Goal: Answer question/provide support

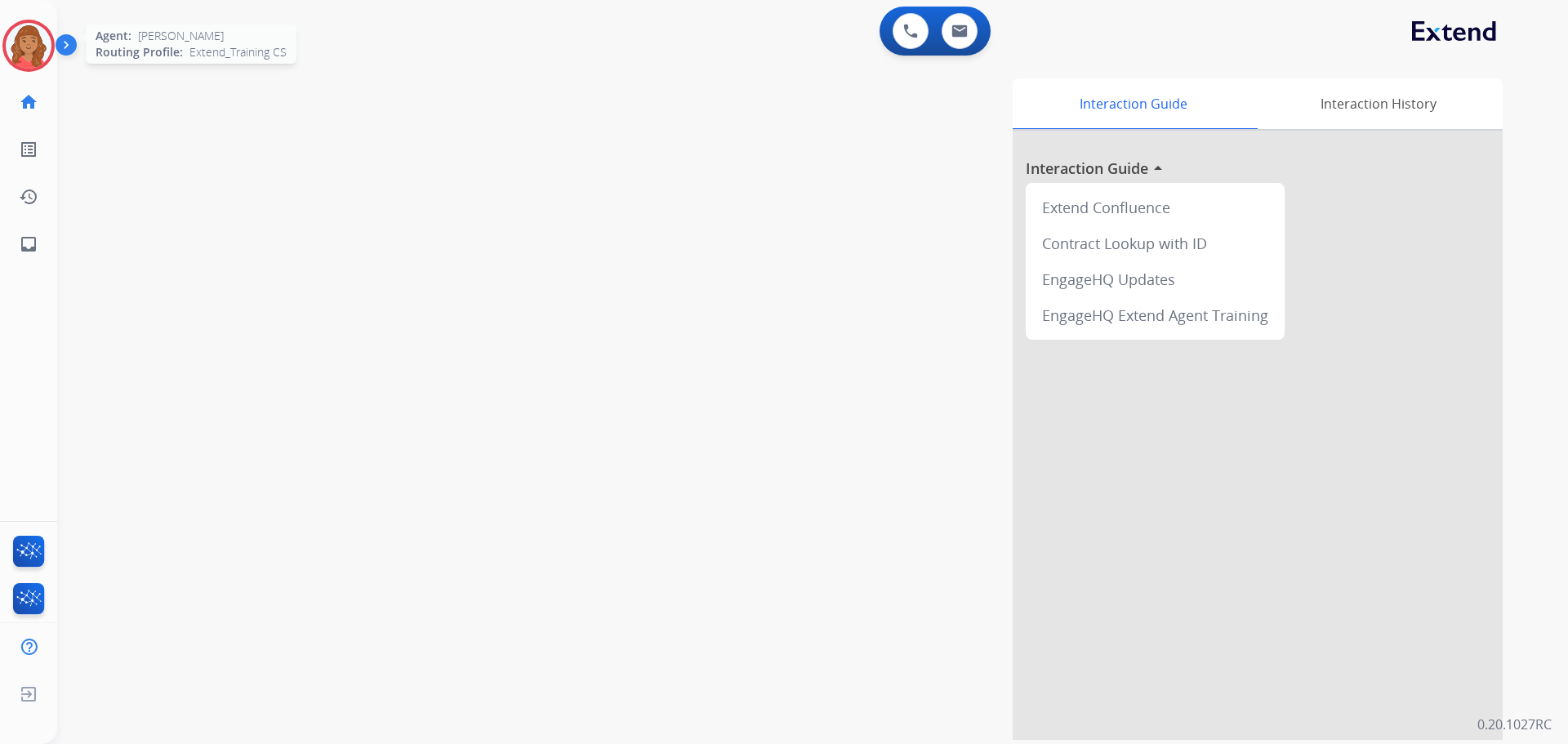
drag, startPoint x: 30, startPoint y: 54, endPoint x: 37, endPoint y: 55, distance: 7.1
click at [30, 55] on img at bounding box center [28, 46] width 46 height 46
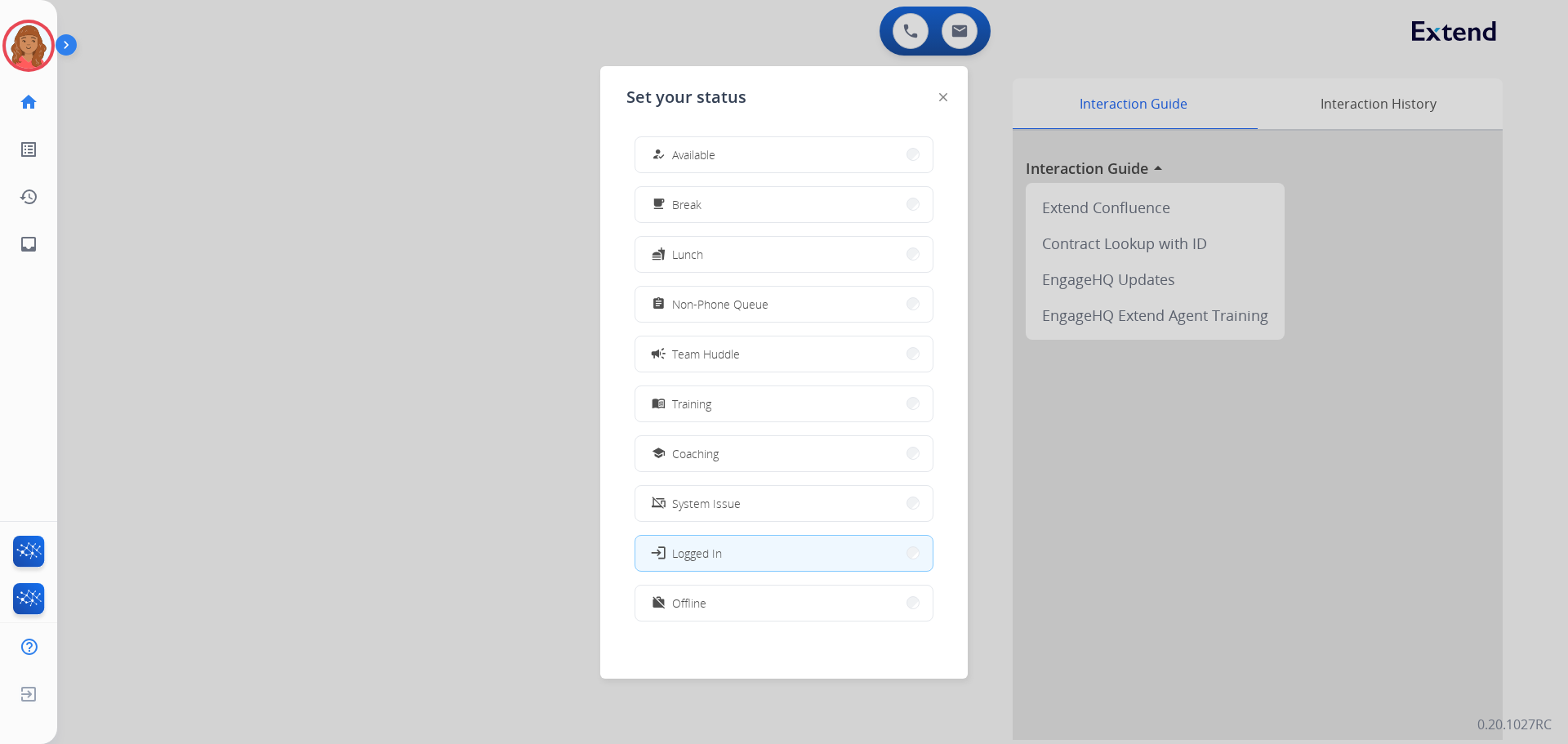
click at [746, 157] on button "how_to_reg Available" at bounding box center [784, 155] width 297 height 35
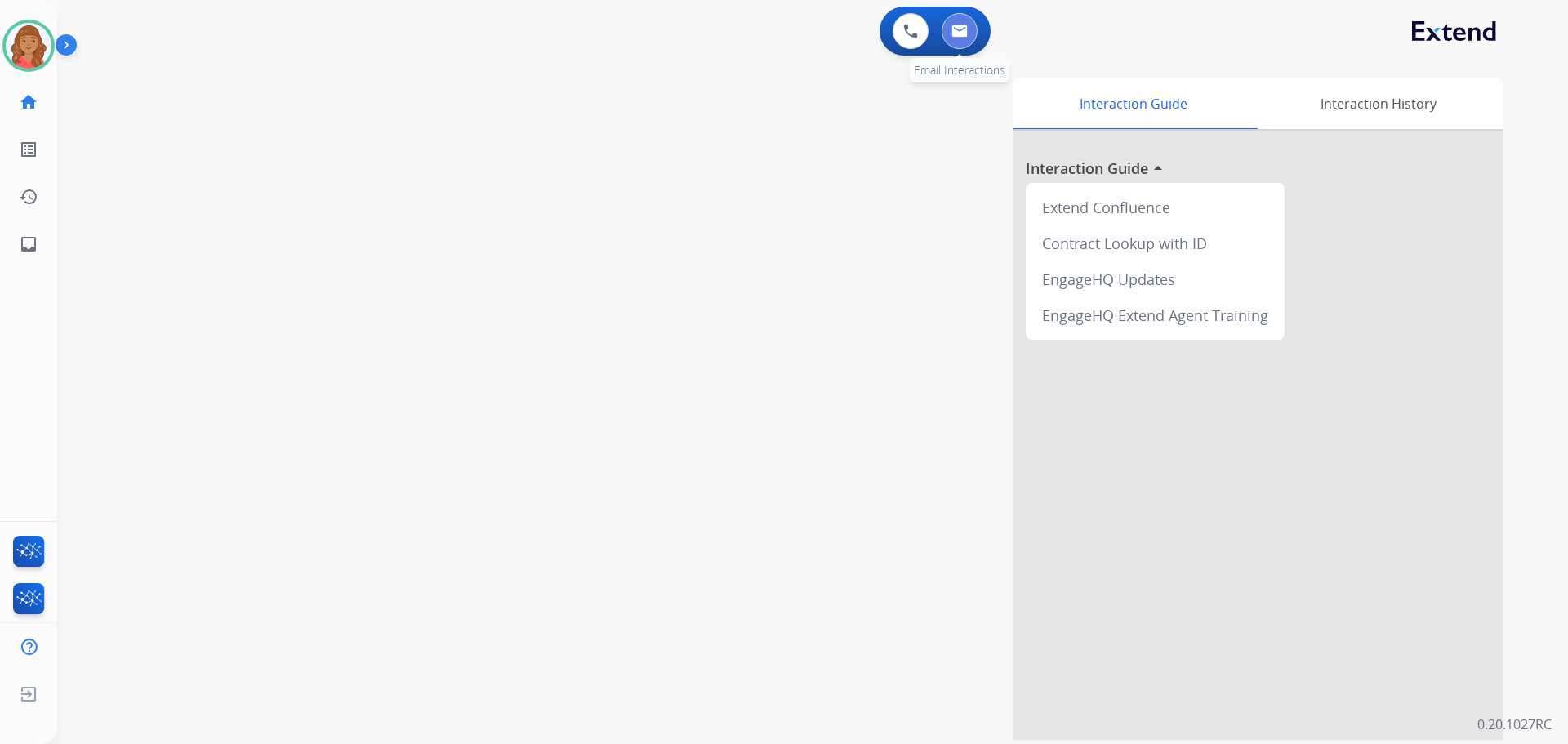
click at [942, 34] on button at bounding box center [959, 31] width 36 height 36
select select "**********"
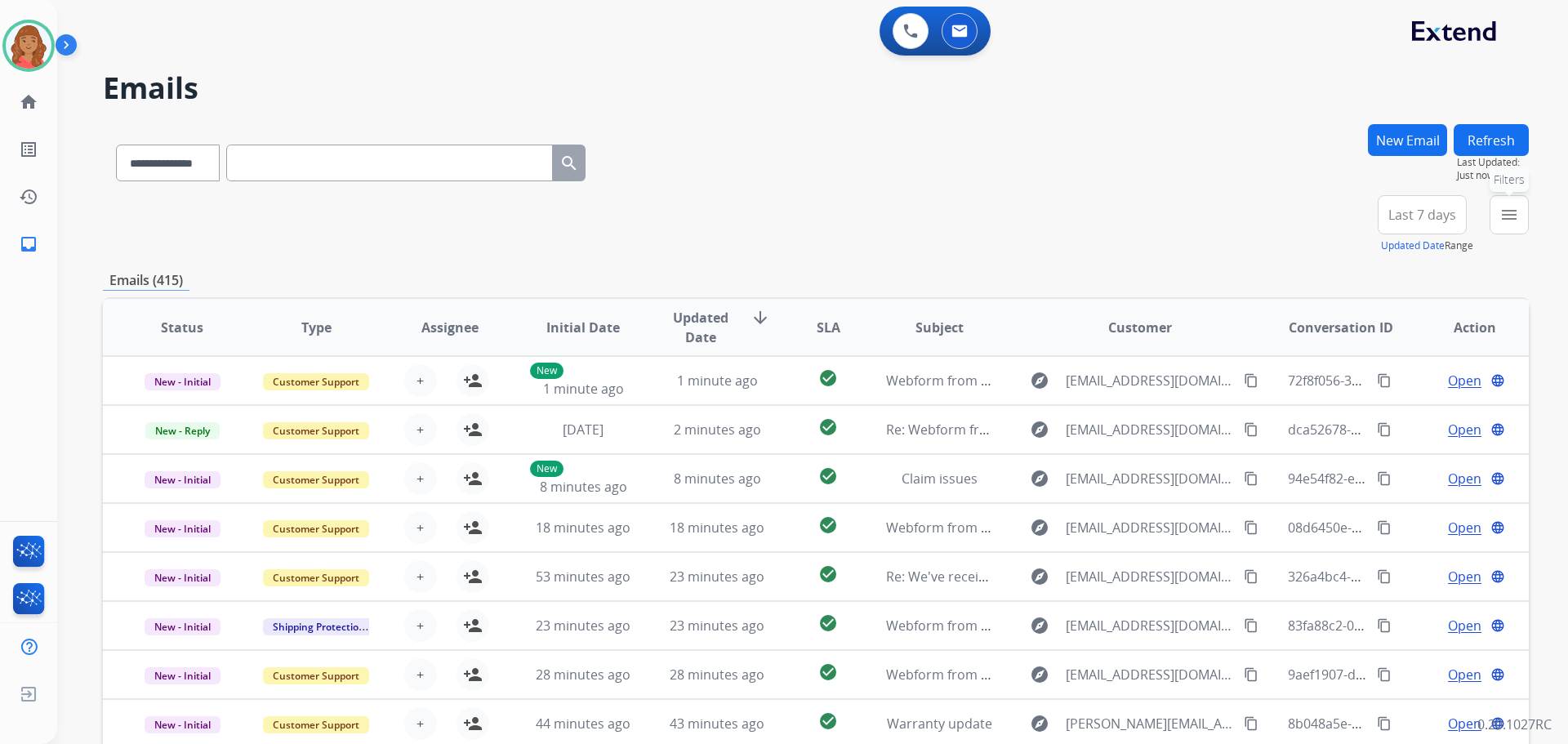
click at [1515, 223] on mat-icon "menu" at bounding box center [1509, 215] width 20 height 20
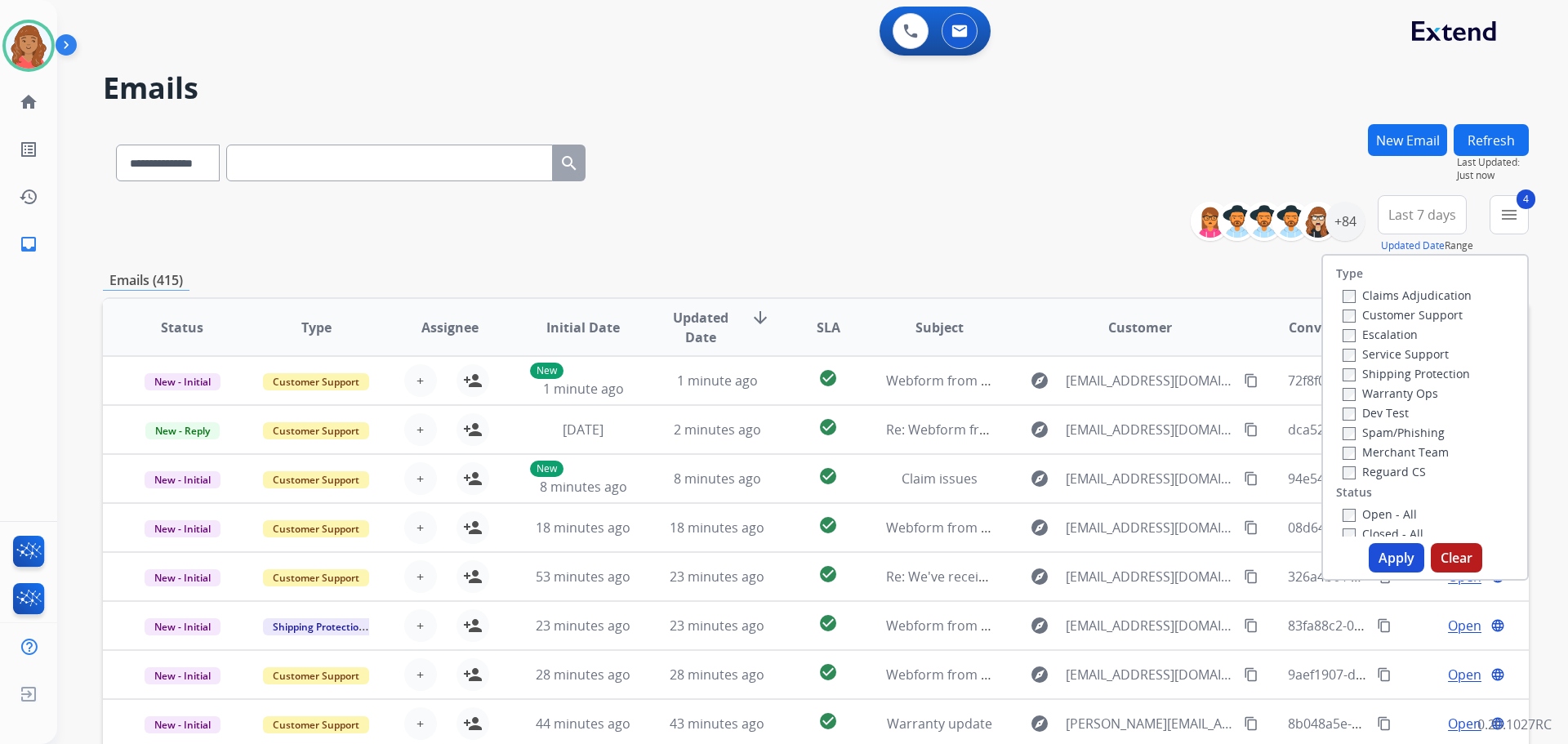
click at [1378, 549] on button "Apply" at bounding box center [1396, 558] width 55 height 30
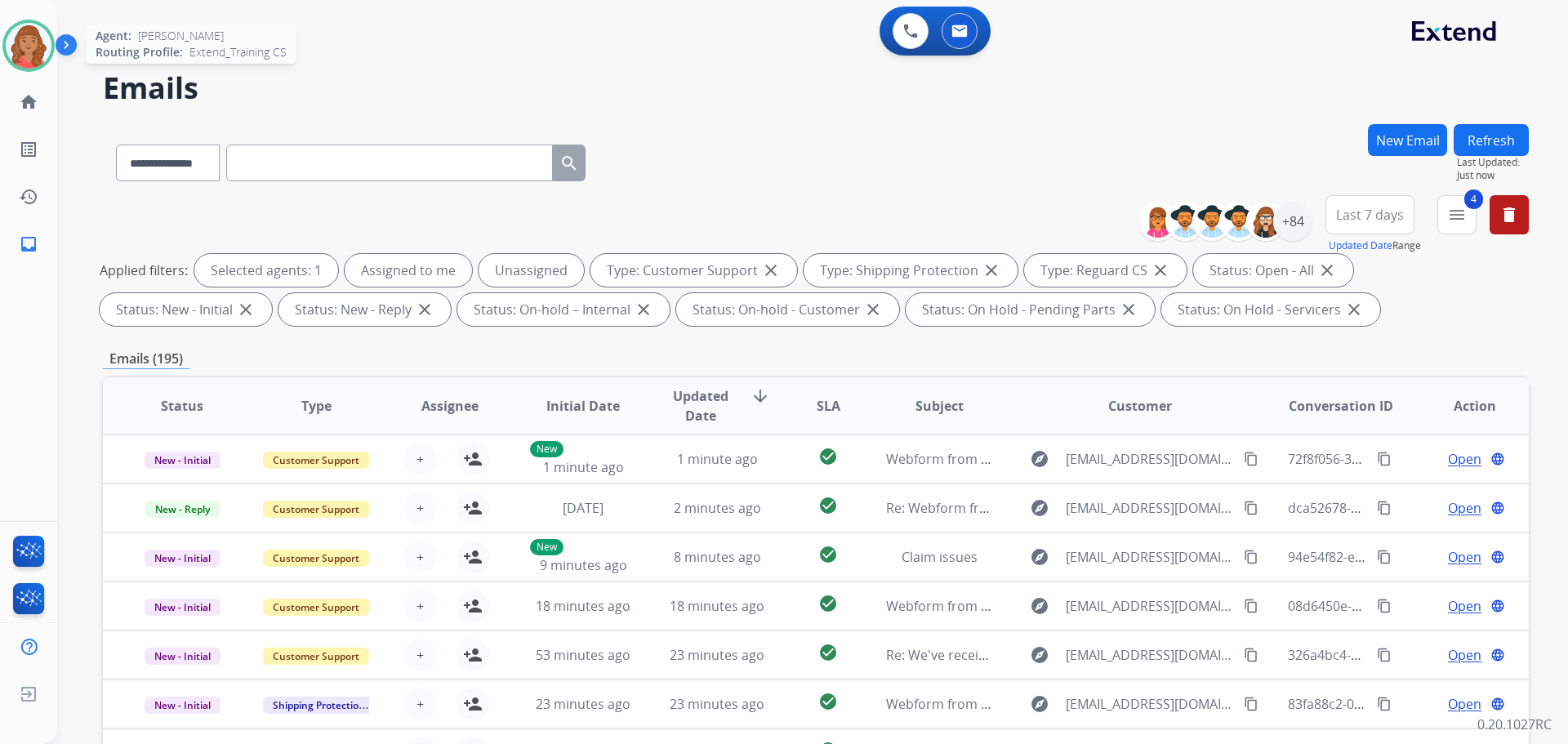
click at [22, 44] on img at bounding box center [28, 46] width 46 height 46
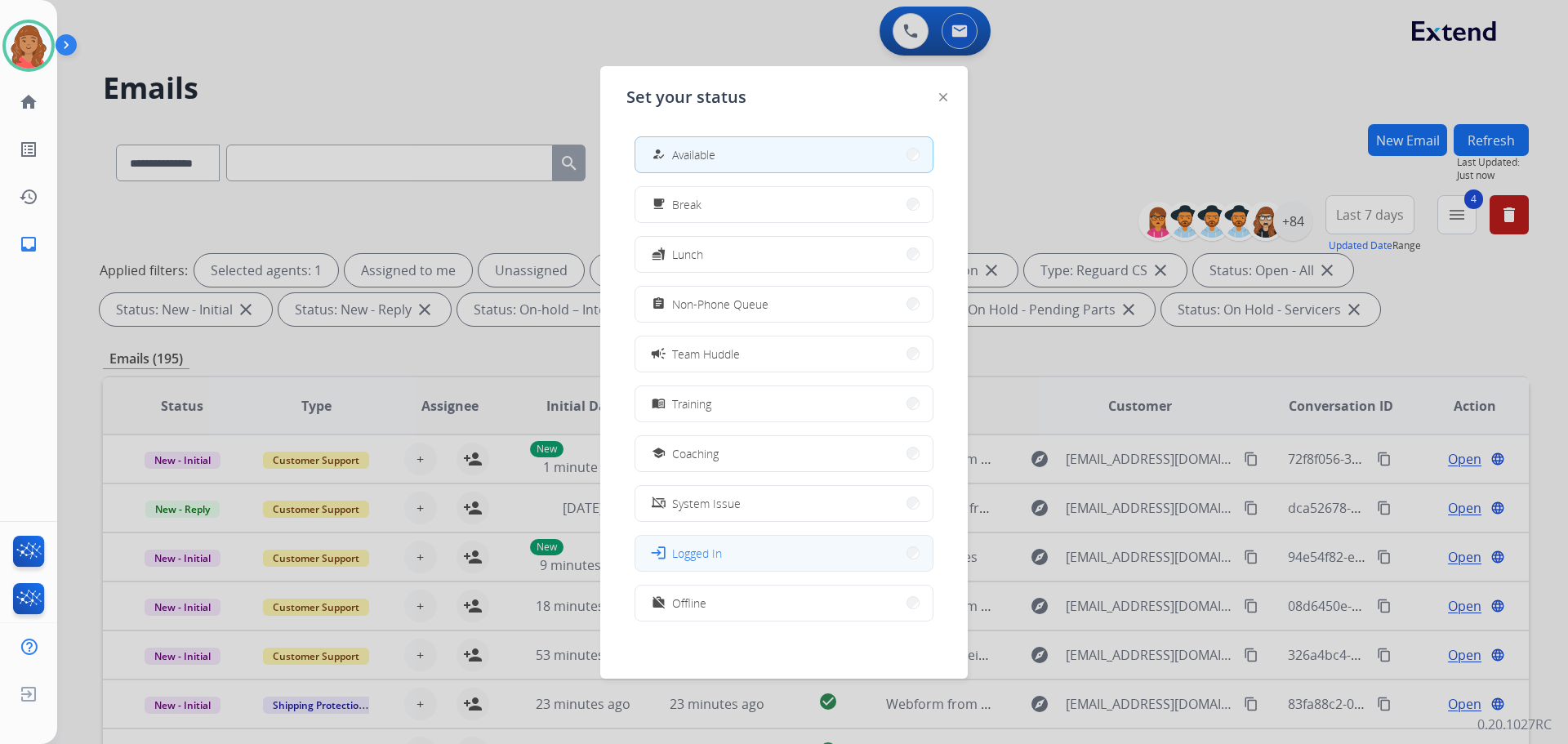
click at [690, 564] on button "login Logged In" at bounding box center [784, 553] width 297 height 35
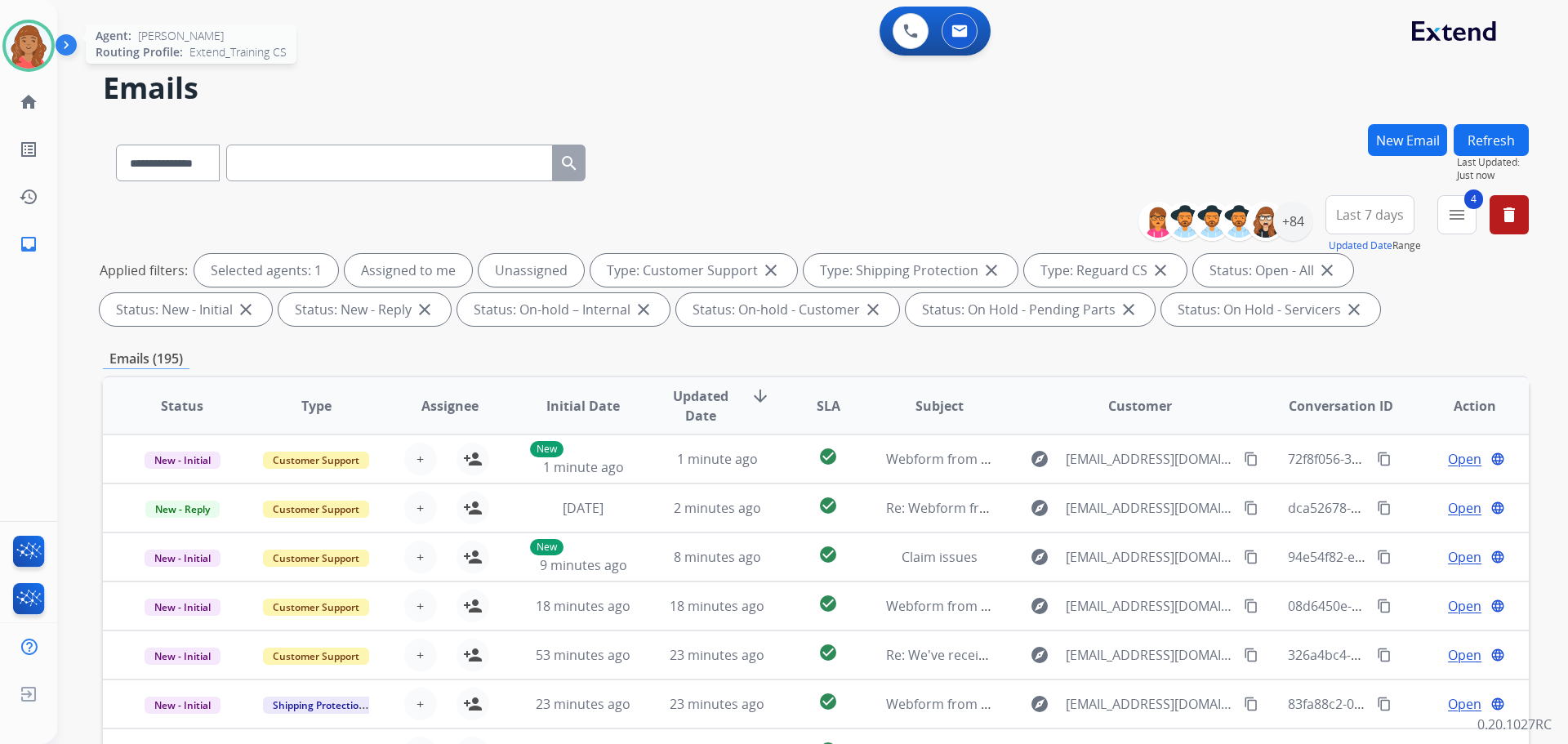
click at [23, 44] on img at bounding box center [28, 46] width 46 height 46
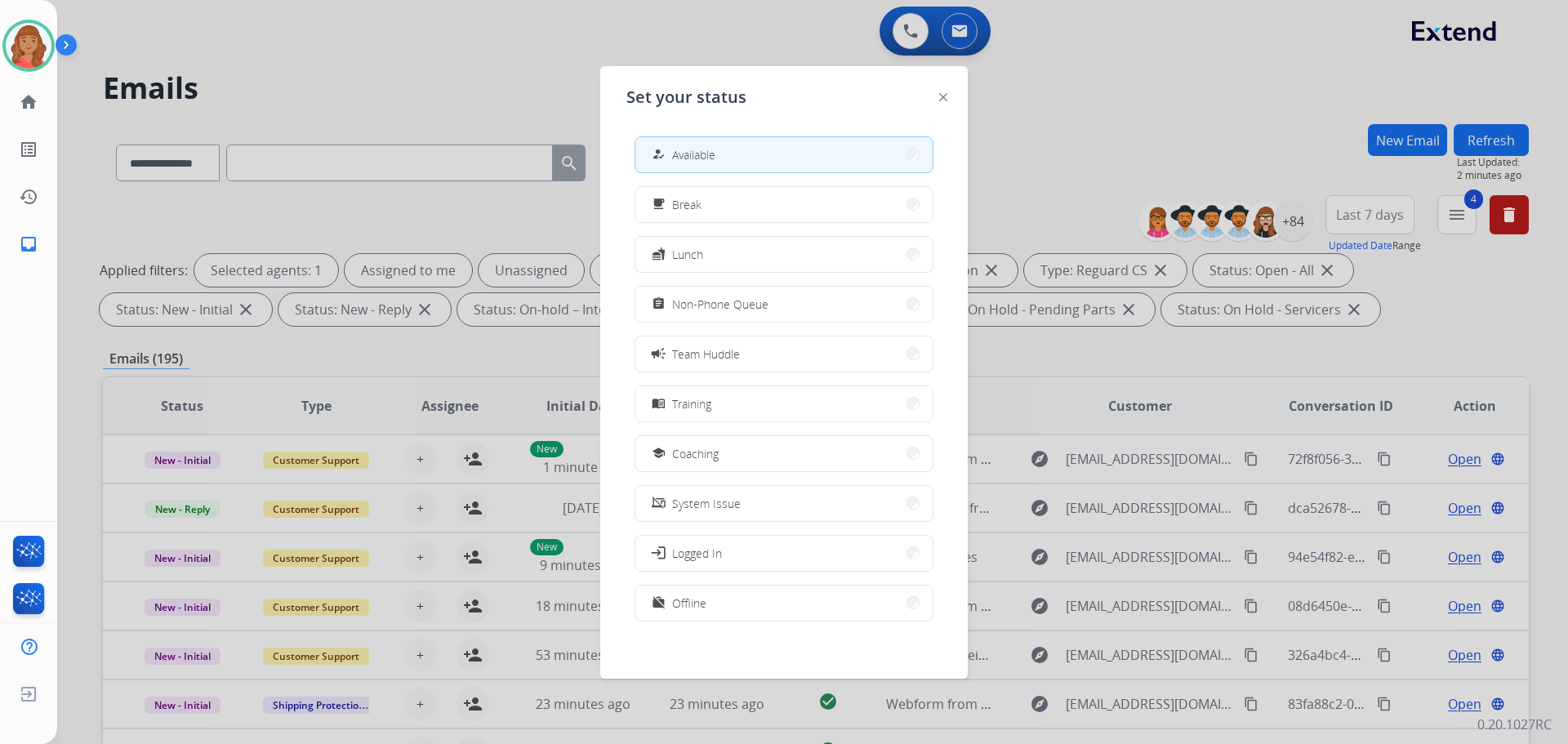
click at [718, 161] on button "how_to_reg Available" at bounding box center [784, 155] width 297 height 35
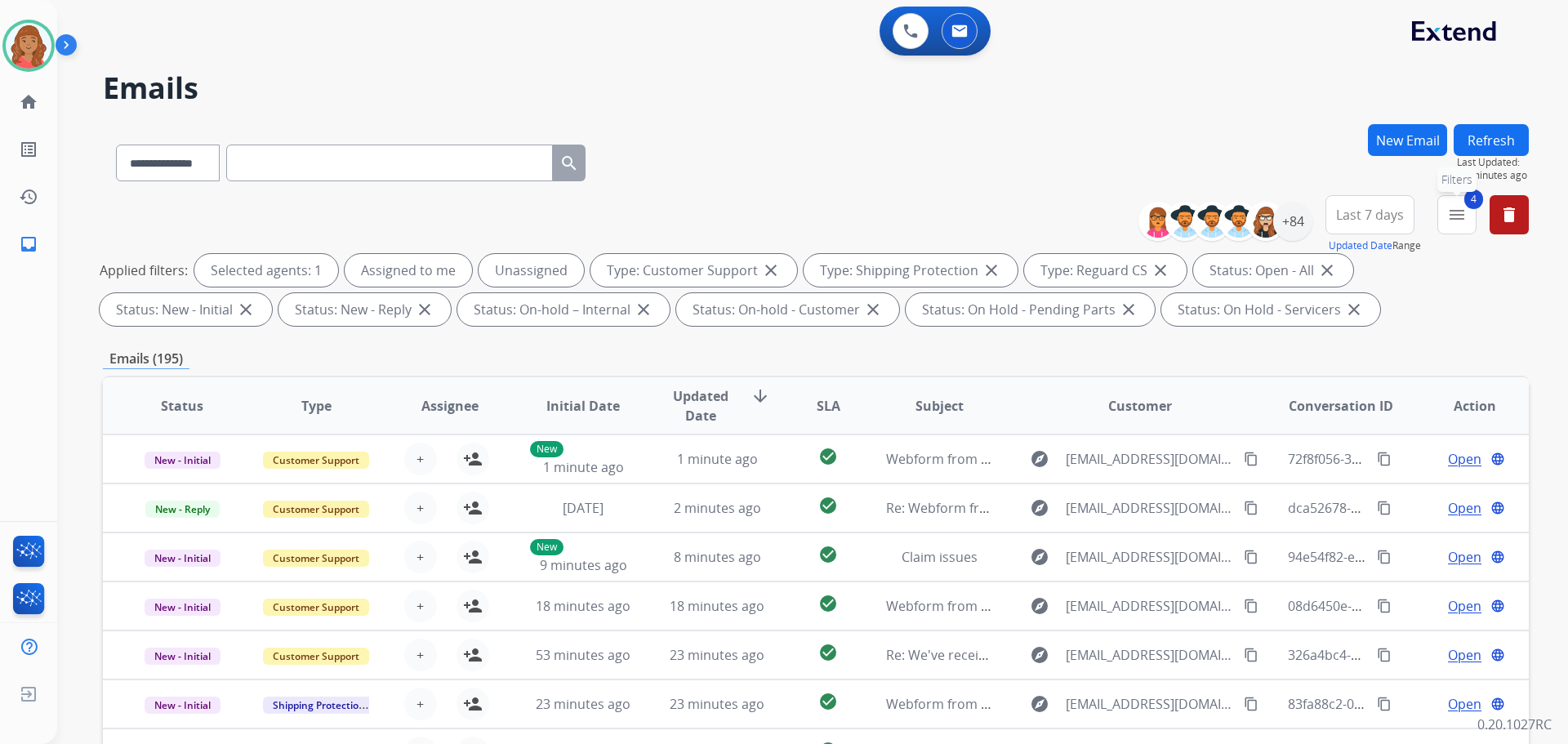
drag, startPoint x: 1469, startPoint y: 223, endPoint x: 1454, endPoint y: 238, distance: 21.2
click at [1468, 223] on button "4 menu Filters" at bounding box center [1456, 214] width 39 height 39
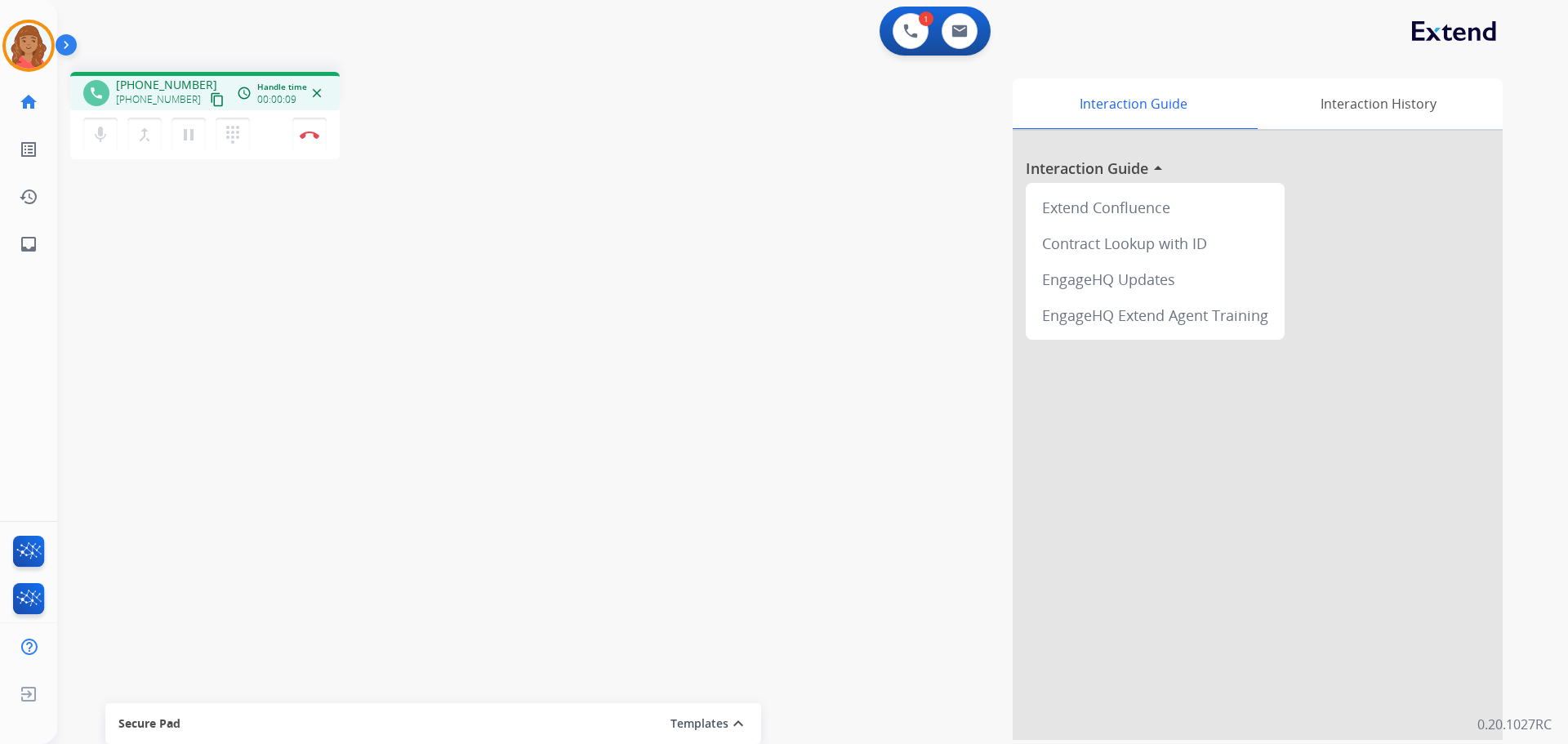
click at [210, 103] on mat-icon "content_copy" at bounding box center [218, 100] width 15 height 15
drag, startPoint x: 199, startPoint y: 100, endPoint x: 127, endPoint y: 94, distance: 72.2
click at [210, 101] on mat-icon "content_copy" at bounding box center [218, 100] width 15 height 15
click at [192, 137] on mat-icon "pause" at bounding box center [189, 135] width 20 height 20
drag, startPoint x: 193, startPoint y: 137, endPoint x: 189, endPoint y: 181, distance: 44.2
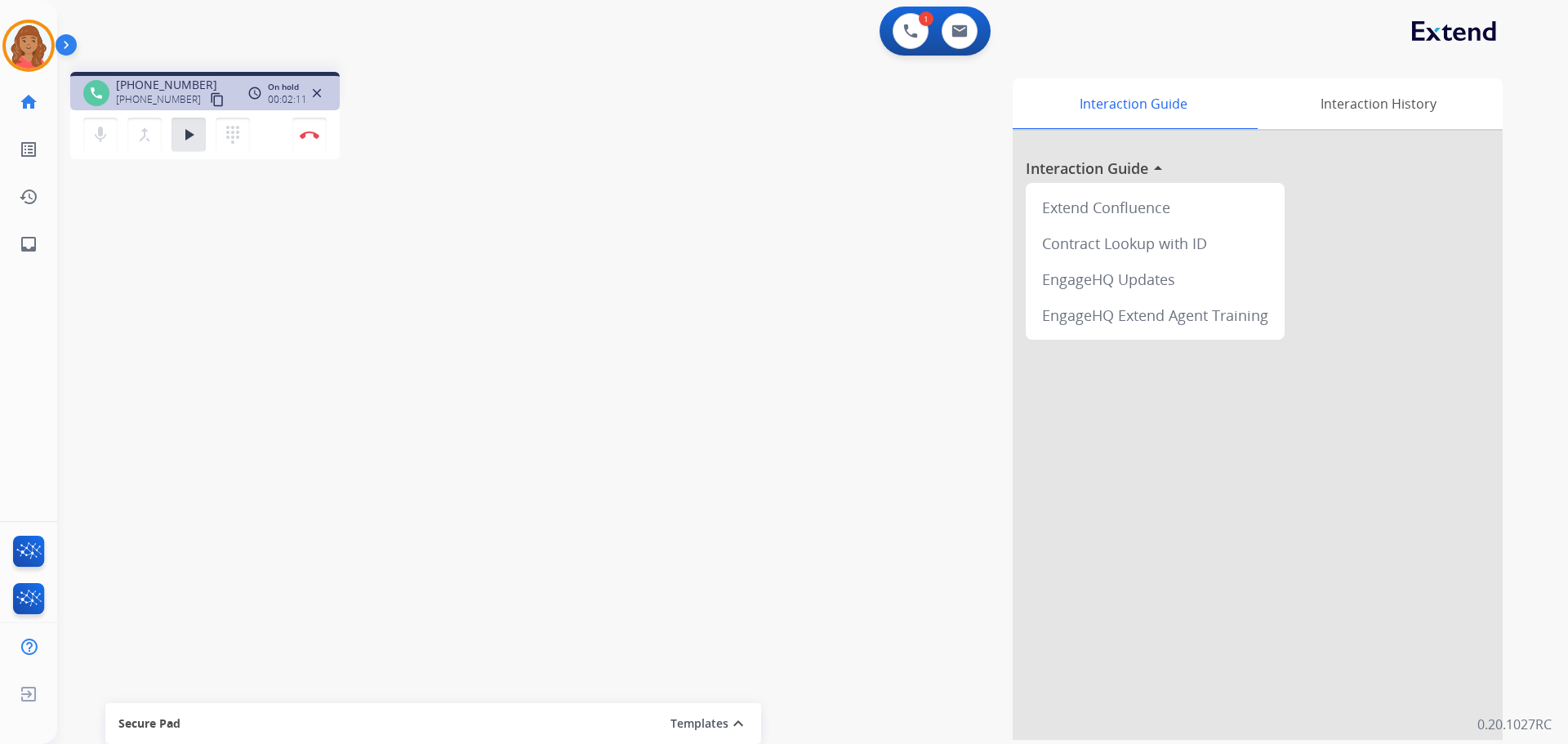
click at [193, 137] on mat-icon "play_arrow" at bounding box center [189, 135] width 20 height 20
click at [191, 135] on mat-icon "pause" at bounding box center [189, 135] width 20 height 20
click at [184, 139] on mat-icon "play_arrow" at bounding box center [189, 135] width 20 height 20
click at [311, 138] on img at bounding box center [309, 135] width 20 height 8
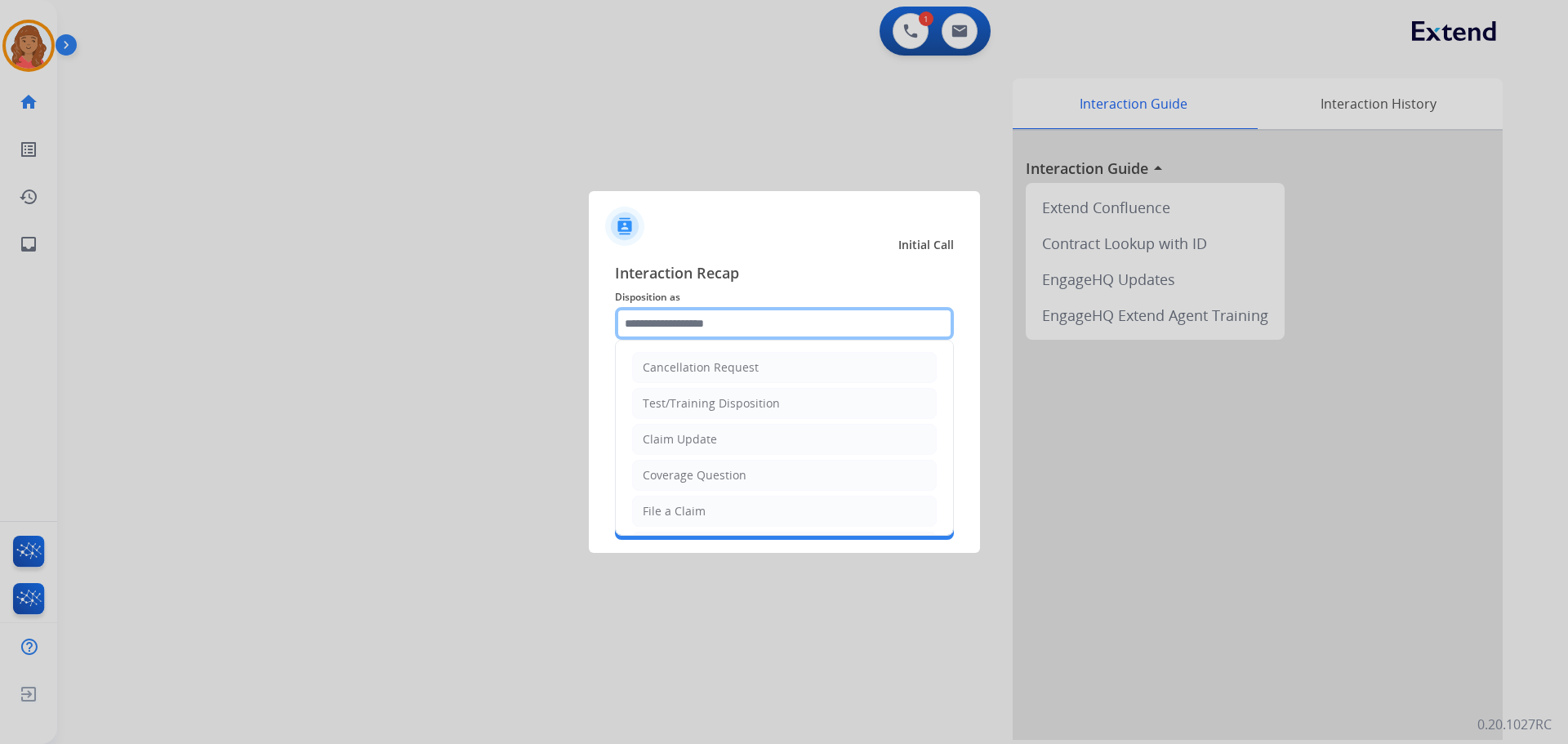
drag, startPoint x: 794, startPoint y: 323, endPoint x: 782, endPoint y: 345, distance: 25.1
click at [792, 328] on input "text" at bounding box center [784, 323] width 339 height 32
click at [723, 325] on input "text" at bounding box center [784, 323] width 339 height 32
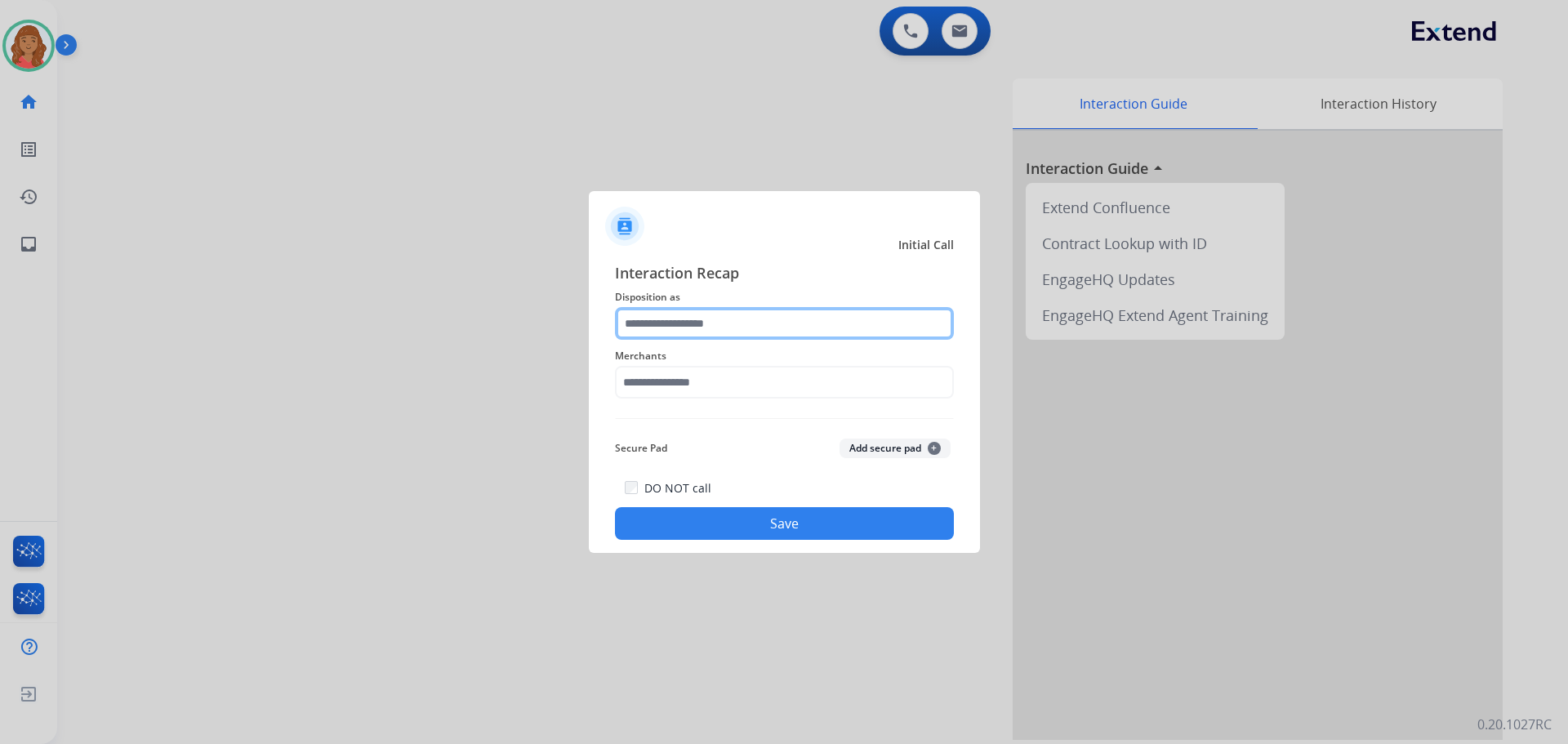
click at [700, 330] on input "text" at bounding box center [784, 323] width 339 height 32
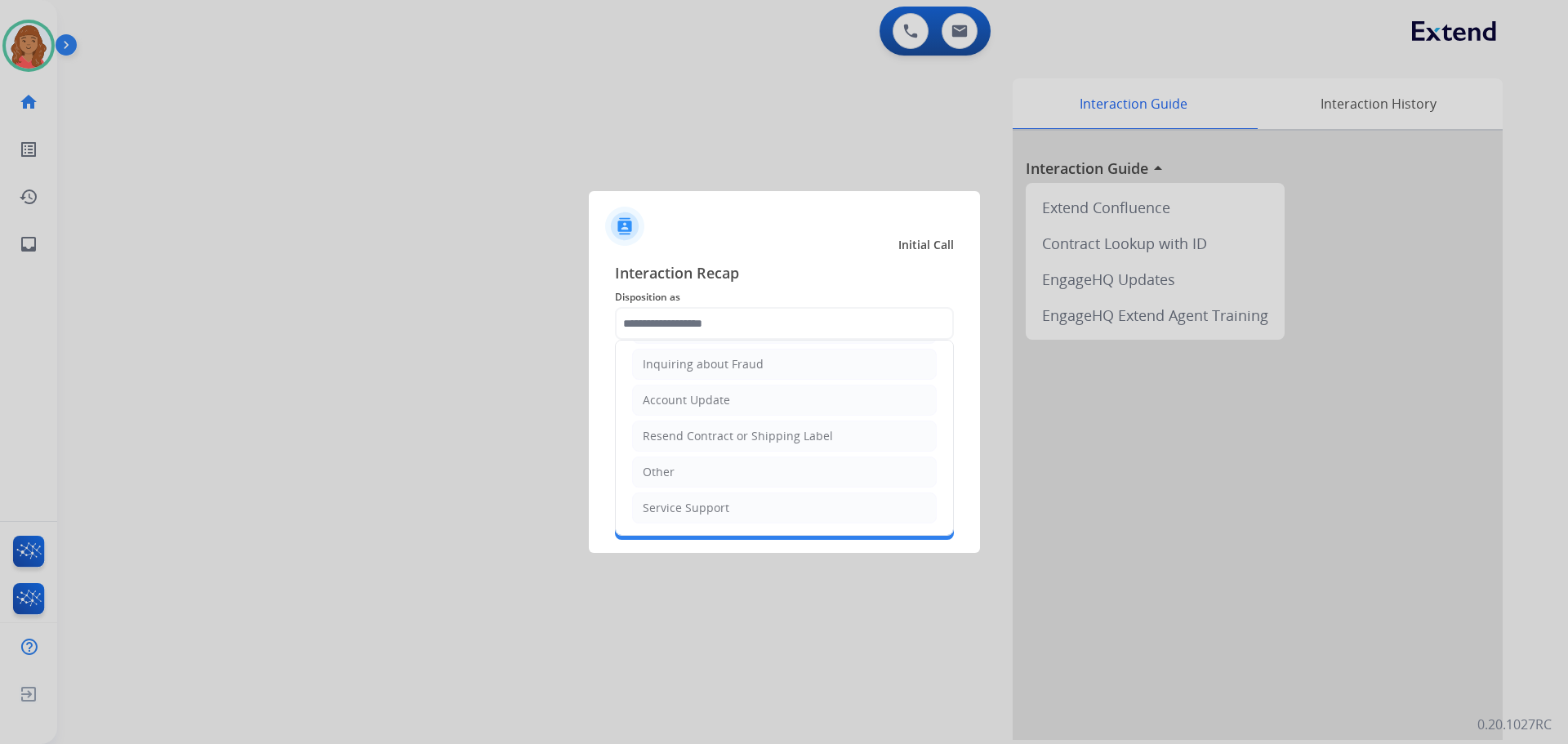
drag, startPoint x: 655, startPoint y: 468, endPoint x: 662, endPoint y: 452, distance: 17.5
click at [656, 466] on div "Other" at bounding box center [659, 473] width 31 height 17
type input "*****"
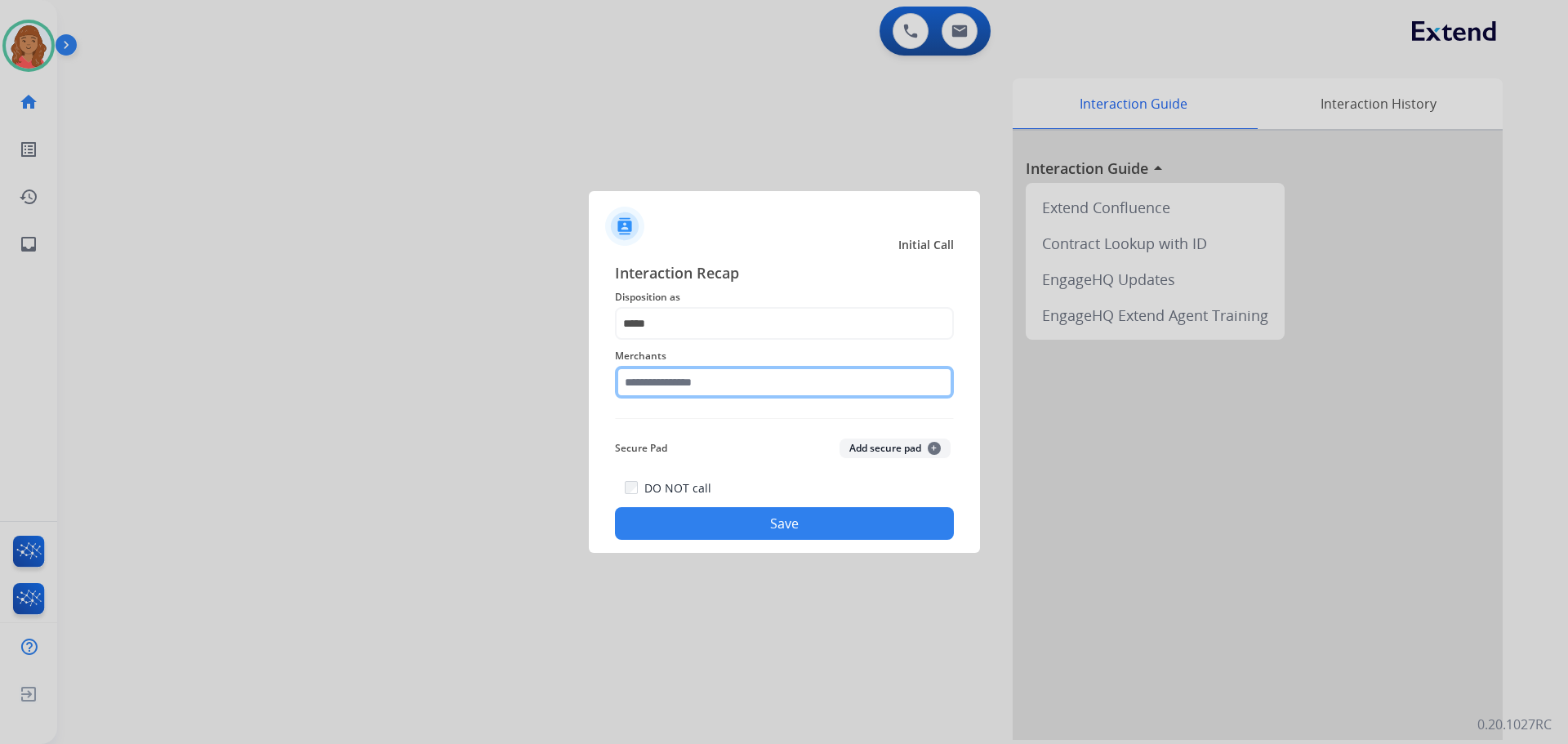
click at [681, 395] on input "text" at bounding box center [784, 382] width 339 height 32
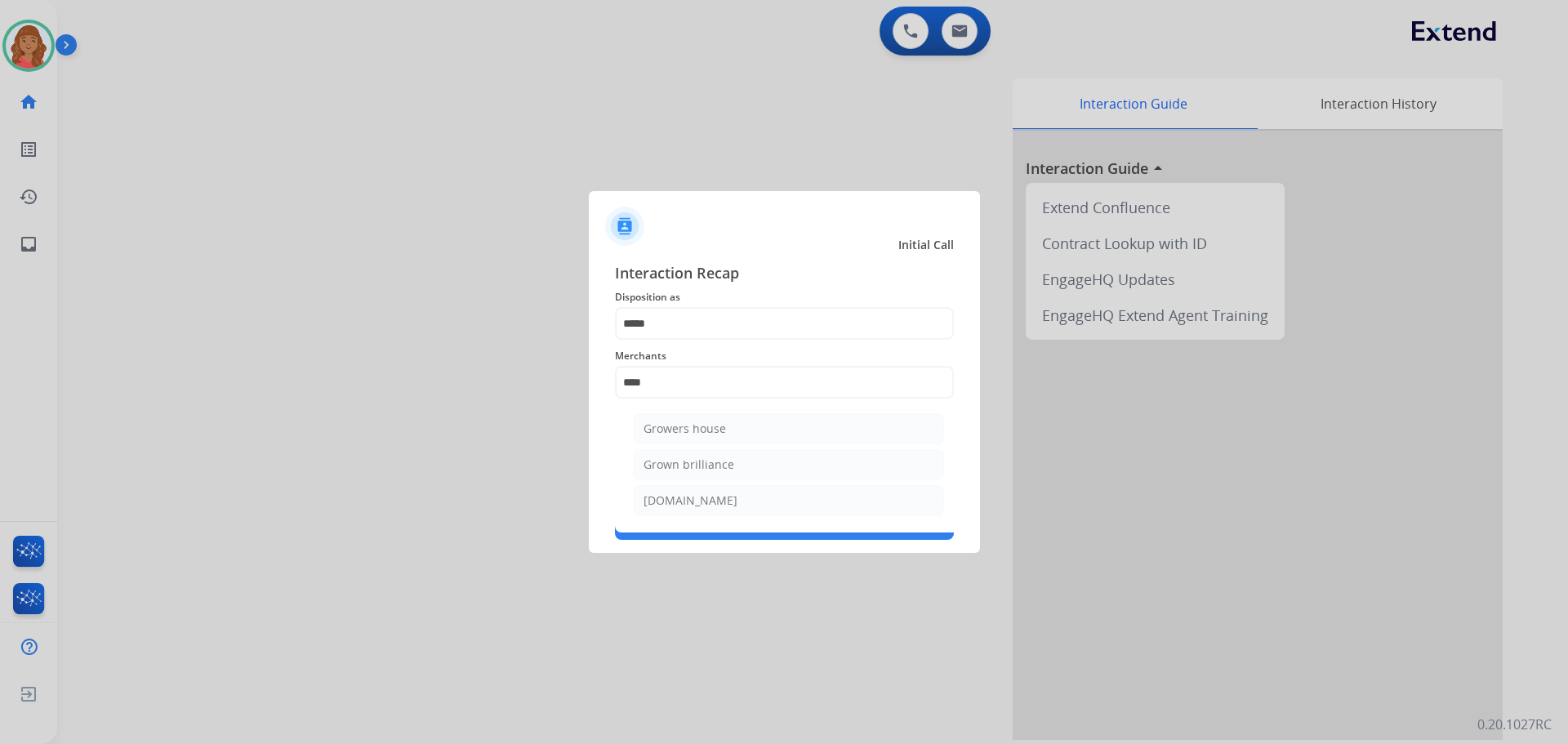
click at [688, 464] on div "Grown brilliance" at bounding box center [689, 465] width 91 height 17
type input "**********"
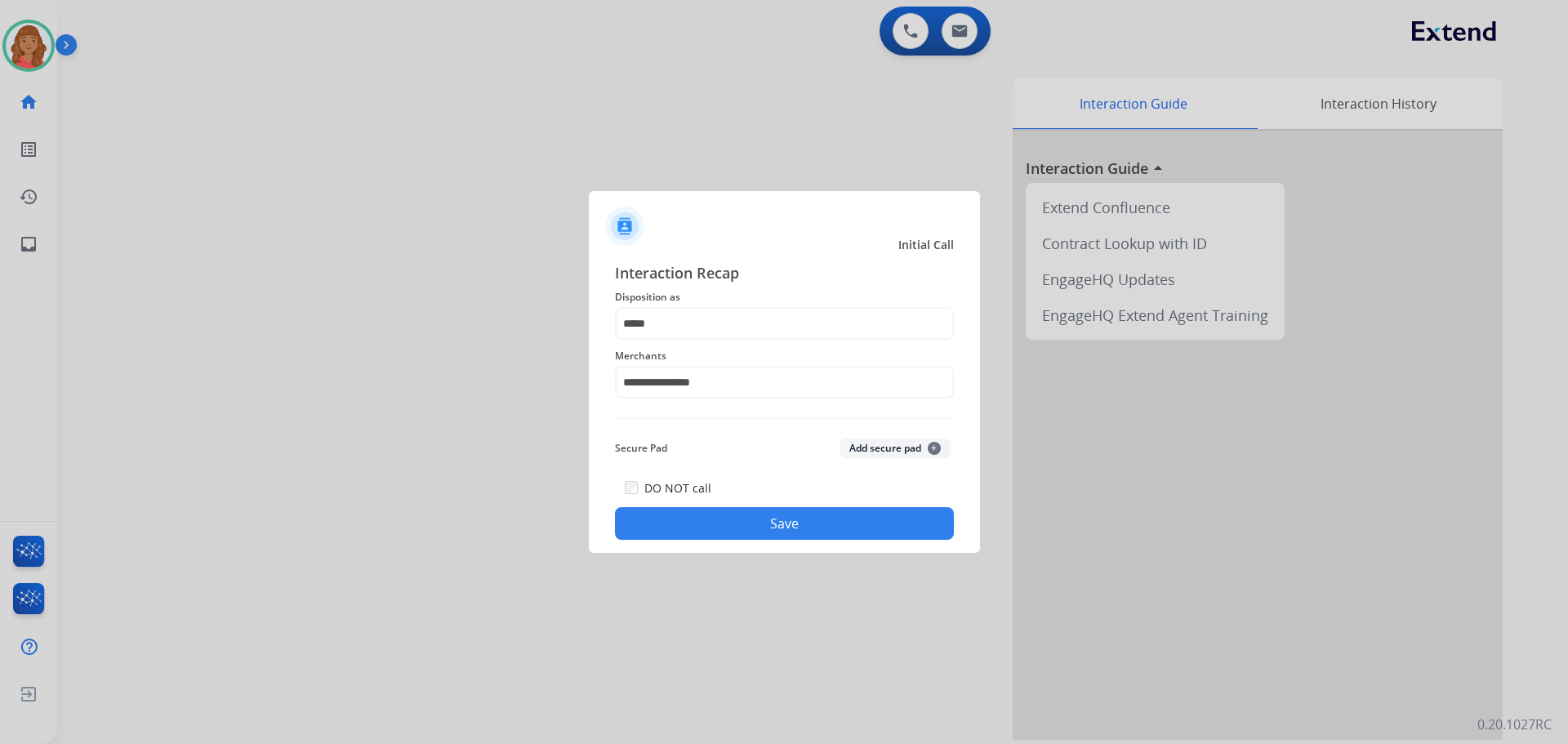
click at [717, 514] on button "Save" at bounding box center [784, 523] width 339 height 32
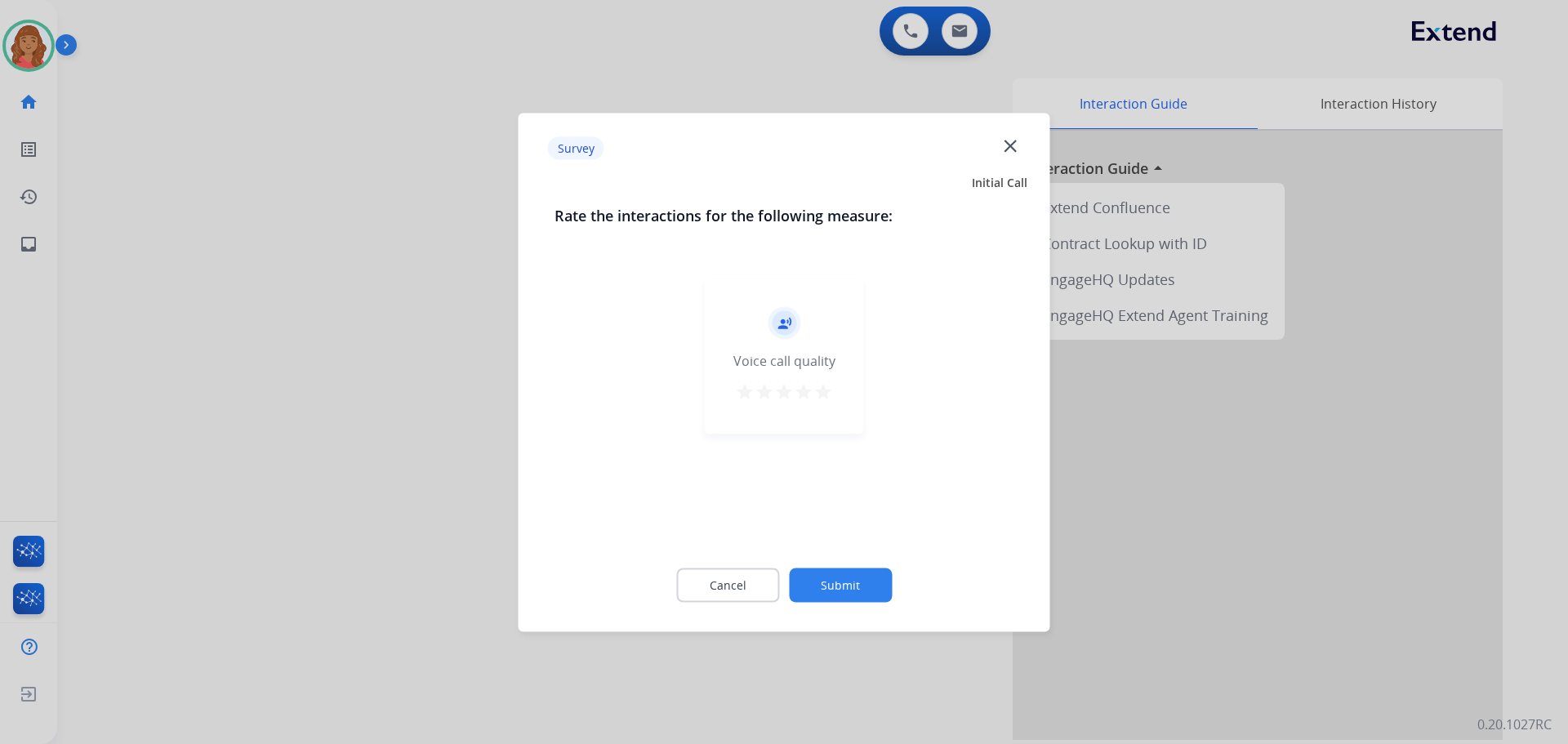
drag, startPoint x: 828, startPoint y: 402, endPoint x: 818, endPoint y: 405, distance: 10.4
click at [822, 403] on button "star" at bounding box center [823, 394] width 20 height 25
click at [842, 579] on button "Submit" at bounding box center [840, 584] width 103 height 34
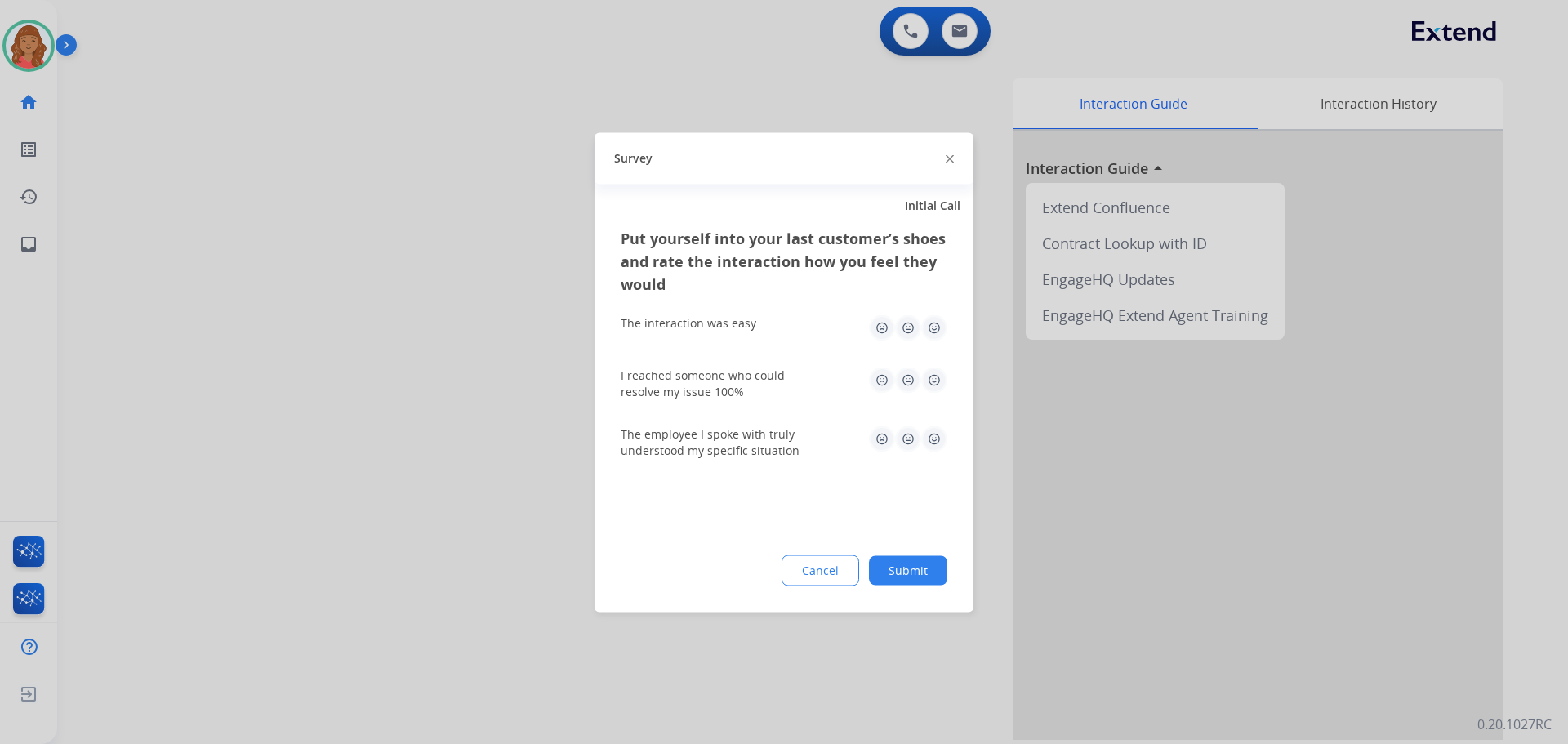
drag, startPoint x: 936, startPoint y: 327, endPoint x: 936, endPoint y: 353, distance: 26.0
click at [937, 327] on img at bounding box center [934, 328] width 26 height 26
click at [933, 373] on img at bounding box center [934, 380] width 26 height 26
click at [933, 437] on img at bounding box center [934, 439] width 26 height 26
click at [924, 552] on div "Put yourself into your last customer’s shoes and rate the interaction how you f…" at bounding box center [784, 419] width 379 height 386
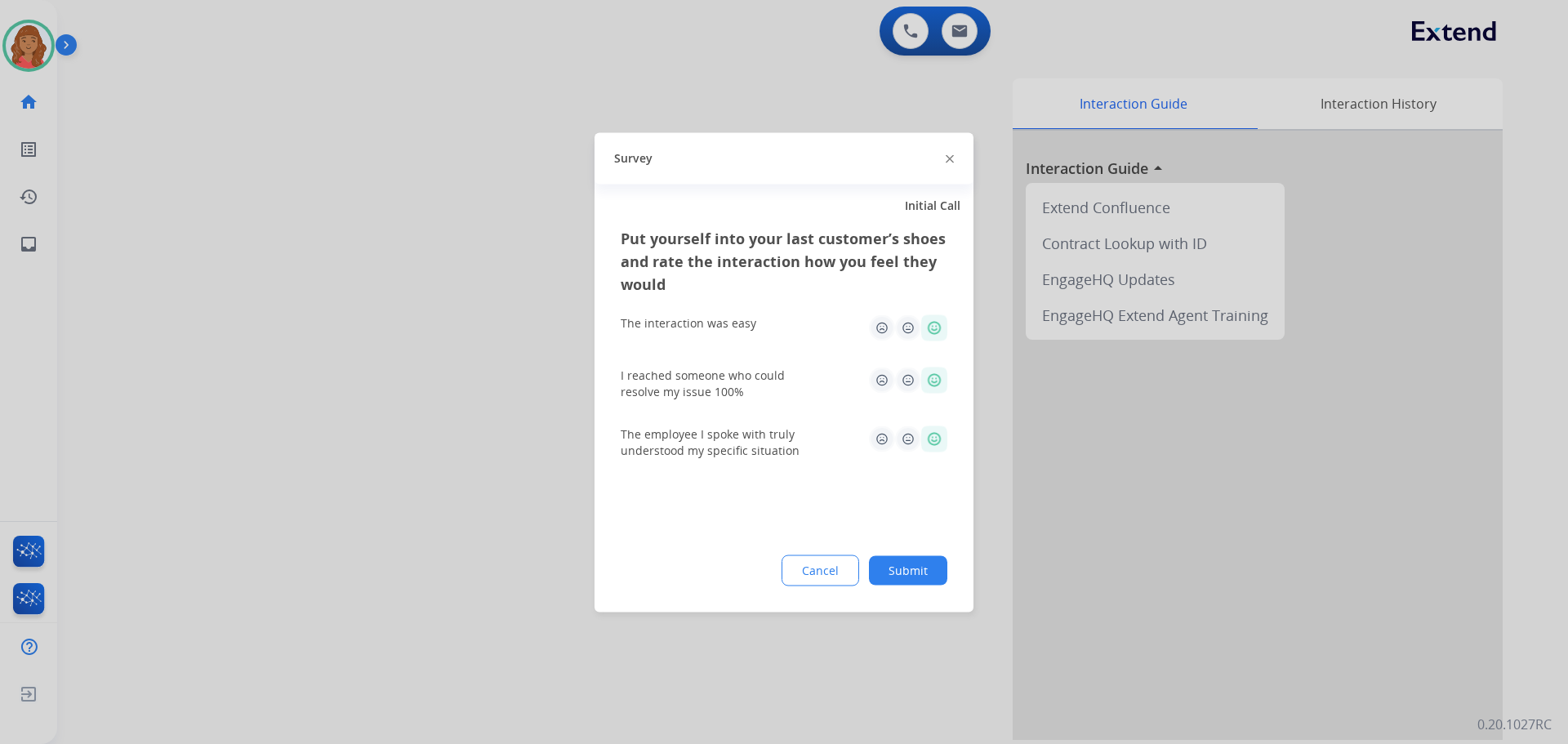
drag, startPoint x: 922, startPoint y: 567, endPoint x: 925, endPoint y: 592, distance: 25.2
click at [922, 568] on button "Submit" at bounding box center [908, 570] width 79 height 30
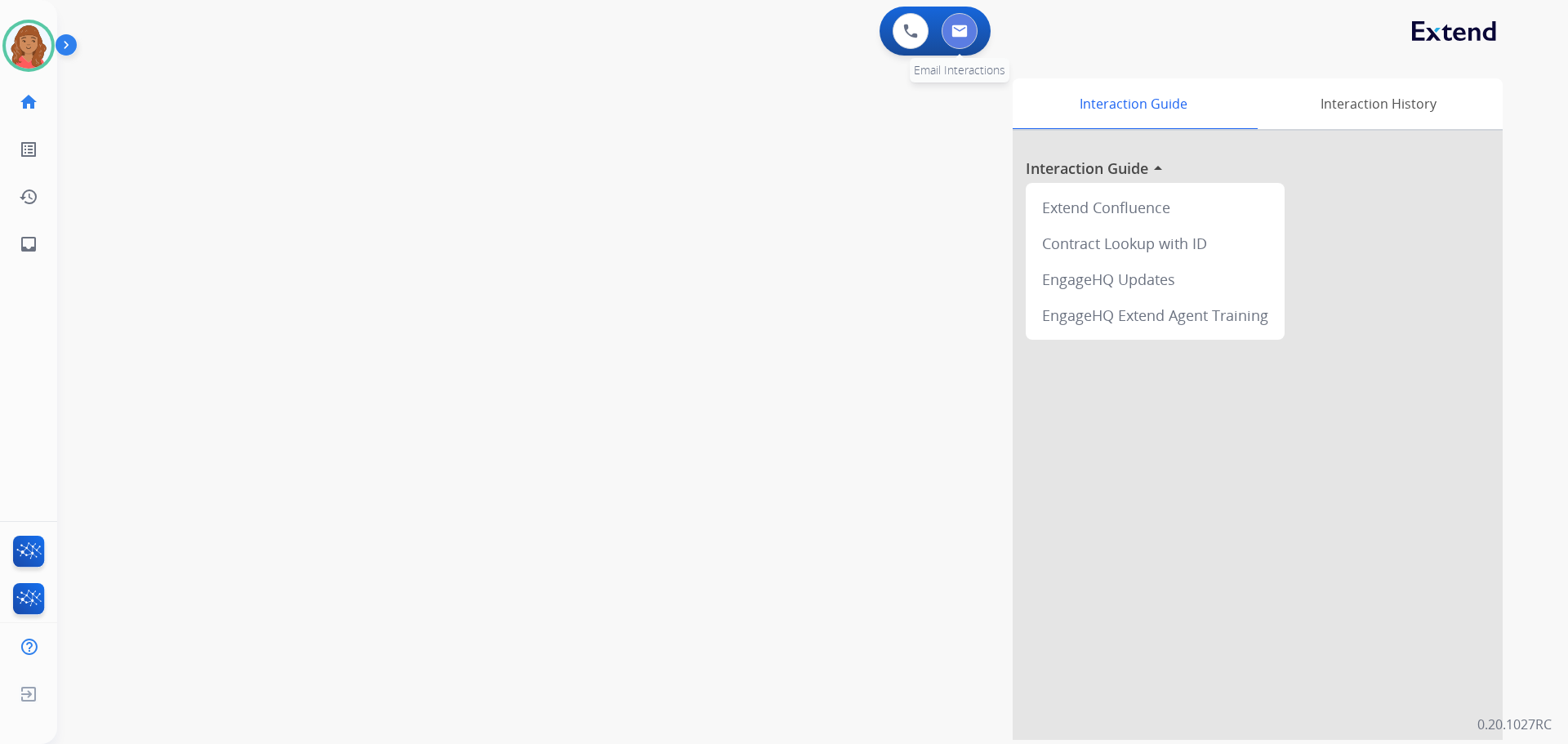
click at [966, 43] on button at bounding box center [959, 31] width 36 height 36
select select "**********"
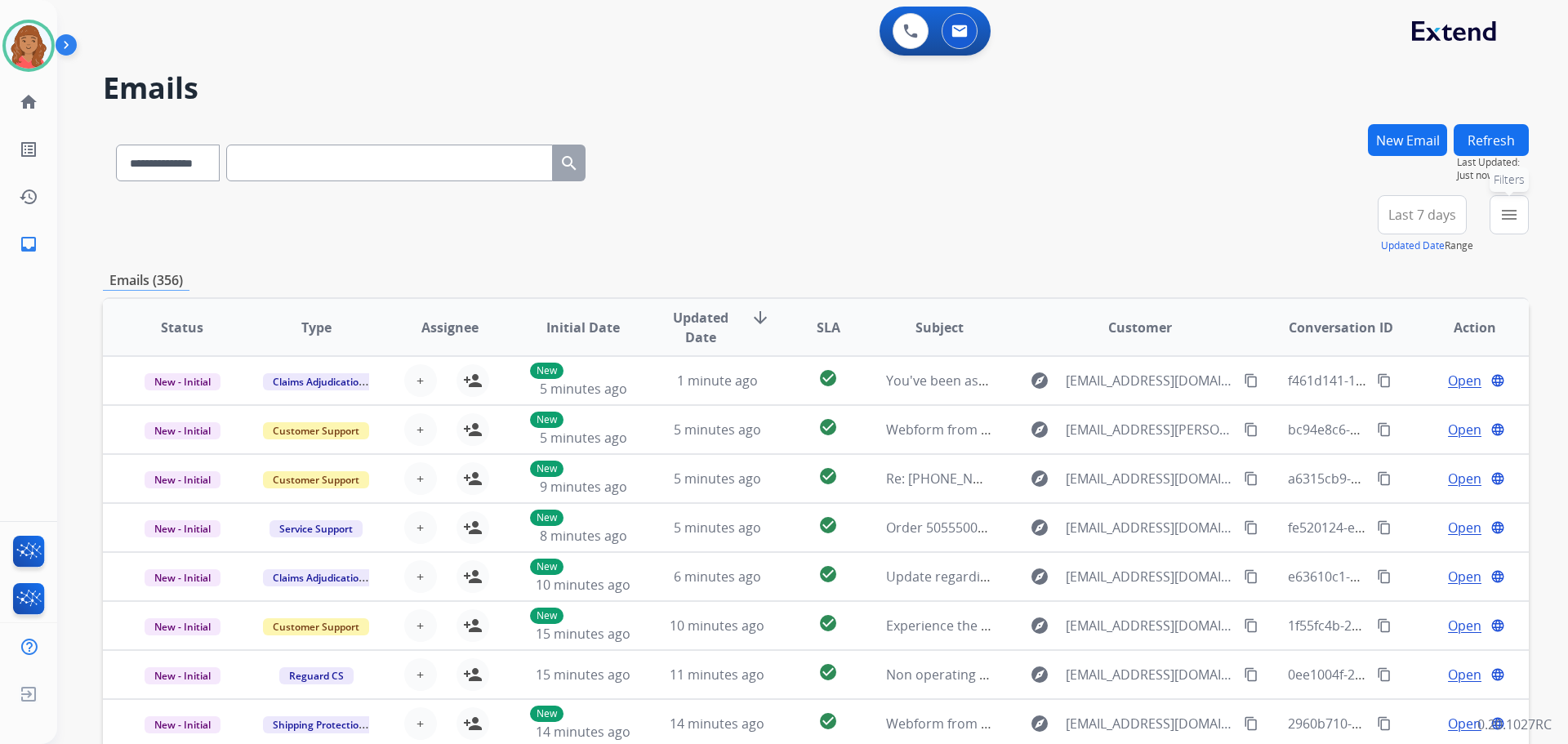
drag, startPoint x: 1503, startPoint y: 221, endPoint x: 1475, endPoint y: 258, distance: 46.4
click at [1503, 221] on mat-icon "menu" at bounding box center [1509, 215] width 20 height 20
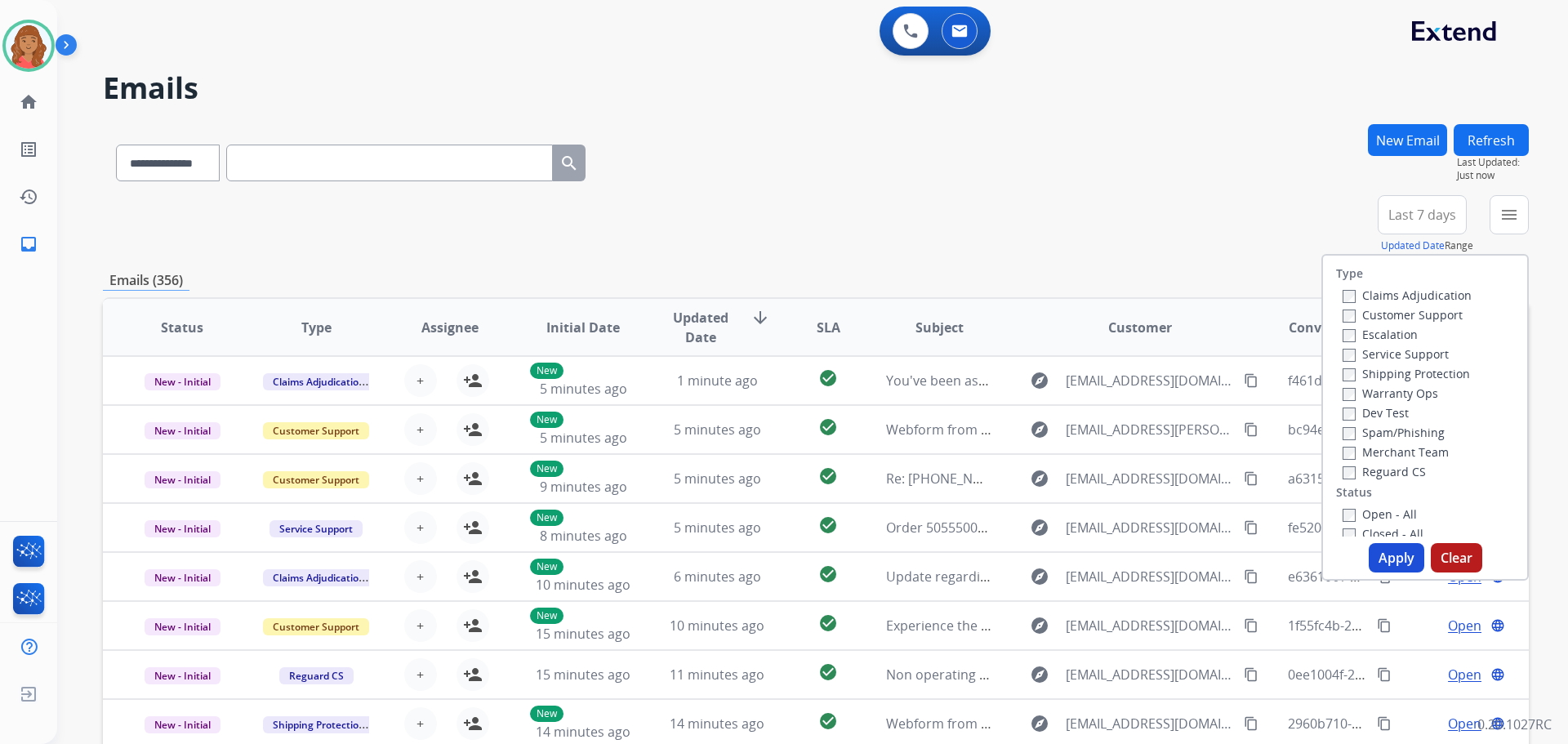
click at [1345, 316] on label "Customer Support" at bounding box center [1402, 314] width 120 height 16
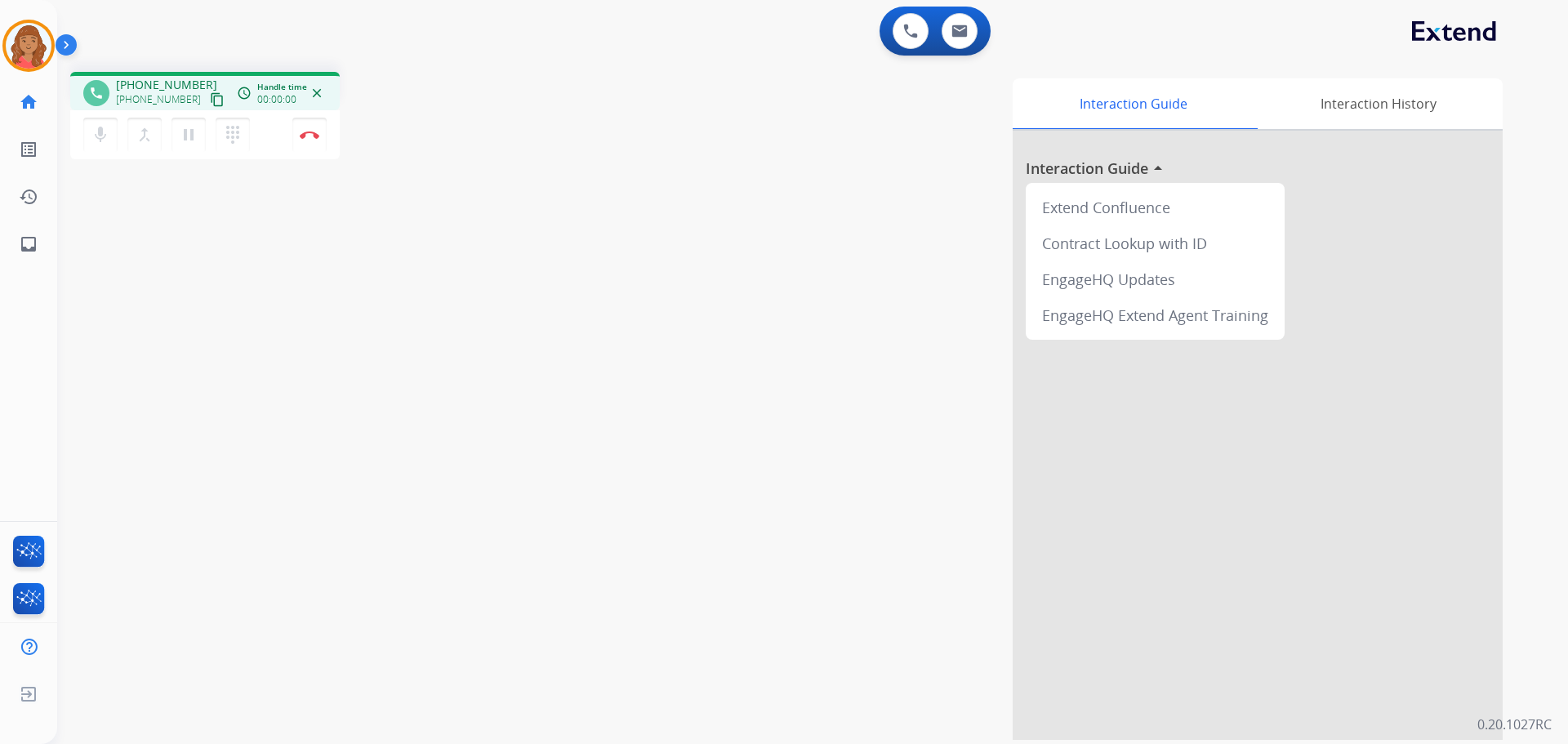
click at [210, 102] on mat-icon "content_copy" at bounding box center [218, 100] width 15 height 15
click at [210, 97] on mat-icon "content_copy" at bounding box center [218, 100] width 15 height 15
click at [312, 134] on img at bounding box center [309, 135] width 20 height 8
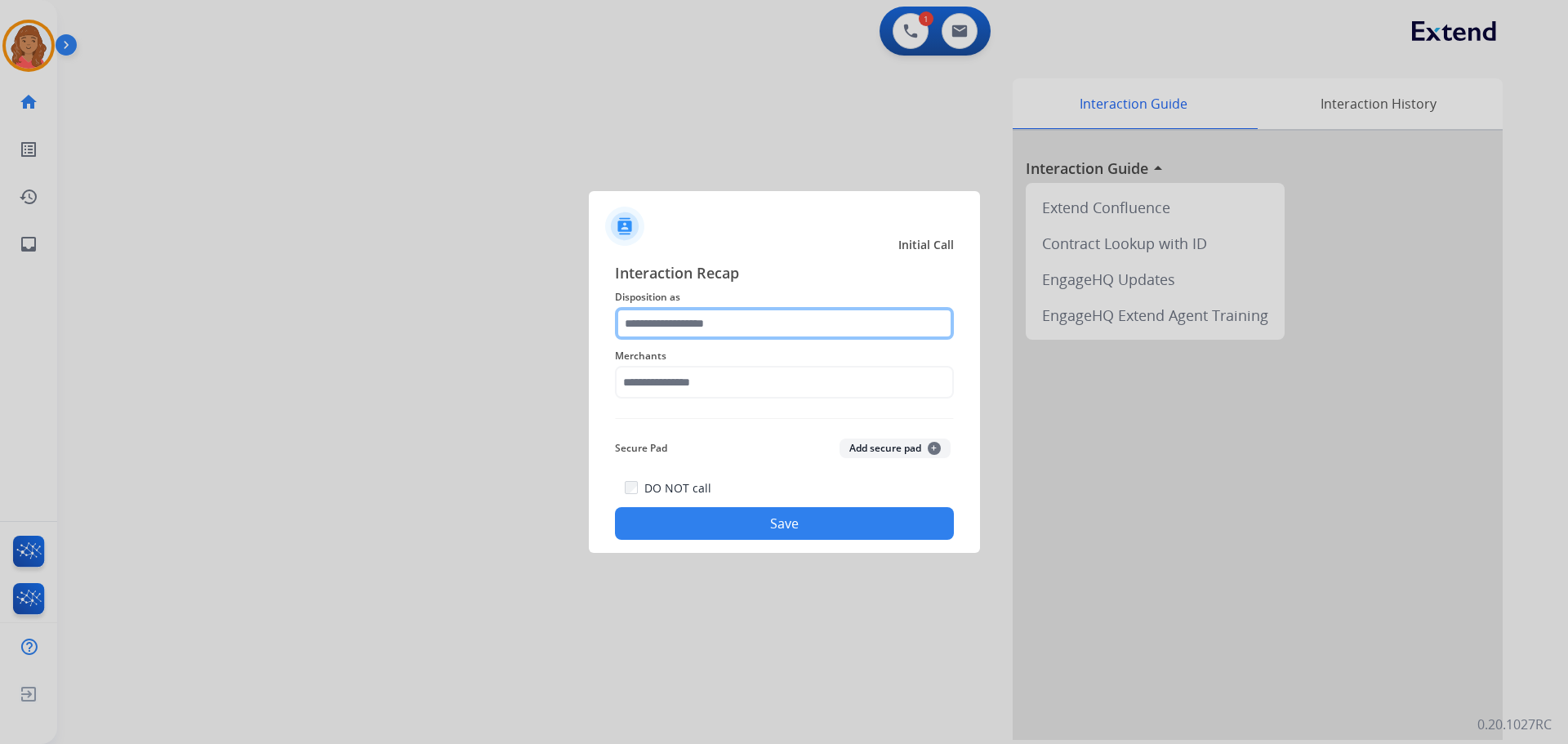
click at [687, 318] on input "text" at bounding box center [784, 323] width 339 height 32
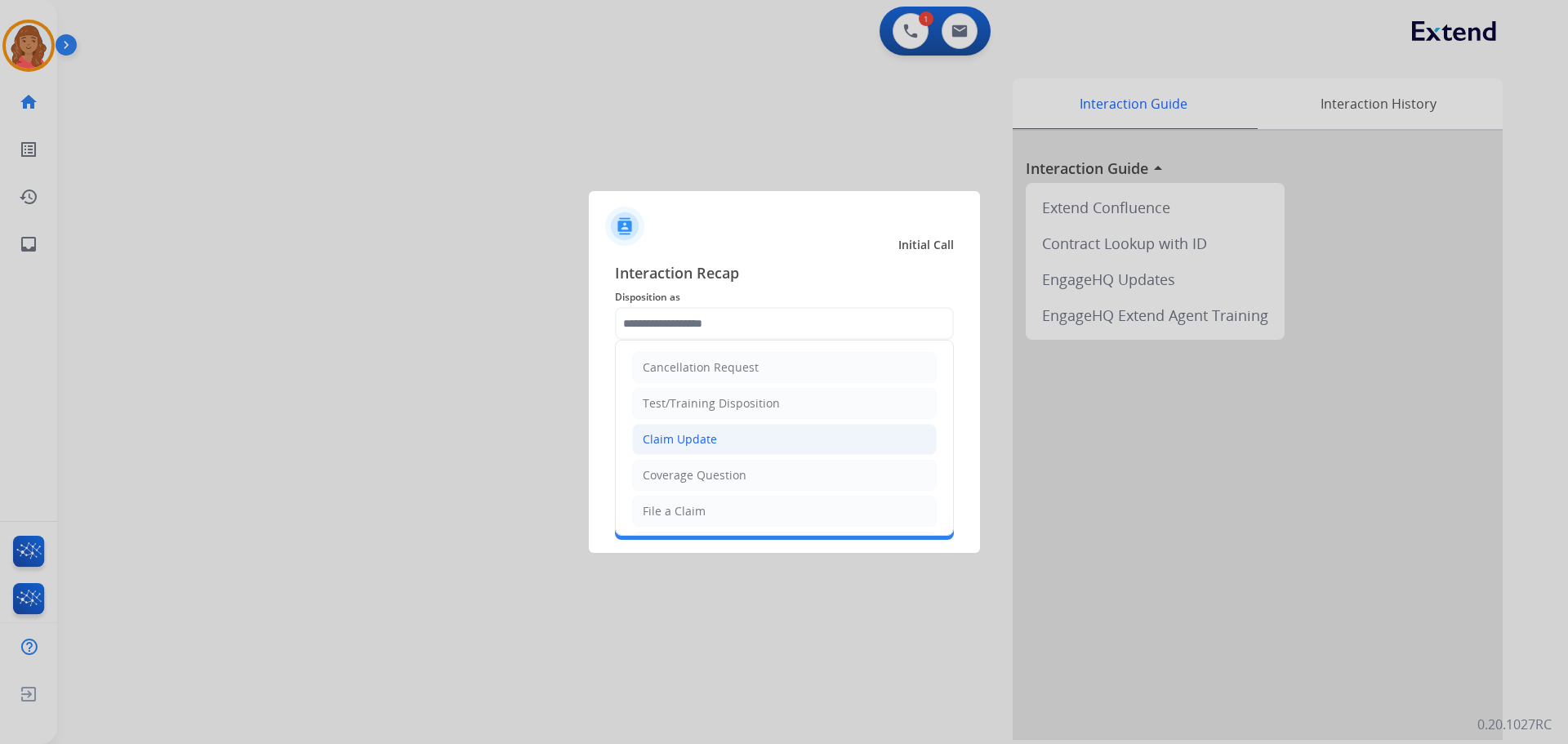
click at [680, 439] on div "Claim Update" at bounding box center [680, 439] width 74 height 17
type input "**********"
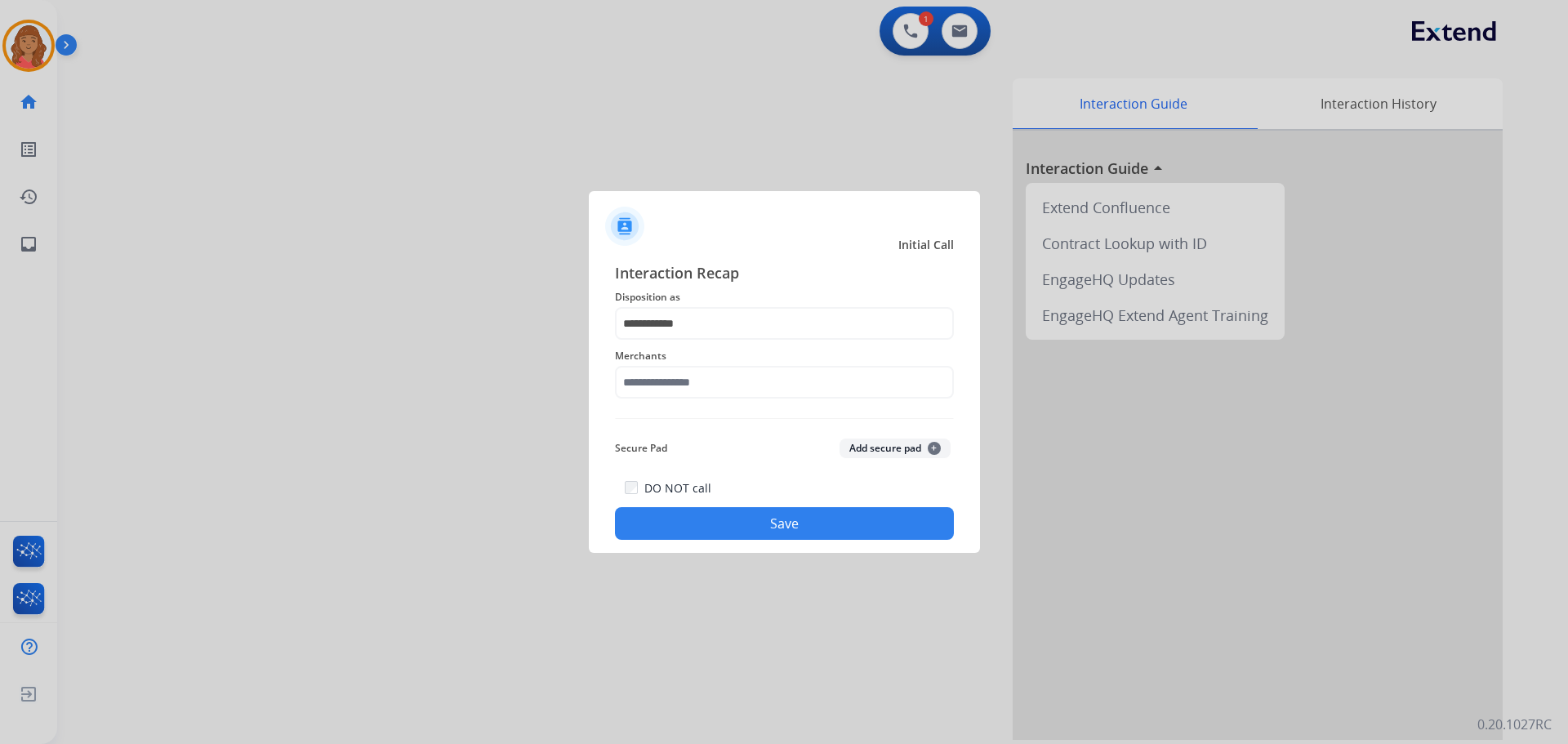
click at [679, 341] on div "Merchants" at bounding box center [784, 372] width 339 height 65
click at [679, 324] on input "**********" at bounding box center [784, 323] width 339 height 32
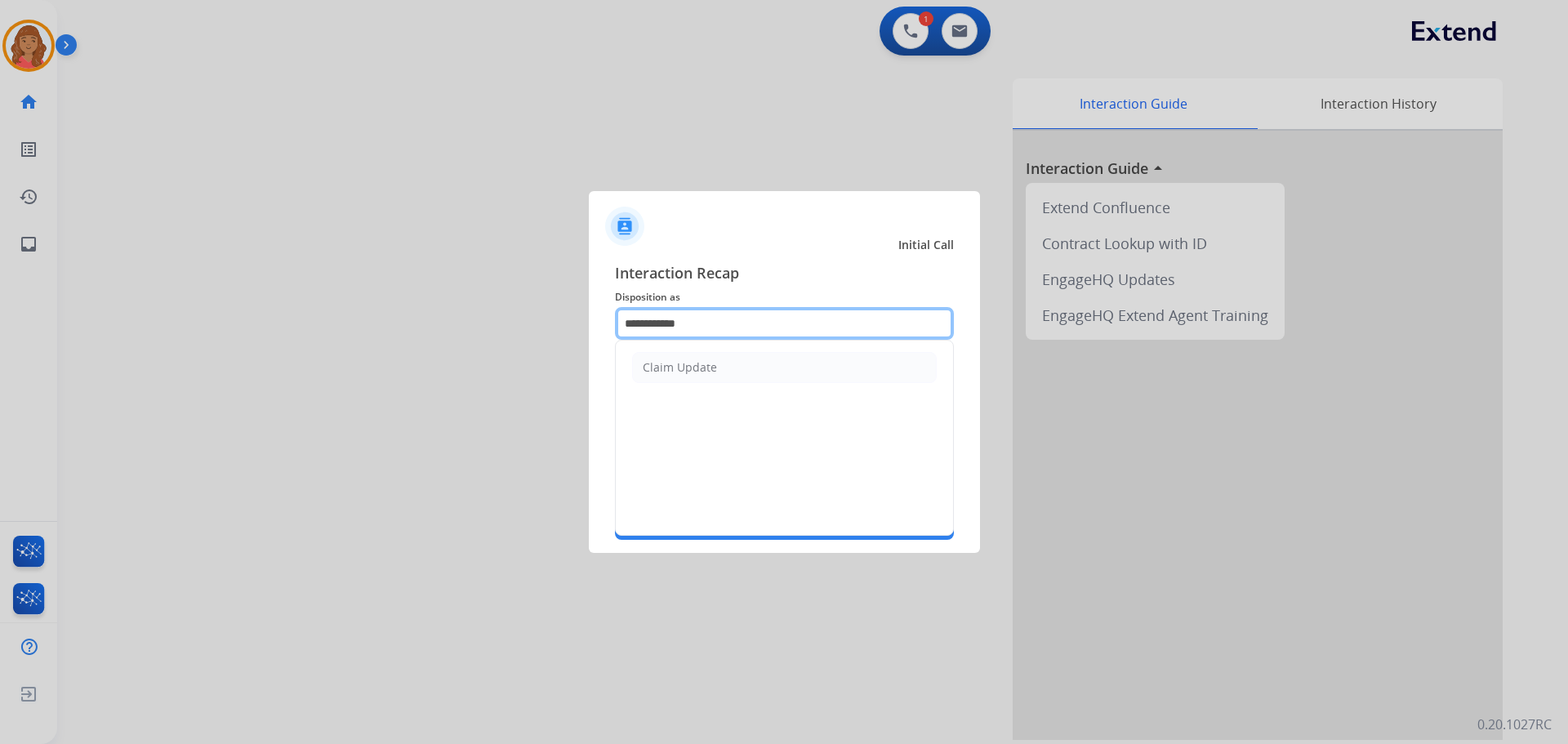
drag, startPoint x: 749, startPoint y: 321, endPoint x: 563, endPoint y: 325, distance: 186.0
click at [0, 325] on app-contact-recap-modal "**********" at bounding box center [0, 372] width 0 height 744
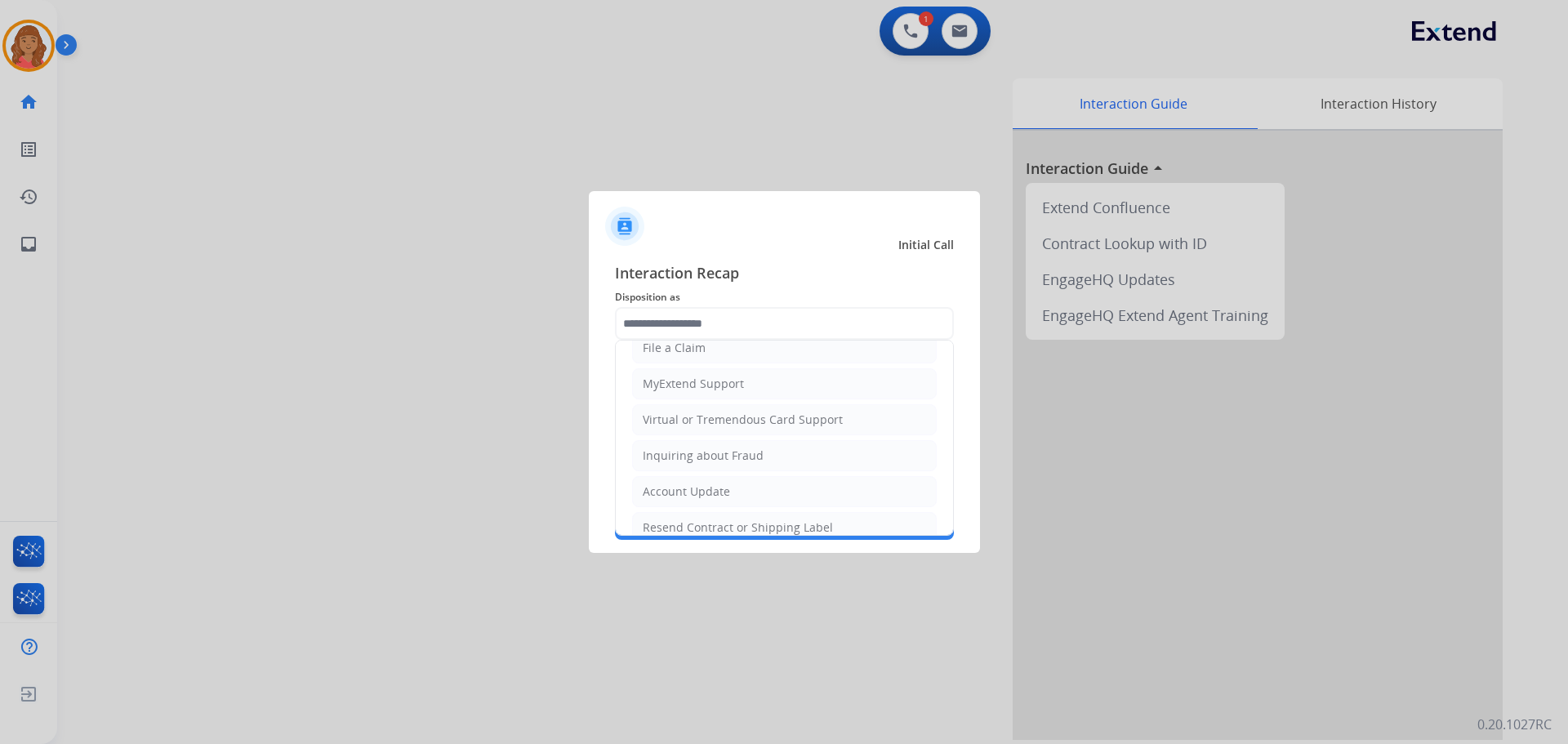
click at [691, 418] on div "Virtual or Tremendous Card Support" at bounding box center [743, 420] width 200 height 17
type input "**********"
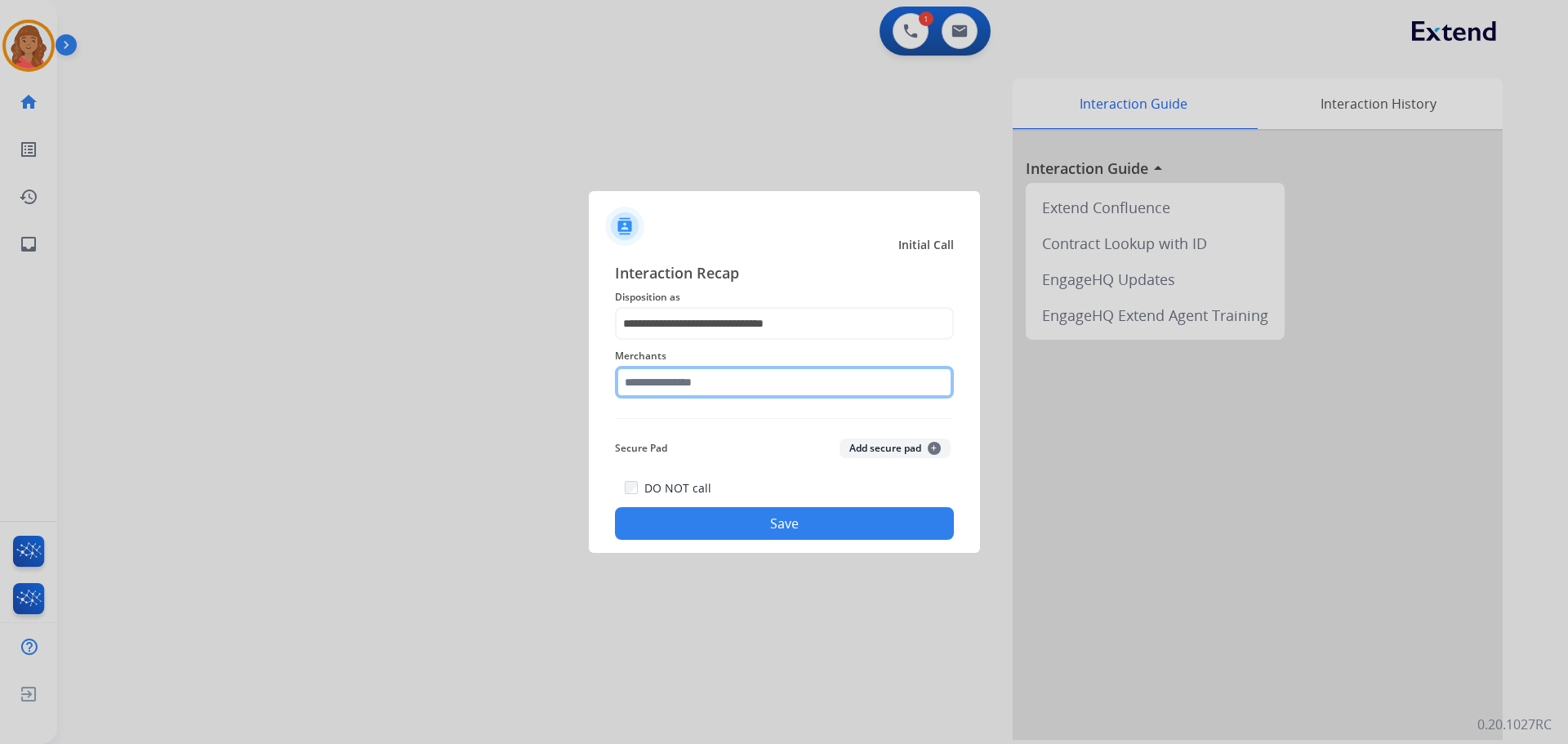
click at [664, 382] on input "text" at bounding box center [784, 382] width 339 height 32
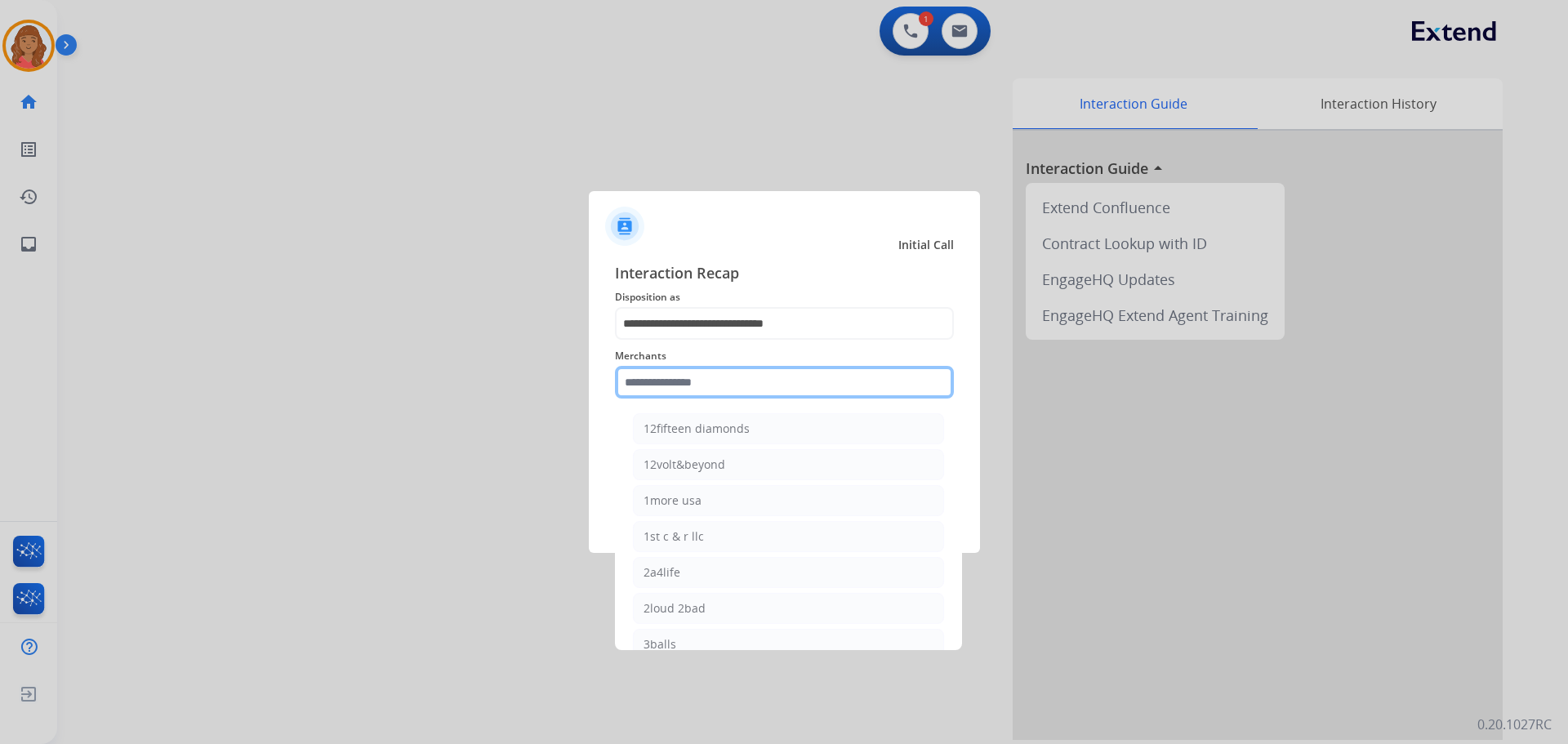
type input "*"
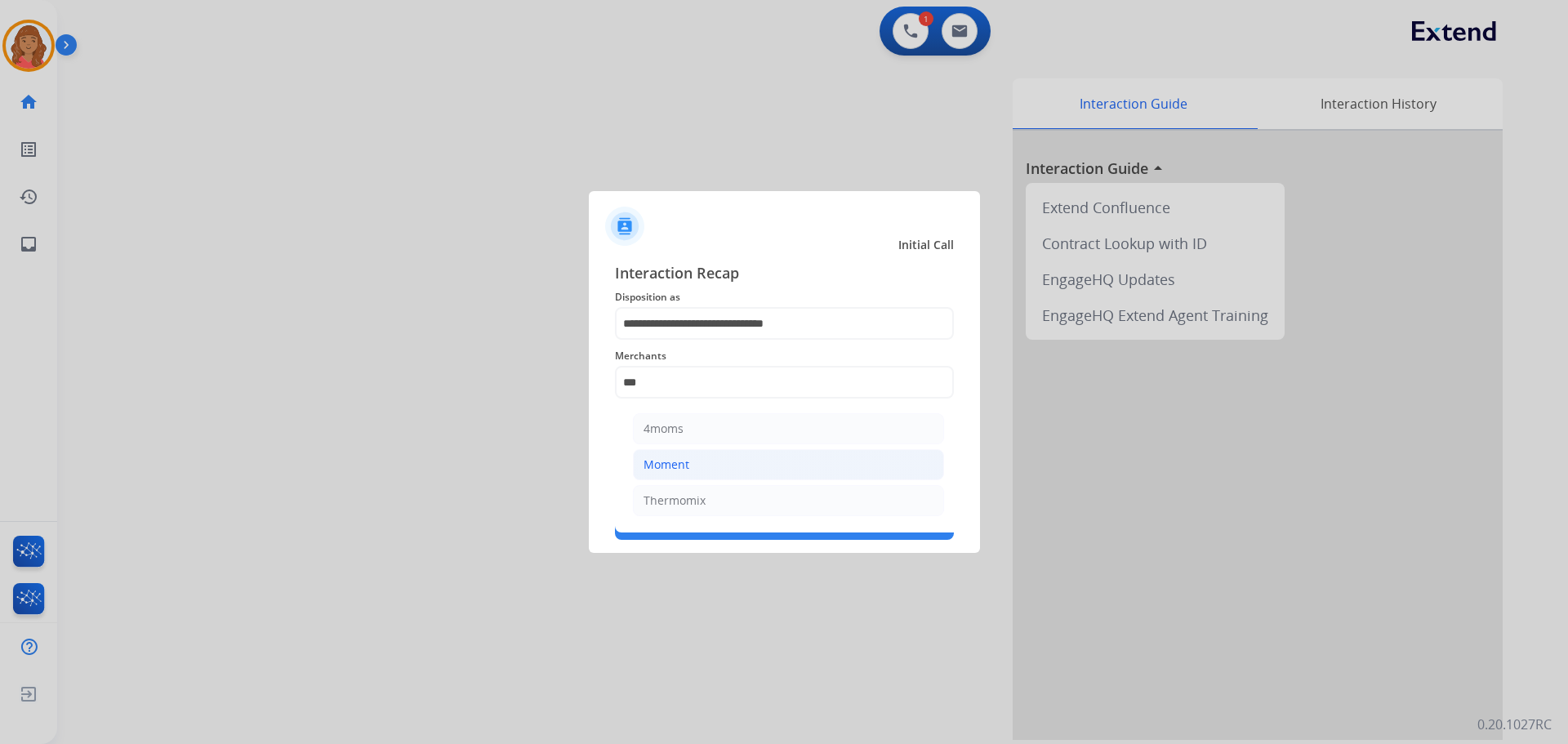
drag, startPoint x: 697, startPoint y: 461, endPoint x: 701, endPoint y: 468, distance: 8.1
click at [697, 462] on li "Moment" at bounding box center [789, 465] width 311 height 31
type input "******"
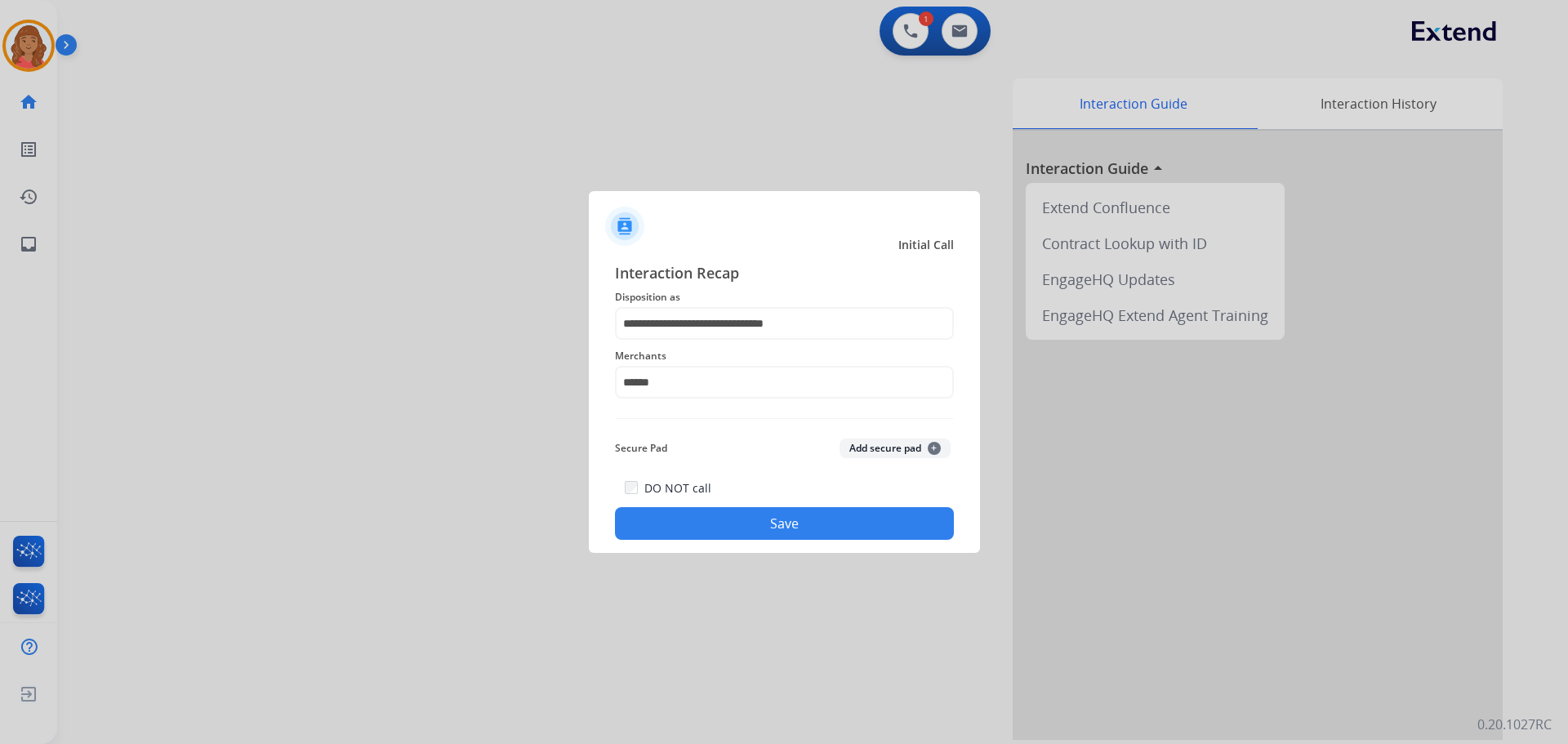
click at [729, 519] on button "Save" at bounding box center [784, 523] width 339 height 32
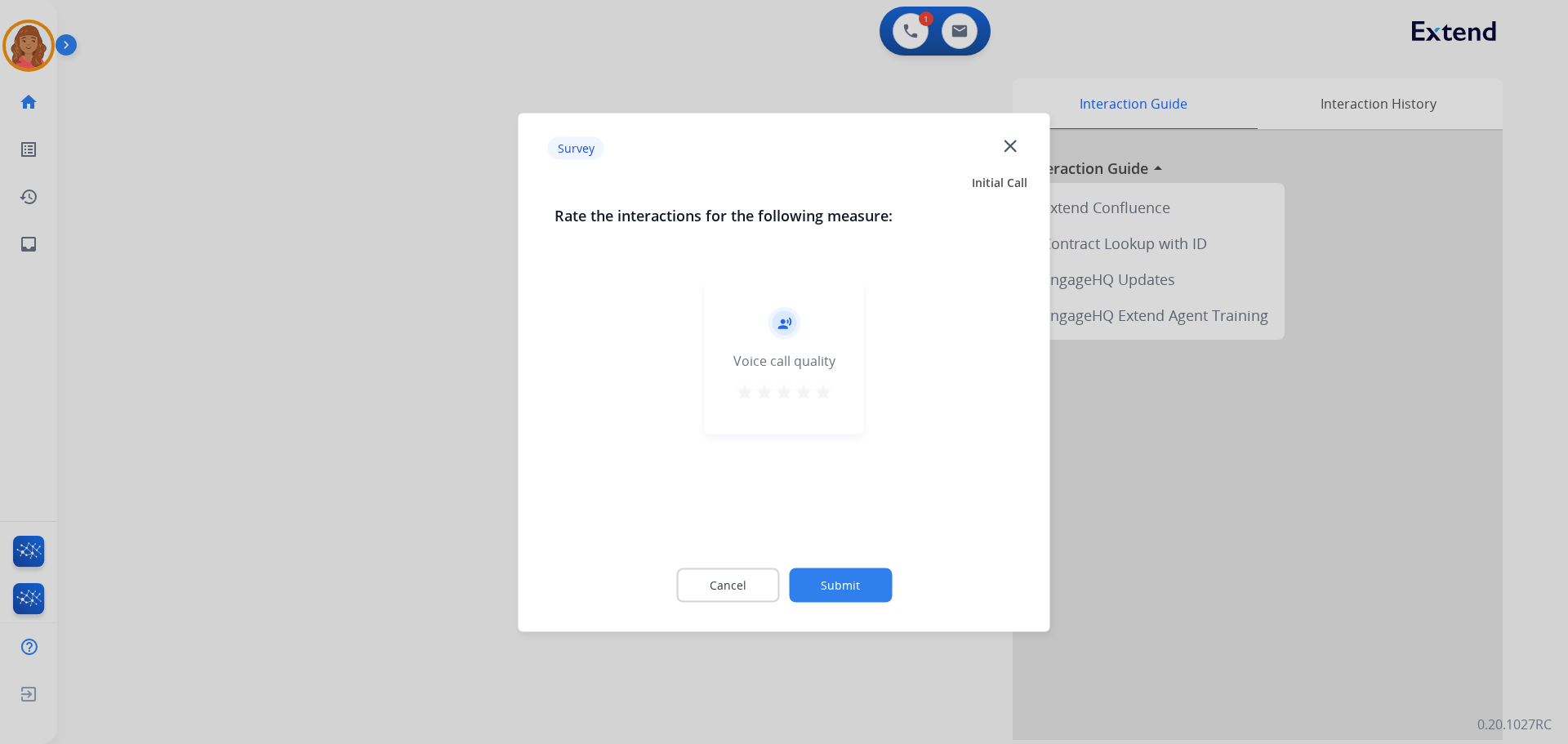
click at [822, 394] on mat-icon "star" at bounding box center [823, 391] width 20 height 20
click at [844, 593] on button "Submit" at bounding box center [840, 584] width 103 height 34
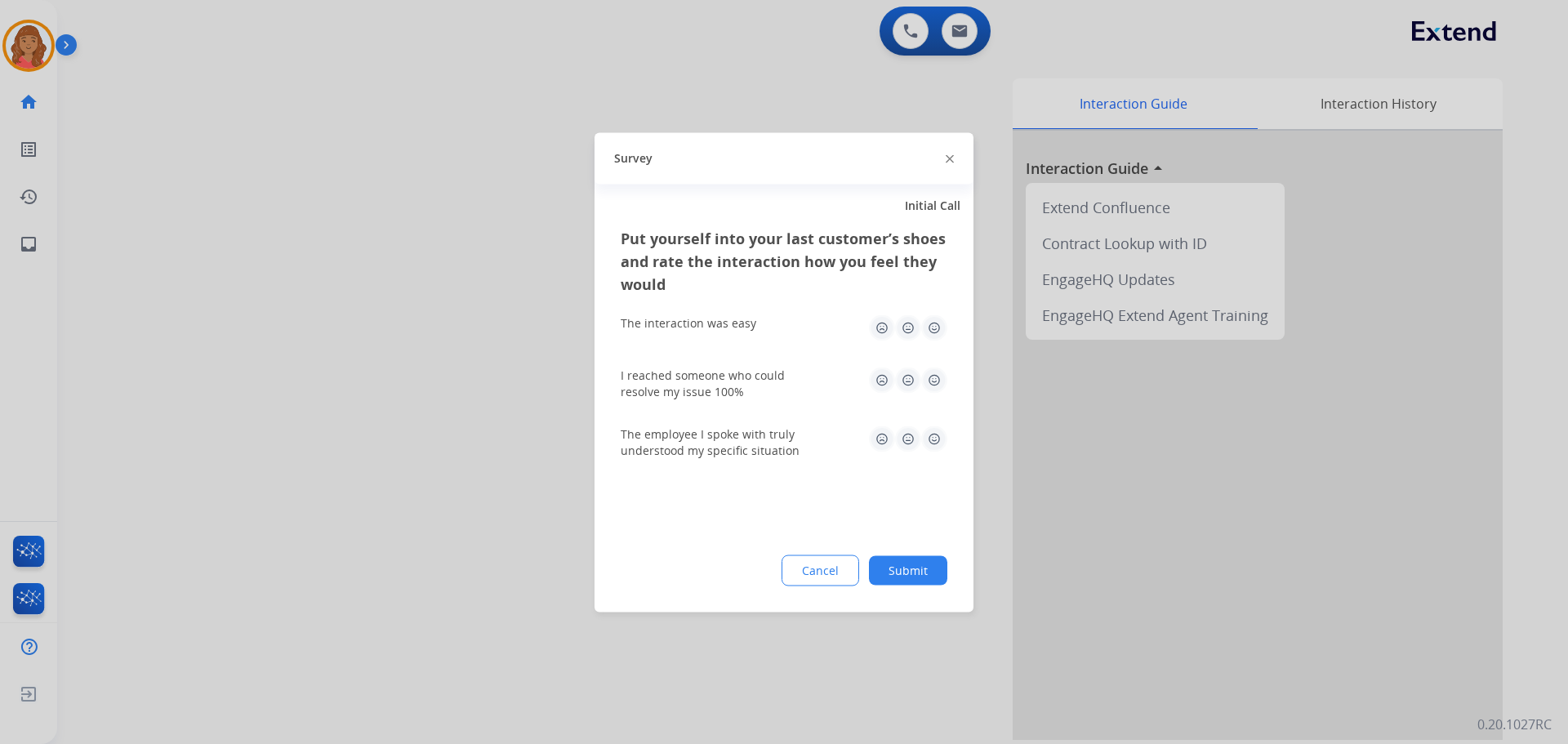
click at [940, 316] on img at bounding box center [934, 328] width 26 height 26
click at [934, 383] on img at bounding box center [934, 380] width 26 height 26
drag, startPoint x: 933, startPoint y: 436, endPoint x: 933, endPoint y: 450, distance: 14.0
click at [933, 437] on img at bounding box center [934, 439] width 26 height 26
click at [905, 554] on div "Put yourself into your last customer’s shoes and rate the interaction how you f…" at bounding box center [784, 419] width 379 height 386
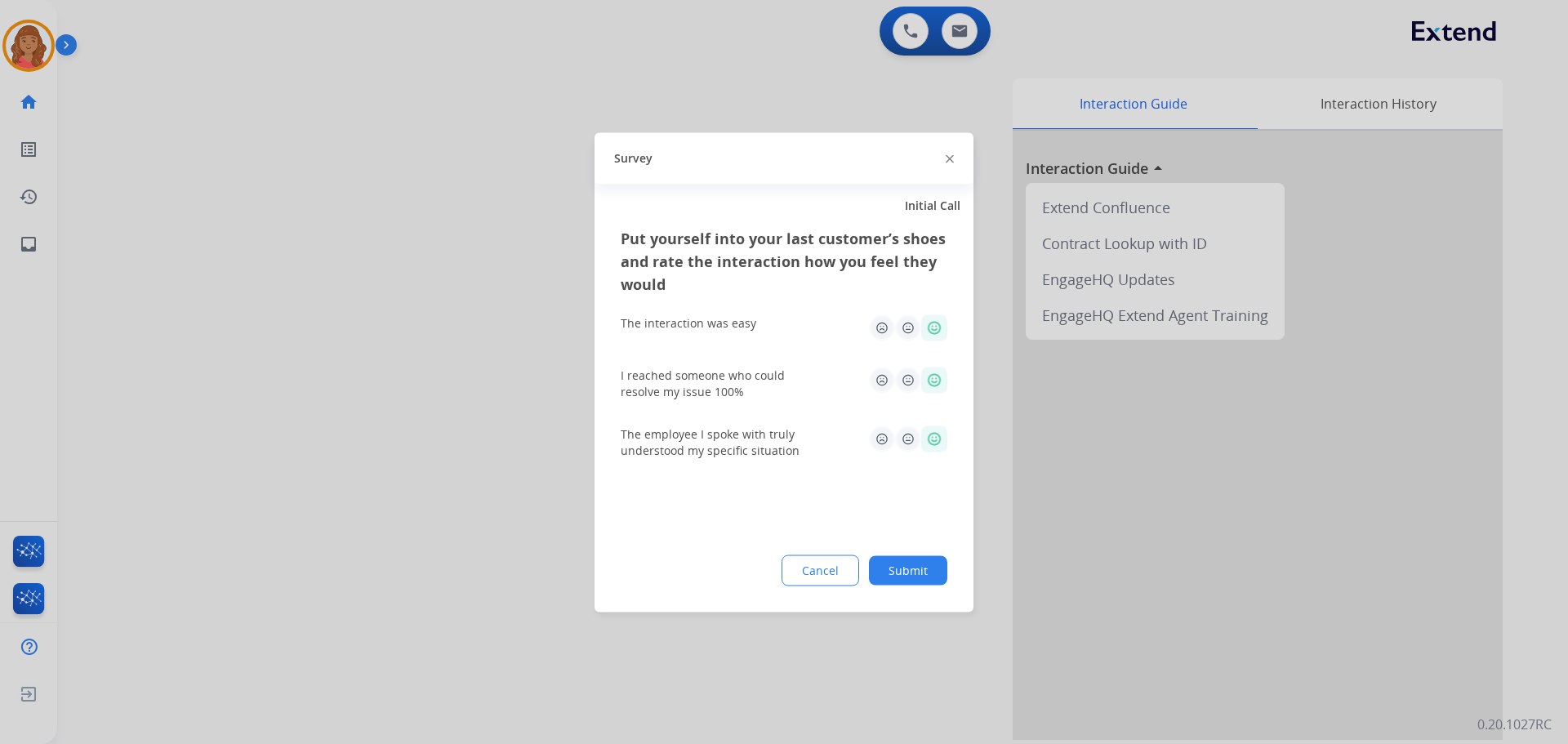
drag, startPoint x: 912, startPoint y: 570, endPoint x: 913, endPoint y: 580, distance: 10.0
click at [913, 578] on button "Submit" at bounding box center [908, 570] width 79 height 30
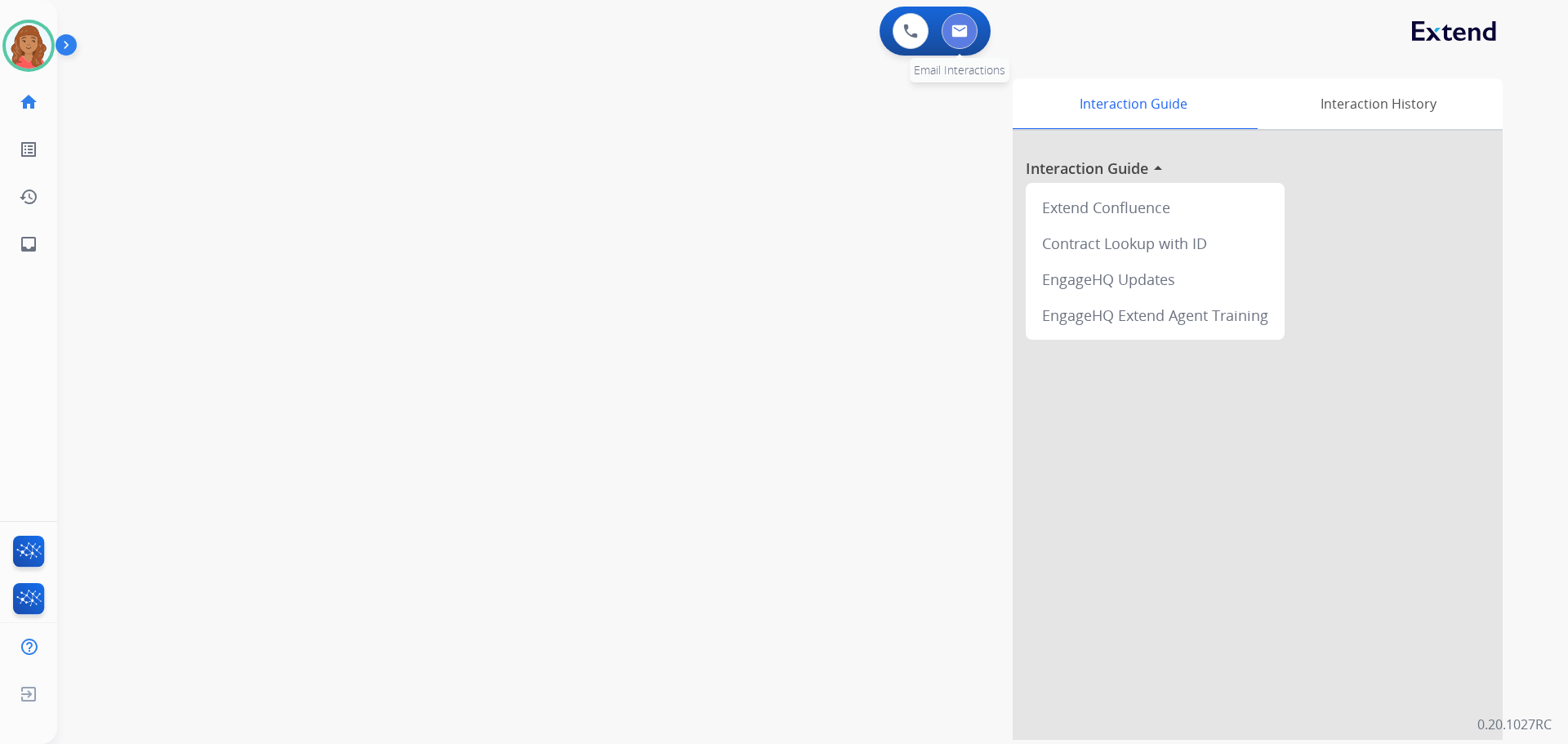
click at [957, 22] on button at bounding box center [959, 31] width 36 height 36
select select "**********"
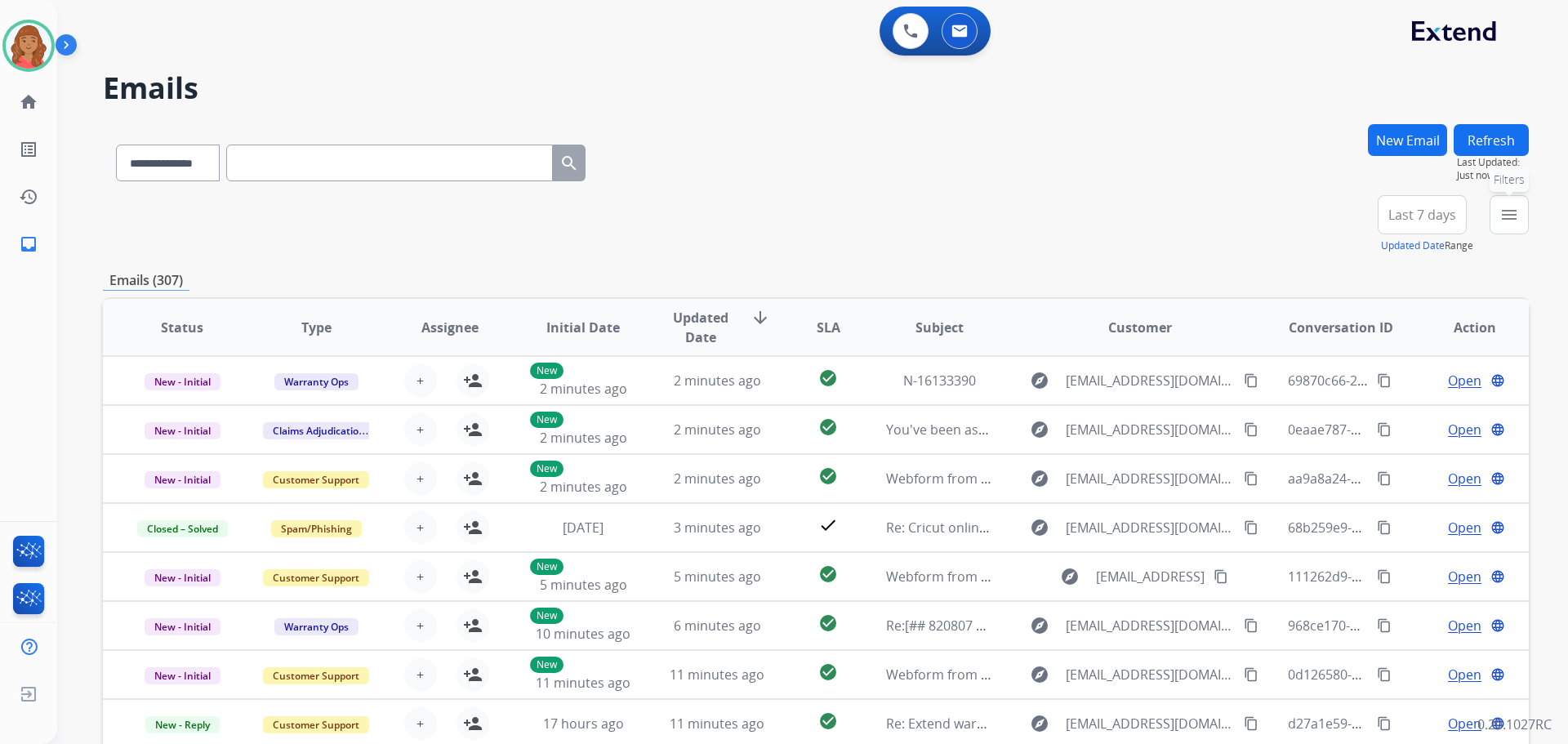
click at [1507, 215] on mat-icon "menu" at bounding box center [1509, 215] width 20 height 20
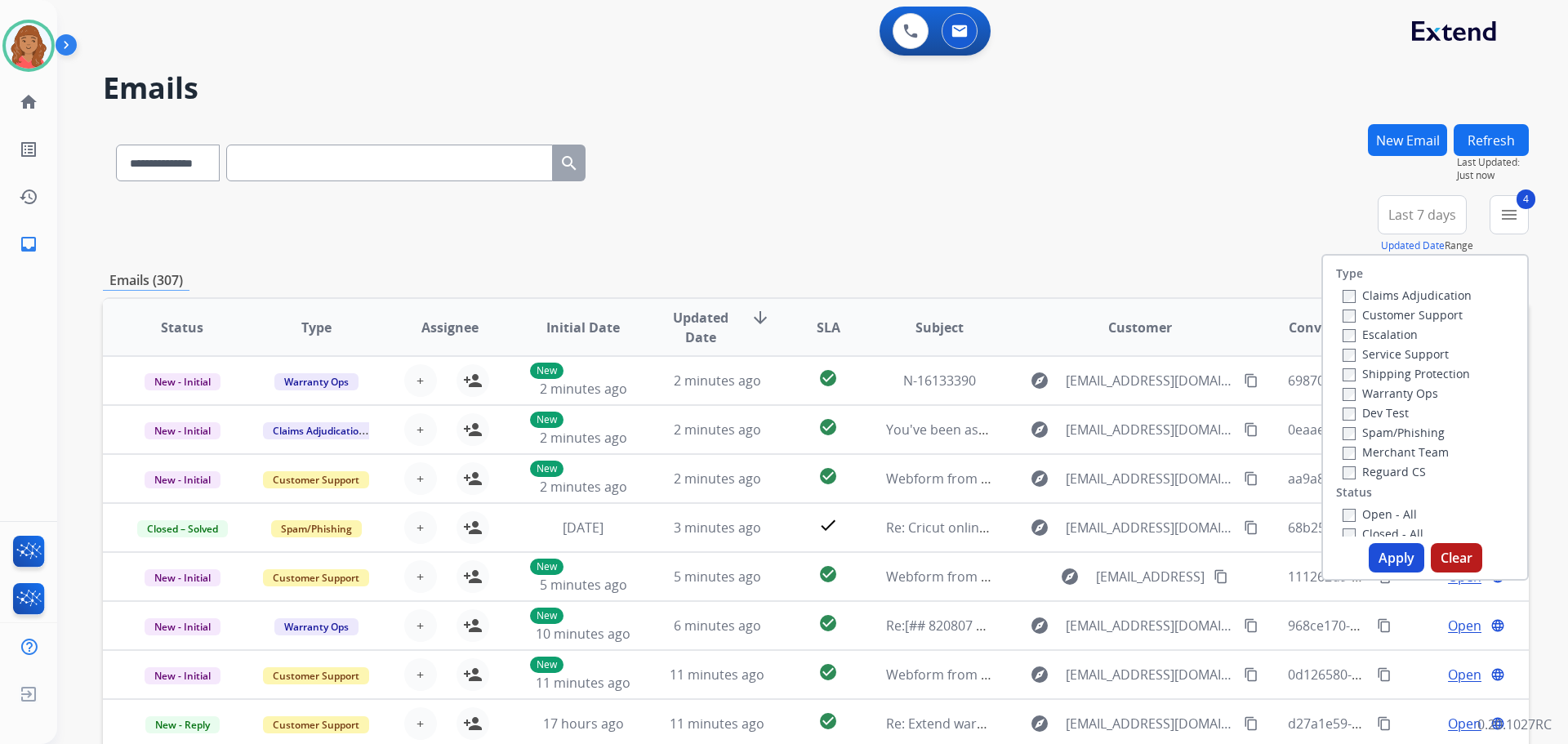
click at [1382, 549] on button "Apply" at bounding box center [1396, 558] width 55 height 30
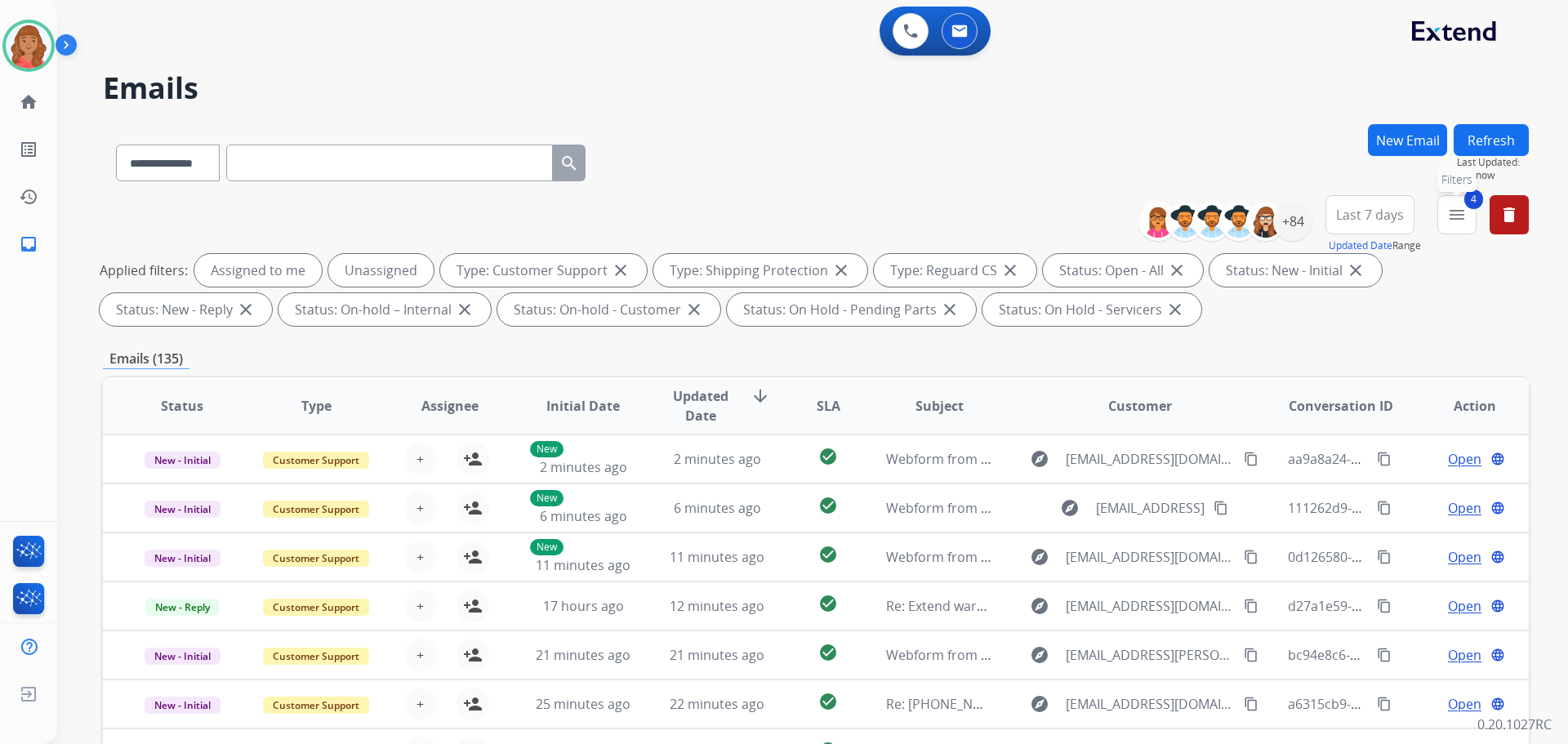
click at [1460, 227] on button "4 menu Filters" at bounding box center [1456, 214] width 39 height 39
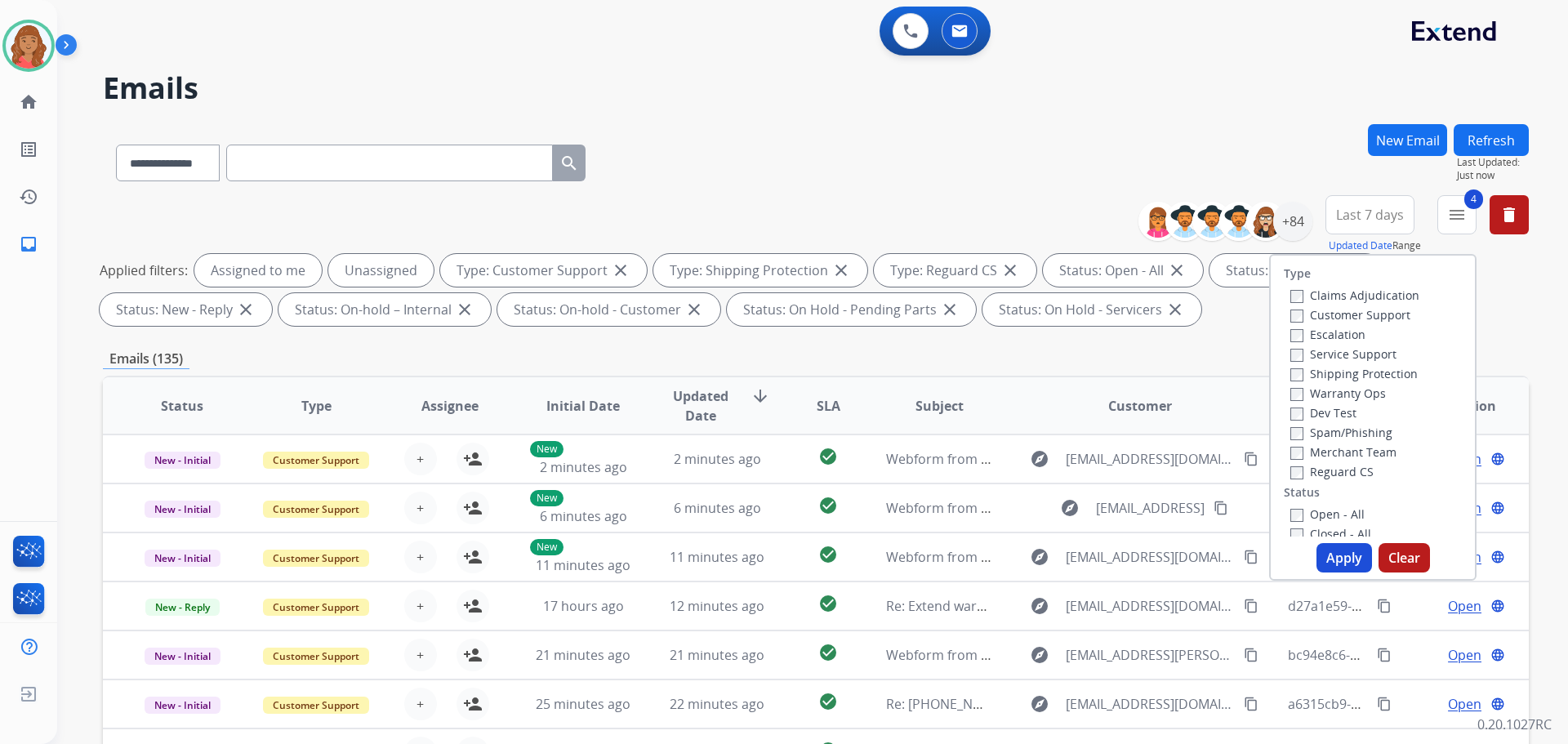
click at [1387, 218] on span "Last 7 days" at bounding box center [1370, 215] width 68 height 7
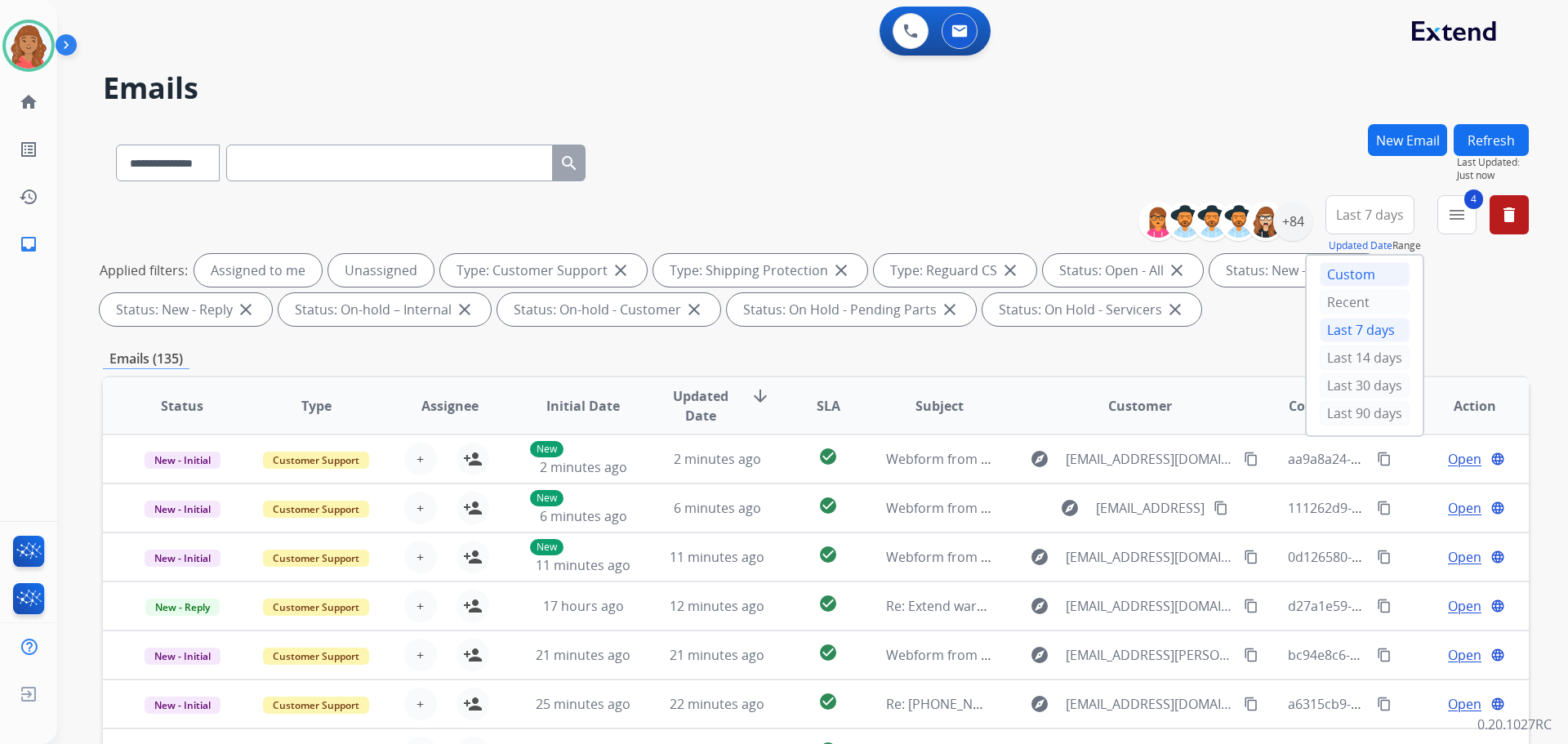
click at [1353, 276] on div "Custom" at bounding box center [1364, 275] width 90 height 25
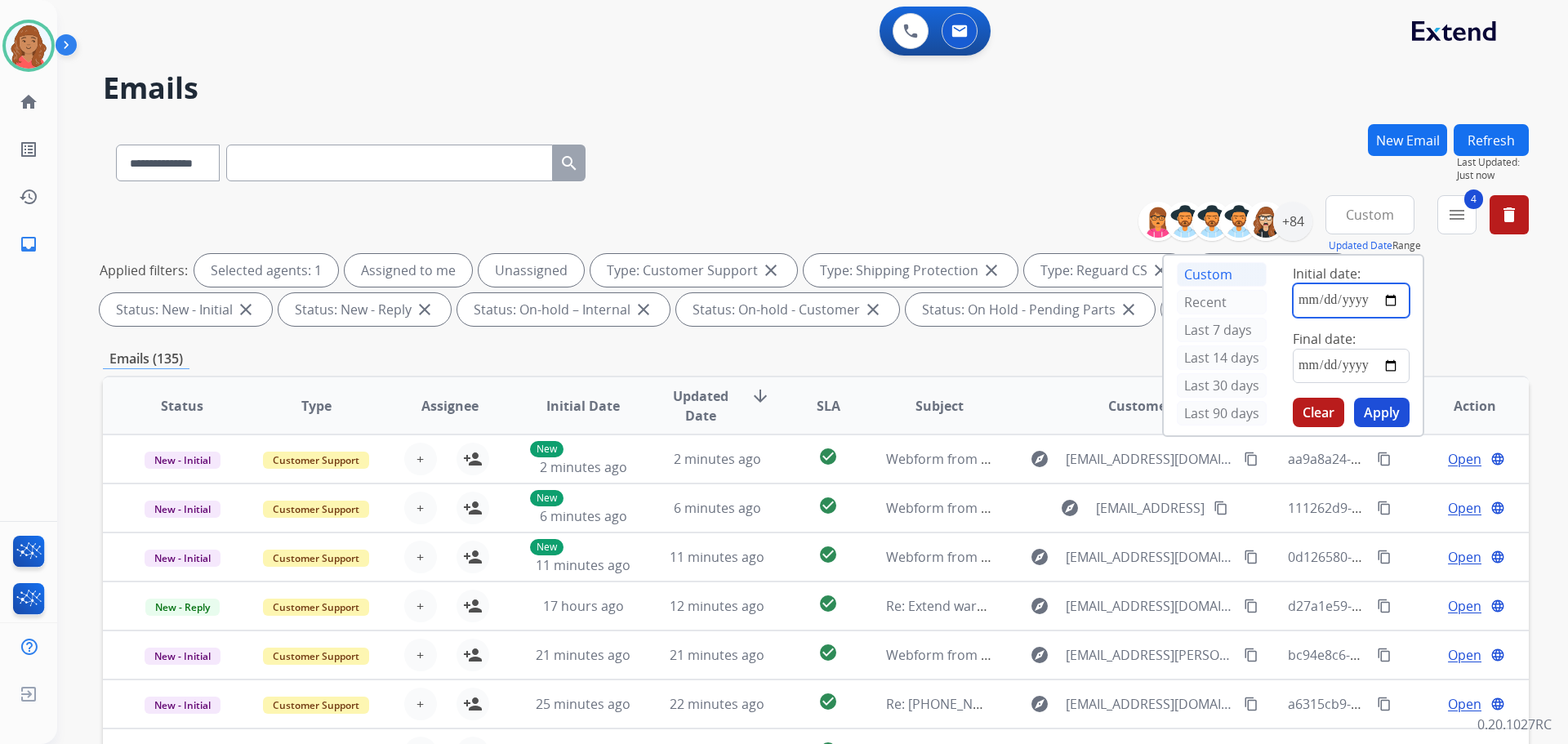
drag, startPoint x: 1342, startPoint y: 293, endPoint x: 1355, endPoint y: 294, distance: 13.0
click at [1343, 293] on input "date" at bounding box center [1350, 300] width 117 height 34
click at [1311, 308] on input "date" at bounding box center [1350, 300] width 117 height 34
drag, startPoint x: 1308, startPoint y: 305, endPoint x: 1295, endPoint y: 300, distance: 13.9
click at [1305, 302] on input "date" at bounding box center [1350, 300] width 117 height 34
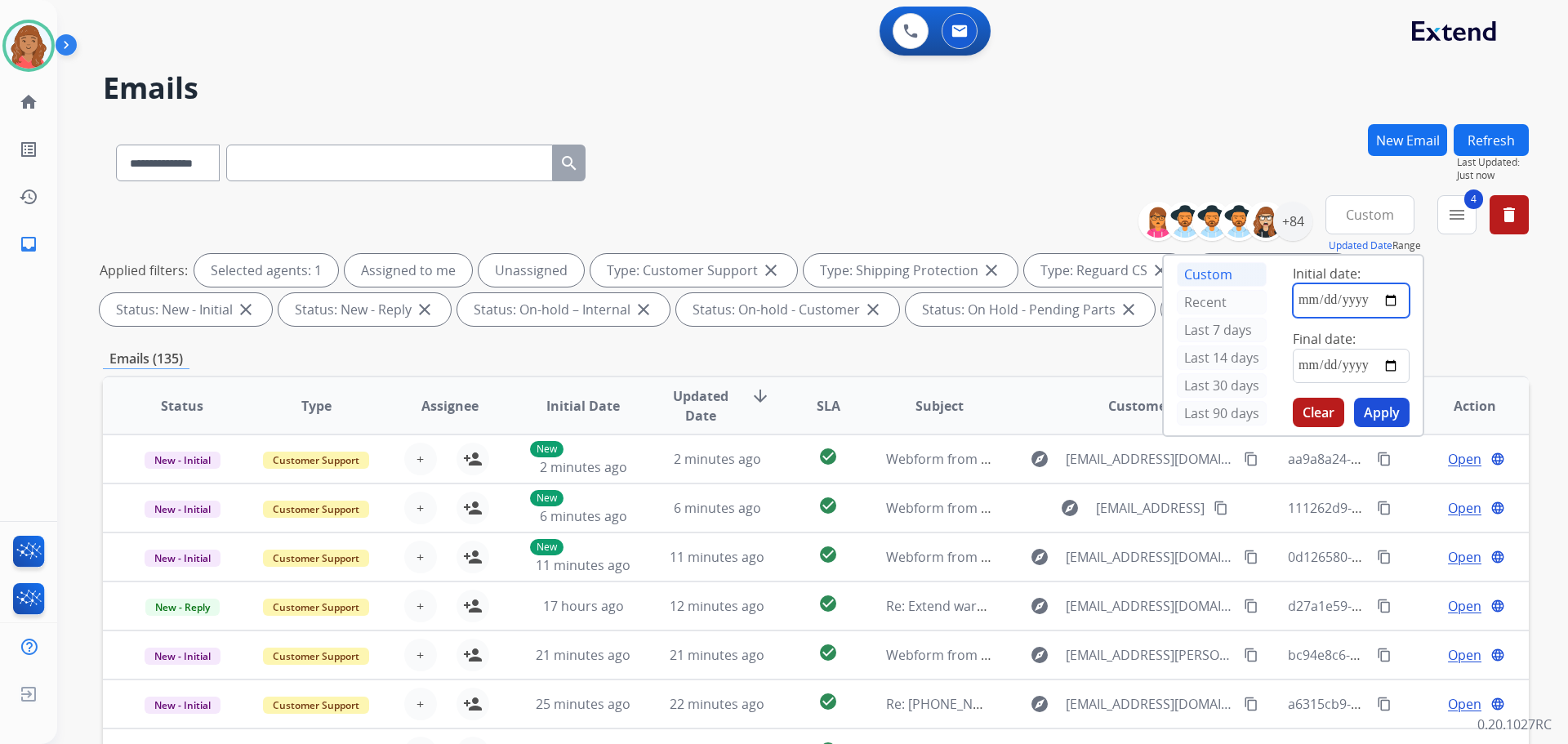
click at [1303, 296] on input "date" at bounding box center [1350, 300] width 117 height 34
type input "**********"
click at [1350, 370] on input "date" at bounding box center [1350, 365] width 117 height 34
click at [1390, 364] on input "date" at bounding box center [1350, 365] width 117 height 34
type input "**********"
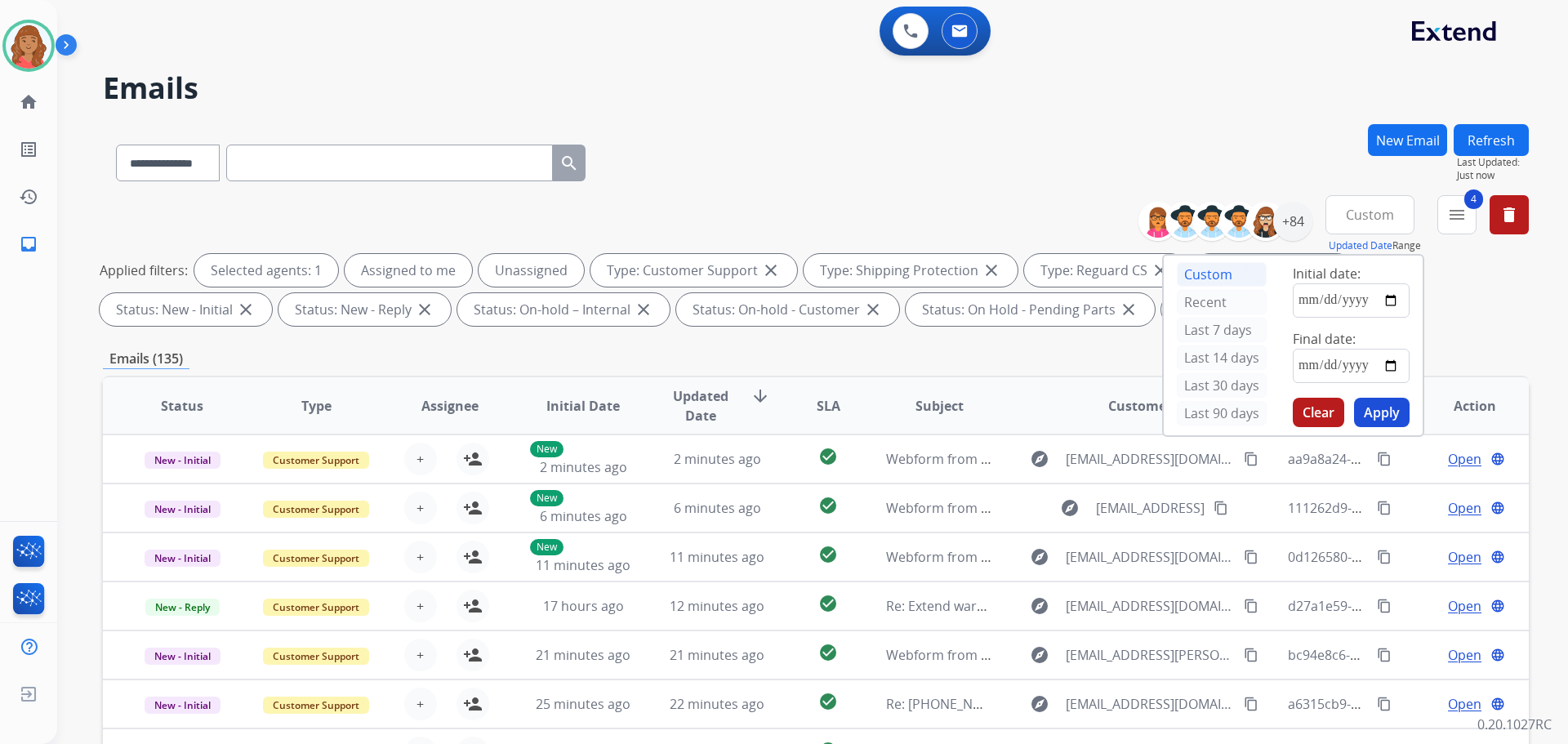
click at [1382, 415] on button "Apply" at bounding box center [1381, 413] width 55 height 30
click at [665, 352] on div "Emails (135)" at bounding box center [815, 358] width 1426 height 21
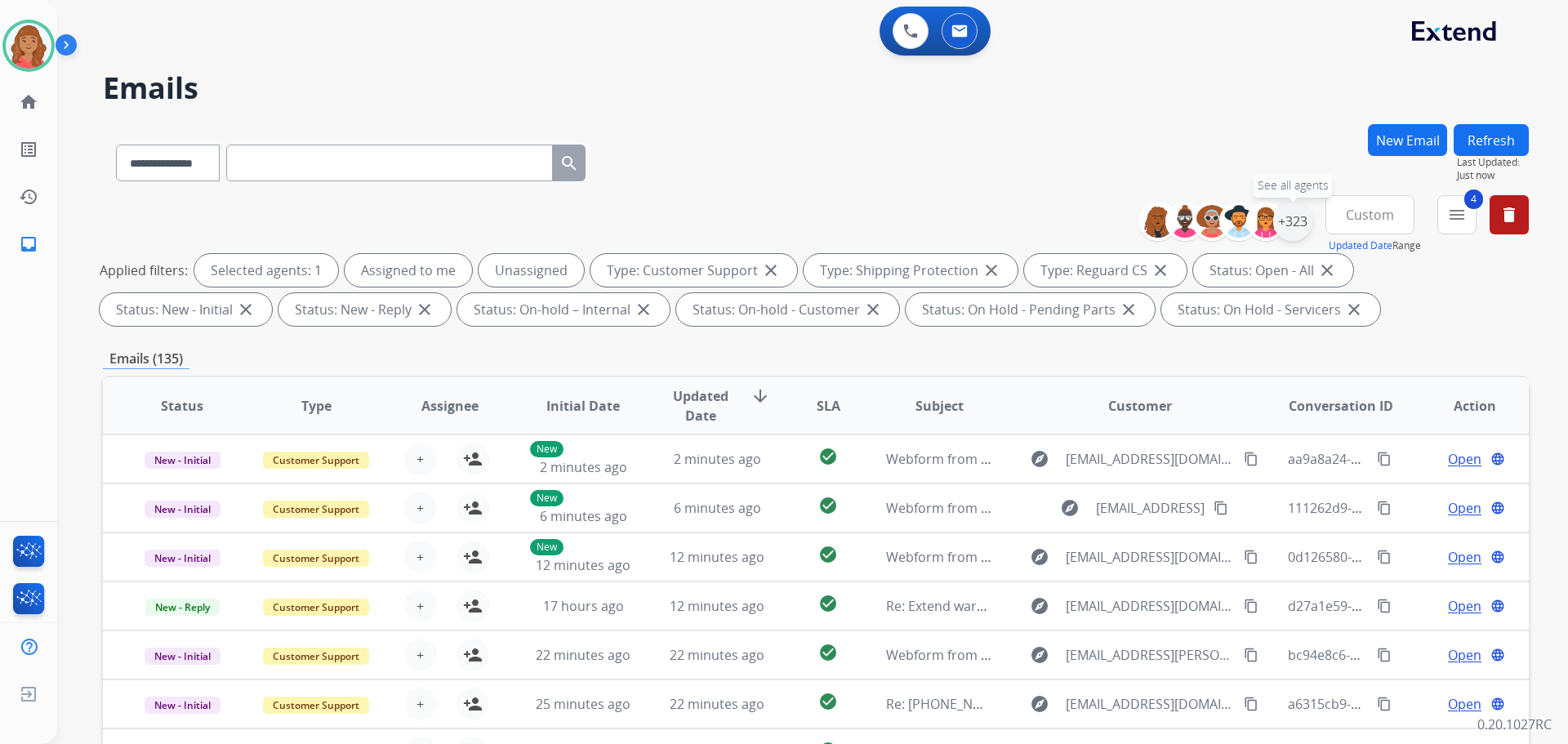
click at [1292, 221] on div "+323" at bounding box center [1292, 221] width 39 height 39
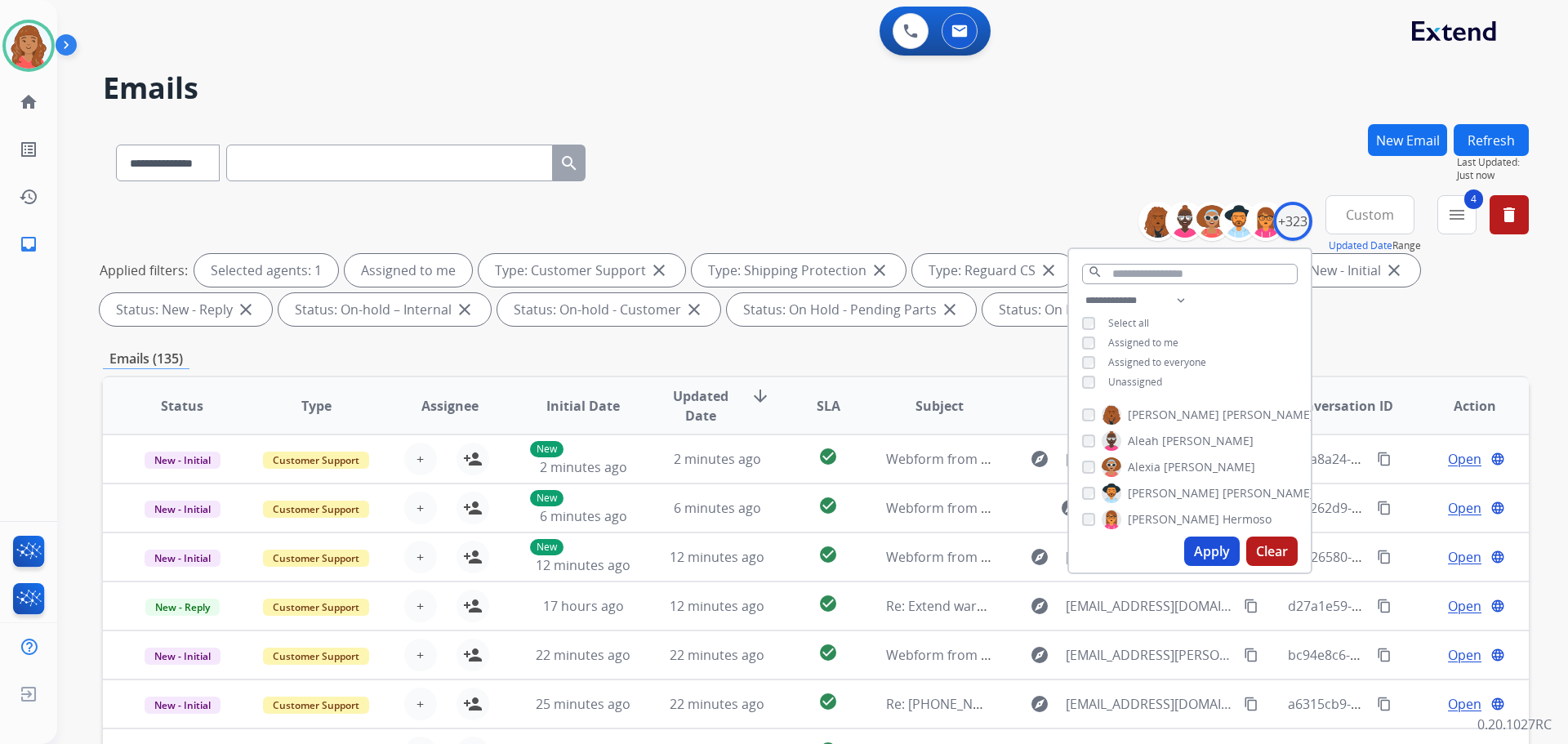
click at [1192, 549] on button "Apply" at bounding box center [1211, 551] width 55 height 30
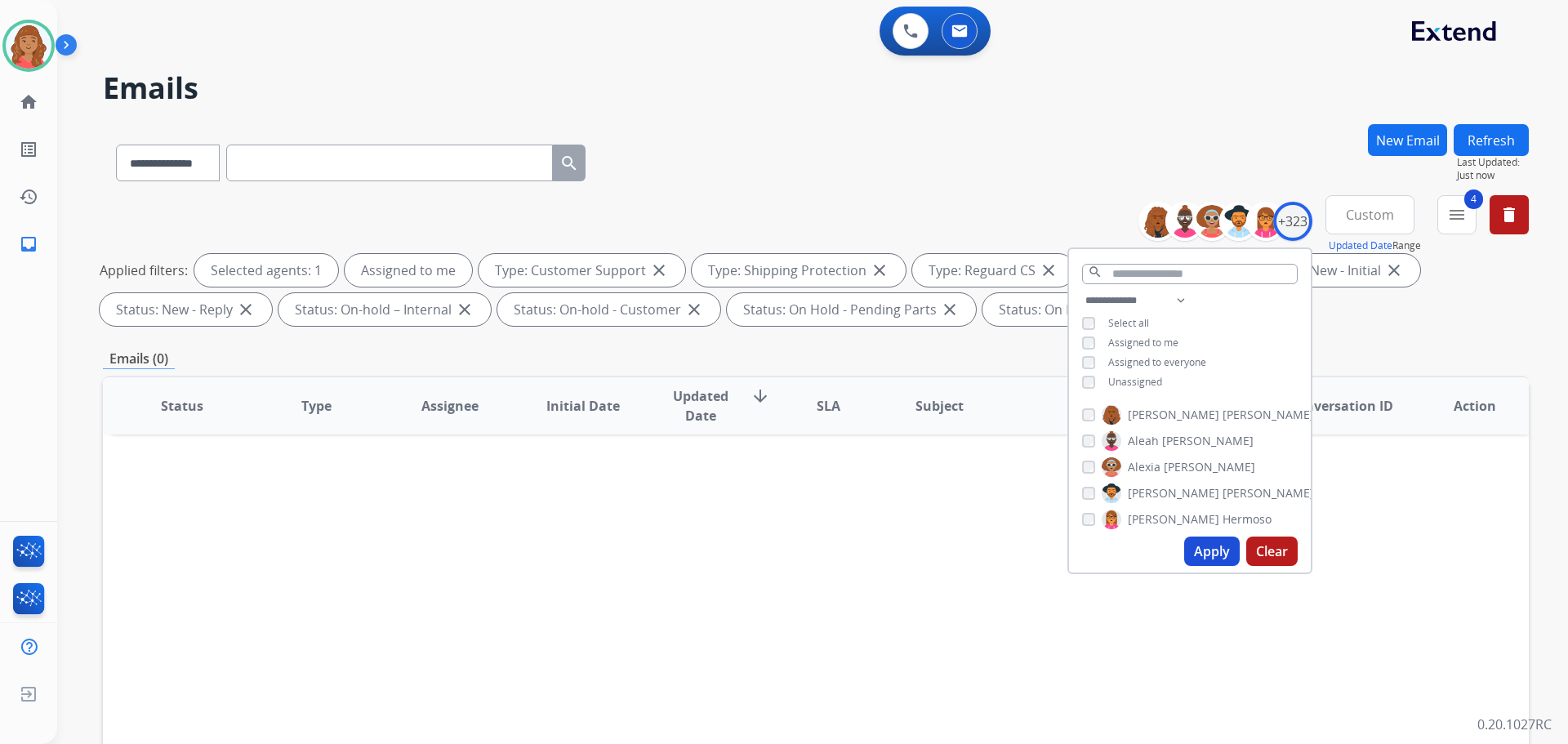
click at [935, 359] on div "Emails (0)" at bounding box center [815, 358] width 1426 height 21
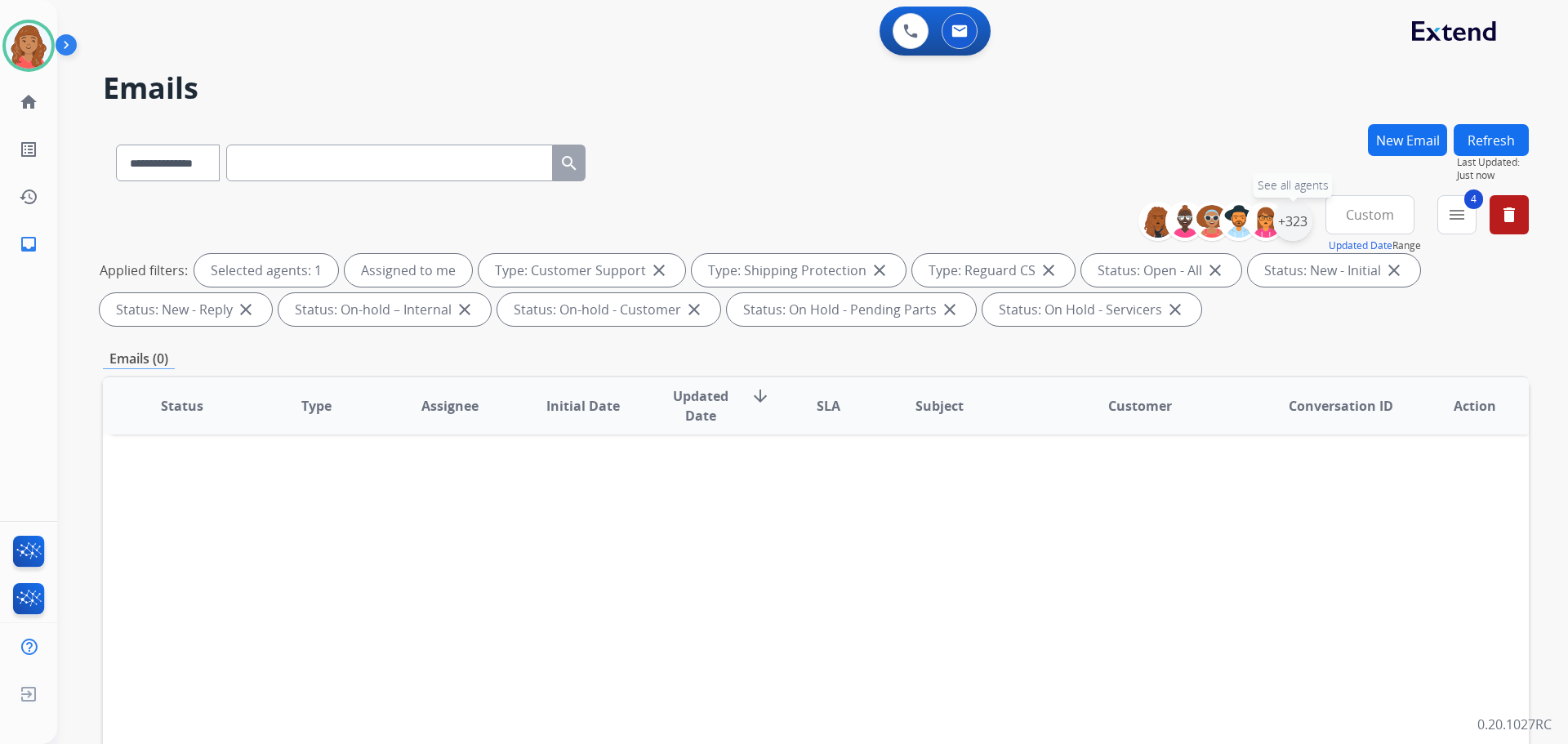
click at [1293, 221] on div "+323" at bounding box center [1292, 221] width 39 height 39
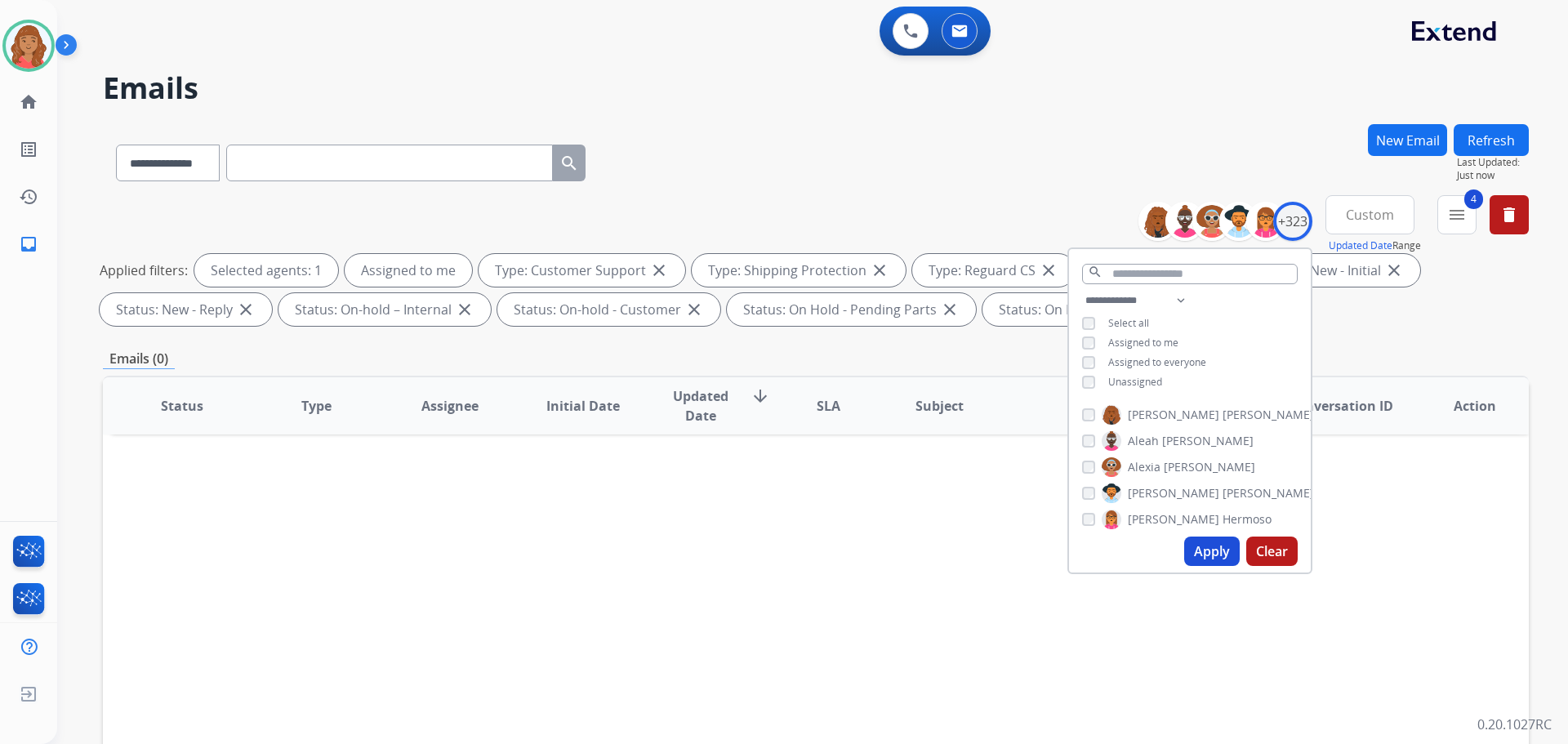
click at [1087, 369] on div "**********" at bounding box center [1190, 343] width 242 height 104
click at [1203, 553] on button "Apply" at bounding box center [1211, 551] width 55 height 30
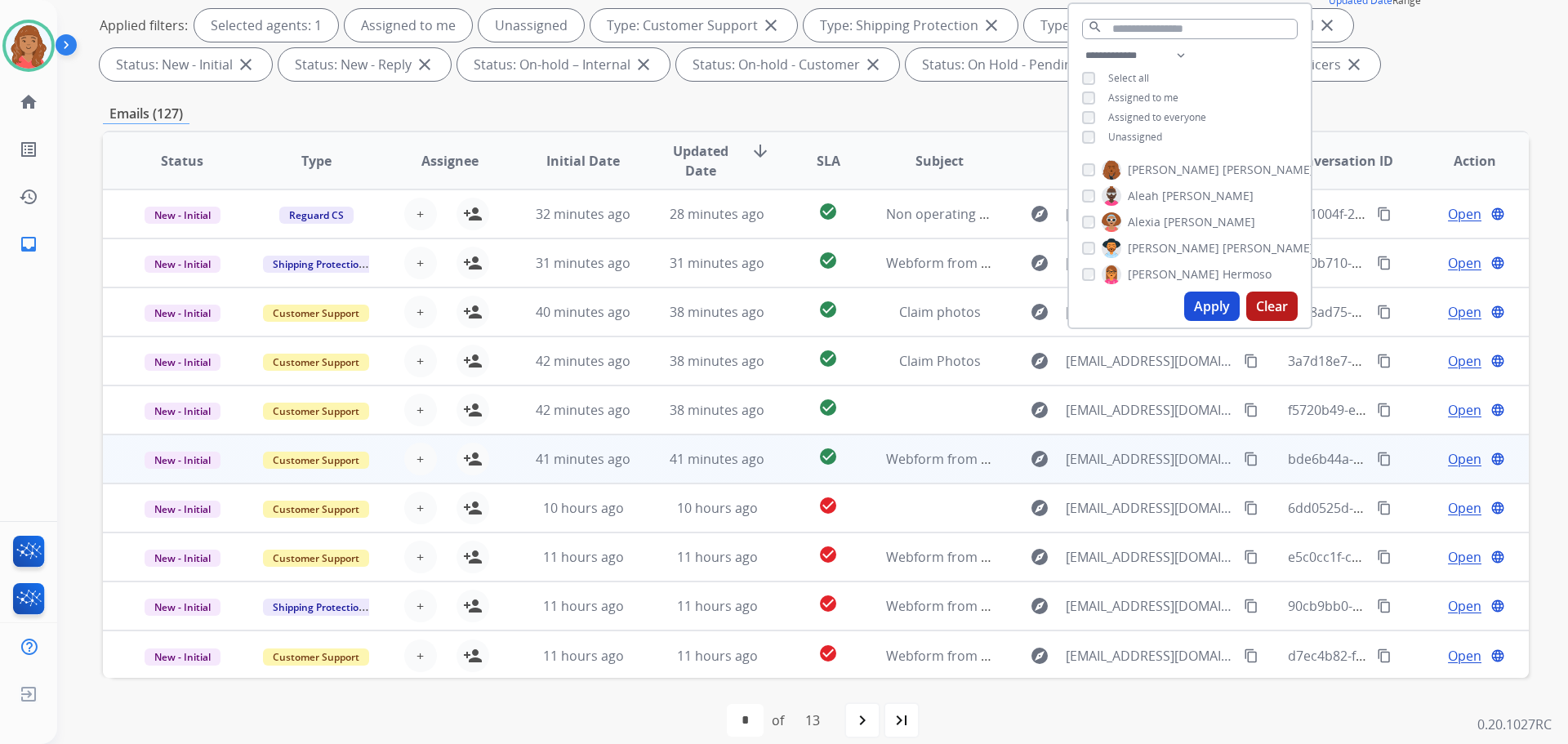
scroll to position [2, 0]
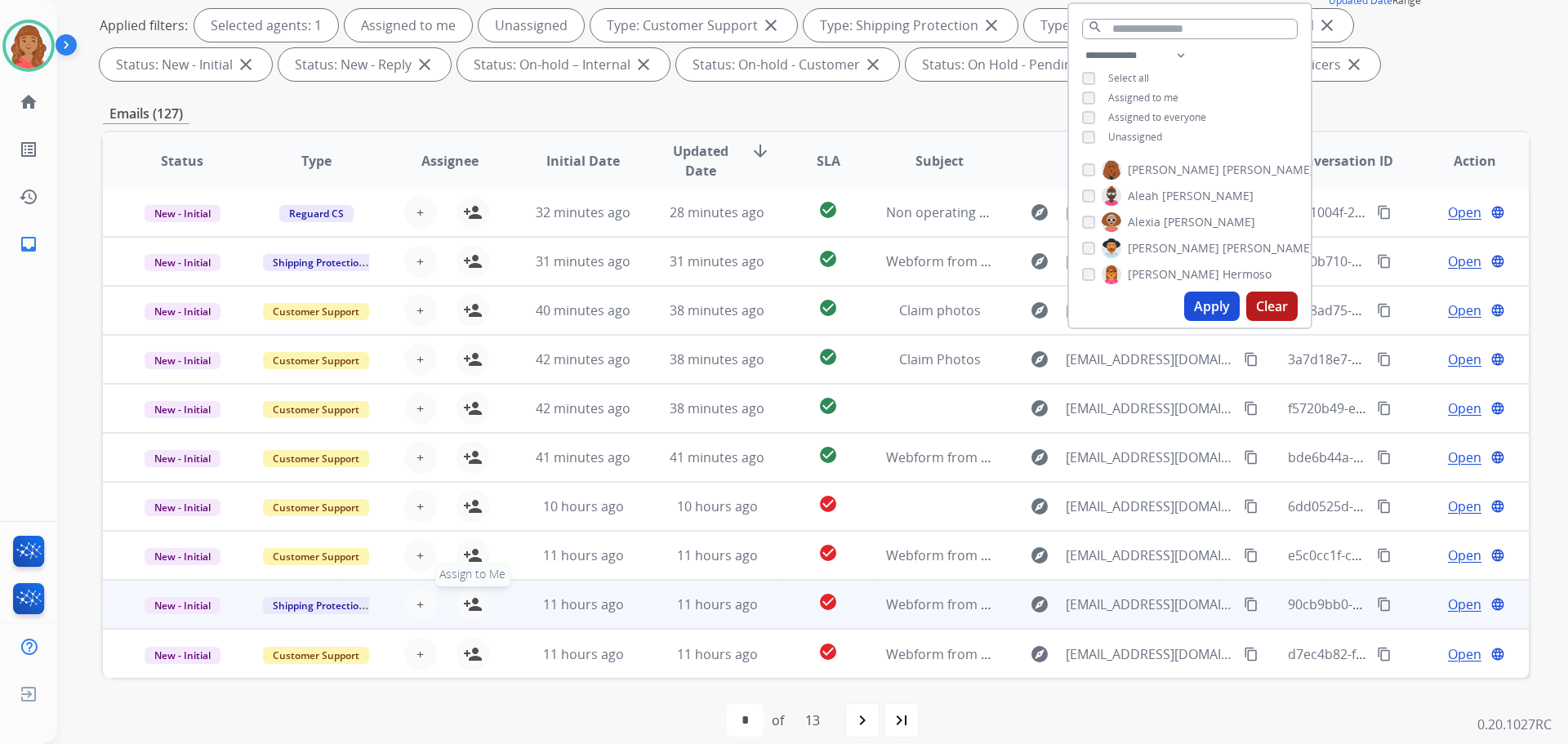
click at [470, 608] on mat-icon "person_add" at bounding box center [473, 604] width 20 height 20
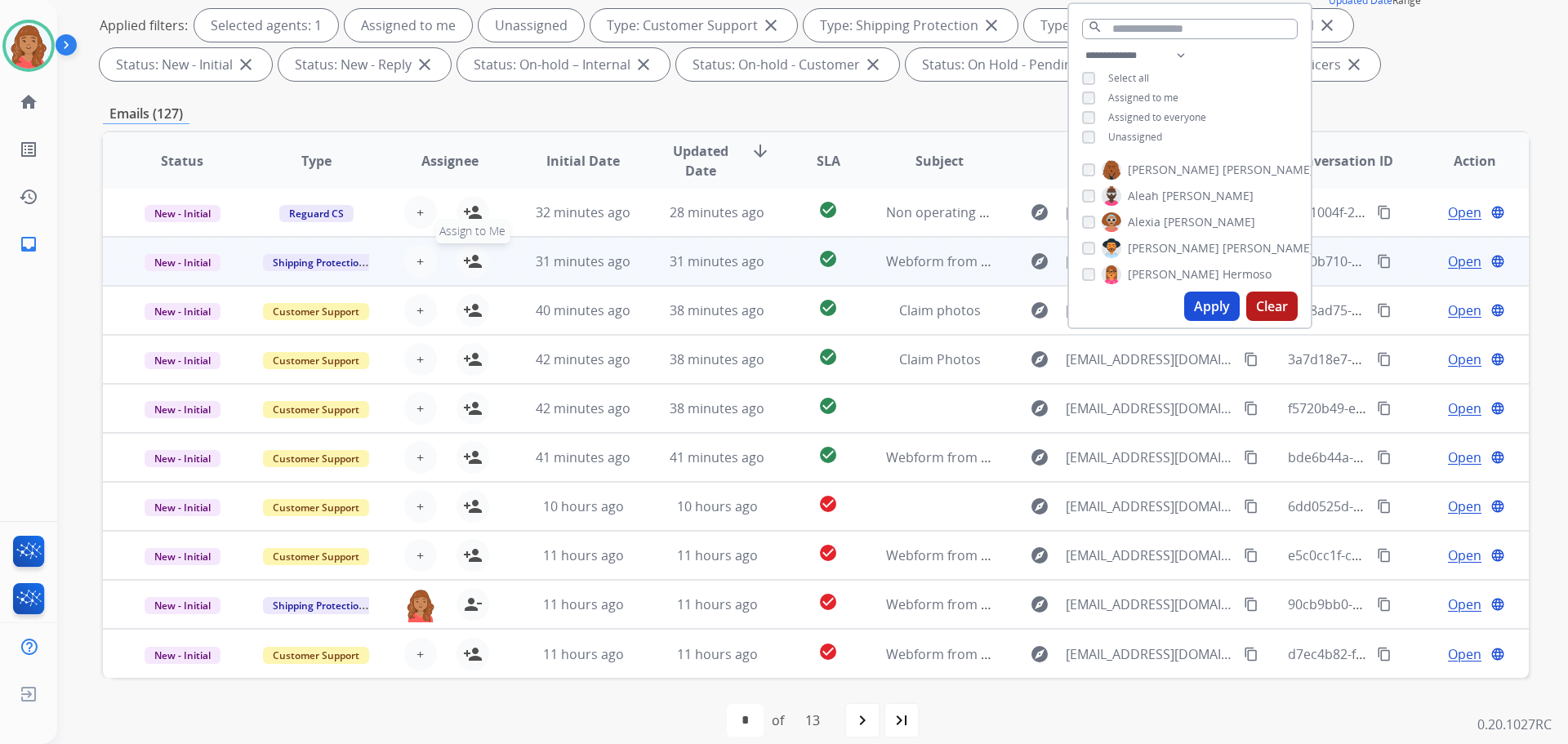
click at [463, 261] on mat-icon "person_add" at bounding box center [473, 262] width 20 height 20
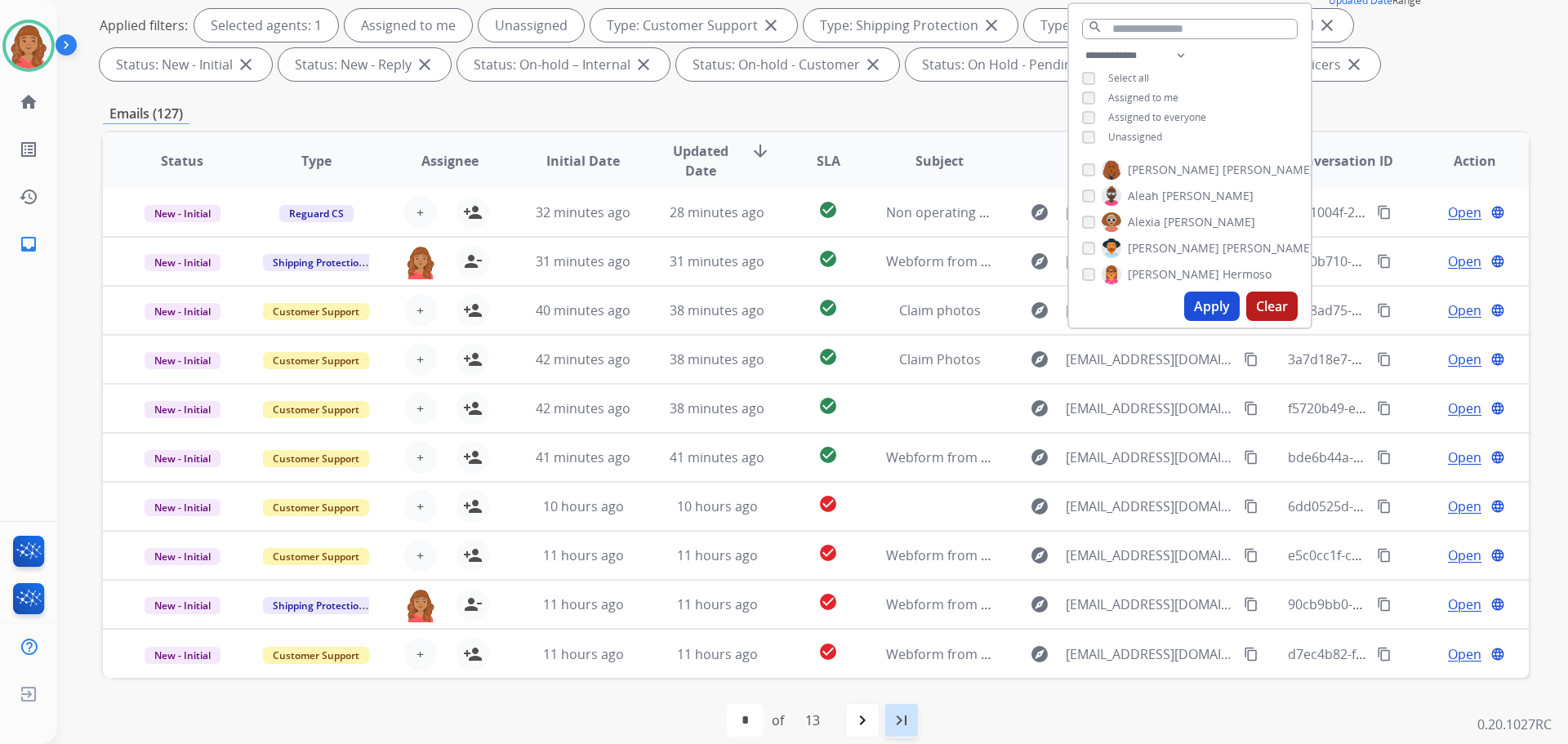
click at [904, 721] on mat-icon "last_page" at bounding box center [902, 721] width 20 height 20
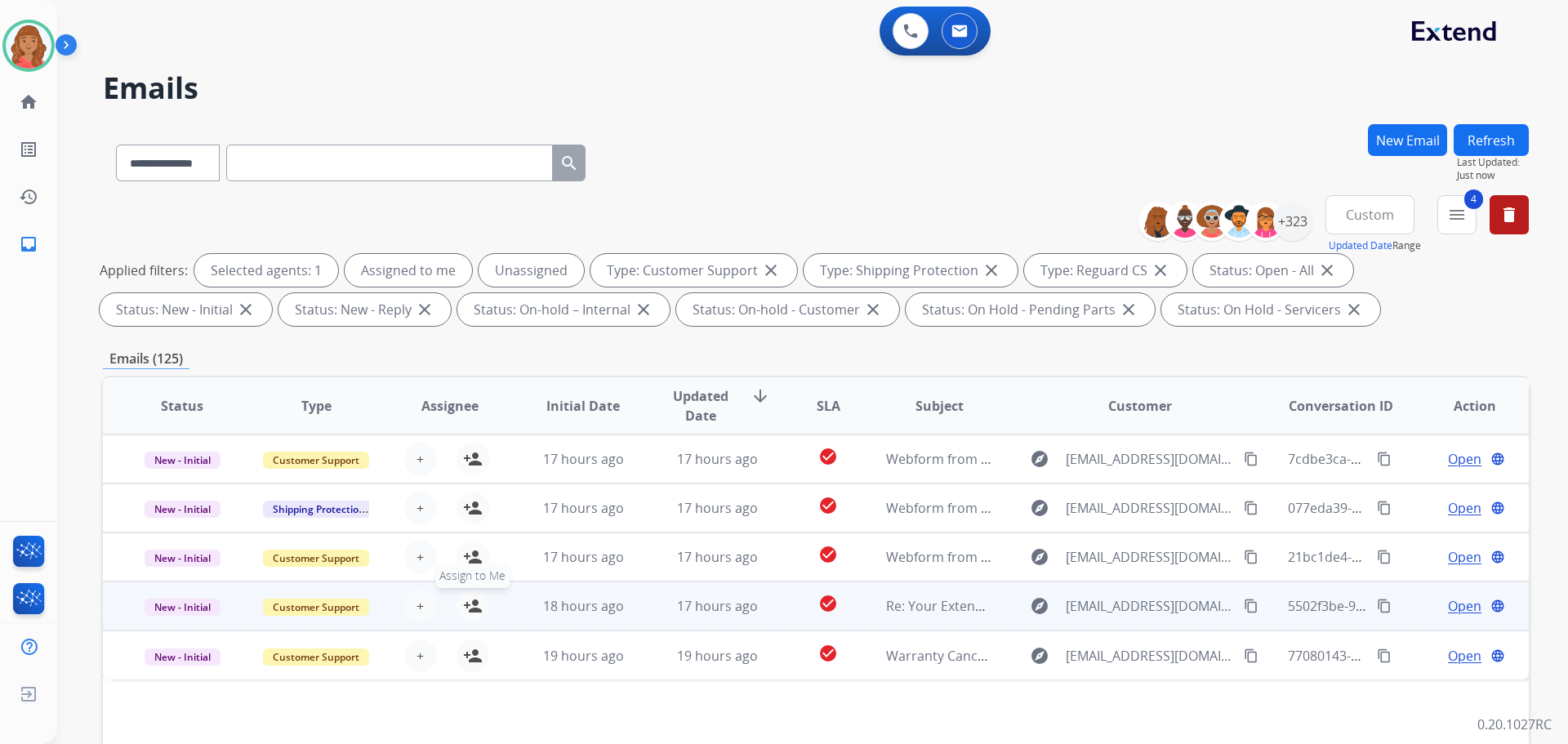
scroll to position [82, 0]
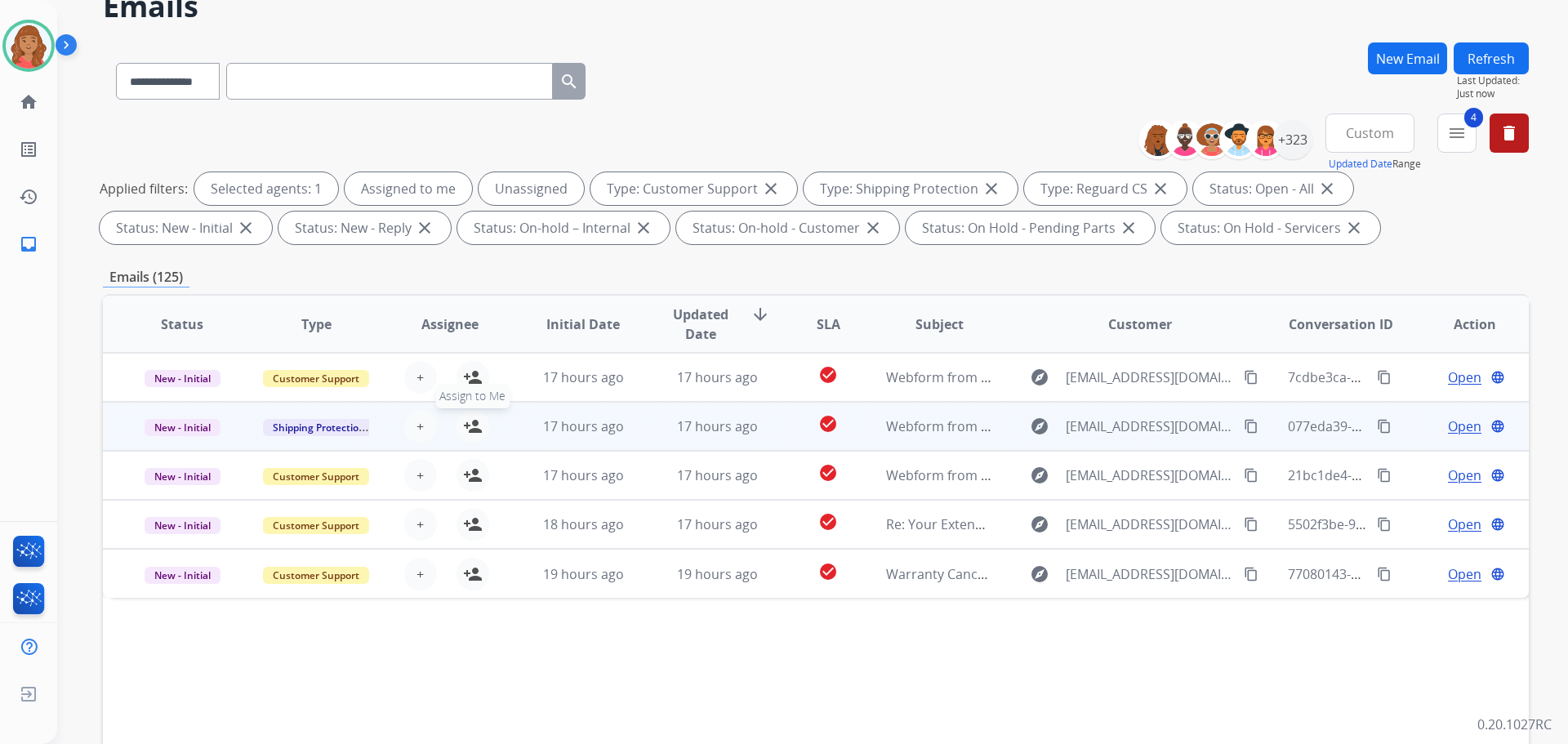
click at [468, 422] on mat-icon "person_add" at bounding box center [473, 426] width 20 height 20
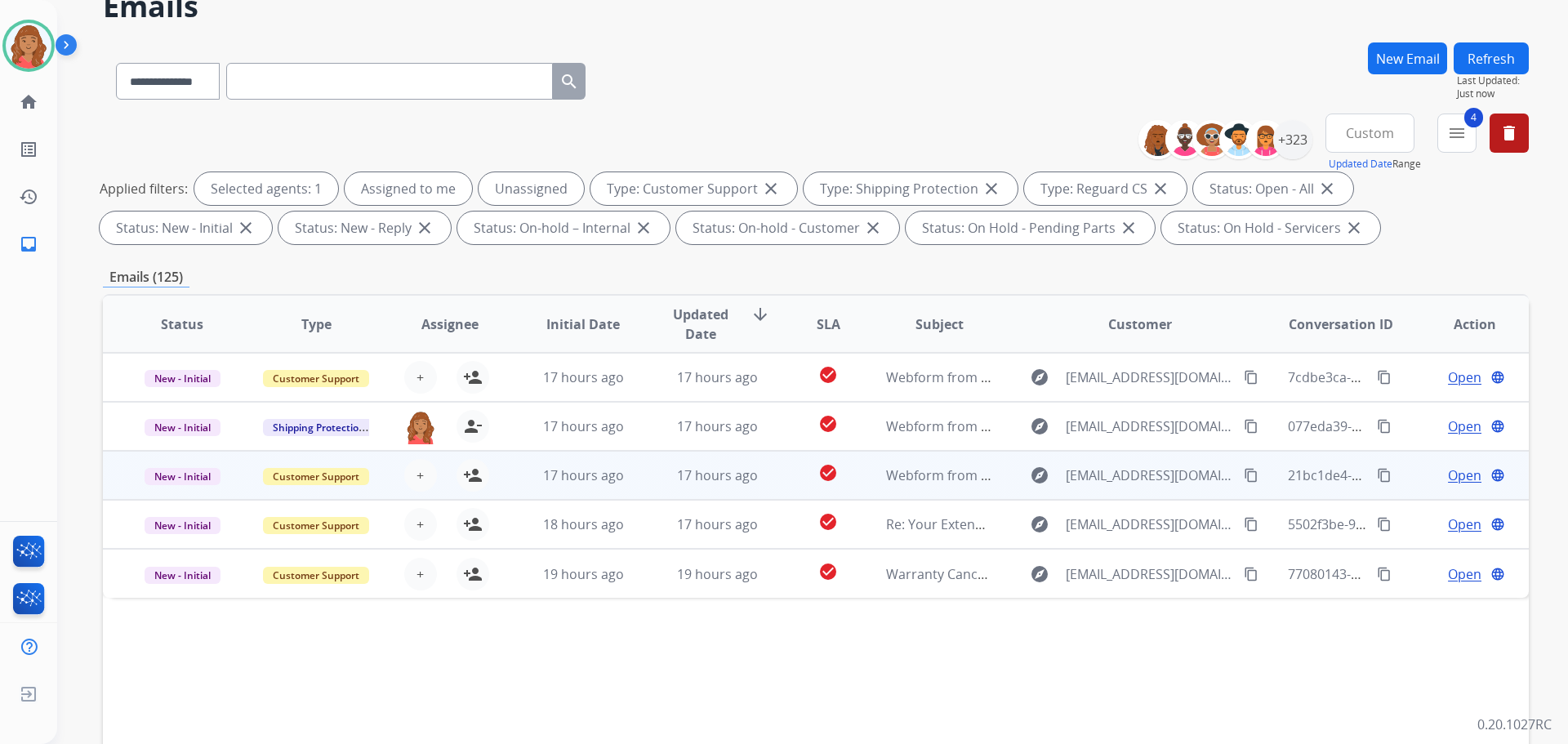
click at [544, 486] on td "17 hours ago" at bounding box center [571, 475] width 134 height 49
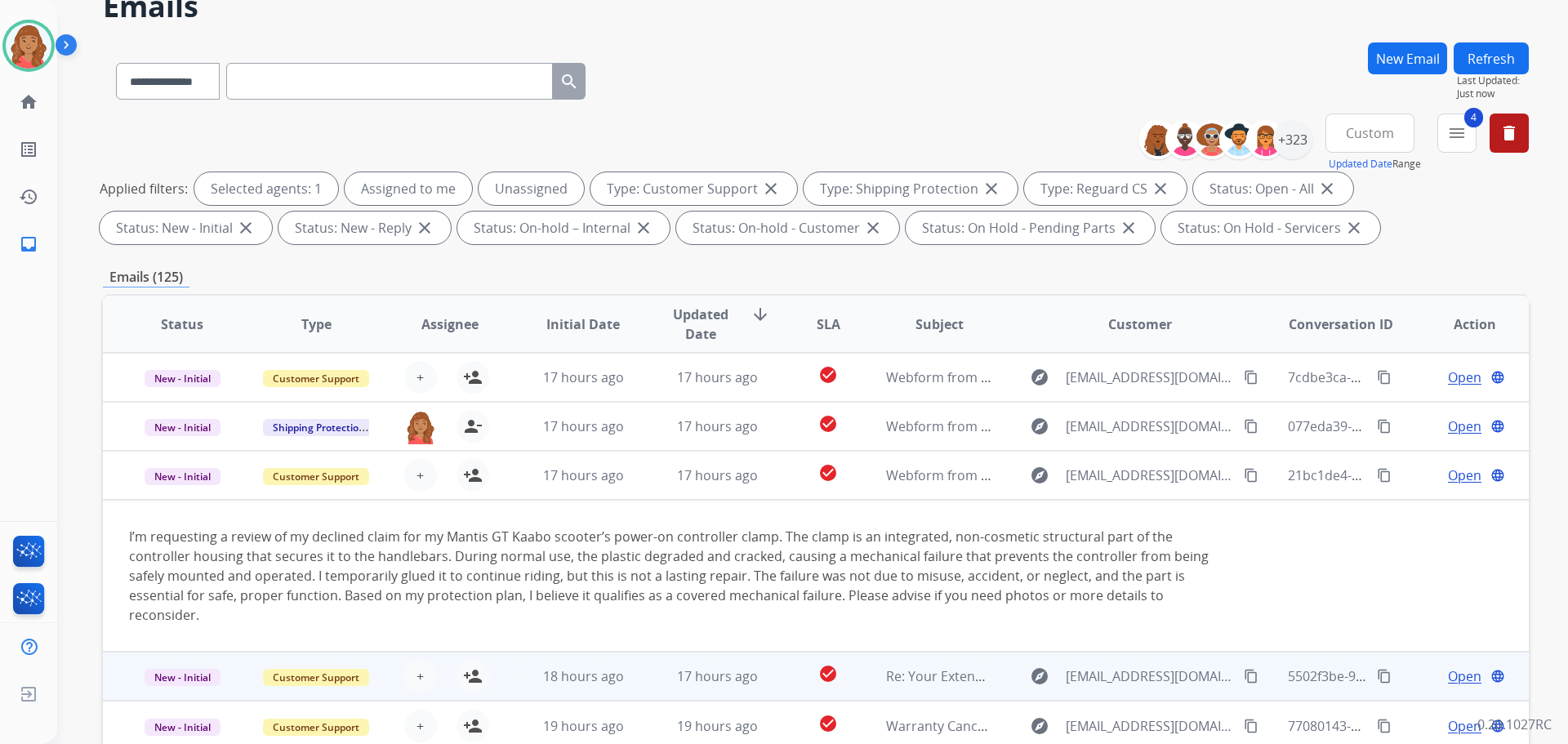
click at [570, 667] on span "18 hours ago" at bounding box center [583, 676] width 81 height 18
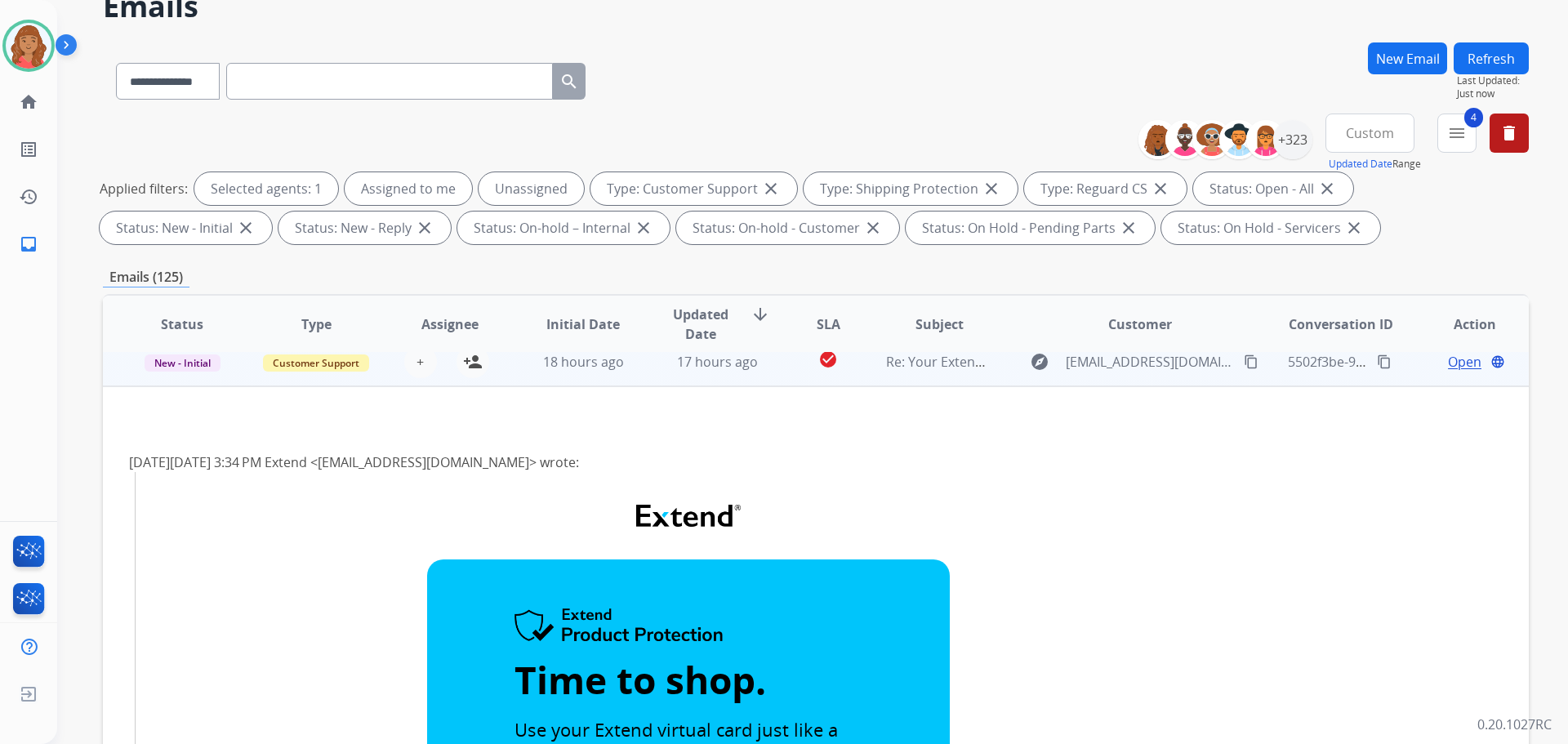
scroll to position [0, 0]
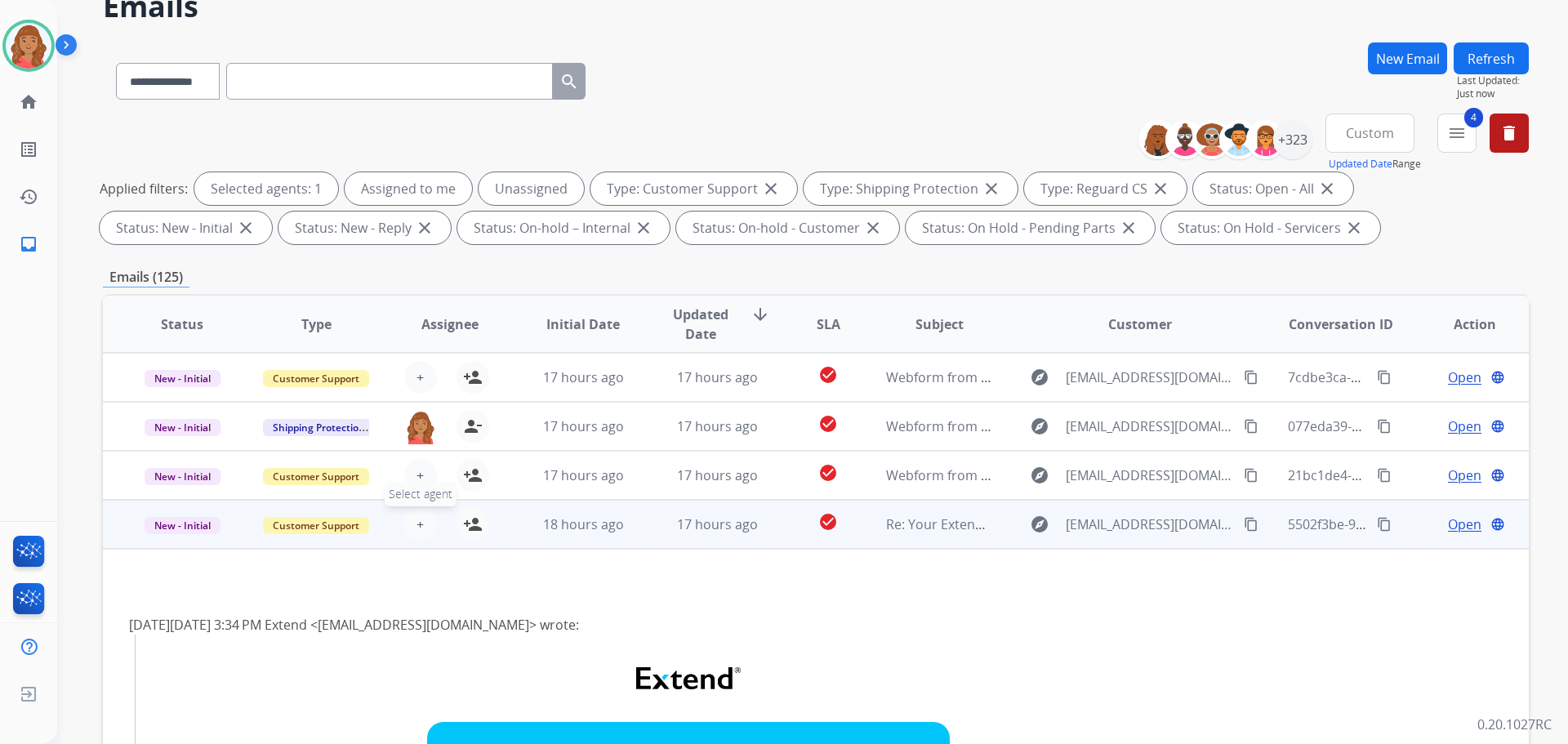
click at [424, 526] on button "+ Select agent" at bounding box center [420, 524] width 32 height 32
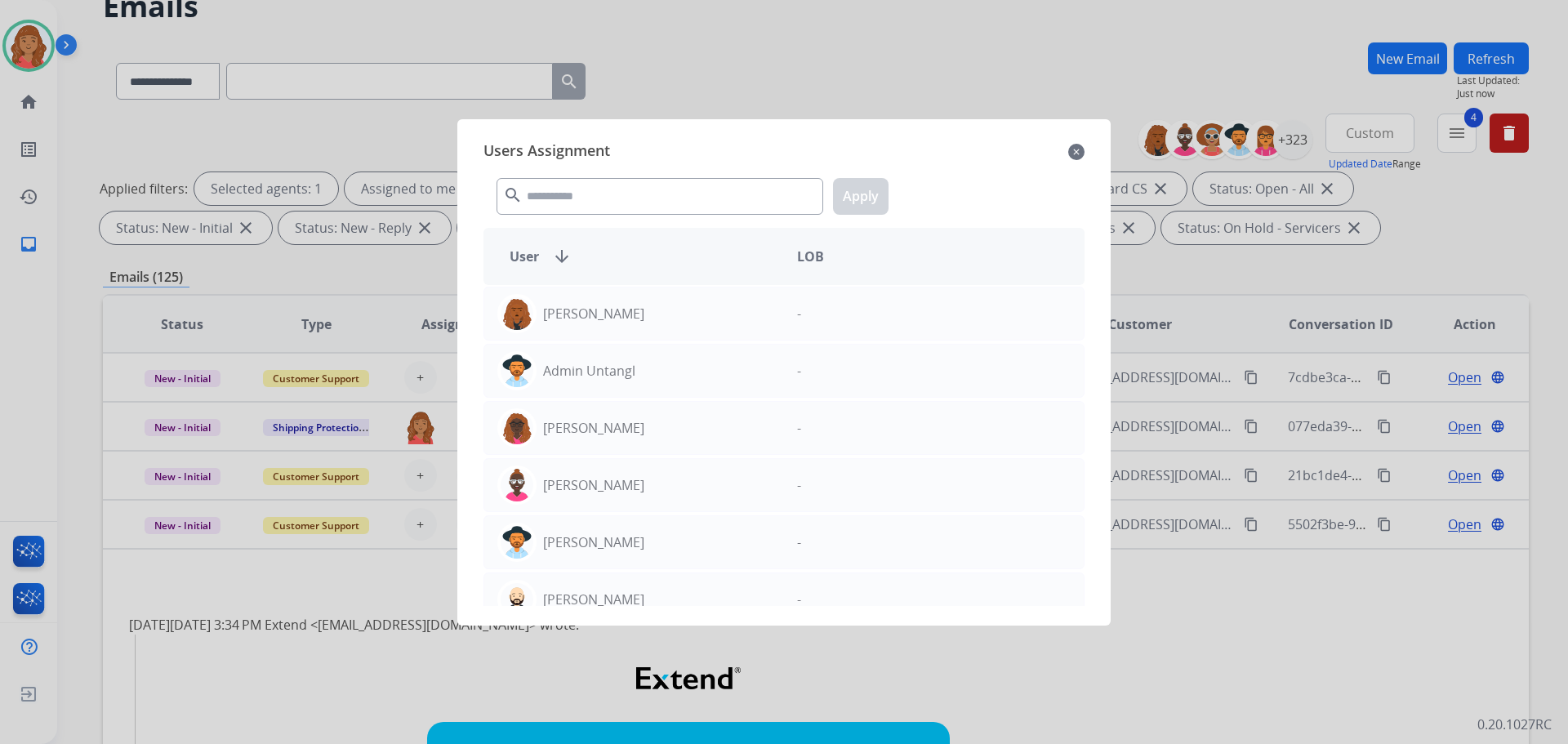
click at [1075, 146] on mat-icon "close" at bounding box center [1077, 152] width 17 height 20
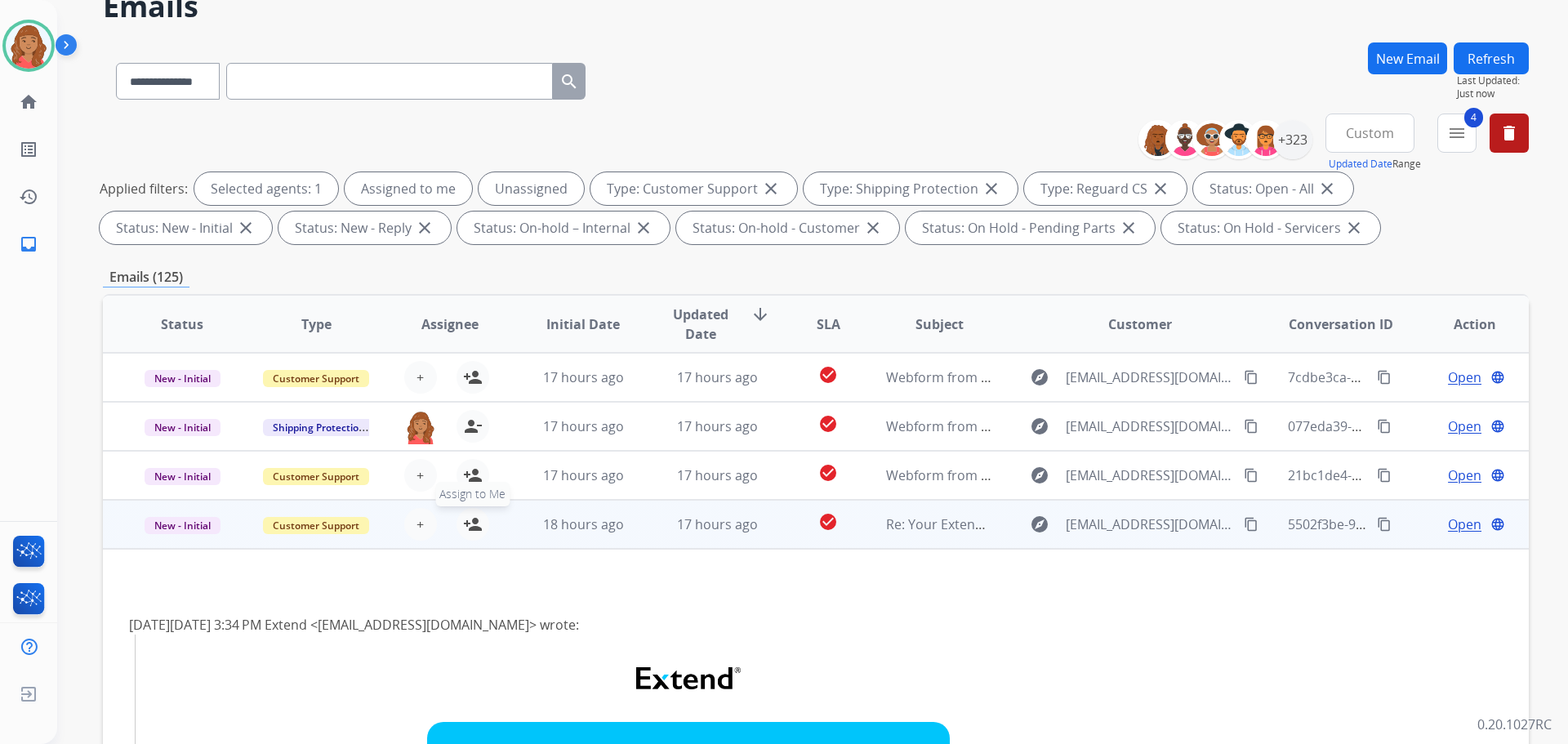
click at [475, 528] on mat-icon "person_add" at bounding box center [473, 525] width 20 height 20
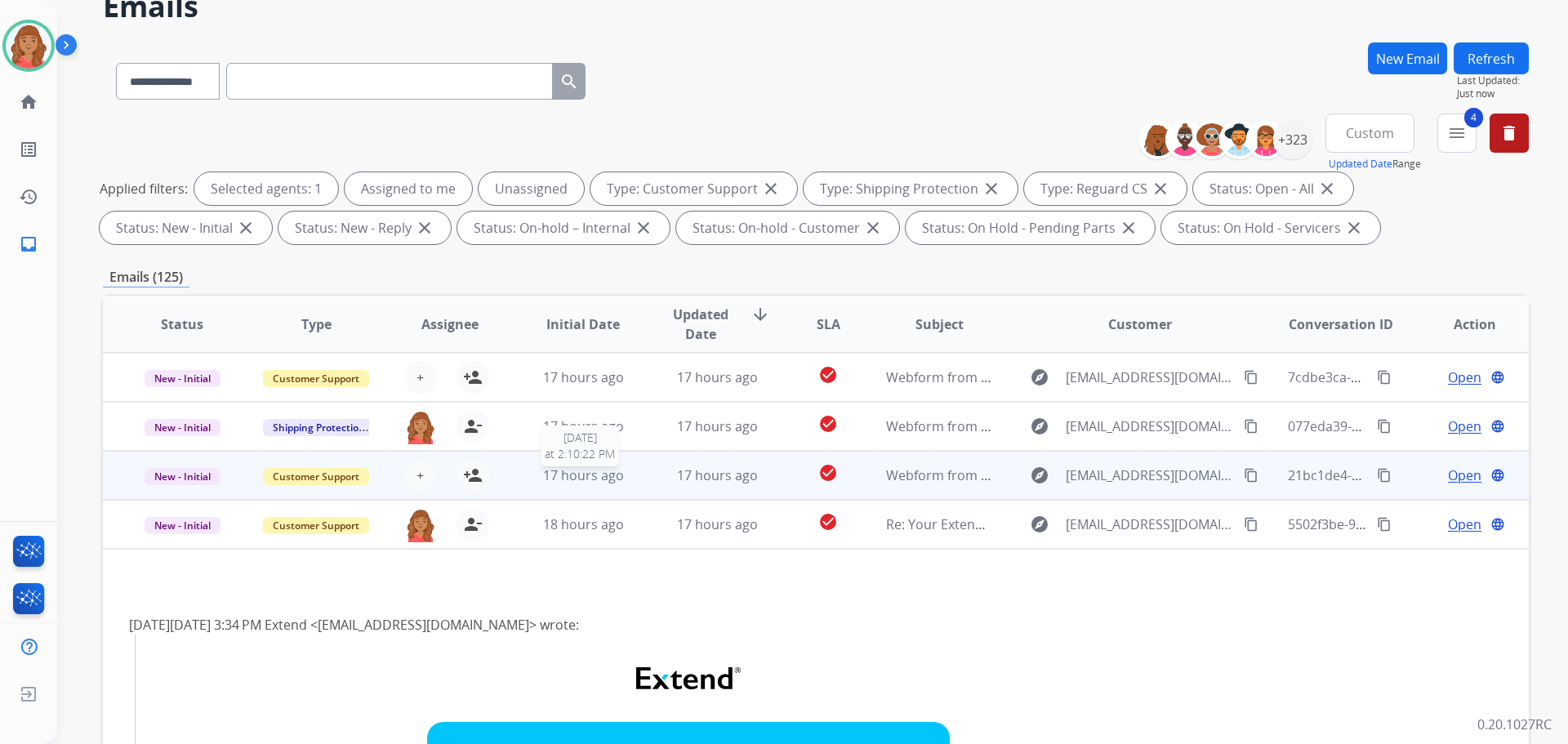
click at [606, 472] on span "17 hours ago" at bounding box center [583, 476] width 81 height 18
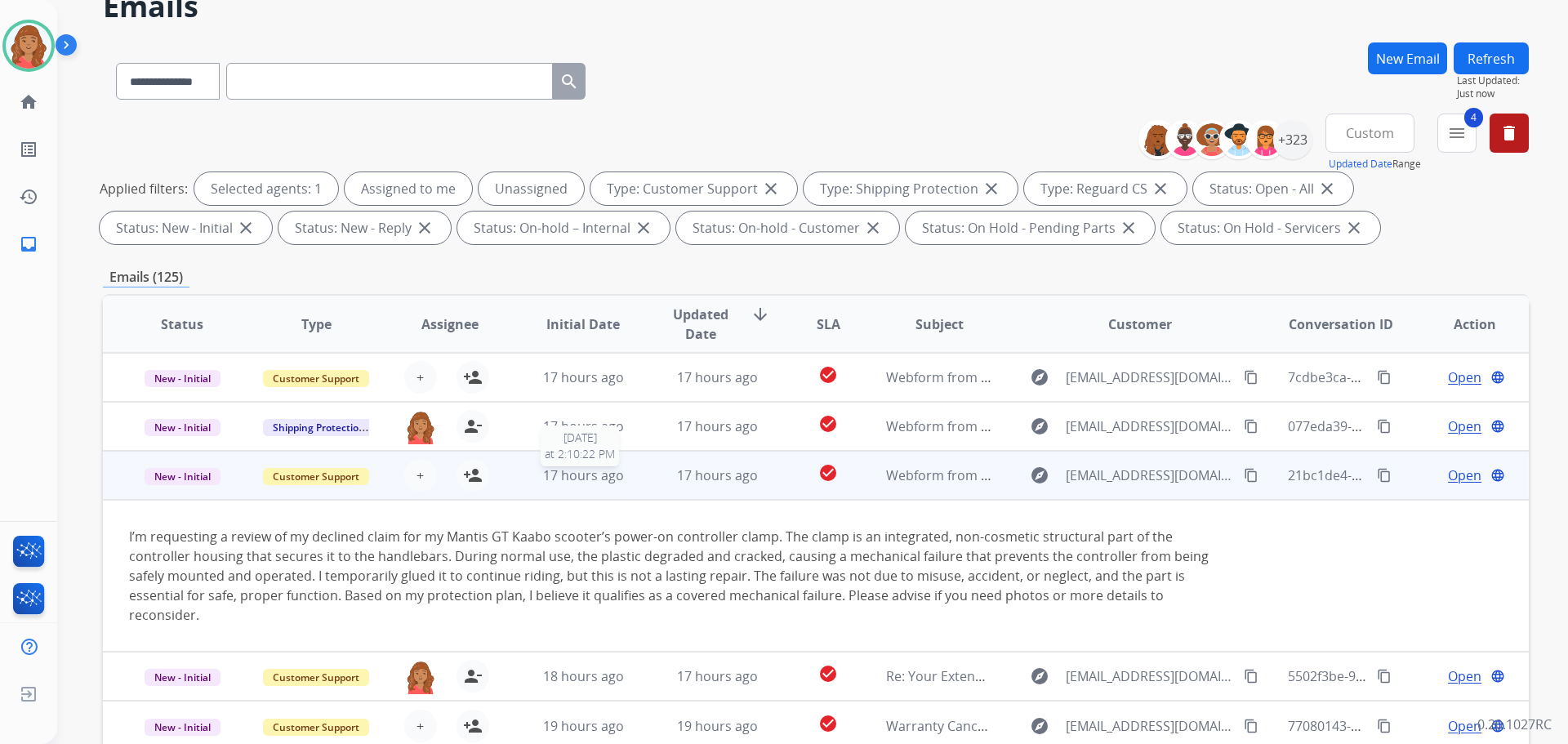
click at [606, 472] on span "17 hours ago" at bounding box center [583, 476] width 81 height 18
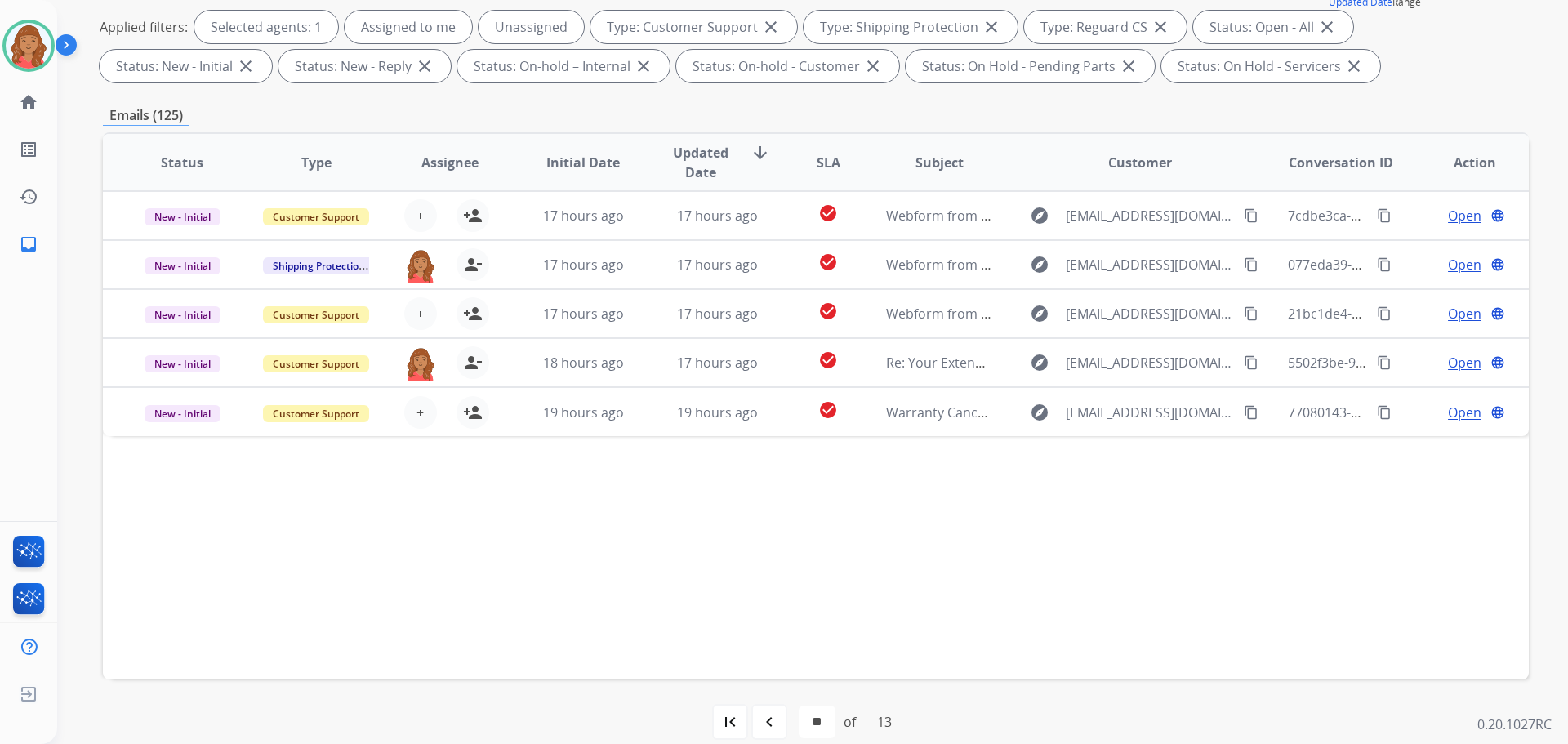
scroll to position [245, 0]
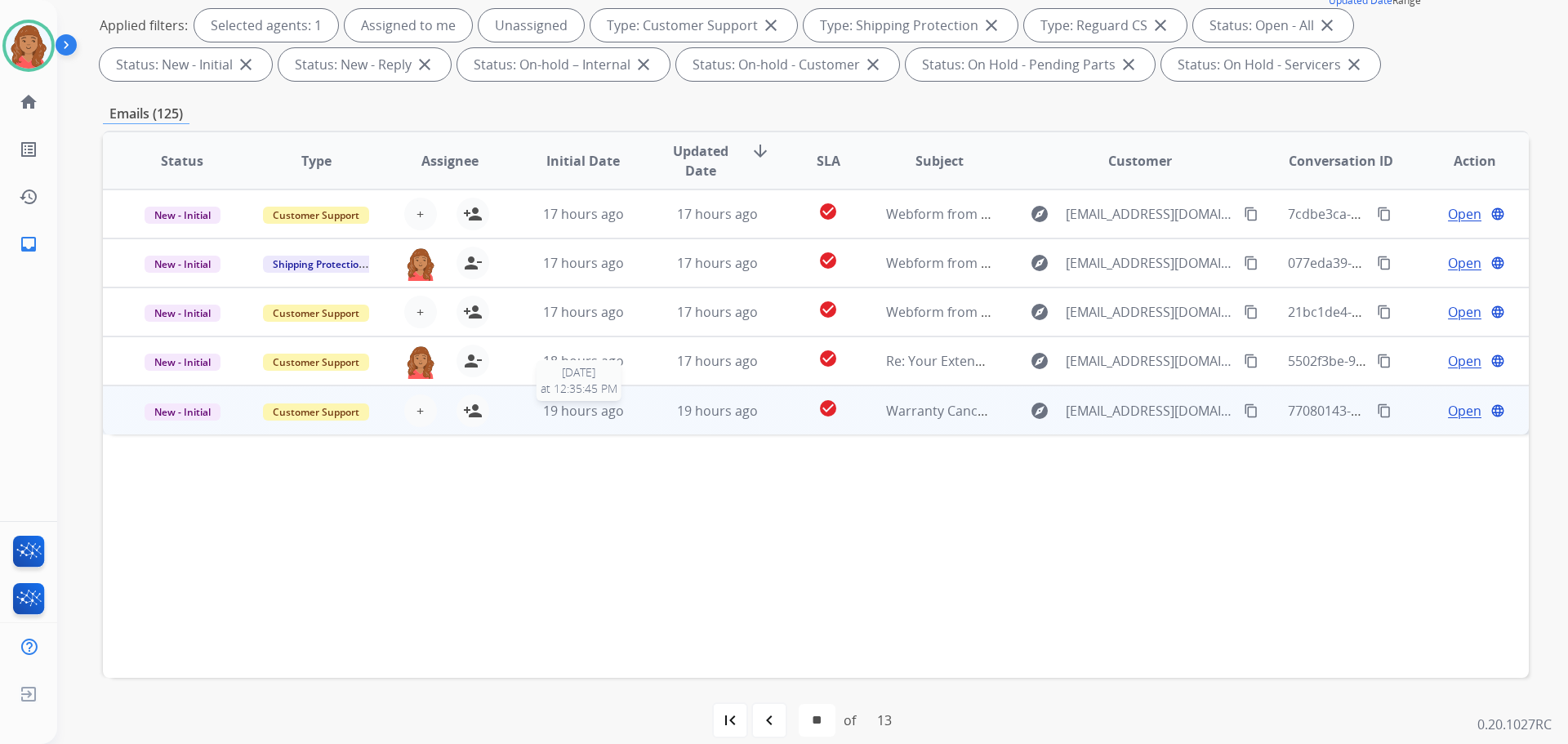
click at [578, 411] on span "19 hours ago" at bounding box center [583, 411] width 81 height 18
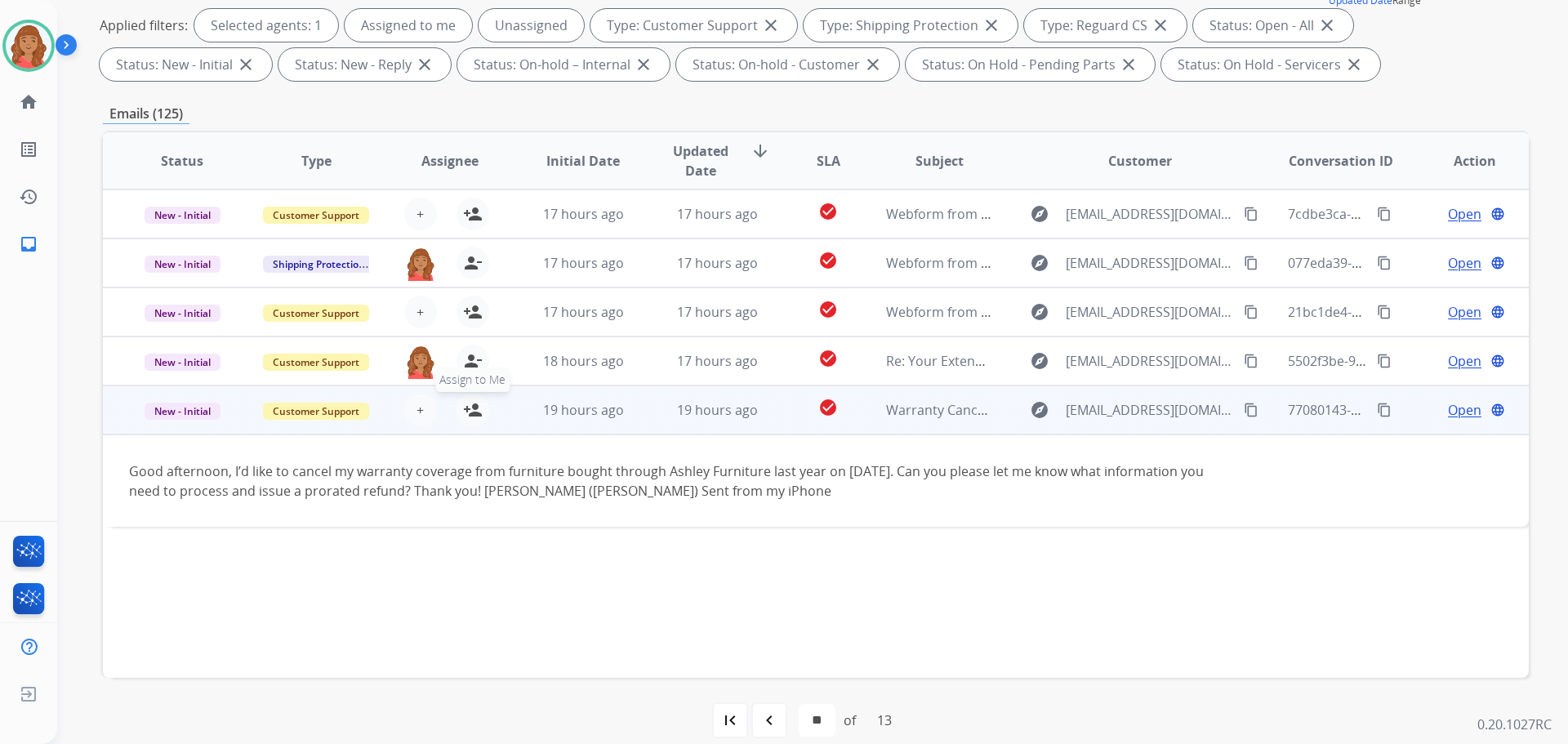
click at [469, 420] on button "person_add Assign to Me" at bounding box center [472, 410] width 32 height 32
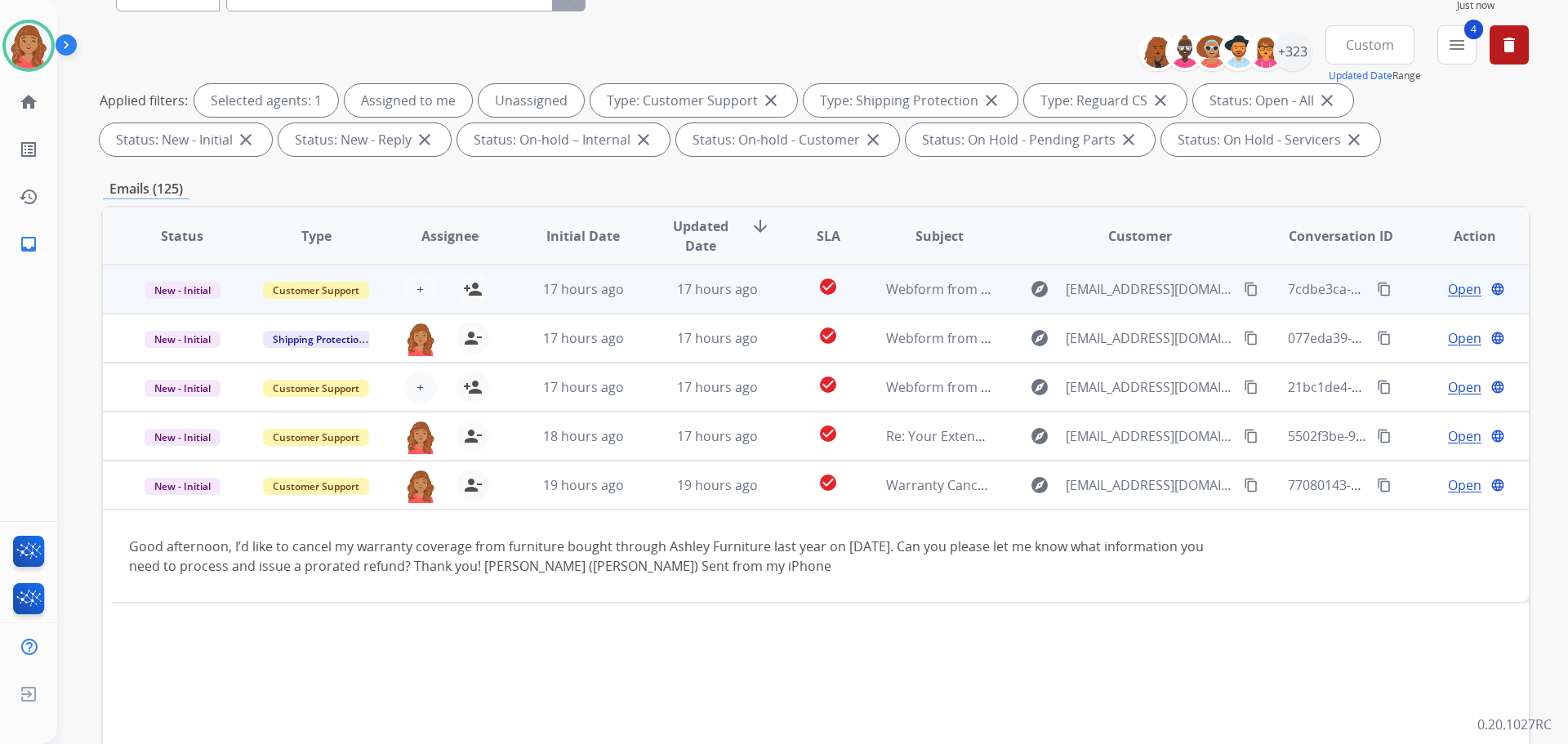
scroll to position [0, 0]
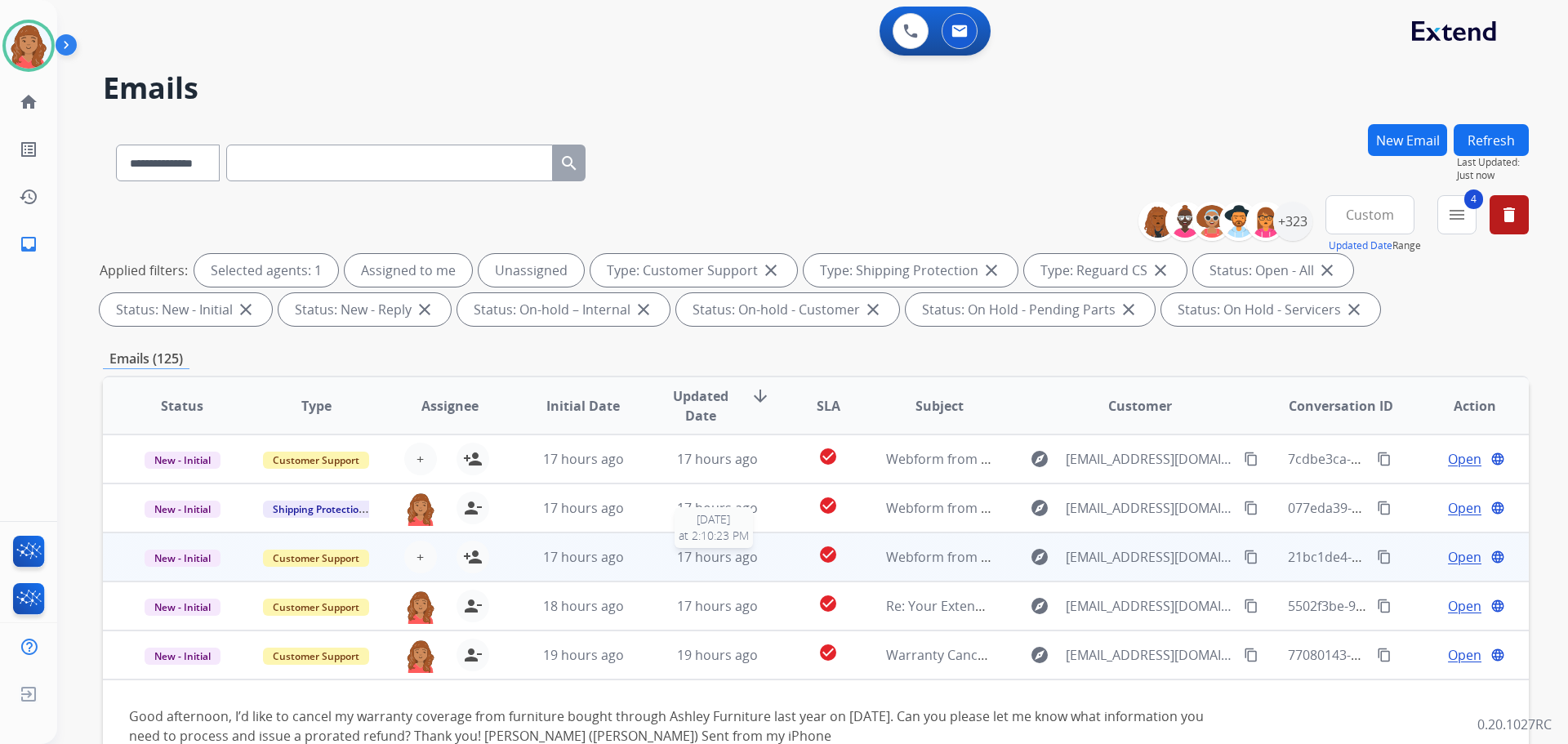
click at [690, 553] on span "17 hours ago" at bounding box center [717, 557] width 81 height 18
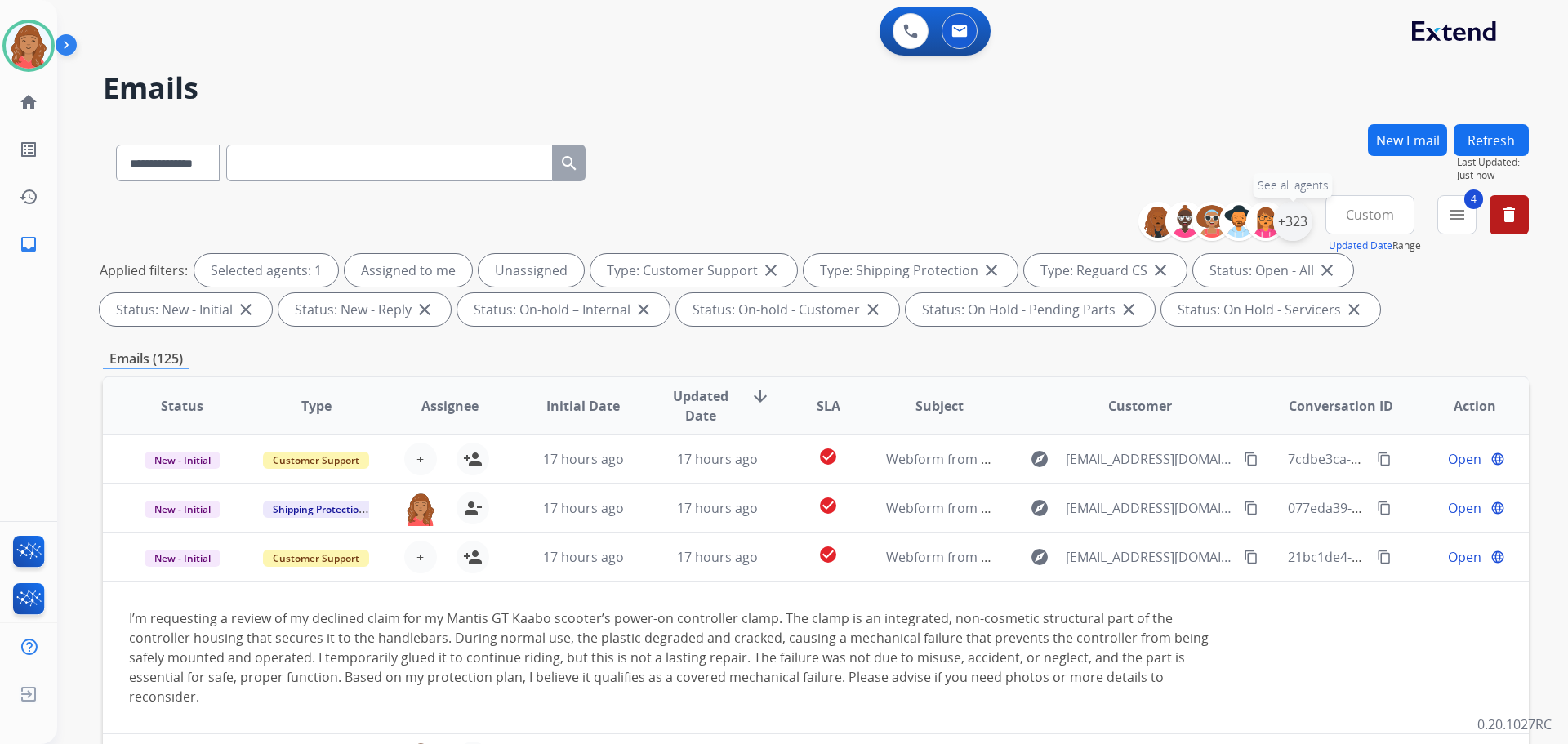
click at [1292, 226] on div "+323" at bounding box center [1292, 221] width 39 height 39
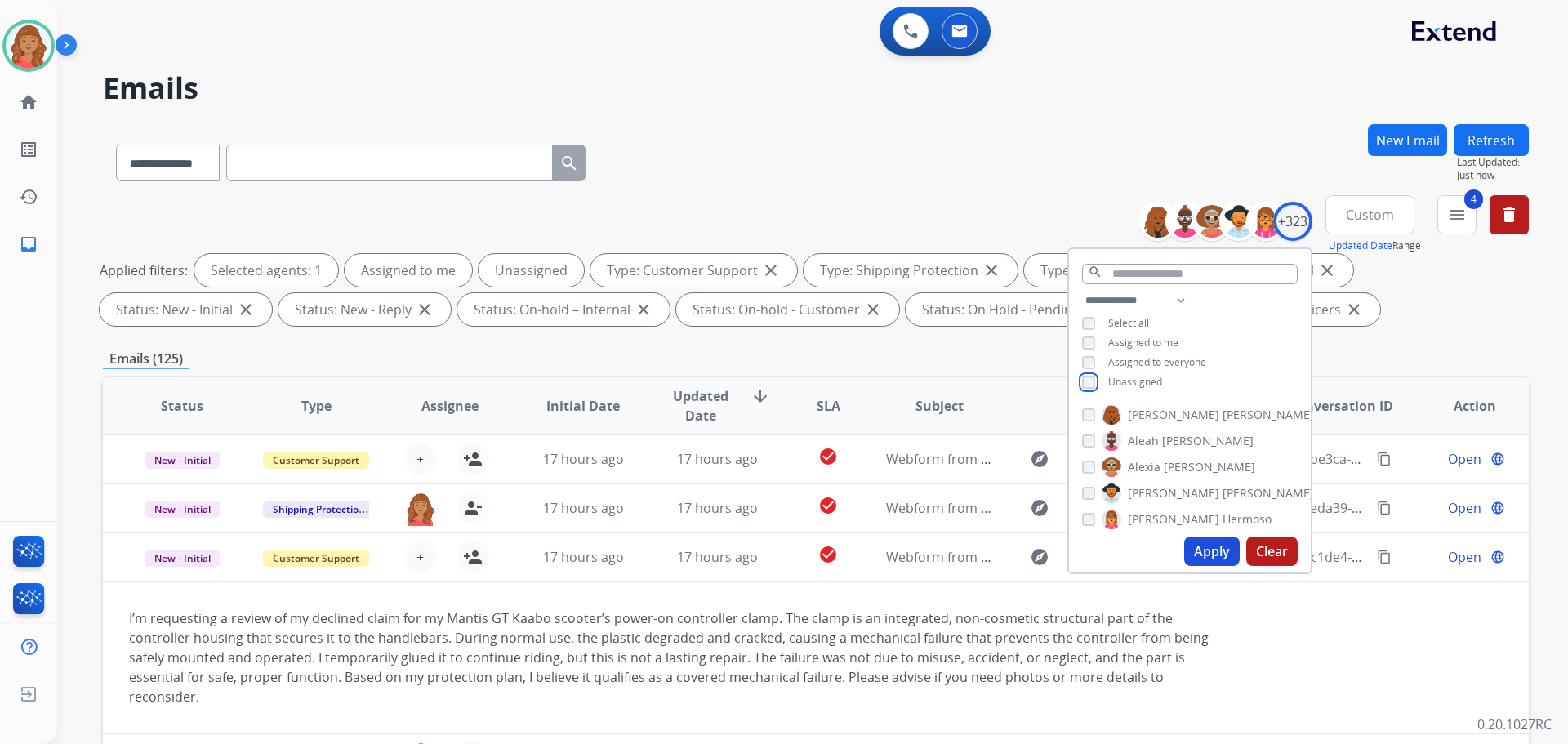
click at [1091, 373] on div "**********" at bounding box center [1190, 343] width 242 height 104
click at [1211, 545] on button "Apply" at bounding box center [1211, 551] width 55 height 30
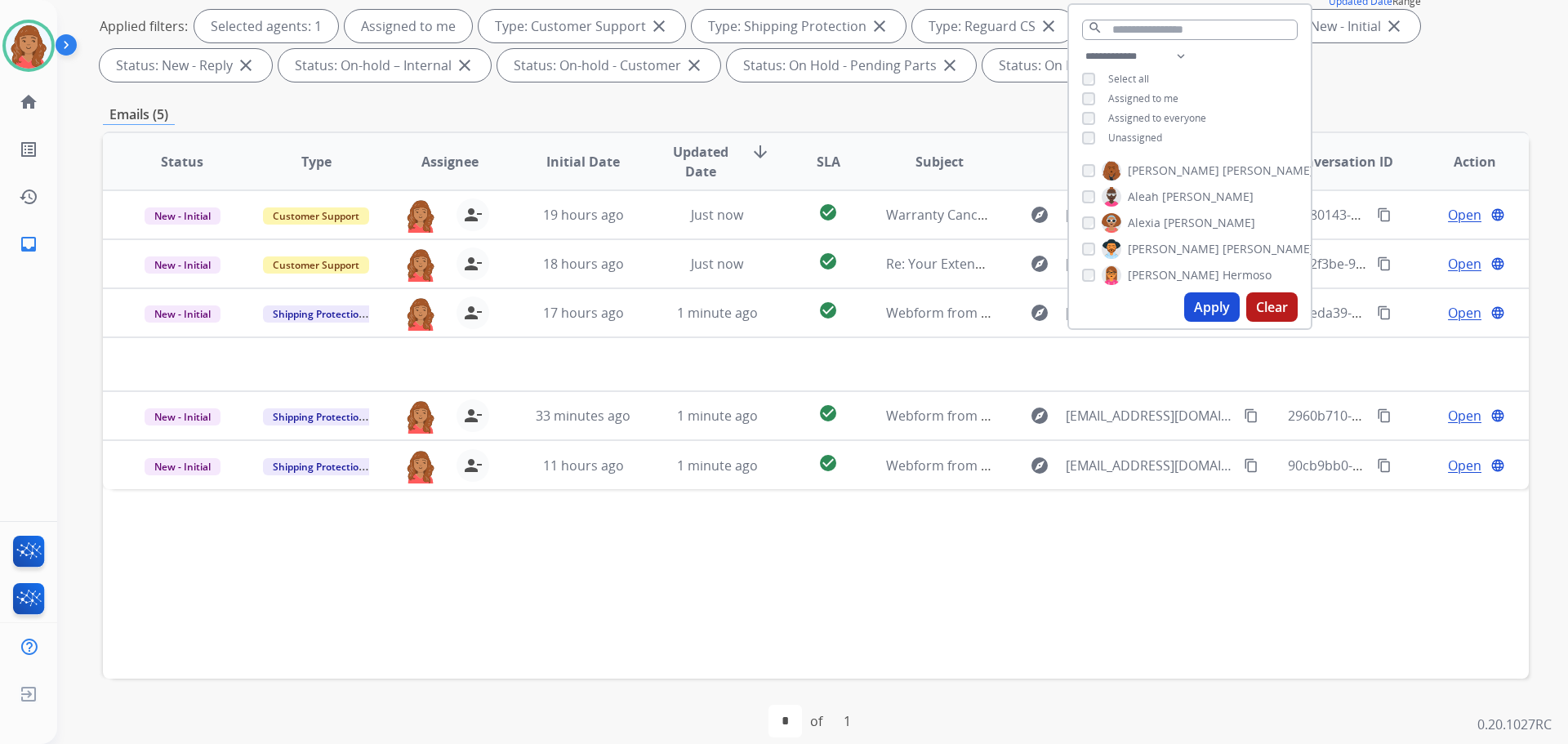
scroll to position [264, 0]
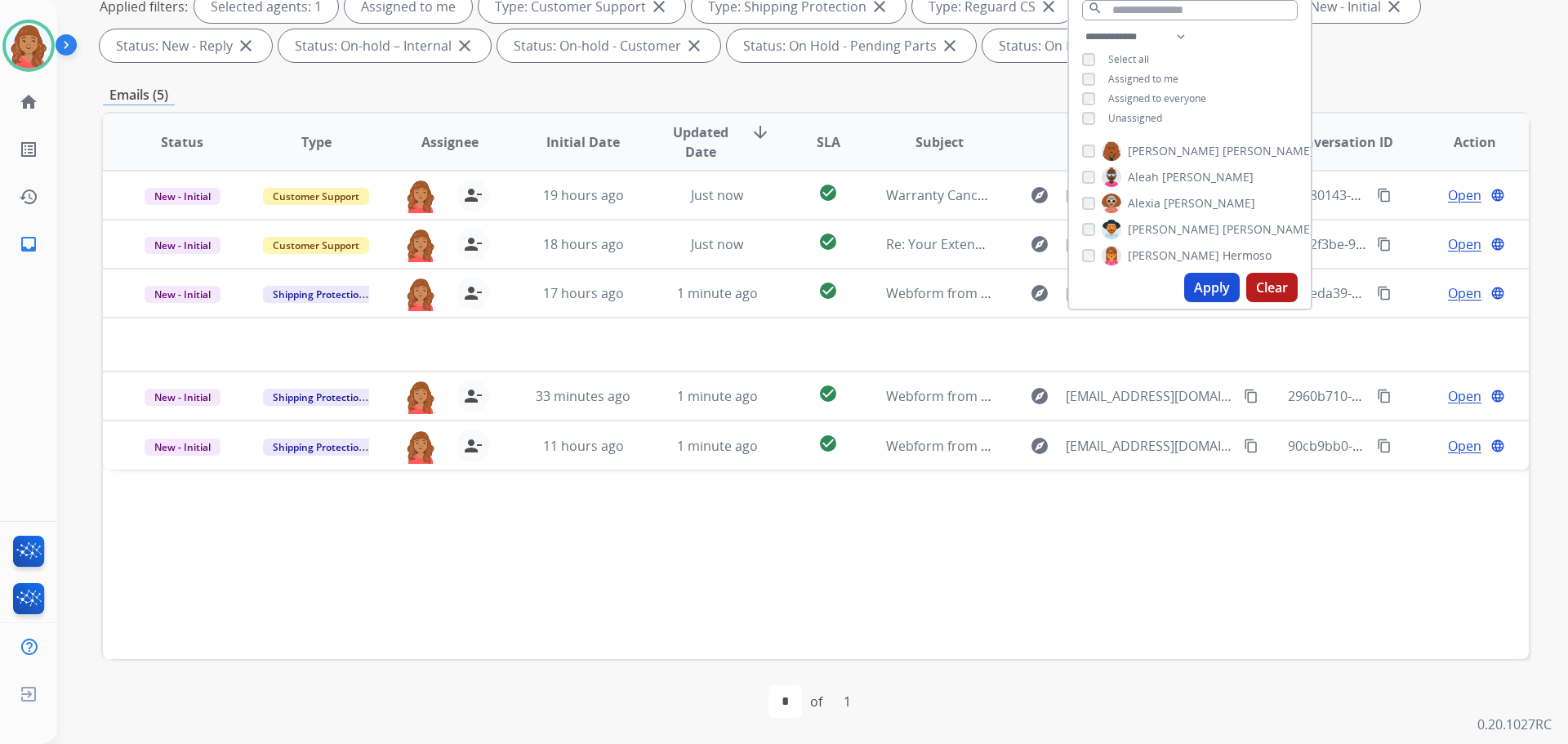
click at [1415, 67] on div "**********" at bounding box center [815, 0] width 1426 height 137
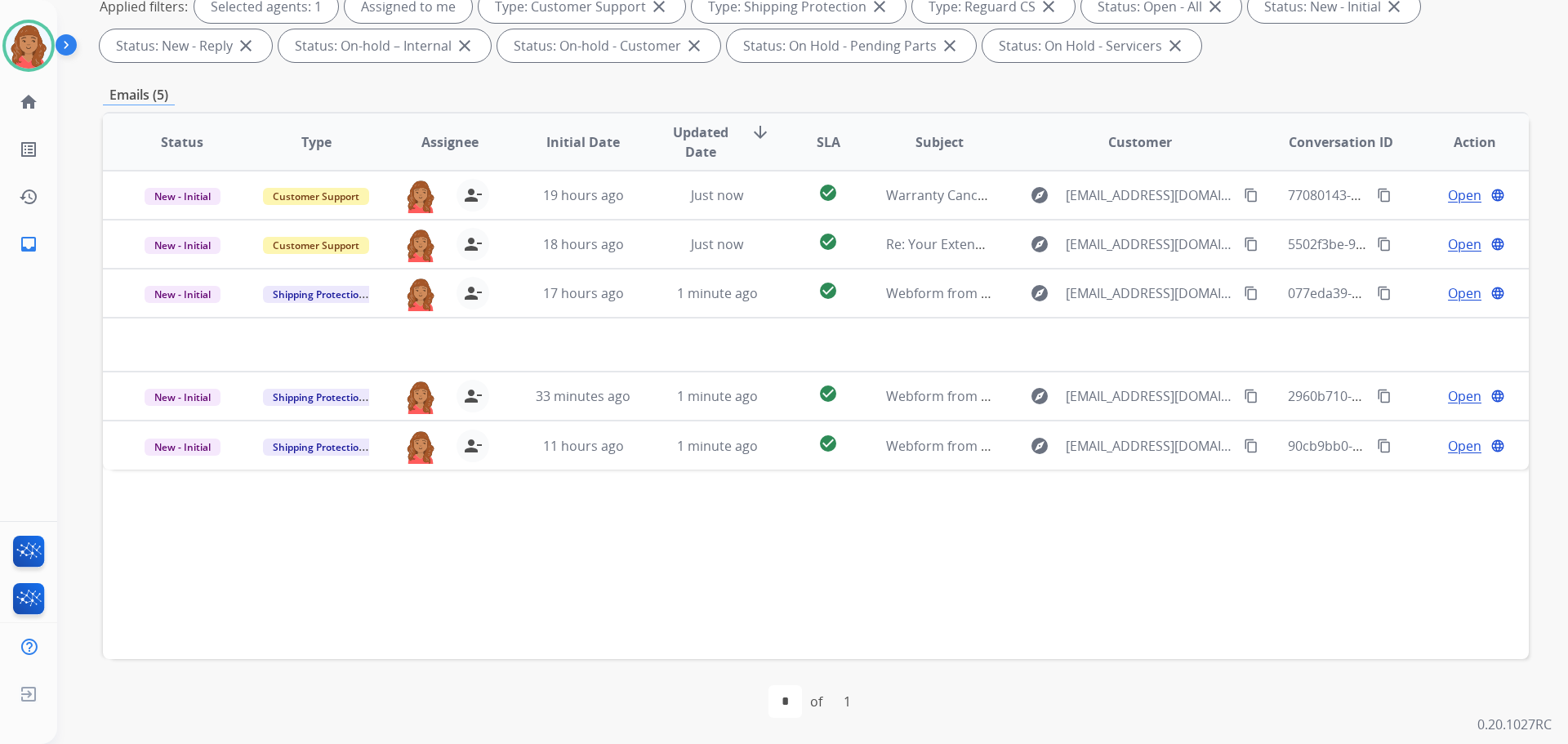
drag, startPoint x: 1369, startPoint y: 92, endPoint x: 1338, endPoint y: 108, distance: 34.9
click at [1339, 98] on div "Emails (5)" at bounding box center [815, 95] width 1426 height 21
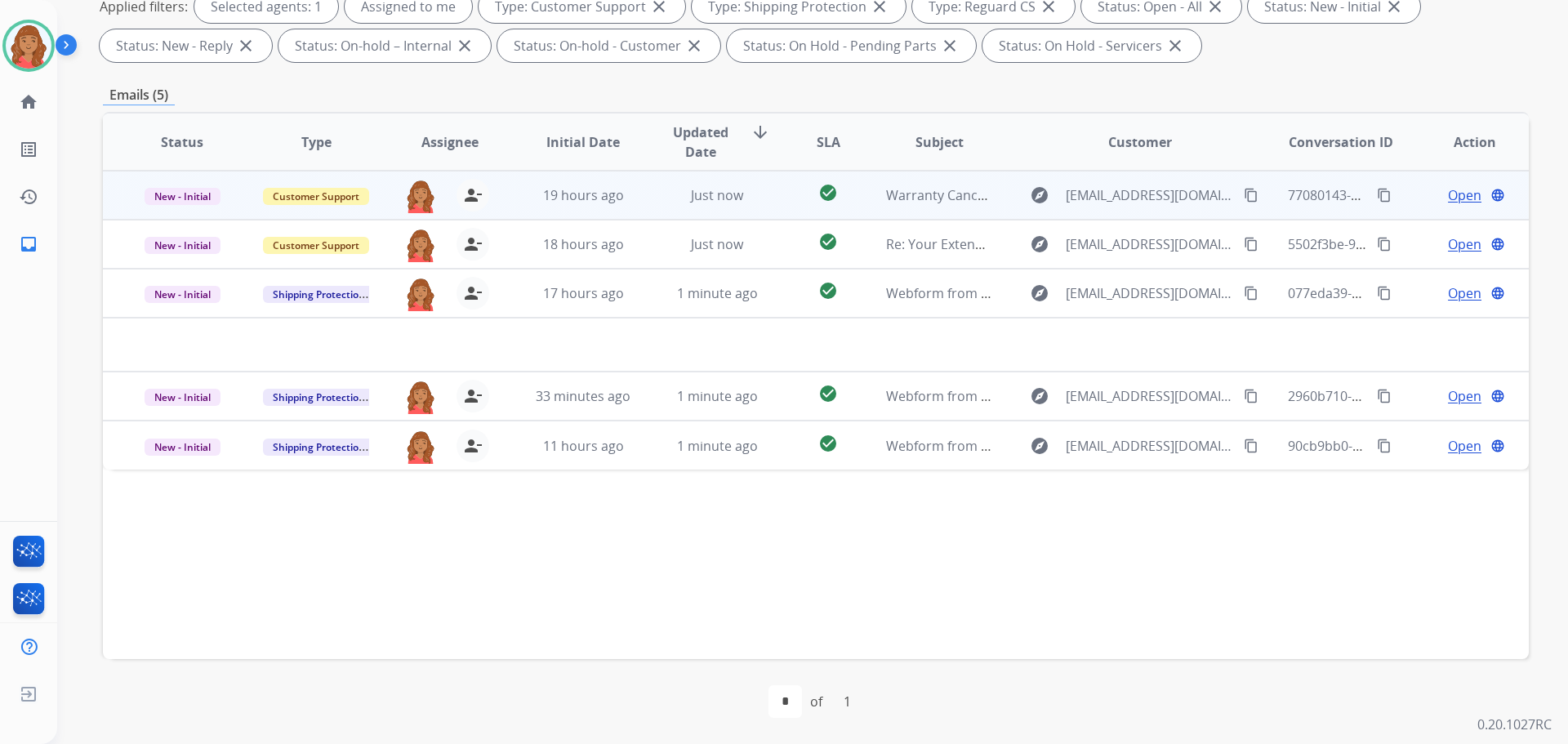
click at [645, 195] on td "Just now" at bounding box center [705, 194] width 134 height 49
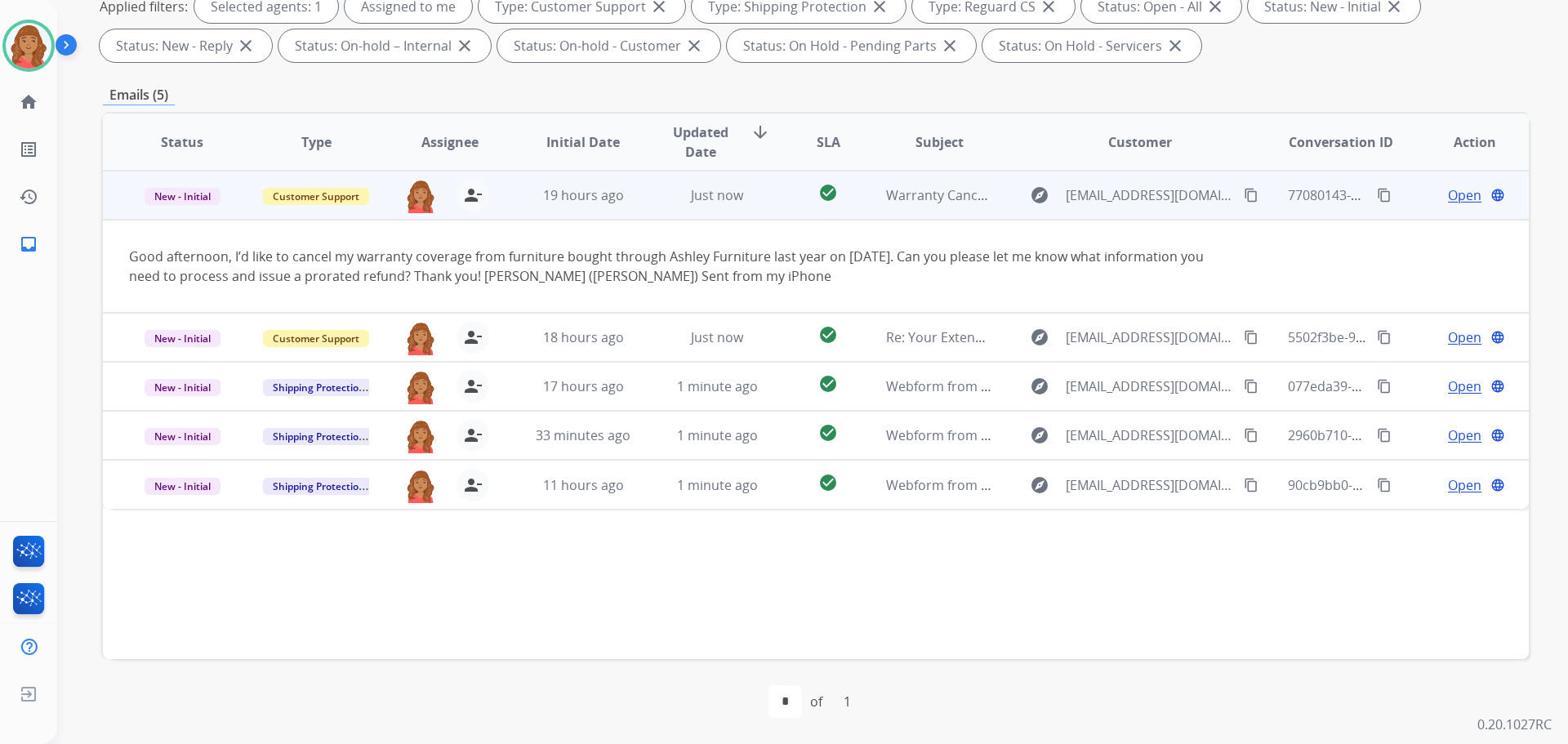
click at [1244, 194] on mat-icon "content_copy" at bounding box center [1251, 195] width 15 height 15
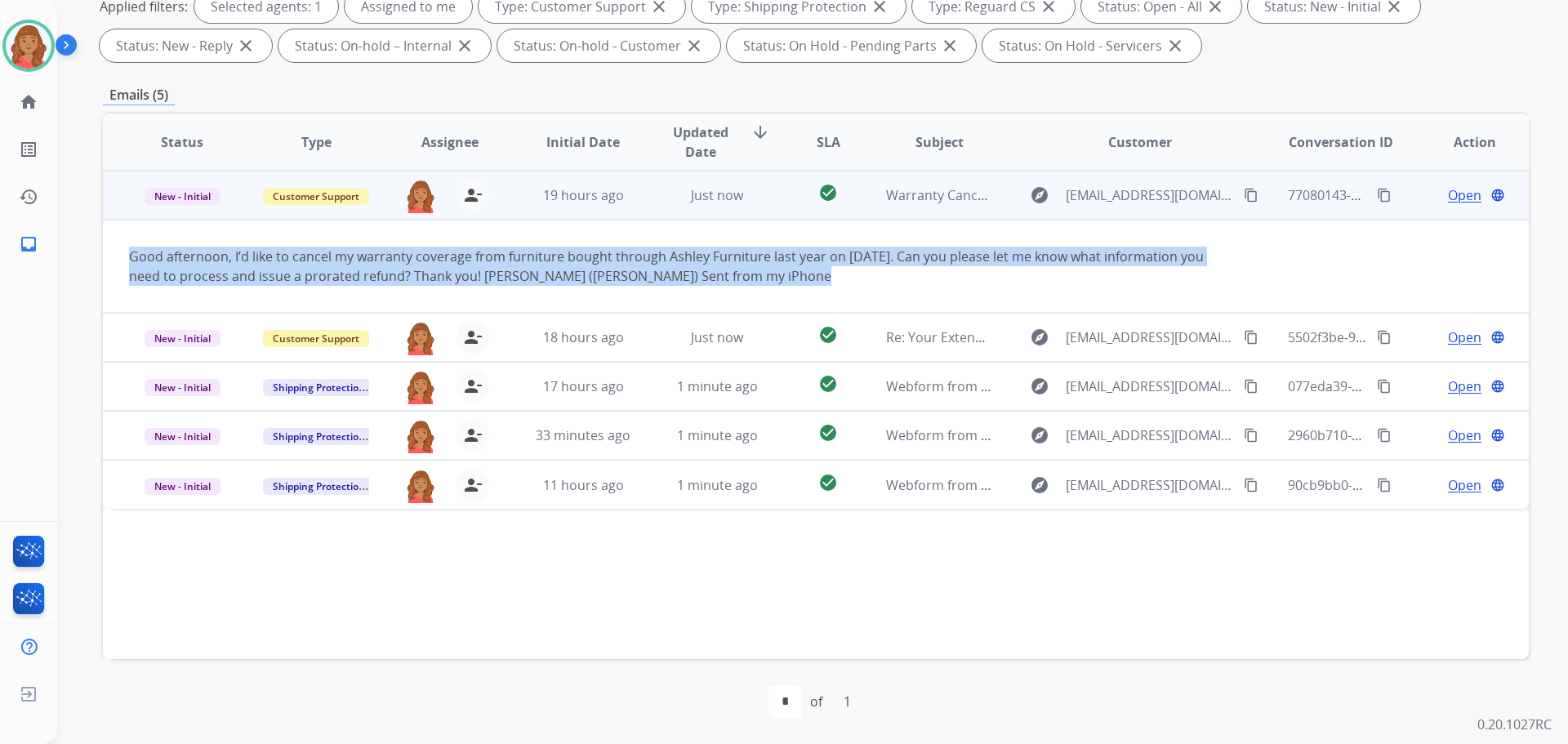
drag, startPoint x: 767, startPoint y: 280, endPoint x: 150, endPoint y: 259, distance: 617.4
click at [132, 256] on div "Good afternoon, I’d like to cancel my warranty coverage from furniture bought t…" at bounding box center [682, 266] width 1106 height 39
drag, startPoint x: 160, startPoint y: 261, endPoint x: 171, endPoint y: 264, distance: 11.4
copy div "Good afternoon, I’d like to cancel my warranty coverage from furniture bought t…"
click at [832, 272] on div "Good afternoon, I’d like to cancel my warranty coverage from furniture bought t…" at bounding box center [682, 266] width 1106 height 39
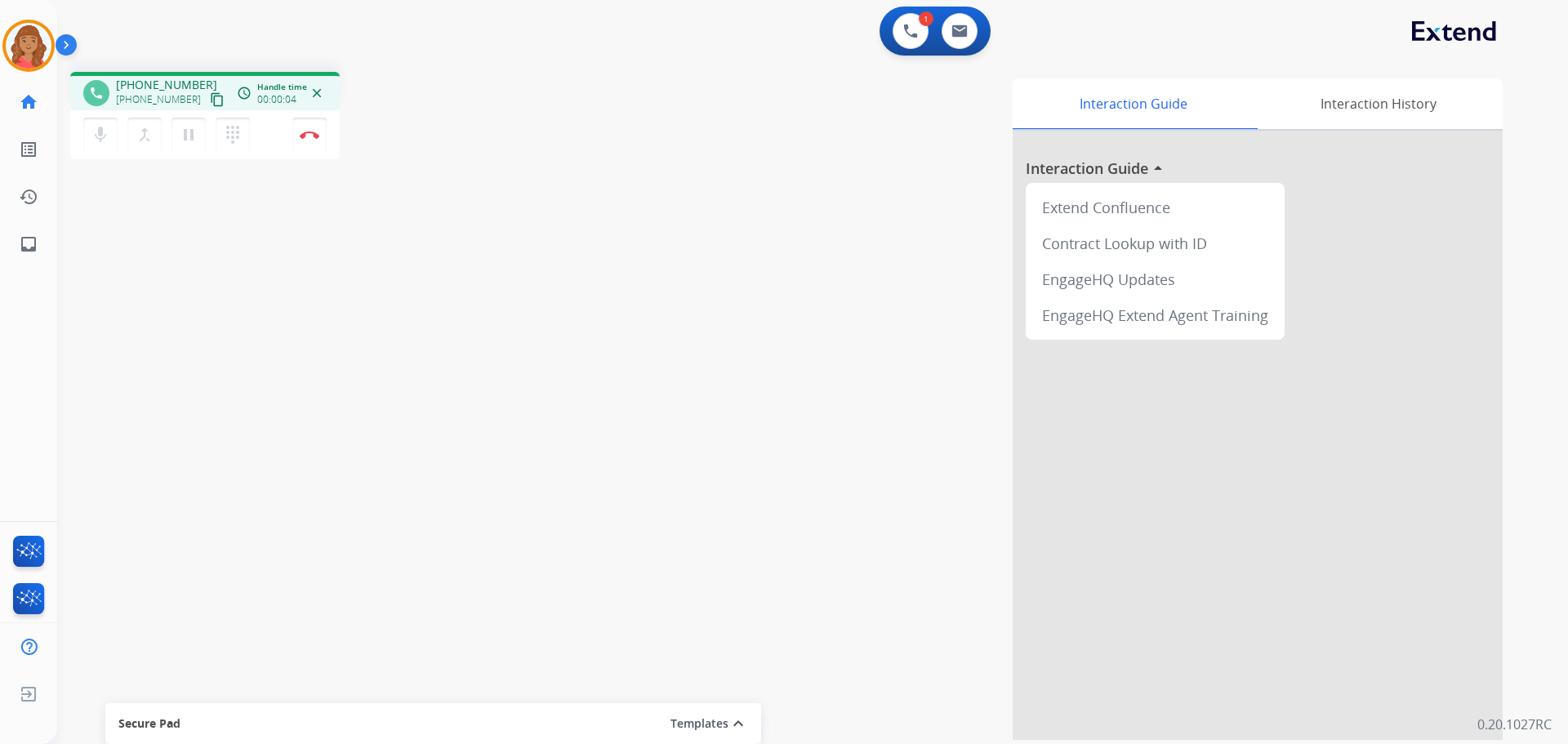
drag, startPoint x: 198, startPoint y: 106, endPoint x: 144, endPoint y: 96, distance: 54.9
click at [210, 105] on mat-icon "content_copy" at bounding box center [218, 100] width 15 height 15
drag, startPoint x: 204, startPoint y: 101, endPoint x: 65, endPoint y: 132, distance: 142.4
click at [210, 101] on mat-icon "content_copy" at bounding box center [218, 100] width 15 height 15
click at [311, 137] on img at bounding box center [309, 135] width 20 height 8
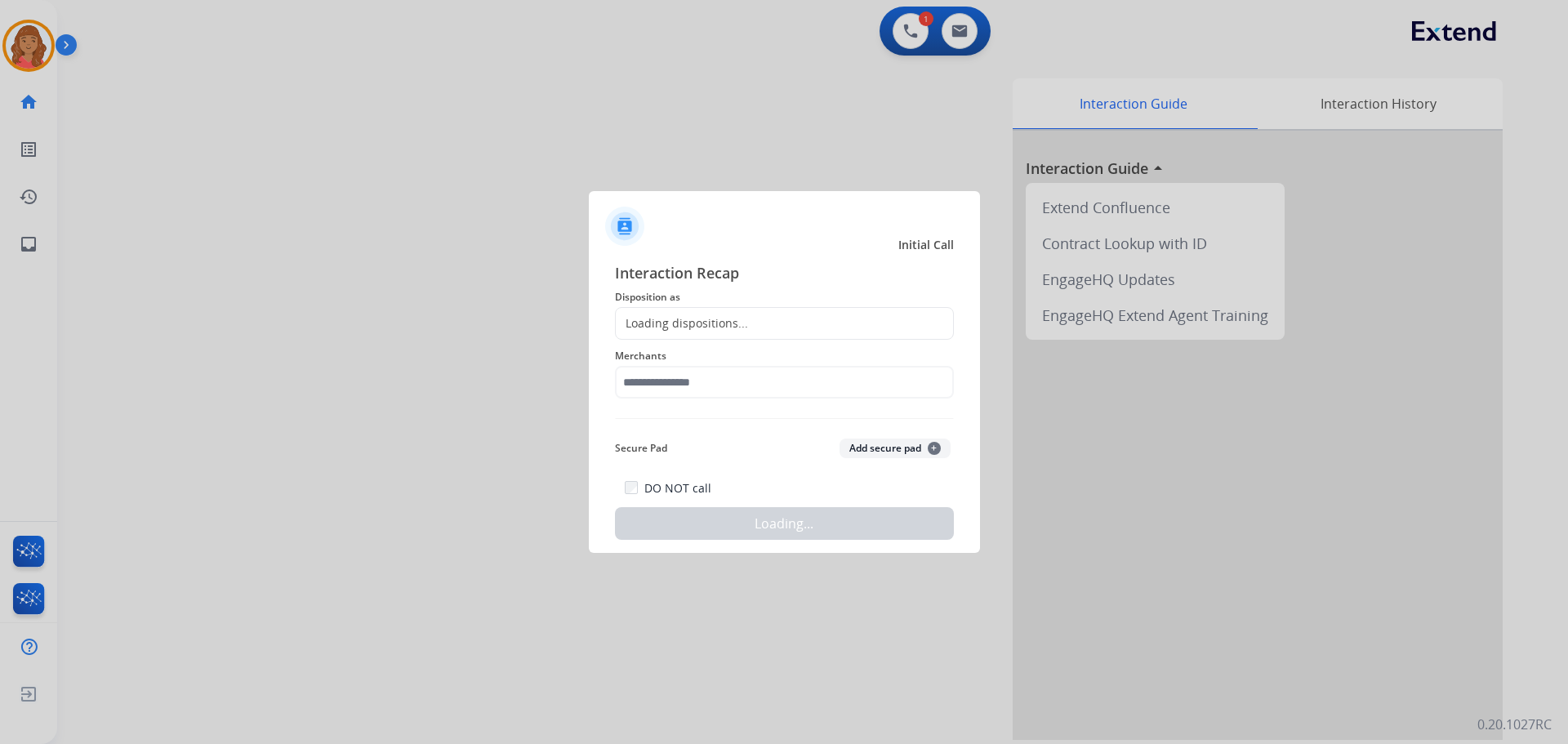
click at [742, 324] on div "Loading dispositions..." at bounding box center [682, 324] width 132 height 17
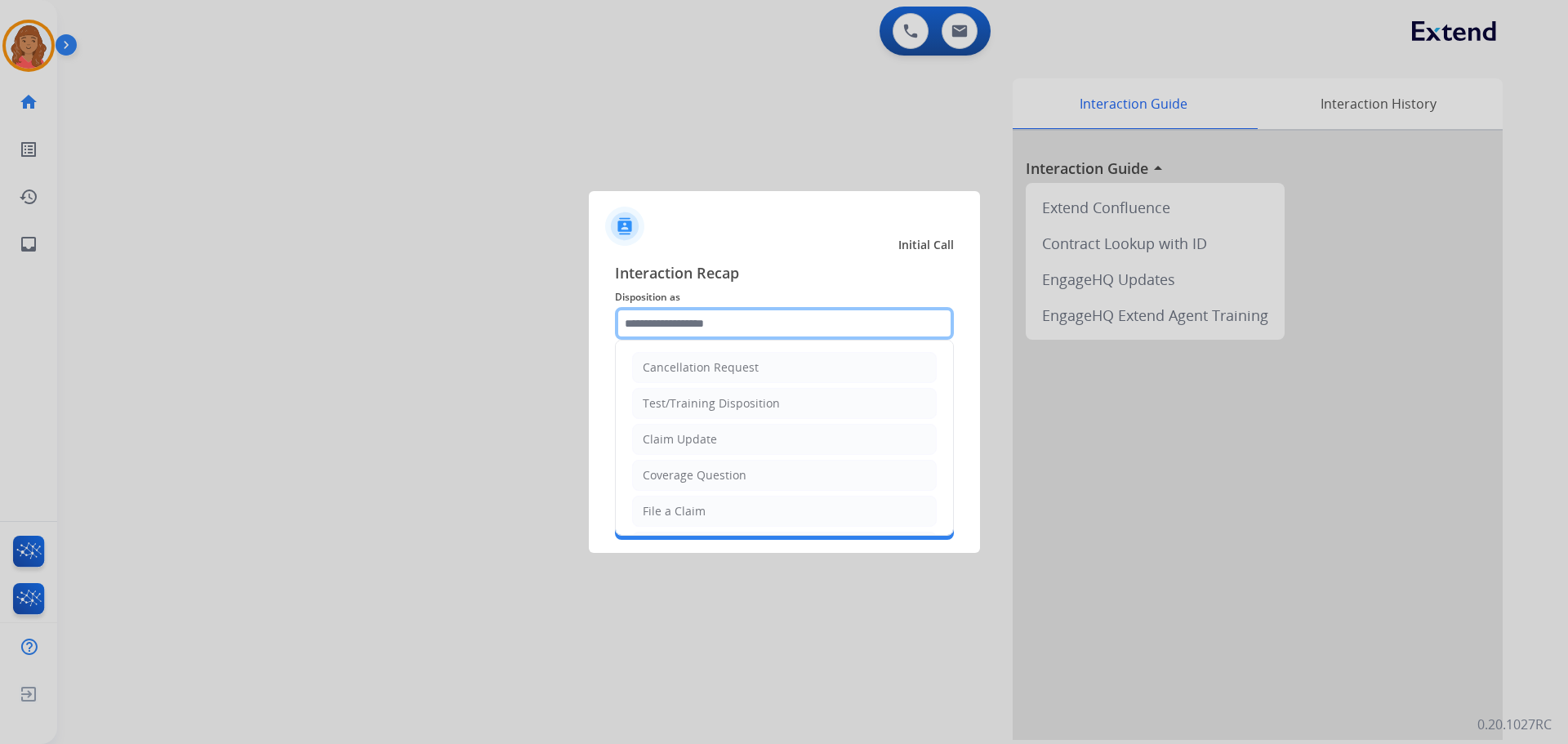
click at [679, 327] on input "text" at bounding box center [784, 323] width 339 height 32
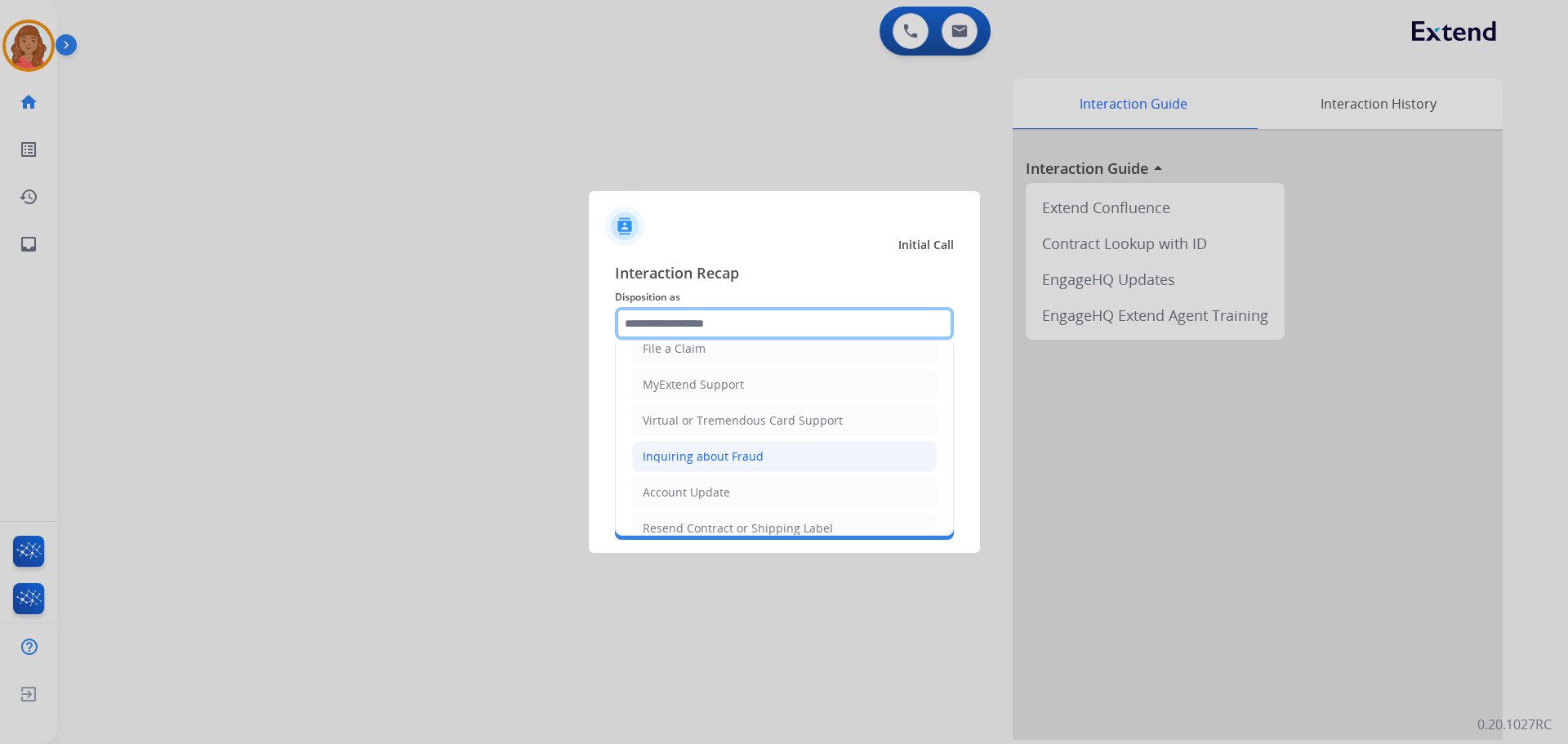
scroll to position [163, 0]
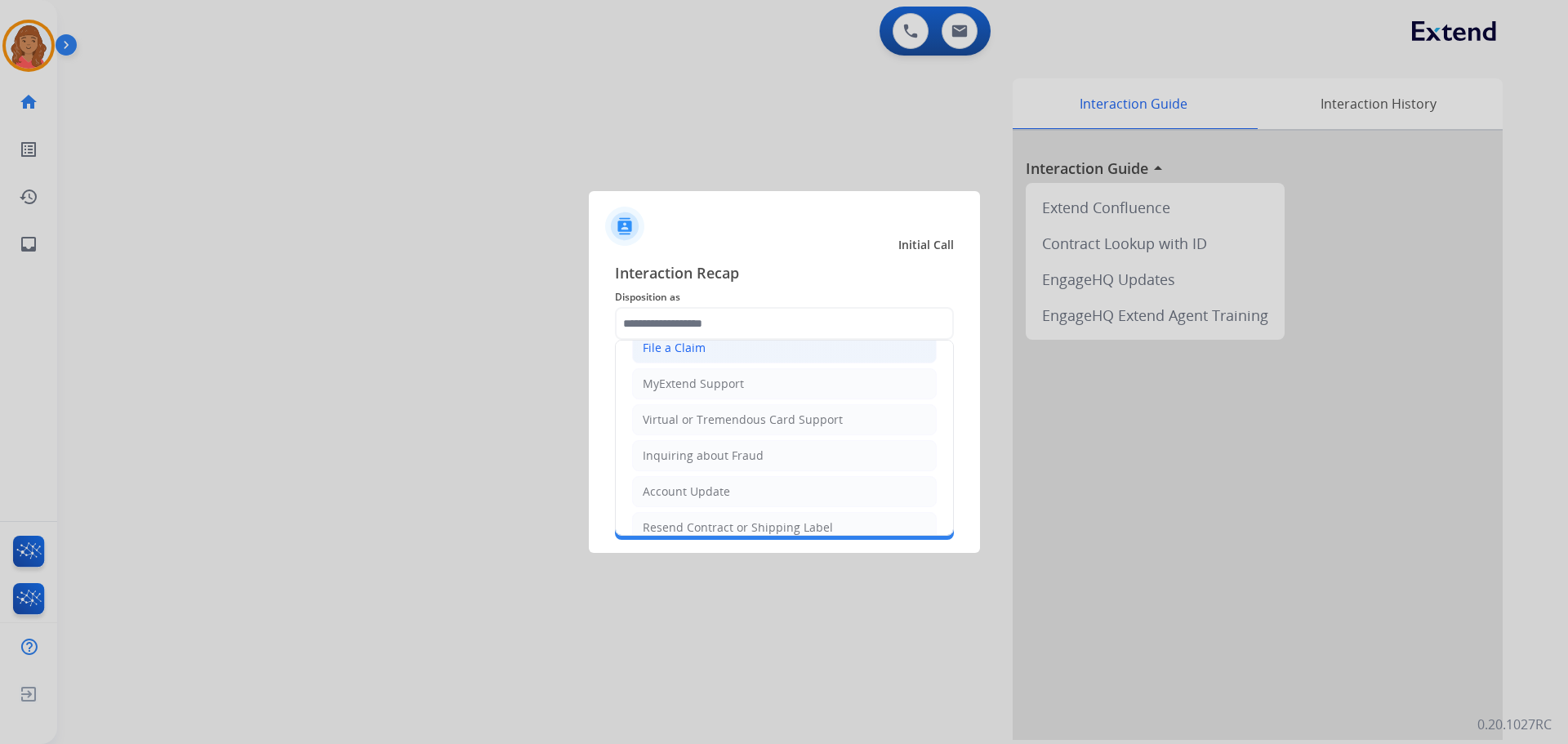
click at [689, 350] on div "File a Claim" at bounding box center [674, 348] width 63 height 17
type input "**********"
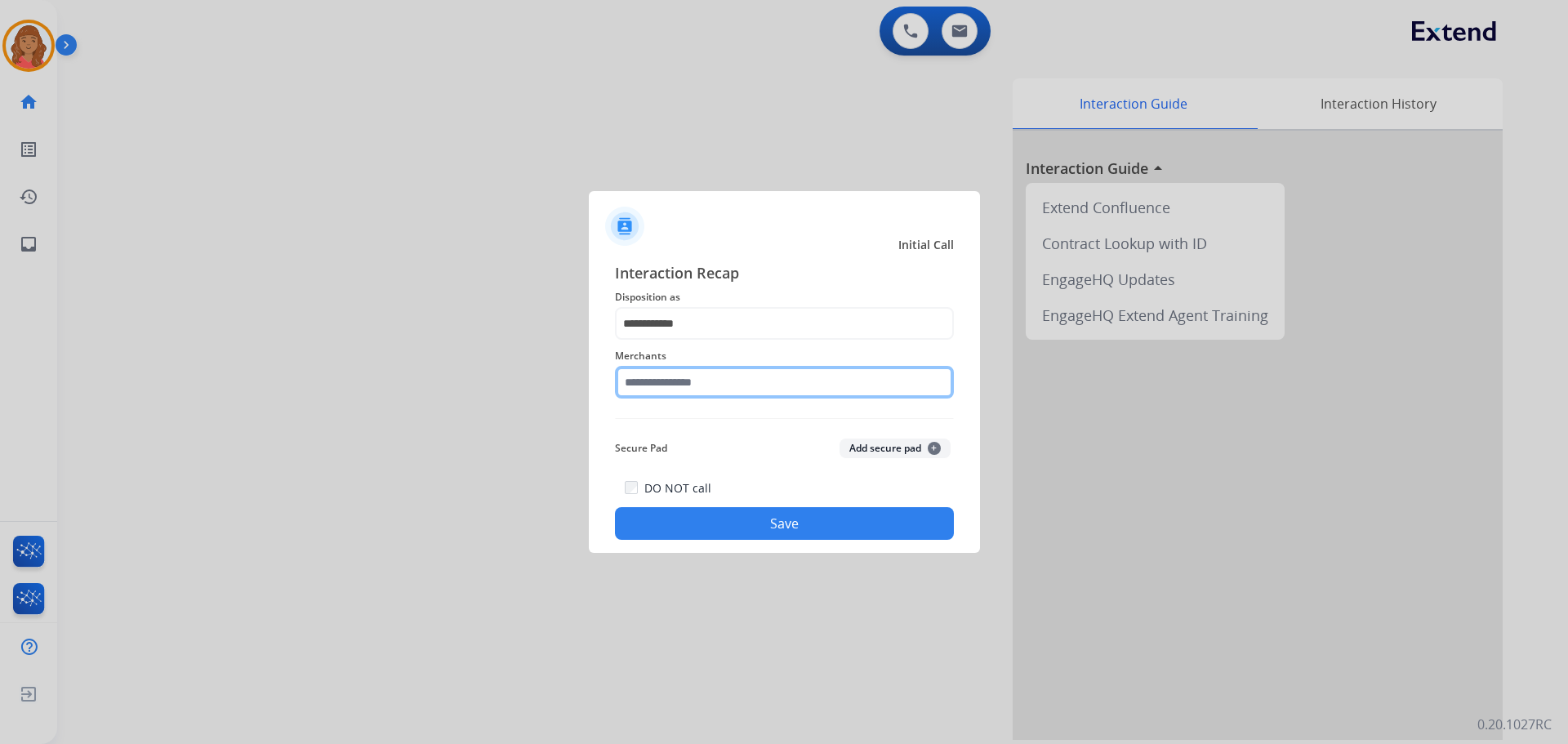
click at [682, 386] on input "text" at bounding box center [784, 382] width 339 height 32
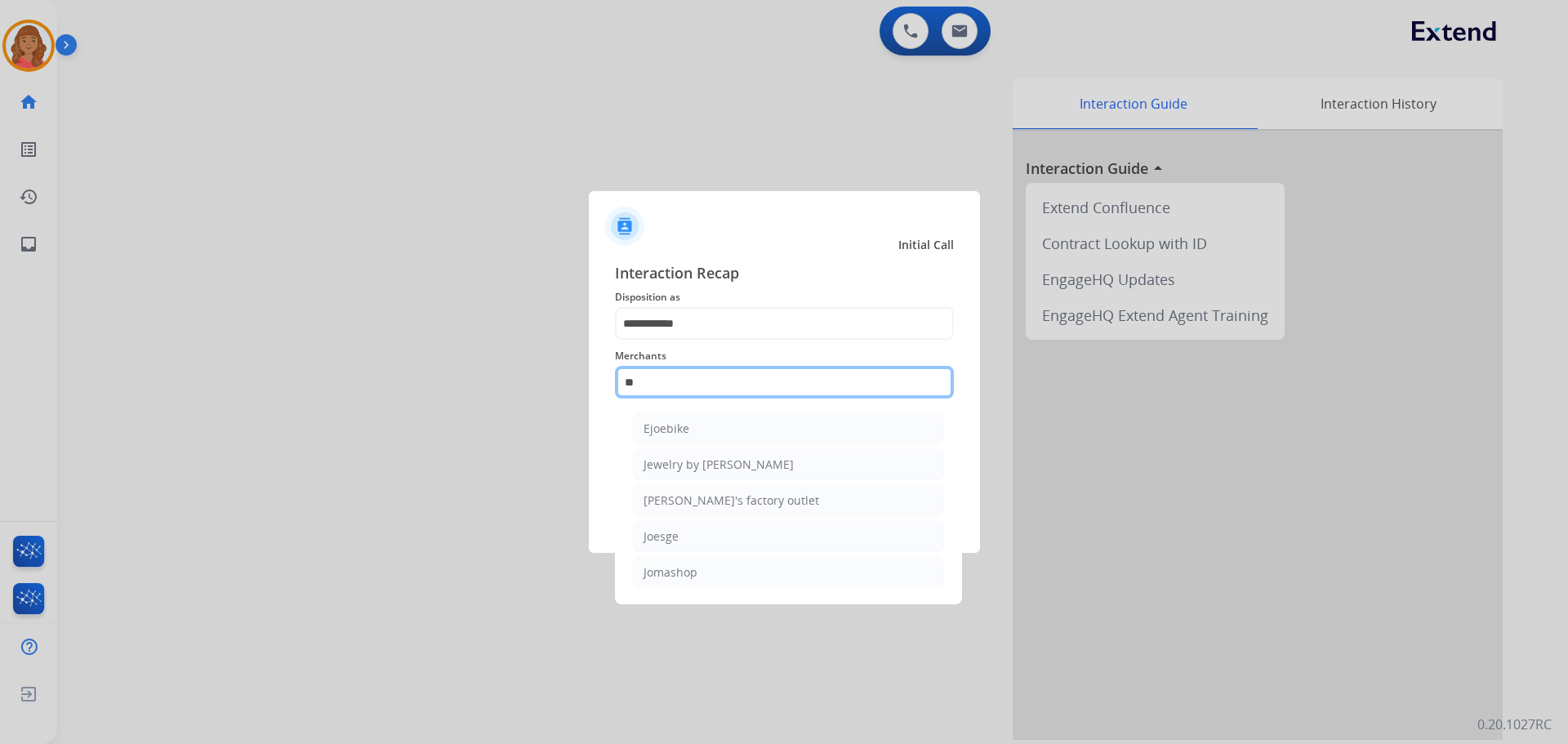
scroll to position [0, 0]
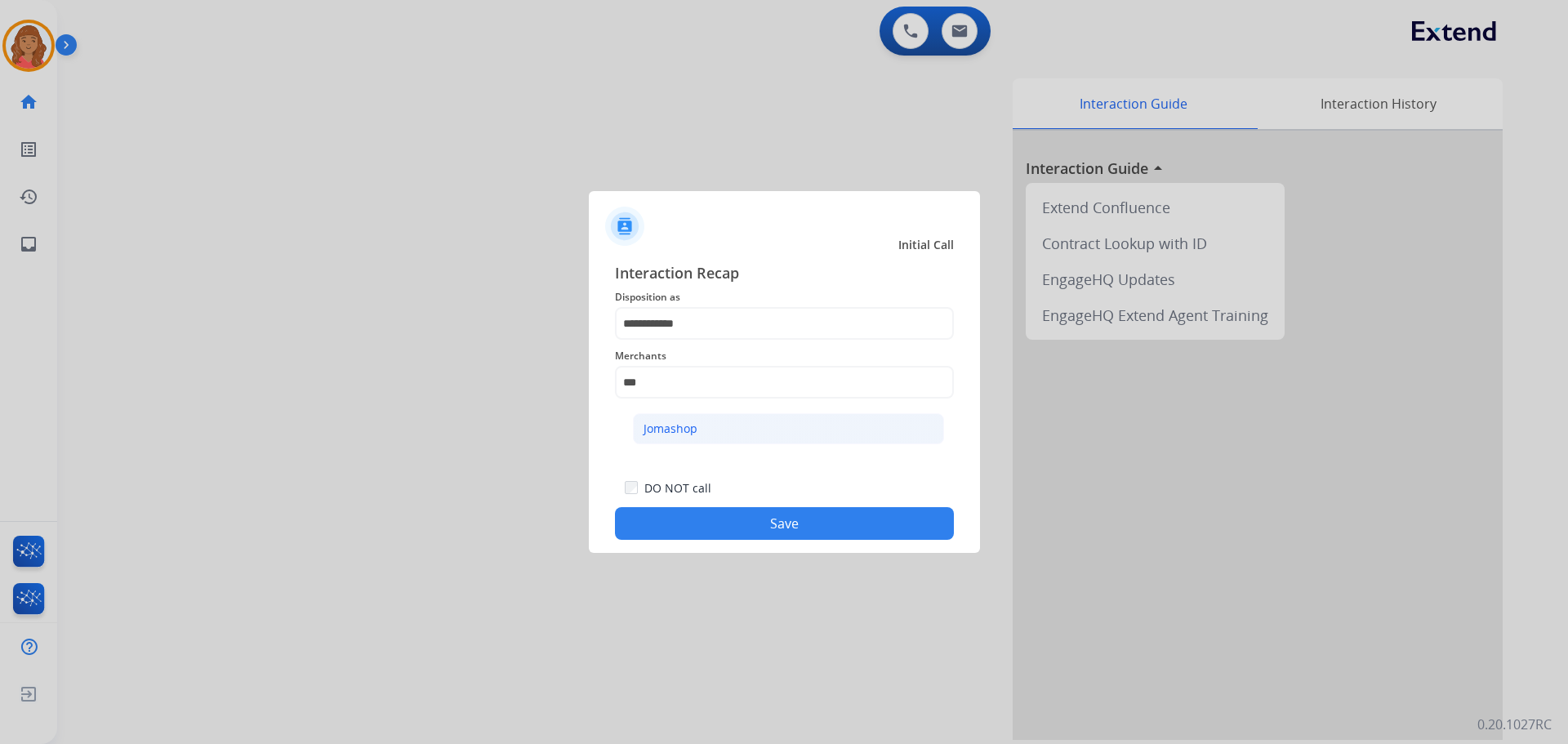
click at [685, 428] on div "Jomashop" at bounding box center [670, 429] width 54 height 17
type input "********"
click at [725, 527] on button "Save" at bounding box center [784, 523] width 339 height 32
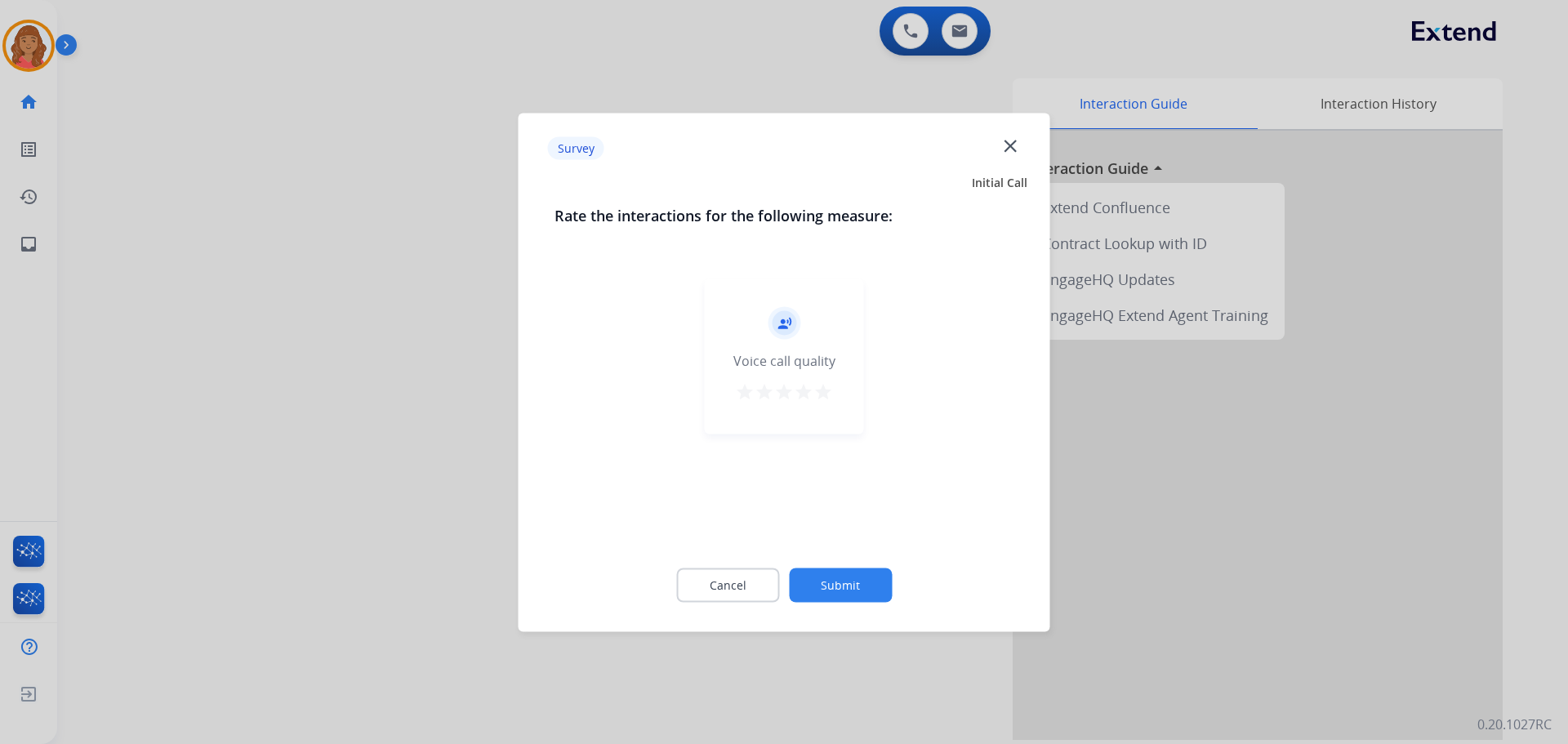
click at [821, 395] on mat-icon "star" at bounding box center [823, 391] width 20 height 20
click at [845, 580] on button "Submit" at bounding box center [840, 584] width 103 height 34
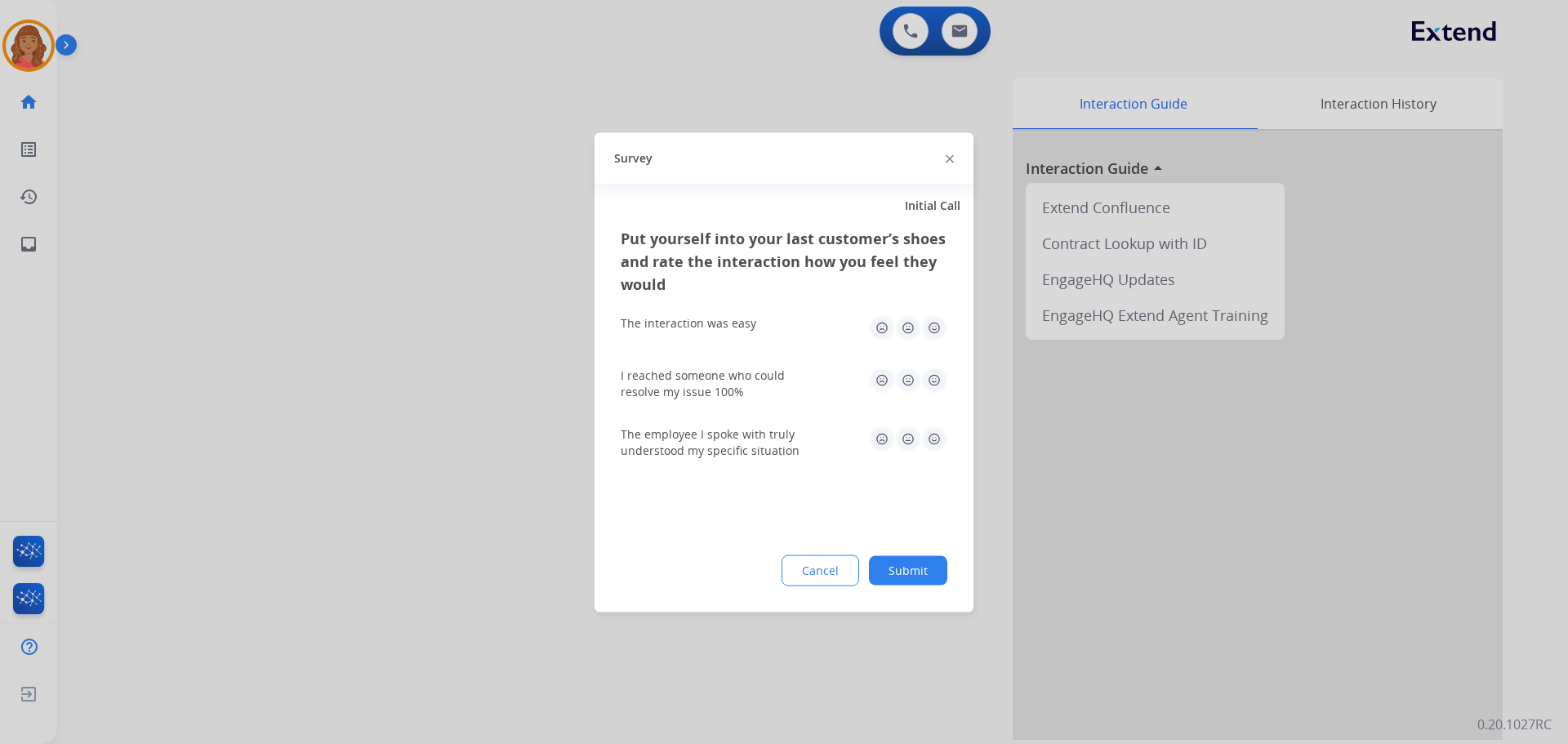
click at [937, 327] on img at bounding box center [934, 328] width 26 height 26
click at [931, 379] on img at bounding box center [934, 380] width 26 height 26
click at [929, 429] on img at bounding box center [934, 439] width 26 height 26
click at [912, 564] on button "Submit" at bounding box center [908, 570] width 79 height 30
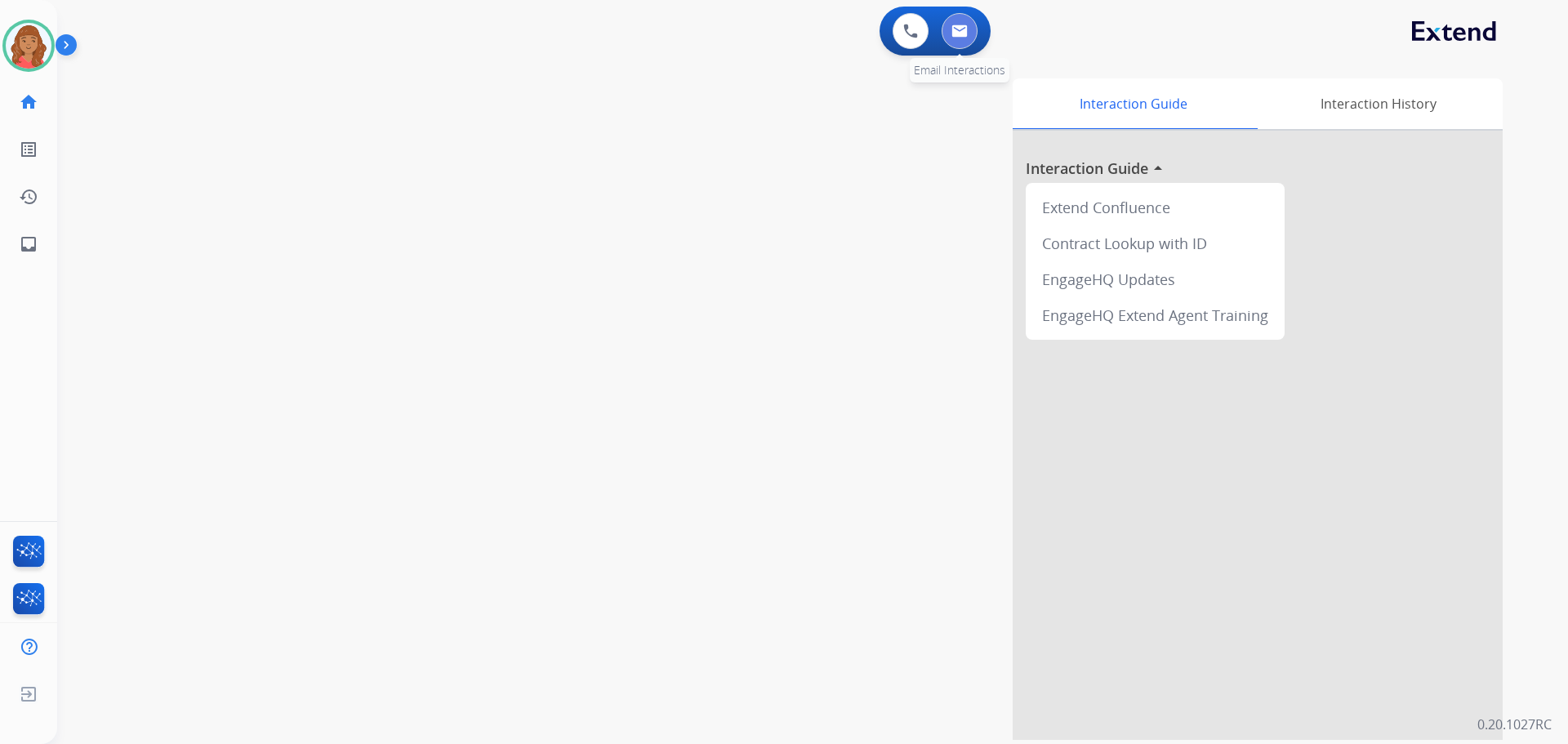
click at [966, 31] on img at bounding box center [960, 31] width 17 height 13
select select "**********"
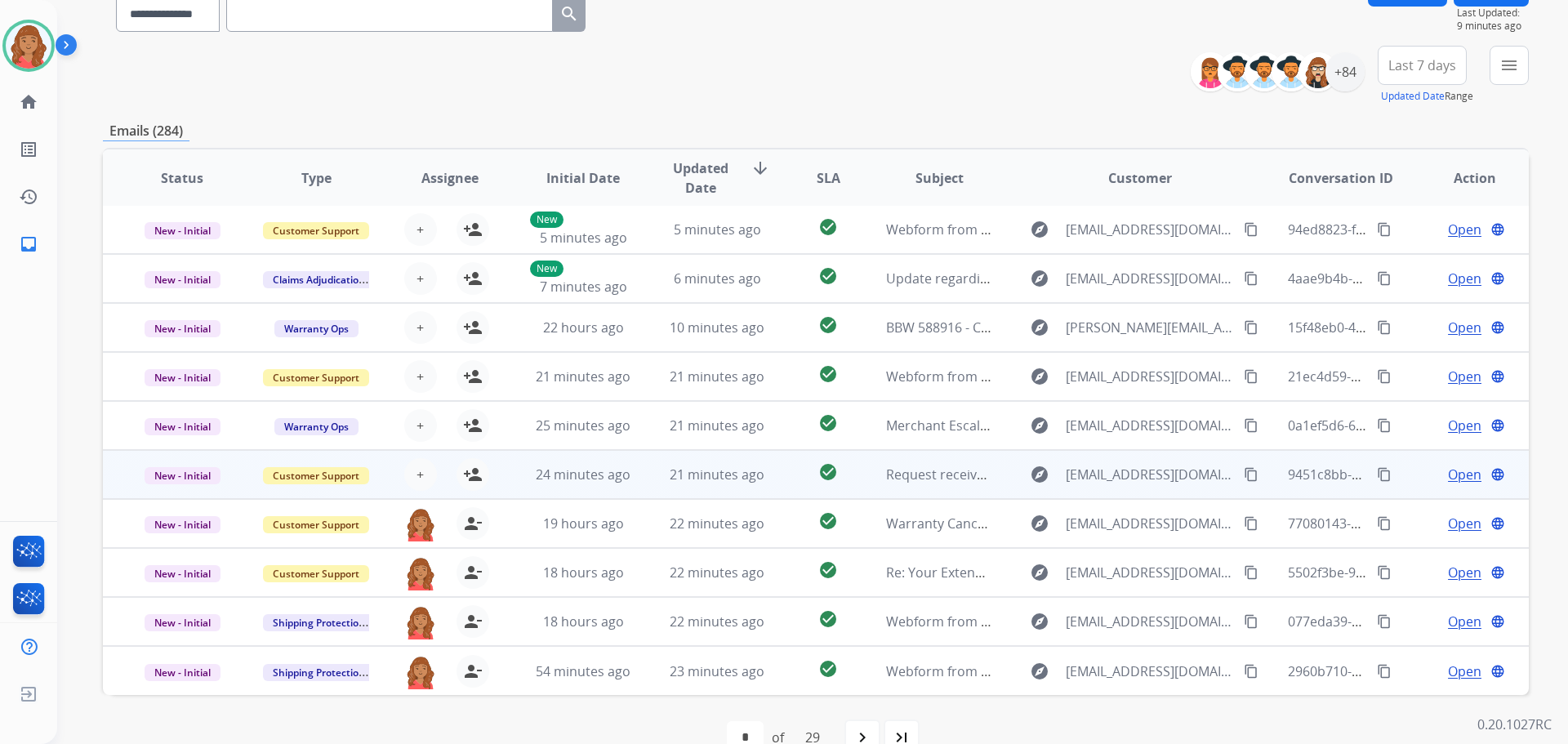
scroll to position [185, 0]
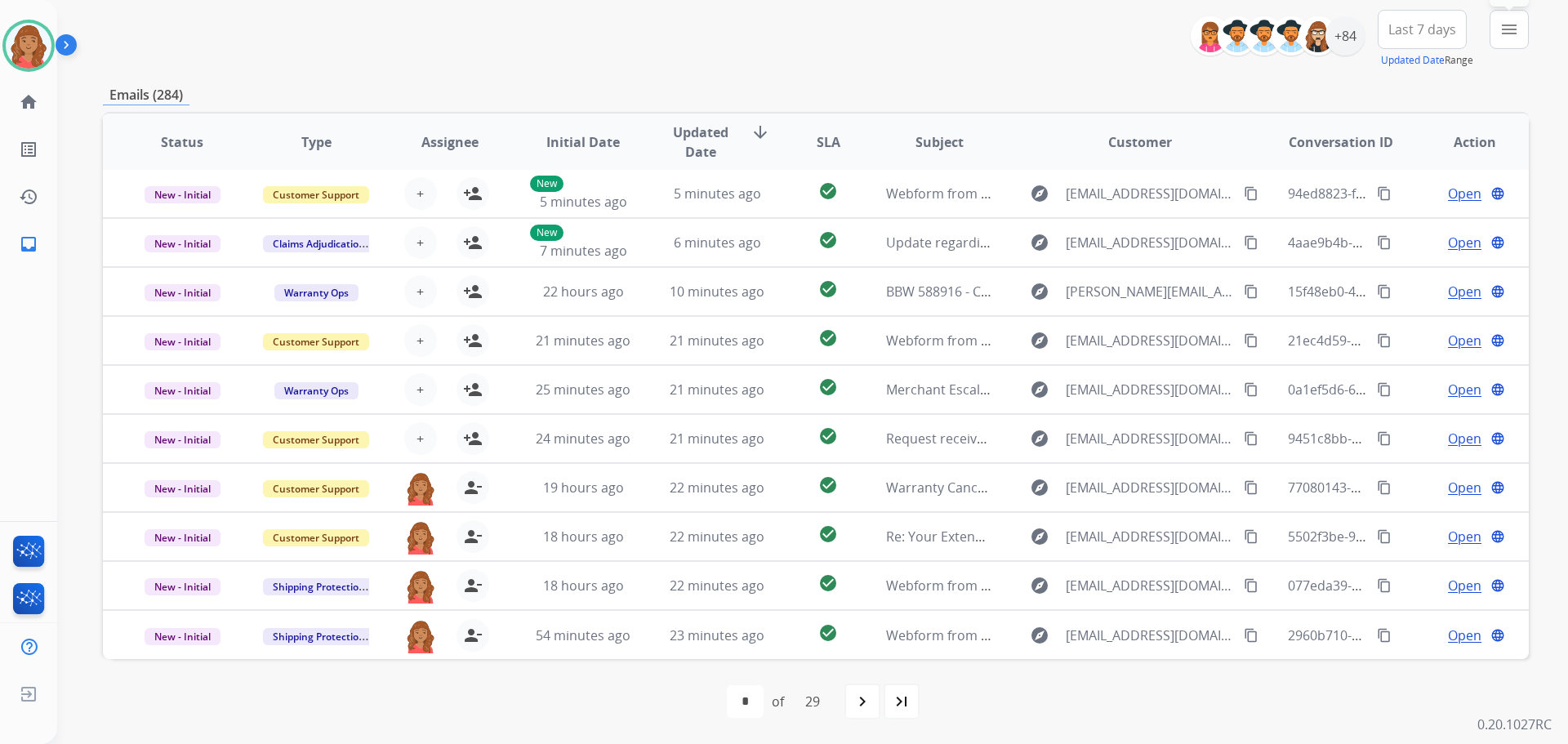
click at [1510, 27] on mat-icon "menu" at bounding box center [1509, 30] width 20 height 20
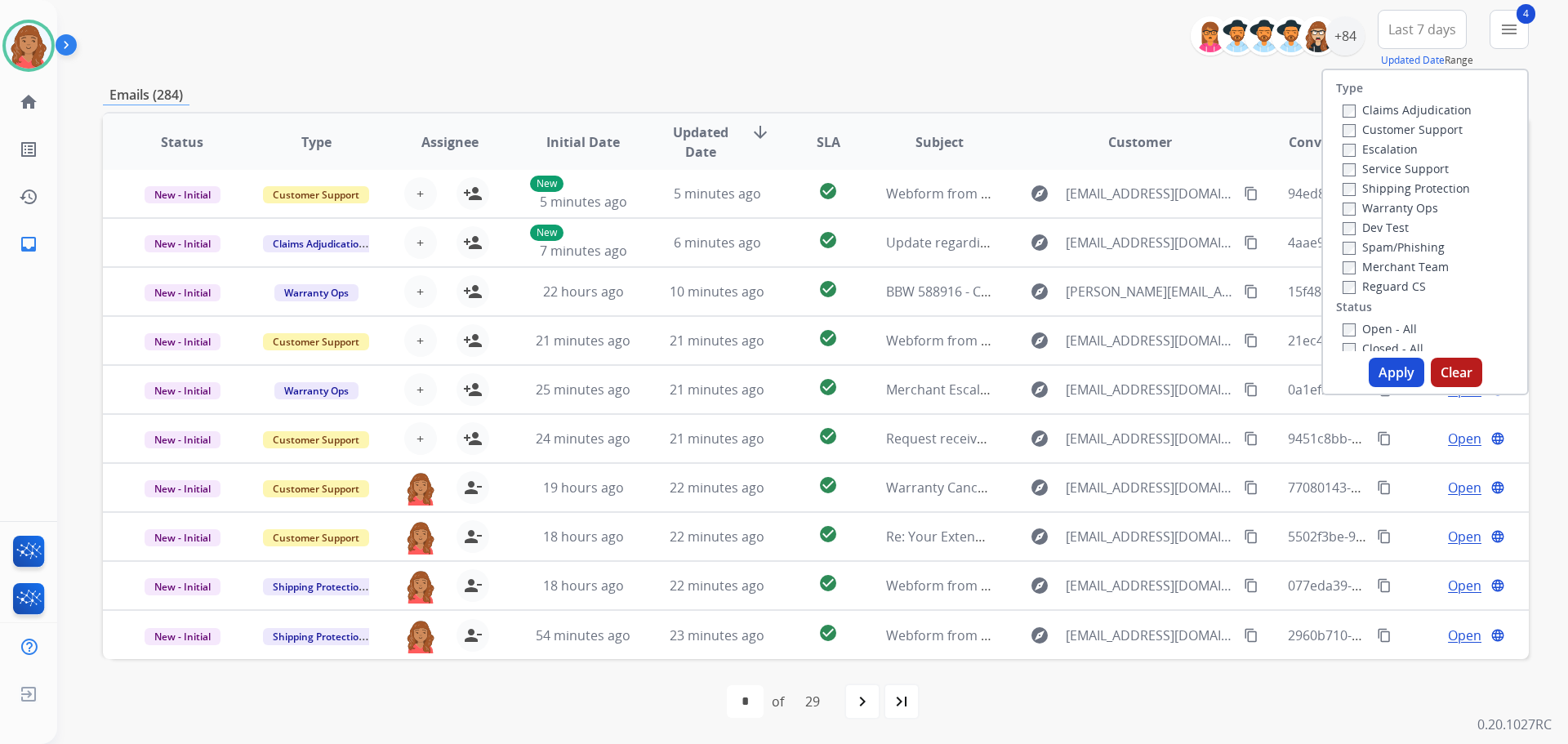
click at [1370, 365] on button "Apply" at bounding box center [1396, 372] width 55 height 30
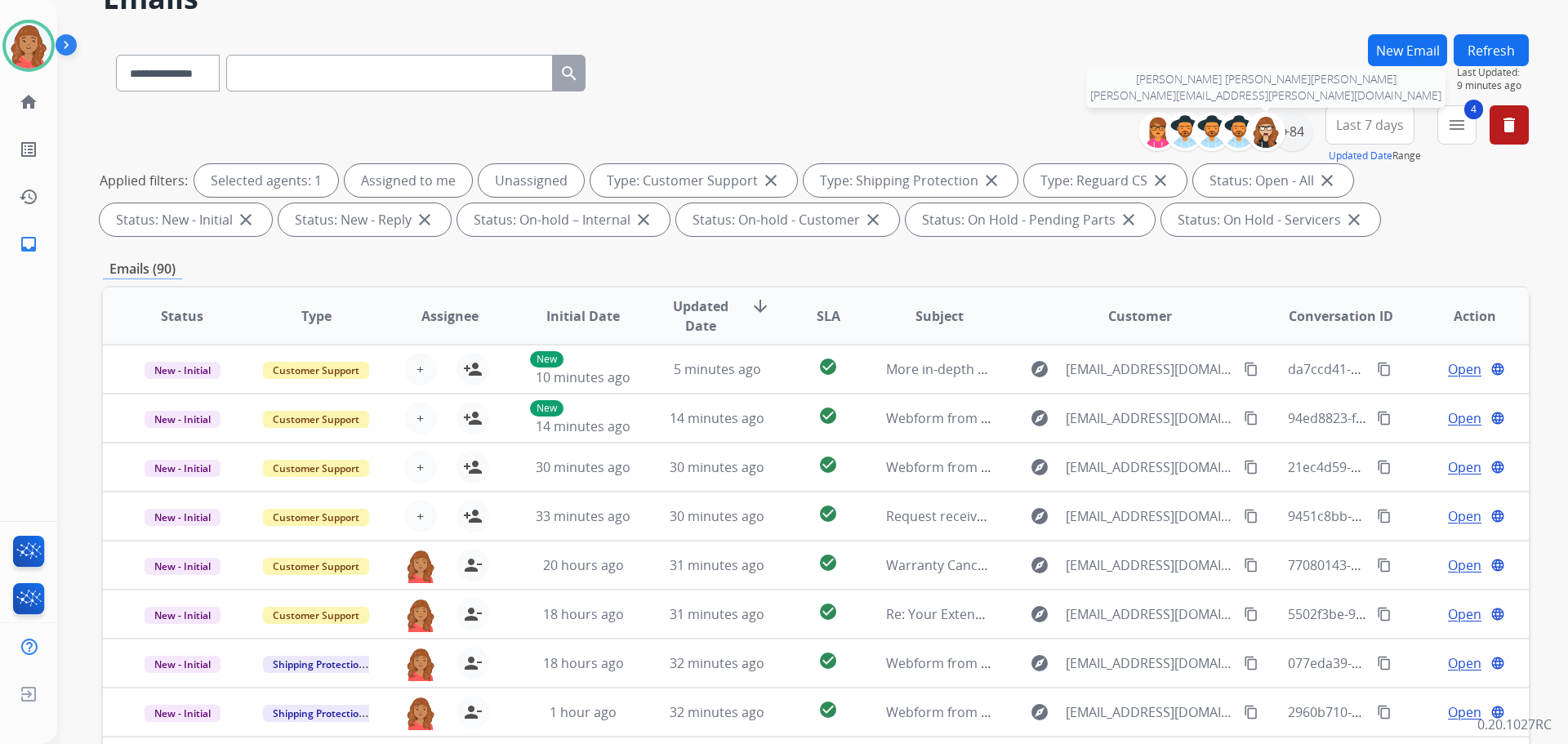
scroll to position [0, 0]
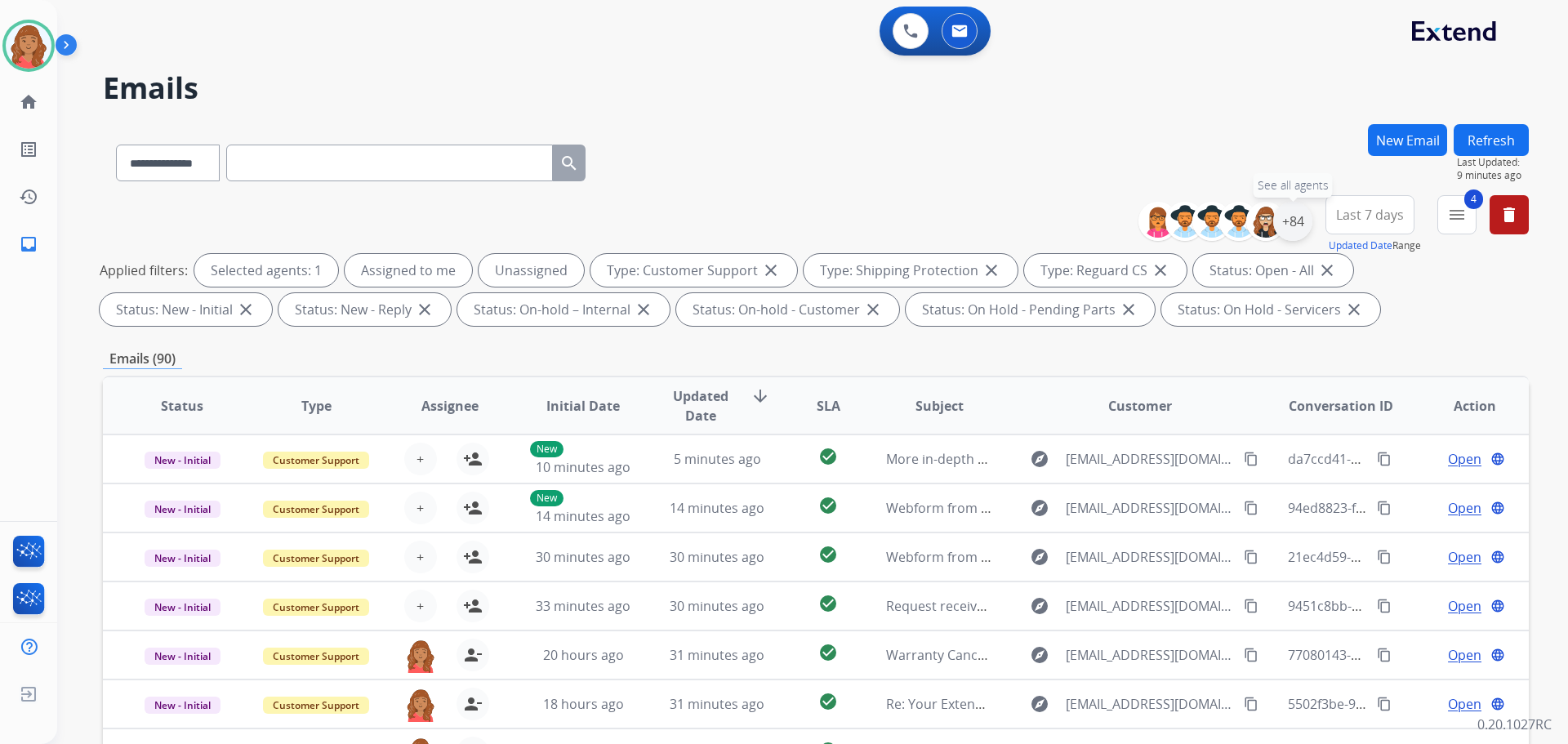
drag, startPoint x: 1292, startPoint y: 220, endPoint x: 1288, endPoint y: 228, distance: 8.9
click at [1293, 221] on div "+84" at bounding box center [1292, 221] width 39 height 39
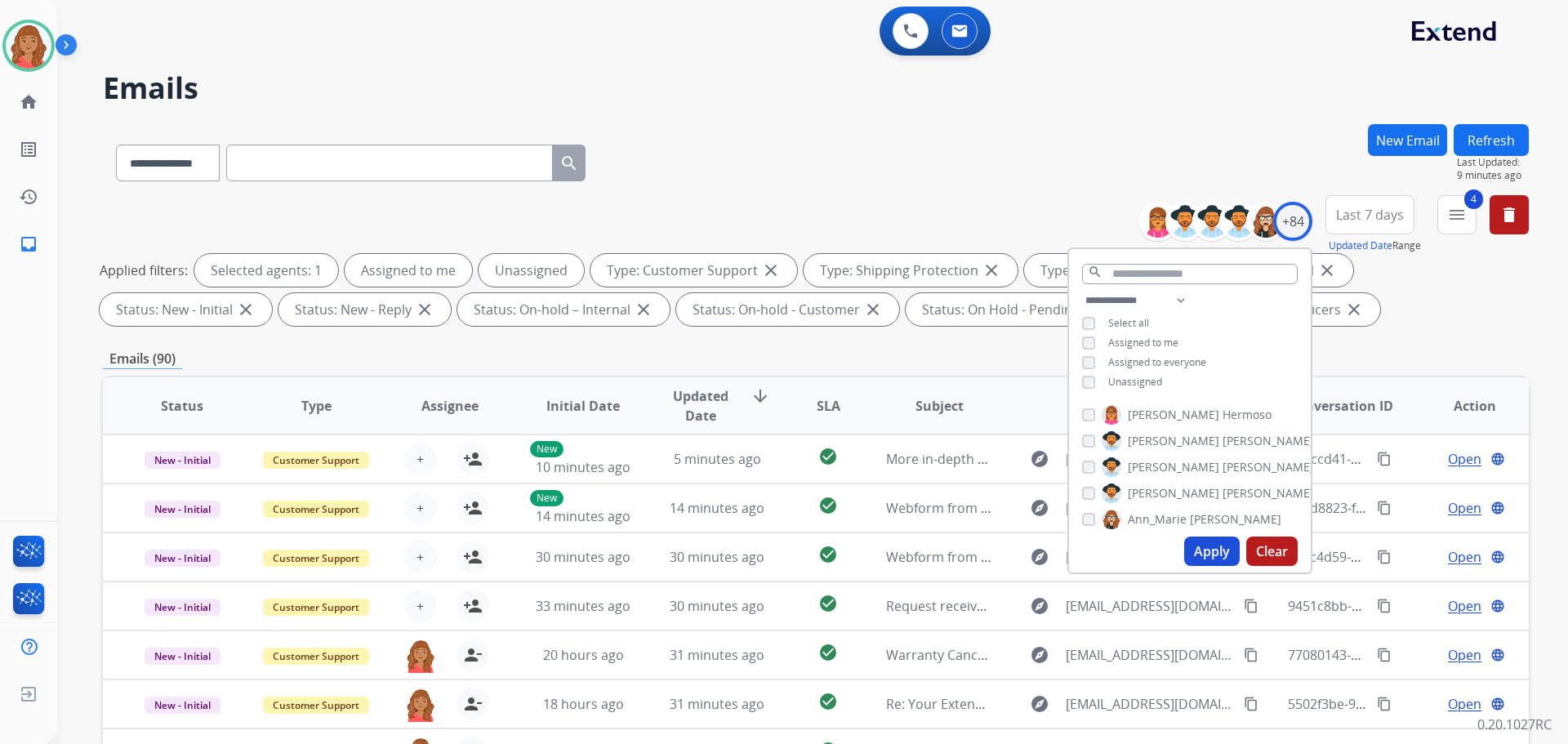
click at [1081, 371] on div "**********" at bounding box center [1190, 343] width 242 height 104
click at [1211, 549] on button "Apply" at bounding box center [1211, 551] width 55 height 30
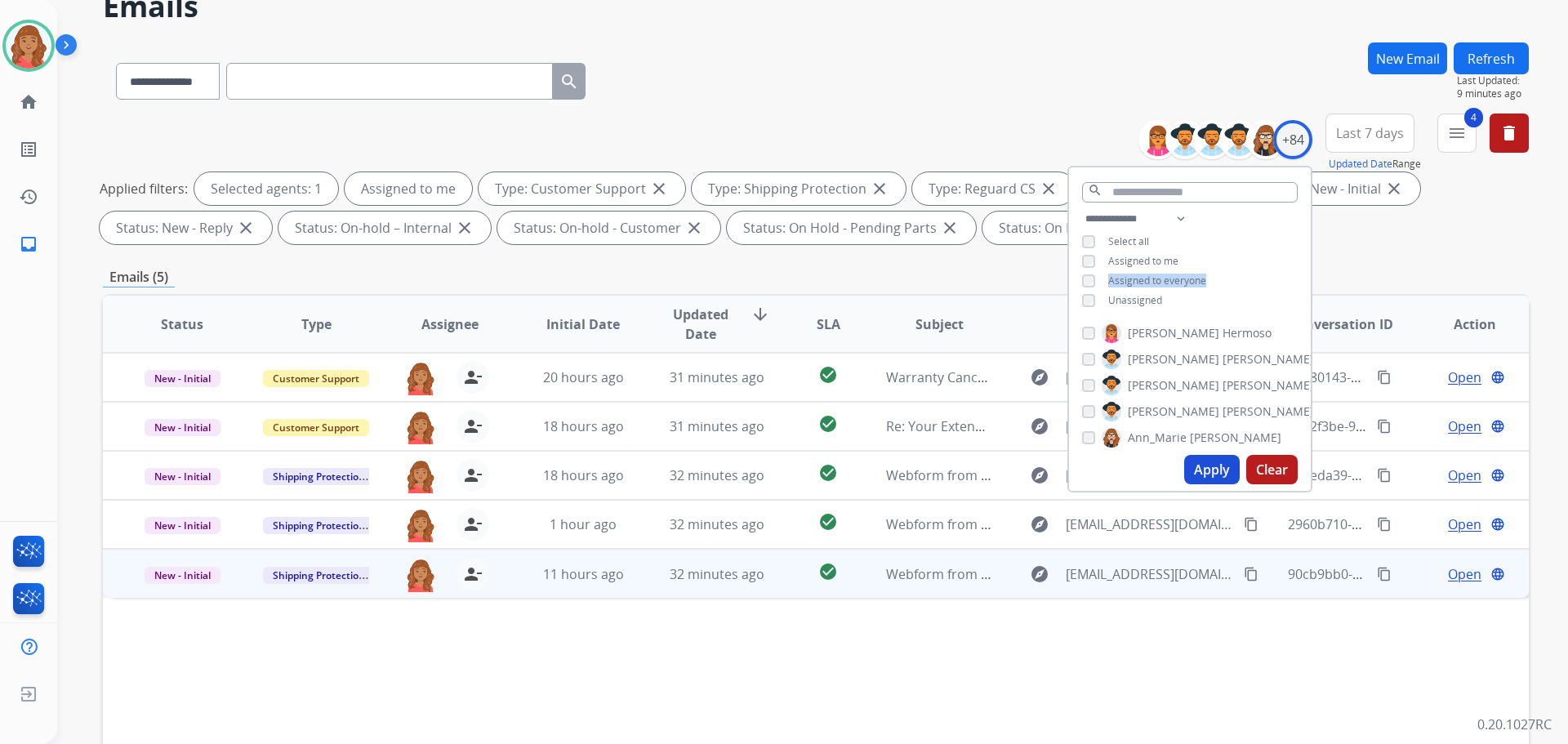
scroll to position [163, 0]
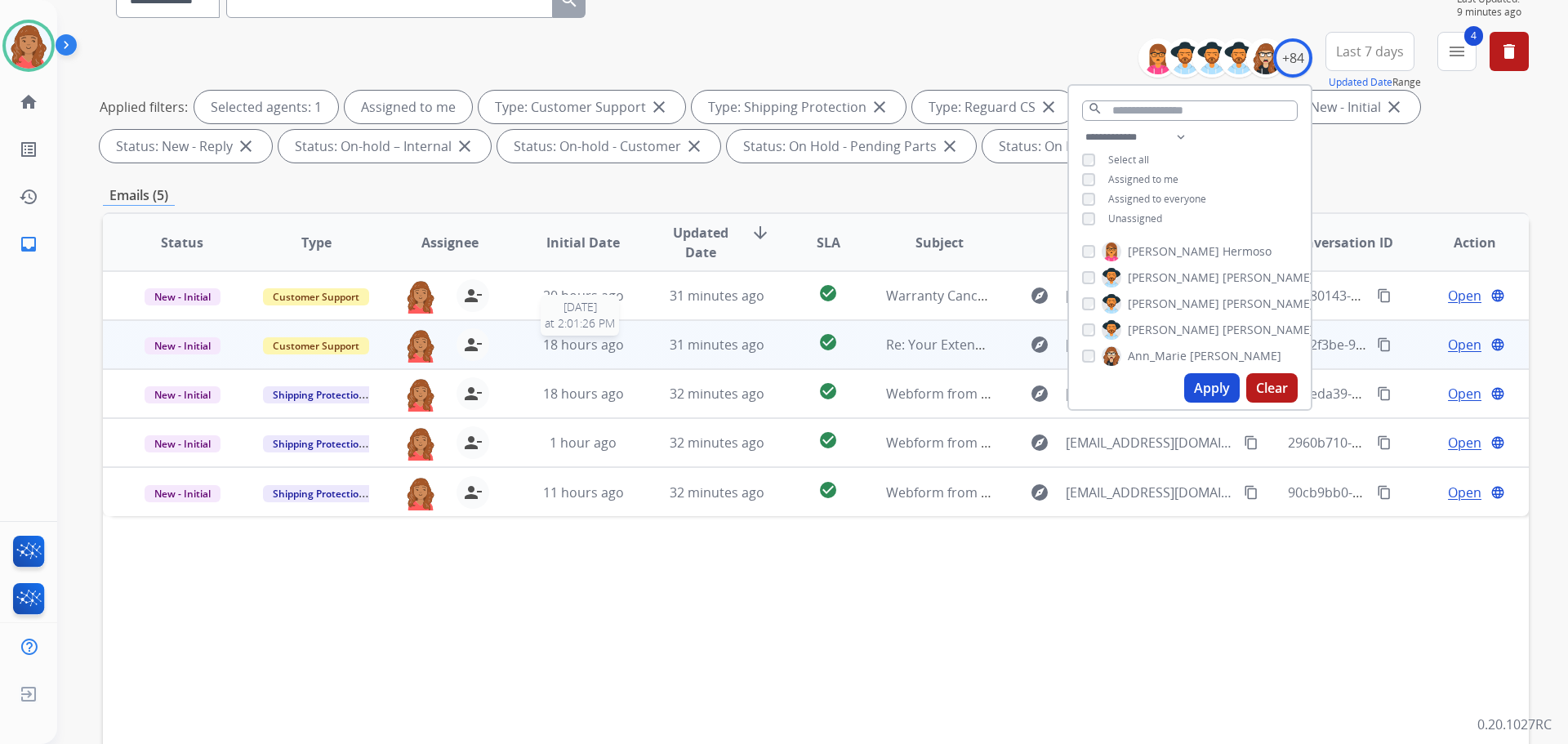
click at [530, 349] on div "18 hours ago" at bounding box center [583, 345] width 107 height 20
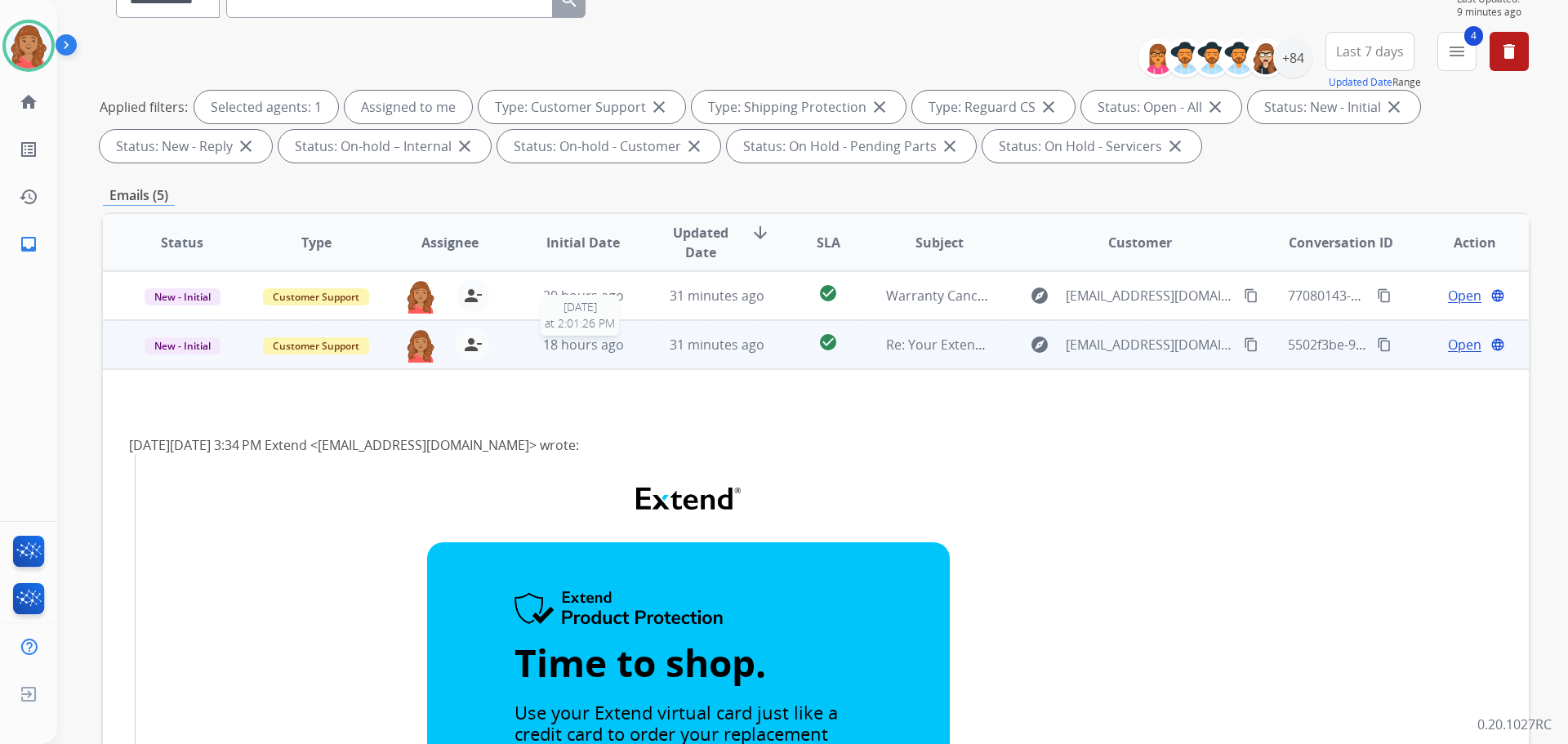
scroll to position [49, 0]
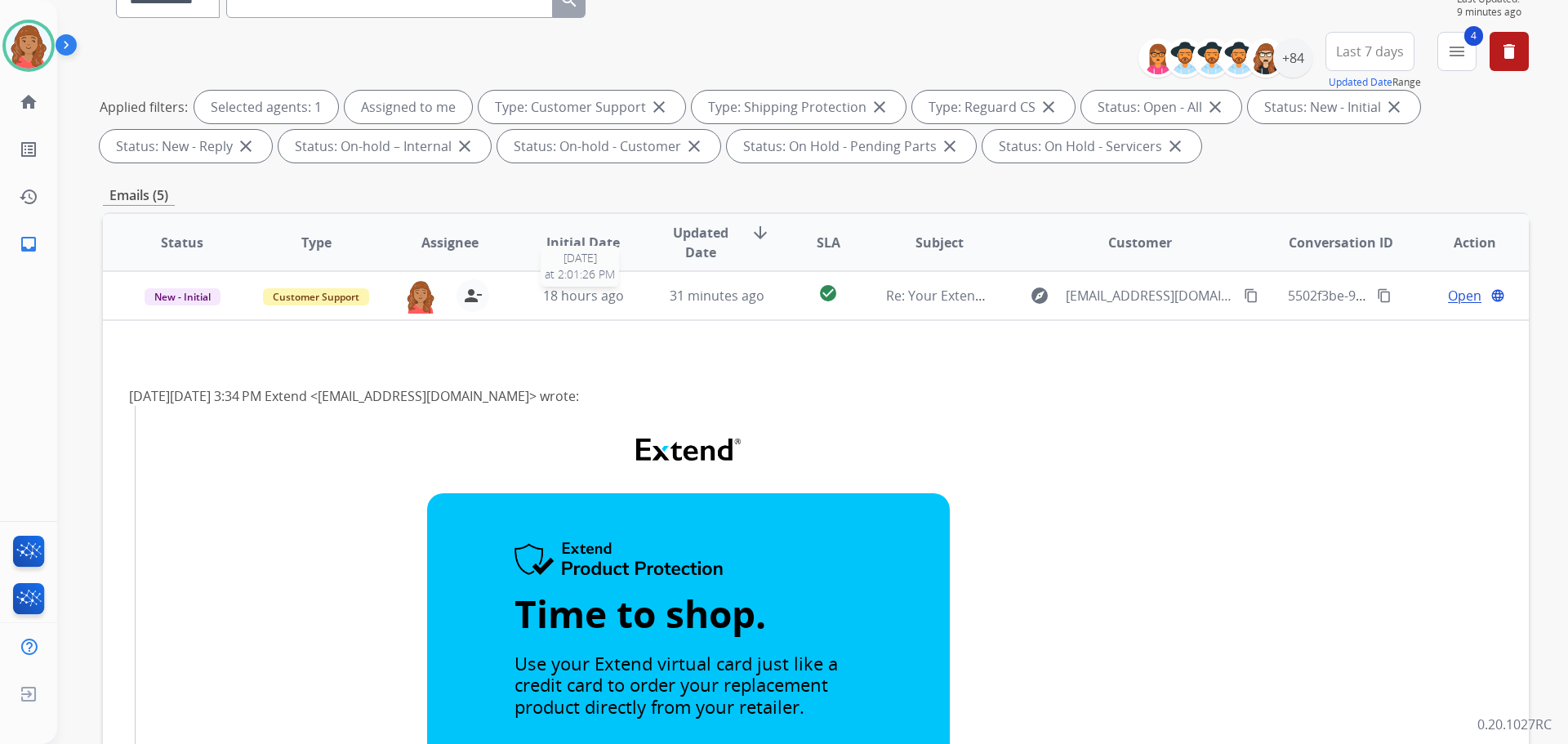
click at [561, 299] on span "18 hours ago" at bounding box center [583, 295] width 81 height 18
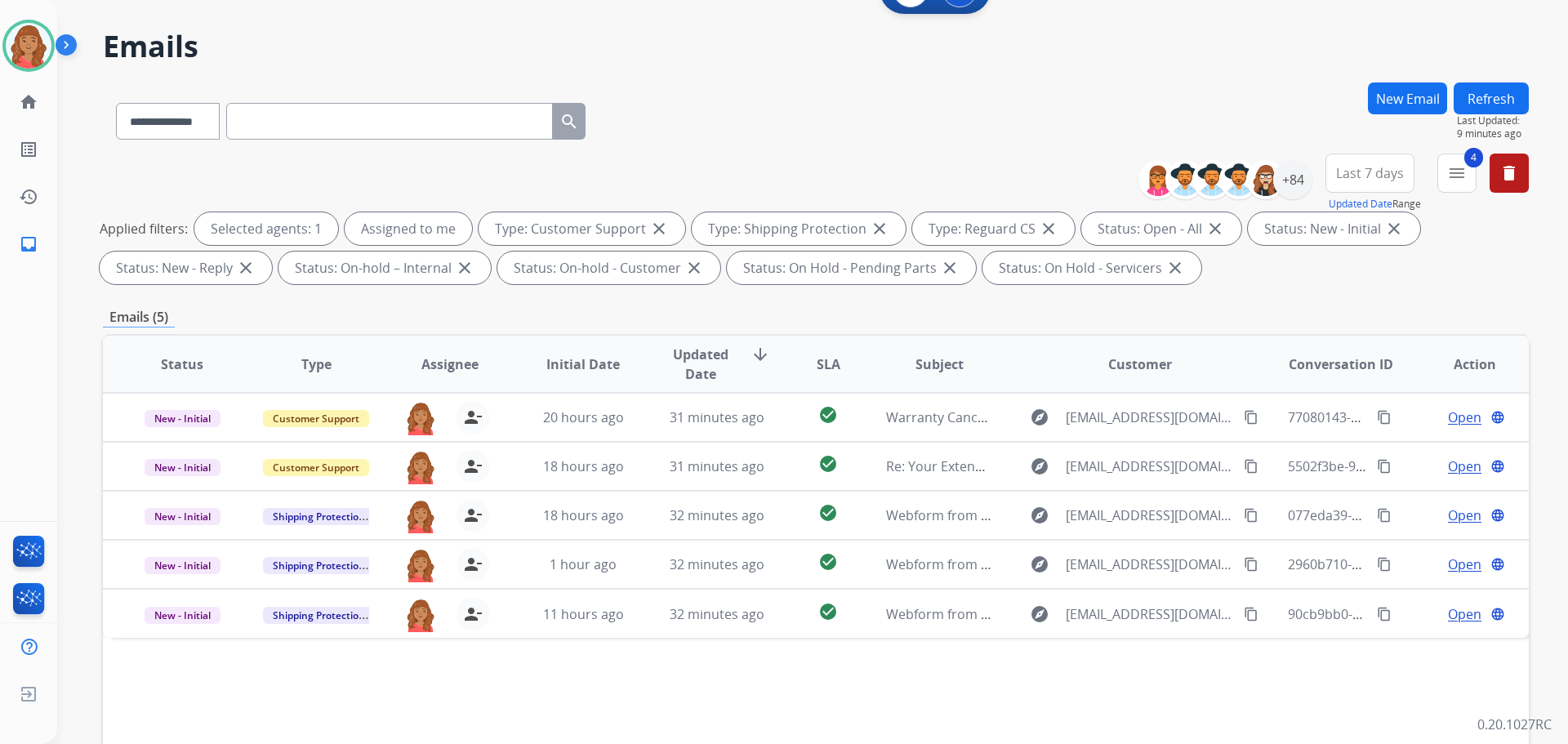
scroll to position [0, 0]
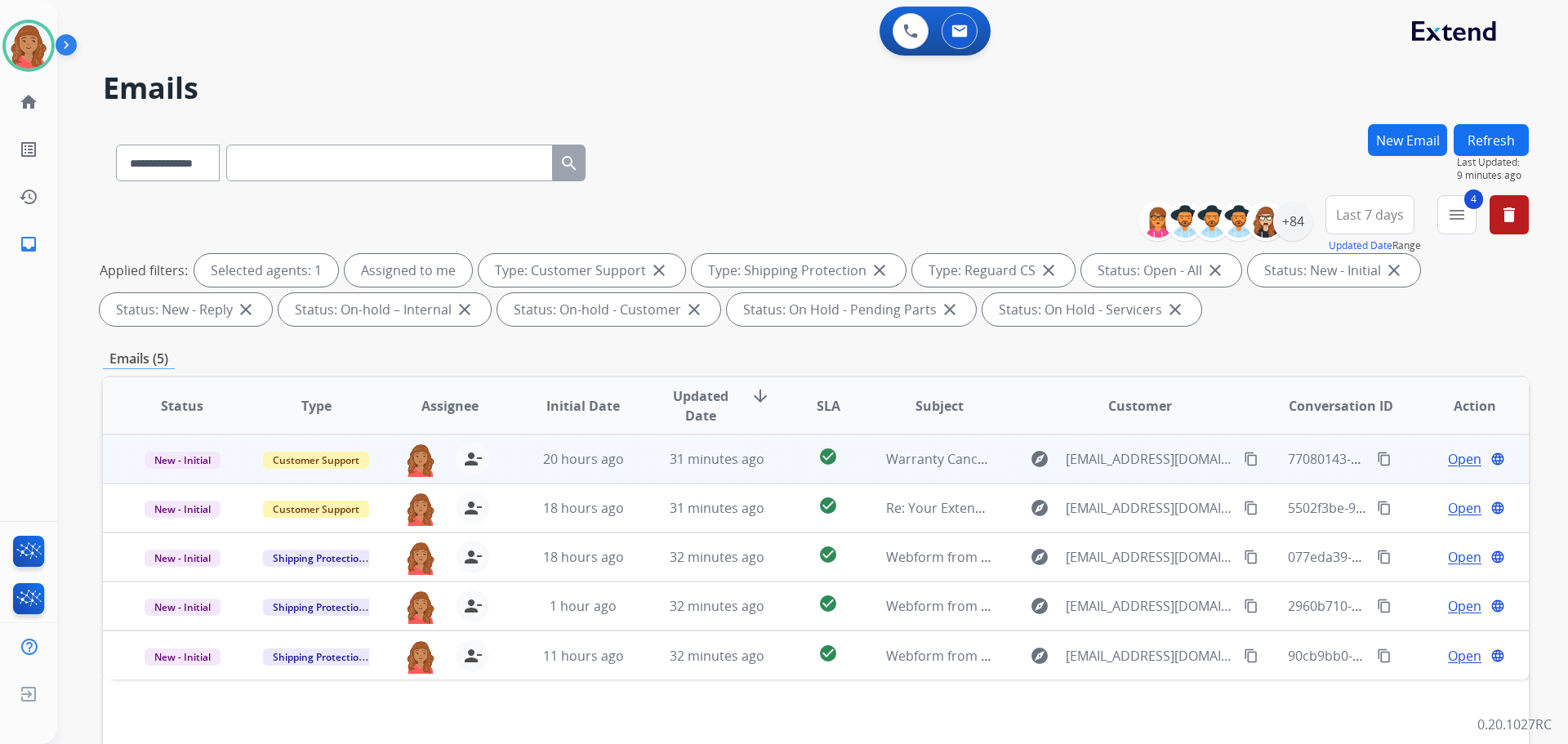
click at [572, 447] on td "20 hours ago" at bounding box center [571, 458] width 134 height 49
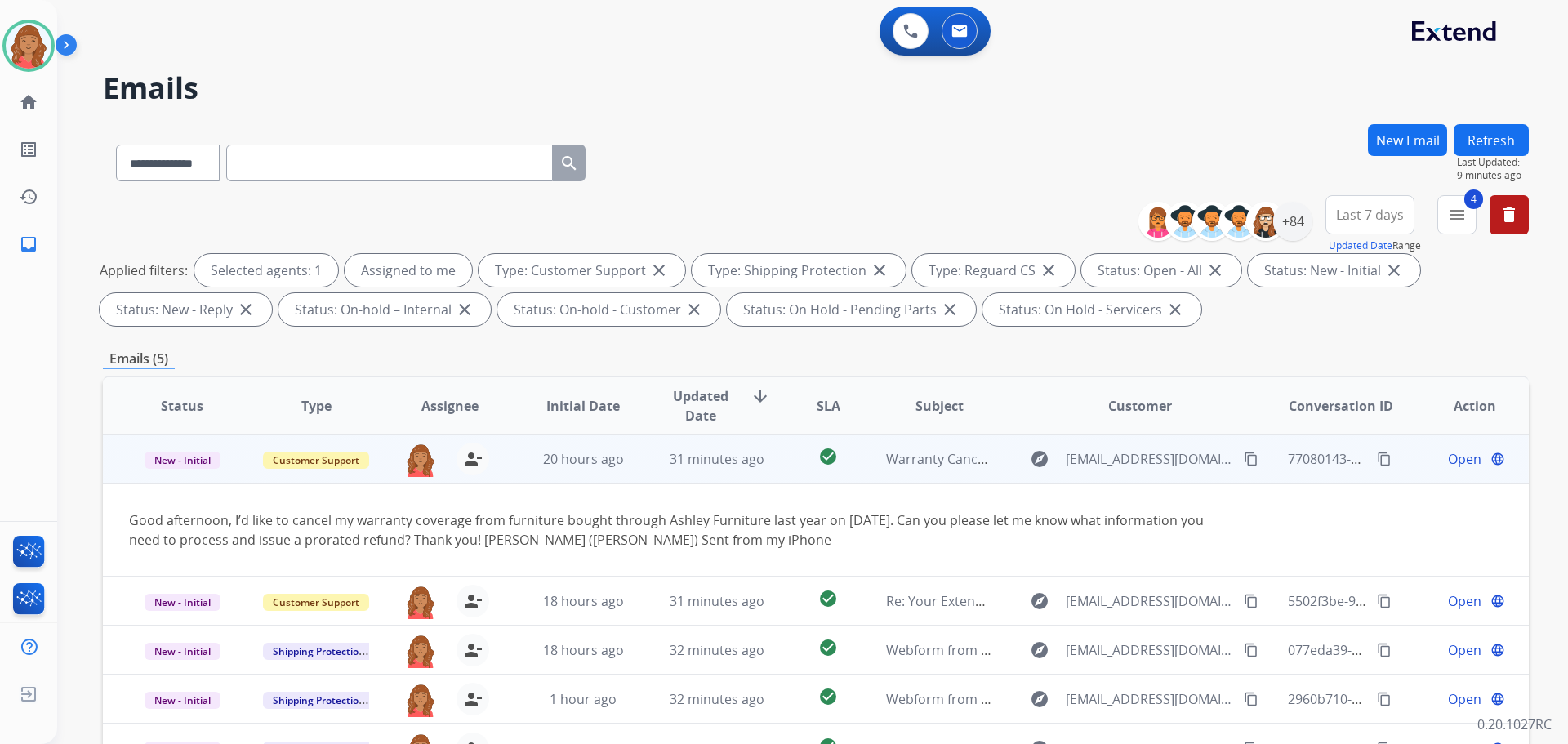
click at [1244, 459] on mat-icon "content_copy" at bounding box center [1251, 459] width 15 height 15
click at [1448, 461] on span "Open" at bounding box center [1465, 459] width 33 height 20
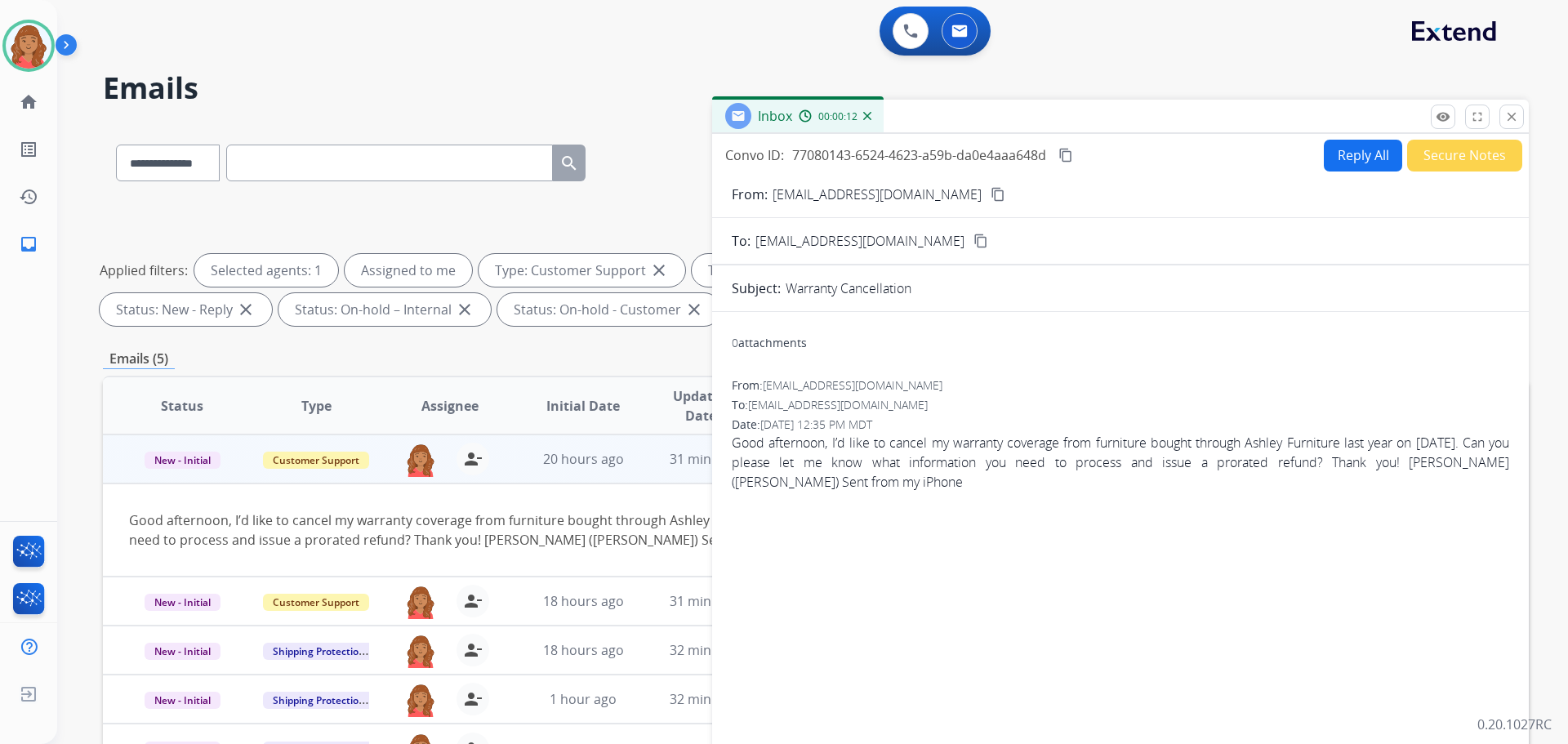
click at [1393, 364] on div "0 attachments From: [EMAIL_ADDRESS][DOMAIN_NAME] To: [EMAIL_ADDRESS][DOMAIN_NAM…" at bounding box center [1120, 556] width 817 height 463
click at [1356, 154] on button "Reply All" at bounding box center [1363, 156] width 79 height 31
select select "**********"
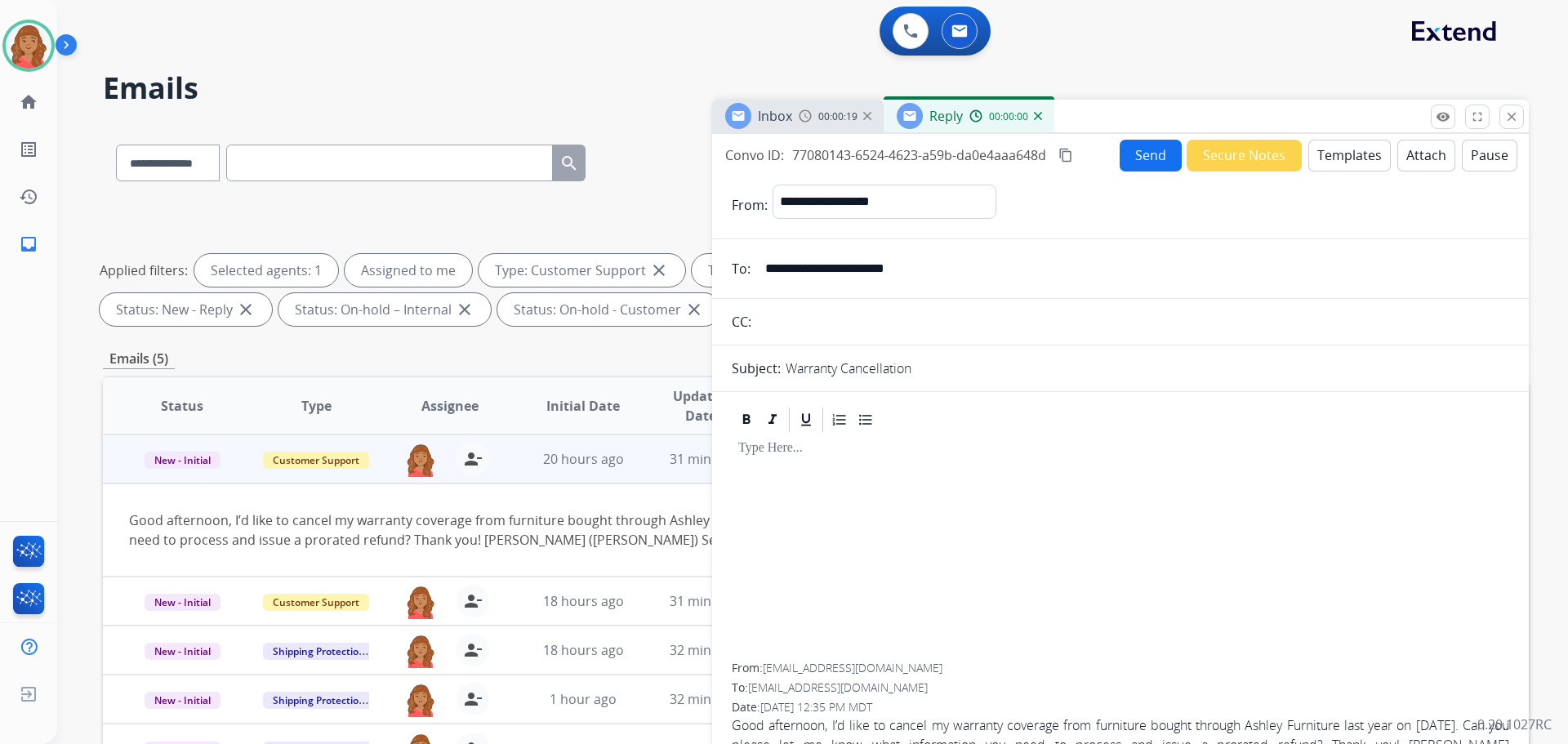
click at [1324, 151] on button "Templates" at bounding box center [1350, 156] width 83 height 31
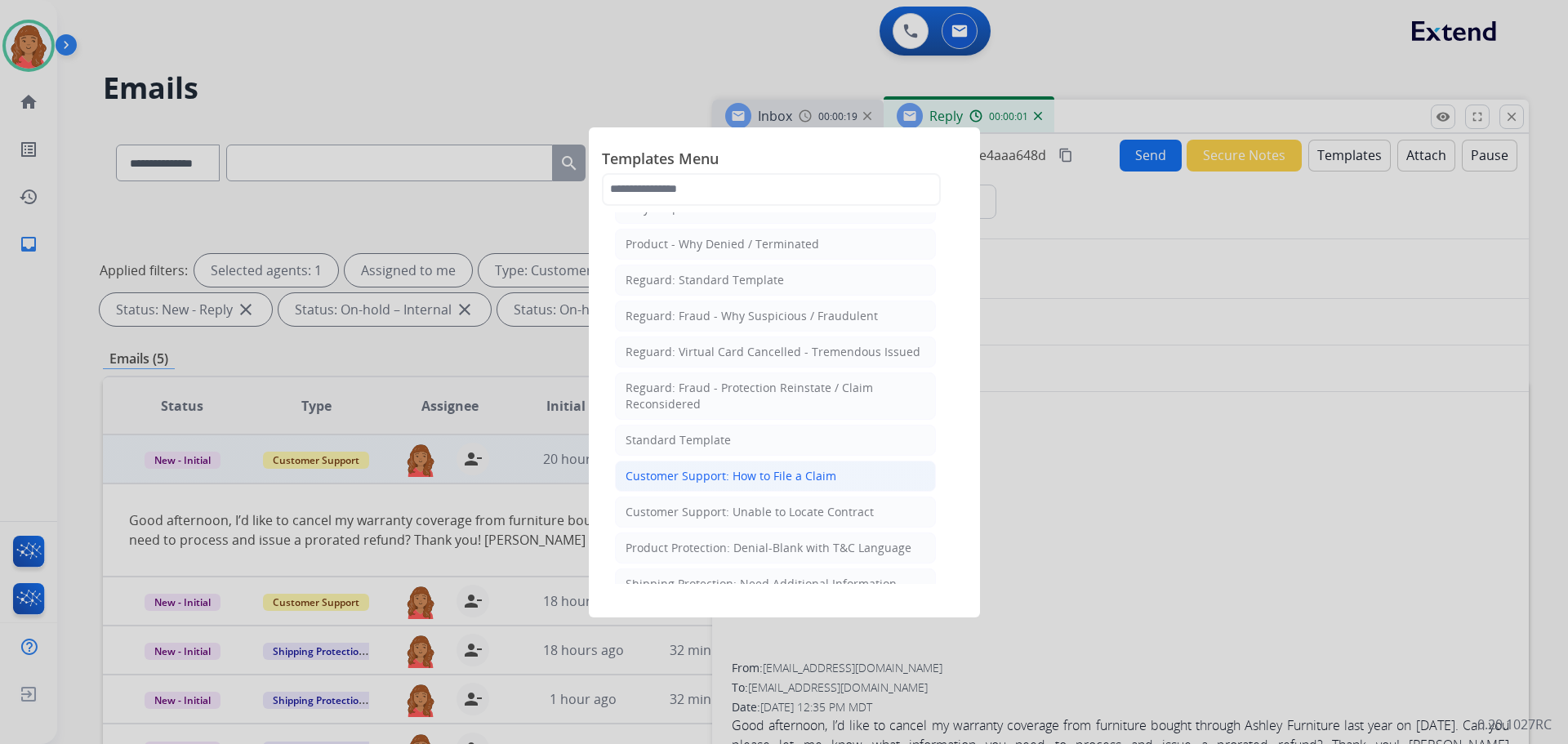
scroll to position [82, 0]
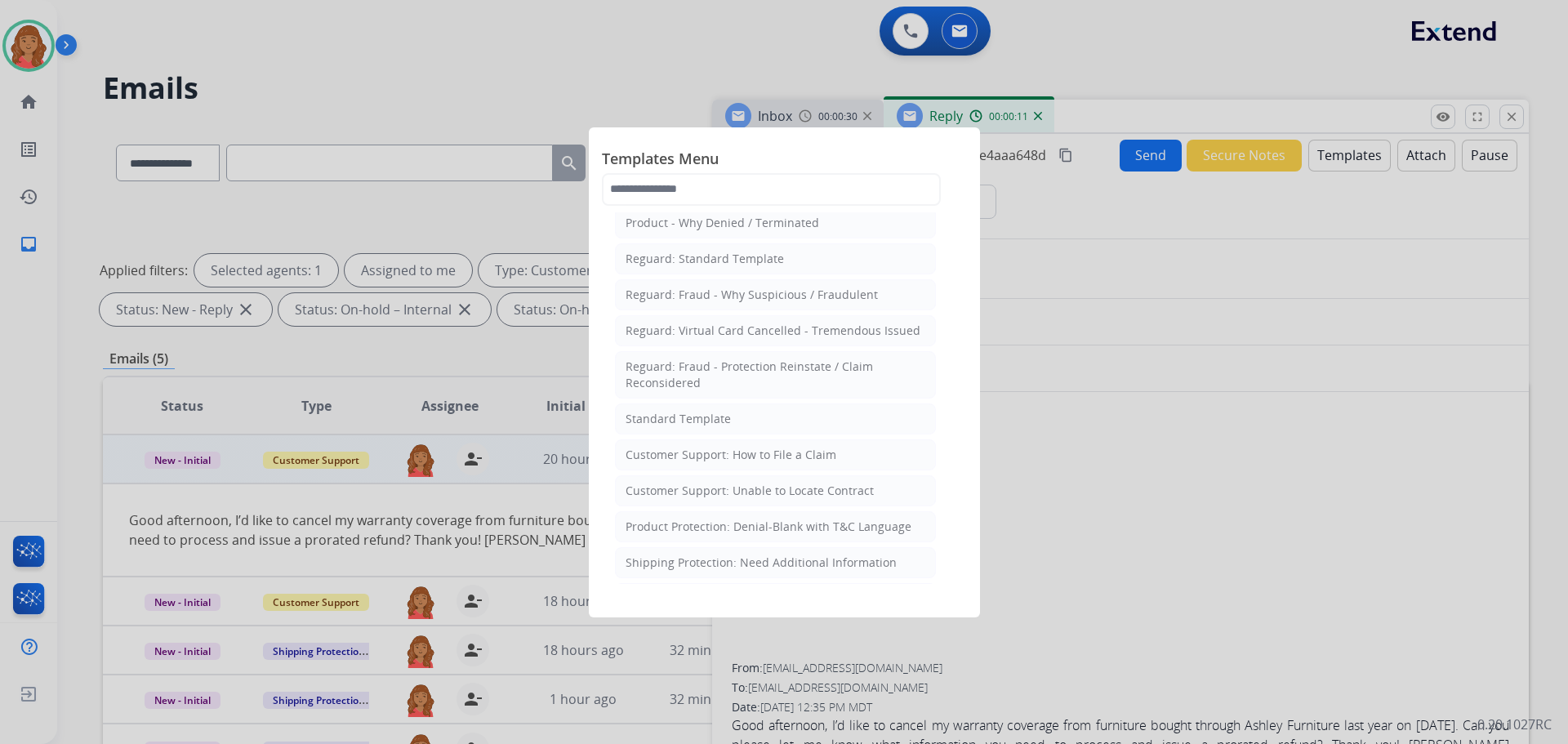
click at [701, 413] on div "Standard Template" at bounding box center [678, 419] width 105 height 17
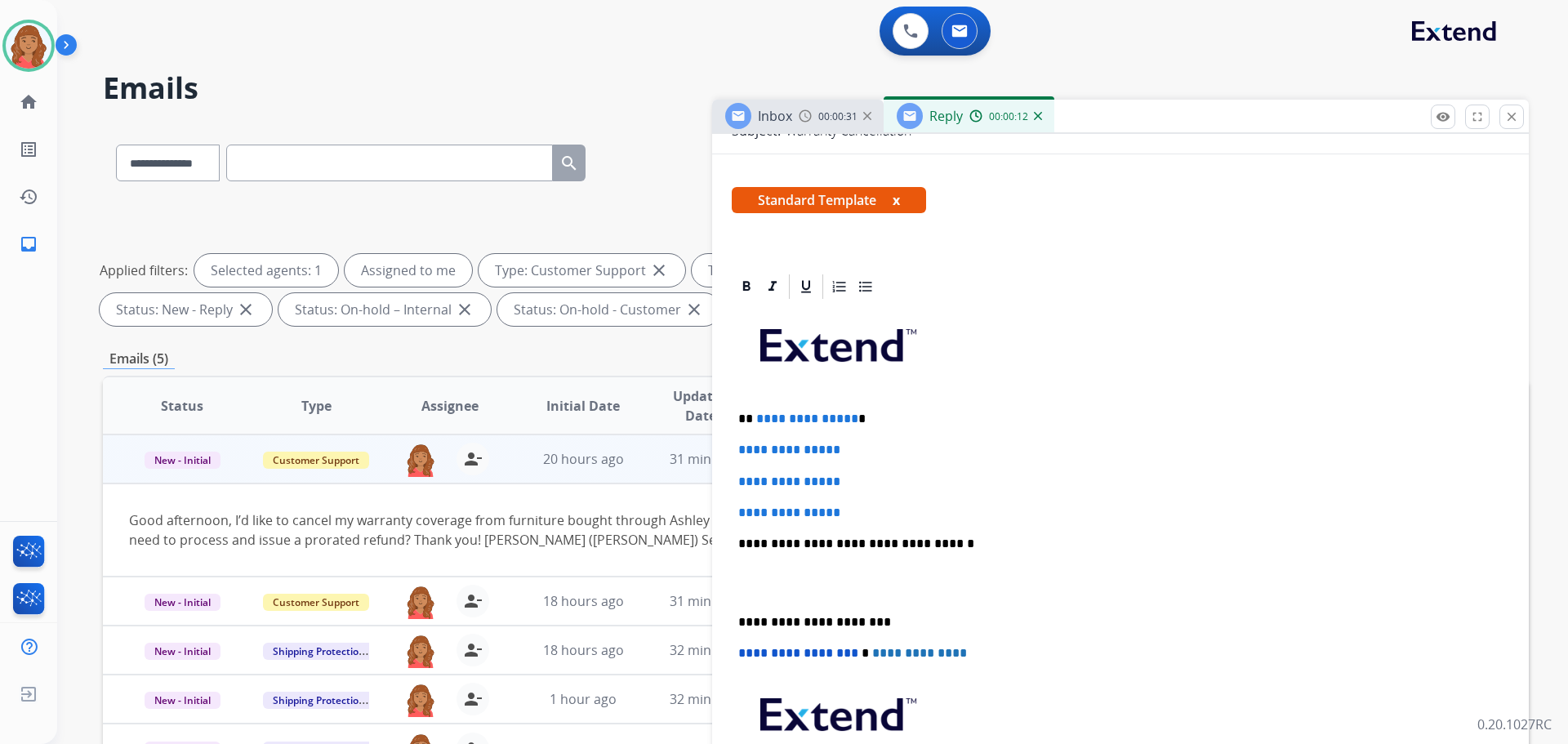
scroll to position [245, 0]
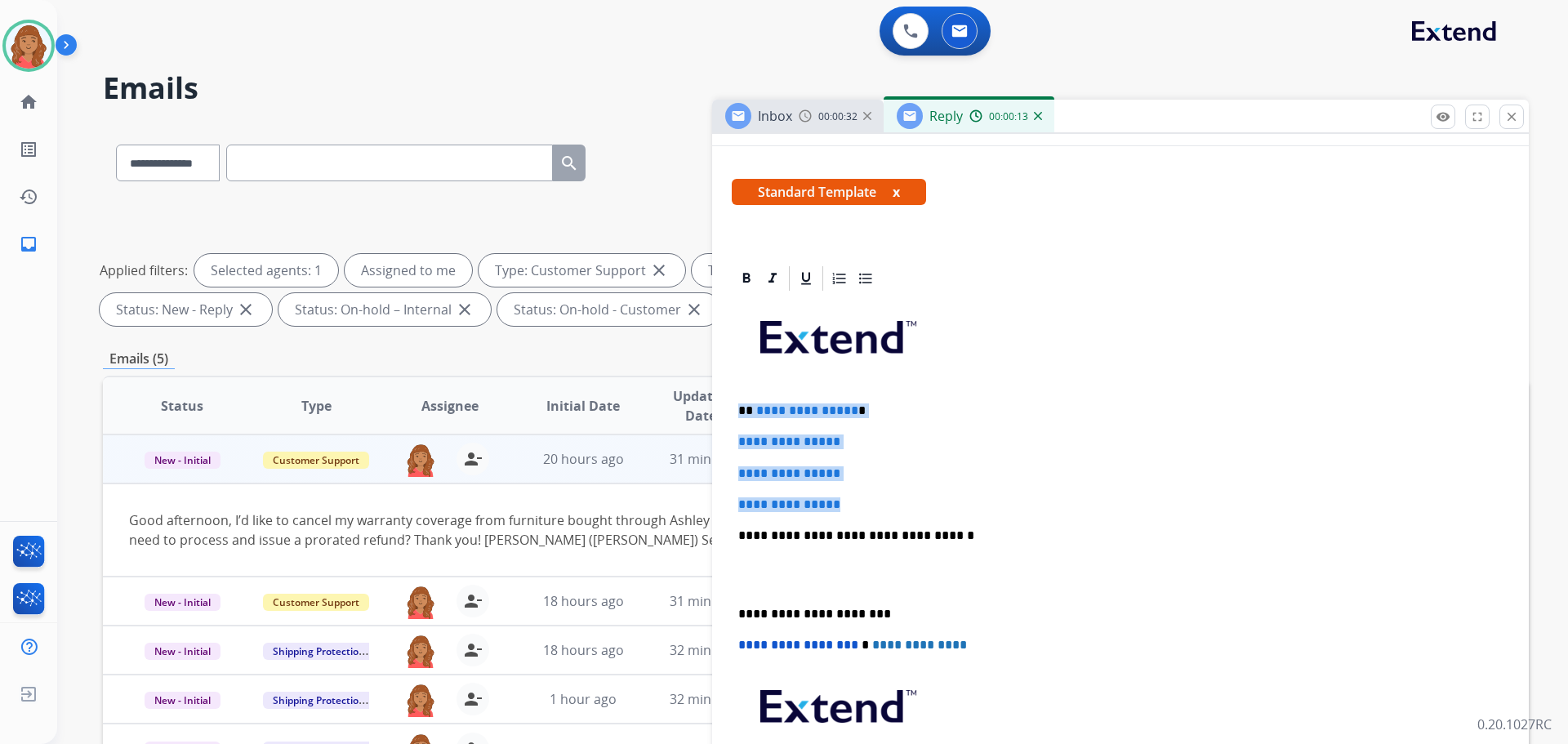
drag, startPoint x: 855, startPoint y: 495, endPoint x: 747, endPoint y: 403, distance: 141.9
click at [733, 396] on div "**********" at bounding box center [1120, 574] width 778 height 562
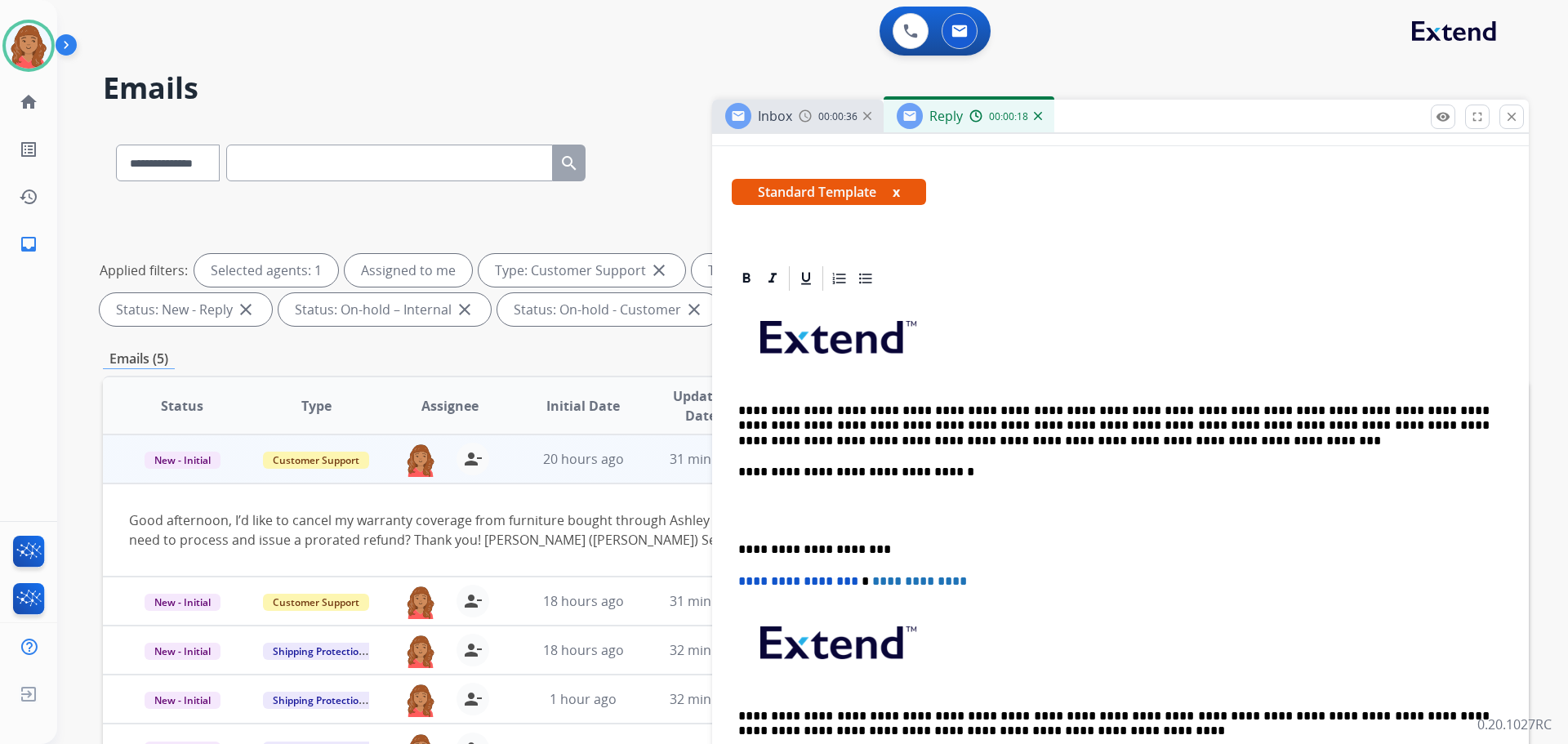
click at [796, 410] on p "**********" at bounding box center [1114, 426] width 751 height 45
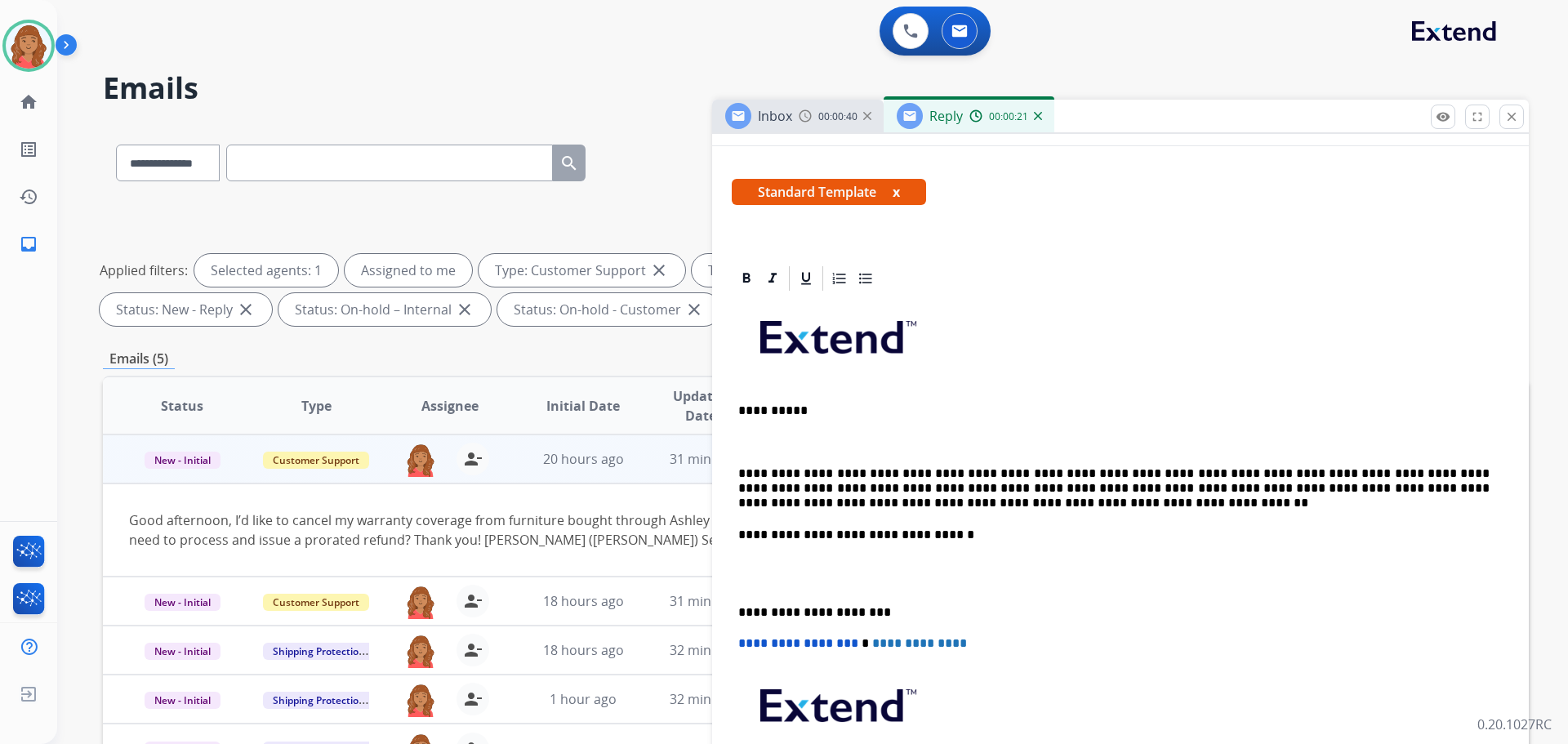
click at [918, 469] on p "**********" at bounding box center [1114, 489] width 751 height 45
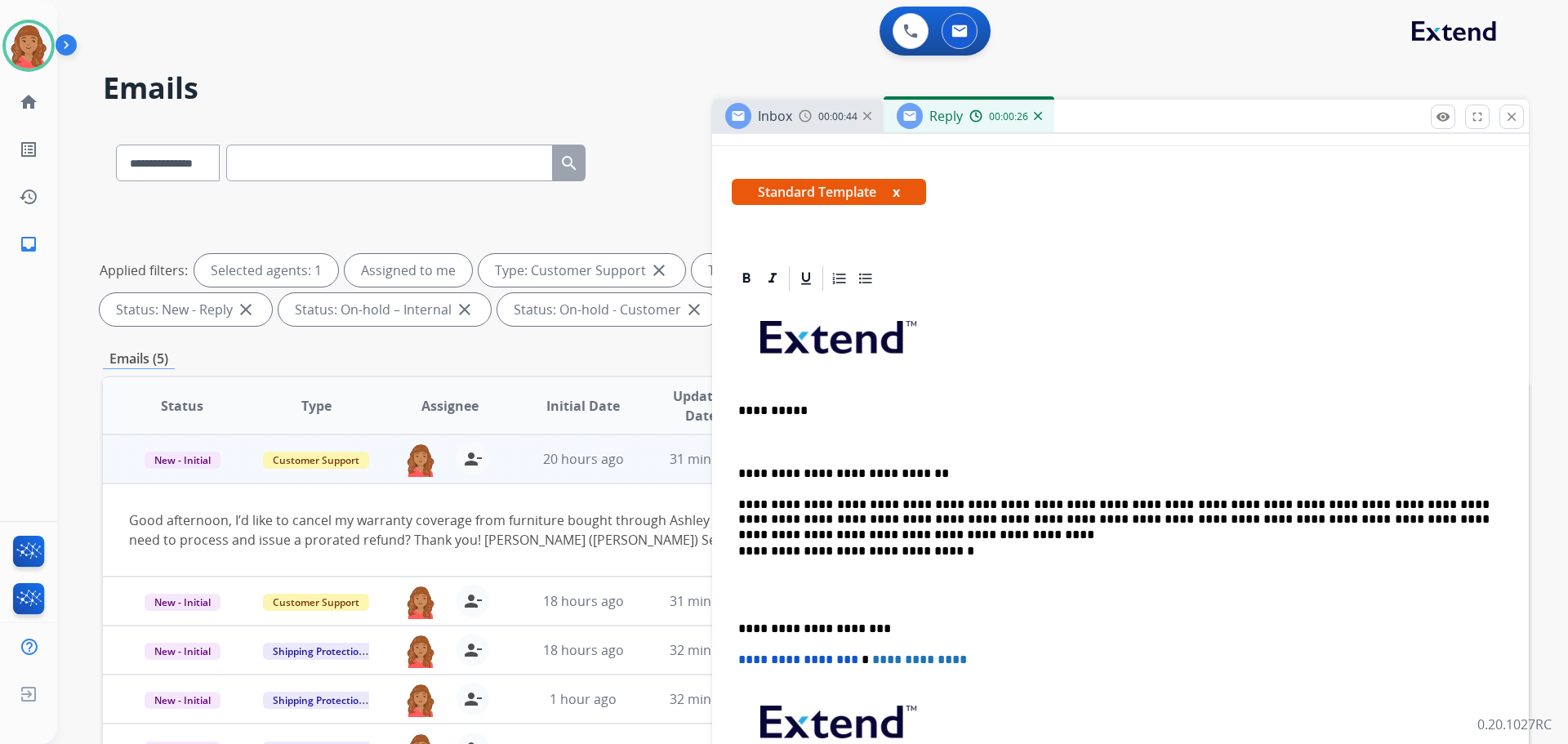
click at [1259, 502] on p "**********" at bounding box center [1114, 512] width 751 height 31
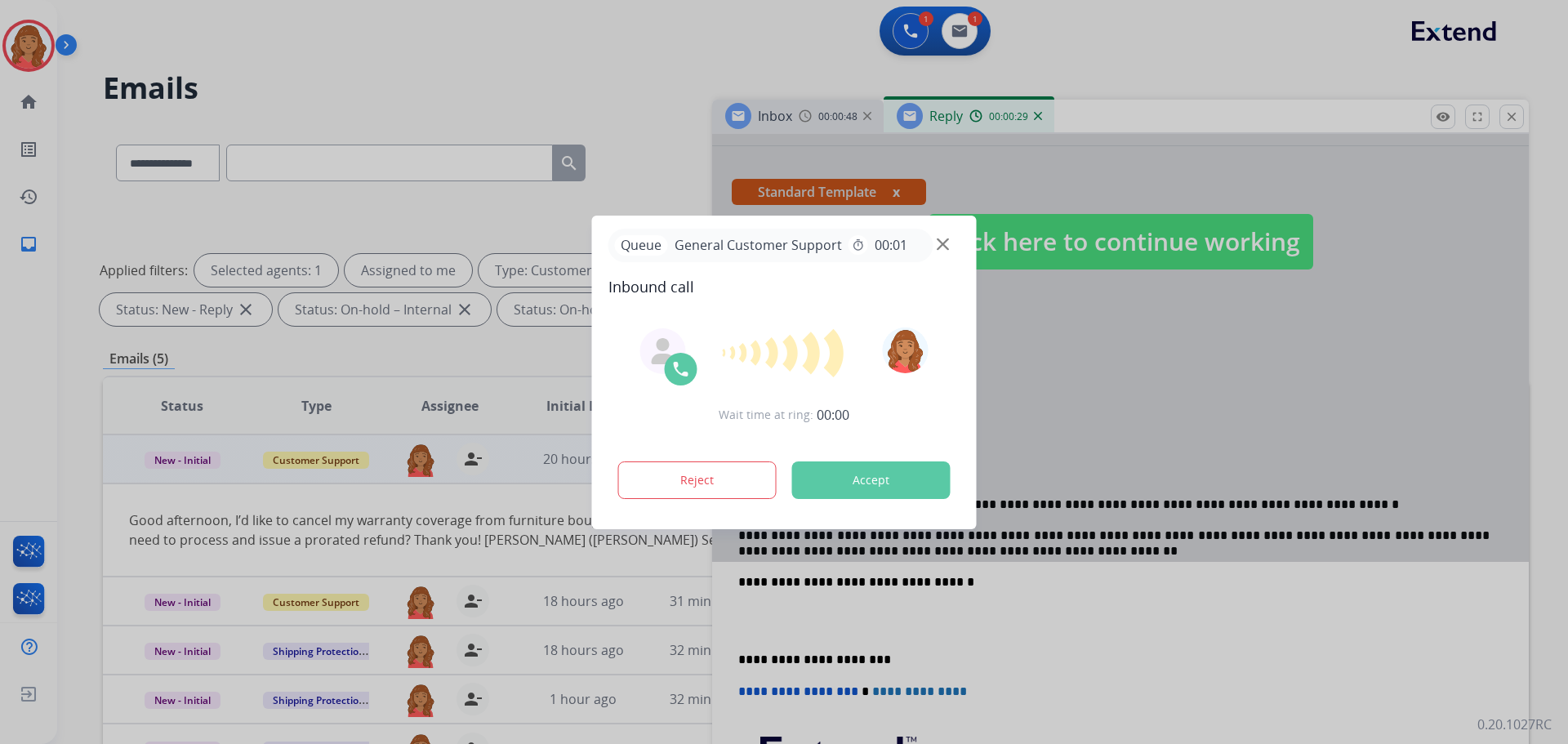
click at [1334, 531] on div at bounding box center [784, 372] width 1568 height 744
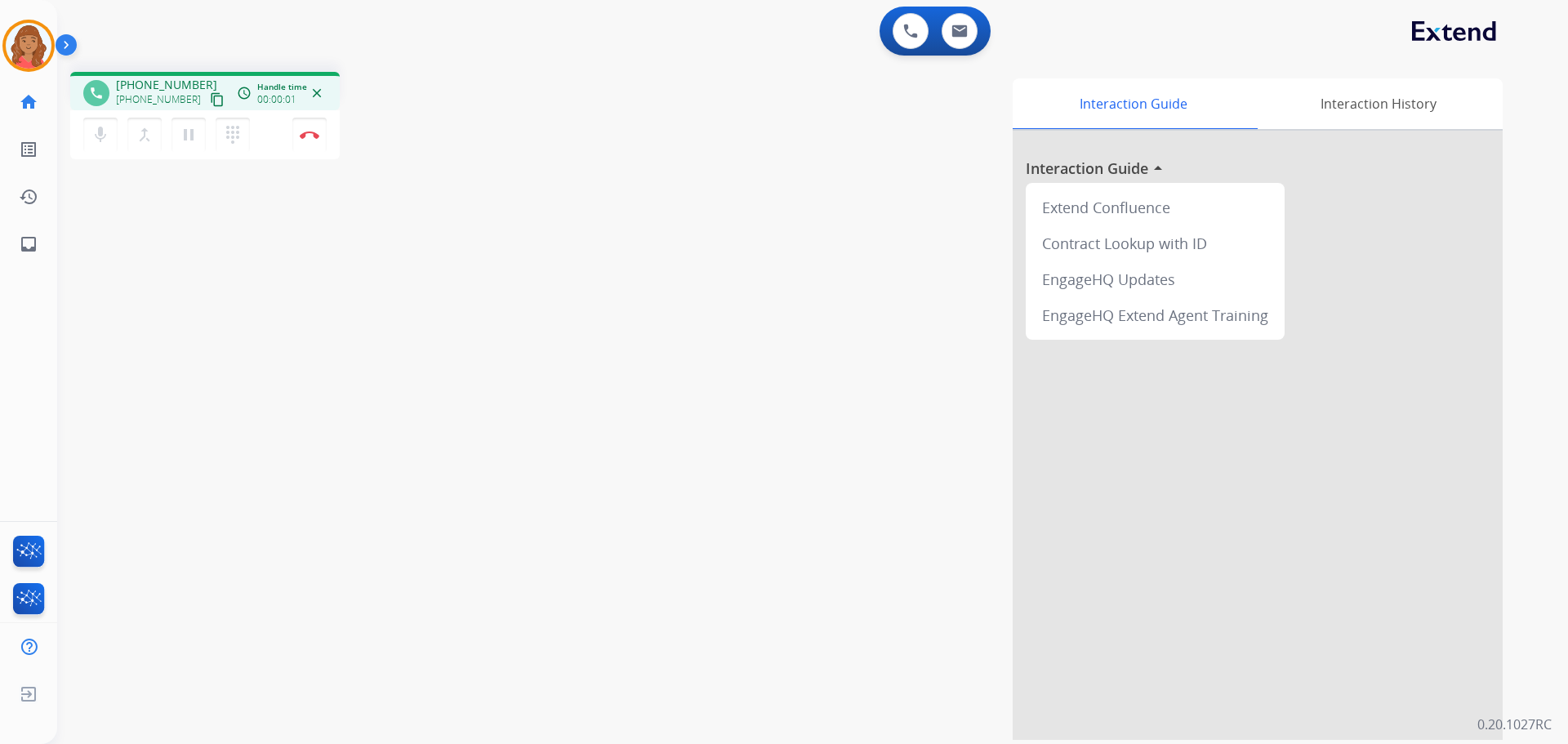
drag, startPoint x: 201, startPoint y: 93, endPoint x: 186, endPoint y: 103, distance: 18.0
click at [210, 94] on mat-icon "content_copy" at bounding box center [218, 100] width 15 height 15
click at [188, 132] on mat-icon "pause" at bounding box center [189, 135] width 20 height 20
click at [184, 139] on mat-icon "play_arrow" at bounding box center [189, 135] width 20 height 20
drag, startPoint x: 185, startPoint y: 134, endPoint x: 182, endPoint y: 146, distance: 12.4
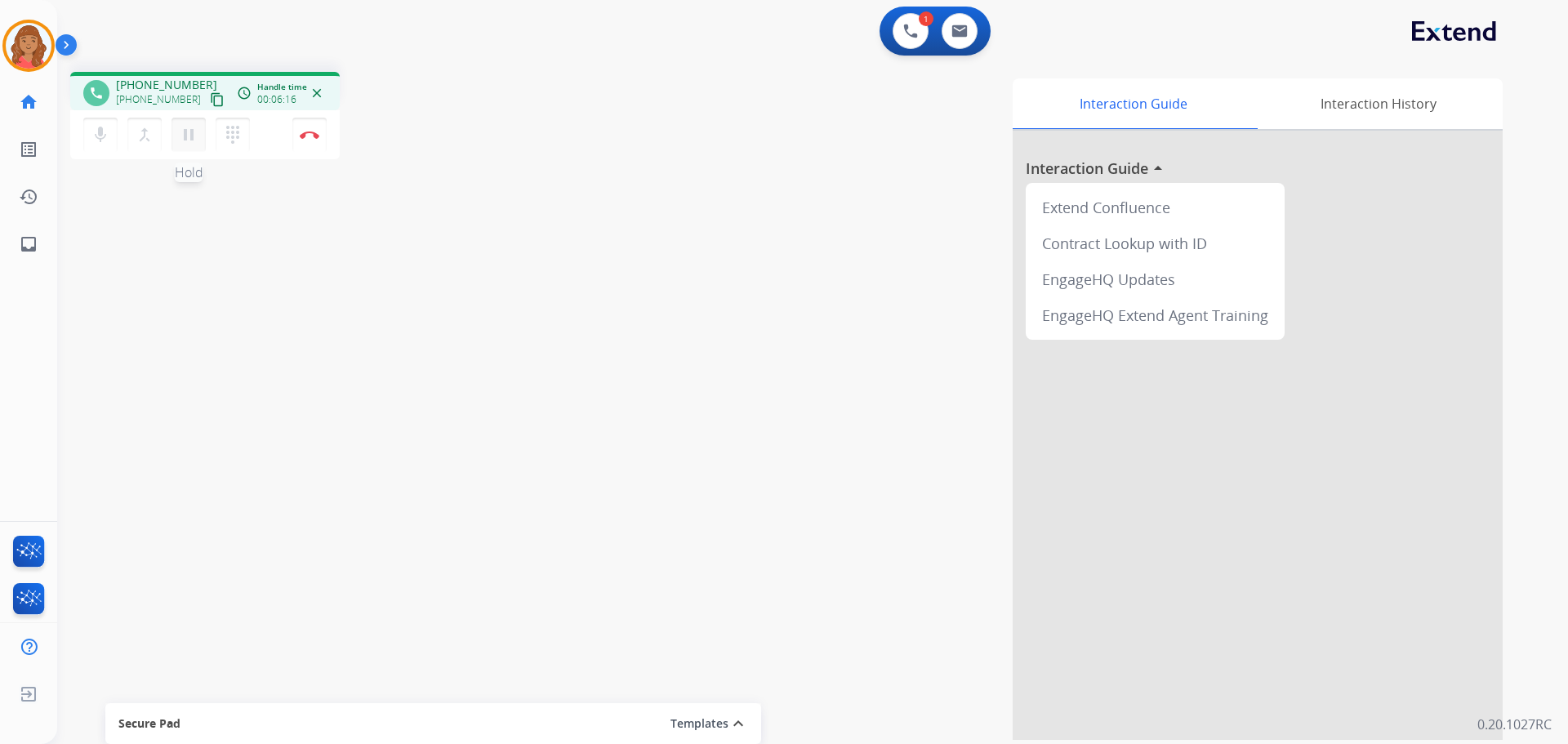
click at [185, 132] on mat-icon "pause" at bounding box center [189, 135] width 20 height 20
click at [175, 134] on button "play_arrow Hold" at bounding box center [188, 134] width 34 height 34
click at [185, 136] on mat-icon "pause" at bounding box center [189, 135] width 20 height 20
click at [194, 132] on mat-icon "play_arrow" at bounding box center [189, 135] width 20 height 20
click at [187, 137] on mat-icon "pause" at bounding box center [189, 135] width 20 height 20
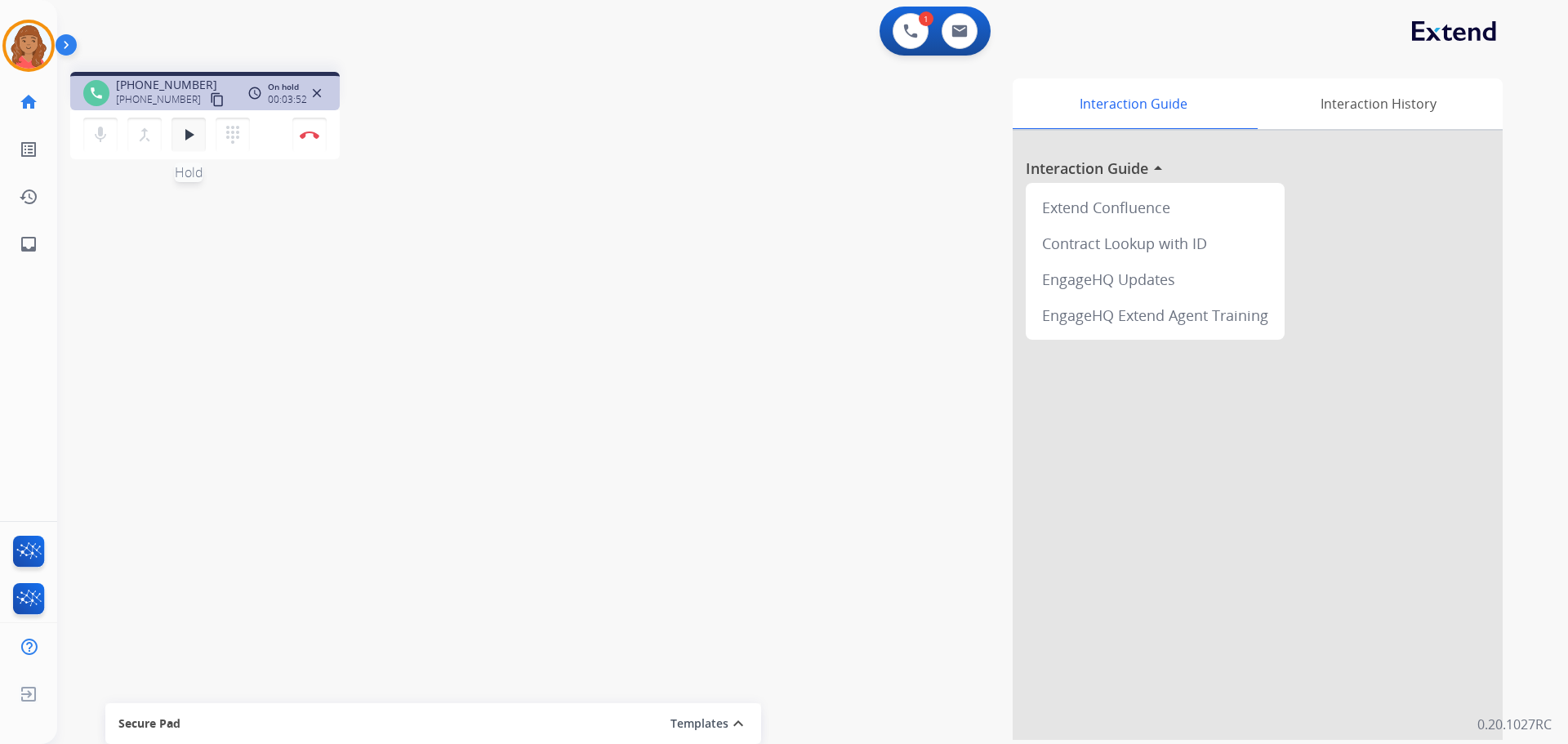
click at [194, 139] on mat-icon "play_arrow" at bounding box center [189, 135] width 20 height 20
click at [316, 137] on img at bounding box center [309, 135] width 20 height 8
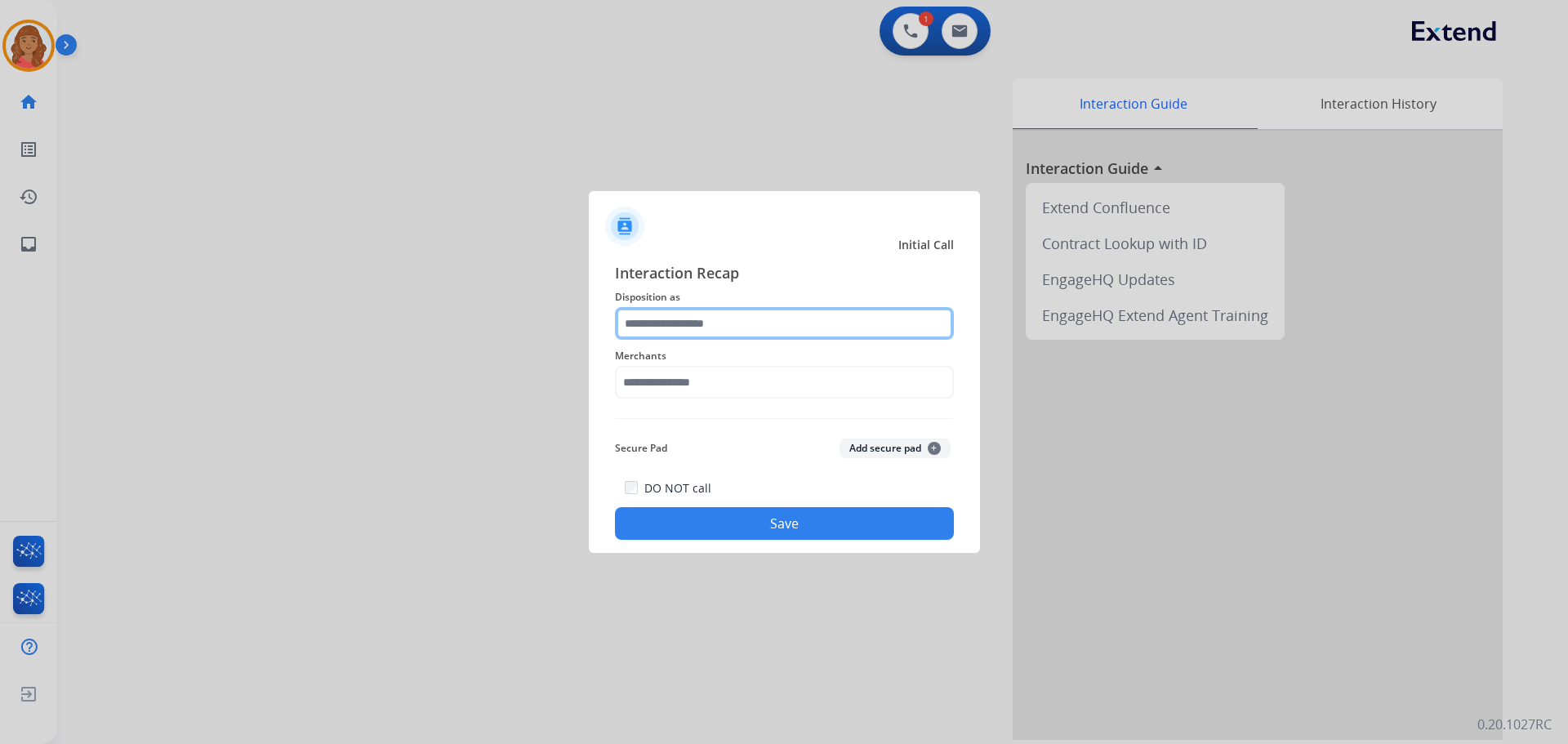
click at [657, 319] on input "text" at bounding box center [784, 323] width 339 height 32
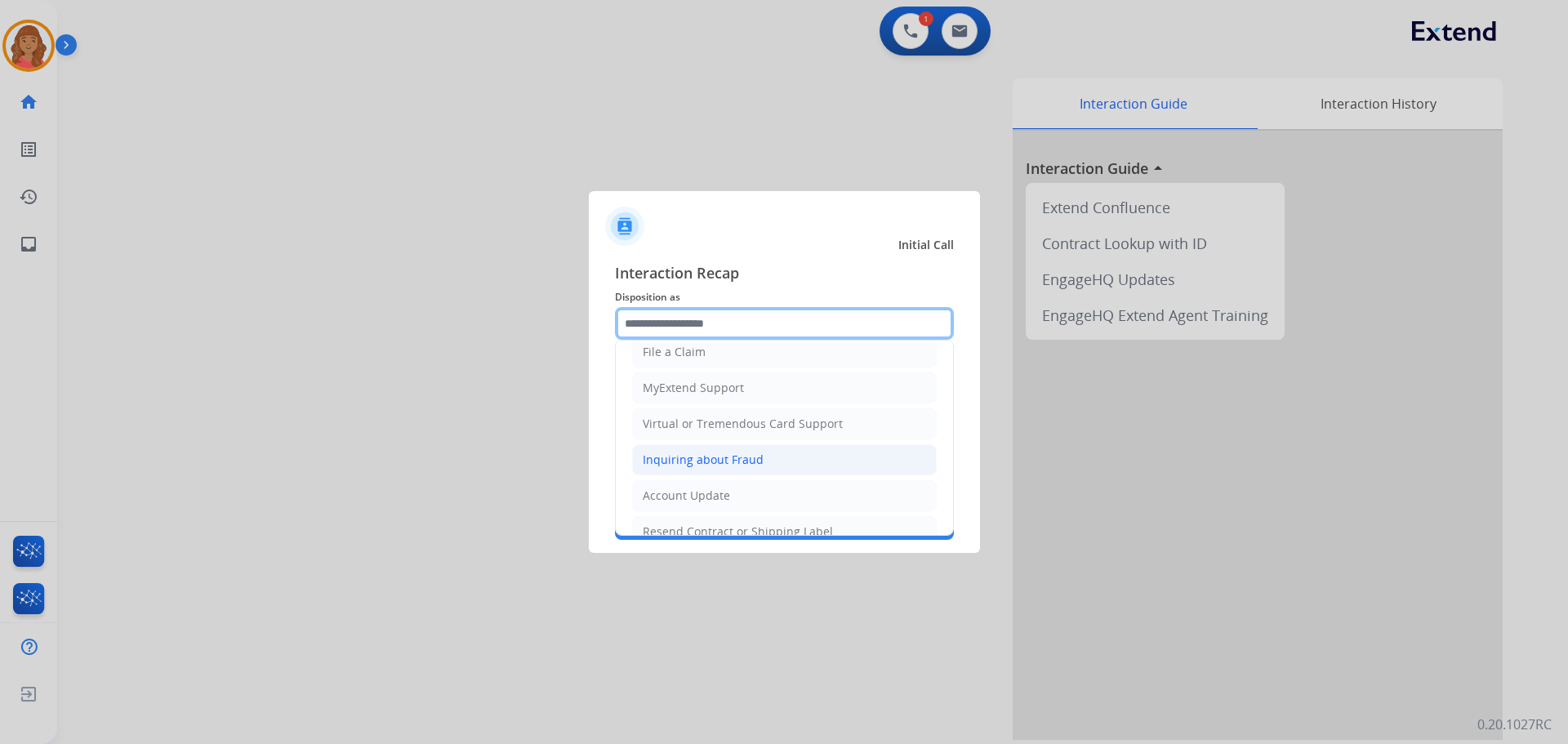
scroll to position [163, 0]
click at [659, 357] on li "File a Claim" at bounding box center [784, 348] width 304 height 31
type input "**********"
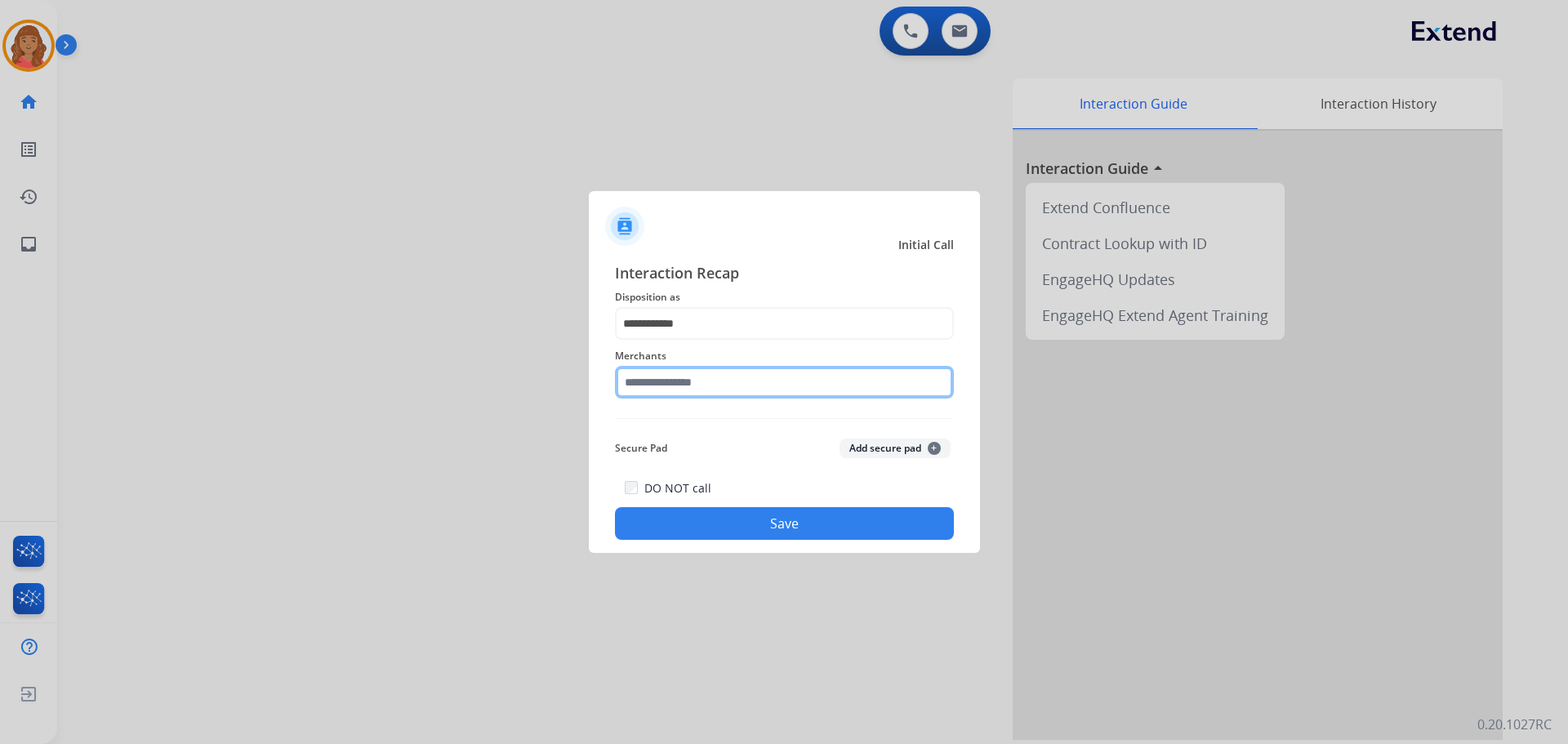
click at [677, 381] on input "text" at bounding box center [784, 382] width 339 height 32
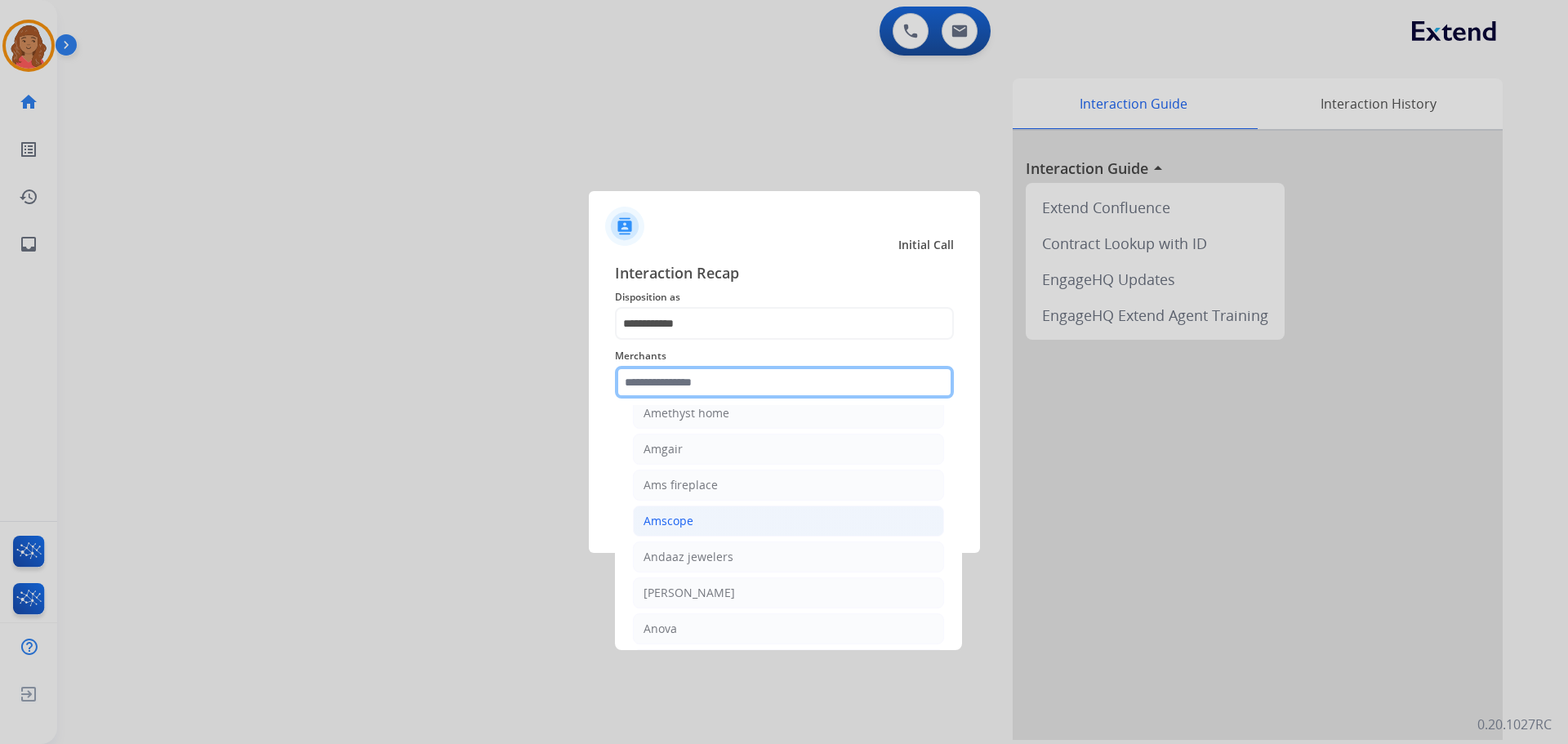
scroll to position [1634, 0]
click at [693, 381] on input "text" at bounding box center [784, 382] width 339 height 32
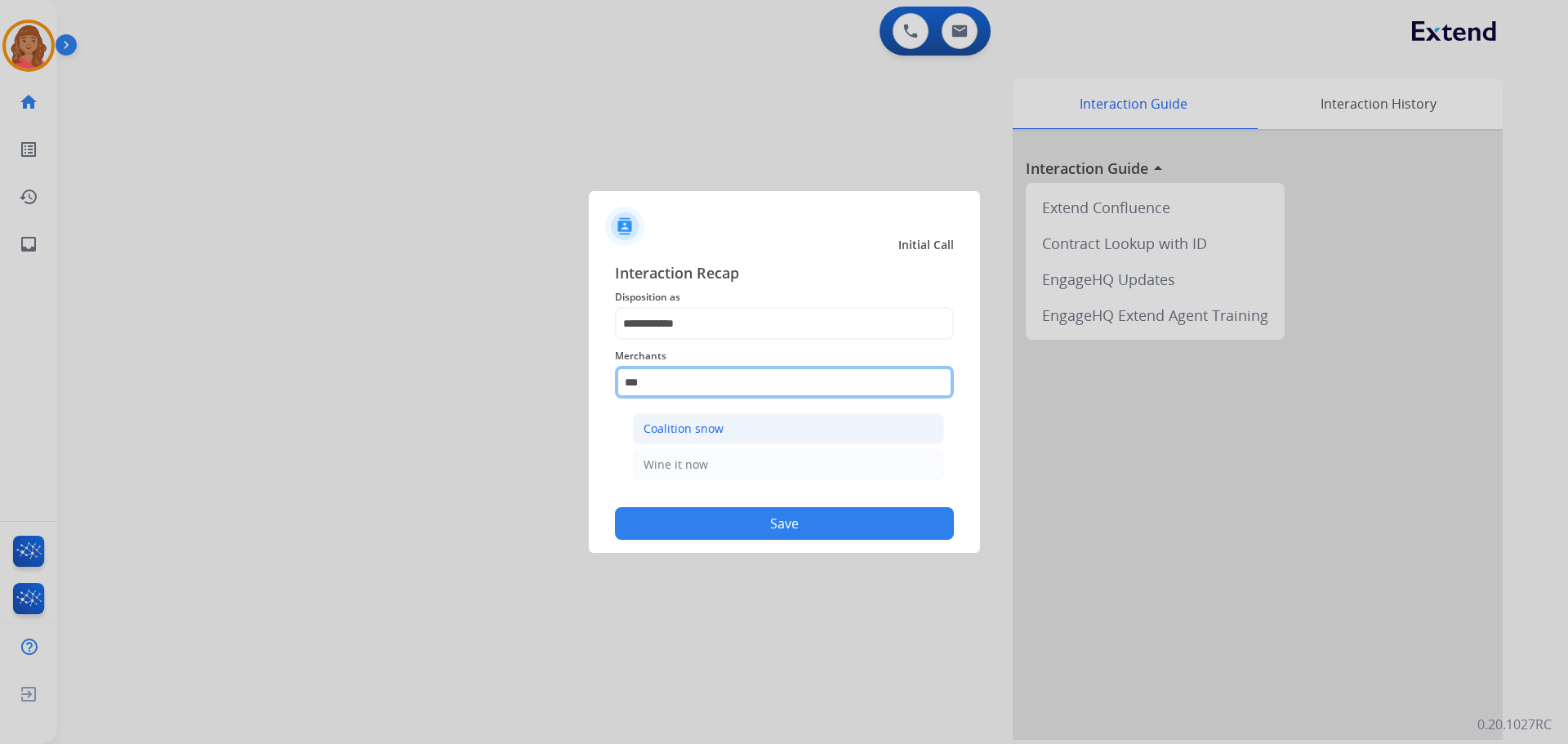
scroll to position [0, 0]
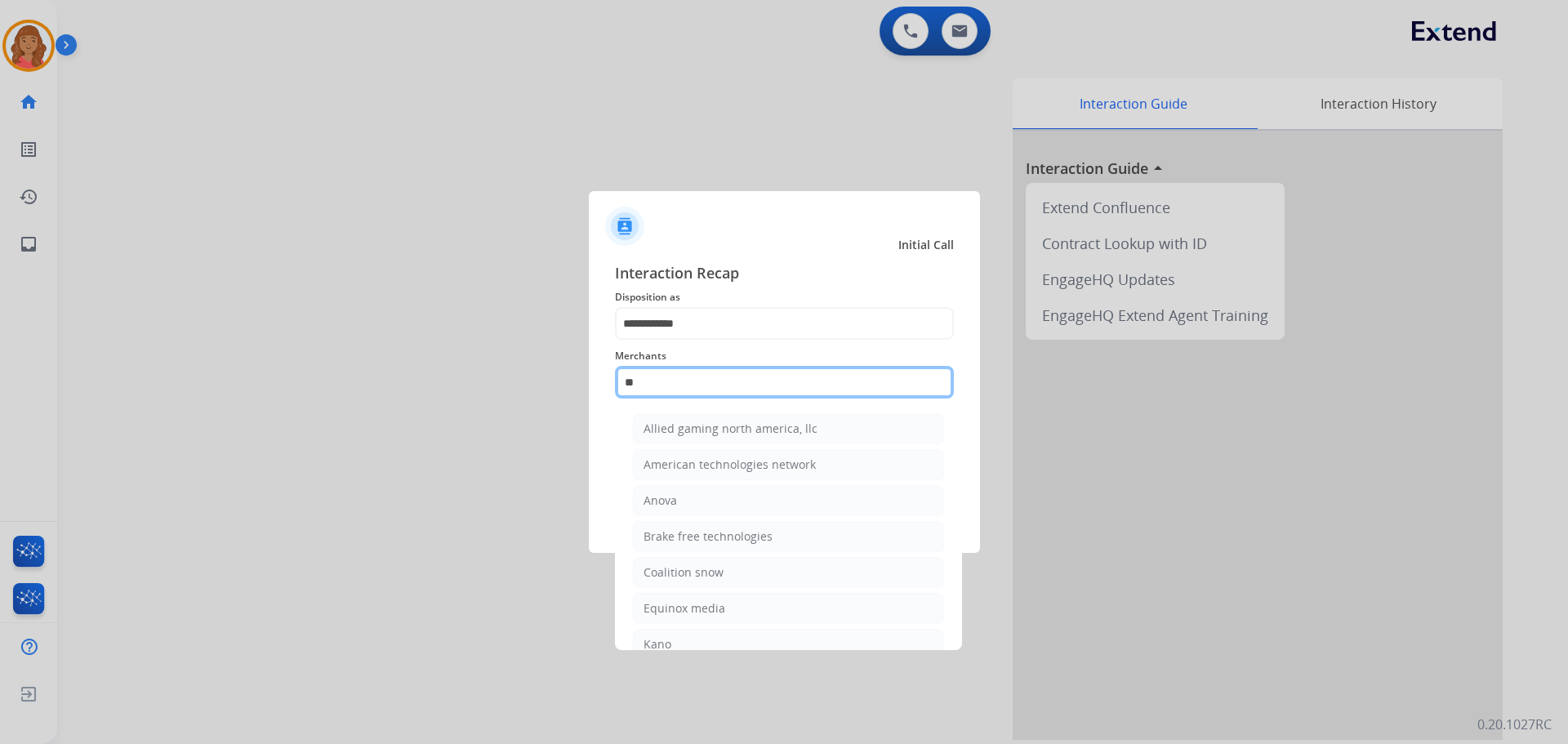
type input "*"
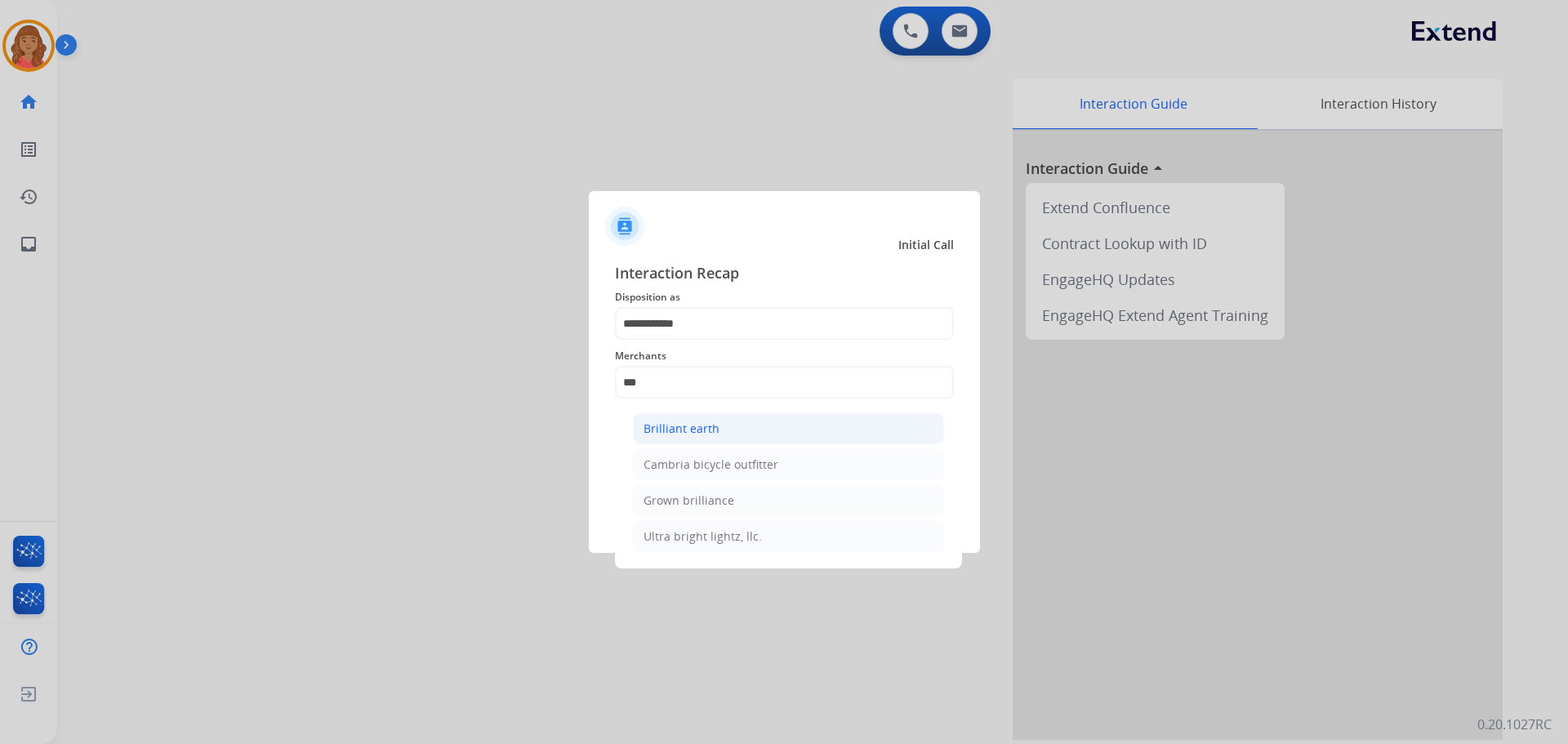
click at [689, 433] on div "Brilliant earth" at bounding box center [682, 429] width 76 height 17
type input "**********"
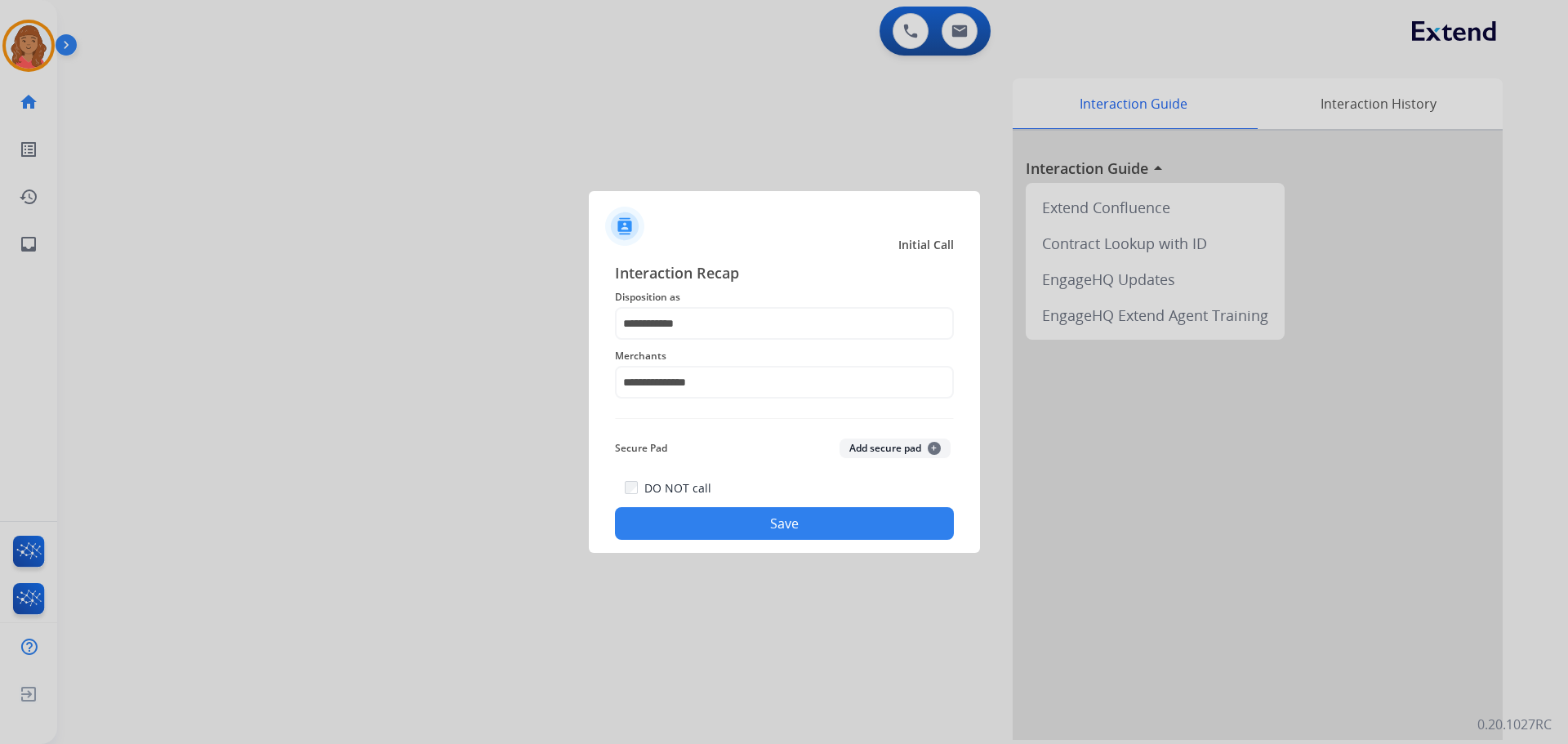
click at [727, 532] on button "Save" at bounding box center [784, 523] width 339 height 32
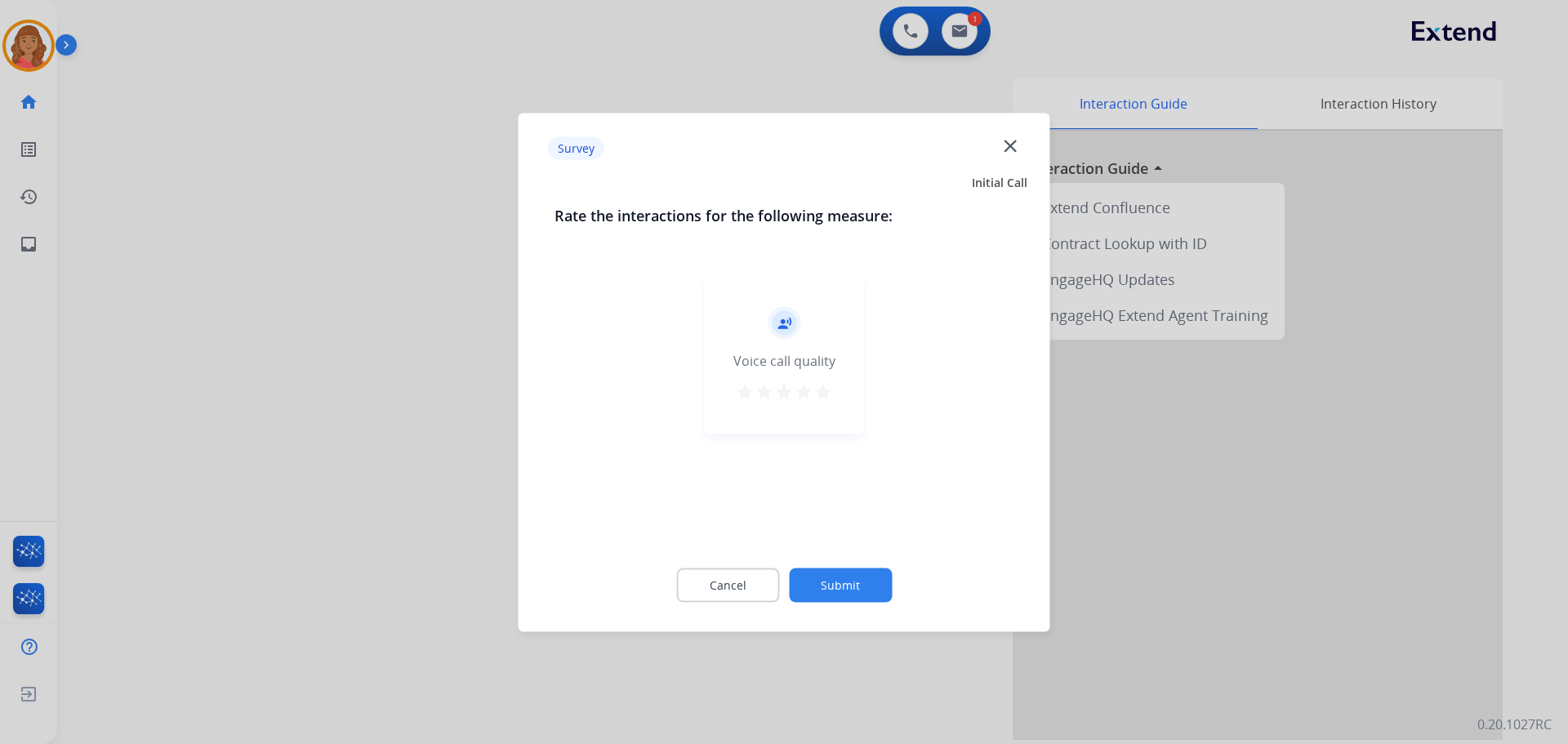
click at [824, 386] on mat-icon "star" at bounding box center [823, 391] width 20 height 20
click at [835, 593] on button "Submit" at bounding box center [840, 584] width 103 height 34
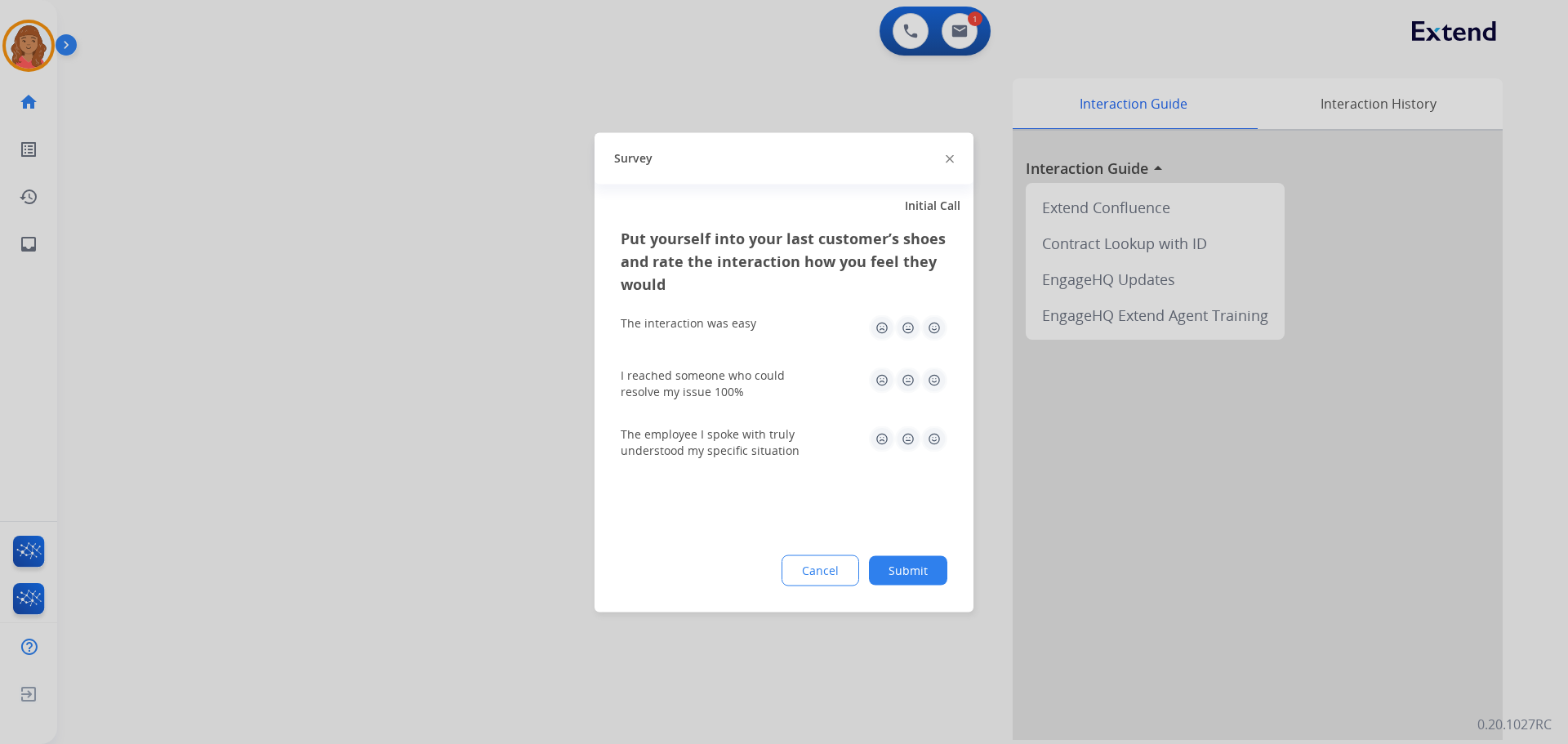
click at [935, 329] on img at bounding box center [934, 328] width 26 height 26
drag, startPoint x: 932, startPoint y: 382, endPoint x: 942, endPoint y: 409, distance: 28.8
click at [932, 385] on img at bounding box center [934, 380] width 26 height 26
click at [936, 435] on img at bounding box center [934, 439] width 26 height 26
drag, startPoint x: 931, startPoint y: 566, endPoint x: 463, endPoint y: 478, distance: 476.2
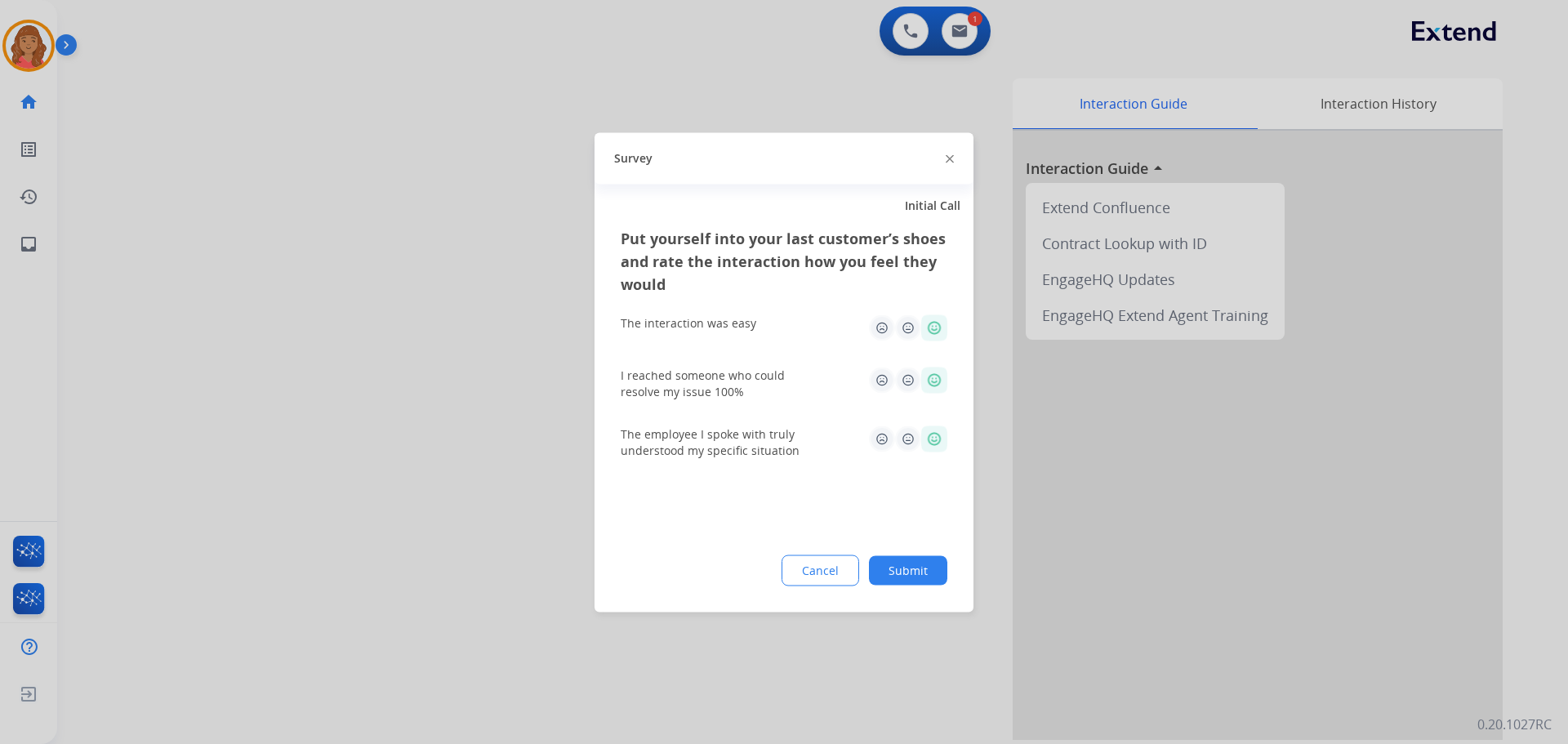
click at [930, 566] on button "Submit" at bounding box center [908, 570] width 79 height 30
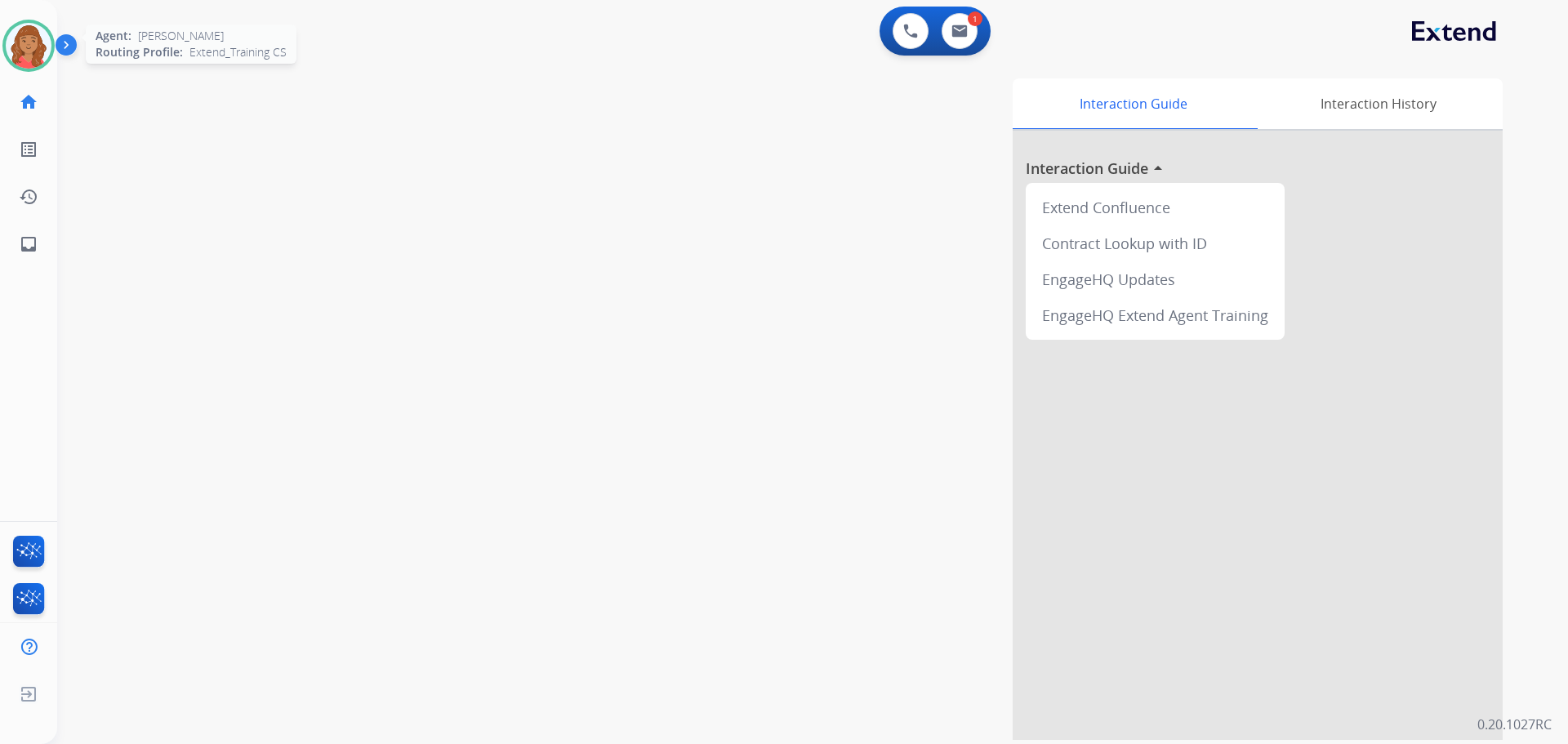
drag, startPoint x: 39, startPoint y: 52, endPoint x: 50, endPoint y: 60, distance: 13.6
click at [39, 52] on img at bounding box center [28, 46] width 46 height 46
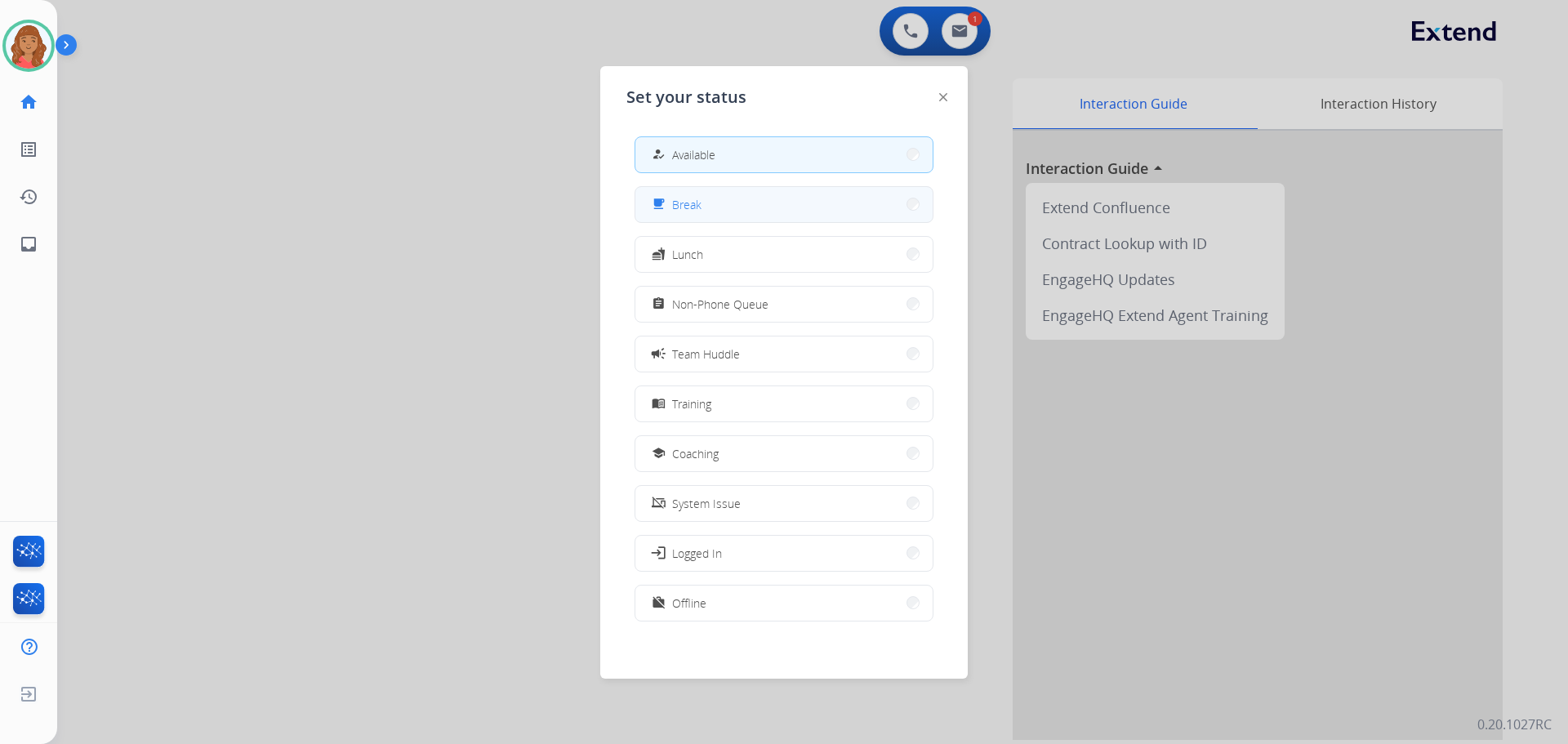
click at [713, 191] on button "free_breakfast Break" at bounding box center [784, 204] width 297 height 35
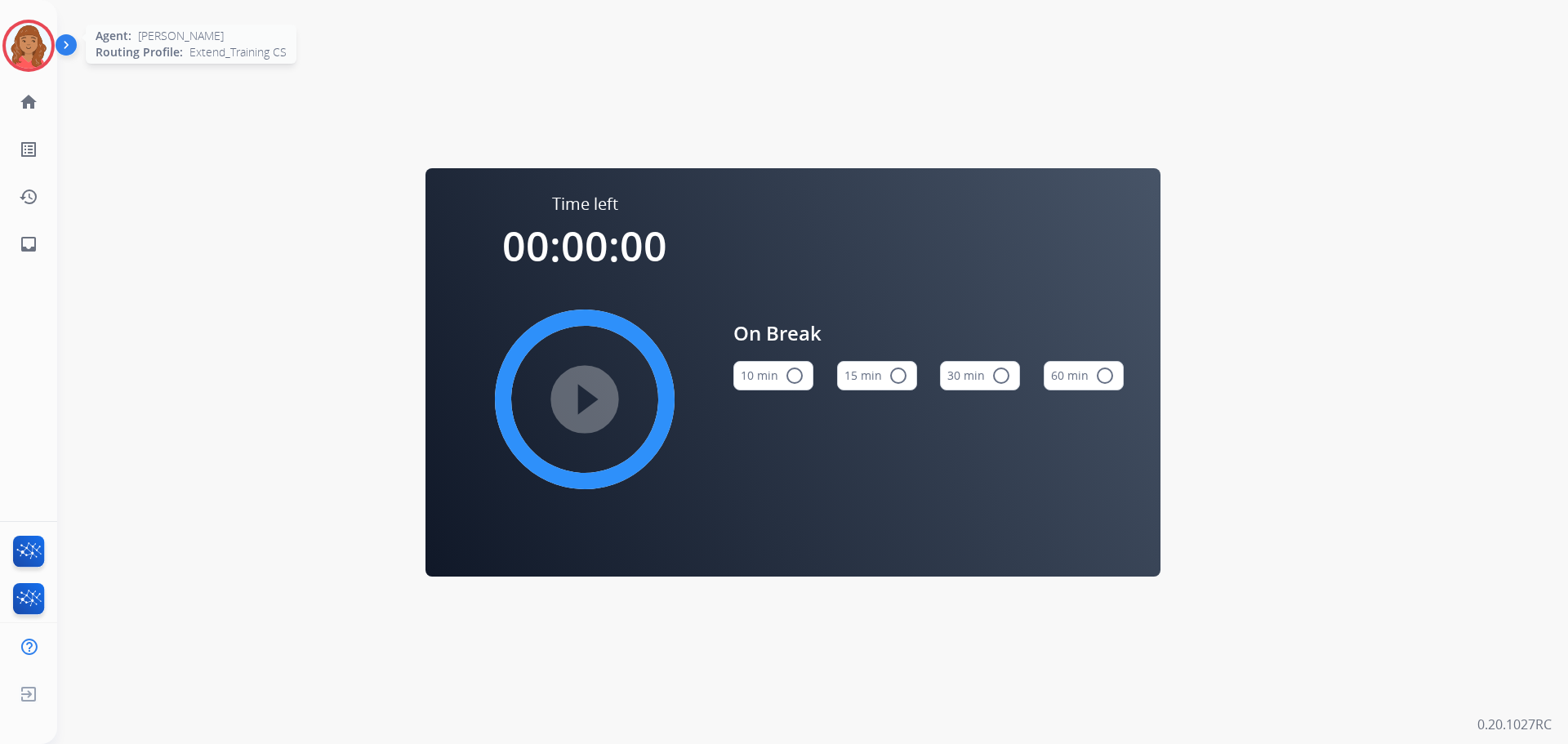
click at [26, 33] on img at bounding box center [28, 46] width 46 height 46
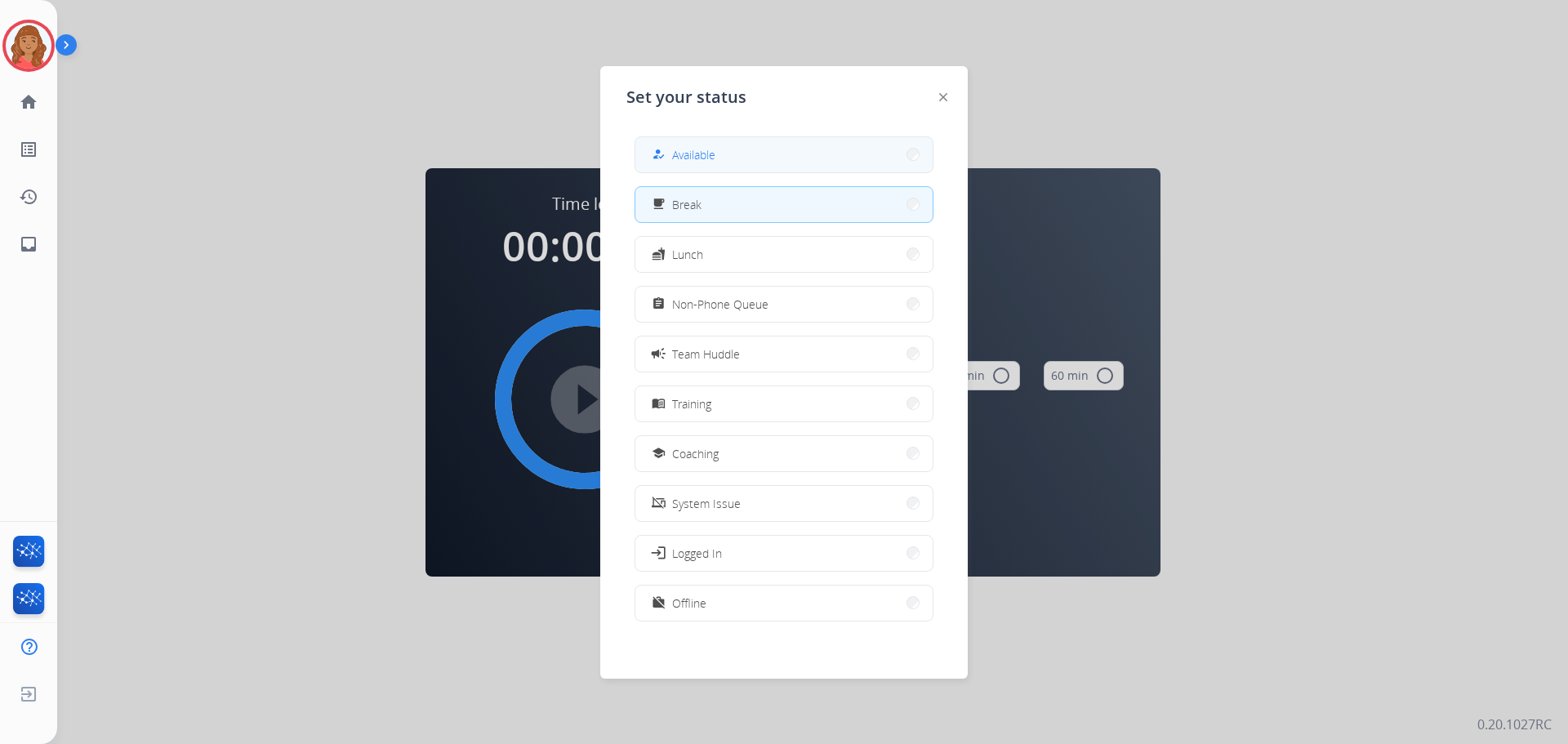
click at [750, 151] on button "how_to_reg Available" at bounding box center [784, 155] width 297 height 35
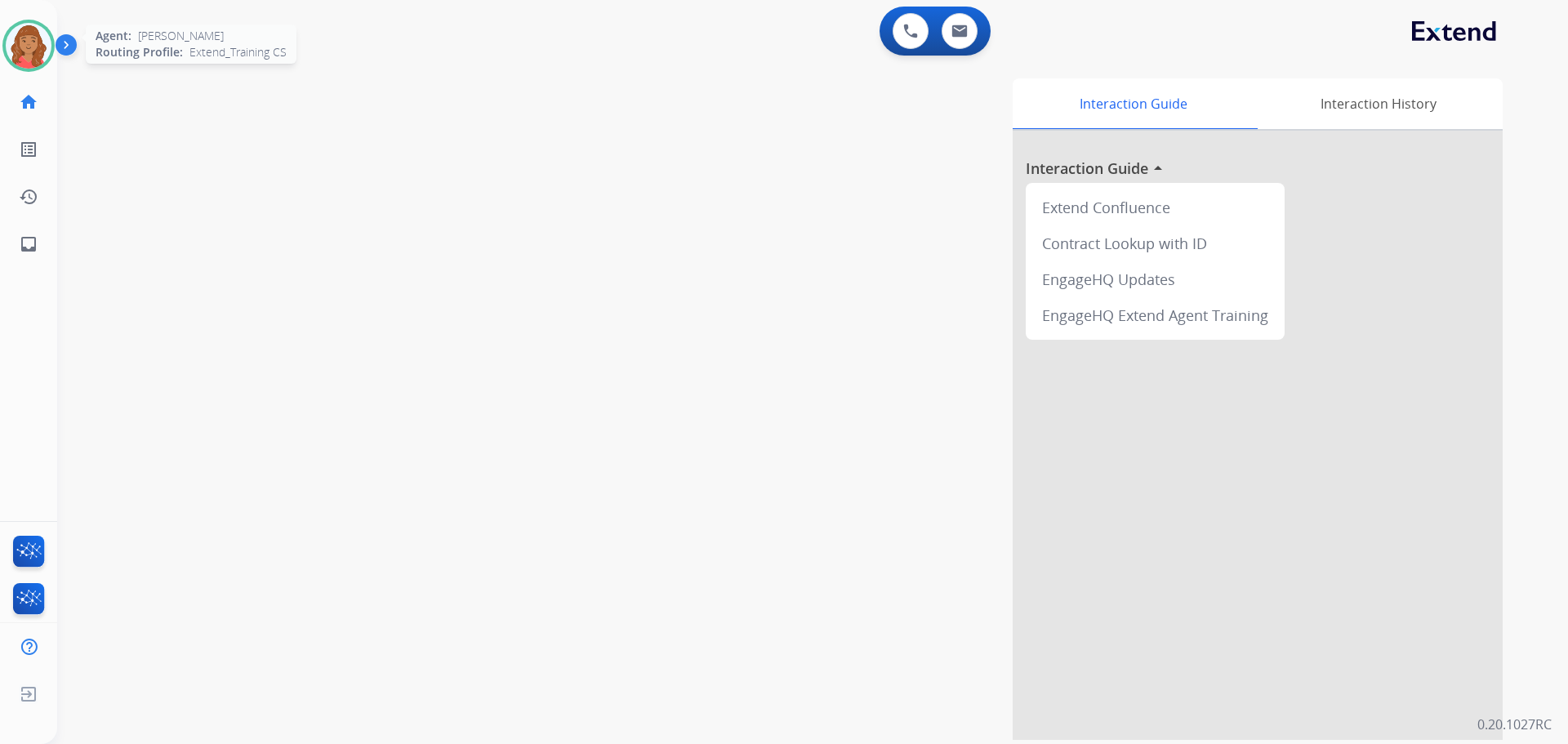
click at [49, 36] on img at bounding box center [28, 46] width 46 height 46
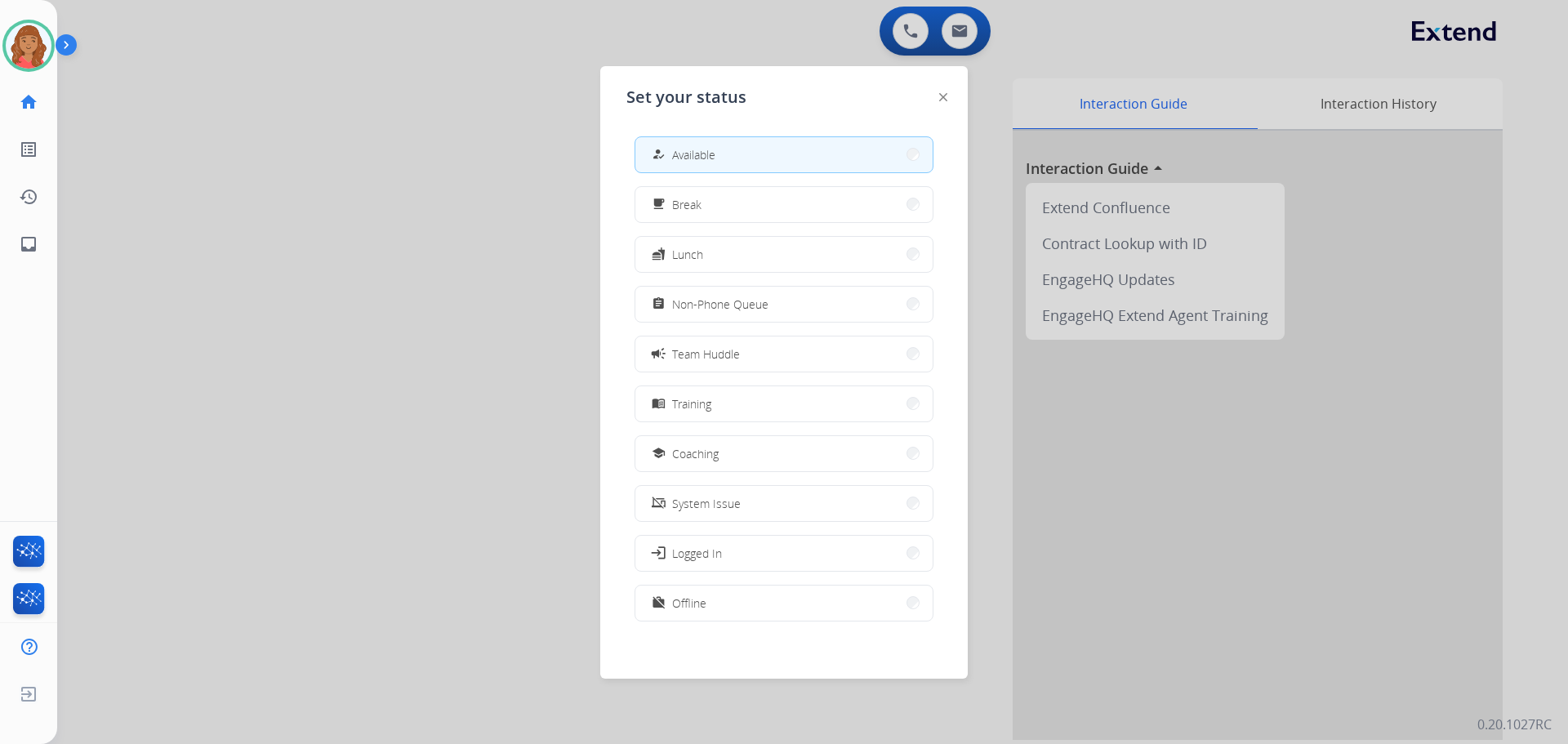
drag, startPoint x: 472, startPoint y: 117, endPoint x: 515, endPoint y: 108, distance: 43.9
click at [475, 117] on div at bounding box center [784, 372] width 1568 height 744
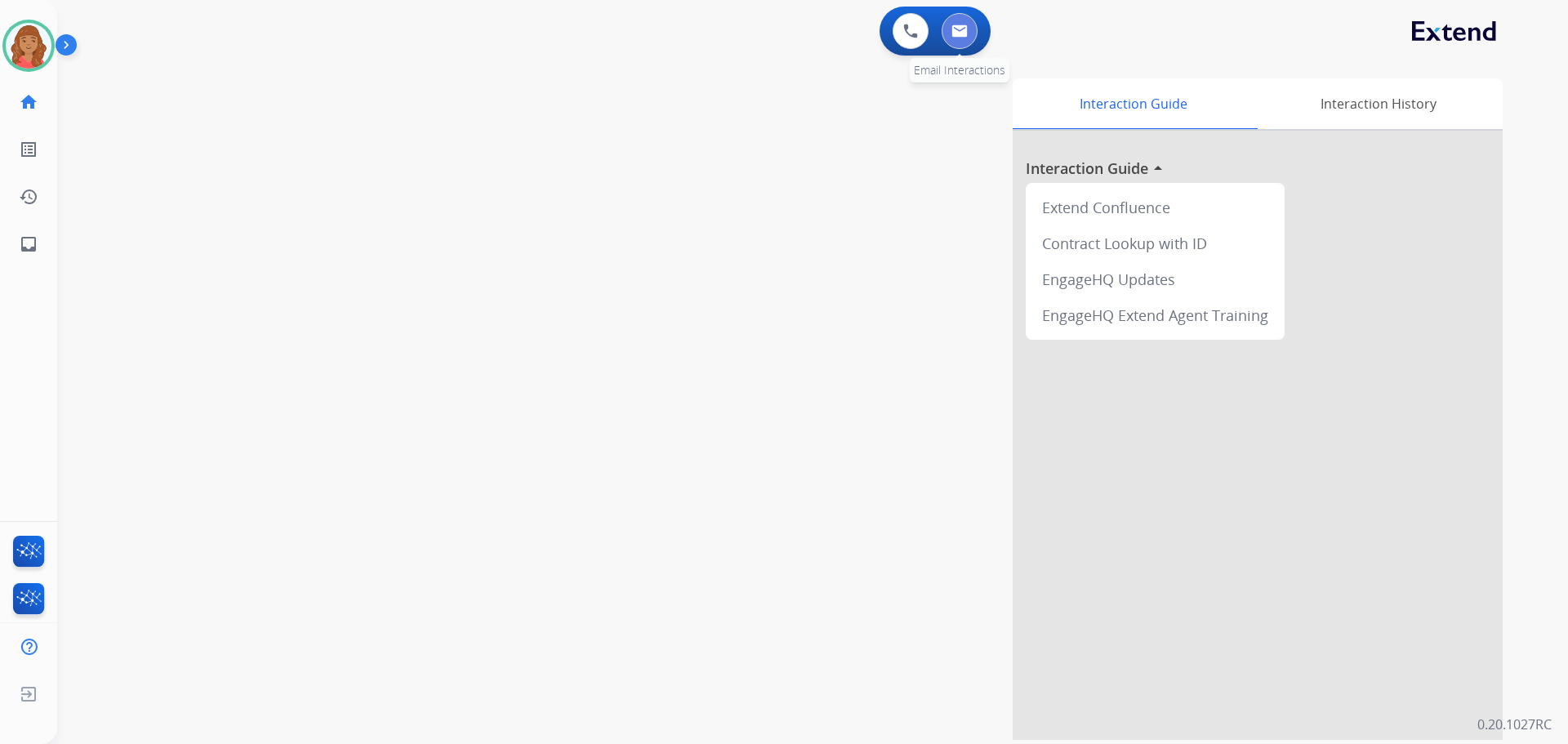
click at [966, 33] on img at bounding box center [960, 31] width 17 height 13
select select "**********"
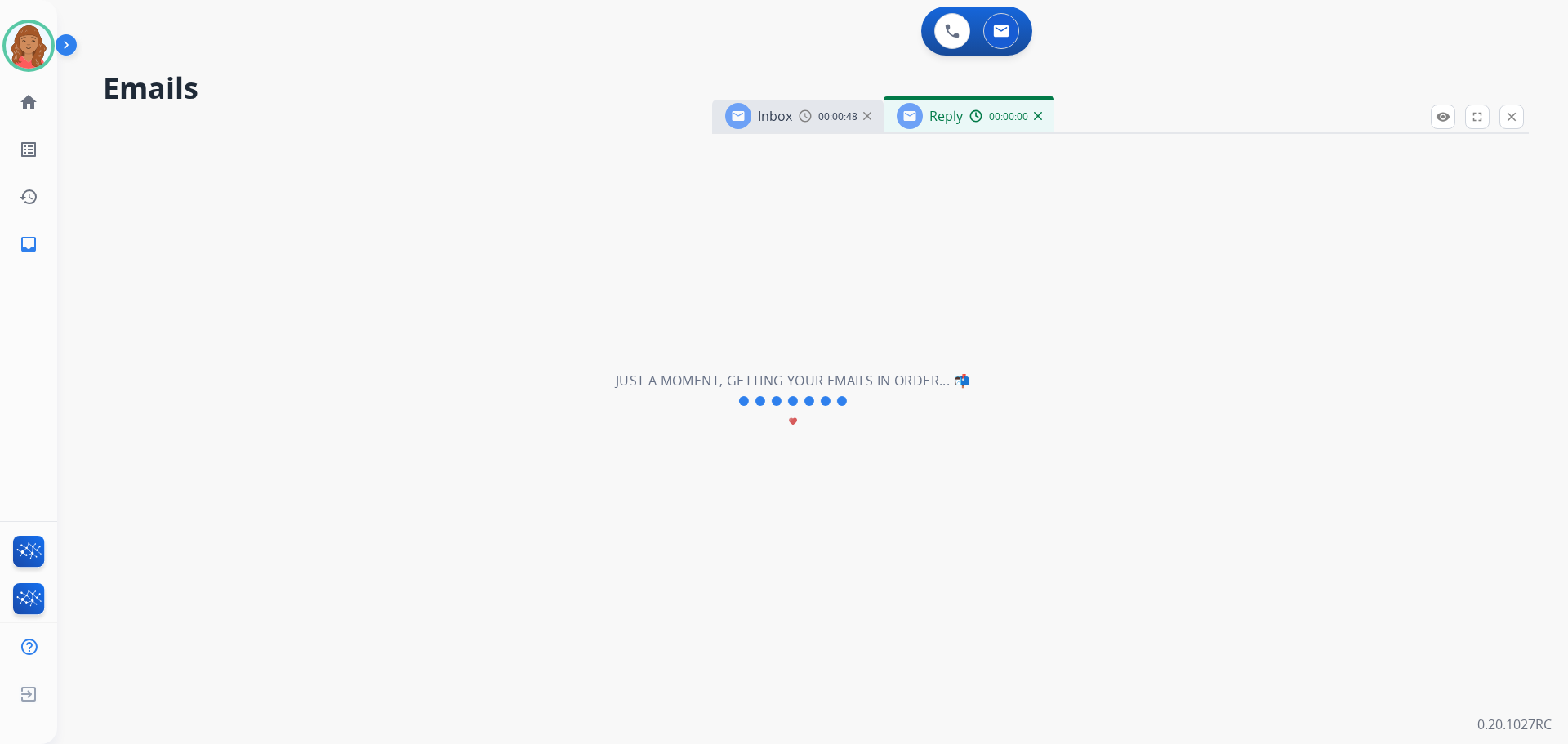
select select "**********"
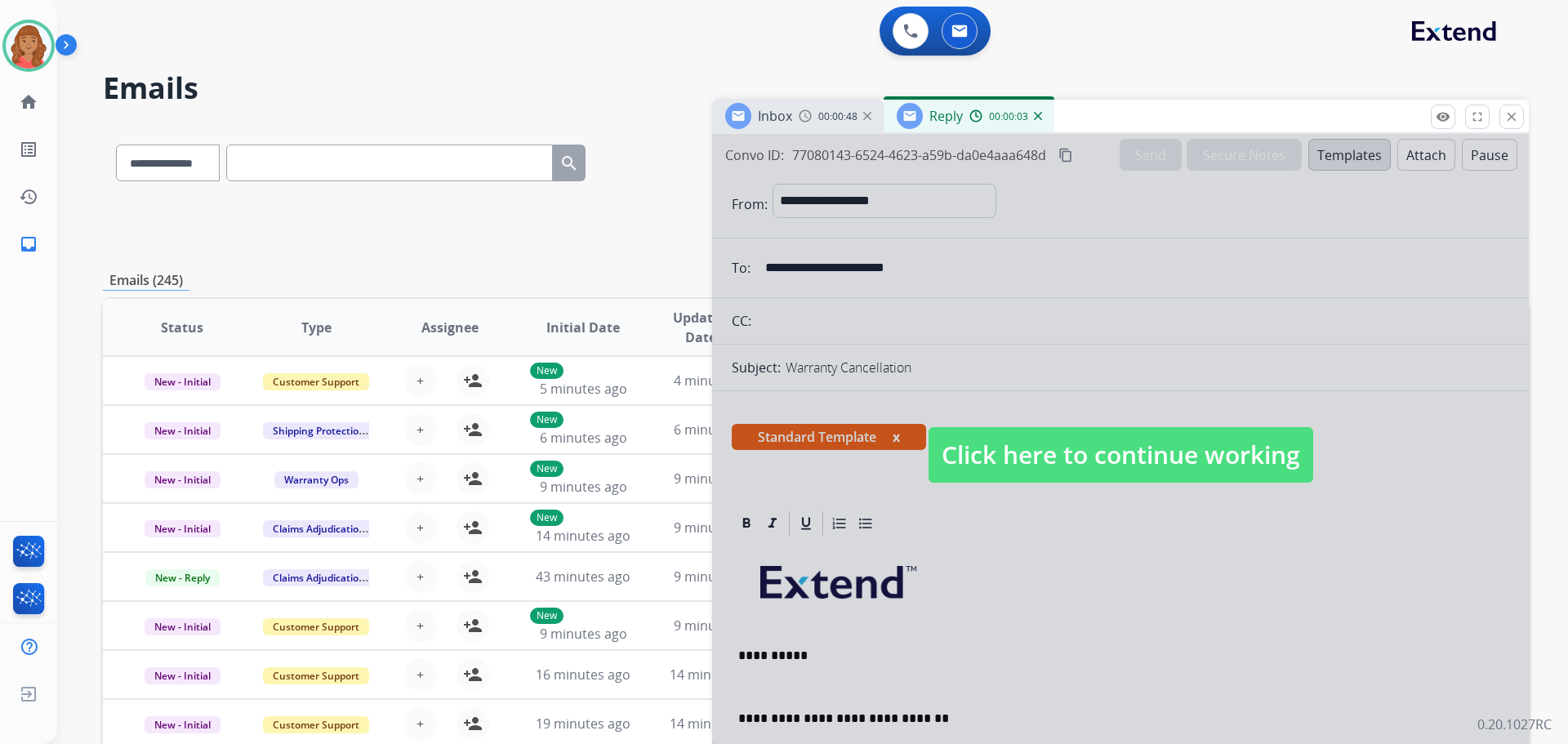
click at [1005, 444] on span "Click here to continue working" at bounding box center [1120, 454] width 385 height 55
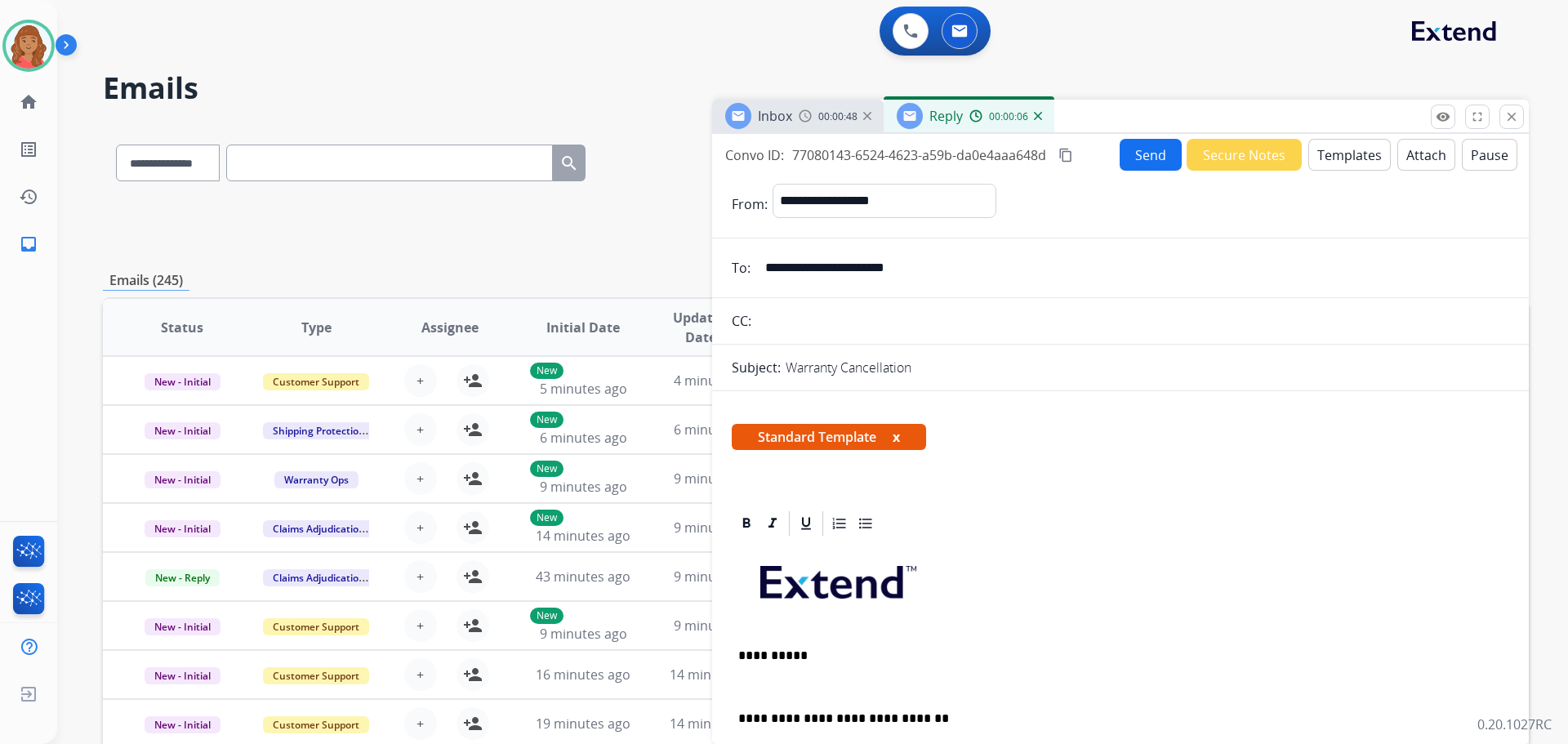
click at [837, 424] on span "Standard Template x" at bounding box center [828, 437] width 194 height 26
click at [818, 436] on span "Standard Template x" at bounding box center [828, 437] width 194 height 26
drag, startPoint x: 952, startPoint y: 276, endPoint x: 768, endPoint y: 275, distance: 184.0
click at [768, 275] on input "**********" at bounding box center [1132, 267] width 754 height 32
paste input "**********"
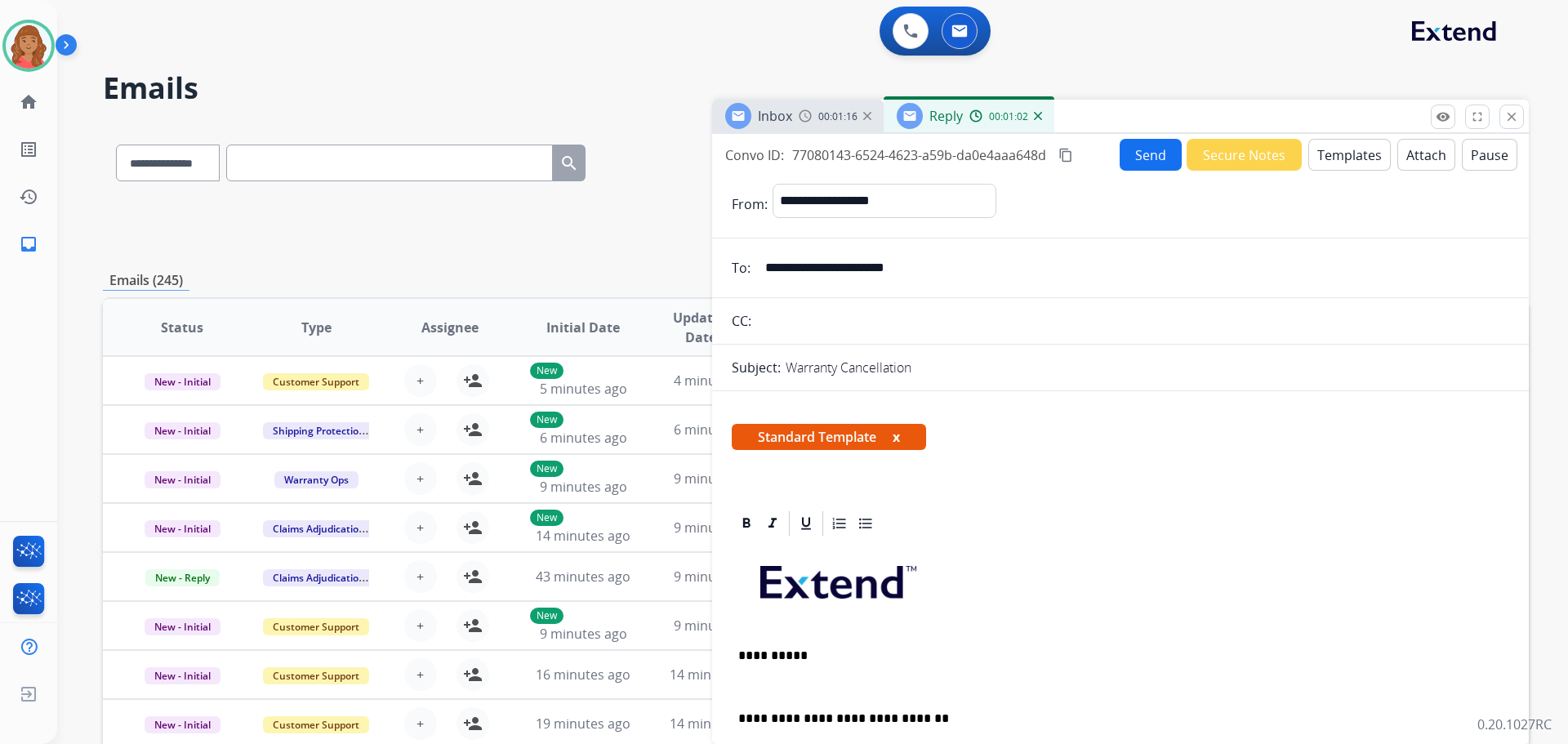
type input "**********"
drag, startPoint x: 1199, startPoint y: 270, endPoint x: 702, endPoint y: 265, distance: 497.0
click at [705, 269] on div "**********" at bounding box center [815, 526] width 1426 height 805
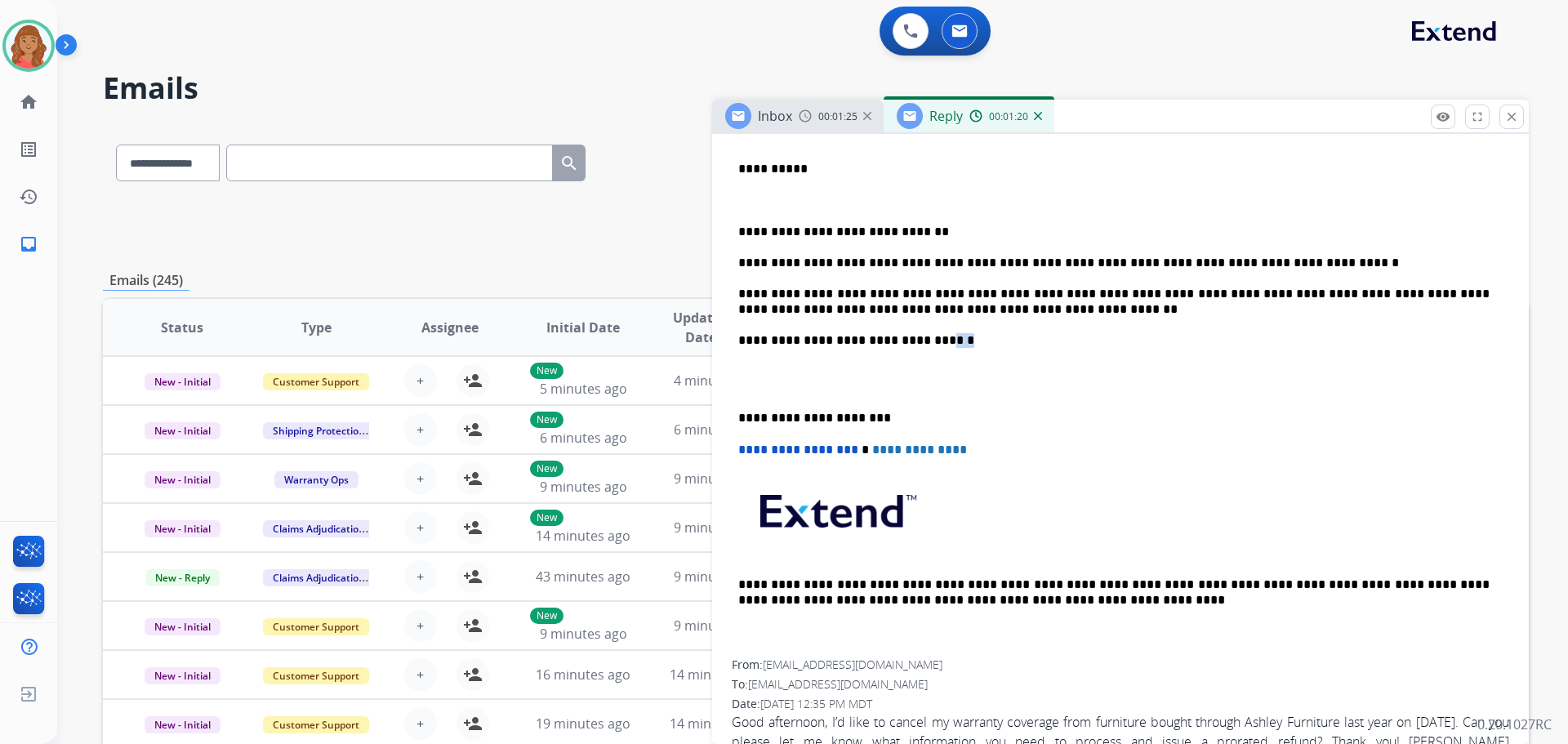
scroll to position [493, 0]
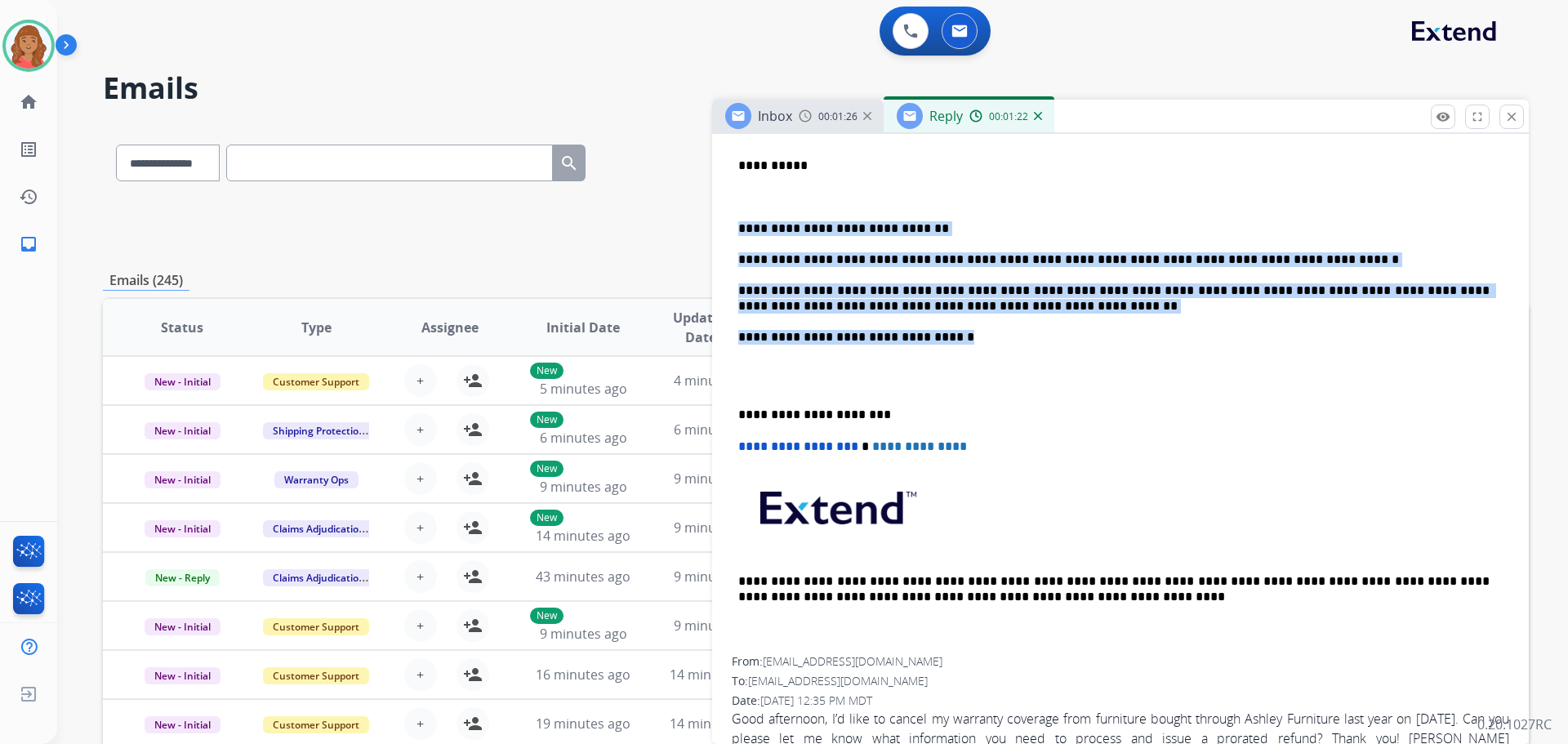
drag, startPoint x: 907, startPoint y: 332, endPoint x: 727, endPoint y: 216, distance: 214.1
click at [727, 216] on div "**********" at bounding box center [1120, 400] width 817 height 762
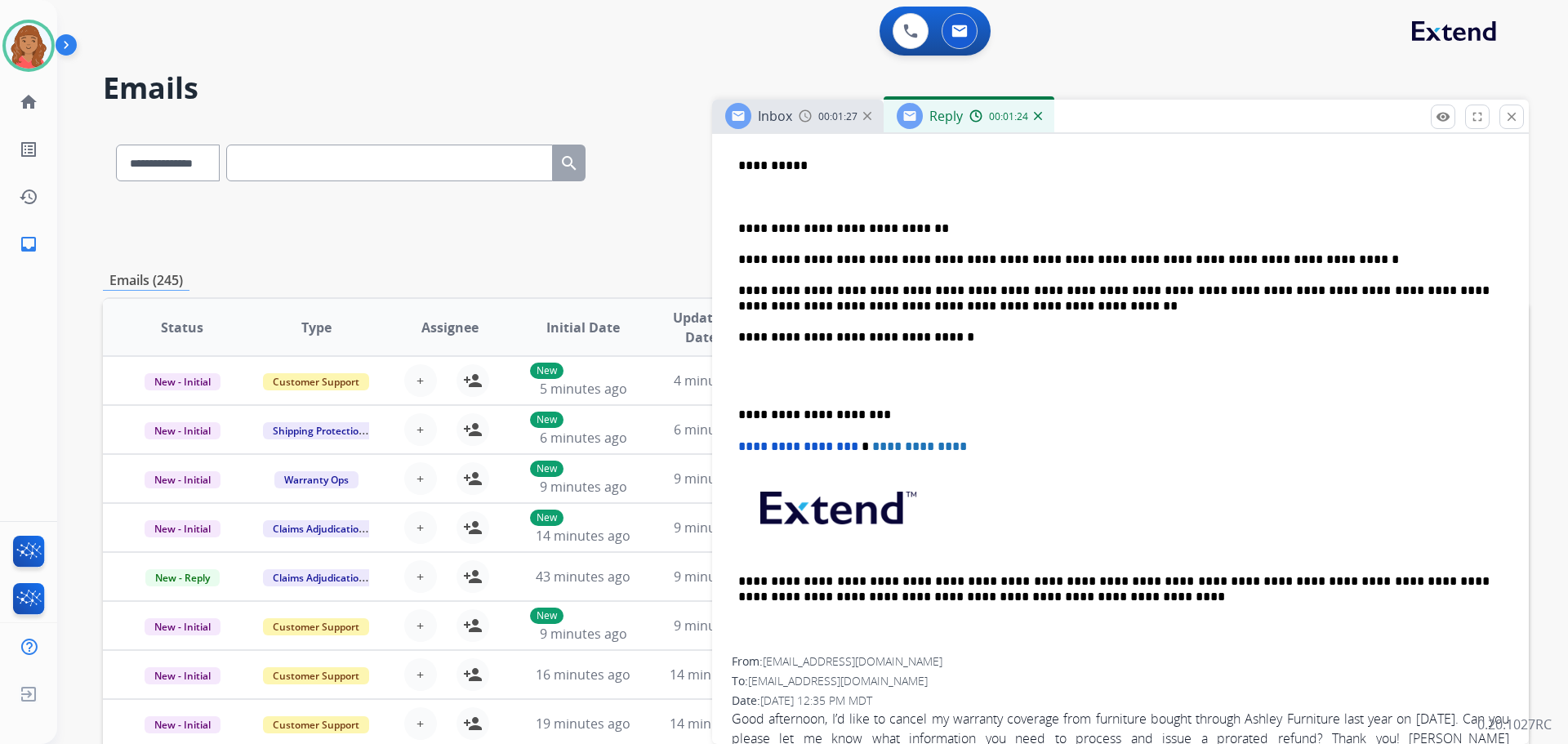
click at [744, 168] on p "**********" at bounding box center [1114, 166] width 751 height 15
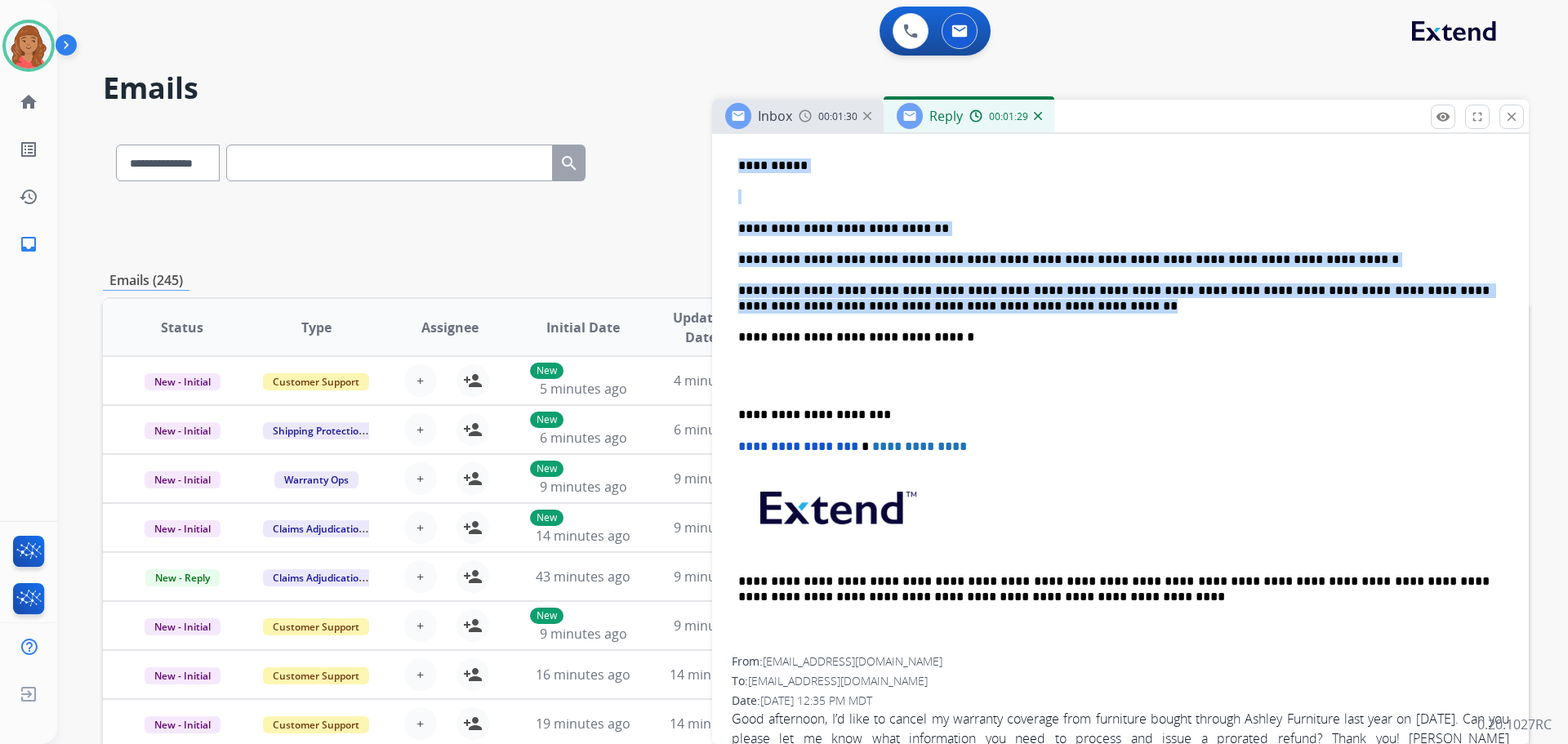
drag, startPoint x: 734, startPoint y: 162, endPoint x: 918, endPoint y: 305, distance: 233.0
click at [950, 312] on div "**********" at bounding box center [1120, 352] width 778 height 608
copy div "**********"
click at [834, 116] on span "00:01:39" at bounding box center [837, 117] width 39 height 13
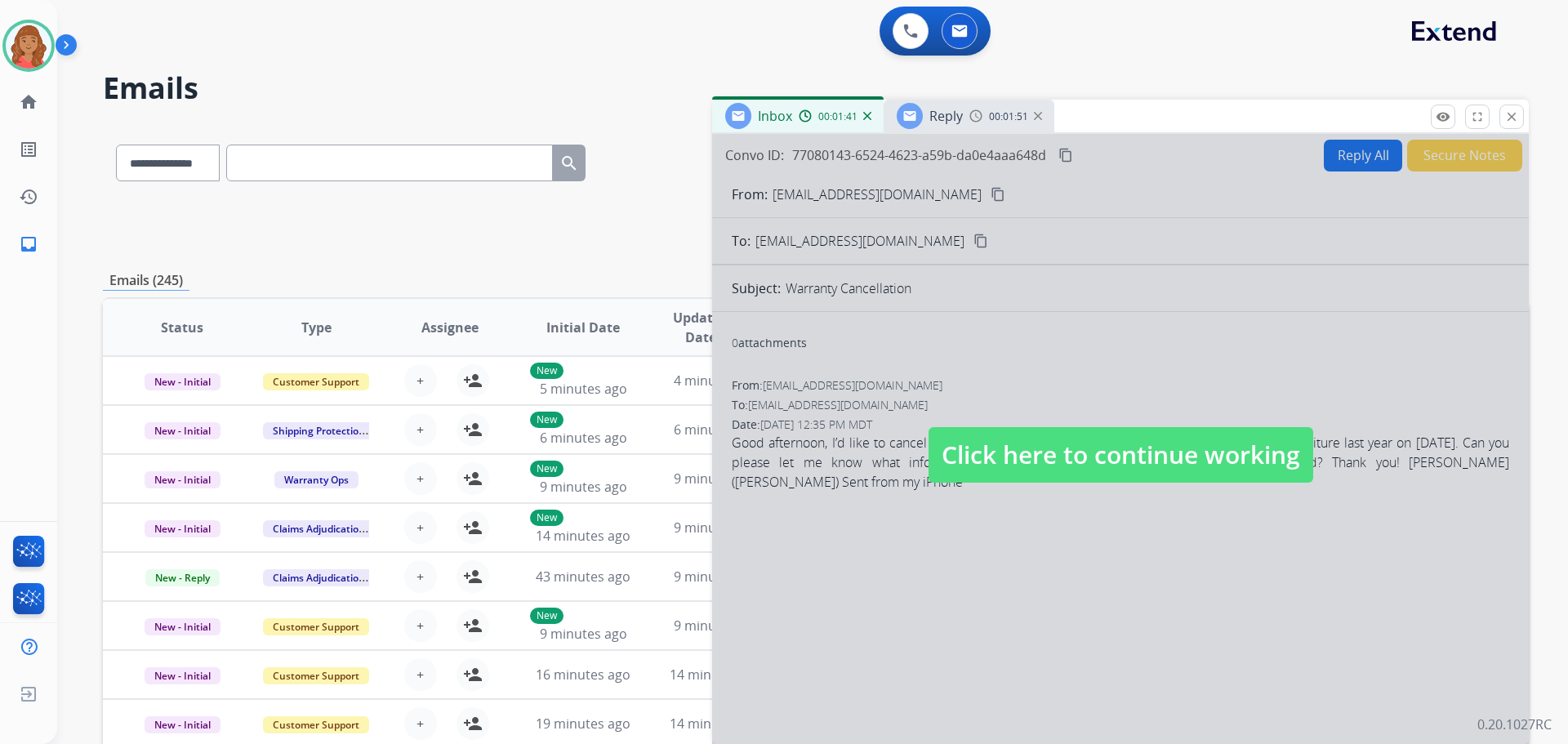
click at [1043, 465] on span "Click here to continue working" at bounding box center [1120, 454] width 385 height 55
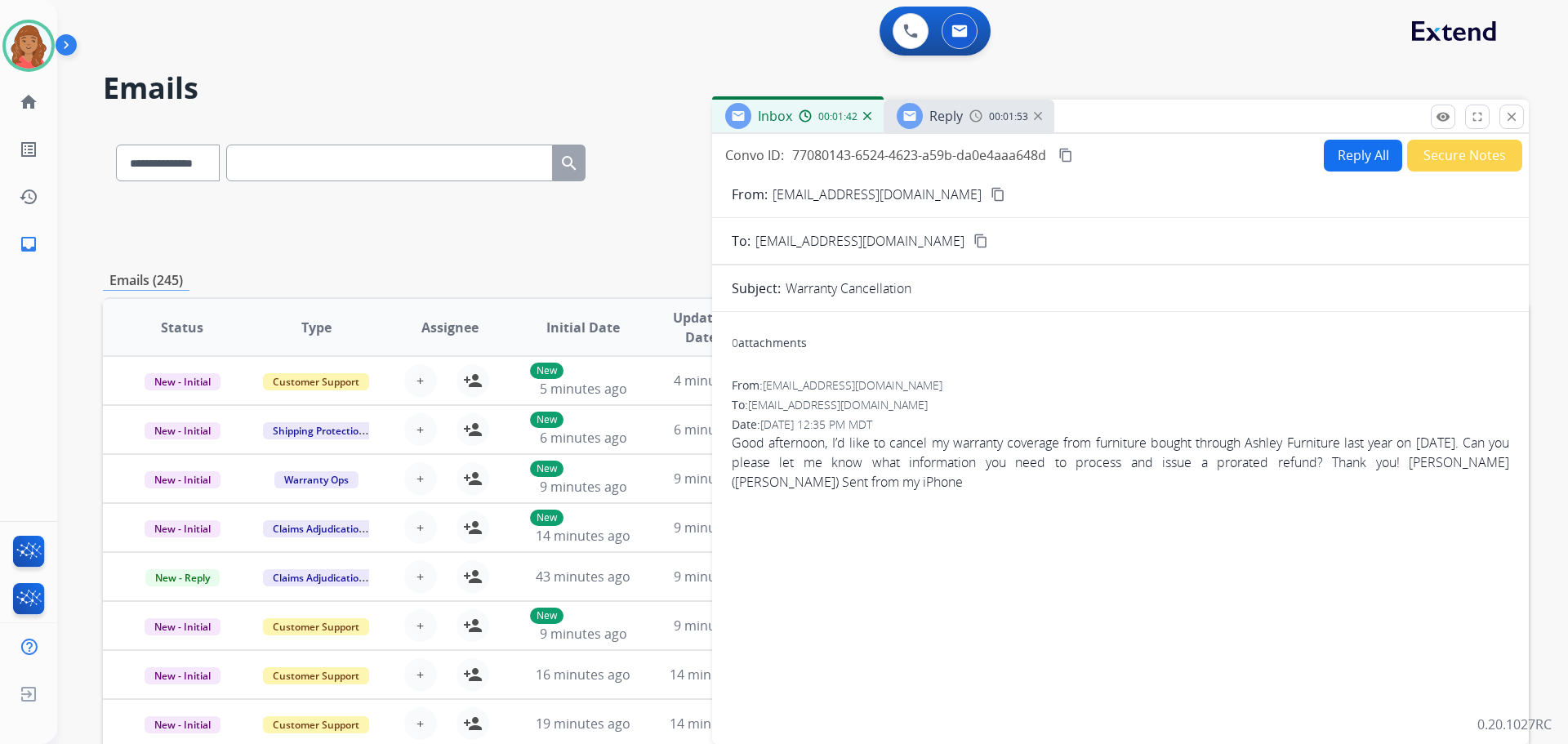
click at [990, 191] on mat-icon "content_copy" at bounding box center [998, 194] width 15 height 15
click at [943, 116] on span "Reply" at bounding box center [946, 116] width 33 height 18
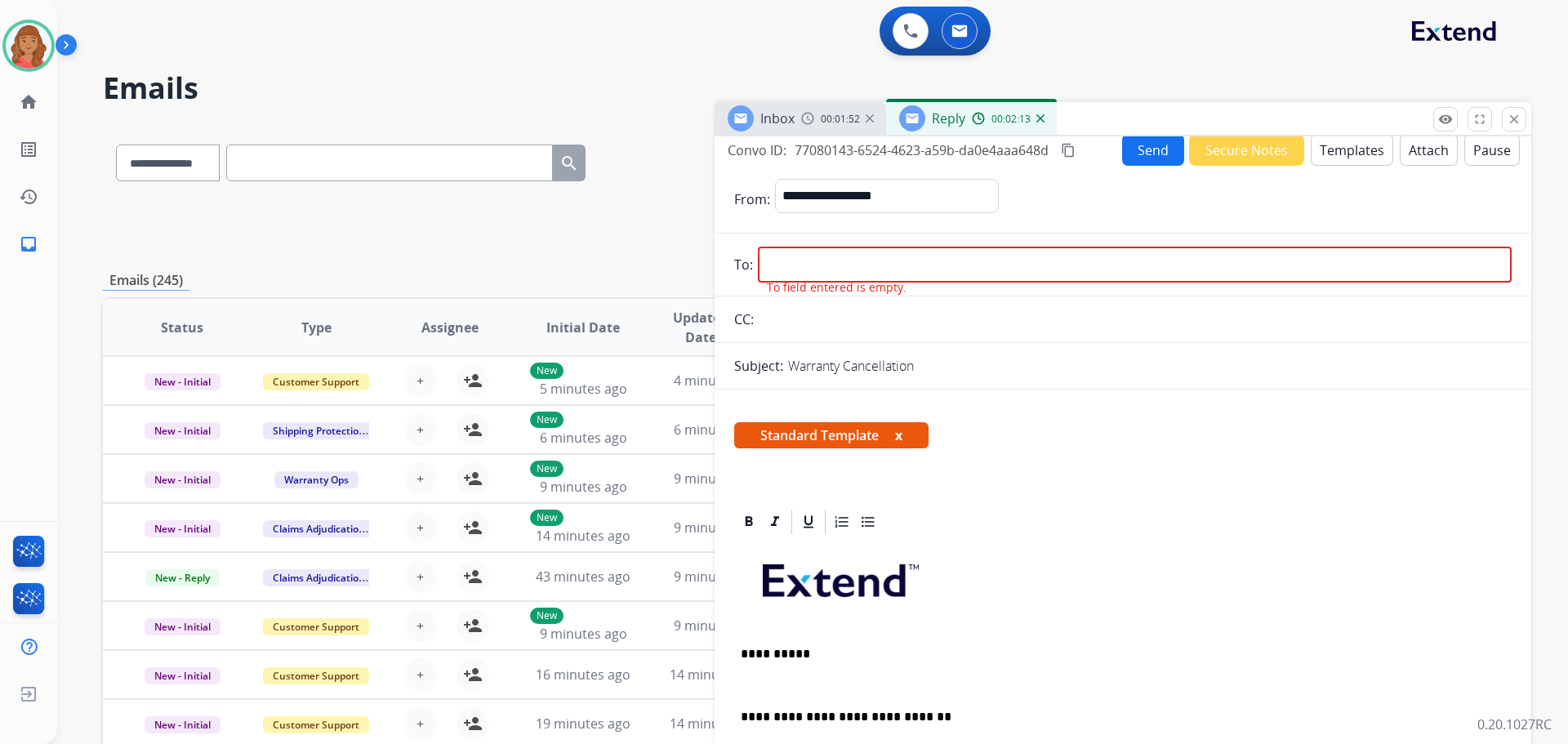
scroll to position [0, 0]
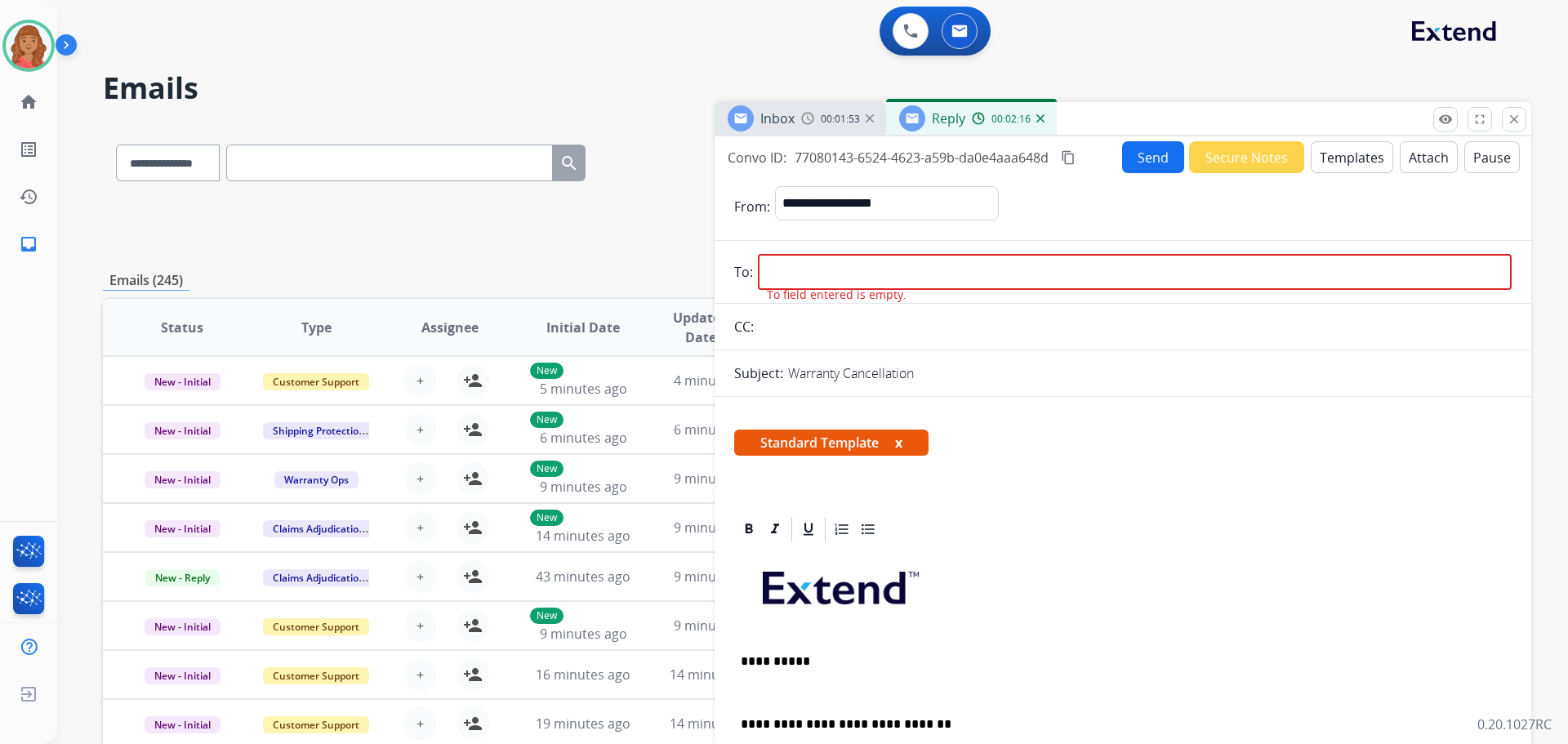
paste input "**********"
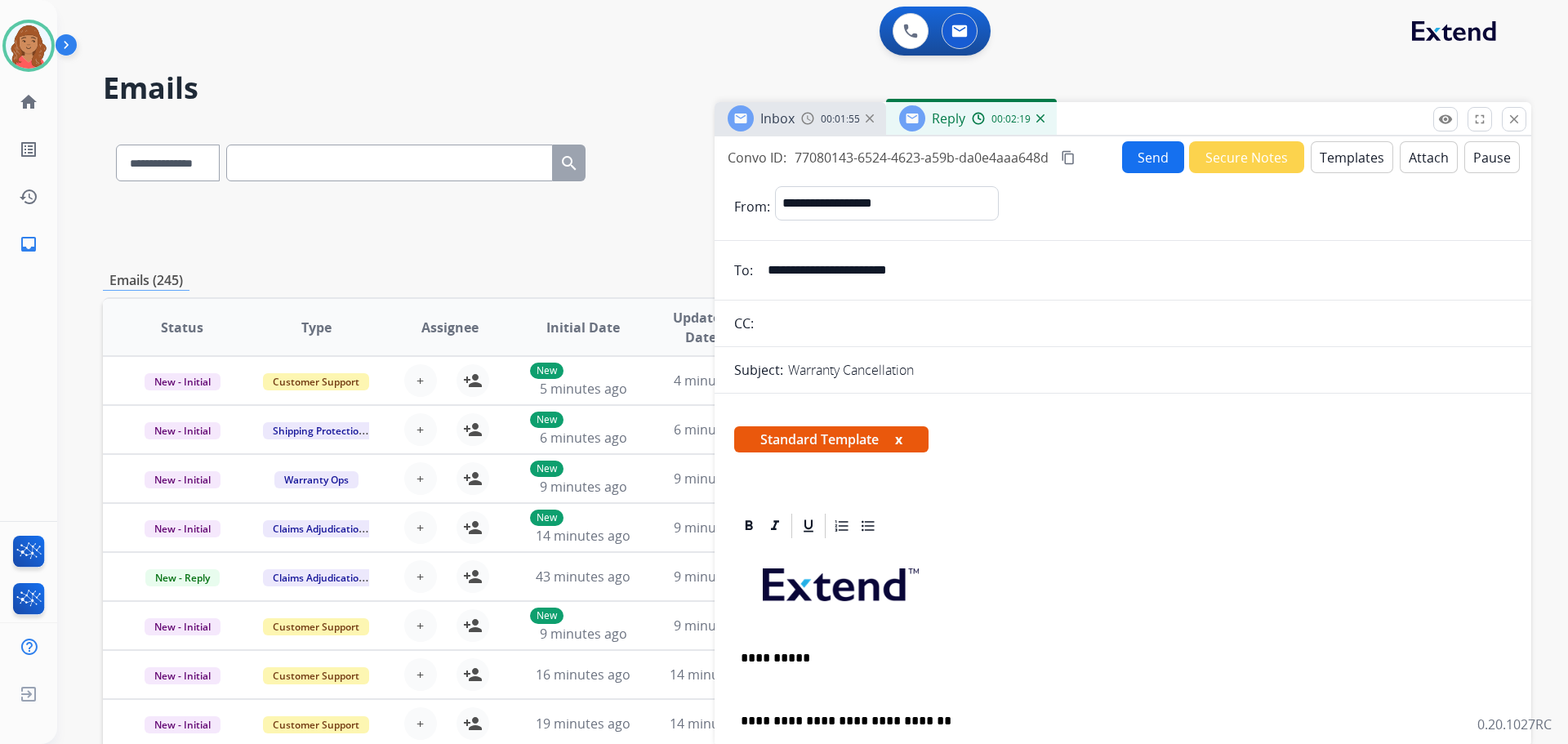
type input "**********"
click at [1071, 156] on mat-icon "content_copy" at bounding box center [1068, 158] width 15 height 15
click at [1142, 161] on button "Send" at bounding box center [1154, 158] width 61 height 31
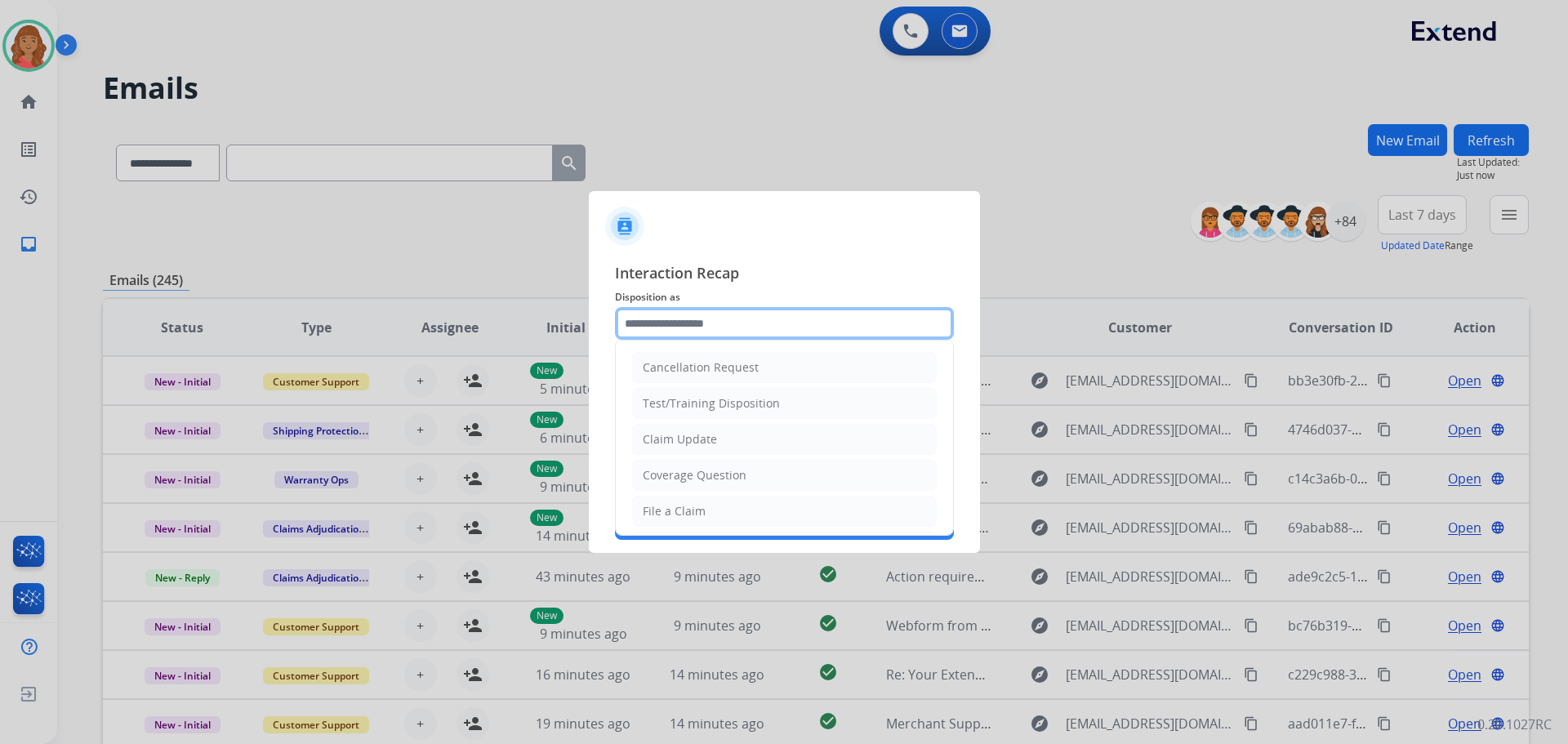
drag, startPoint x: 715, startPoint y: 311, endPoint x: 715, endPoint y: 326, distance: 15.0
click at [715, 314] on input "text" at bounding box center [784, 323] width 339 height 32
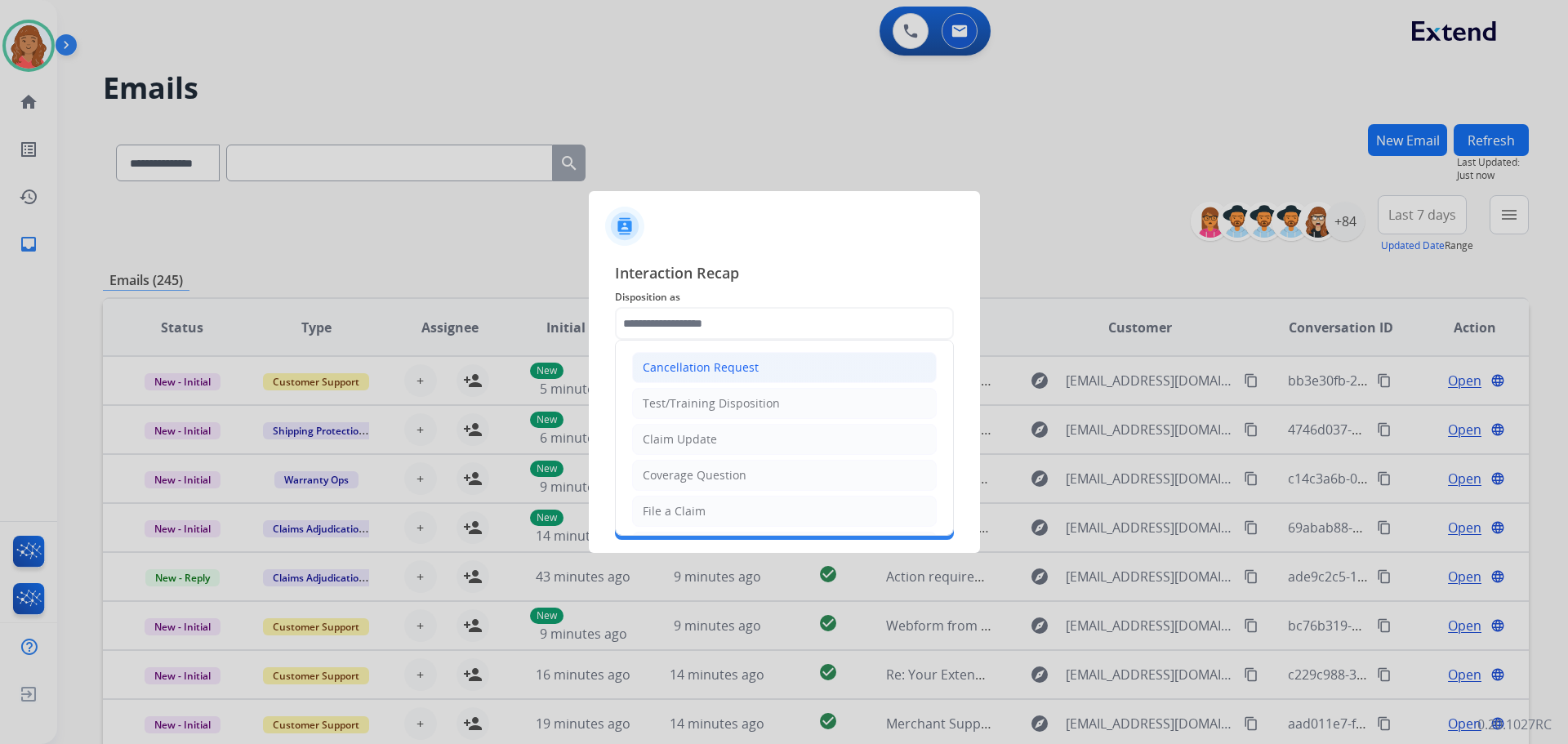
click at [702, 373] on div "Cancellation Request" at bounding box center [701, 367] width 116 height 17
type input "**********"
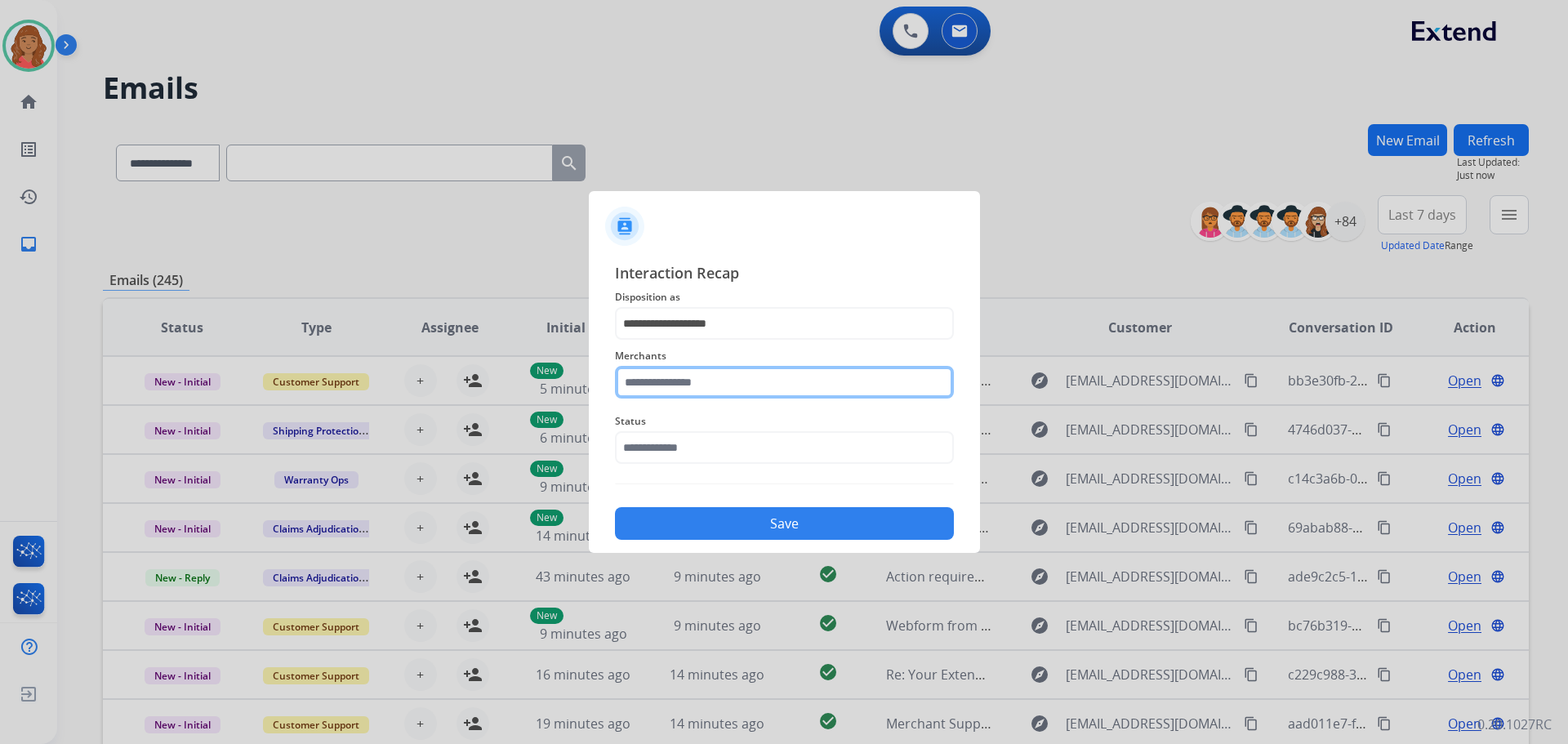
drag, startPoint x: 700, startPoint y: 386, endPoint x: 694, endPoint y: 400, distance: 15.2
click at [699, 386] on input "text" at bounding box center [784, 382] width 339 height 32
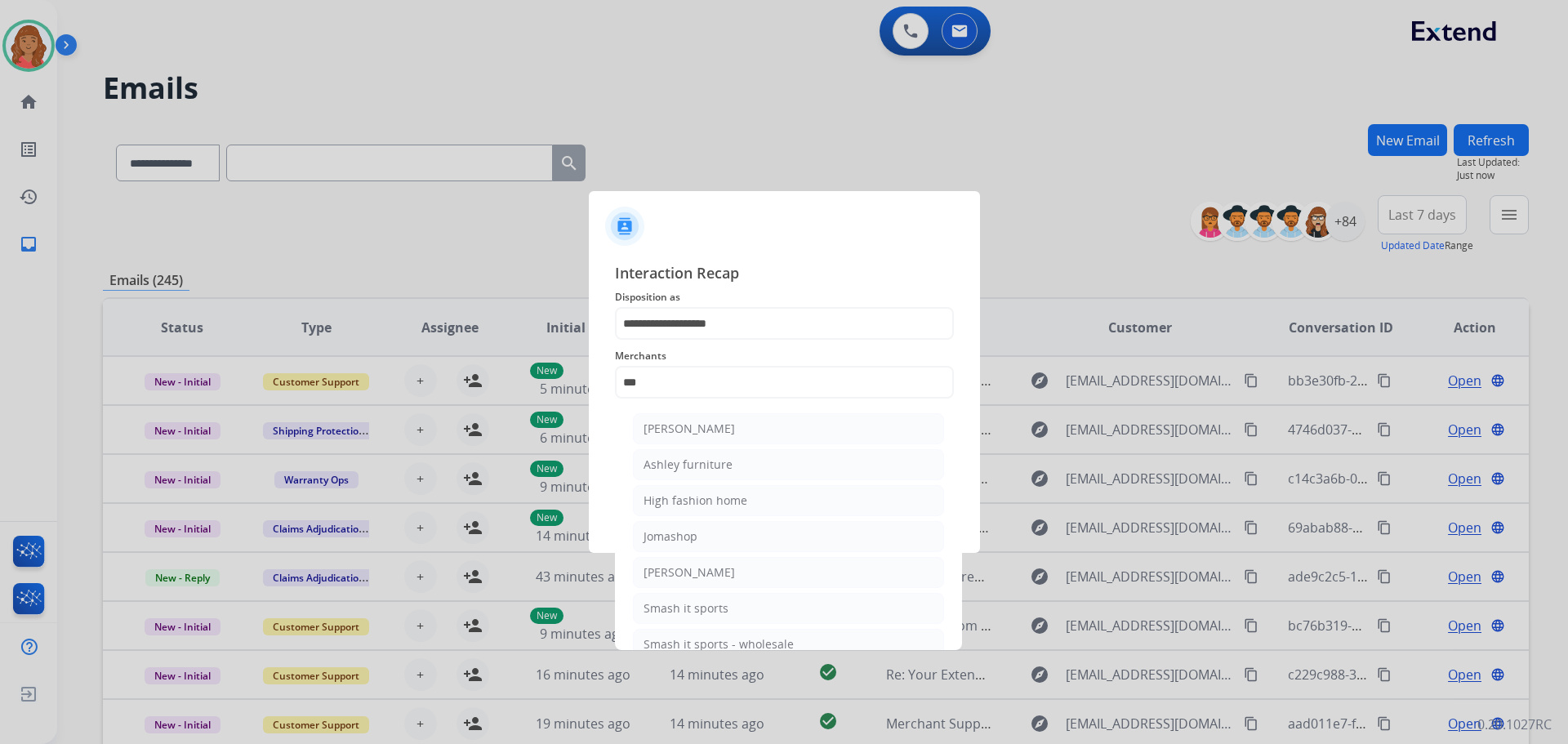
click at [688, 454] on li "Ashley furniture" at bounding box center [789, 465] width 311 height 31
type input "**********"
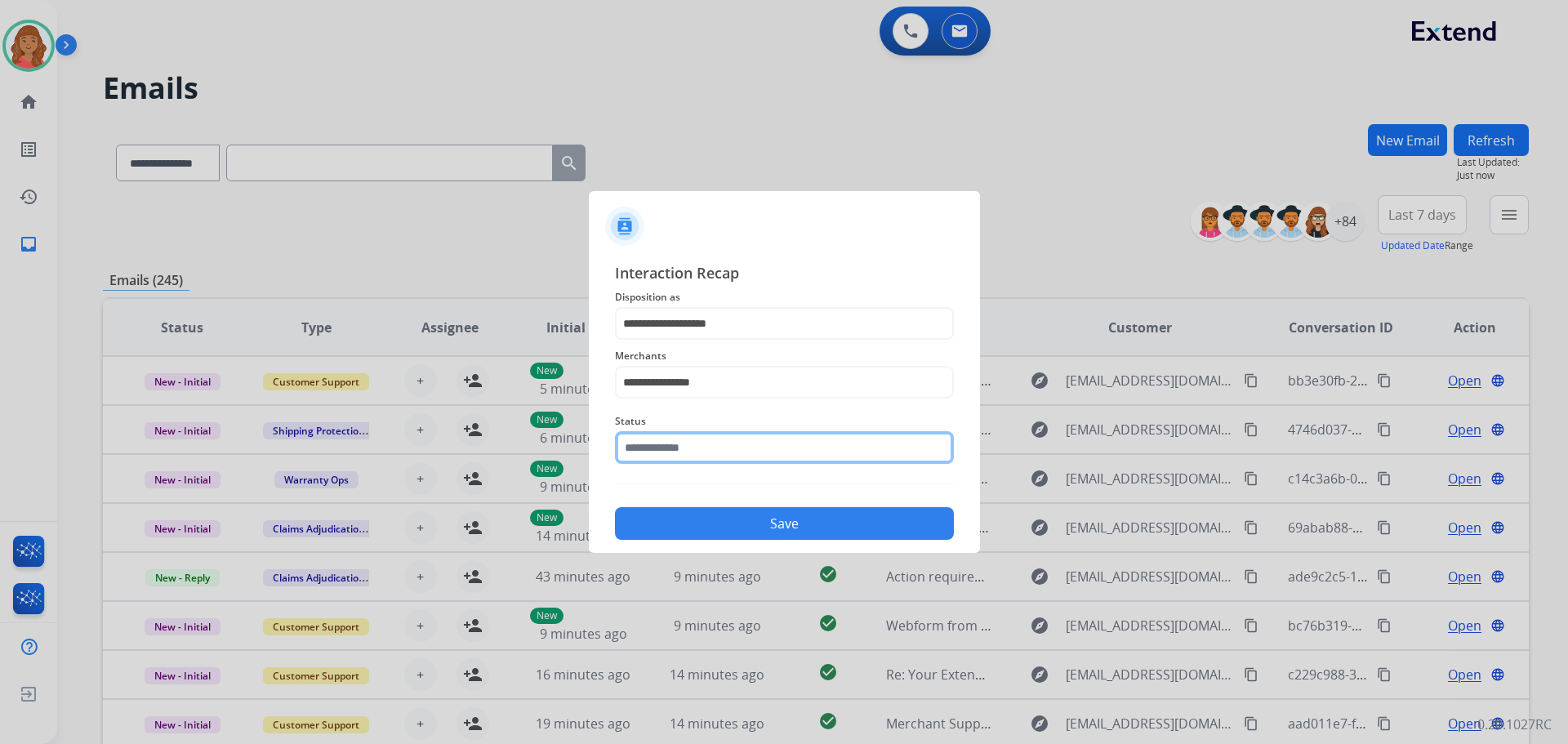
click at [696, 451] on input "text" at bounding box center [784, 447] width 339 height 32
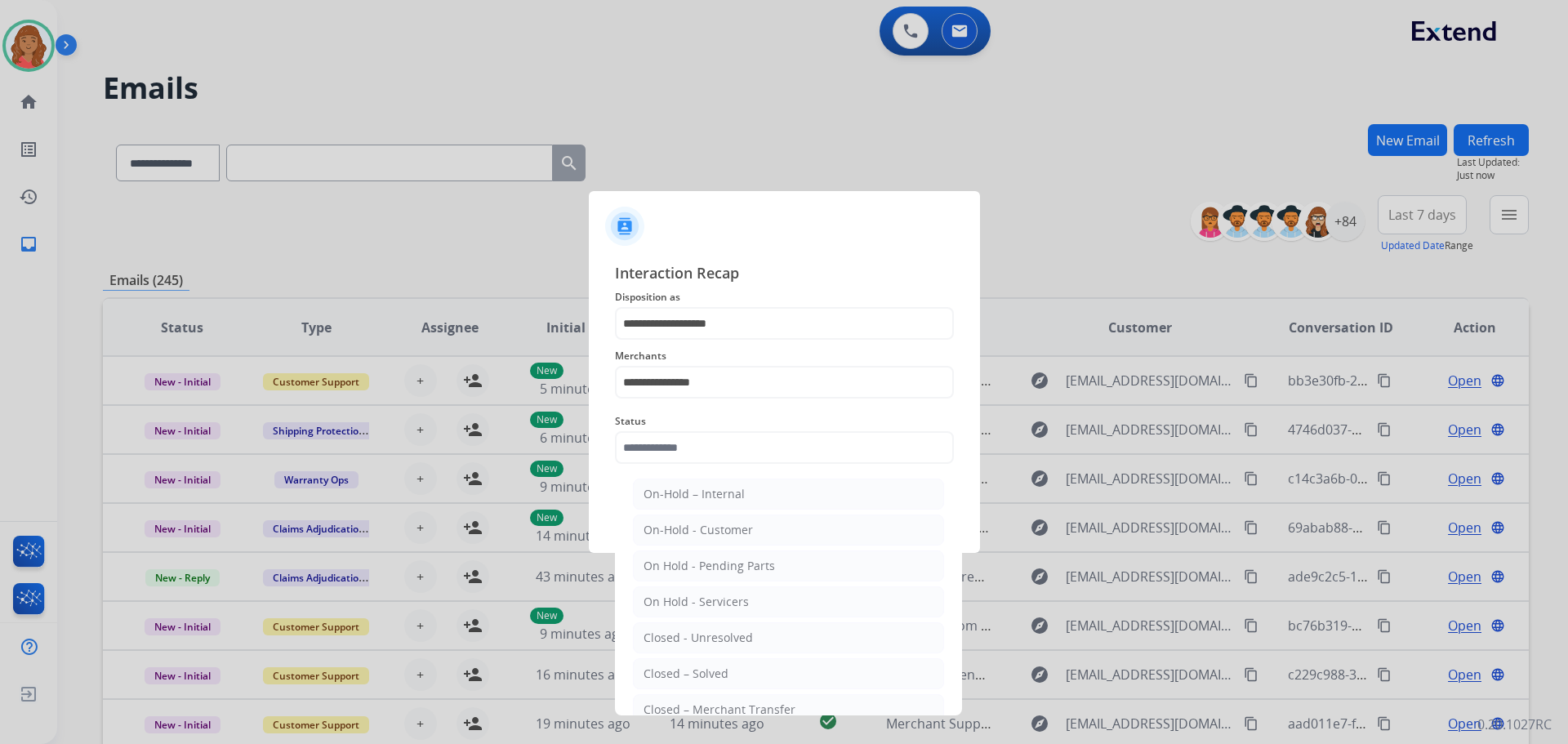
click at [704, 664] on li "Closed – Solved" at bounding box center [789, 674] width 311 height 31
type input "**********"
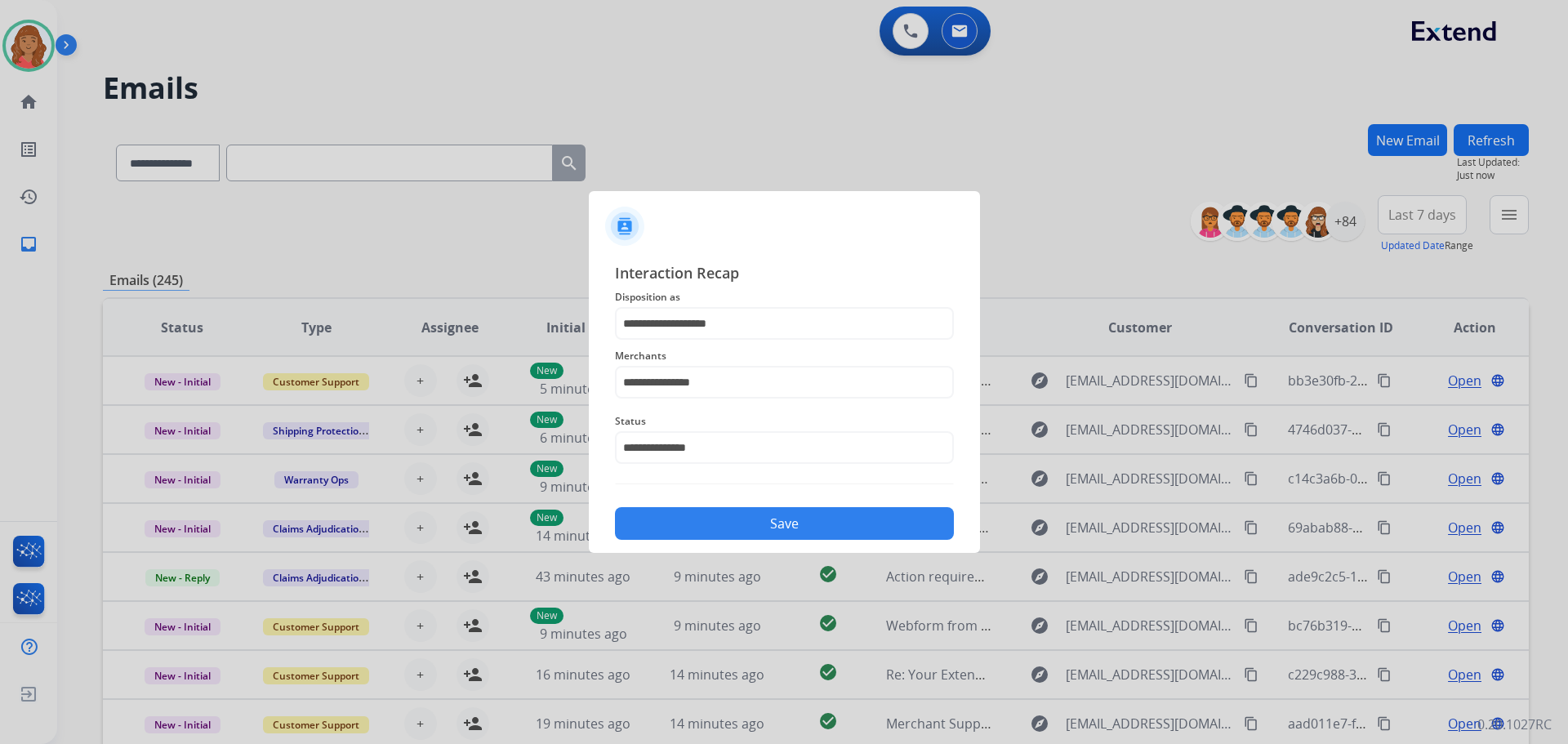
click at [746, 522] on button "Save" at bounding box center [784, 523] width 339 height 32
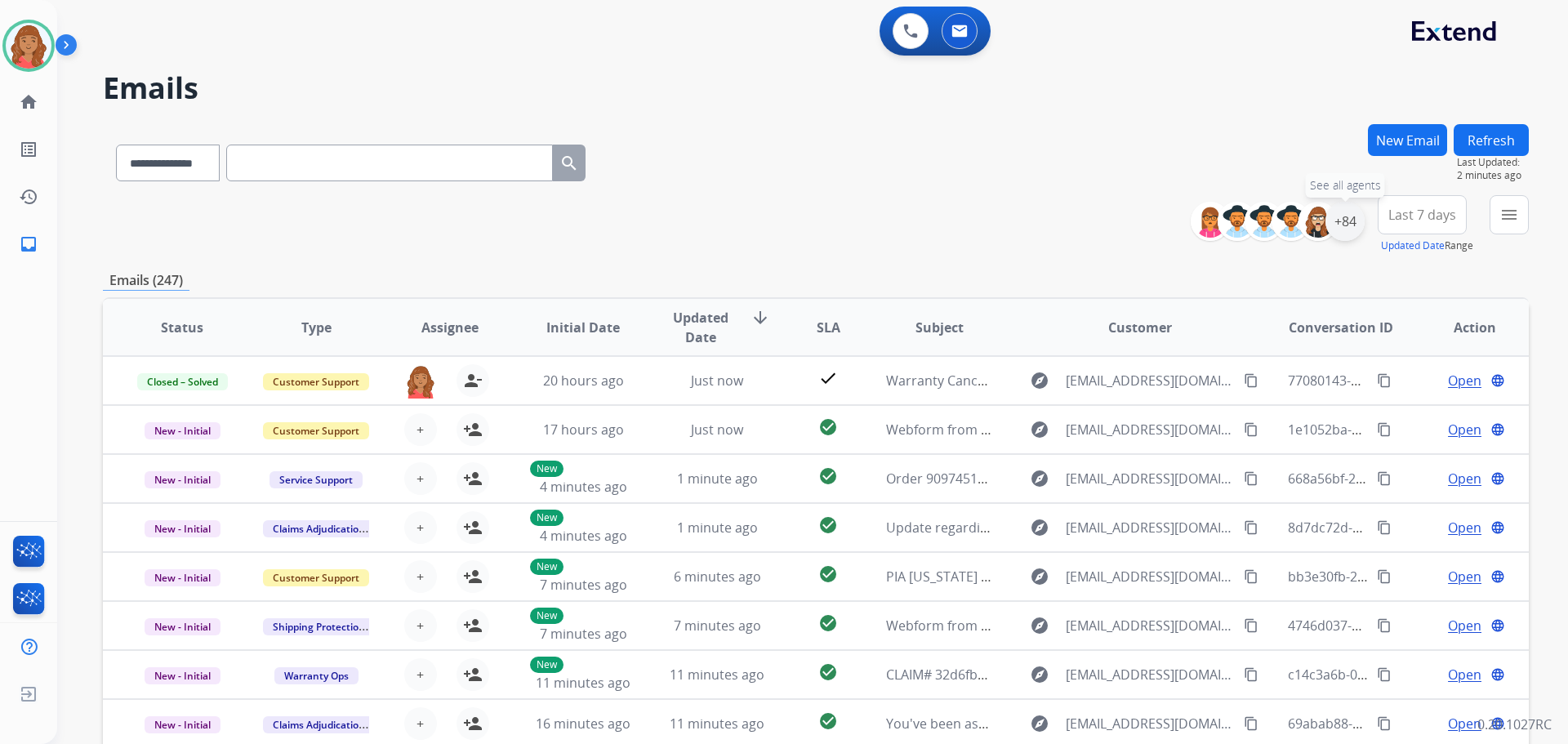
click at [1343, 223] on div "+84" at bounding box center [1345, 221] width 39 height 39
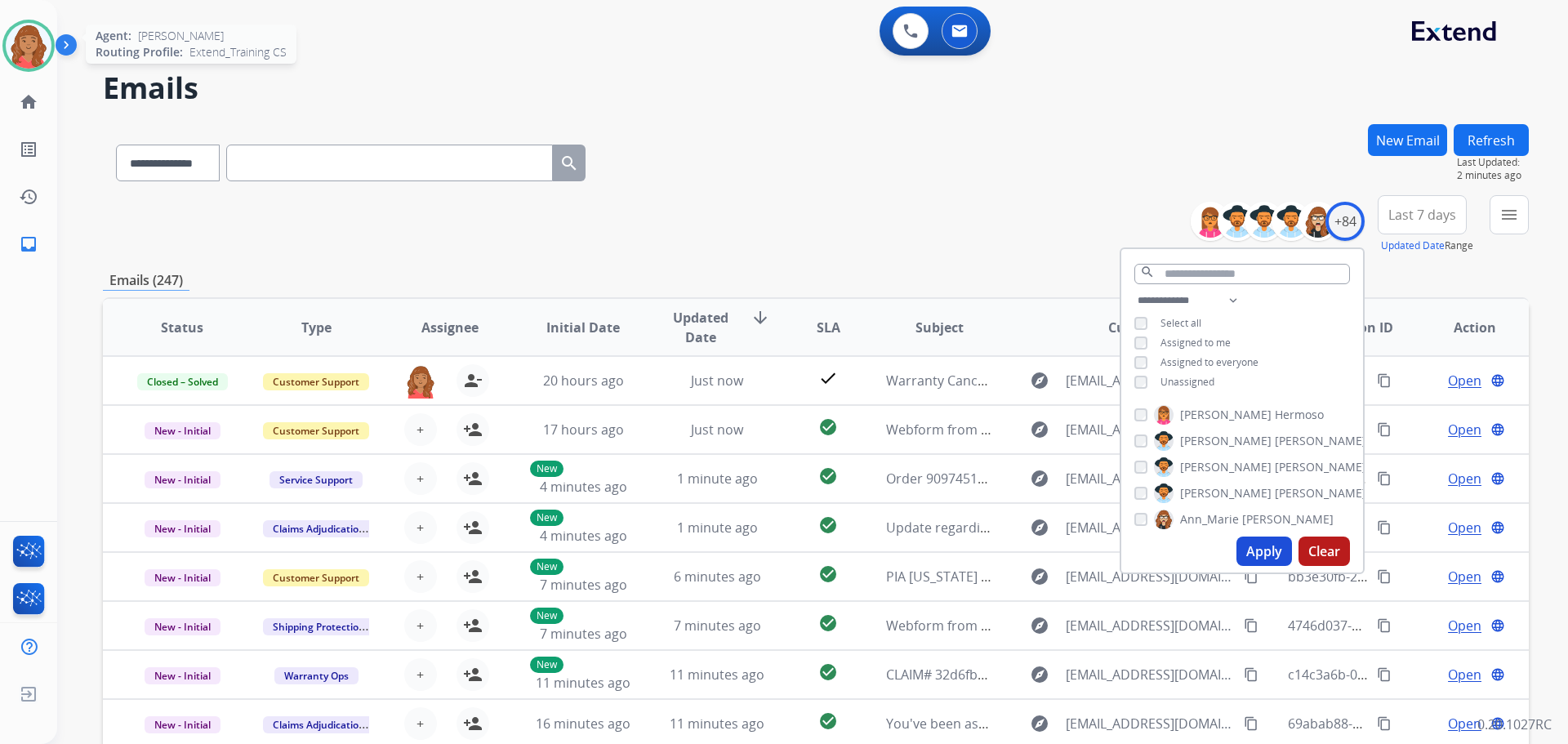
drag, startPoint x: 34, startPoint y: 39, endPoint x: 40, endPoint y: 49, distance: 11.7
click at [35, 41] on img at bounding box center [28, 46] width 46 height 46
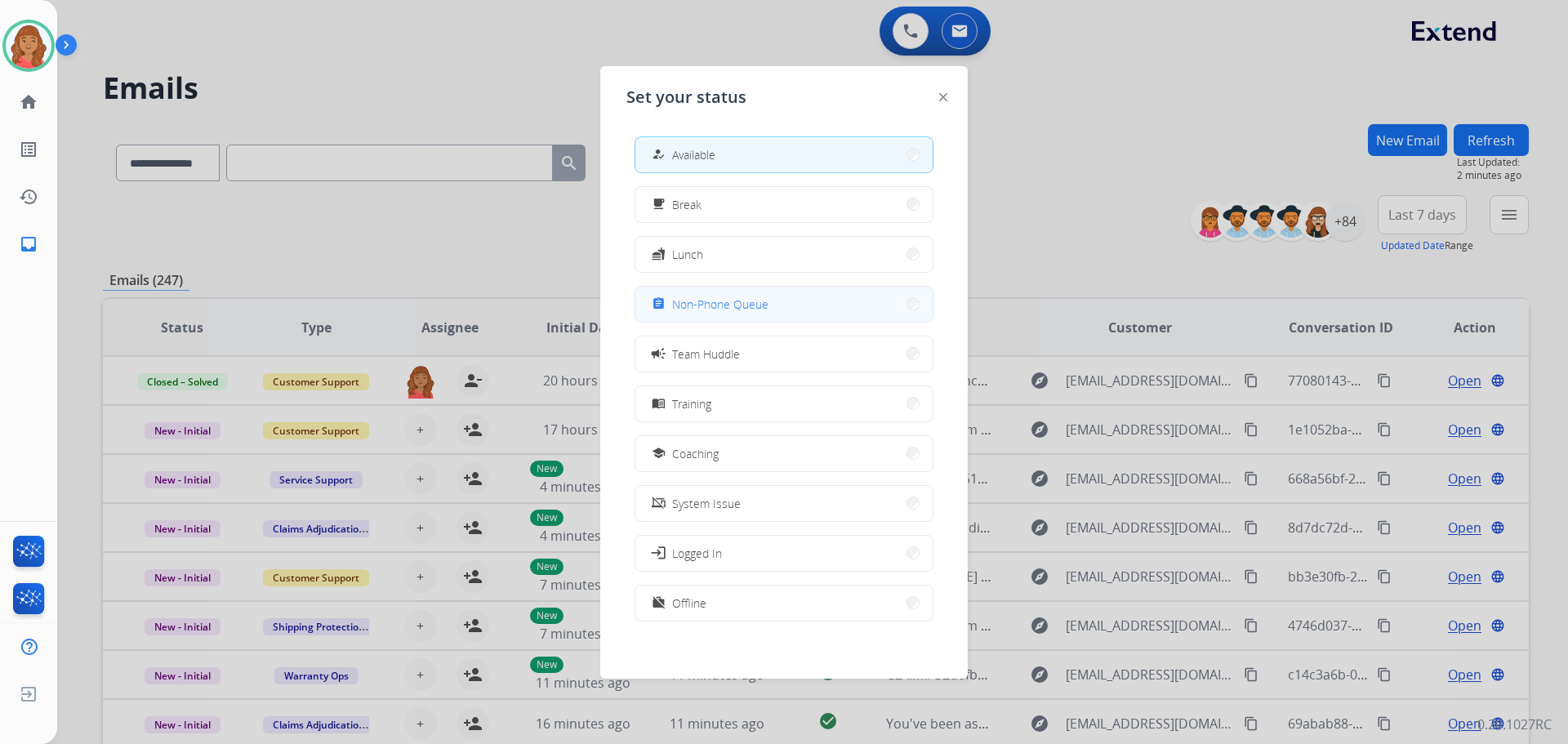
click at [696, 297] on span "Non-Phone Queue" at bounding box center [720, 304] width 96 height 17
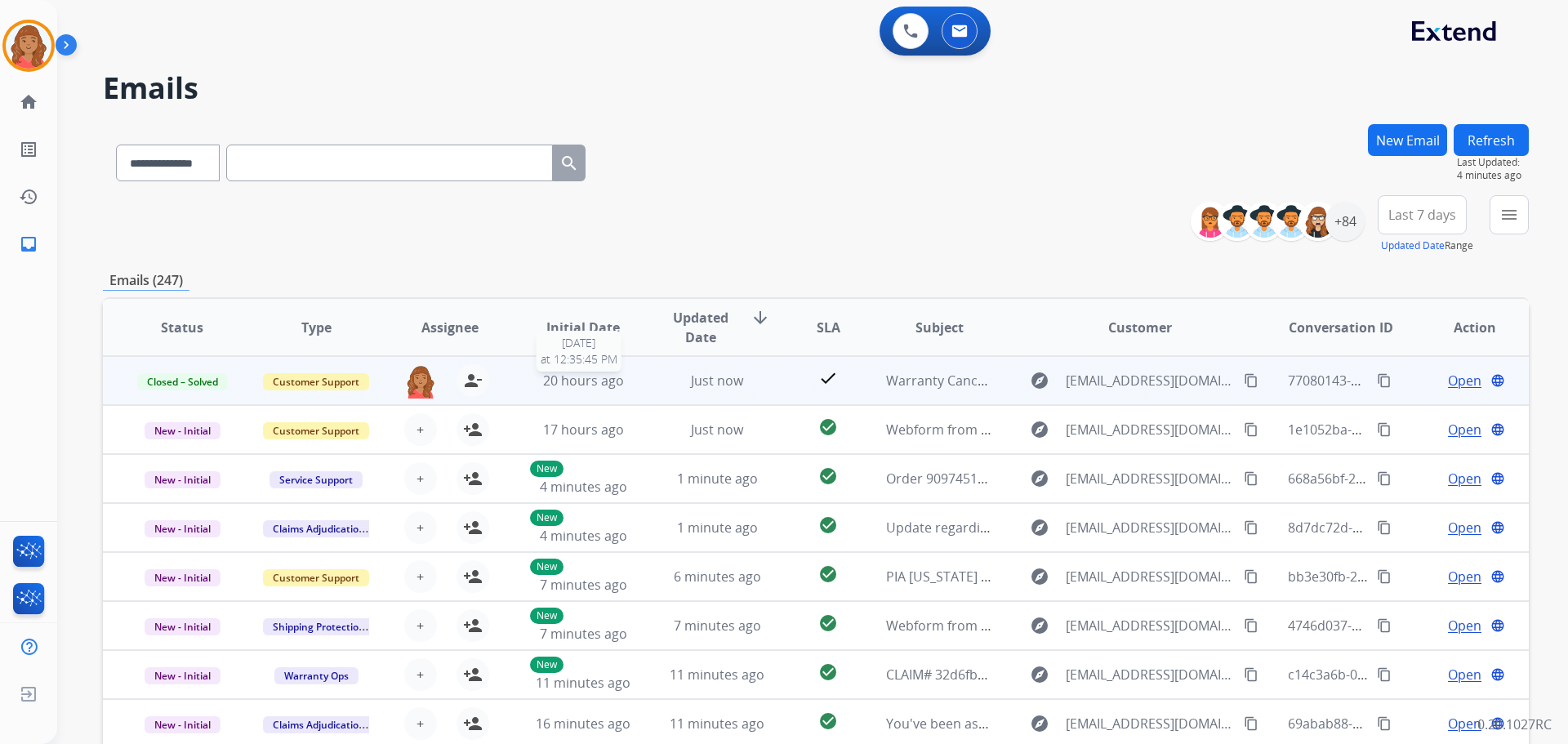
click at [580, 379] on span "20 hours ago" at bounding box center [583, 381] width 81 height 18
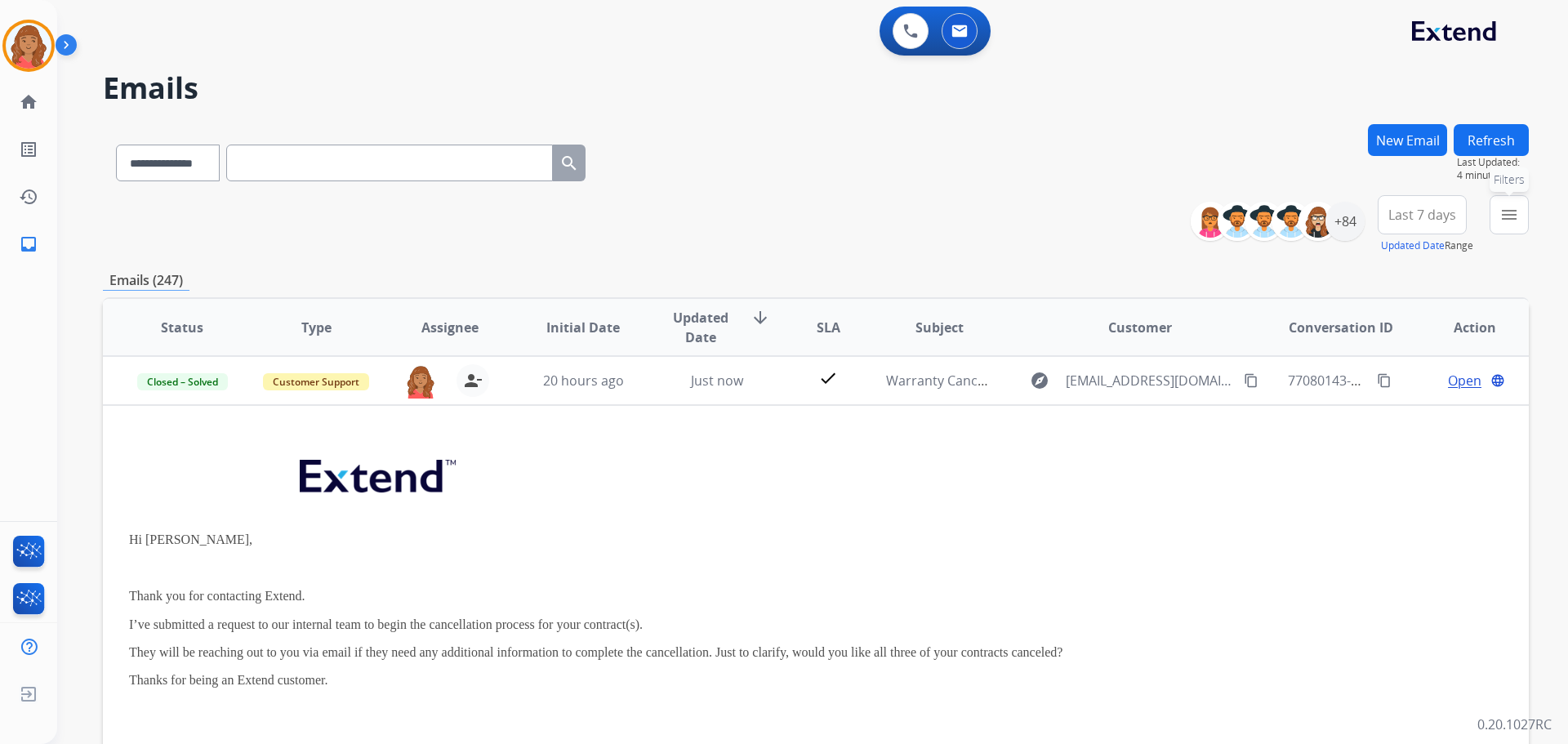
click at [1520, 218] on button "menu Filters" at bounding box center [1508, 214] width 39 height 39
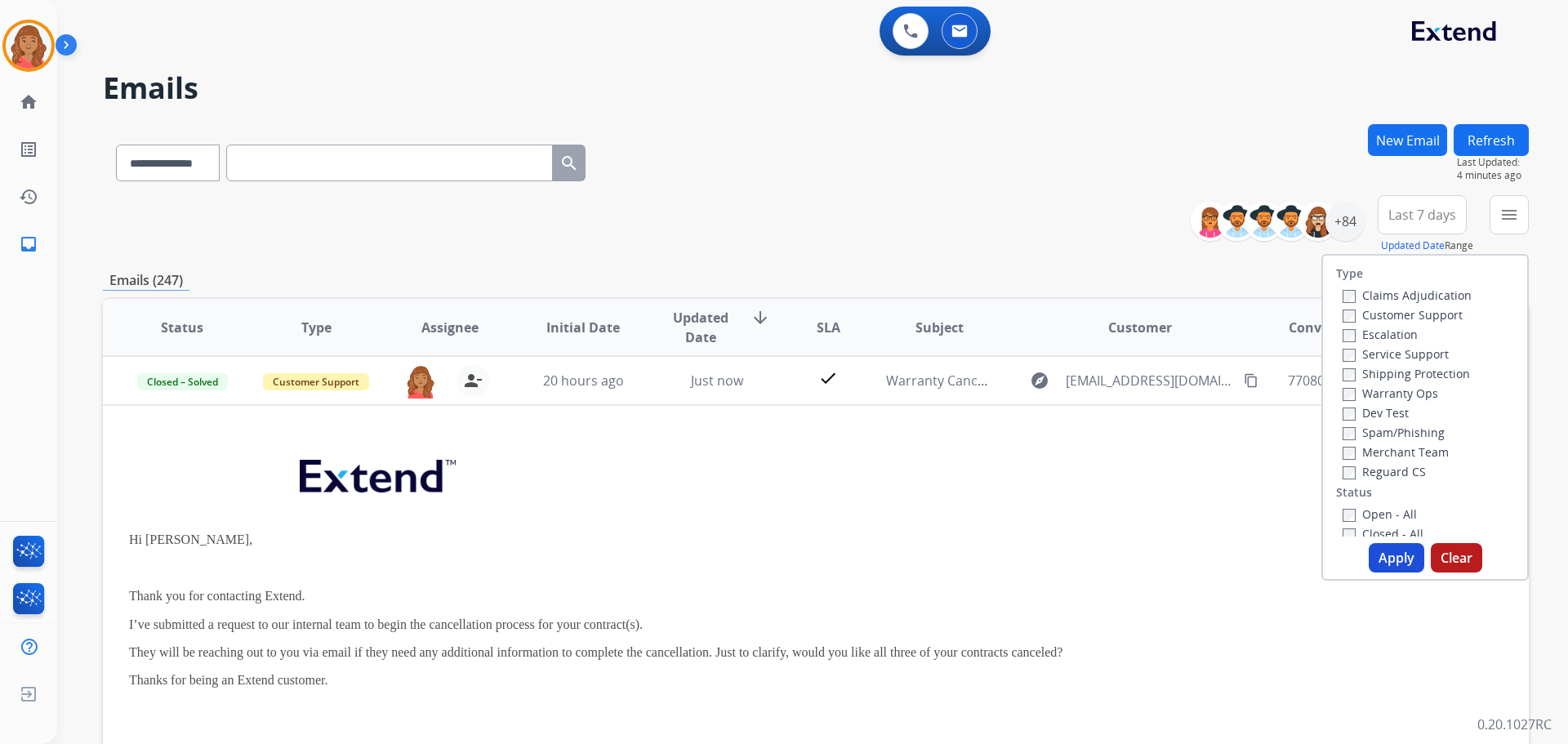
click at [1345, 314] on label "Customer Support" at bounding box center [1402, 314] width 120 height 16
click at [1395, 563] on button "Apply" at bounding box center [1396, 558] width 55 height 30
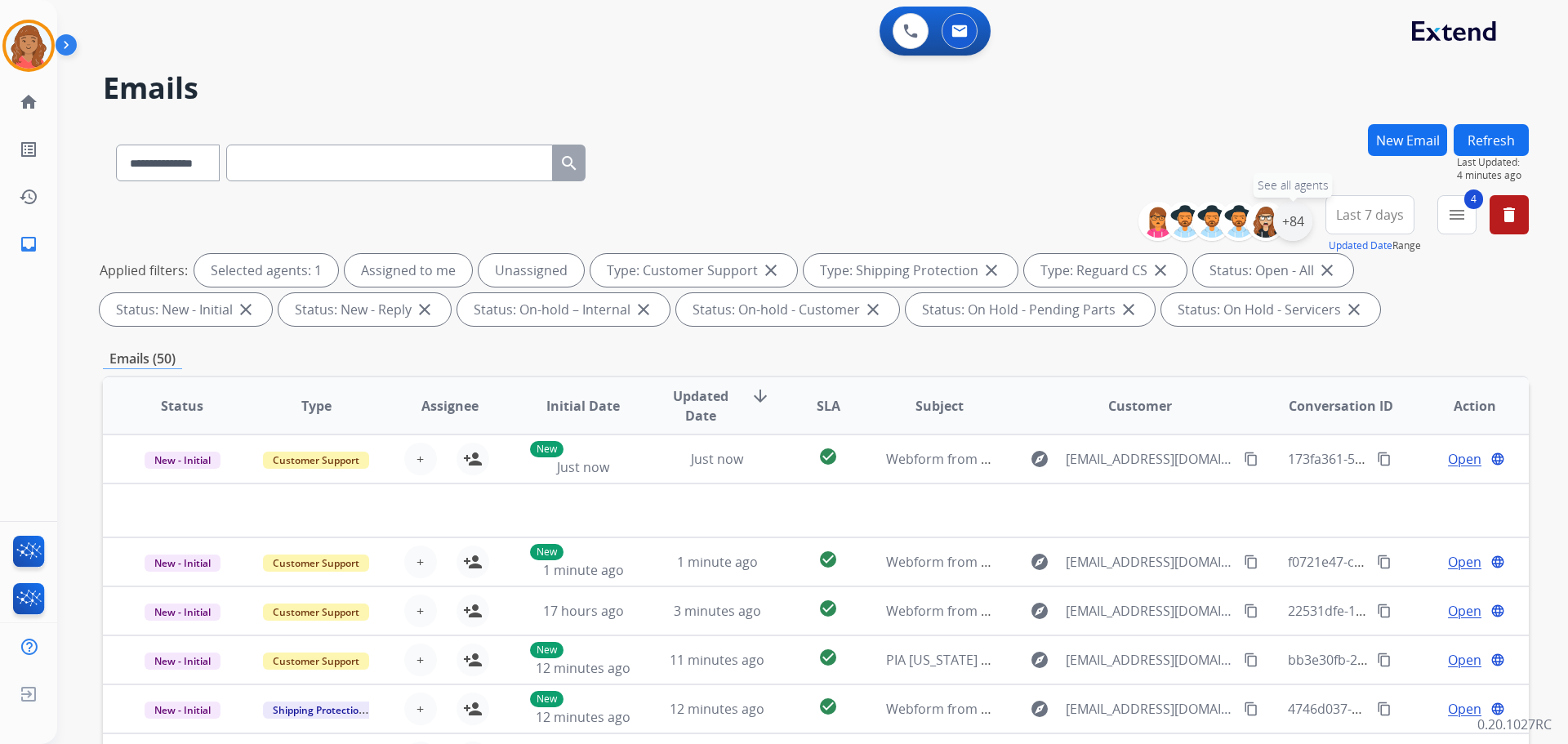
click at [1296, 218] on div "+84" at bounding box center [1292, 221] width 39 height 39
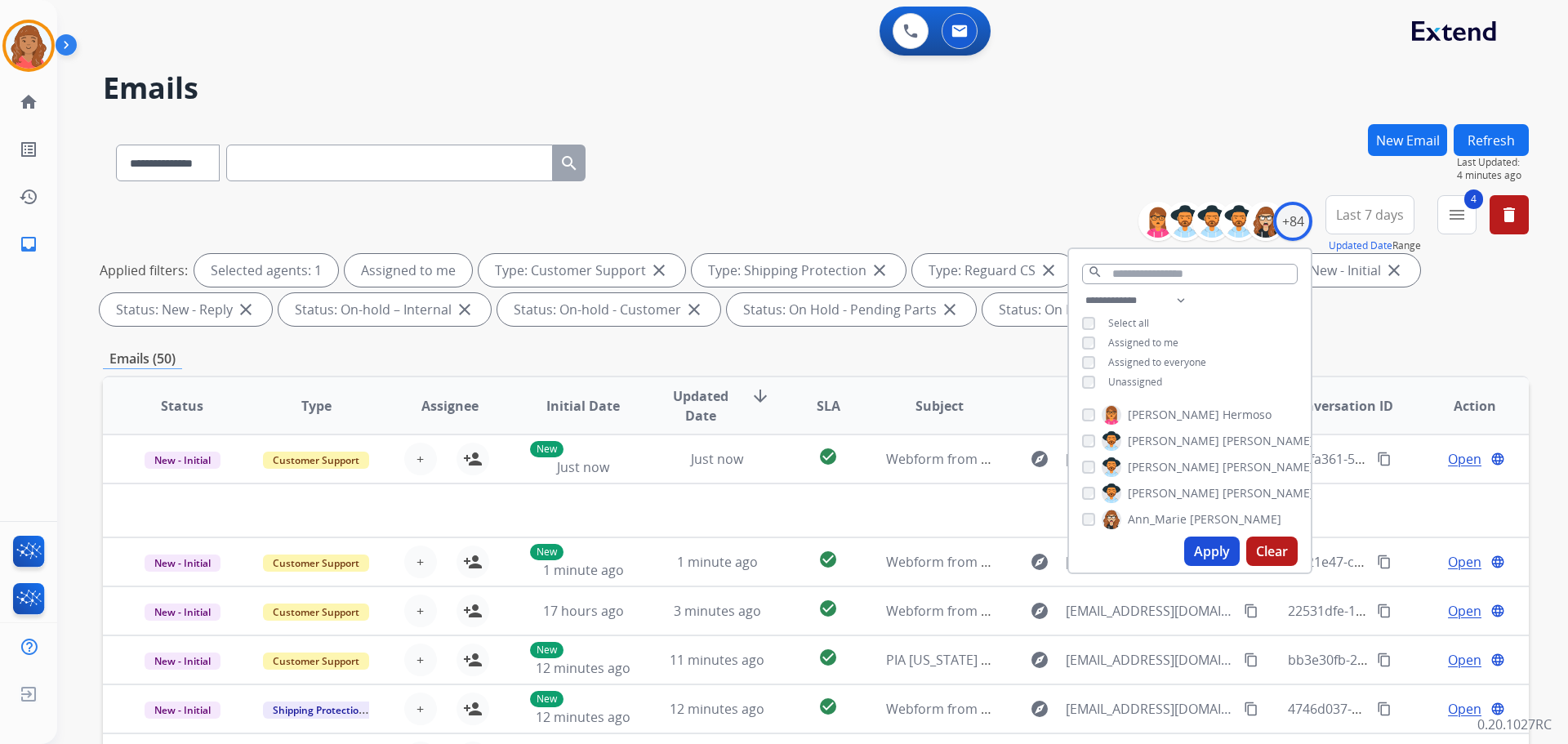
click at [1203, 554] on button "Apply" at bounding box center [1211, 551] width 55 height 30
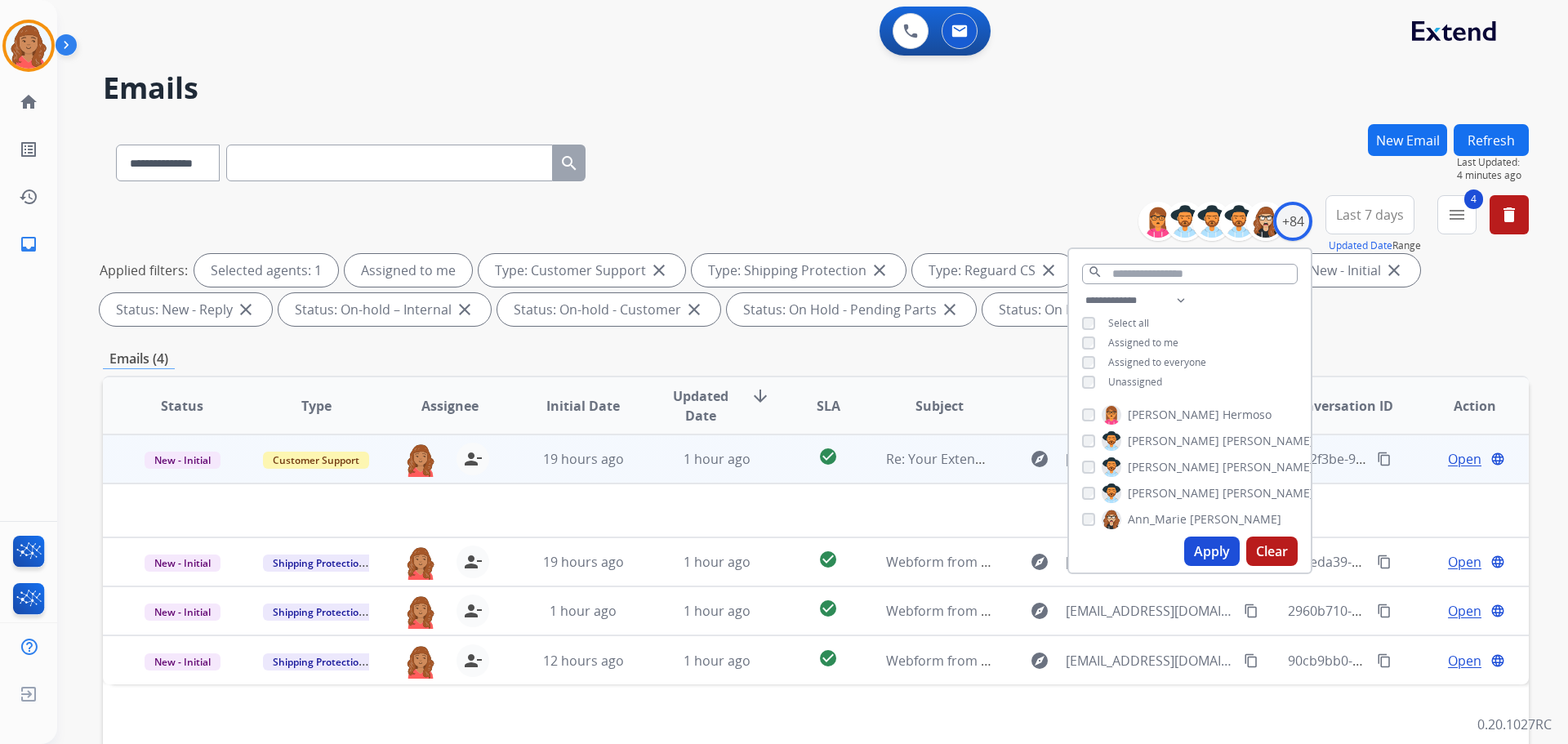
click at [523, 517] on td at bounding box center [682, 510] width 1158 height 54
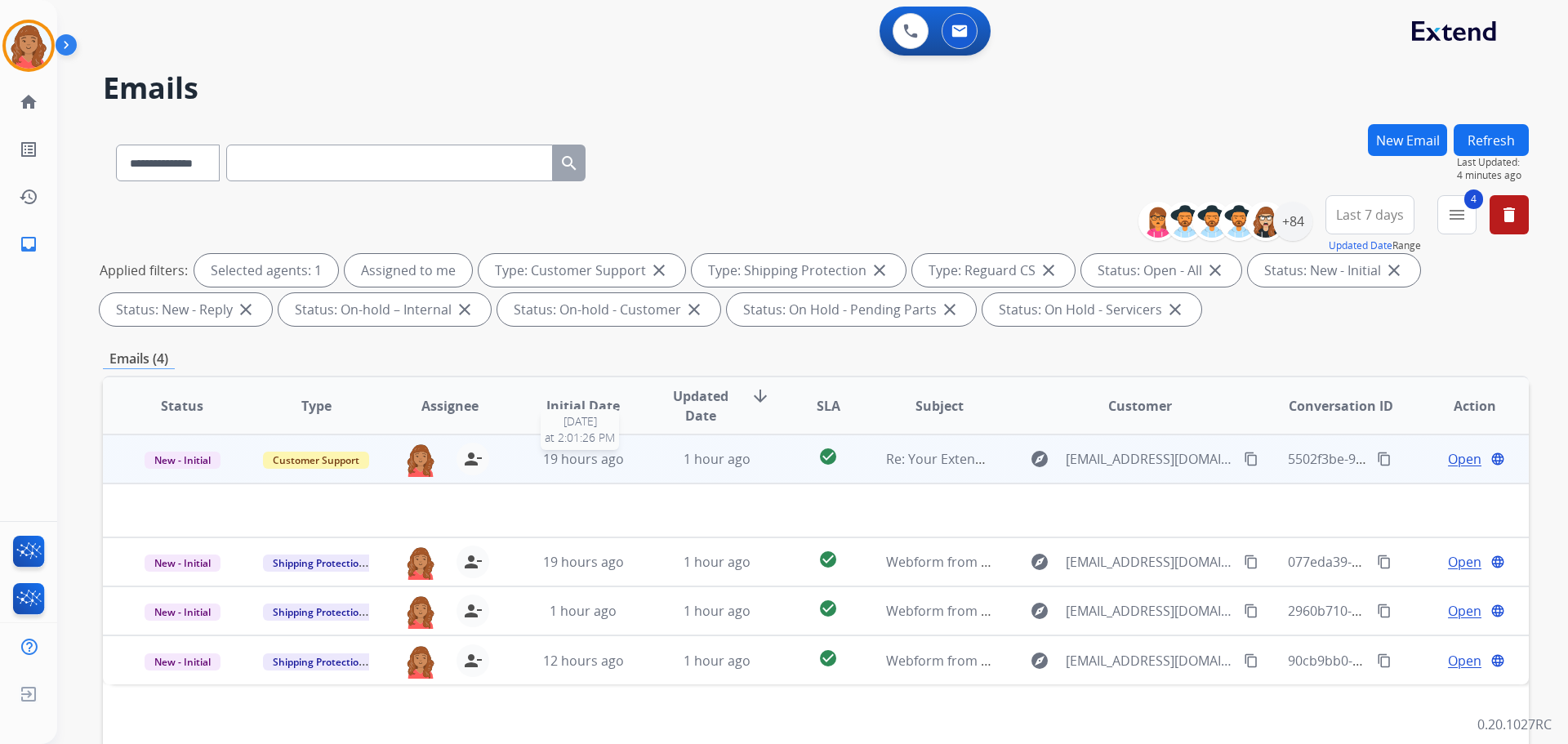
click at [562, 462] on span "19 hours ago" at bounding box center [583, 459] width 81 height 18
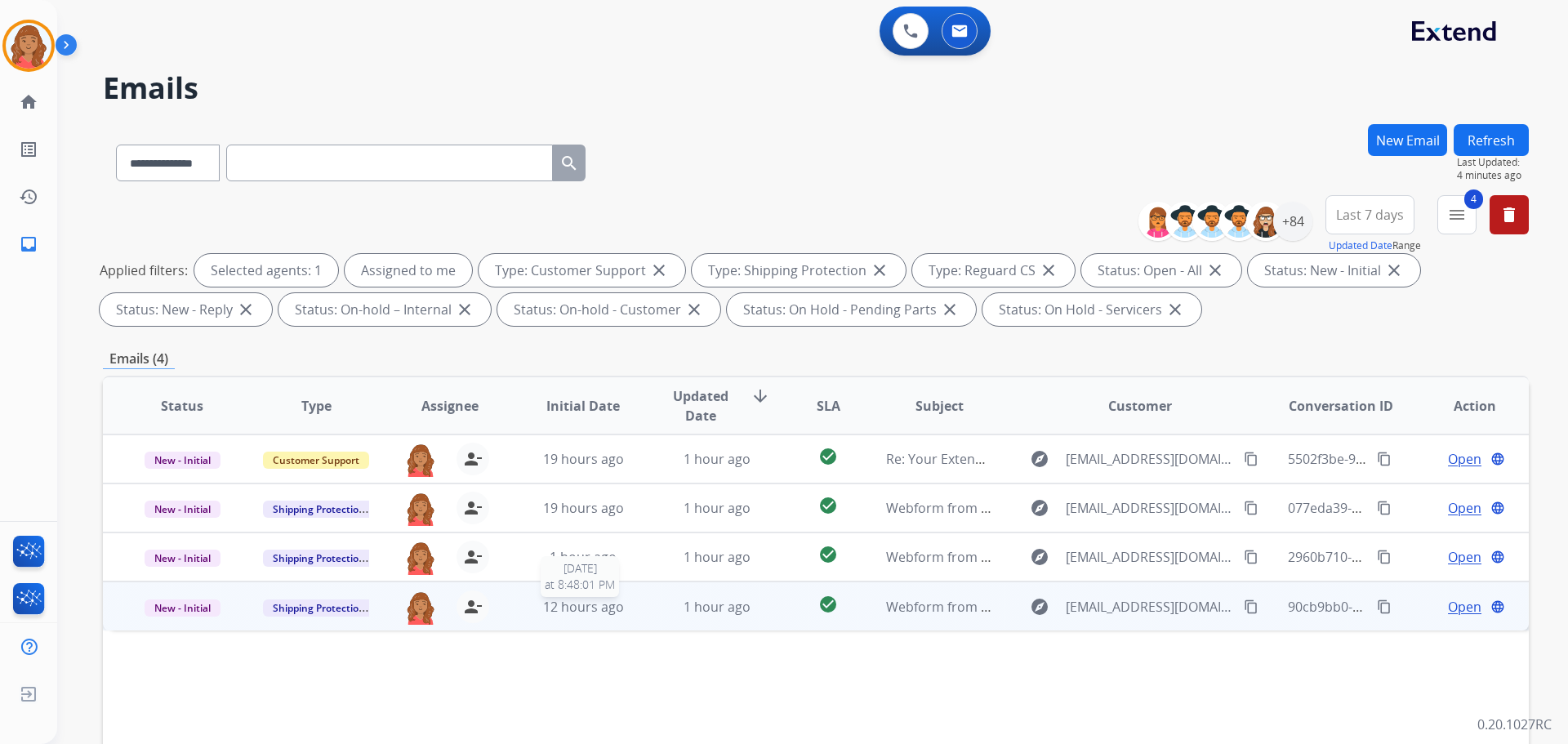
click at [577, 615] on span "12 hours ago" at bounding box center [583, 607] width 81 height 18
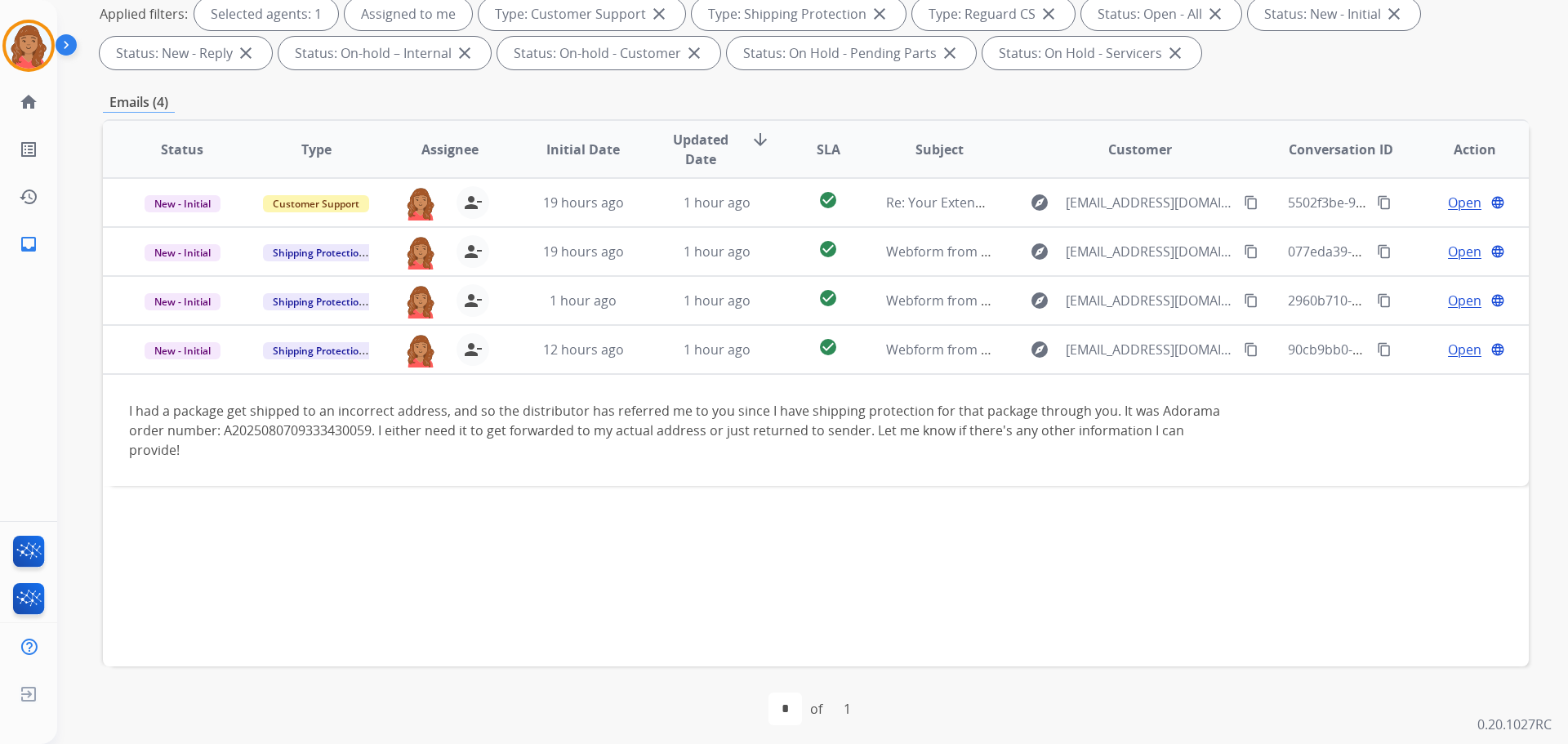
scroll to position [264, 0]
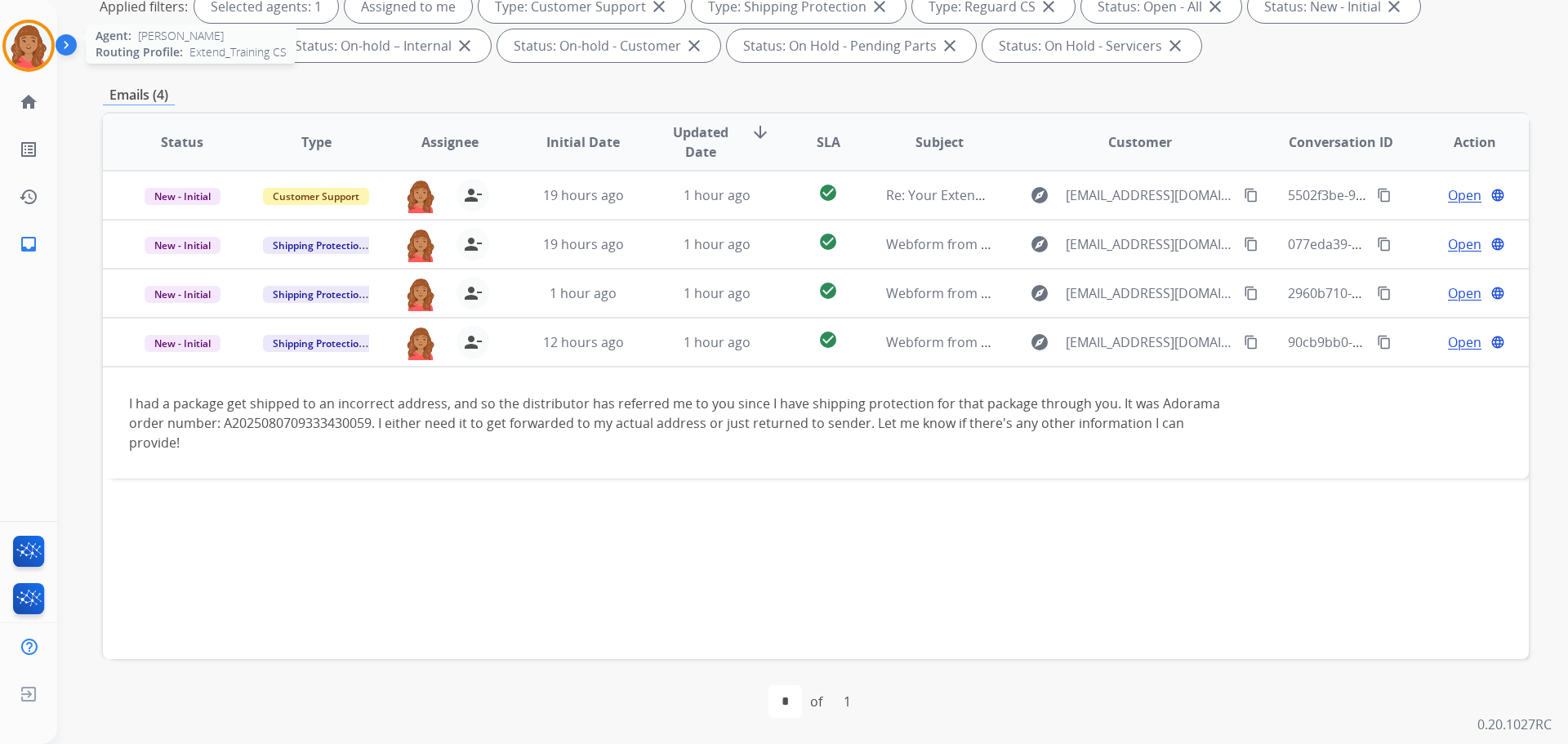
drag, startPoint x: 26, startPoint y: 41, endPoint x: 60, endPoint y: 41, distance: 34.0
click at [27, 41] on img at bounding box center [28, 46] width 46 height 46
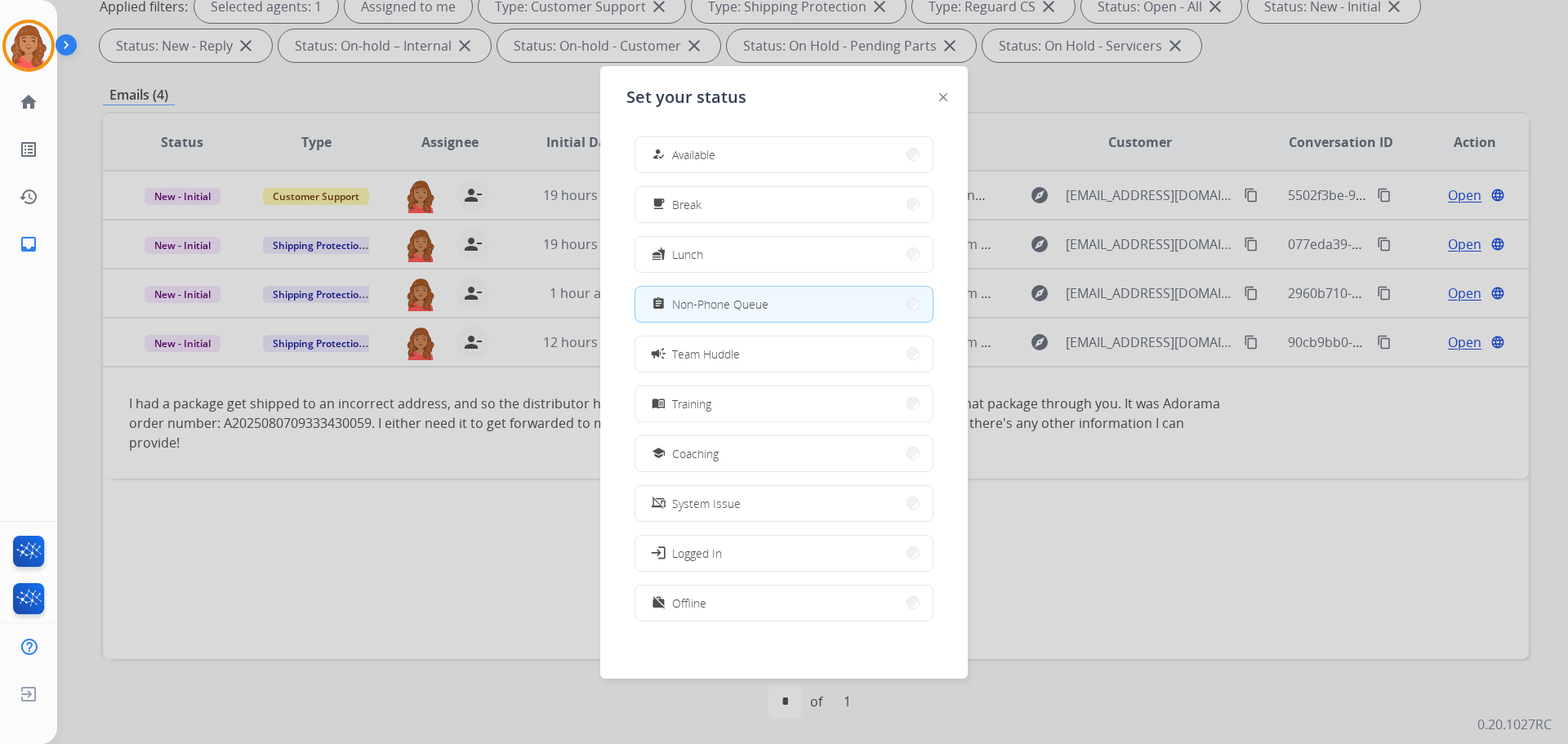
drag, startPoint x: 722, startPoint y: 153, endPoint x: 700, endPoint y: 164, distance: 24.6
click at [722, 154] on button "how_to_reg Available" at bounding box center [784, 155] width 297 height 35
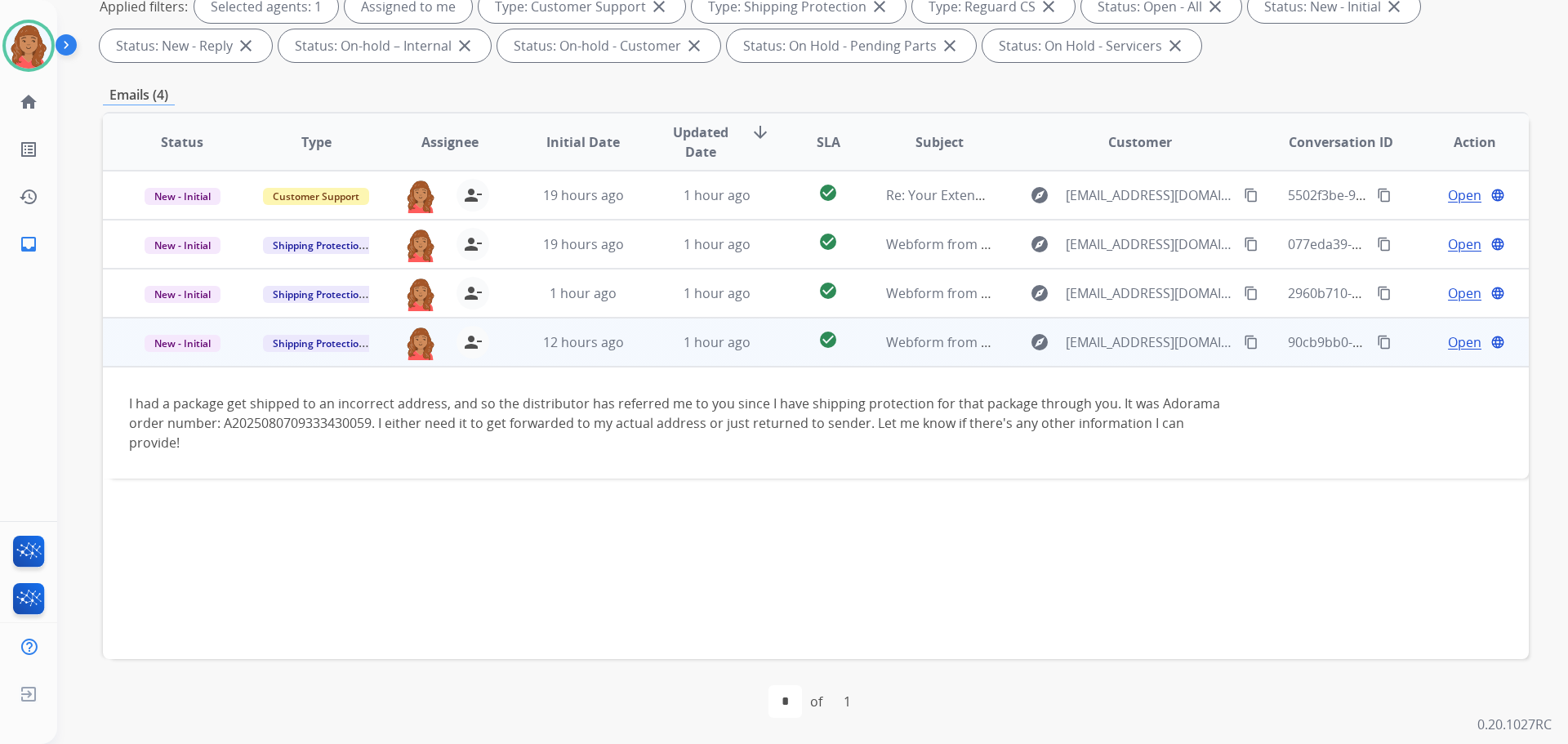
click at [1241, 343] on button "content_copy" at bounding box center [1251, 343] width 20 height 20
drag, startPoint x: 1228, startPoint y: 343, endPoint x: 994, endPoint y: 343, distance: 234.0
click at [1244, 343] on mat-icon "content_copy" at bounding box center [1251, 343] width 15 height 15
click at [1448, 343] on span "Open" at bounding box center [1465, 343] width 33 height 20
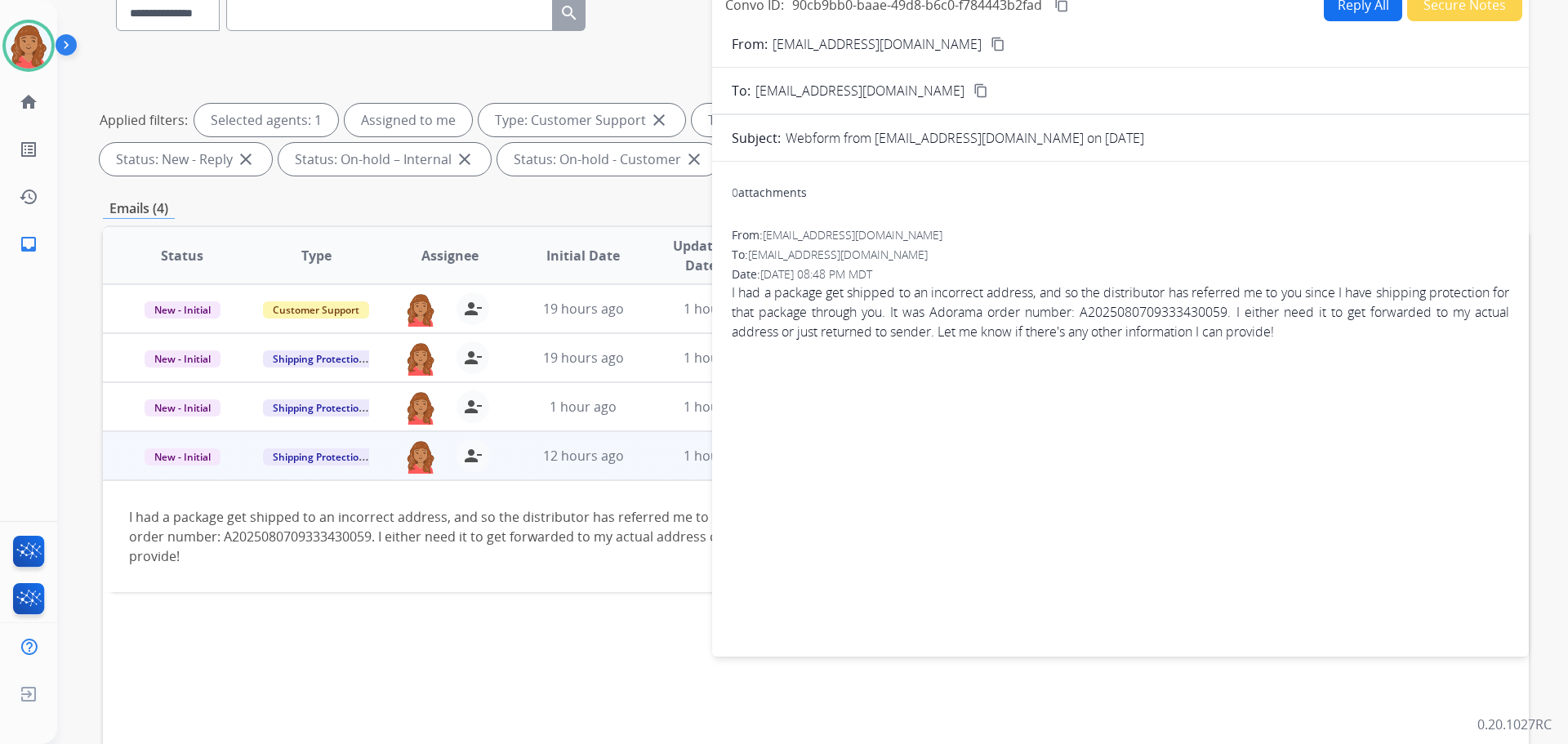
scroll to position [0, 0]
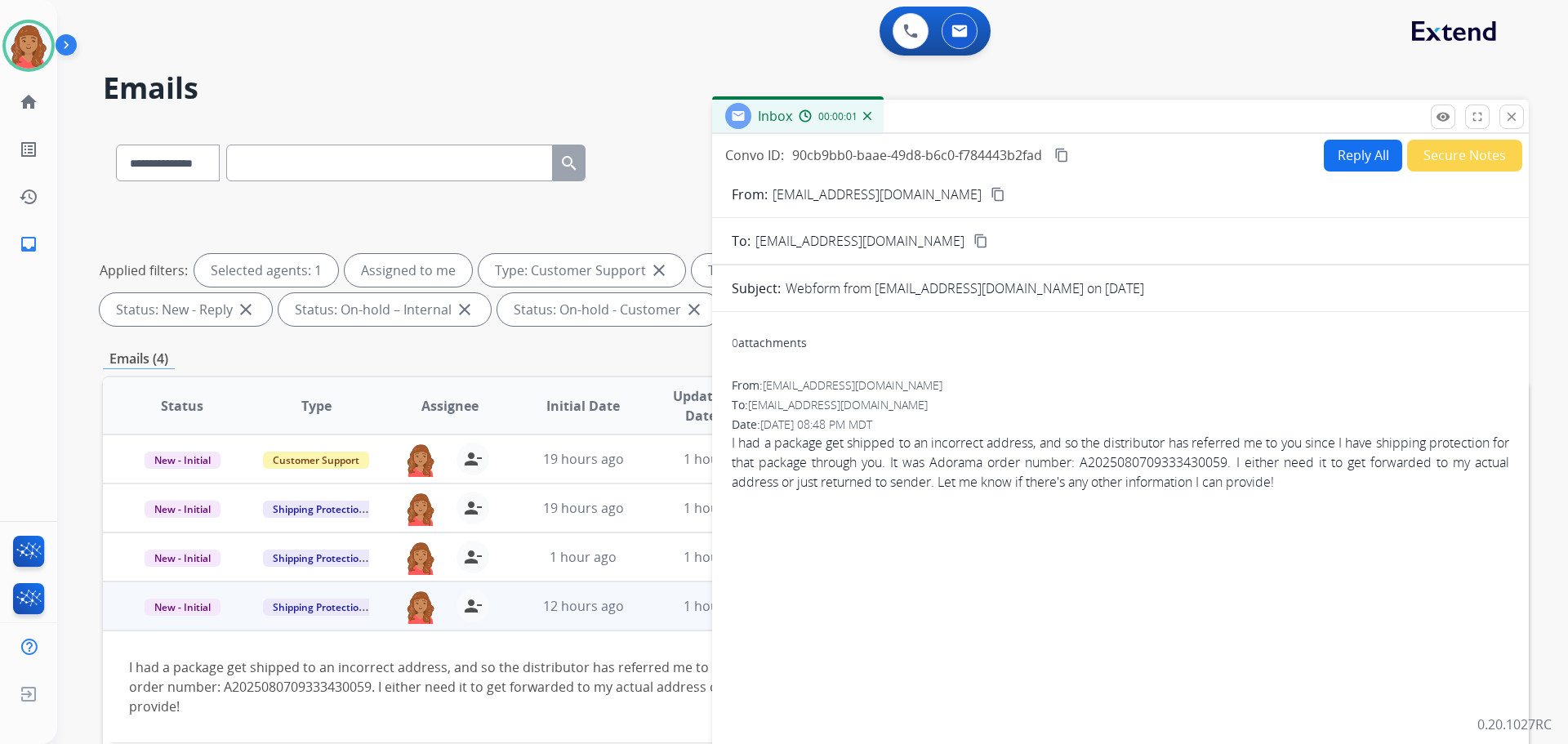
click at [1346, 163] on button "Reply All" at bounding box center [1363, 156] width 79 height 31
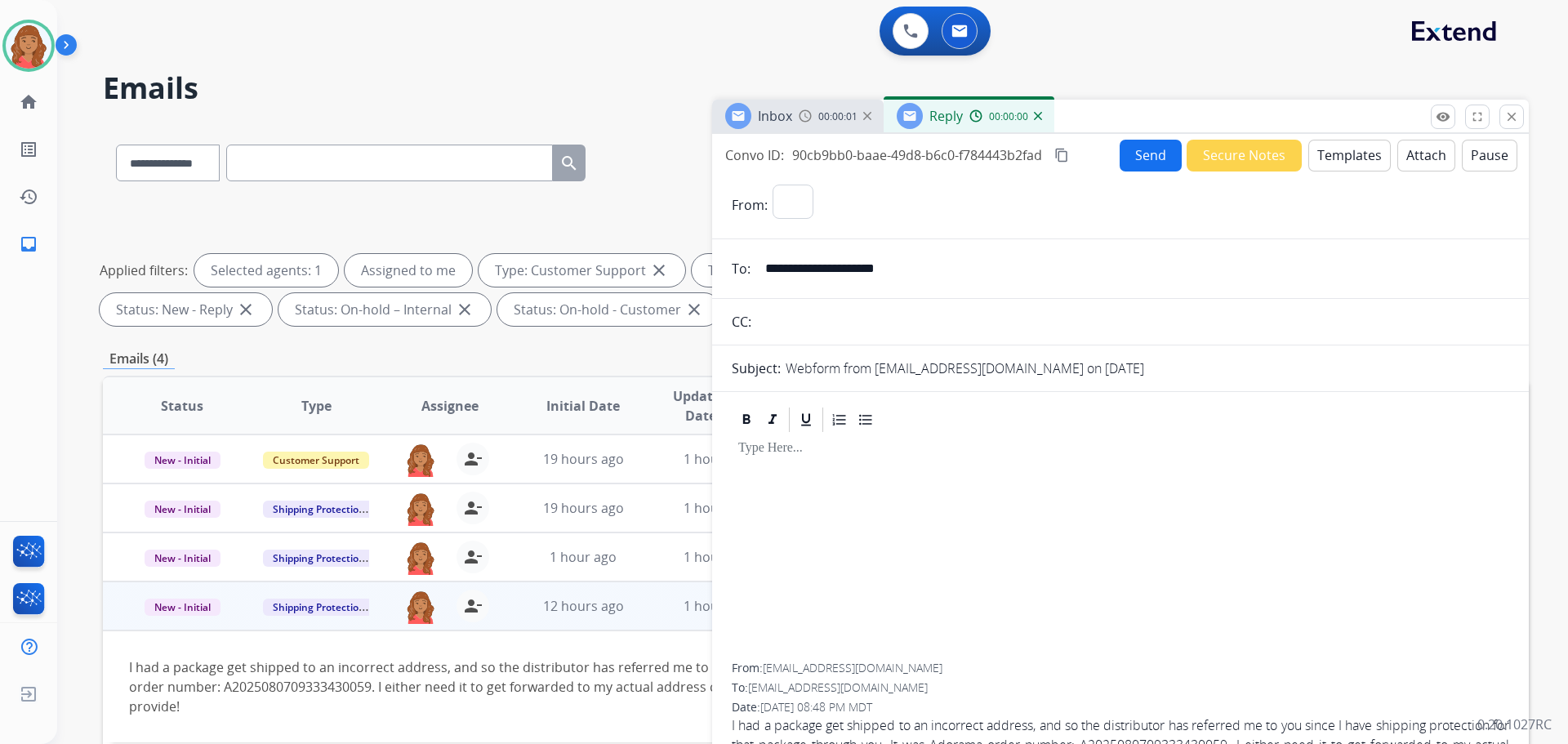
select select "**********"
drag, startPoint x: 781, startPoint y: 512, endPoint x: 1335, endPoint y: 165, distance: 653.7
click at [1335, 165] on button "Templates" at bounding box center [1350, 156] width 83 height 31
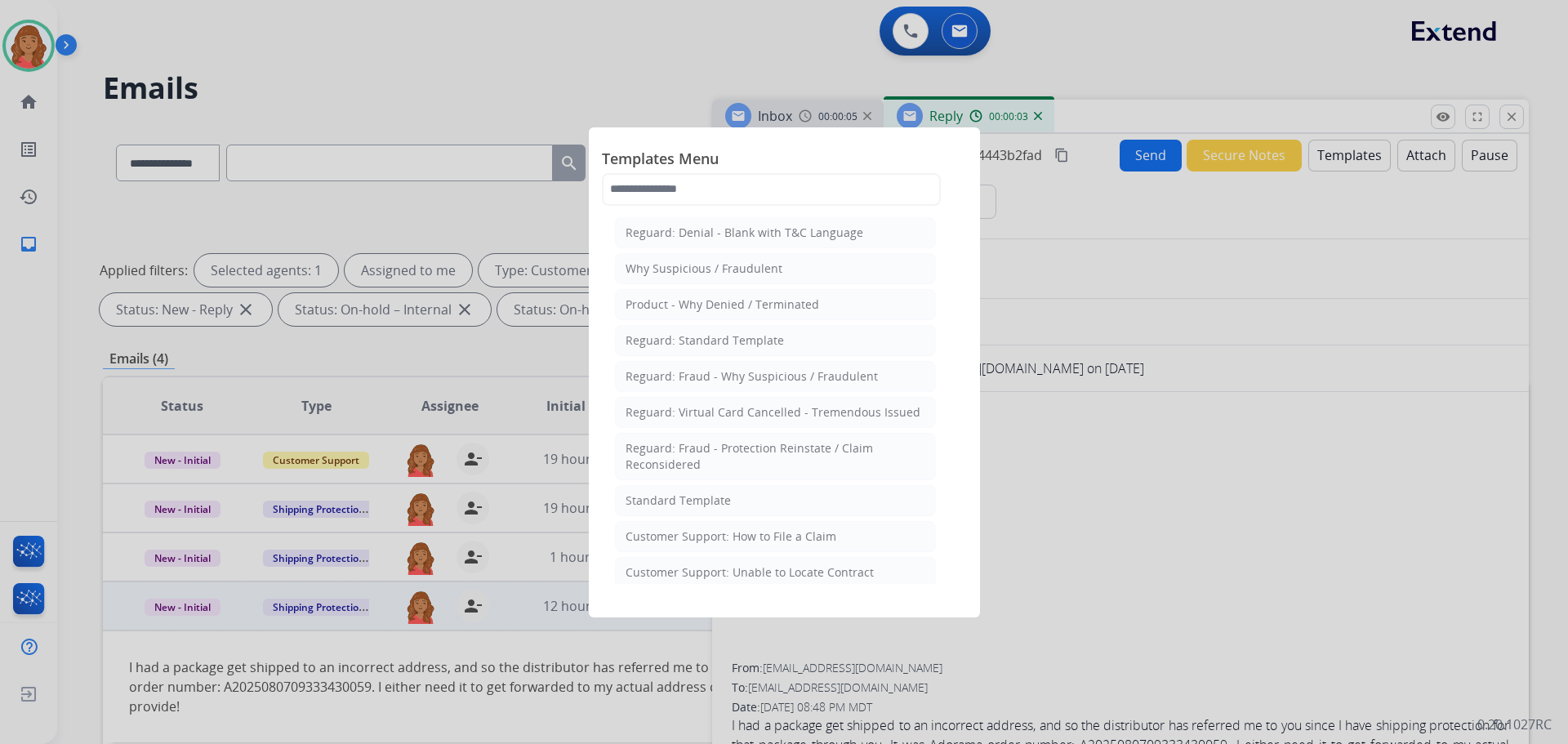
click at [723, 506] on div "Standard Template" at bounding box center [678, 501] width 105 height 17
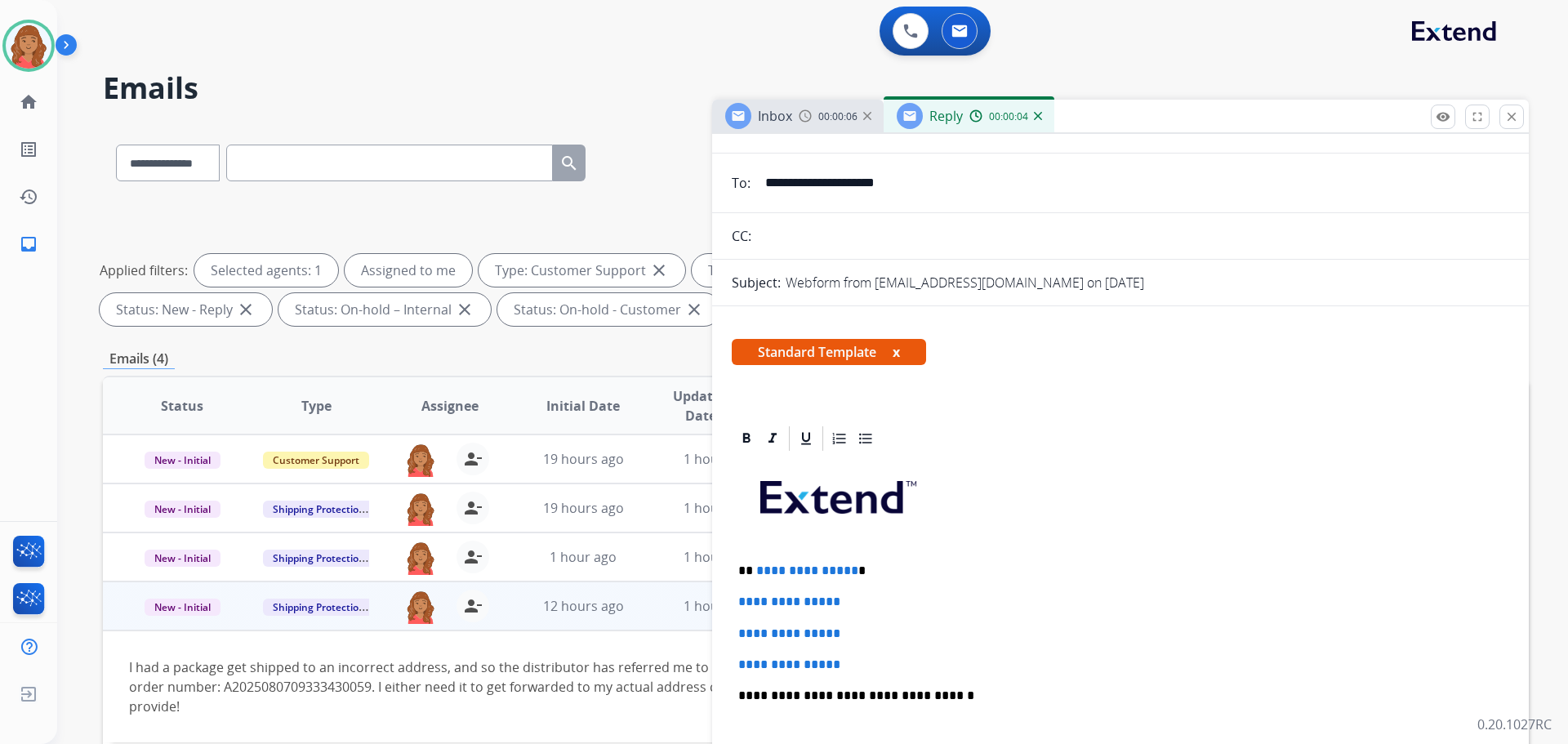
scroll to position [245, 0]
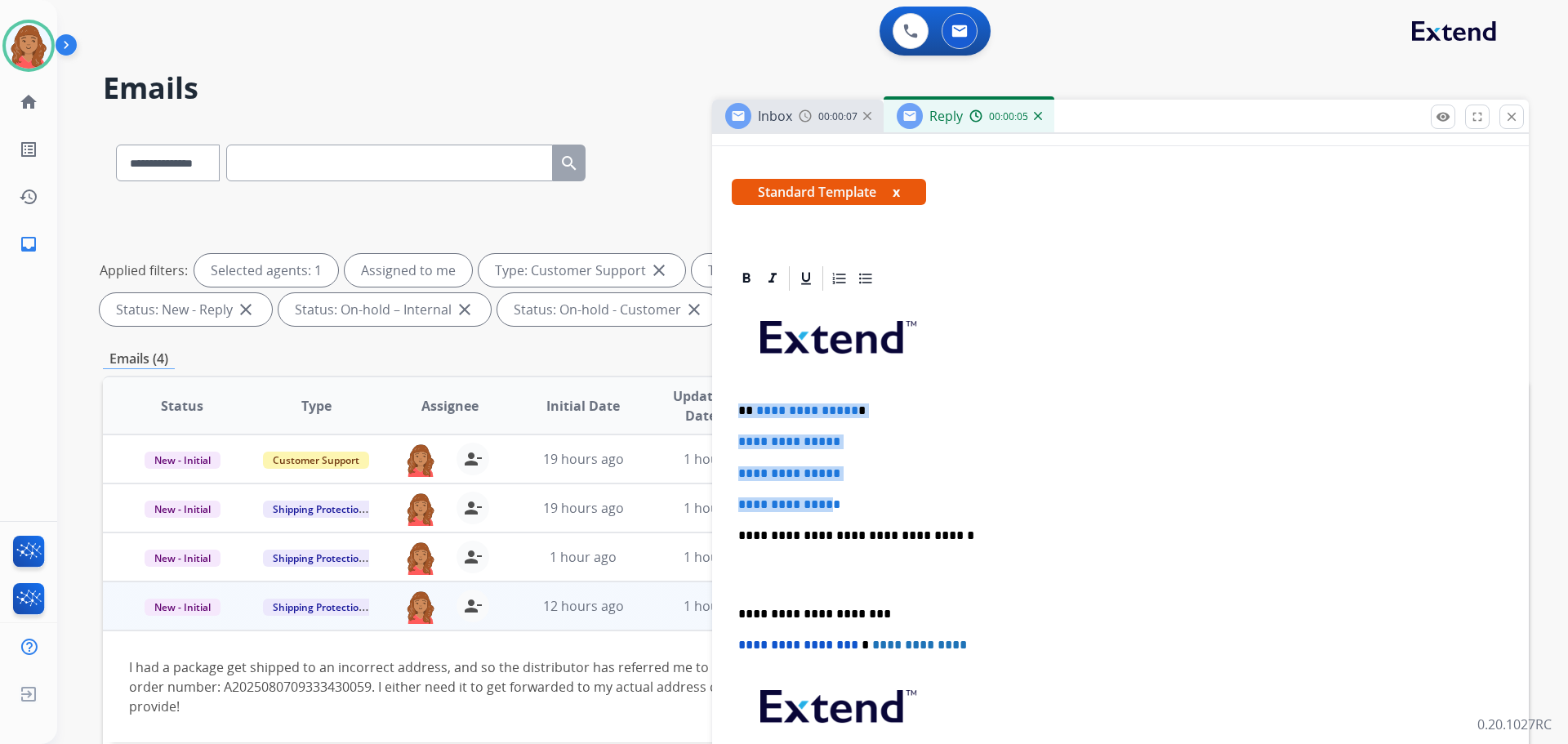
drag, startPoint x: 836, startPoint y: 498, endPoint x: 718, endPoint y: 406, distance: 149.6
click at [718, 406] on div "**********" at bounding box center [1120, 622] width 817 height 716
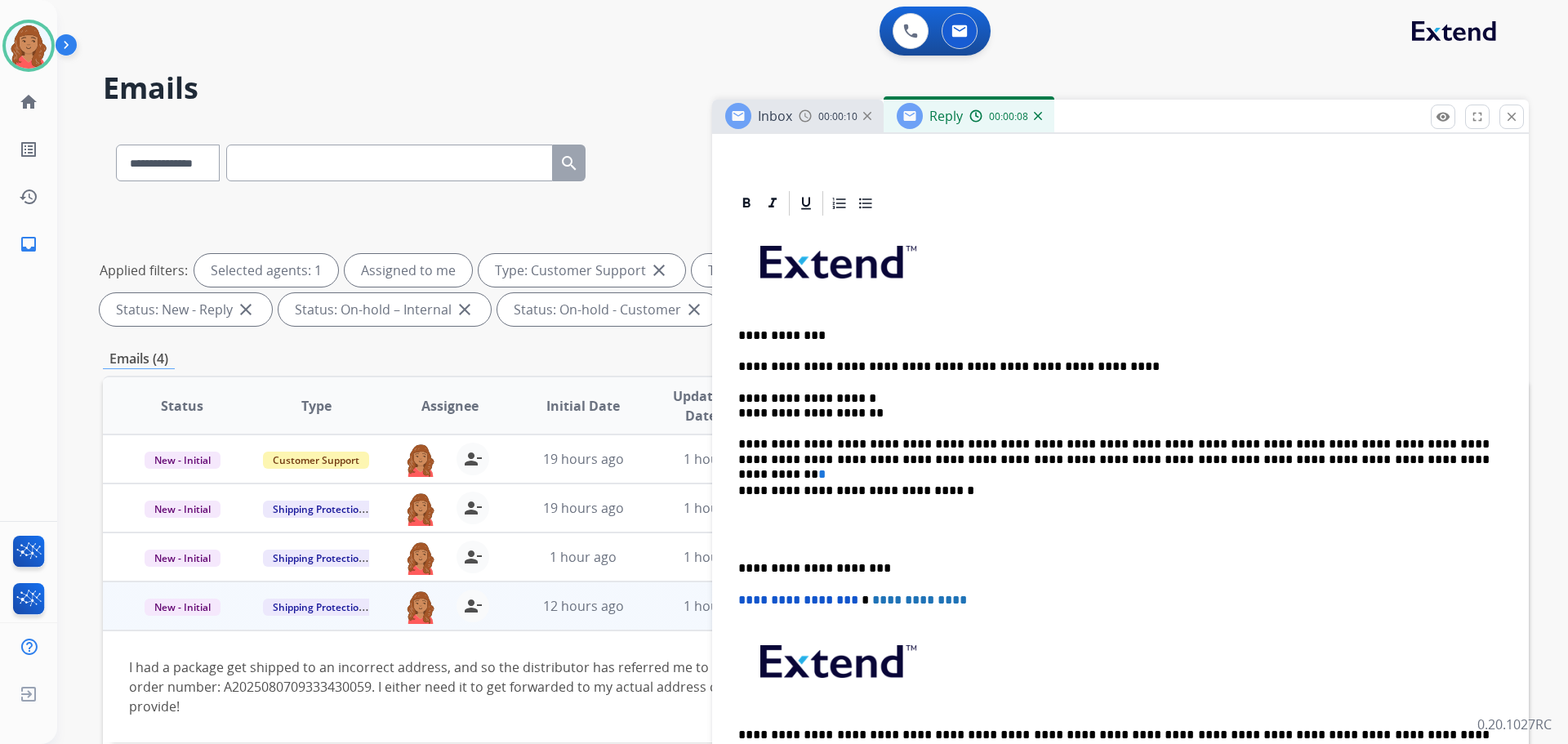
scroll to position [408, 0]
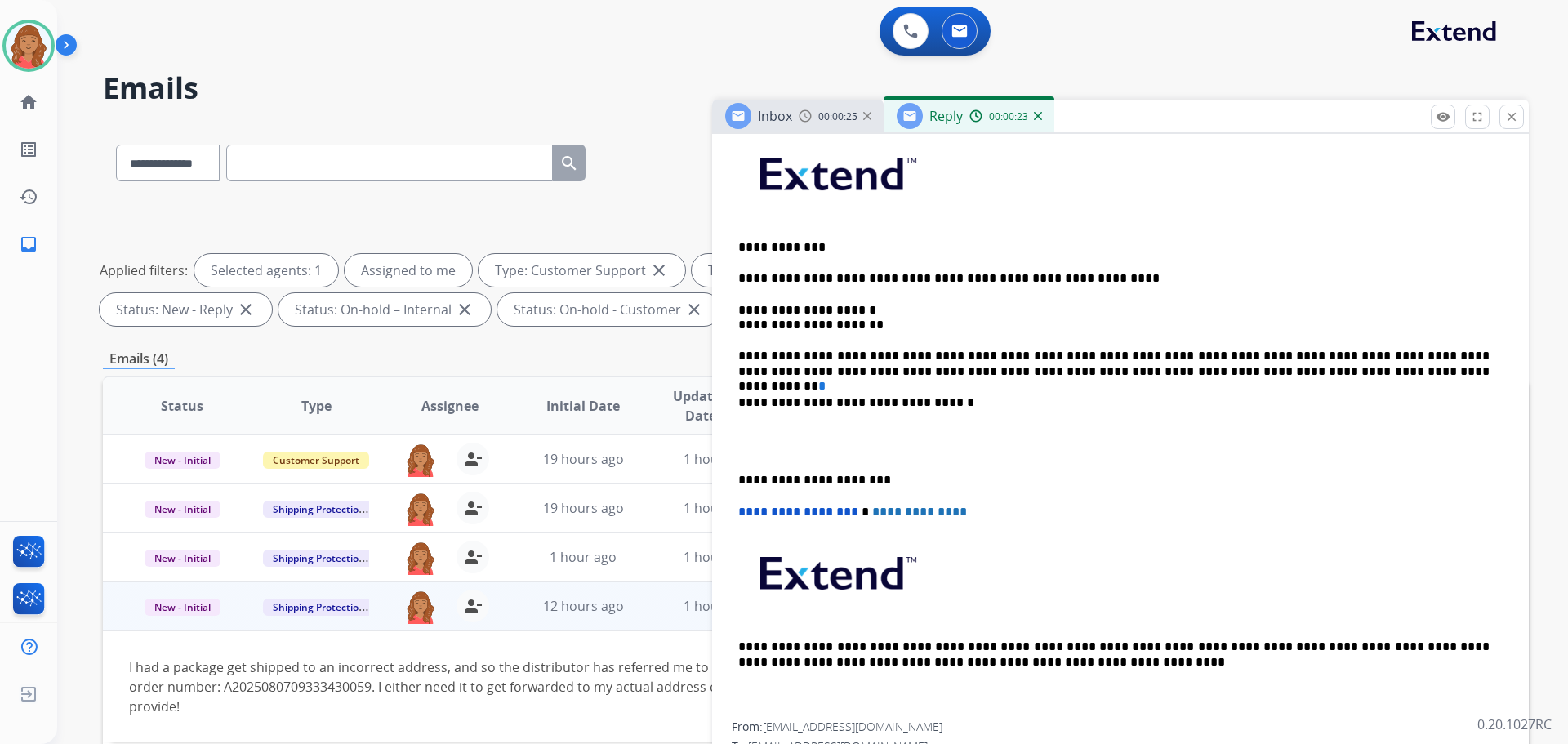
click at [990, 356] on p "**********" at bounding box center [1114, 363] width 751 height 31
click at [972, 356] on p "**********" at bounding box center [1114, 363] width 751 height 31
click at [964, 352] on p "**********" at bounding box center [1114, 363] width 751 height 31
click at [877, 488] on div "**********" at bounding box center [1120, 426] width 778 height 593
click at [735, 274] on div "**********" at bounding box center [1120, 426] width 778 height 593
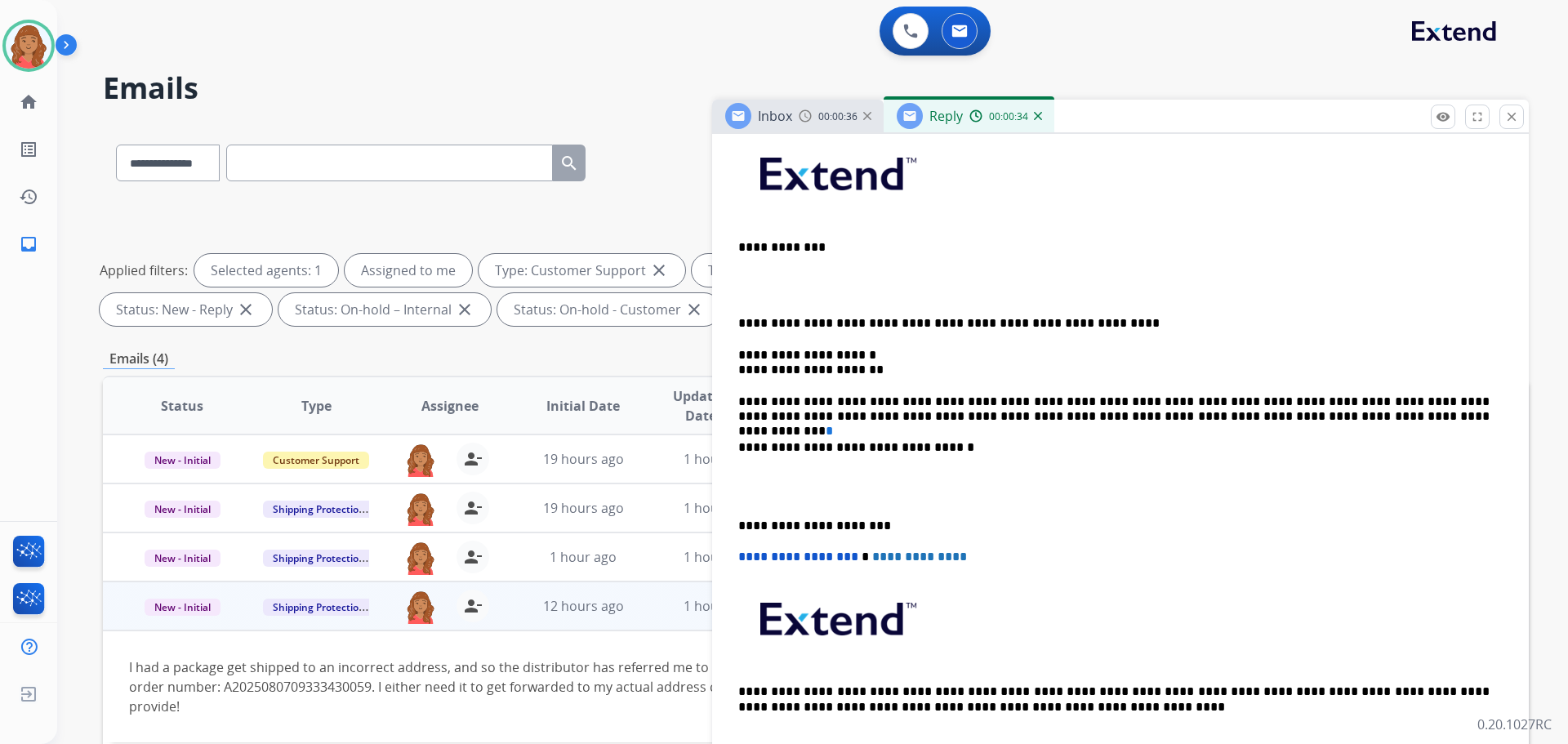
click at [764, 279] on p "**********" at bounding box center [1114, 301] width 751 height 60
click at [736, 319] on div "**********" at bounding box center [1120, 449] width 778 height 637
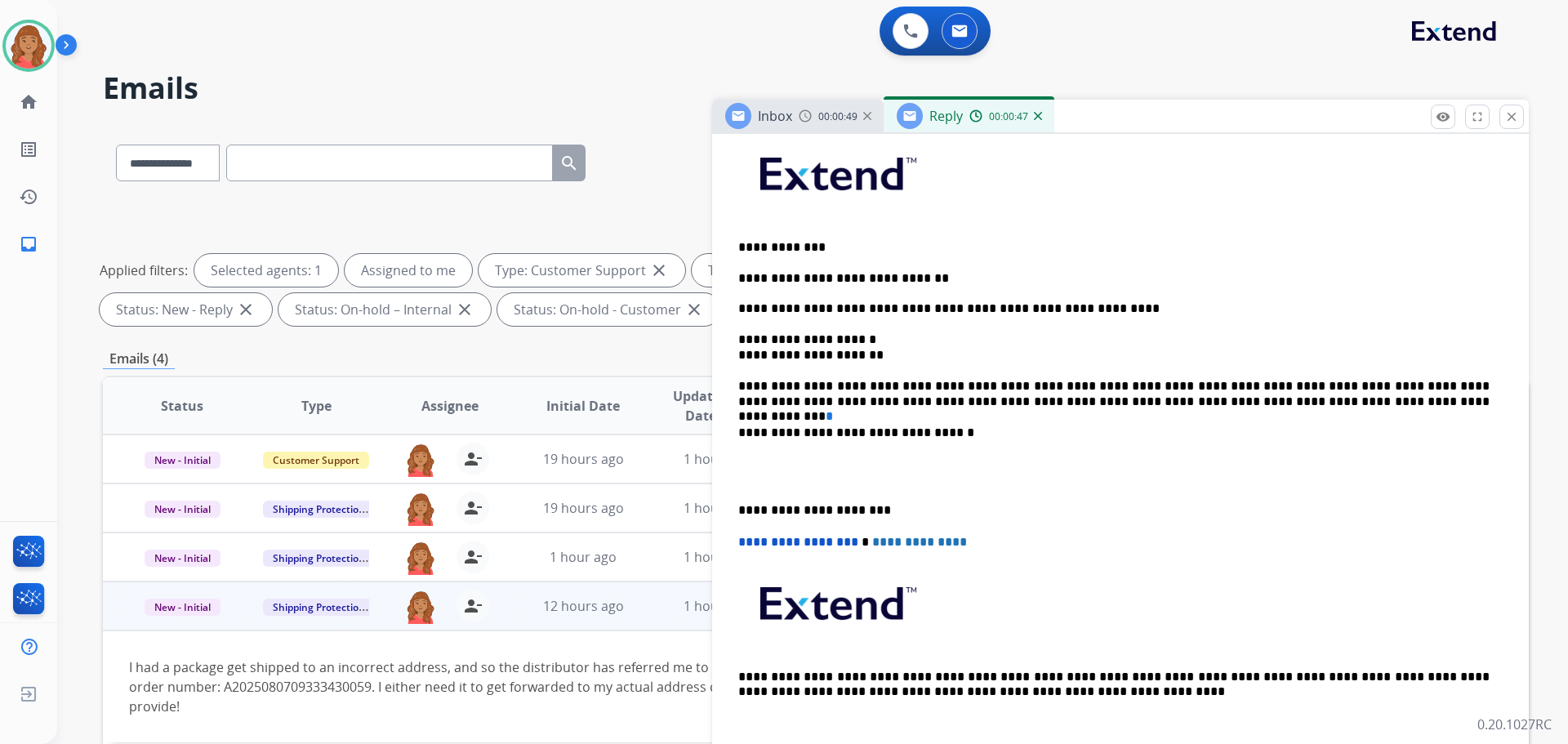
click at [736, 505] on div "**********" at bounding box center [1120, 441] width 778 height 622
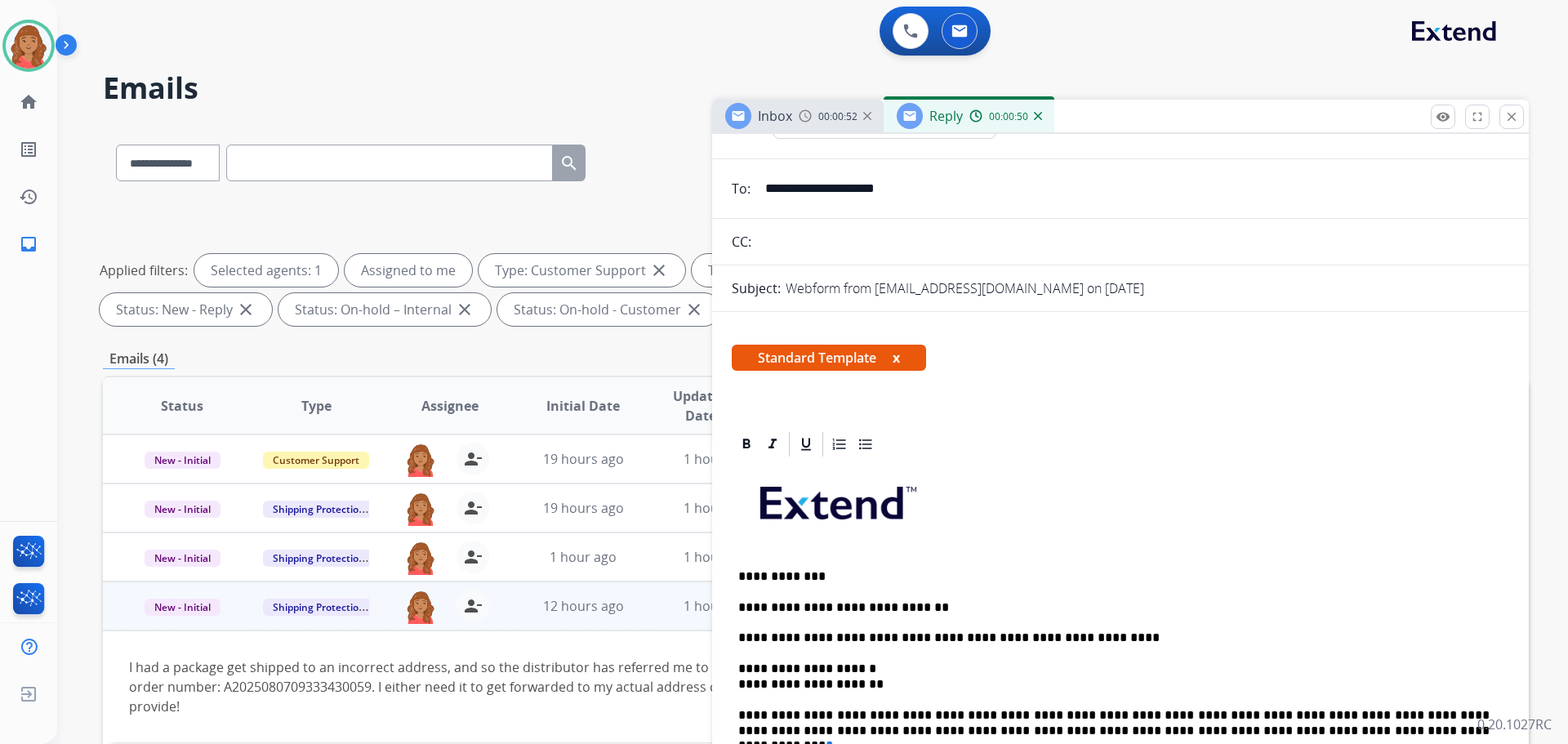
scroll to position [0, 0]
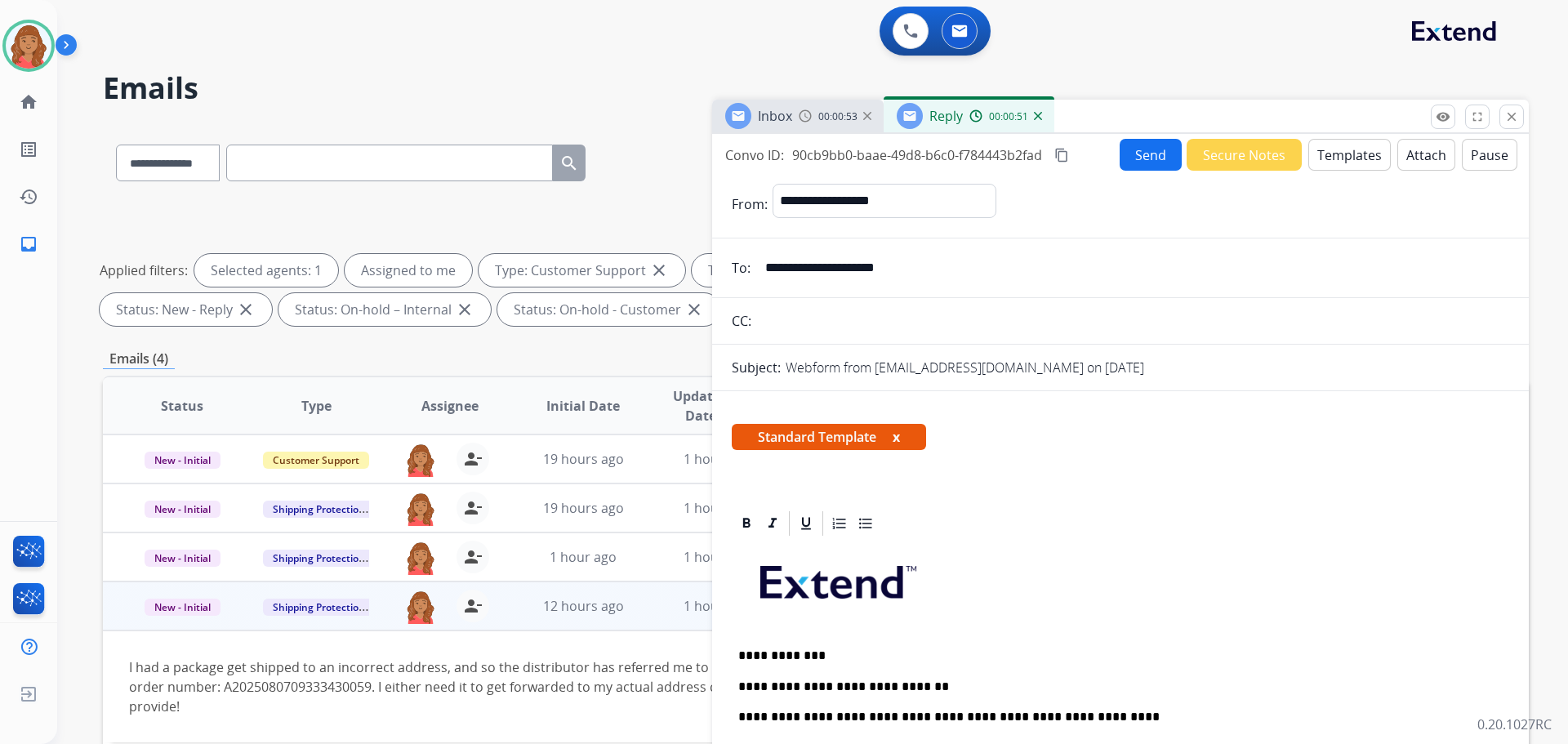
click at [1061, 154] on mat-icon "content_copy" at bounding box center [1062, 156] width 15 height 15
click at [1131, 156] on button "Send" at bounding box center [1150, 155] width 62 height 31
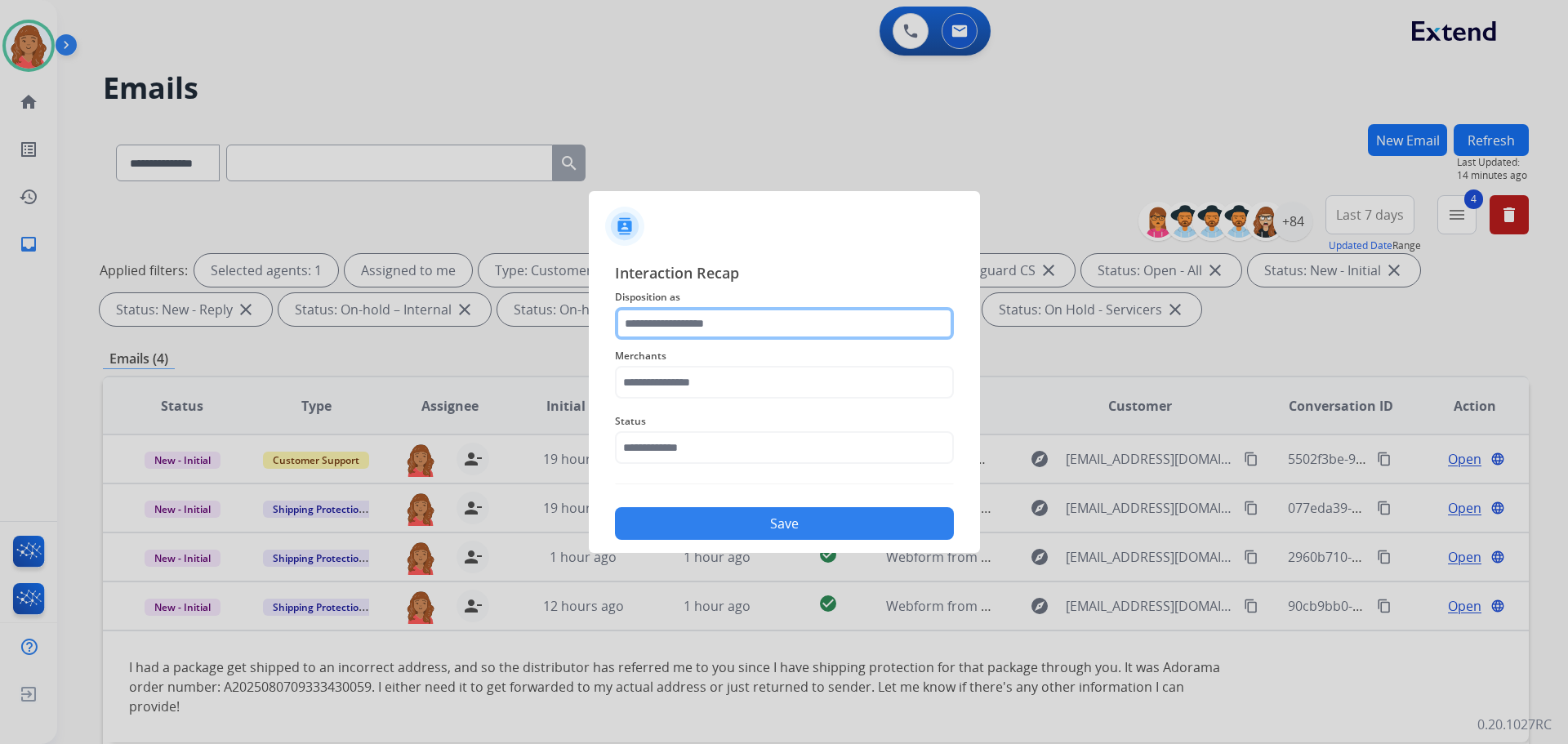
drag, startPoint x: 689, startPoint y: 331, endPoint x: 679, endPoint y: 336, distance: 11.2
click at [689, 332] on input "text" at bounding box center [784, 323] width 339 height 32
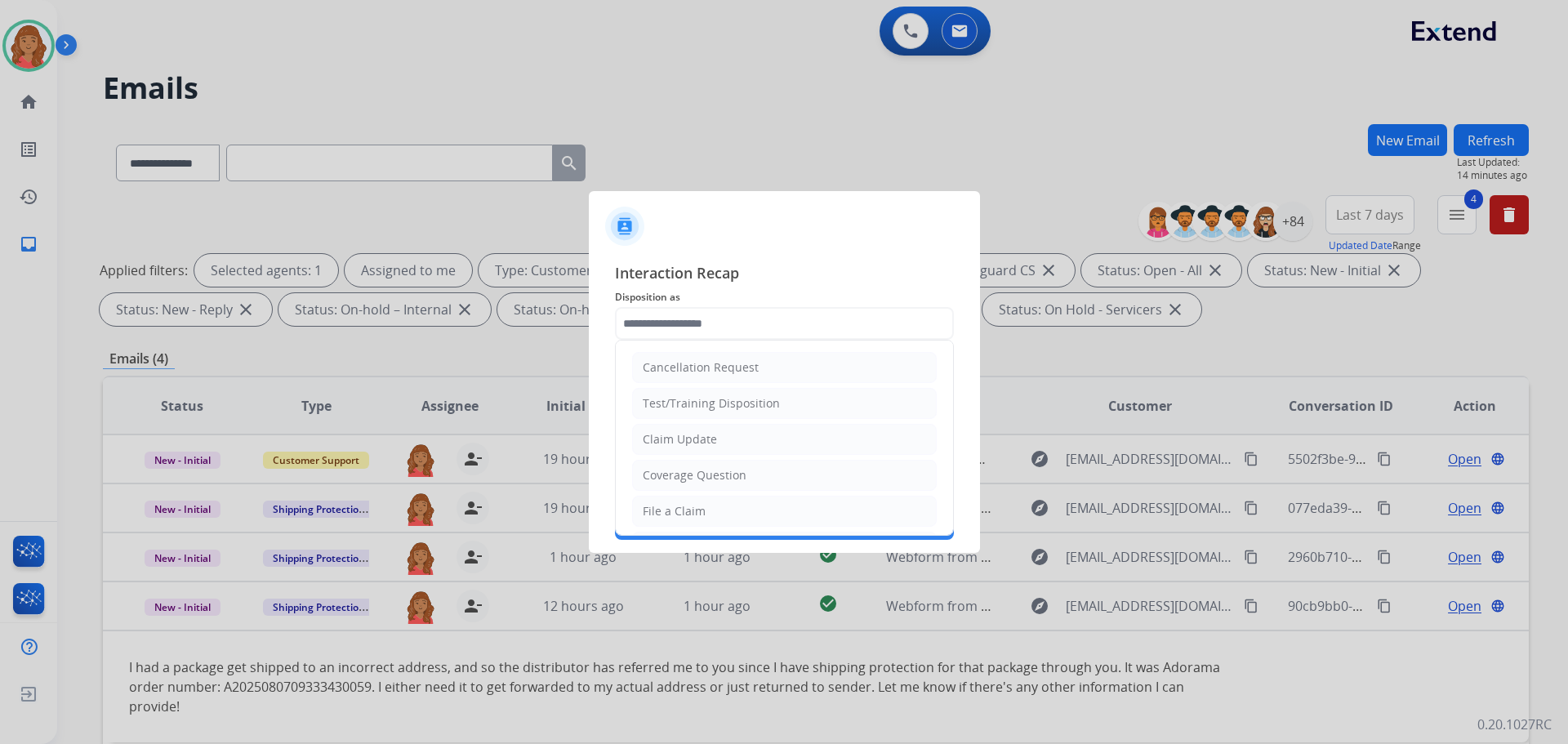
drag, startPoint x: 673, startPoint y: 501, endPoint x: 673, endPoint y: 488, distance: 13.0
click at [673, 499] on li "File a Claim" at bounding box center [784, 511] width 304 height 31
type input "**********"
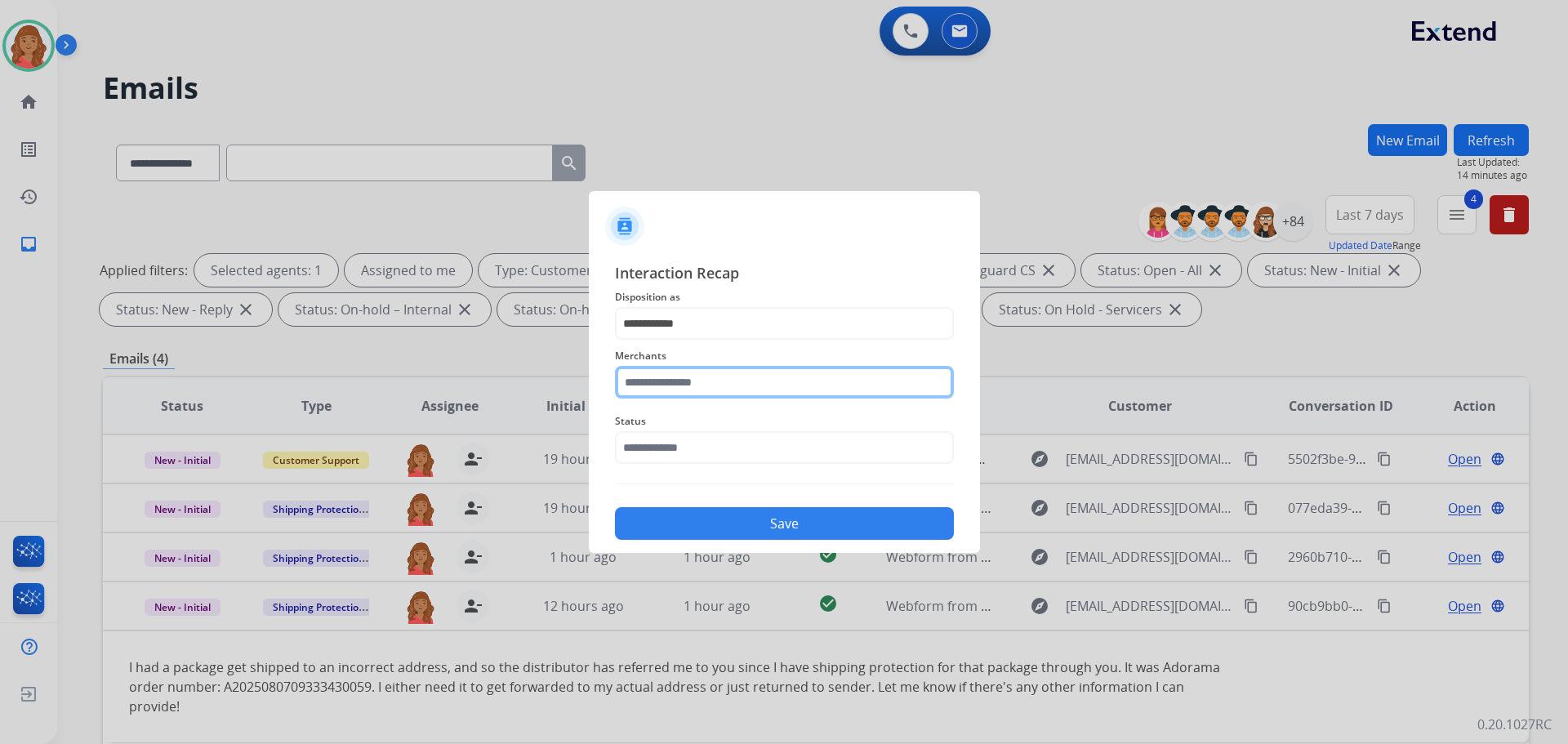
click at [667, 393] on input "text" at bounding box center [784, 382] width 339 height 32
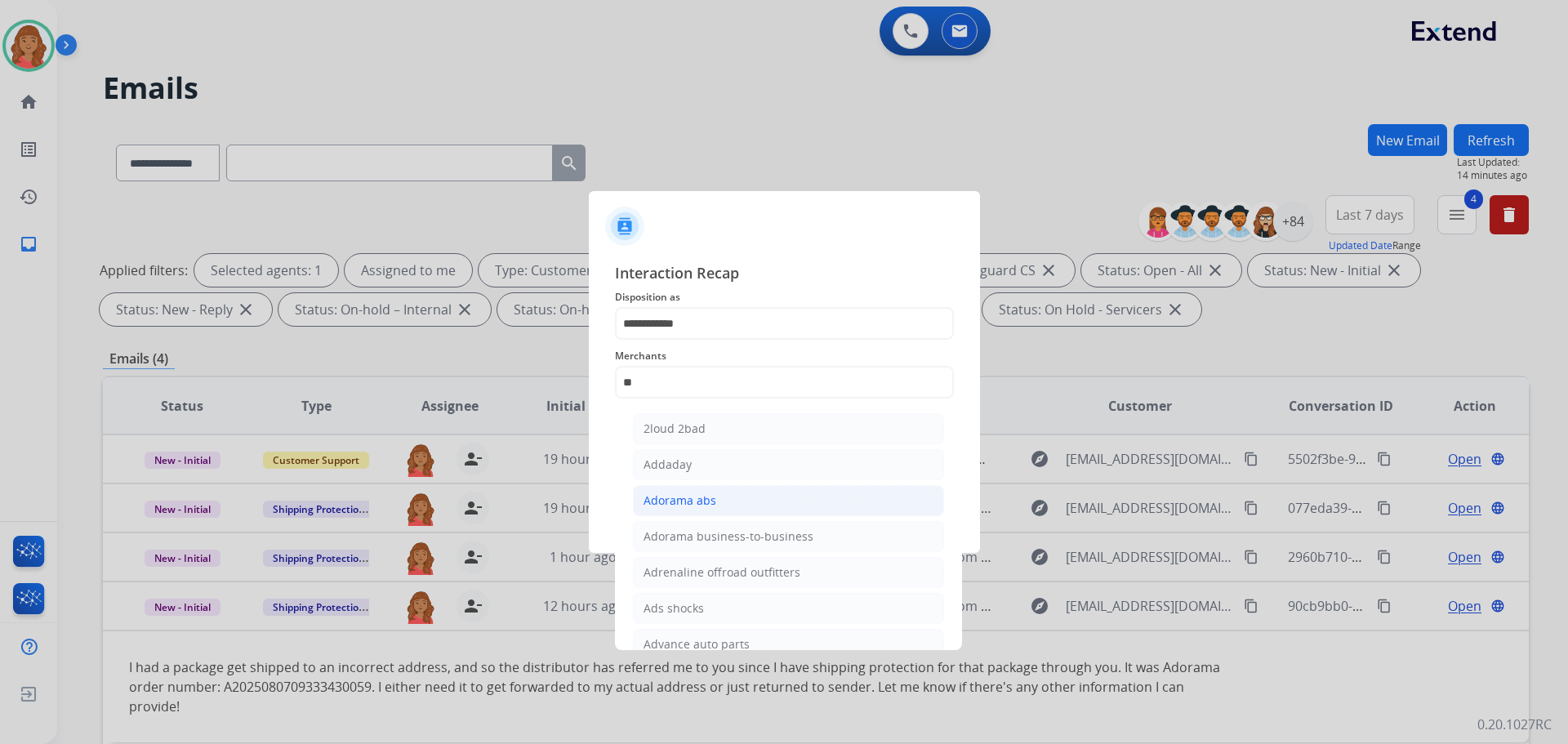
click at [676, 506] on div "Adorama abs" at bounding box center [680, 501] width 73 height 17
type input "**********"
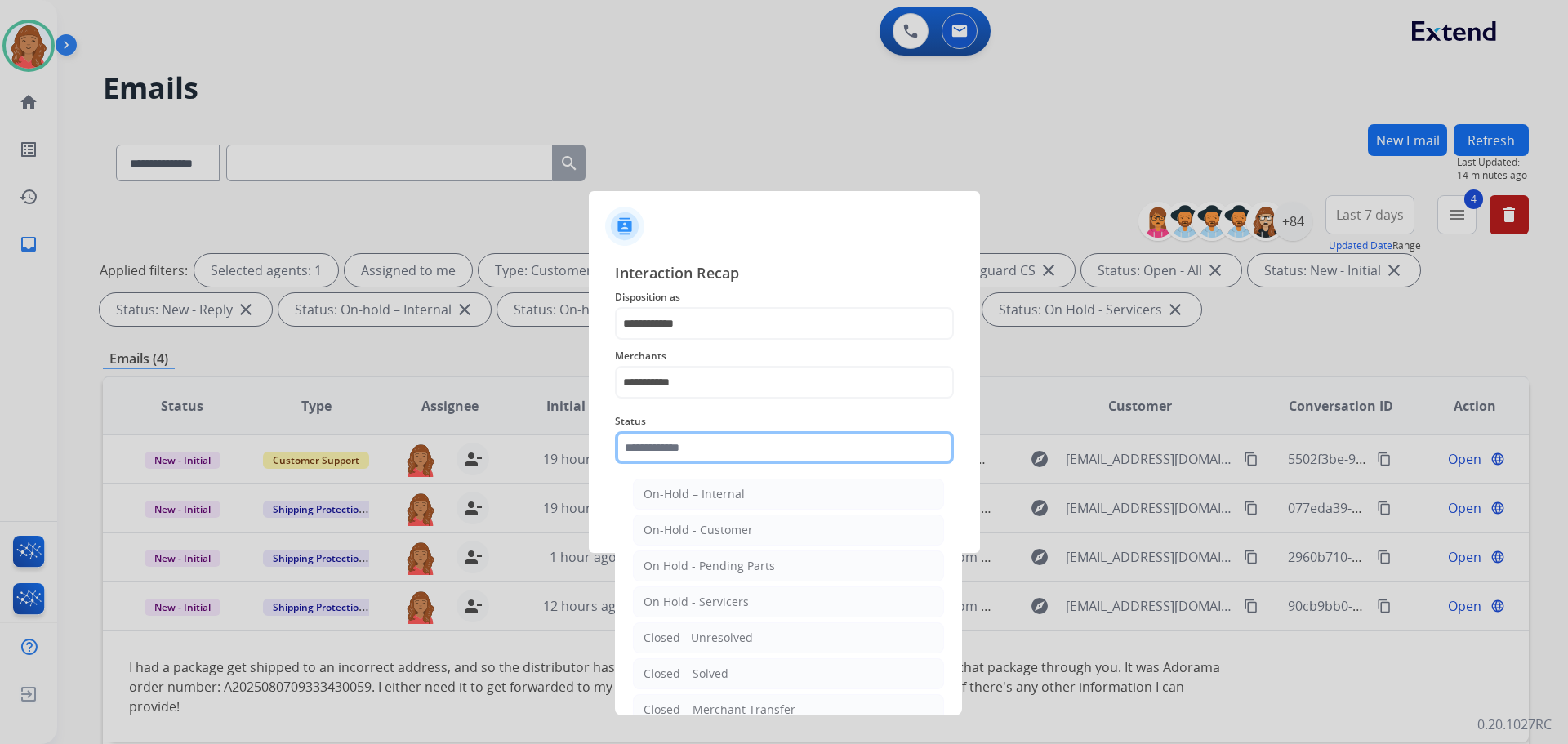
click at [692, 447] on input "text" at bounding box center [784, 447] width 339 height 32
drag, startPoint x: 676, startPoint y: 668, endPoint x: 696, endPoint y: 576, distance: 94.1
click at [677, 666] on div "Closed – Solved" at bounding box center [686, 674] width 85 height 17
type input "**********"
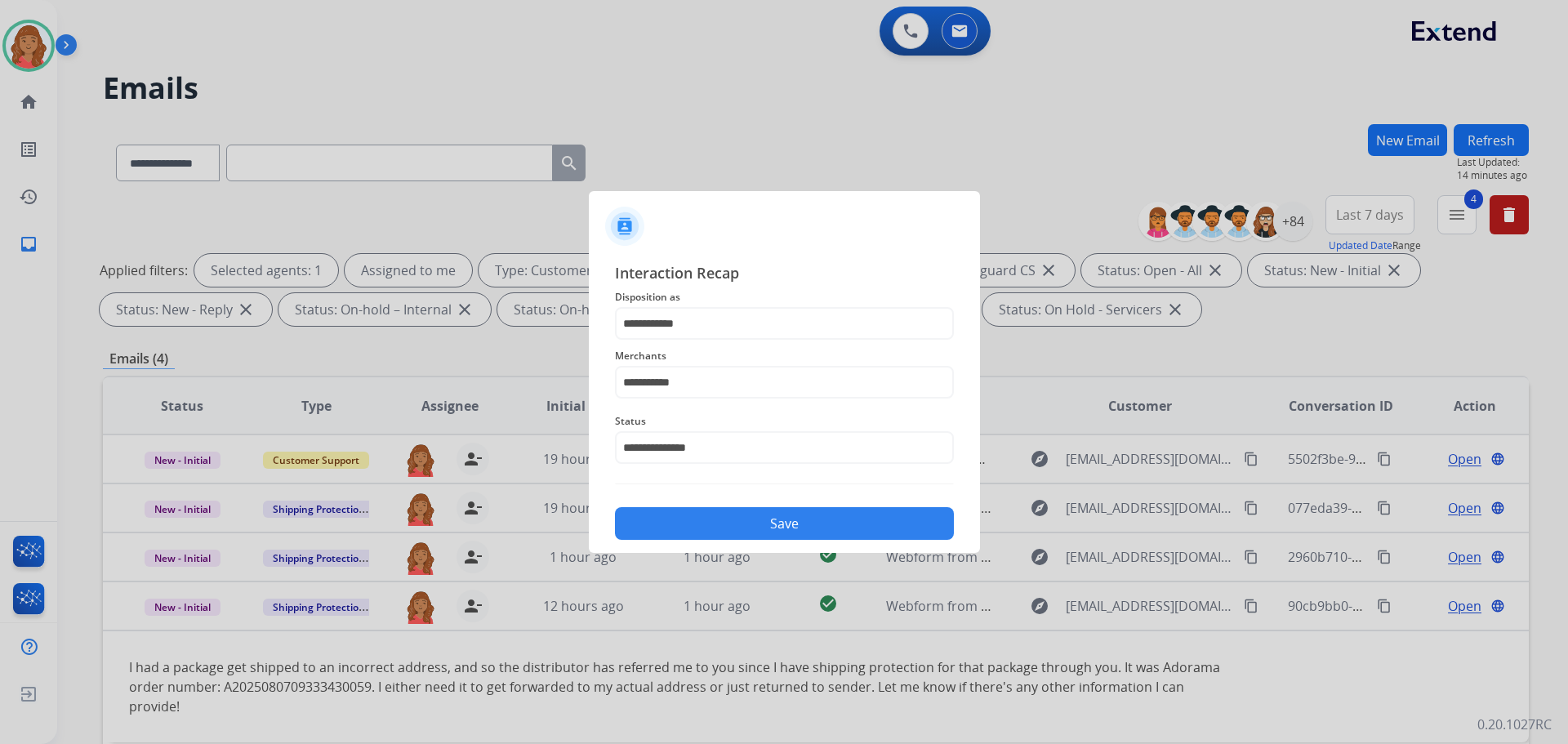
click at [717, 513] on button "Save" at bounding box center [784, 523] width 339 height 32
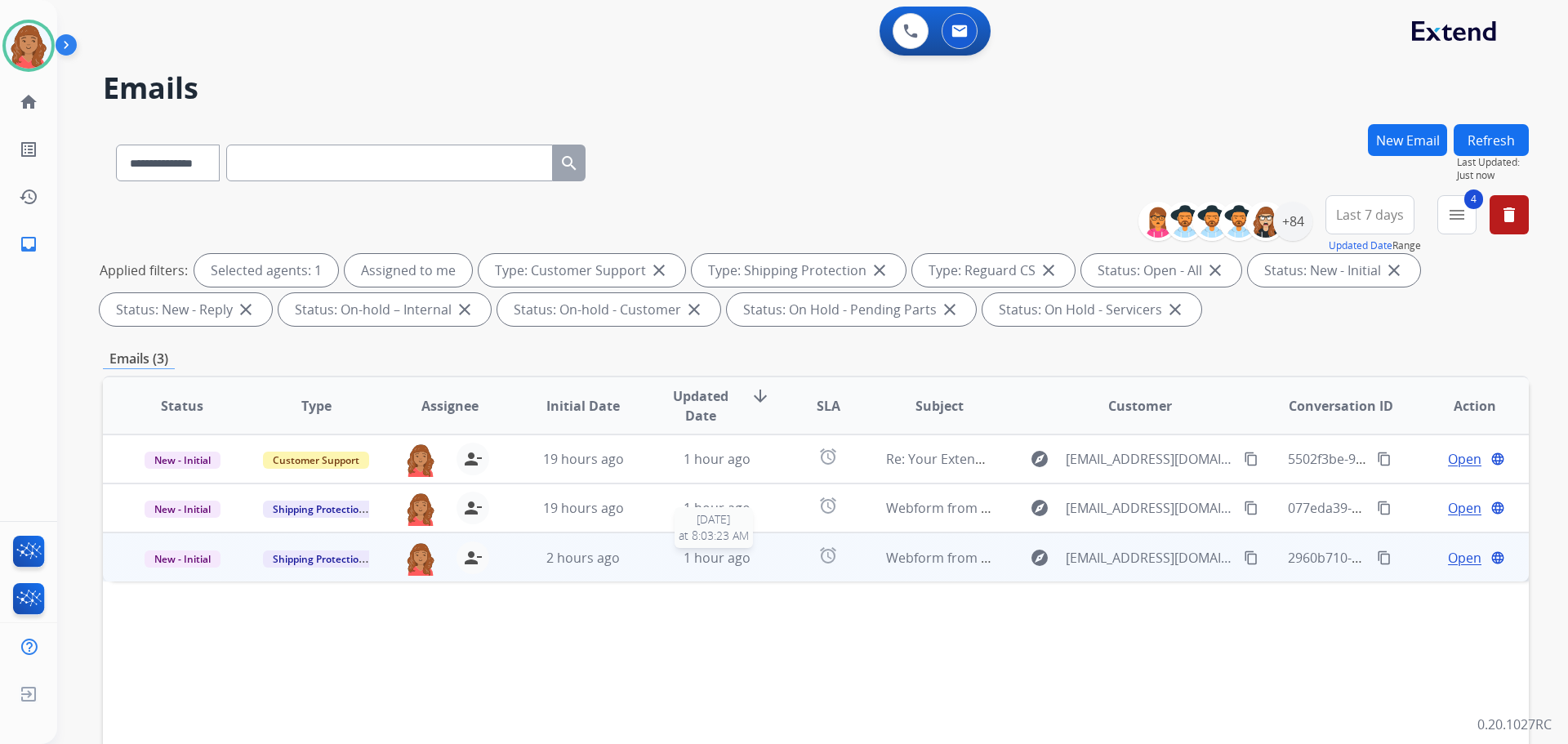
click at [685, 559] on span "1 hour ago" at bounding box center [717, 558] width 67 height 18
drag, startPoint x: 1241, startPoint y: 554, endPoint x: 1215, endPoint y: 559, distance: 26.5
click at [1244, 554] on mat-icon "content_copy" at bounding box center [1251, 557] width 15 height 15
click at [543, 569] on td "2 hours ago" at bounding box center [571, 556] width 134 height 49
click at [542, 565] on div "2 hours ago" at bounding box center [583, 558] width 107 height 20
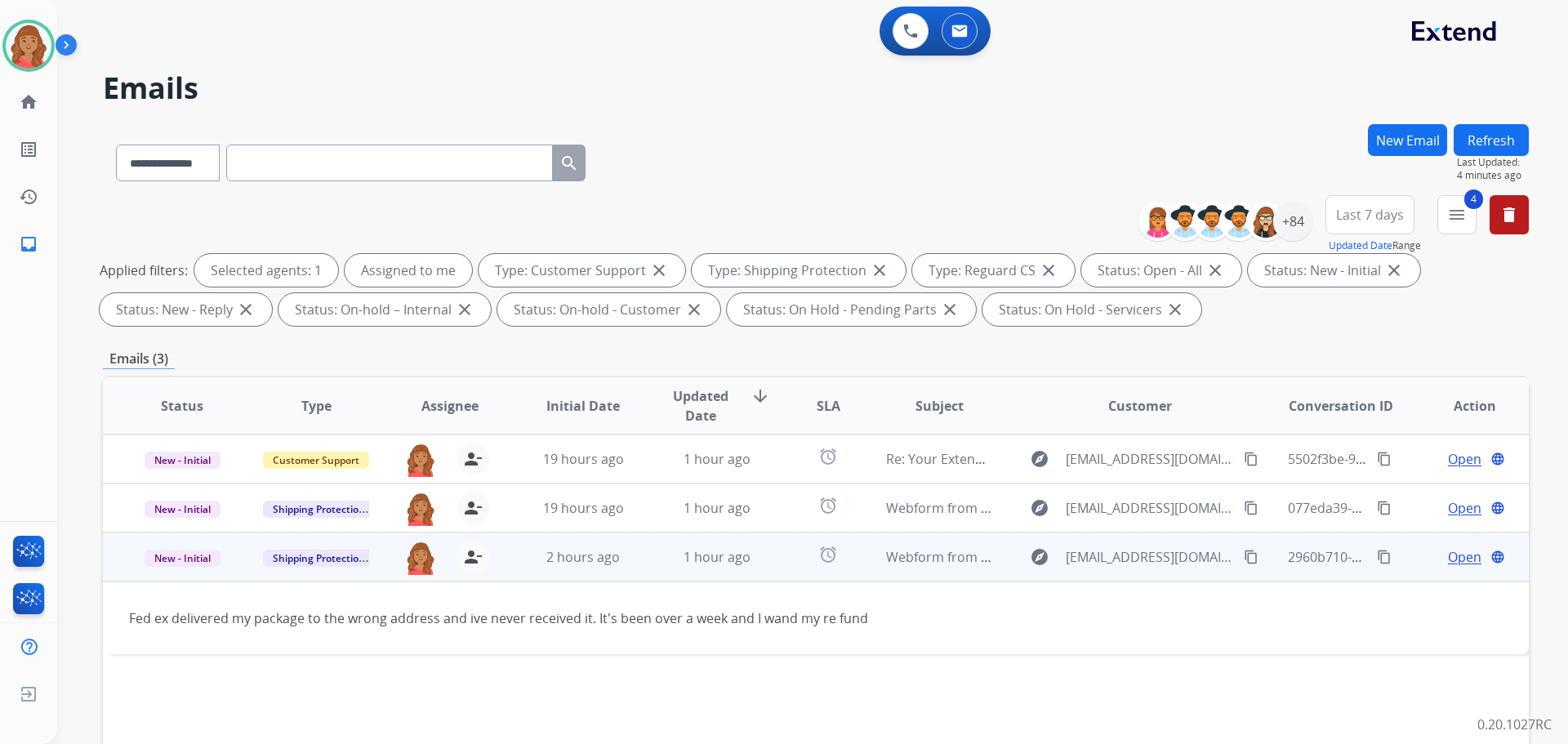
click at [638, 562] on td "1 hour ago" at bounding box center [705, 556] width 134 height 49
click at [1244, 554] on mat-icon "content_copy" at bounding box center [1251, 557] width 15 height 15
click at [1451, 549] on span "Open" at bounding box center [1465, 557] width 33 height 20
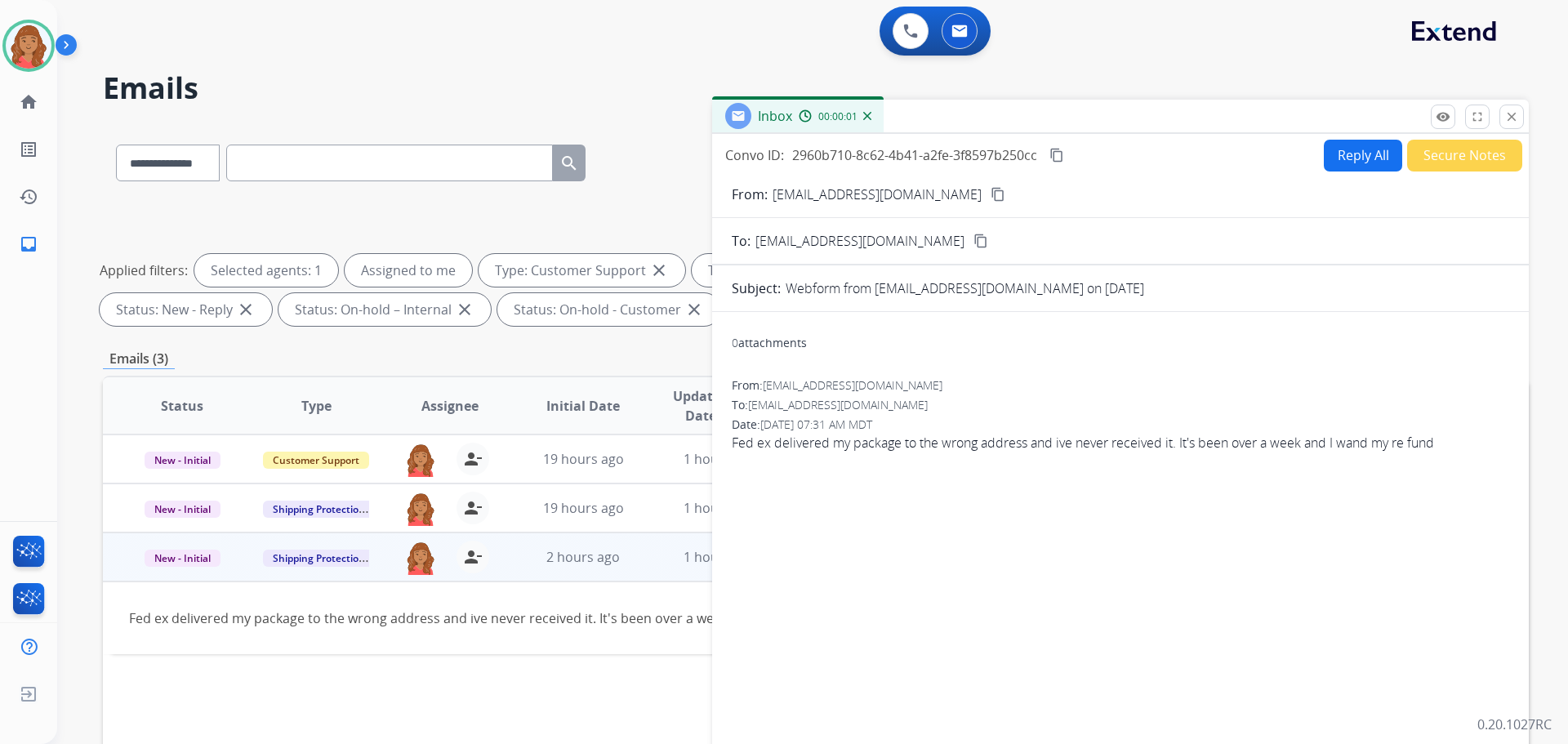
click at [1341, 159] on button "Reply All" at bounding box center [1363, 156] width 79 height 31
select select "**********"
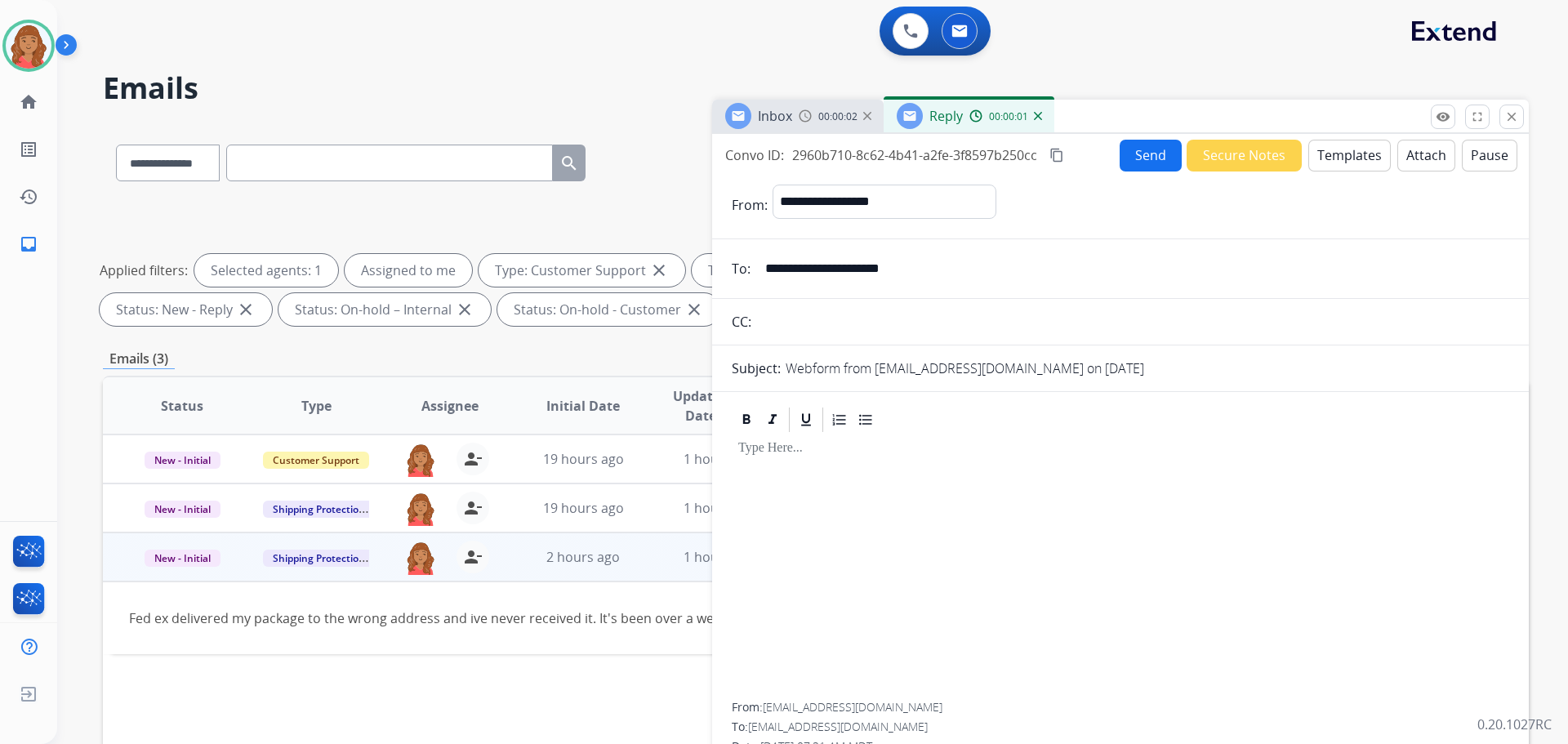
click at [1339, 151] on button "Templates" at bounding box center [1350, 156] width 83 height 31
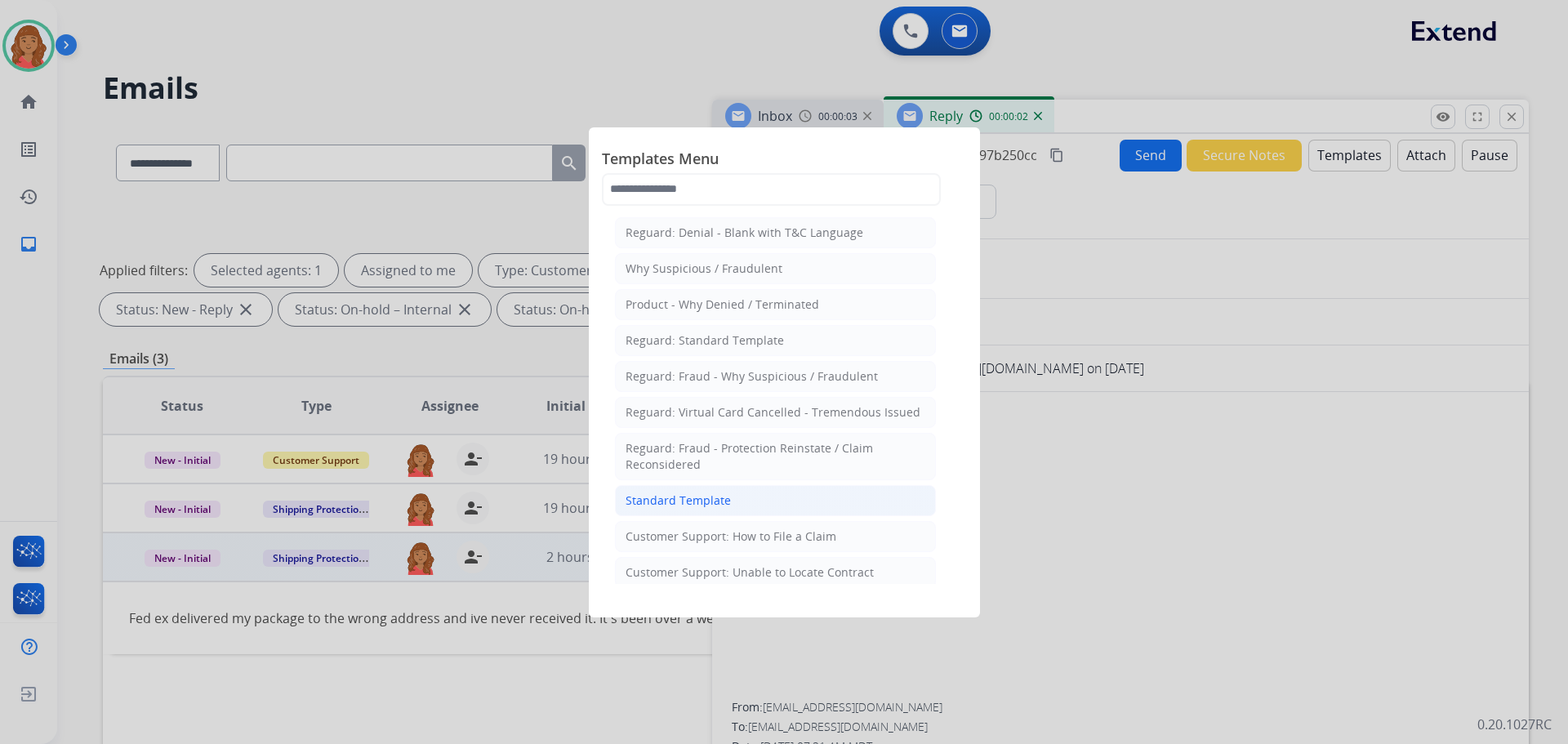
click at [674, 500] on div "Standard Template" at bounding box center [678, 501] width 105 height 17
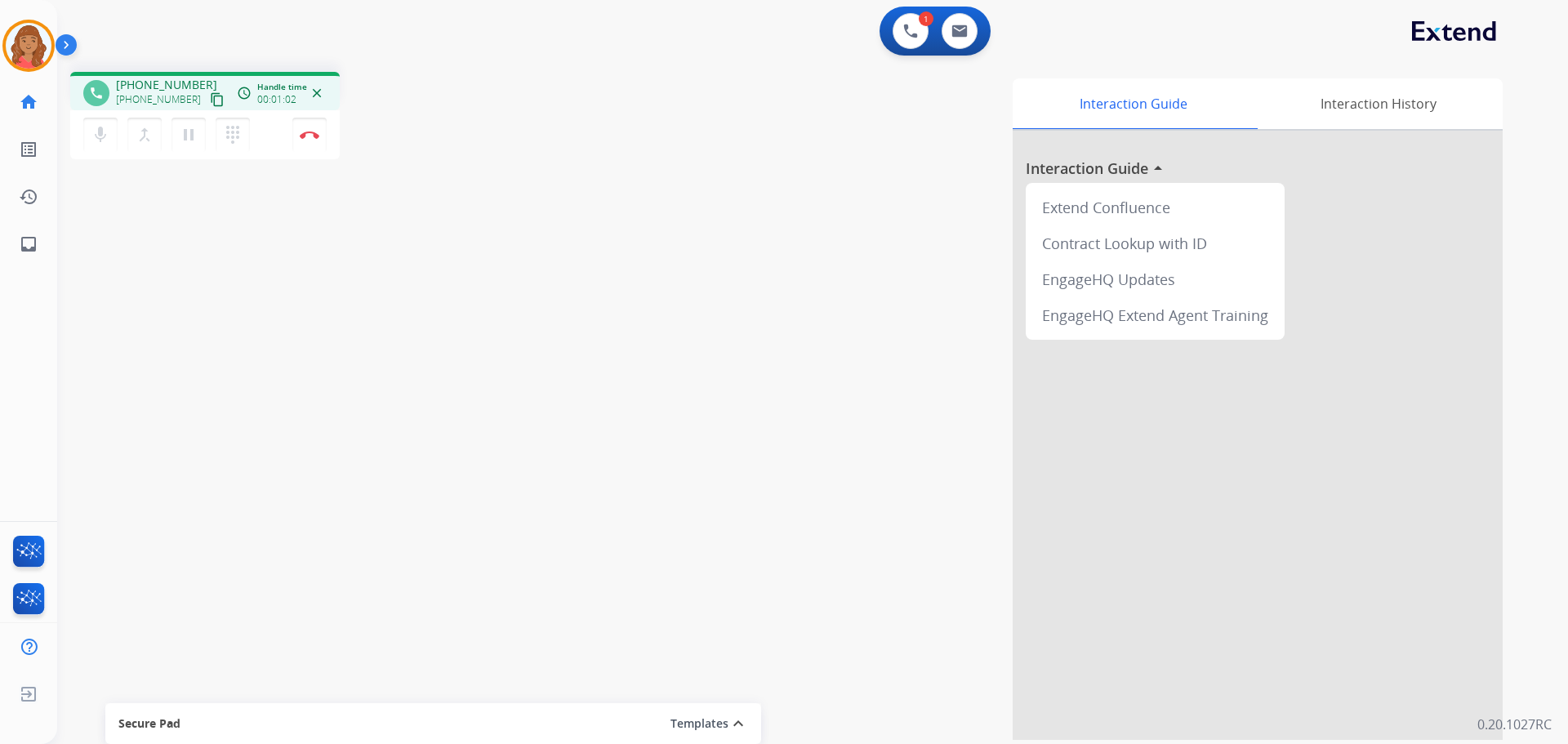
drag, startPoint x: 201, startPoint y: 98, endPoint x: 190, endPoint y: 99, distance: 11.0
click at [210, 98] on mat-icon "content_copy" at bounding box center [218, 100] width 15 height 15
click at [955, 38] on button at bounding box center [959, 31] width 36 height 36
select select "**********"
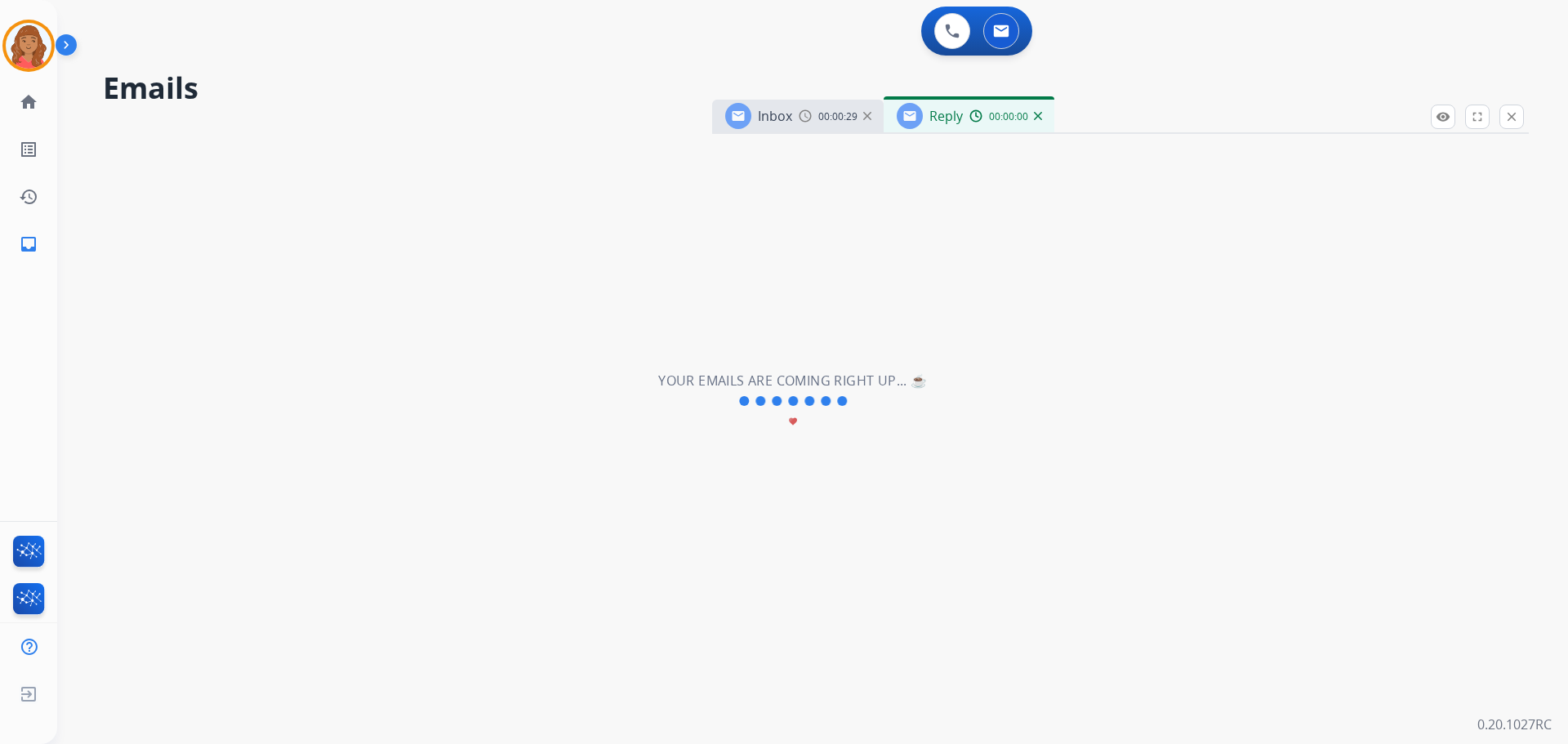
select select "**********"
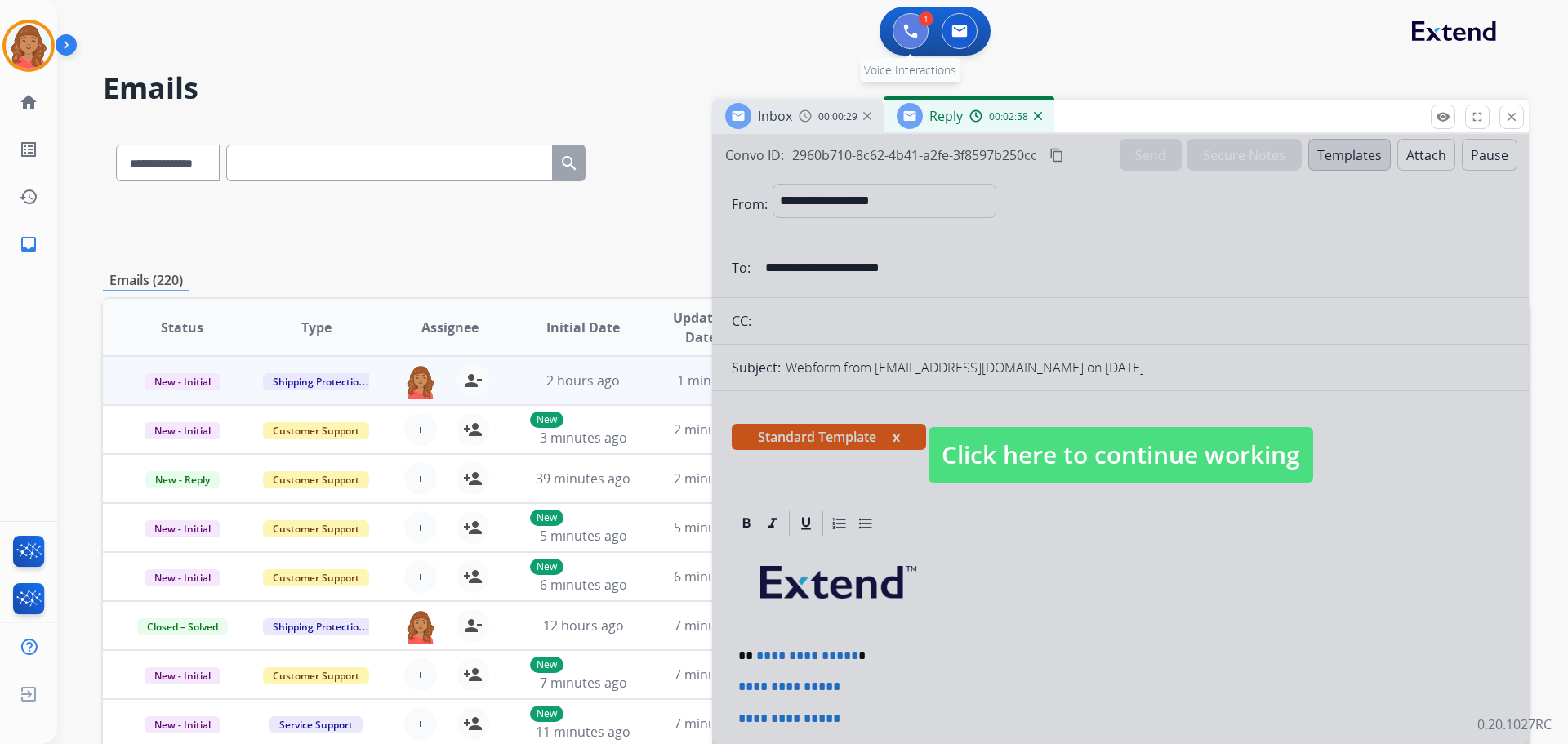
click at [904, 31] on img at bounding box center [911, 31] width 15 height 15
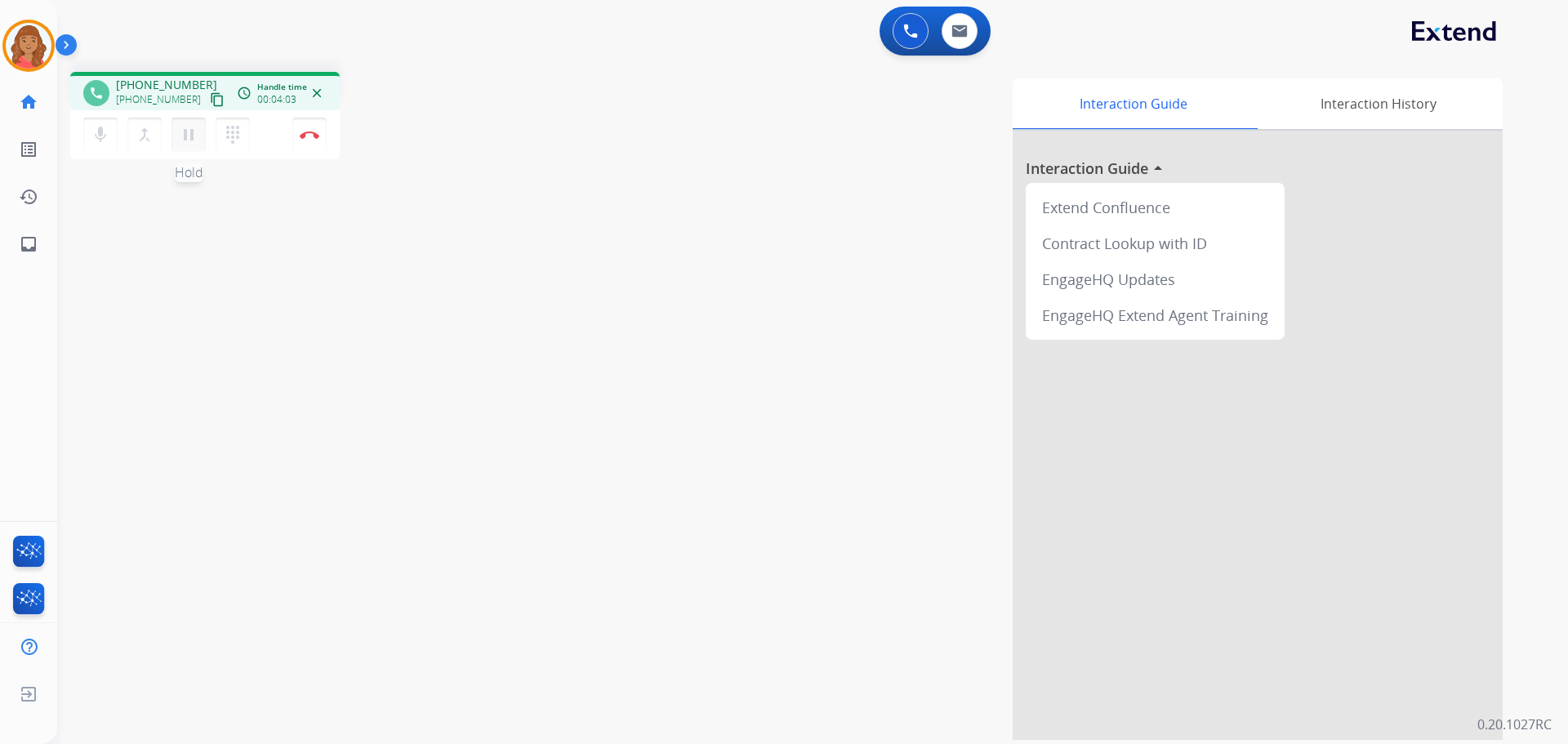
click at [183, 137] on mat-icon "pause" at bounding box center [189, 135] width 20 height 20
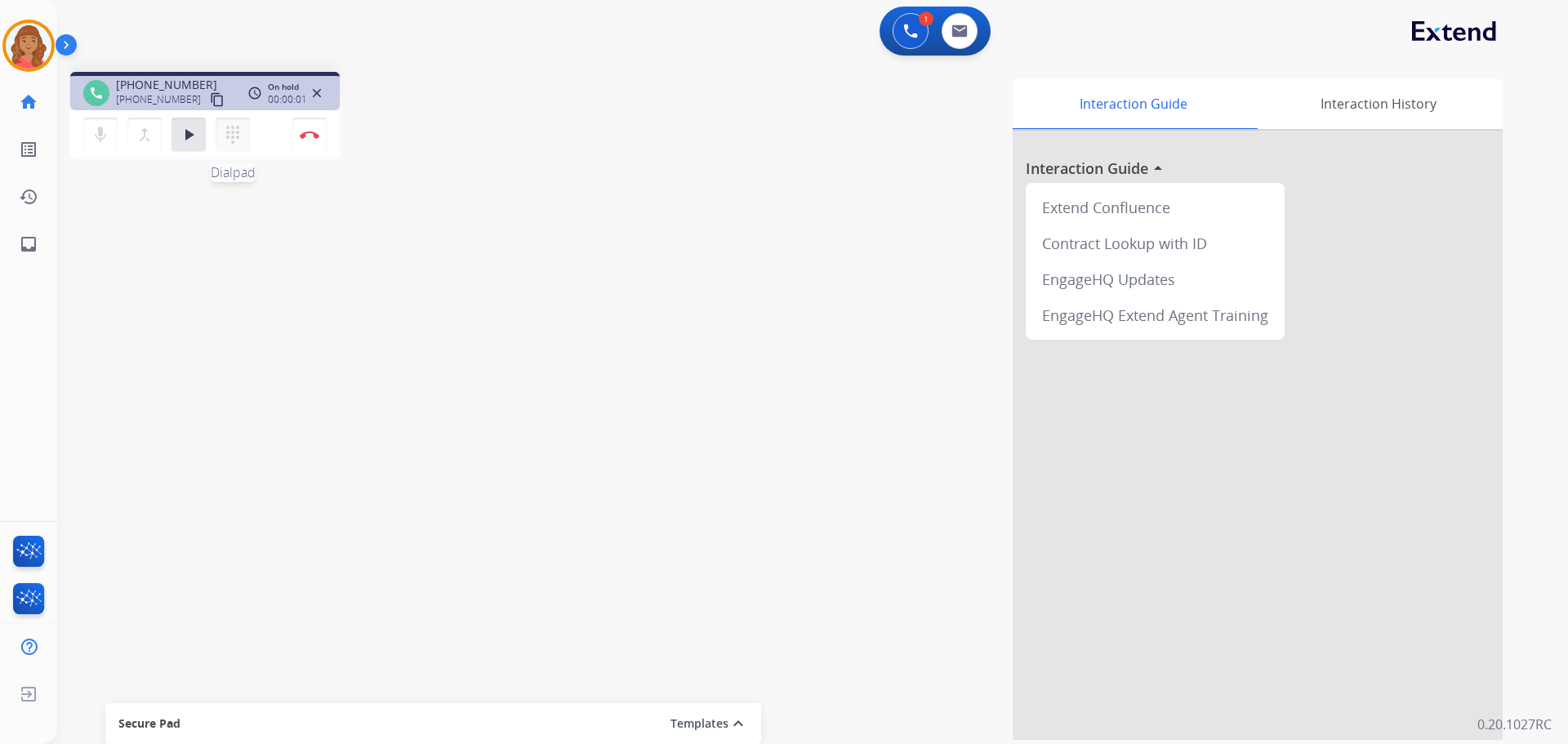
click at [229, 138] on mat-icon "dialpad" at bounding box center [233, 135] width 20 height 20
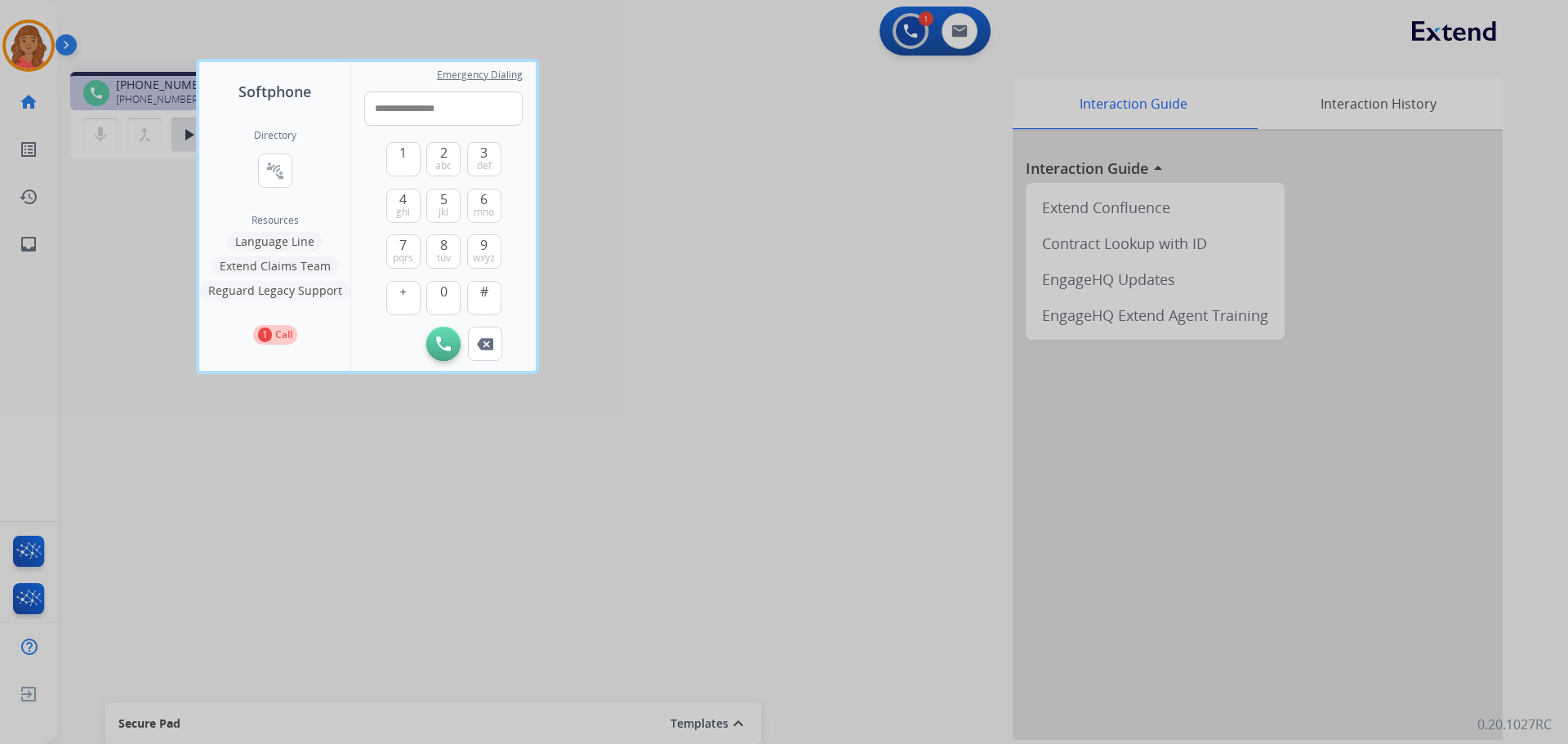
type input "**********"
click at [443, 343] on img at bounding box center [444, 344] width 15 height 15
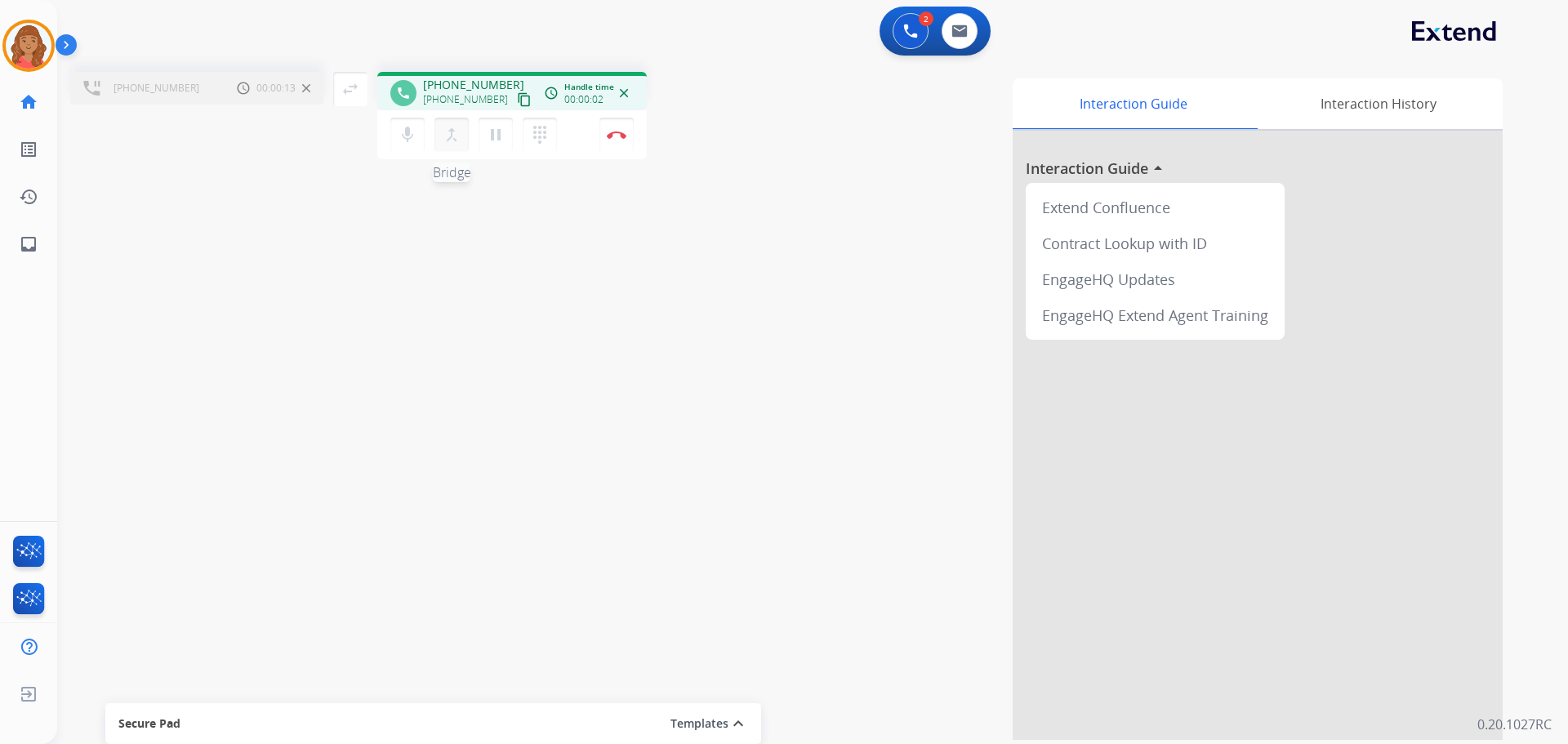
click at [456, 139] on mat-icon "merge_type" at bounding box center [452, 135] width 20 height 20
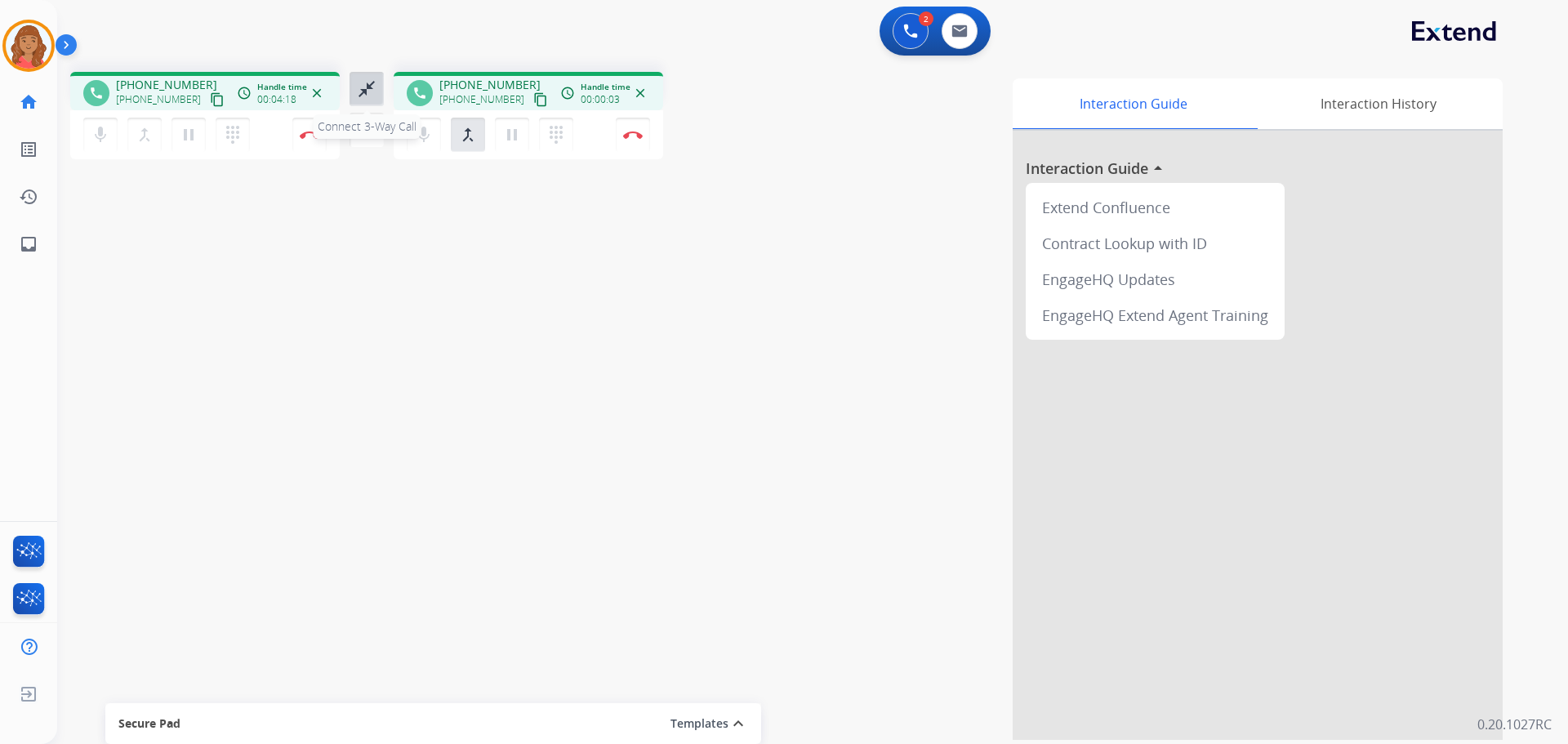
click at [364, 94] on mat-icon "close_fullscreen" at bounding box center [367, 89] width 20 height 20
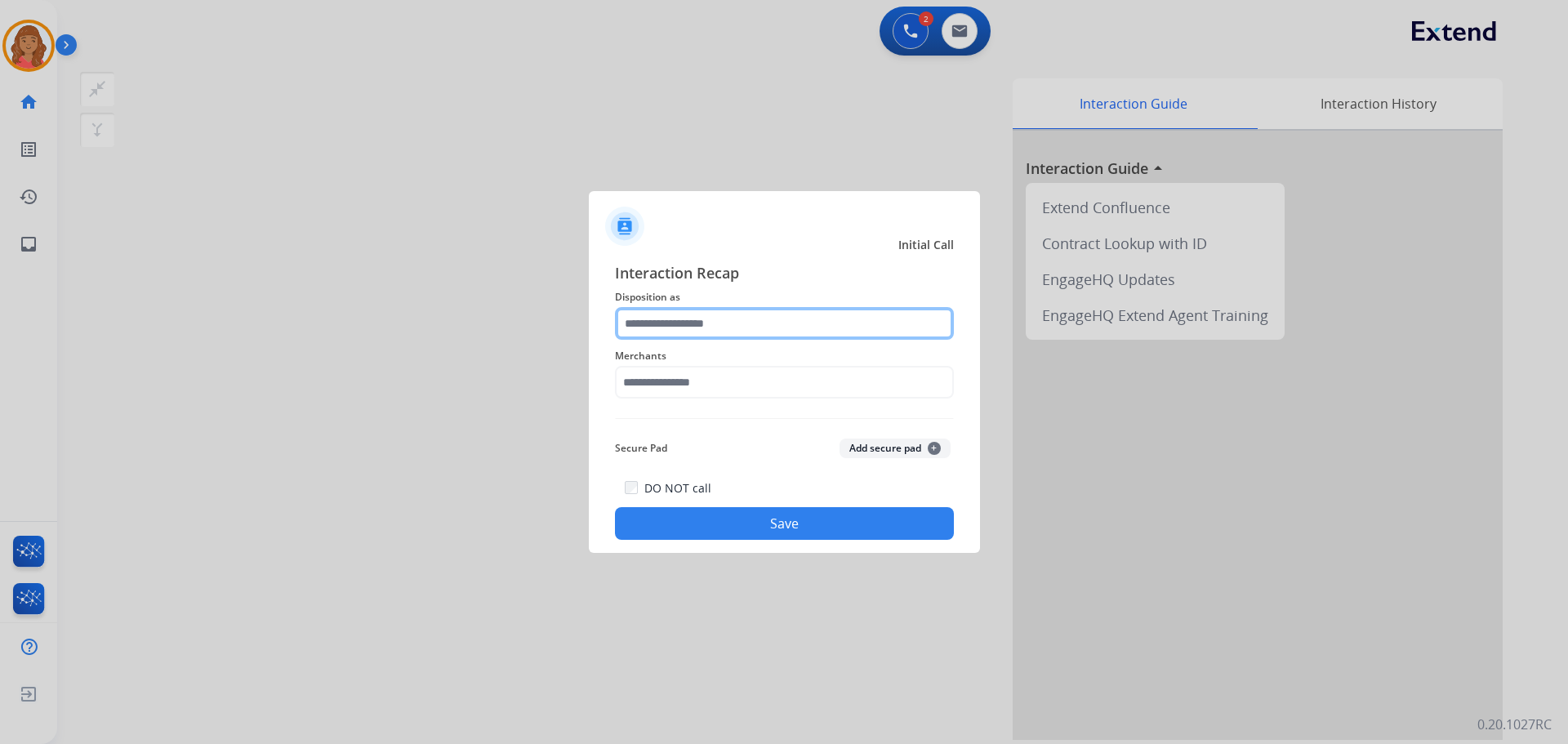
click at [703, 315] on input "text" at bounding box center [784, 323] width 339 height 32
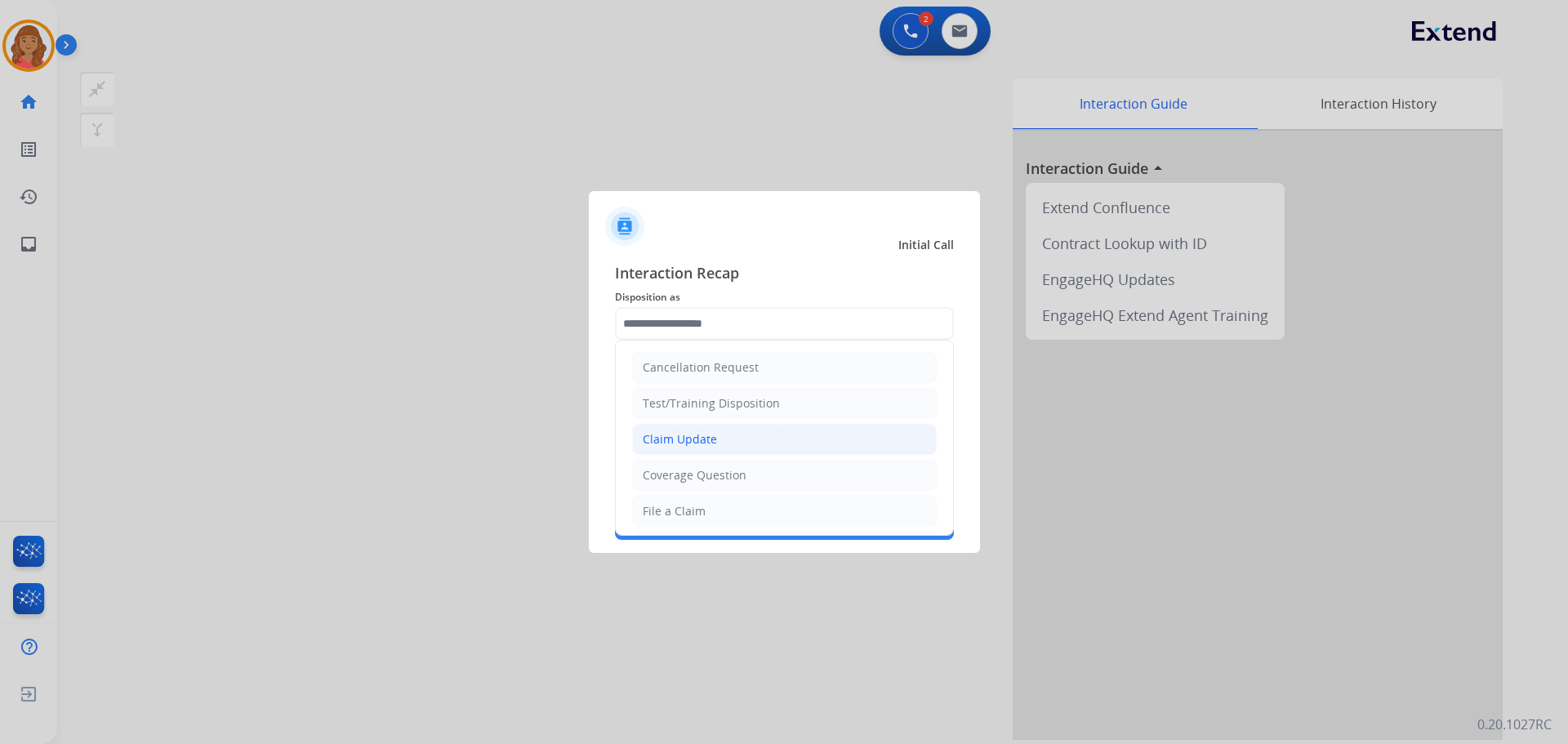
click at [669, 438] on div "Claim Update" at bounding box center [680, 439] width 74 height 17
type input "**********"
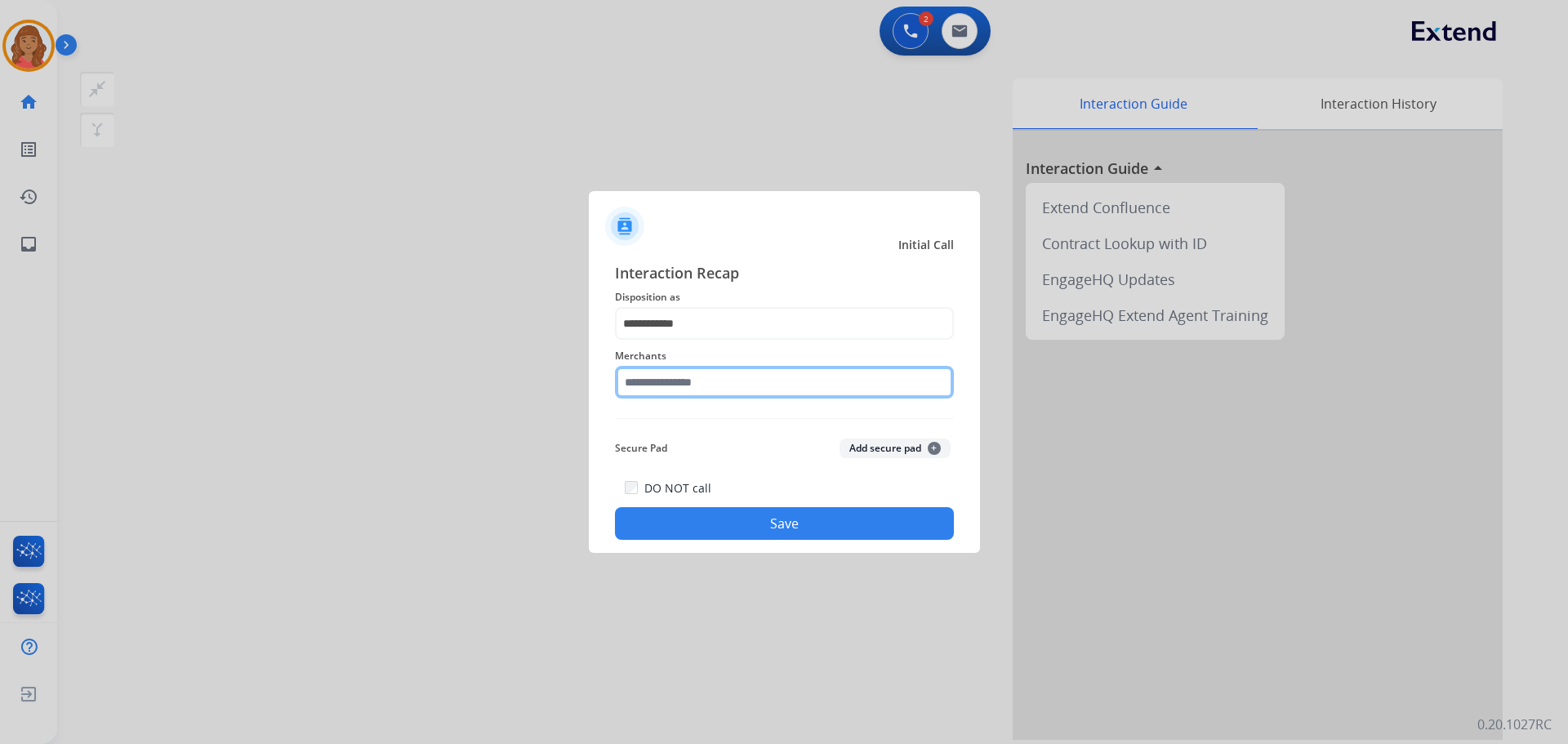
drag, startPoint x: 666, startPoint y: 369, endPoint x: 669, endPoint y: 379, distance: 10.4
click at [669, 370] on input "text" at bounding box center [784, 382] width 339 height 32
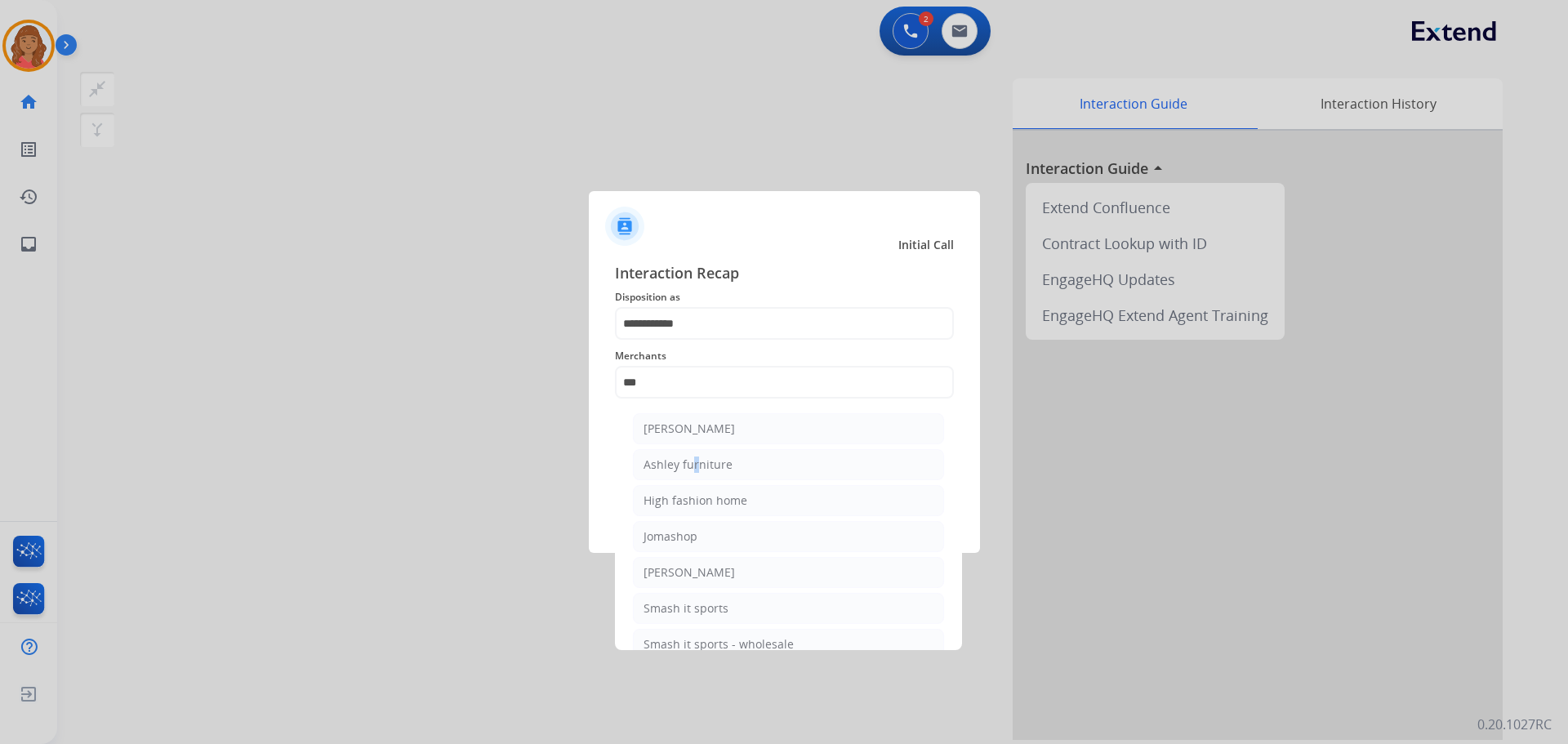
drag, startPoint x: 688, startPoint y: 466, endPoint x: 692, endPoint y: 442, distance: 24.3
click at [690, 465] on div "Ashley furniture" at bounding box center [688, 465] width 89 height 17
type input "**********"
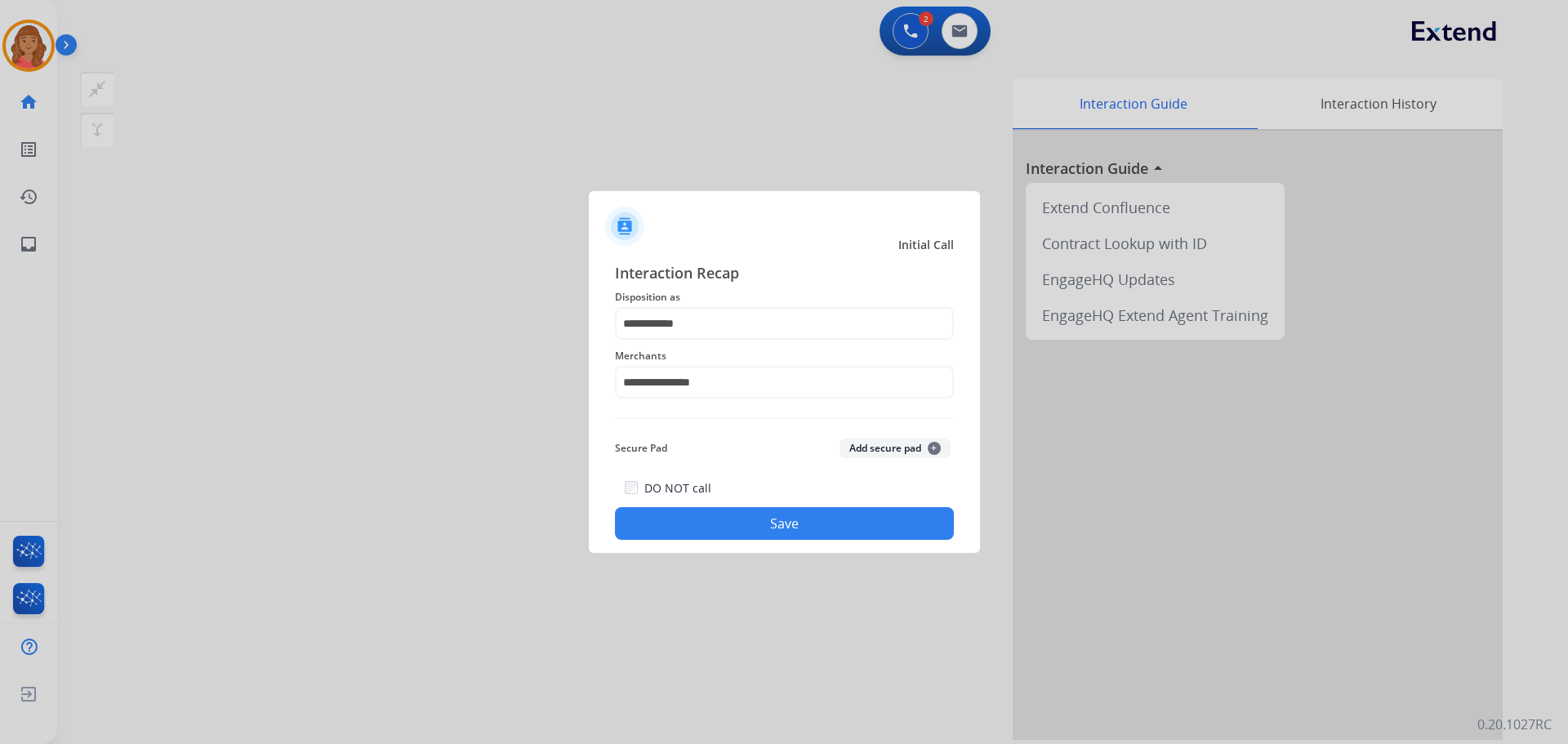
click at [783, 530] on button "Save" at bounding box center [784, 523] width 339 height 32
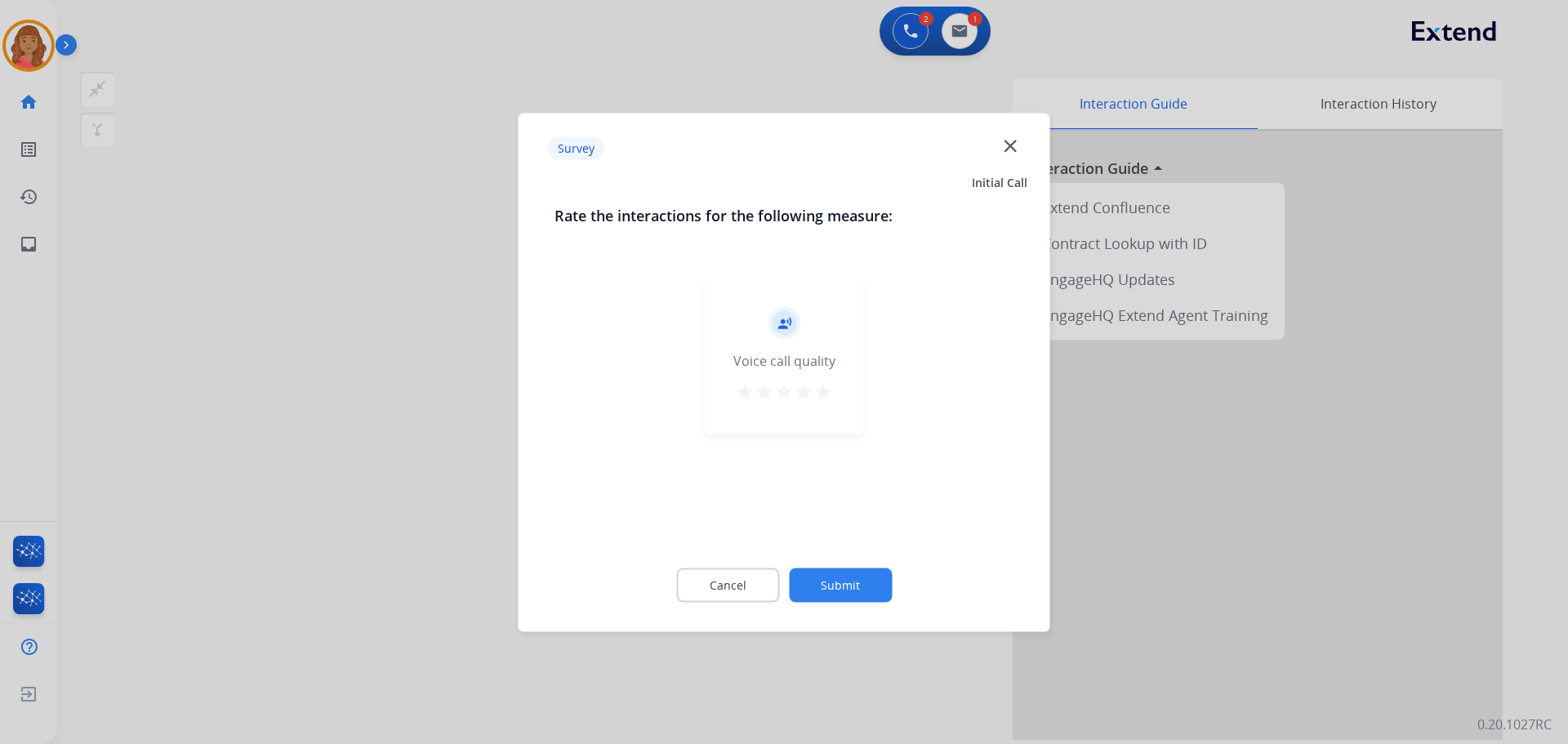
drag, startPoint x: 825, startPoint y: 391, endPoint x: 821, endPoint y: 402, distance: 11.7
click at [825, 392] on mat-icon "star" at bounding box center [823, 391] width 20 height 20
click at [855, 573] on button "Submit" at bounding box center [840, 584] width 103 height 34
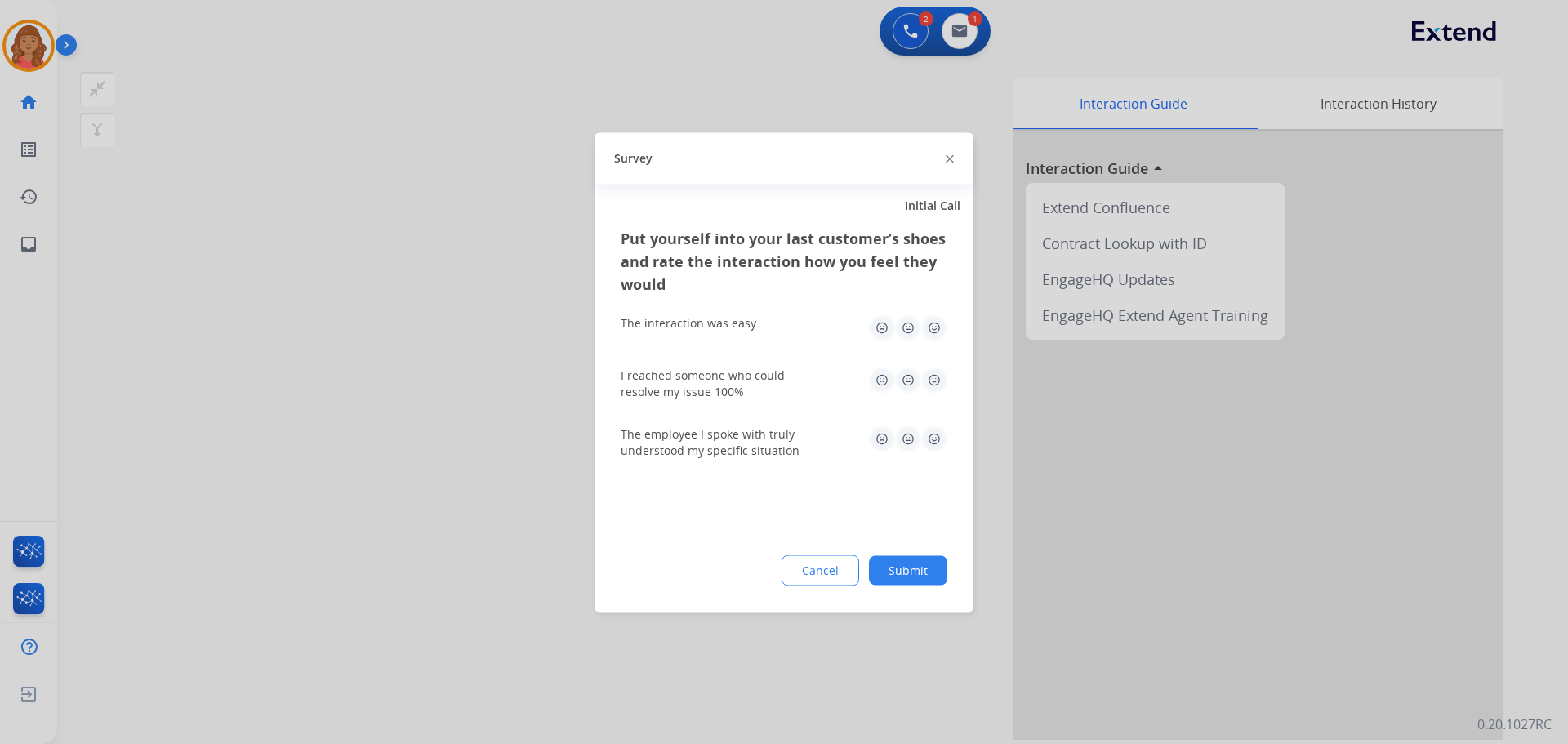
click at [934, 326] on img at bounding box center [934, 328] width 26 height 26
click at [931, 386] on img at bounding box center [934, 380] width 26 height 26
click at [933, 444] on img at bounding box center [934, 439] width 26 height 26
click at [919, 568] on button "Submit" at bounding box center [908, 570] width 79 height 30
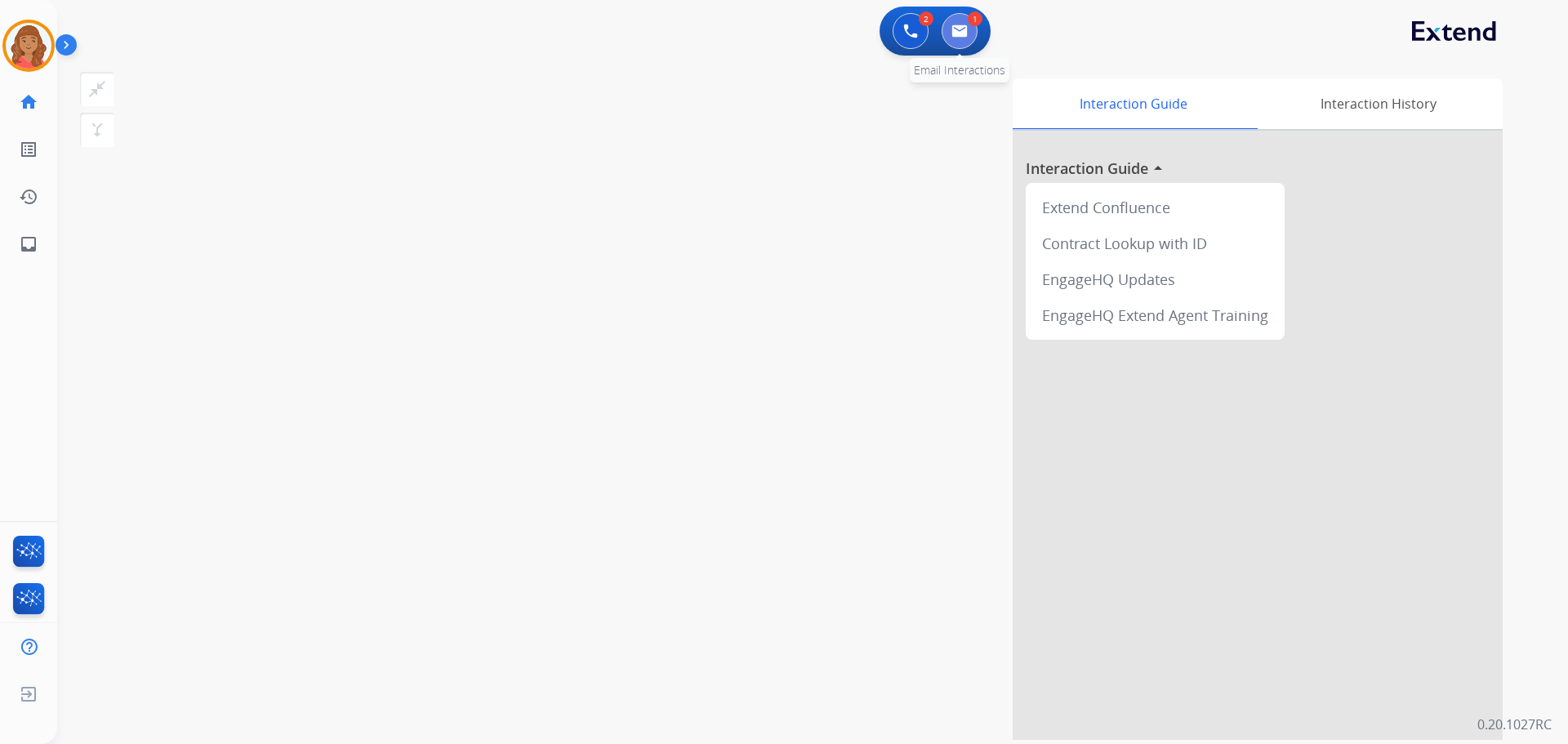
click at [966, 30] on img at bounding box center [960, 31] width 17 height 13
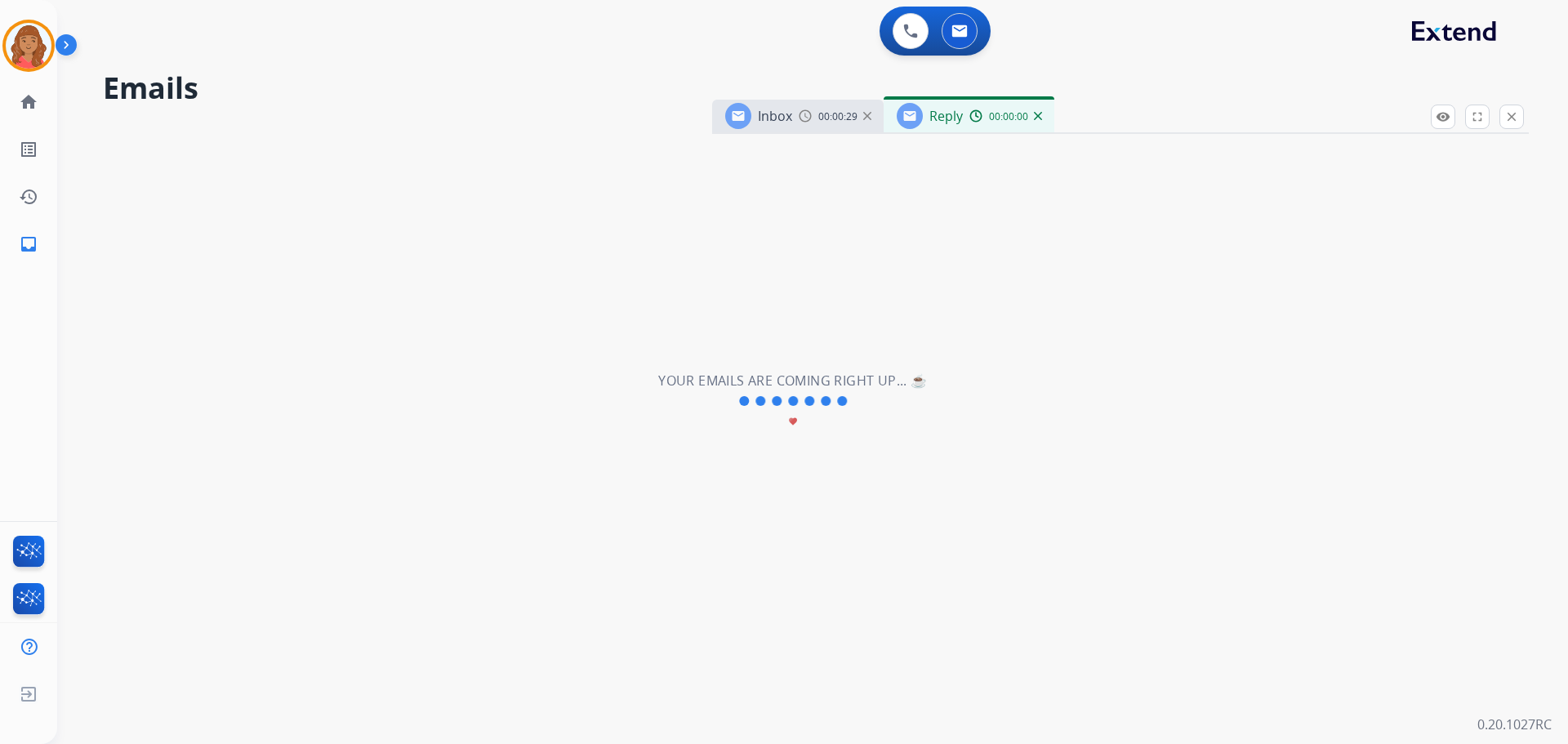
select select "**********"
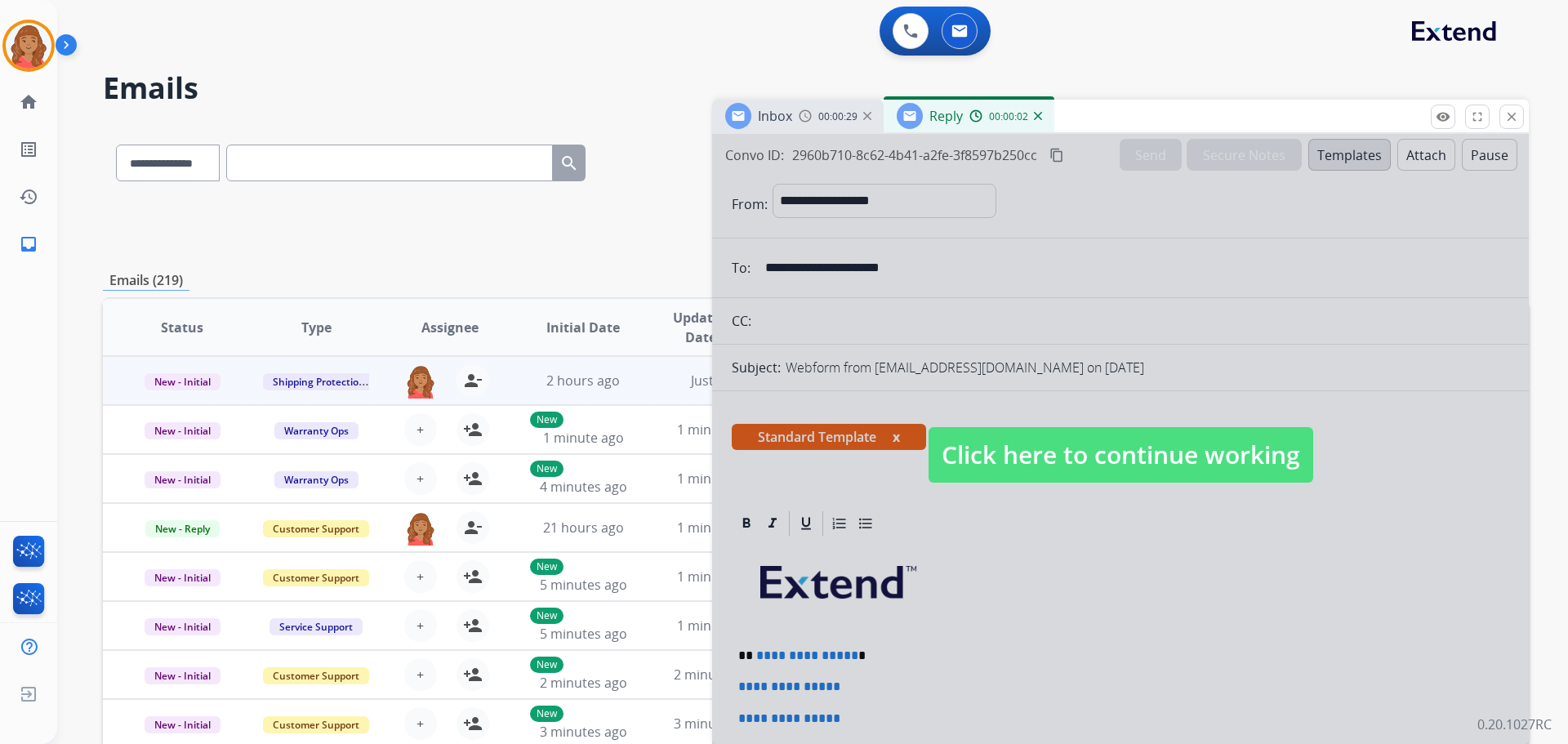
click at [1038, 461] on span "Click here to continue working" at bounding box center [1120, 454] width 385 height 55
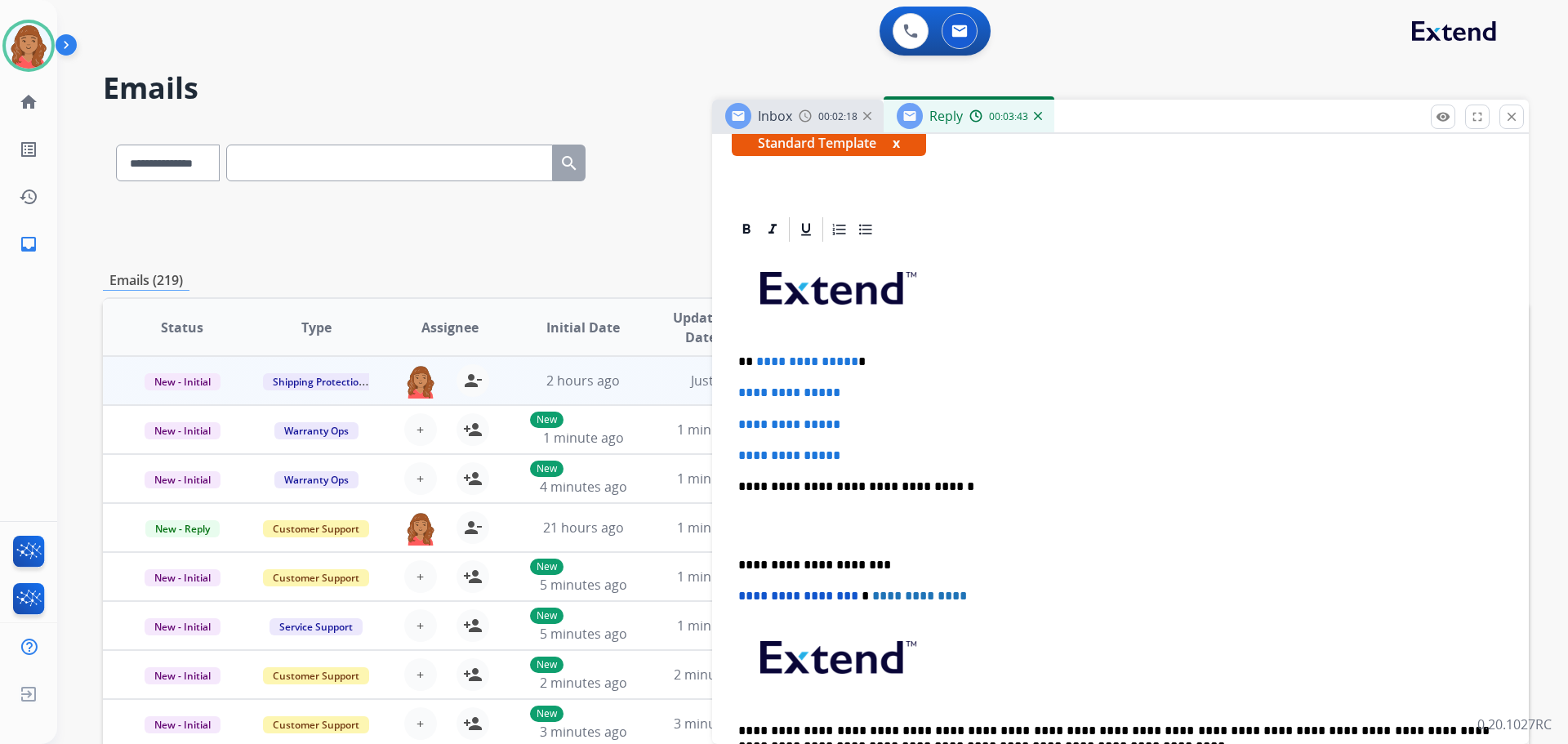
scroll to position [453, 0]
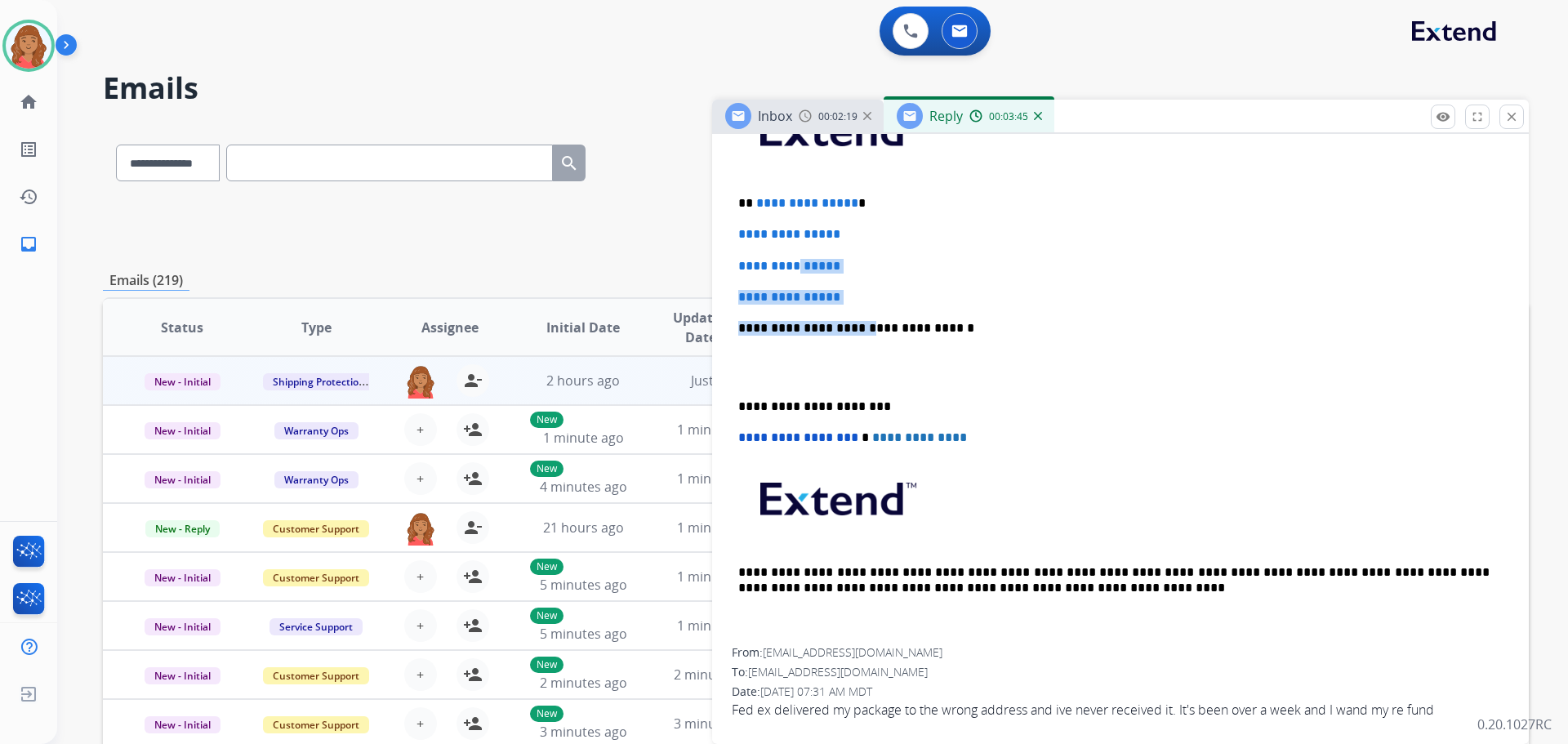
drag, startPoint x: 846, startPoint y: 302, endPoint x: 815, endPoint y: 257, distance: 54.6
click at [801, 247] on div "**********" at bounding box center [1120, 367] width 778 height 562
click at [870, 276] on div "**********" at bounding box center [1120, 367] width 778 height 562
click at [889, 295] on p "**********" at bounding box center [1120, 297] width 765 height 15
drag, startPoint x: 862, startPoint y: 299, endPoint x: 736, endPoint y: 196, distance: 162.7
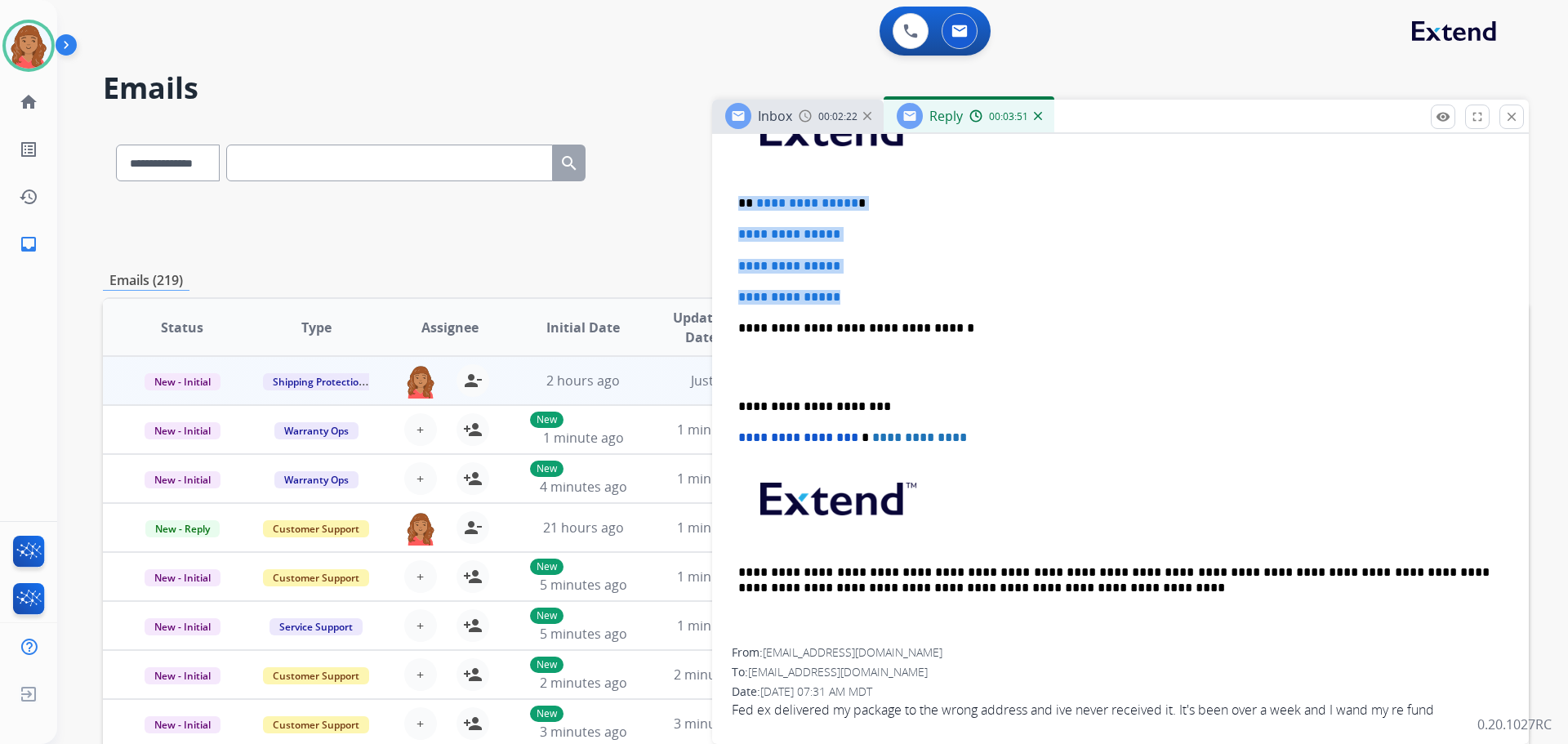
click at [736, 196] on div "**********" at bounding box center [1120, 367] width 778 height 562
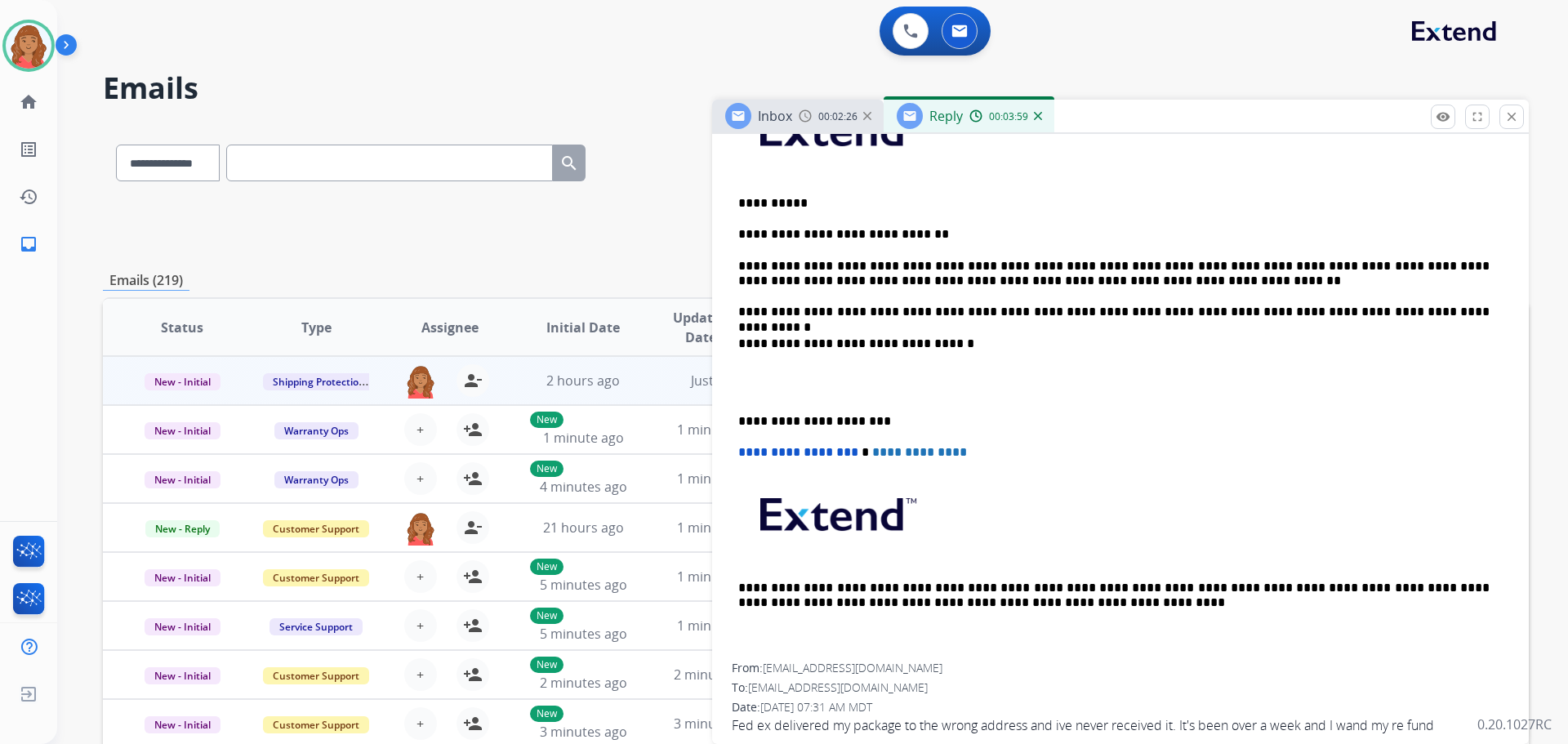
click at [739, 419] on p "**********" at bounding box center [1114, 421] width 751 height 15
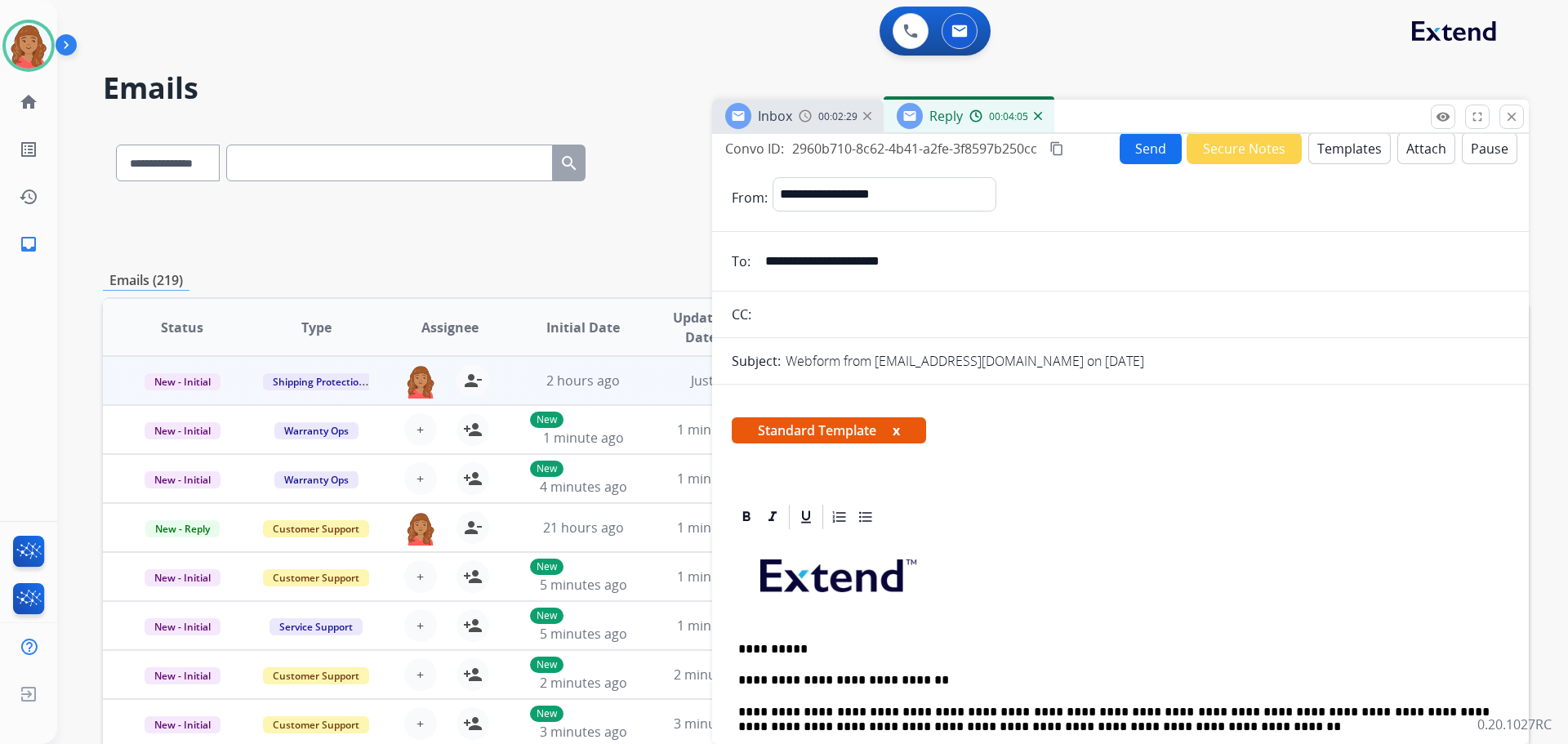
scroll to position [0, 0]
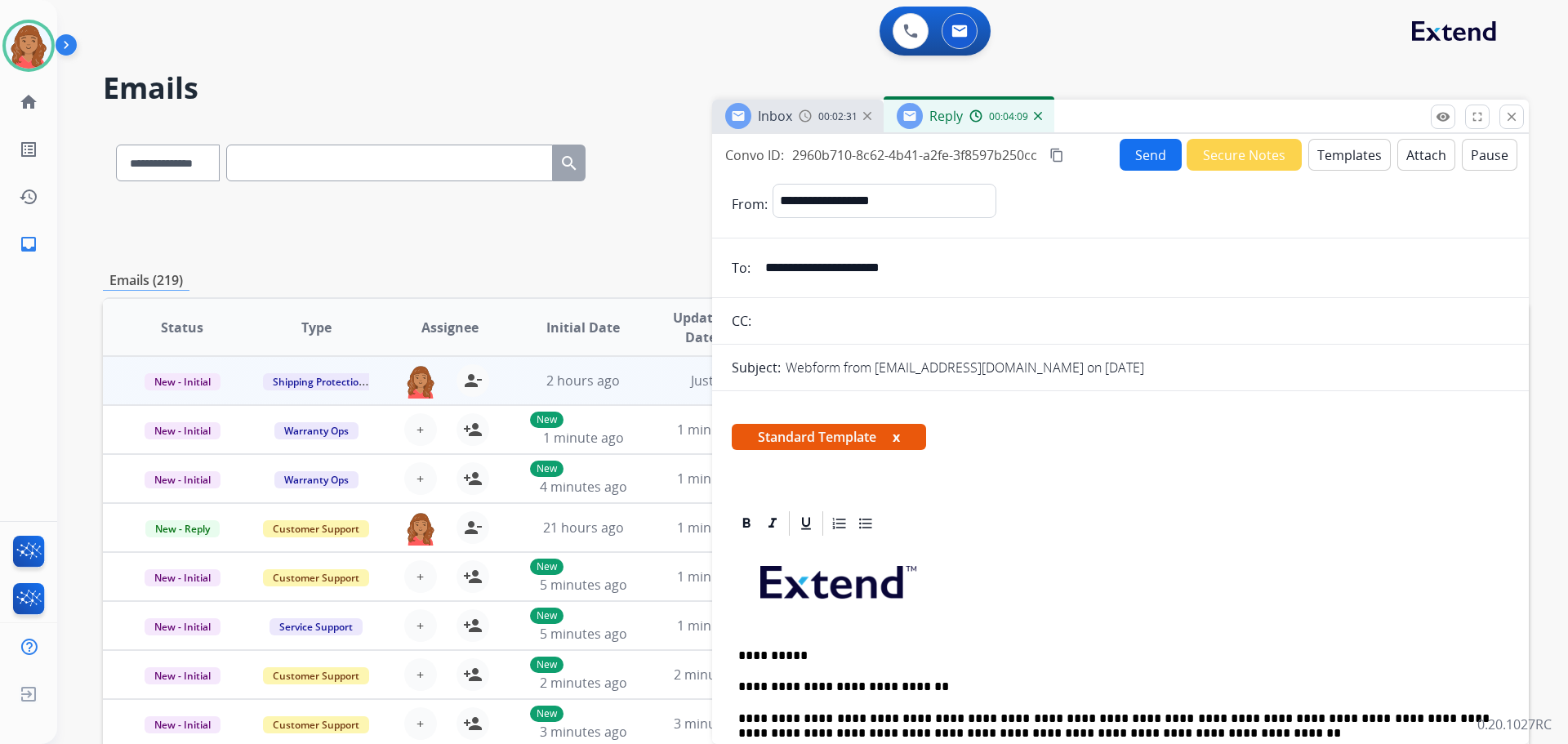
click at [1057, 151] on mat-icon "content_copy" at bounding box center [1057, 156] width 15 height 15
click at [1120, 148] on button "Send" at bounding box center [1150, 155] width 62 height 31
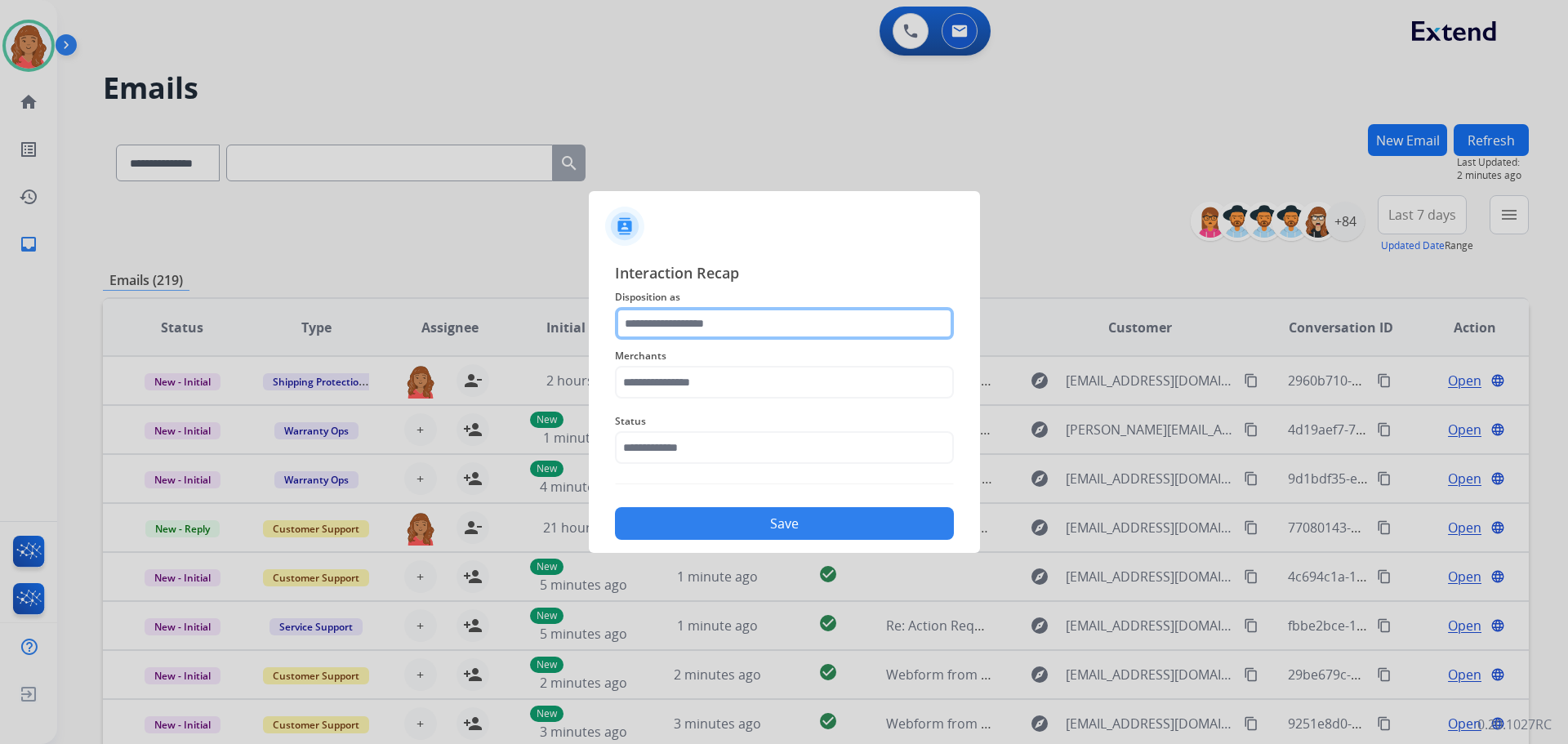
click at [732, 319] on input "text" at bounding box center [784, 323] width 339 height 32
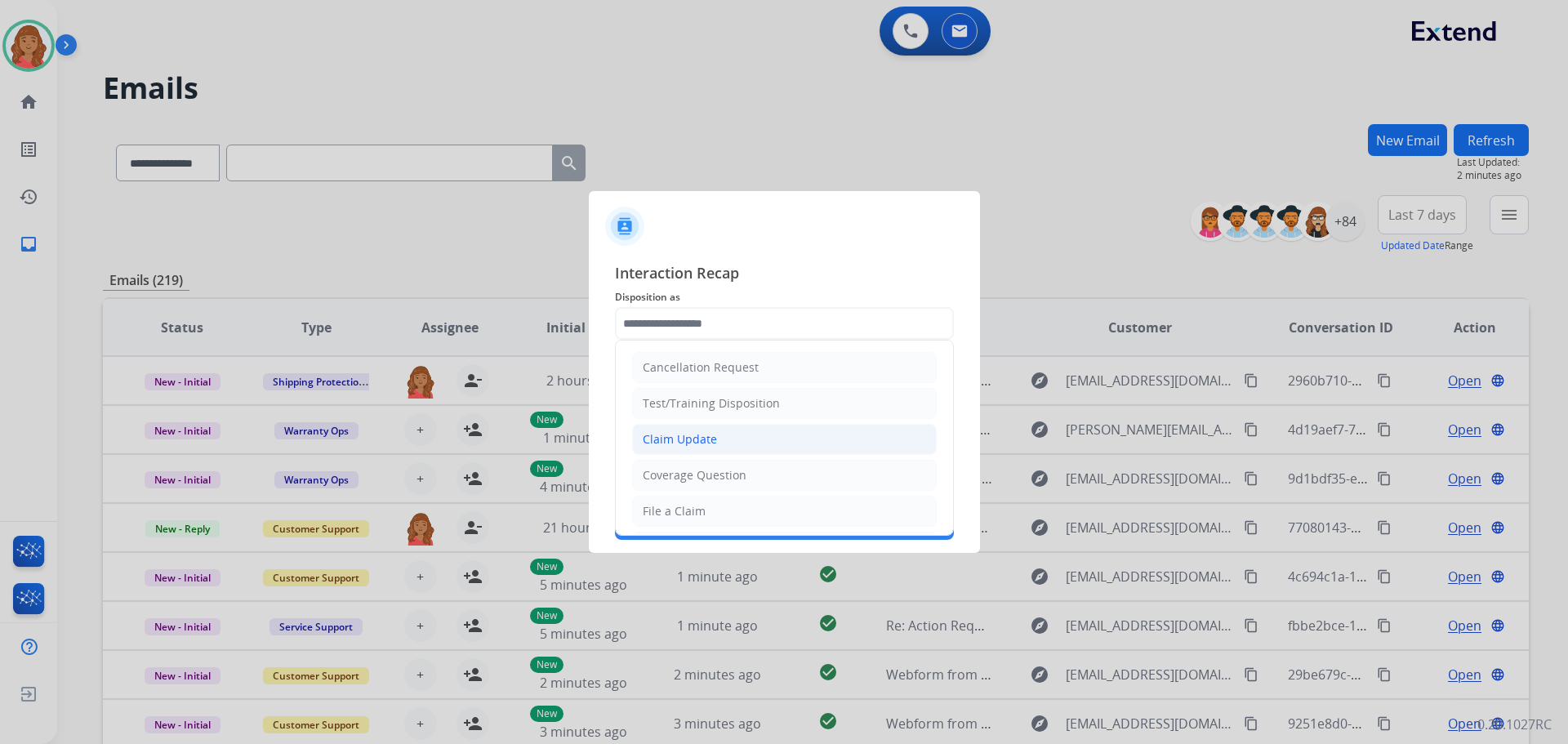
click at [692, 436] on div "Claim Update" at bounding box center [680, 439] width 74 height 17
type input "**********"
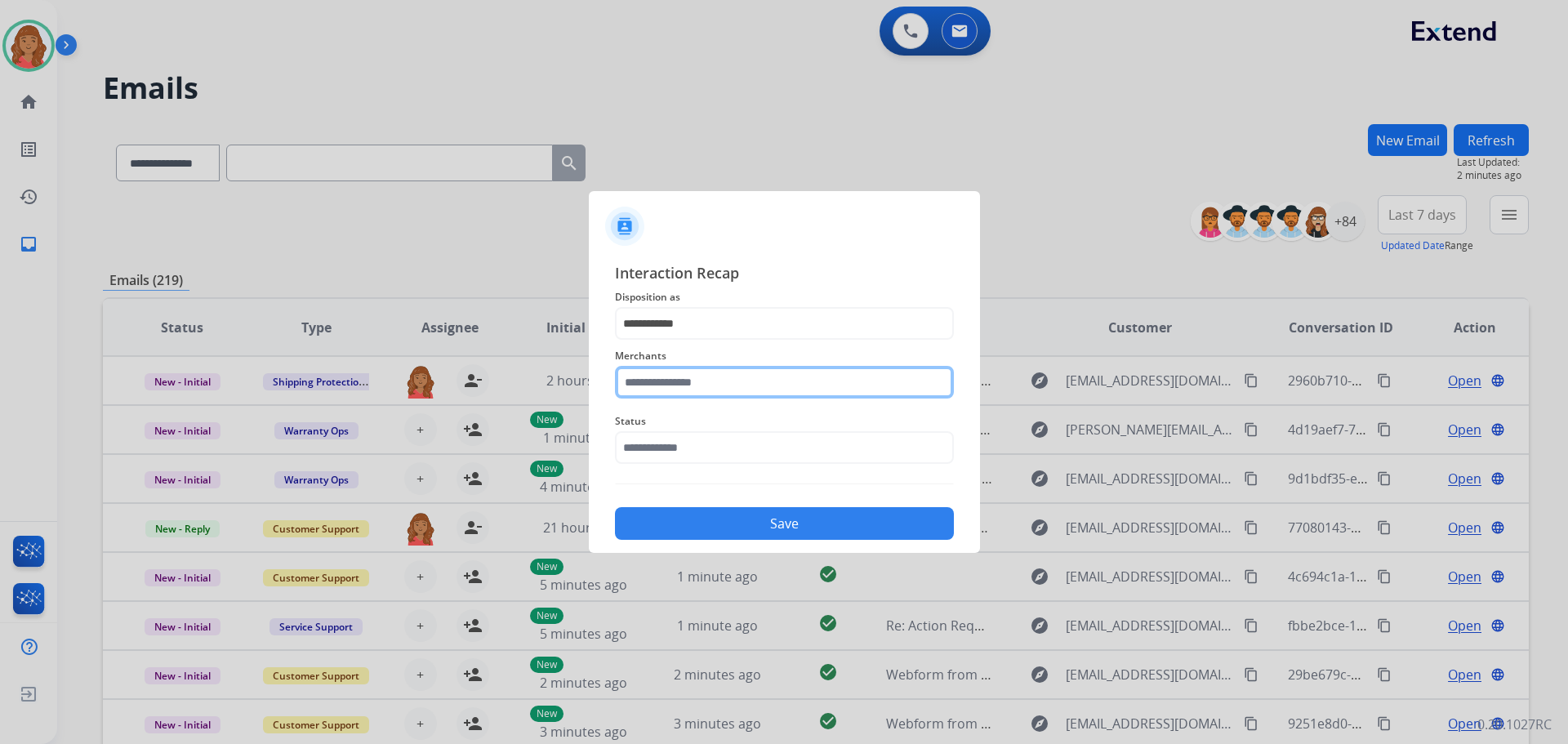
click at [669, 379] on input "text" at bounding box center [784, 382] width 339 height 32
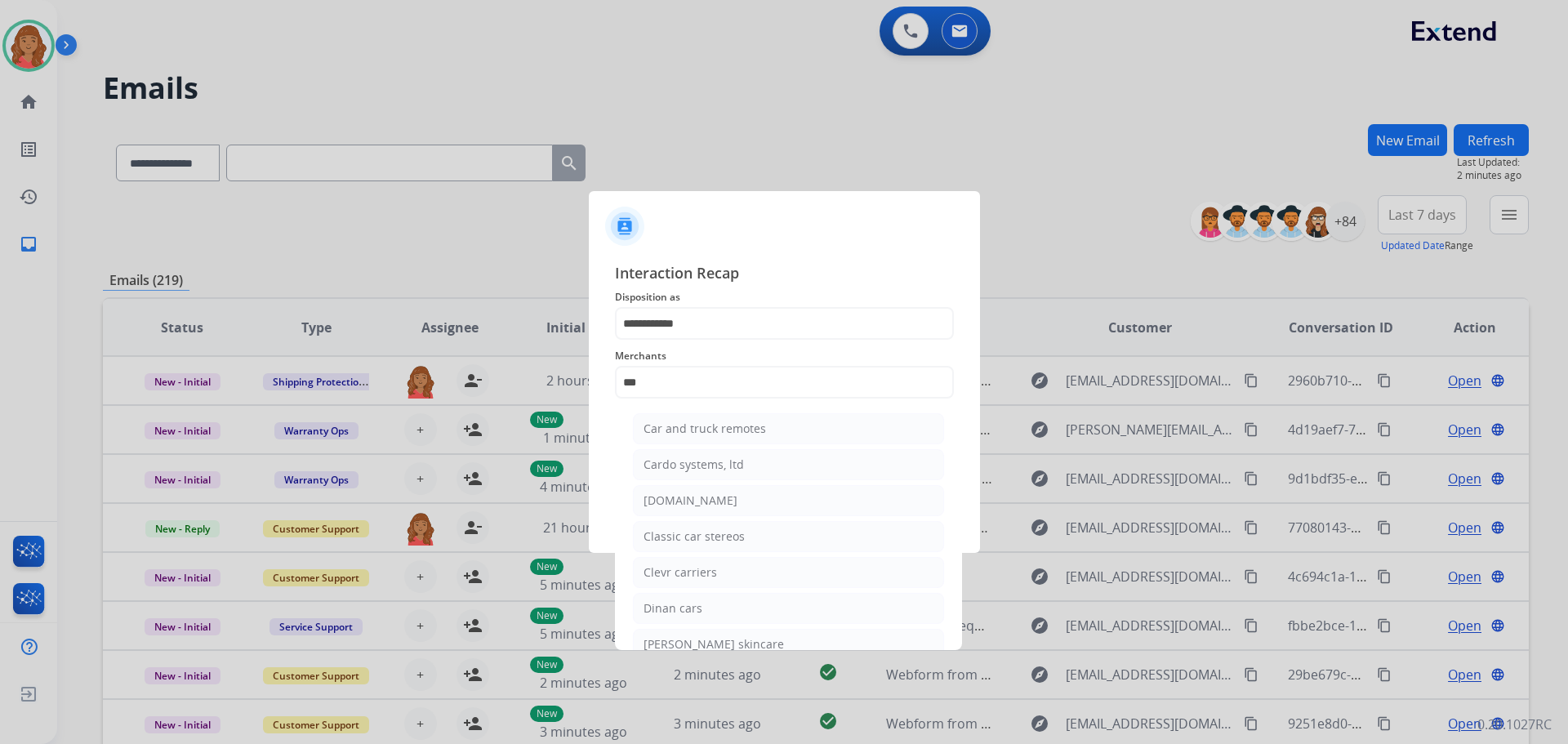
click at [695, 506] on div "[DOMAIN_NAME]" at bounding box center [690, 501] width 94 height 17
type input "**********"
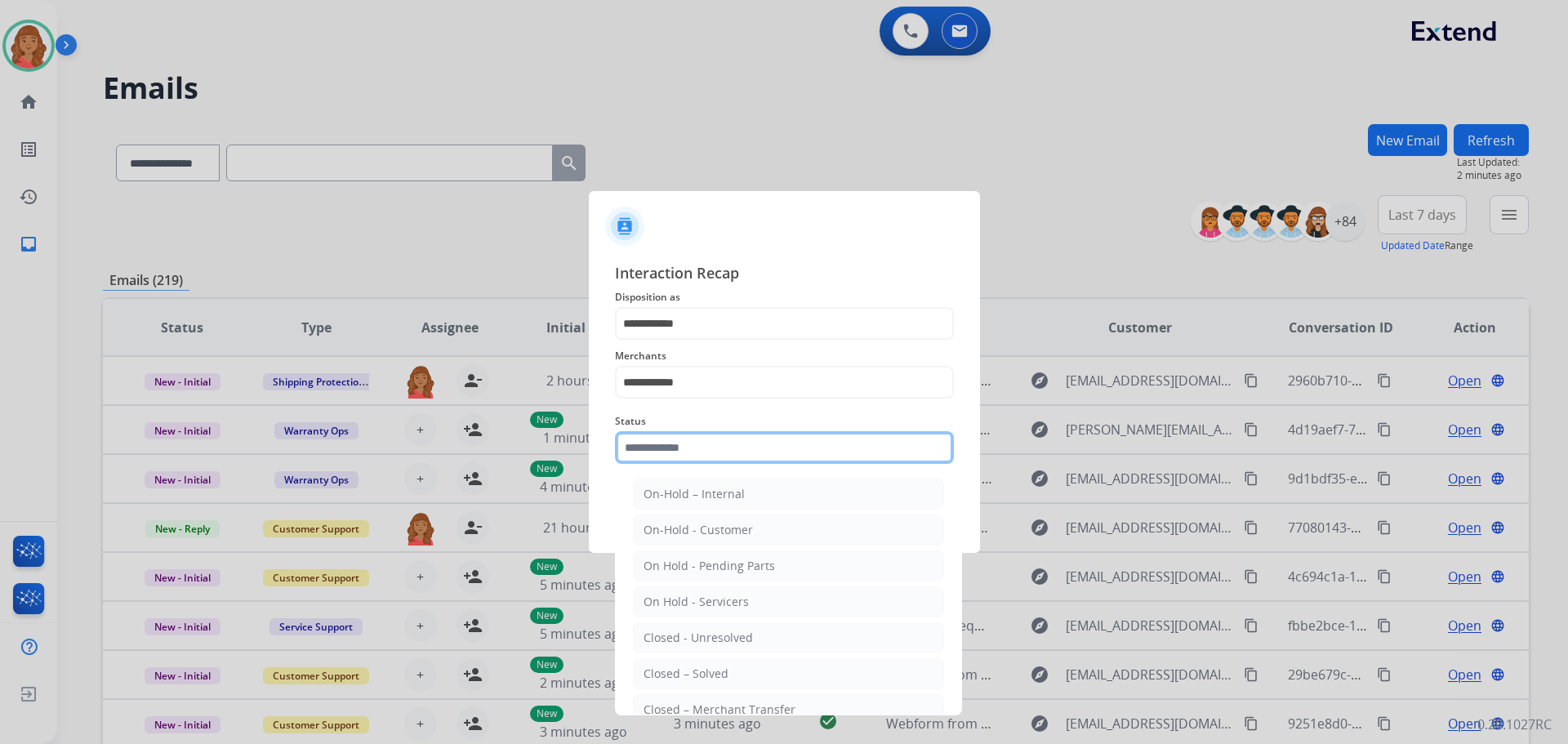
drag, startPoint x: 669, startPoint y: 446, endPoint x: 680, endPoint y: 471, distance: 27.3
click at [673, 447] on input "text" at bounding box center [784, 447] width 339 height 32
click at [702, 674] on div "Closed – Solved" at bounding box center [686, 674] width 85 height 17
type input "**********"
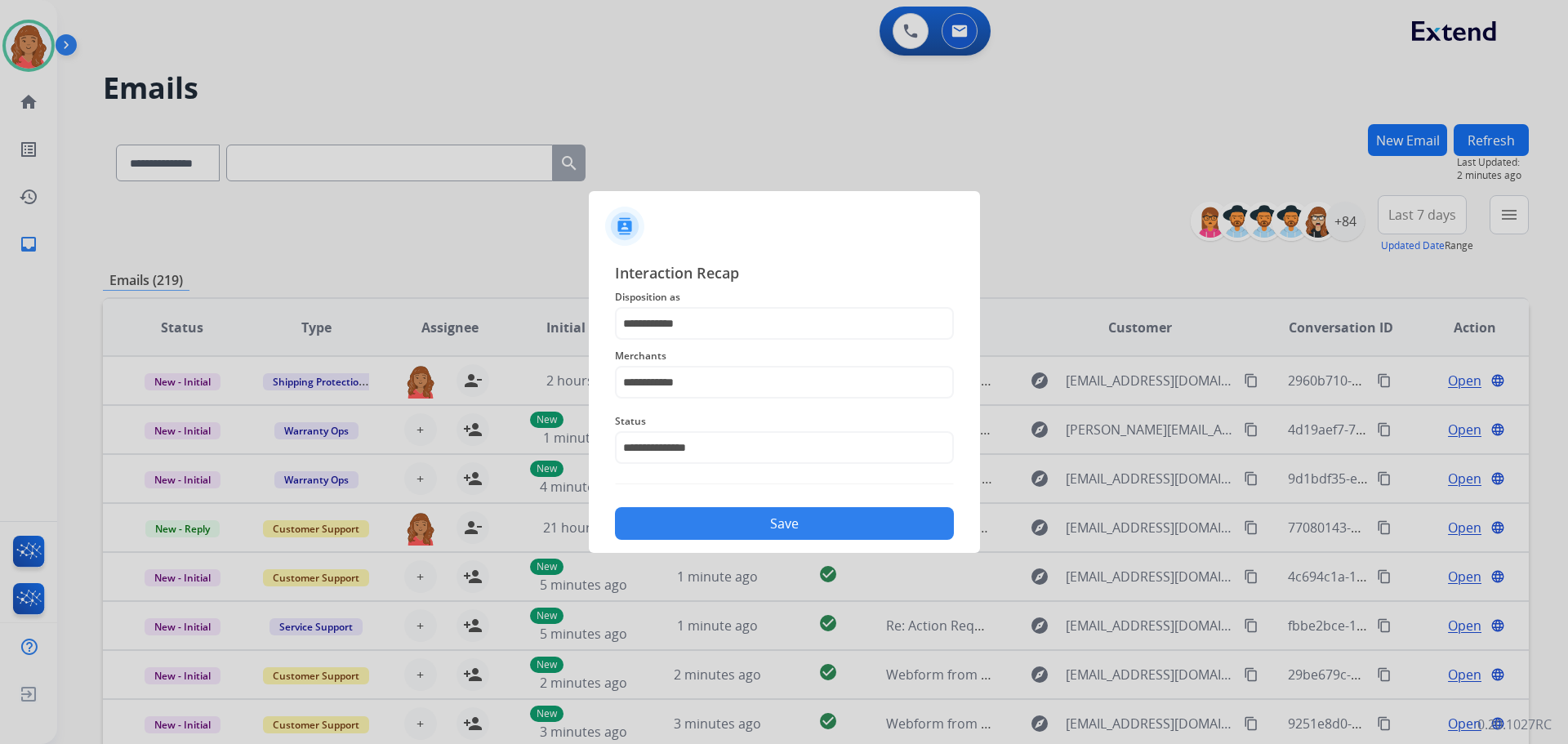
click at [820, 526] on button "Save" at bounding box center [784, 523] width 339 height 32
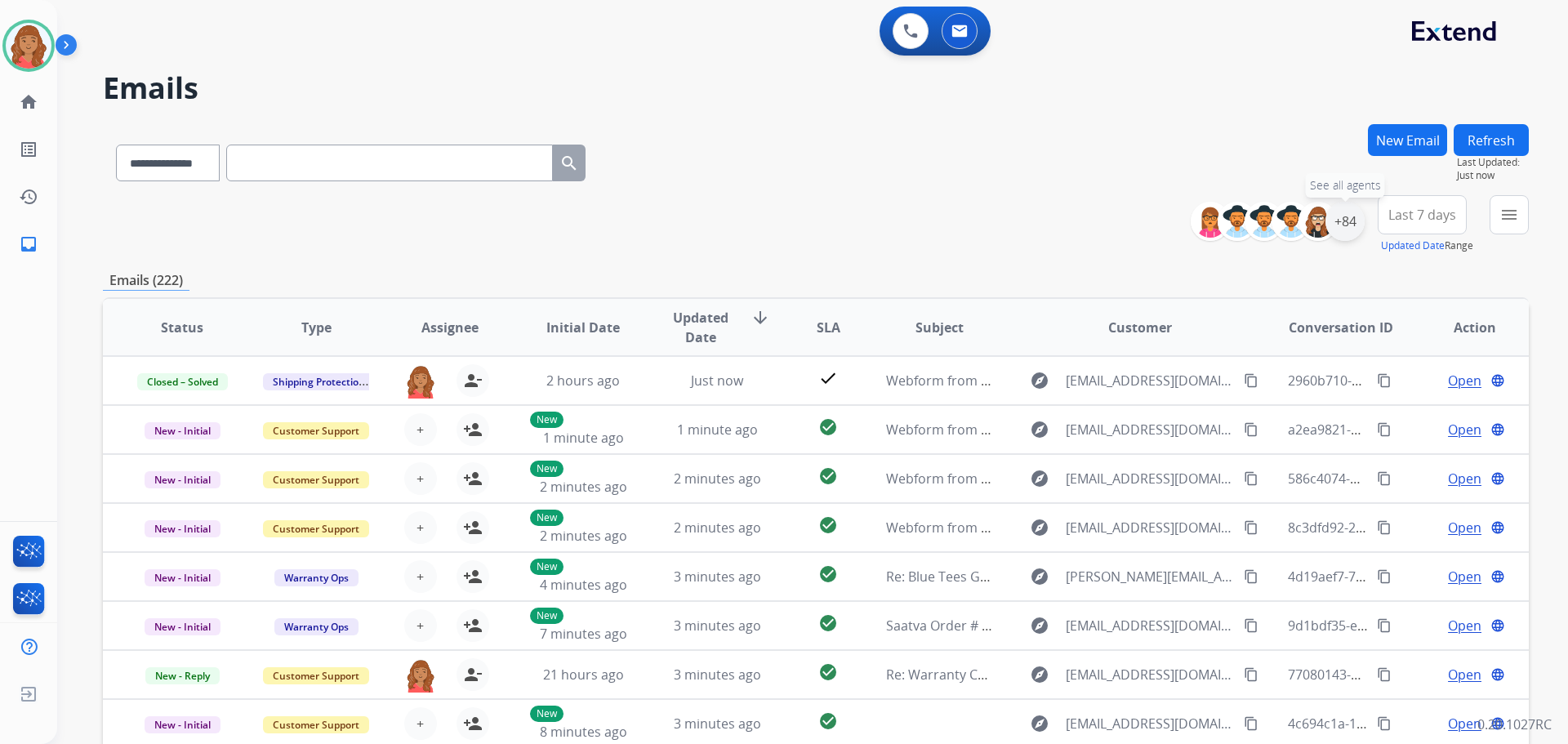
click at [1330, 228] on div "+84" at bounding box center [1345, 221] width 39 height 39
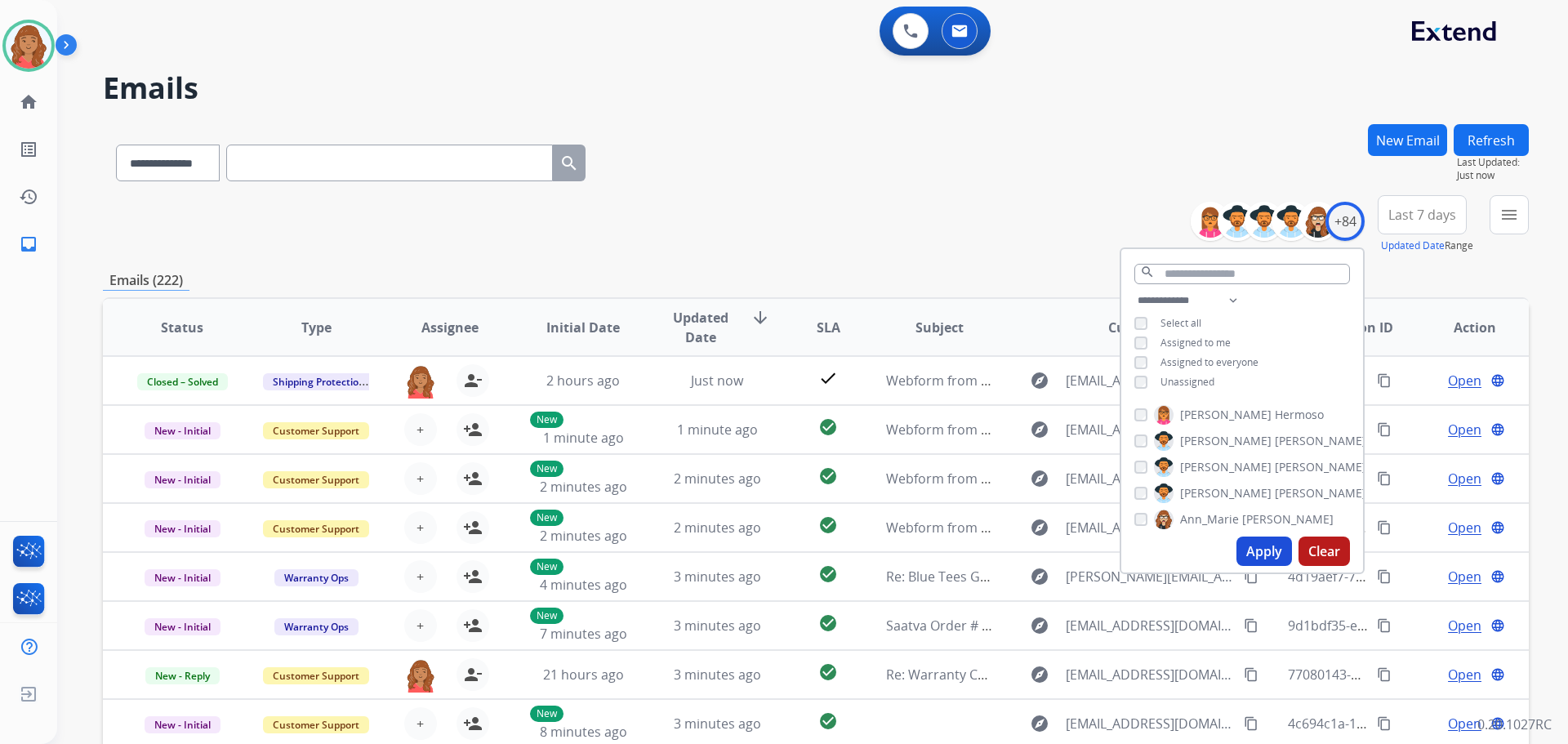
click at [1252, 550] on button "Apply" at bounding box center [1264, 551] width 55 height 30
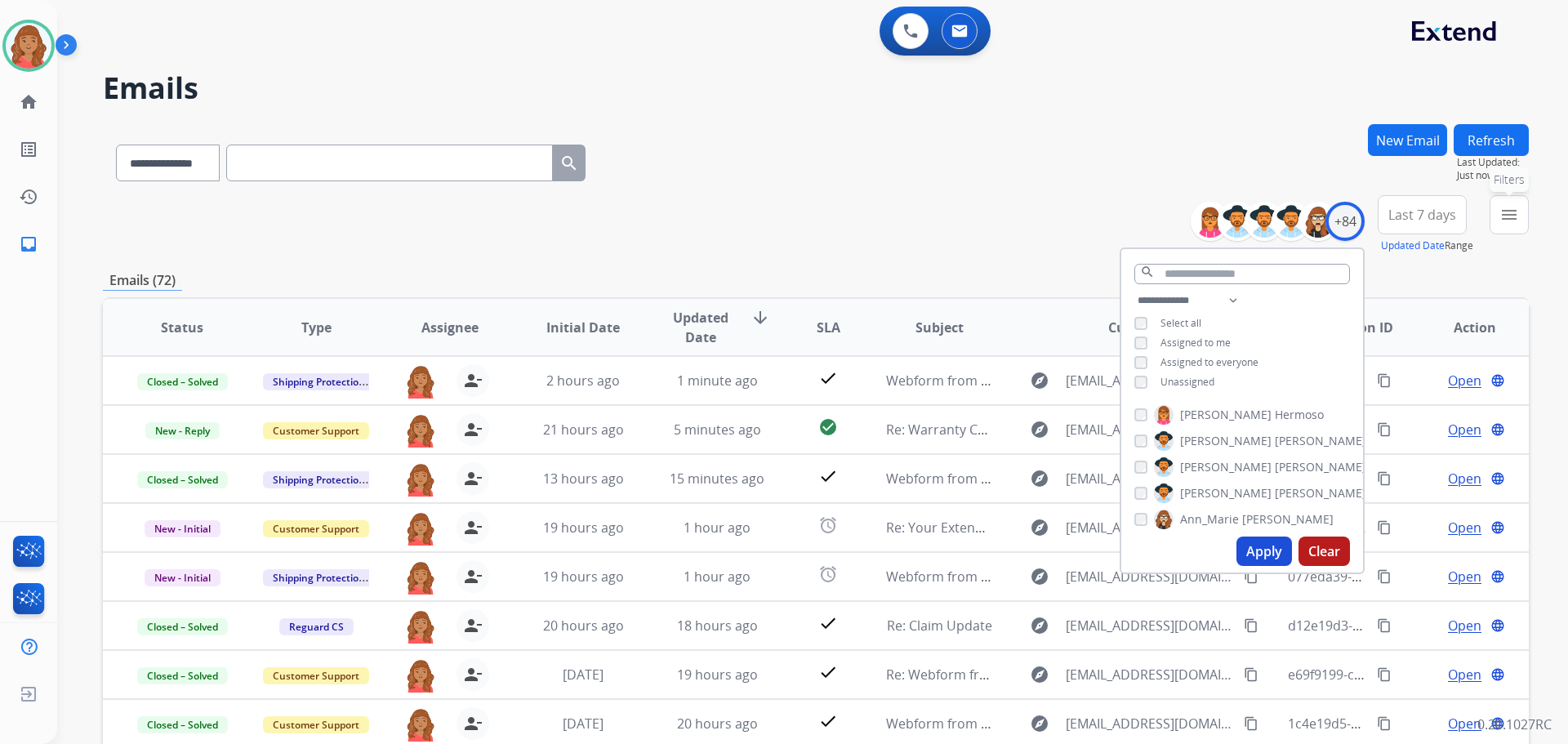
drag, startPoint x: 1514, startPoint y: 214, endPoint x: 1498, endPoint y: 223, distance: 18.4
click at [1516, 214] on mat-icon "menu" at bounding box center [1509, 215] width 20 height 20
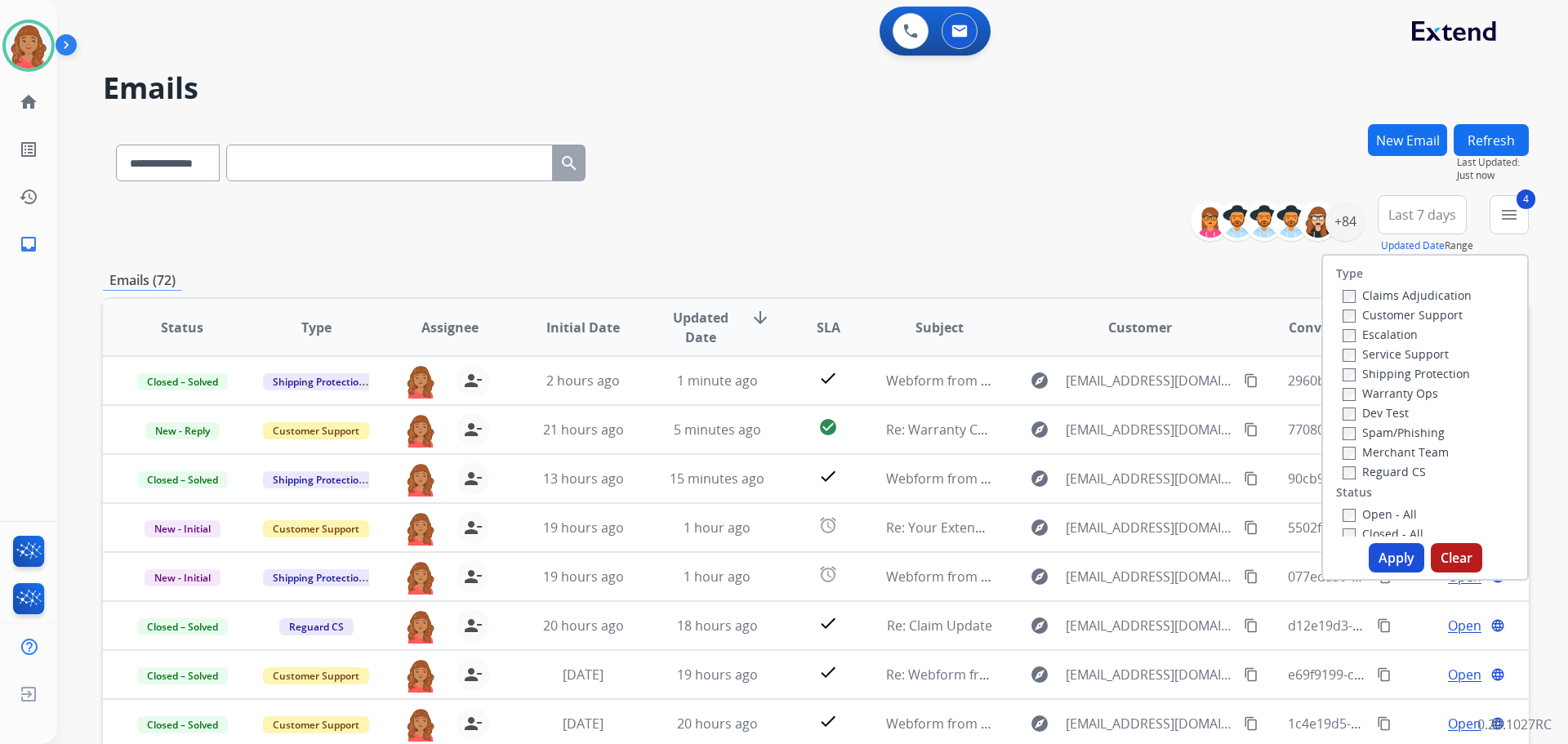
drag, startPoint x: 1393, startPoint y: 568, endPoint x: 1297, endPoint y: 559, distance: 96.4
click at [1391, 568] on button "Apply" at bounding box center [1396, 558] width 55 height 30
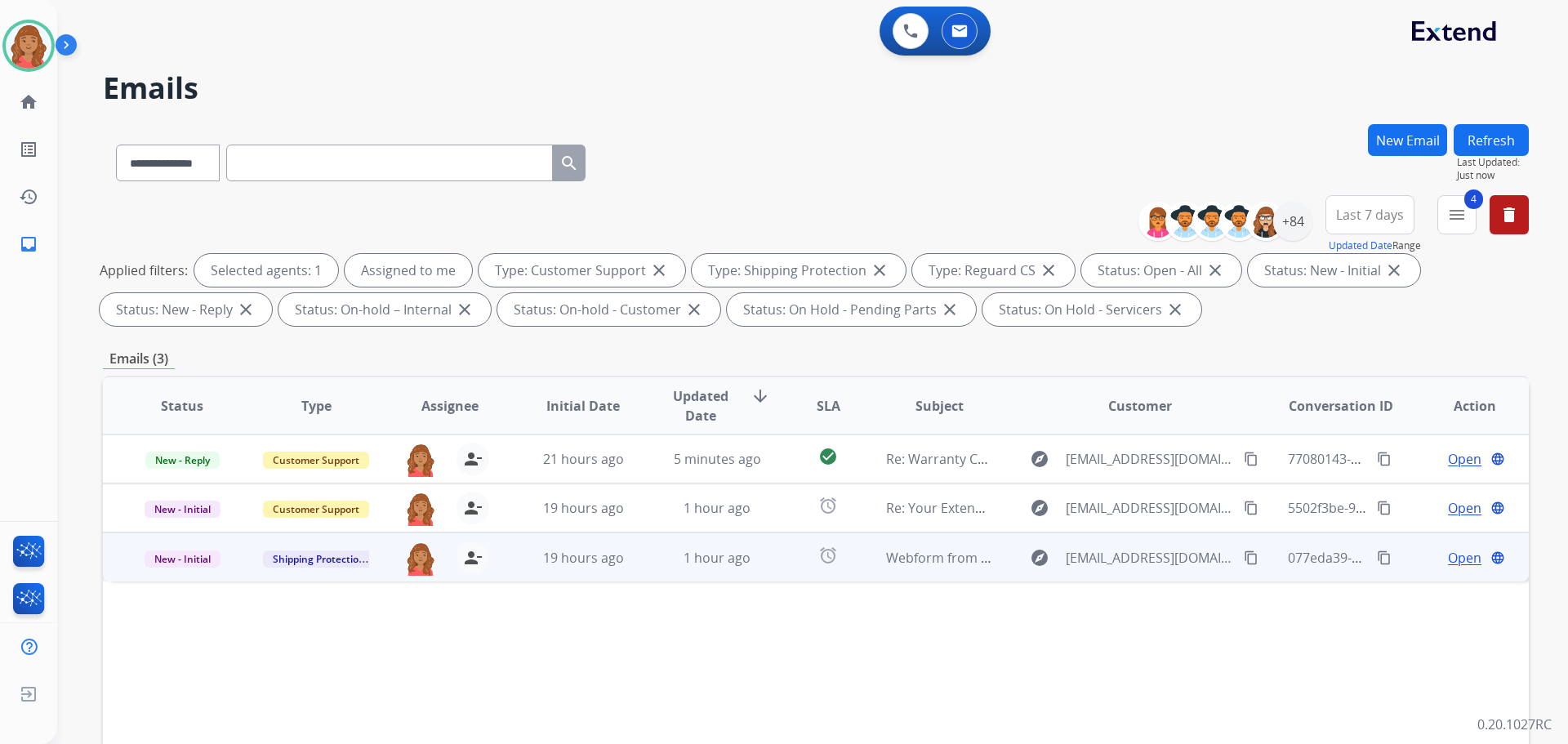
click at [545, 566] on span "19 hours ago" at bounding box center [583, 558] width 81 height 18
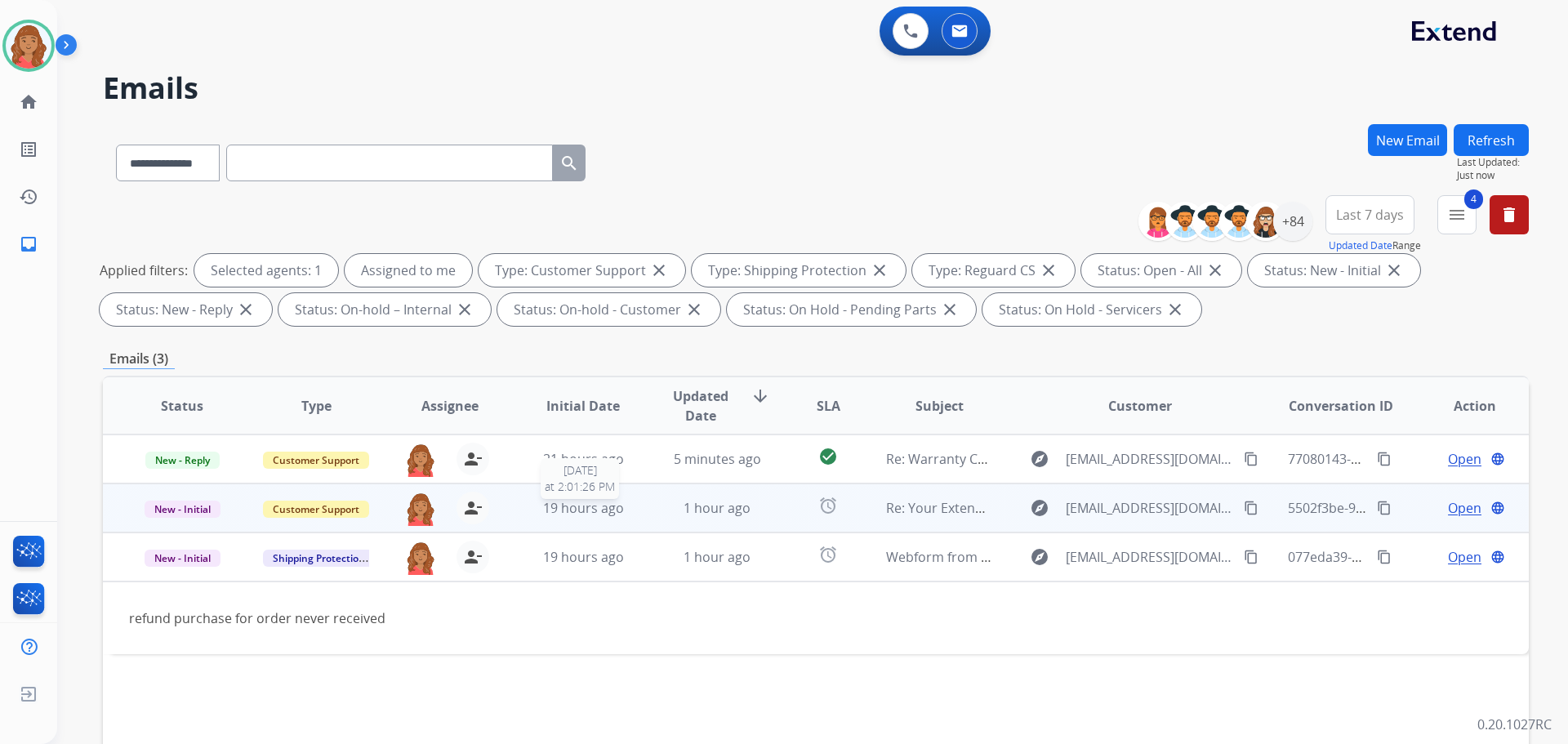
click at [548, 507] on span "19 hours ago" at bounding box center [583, 508] width 81 height 18
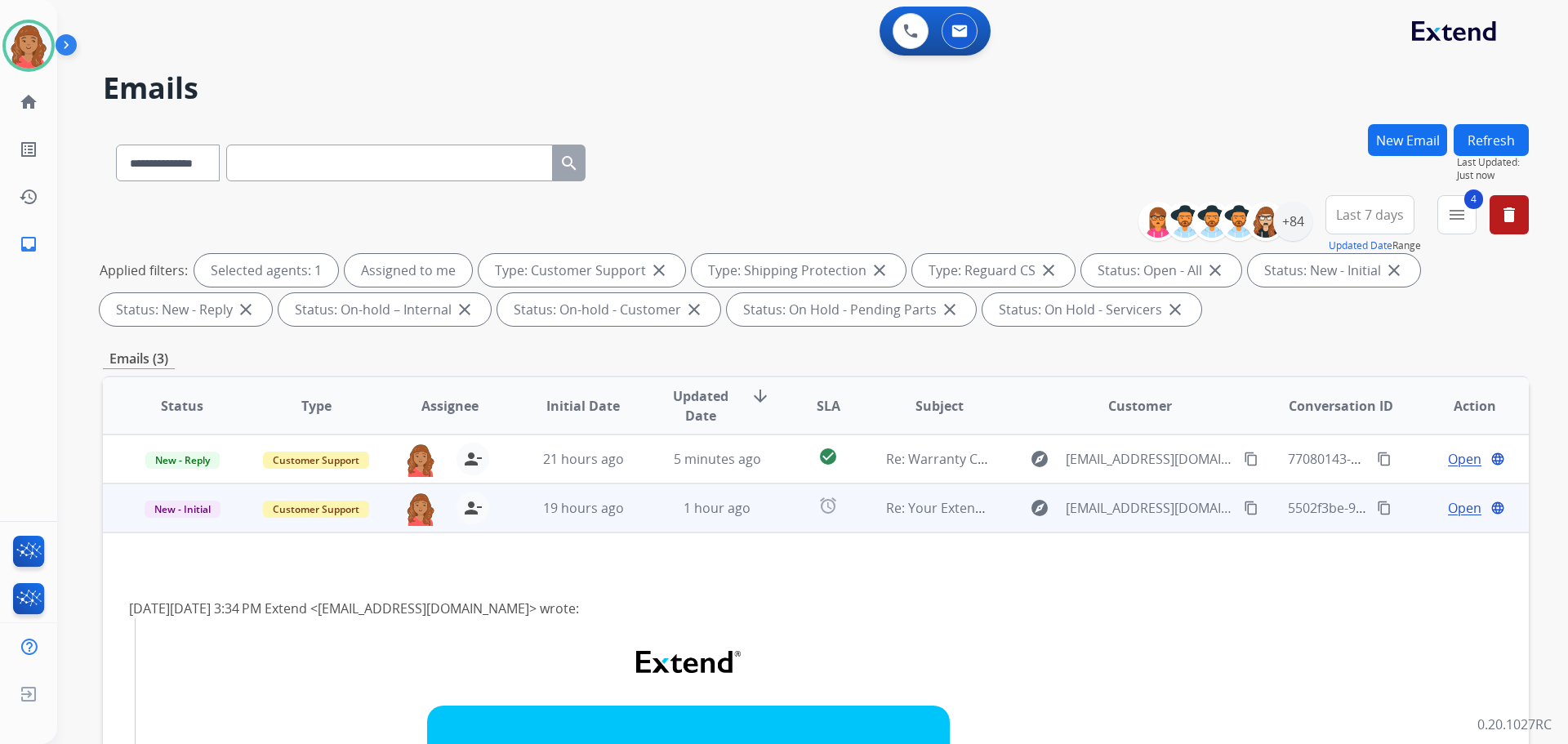
click at [1448, 506] on span "Open" at bounding box center [1465, 508] width 33 height 20
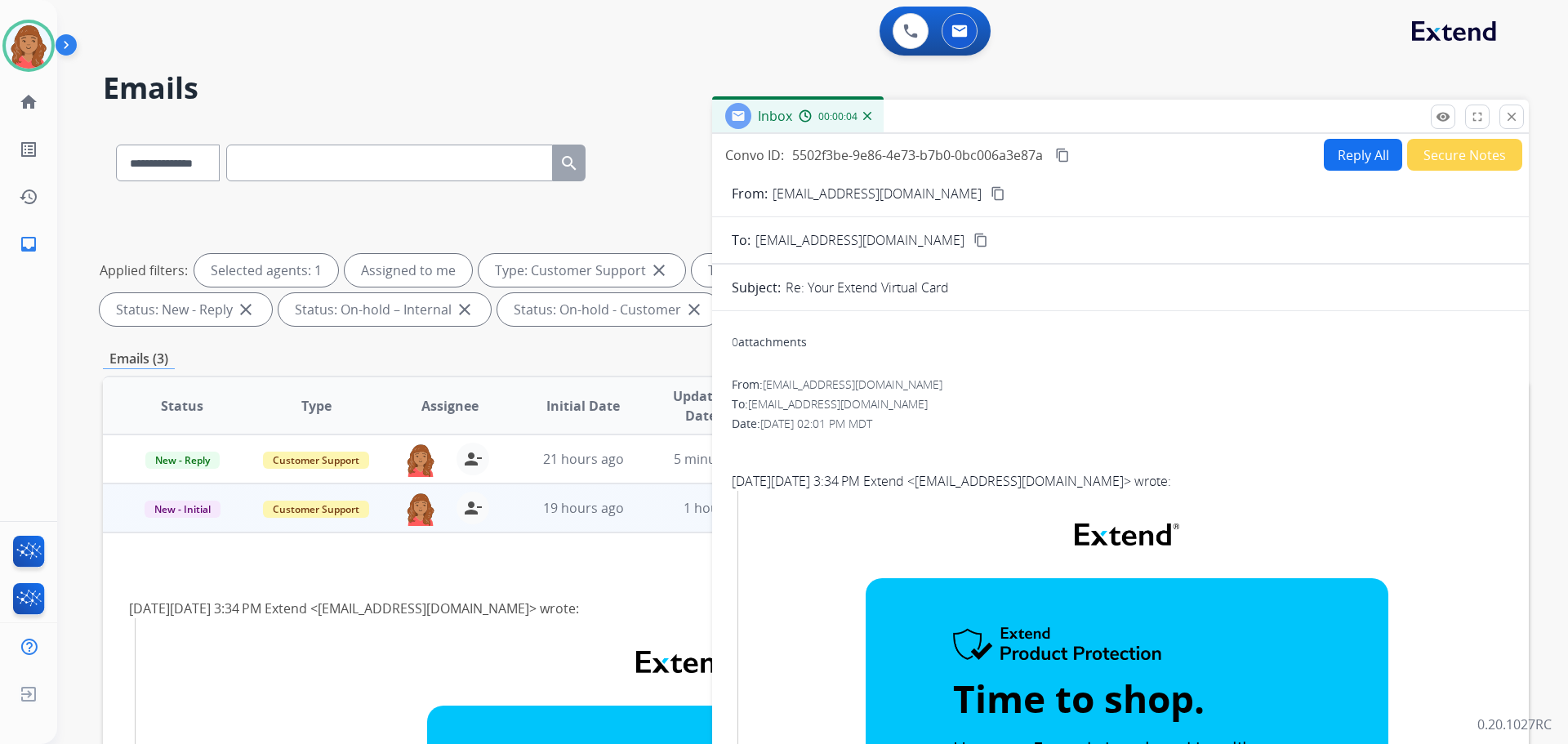
click at [1347, 160] on button "Reply All" at bounding box center [1363, 155] width 79 height 31
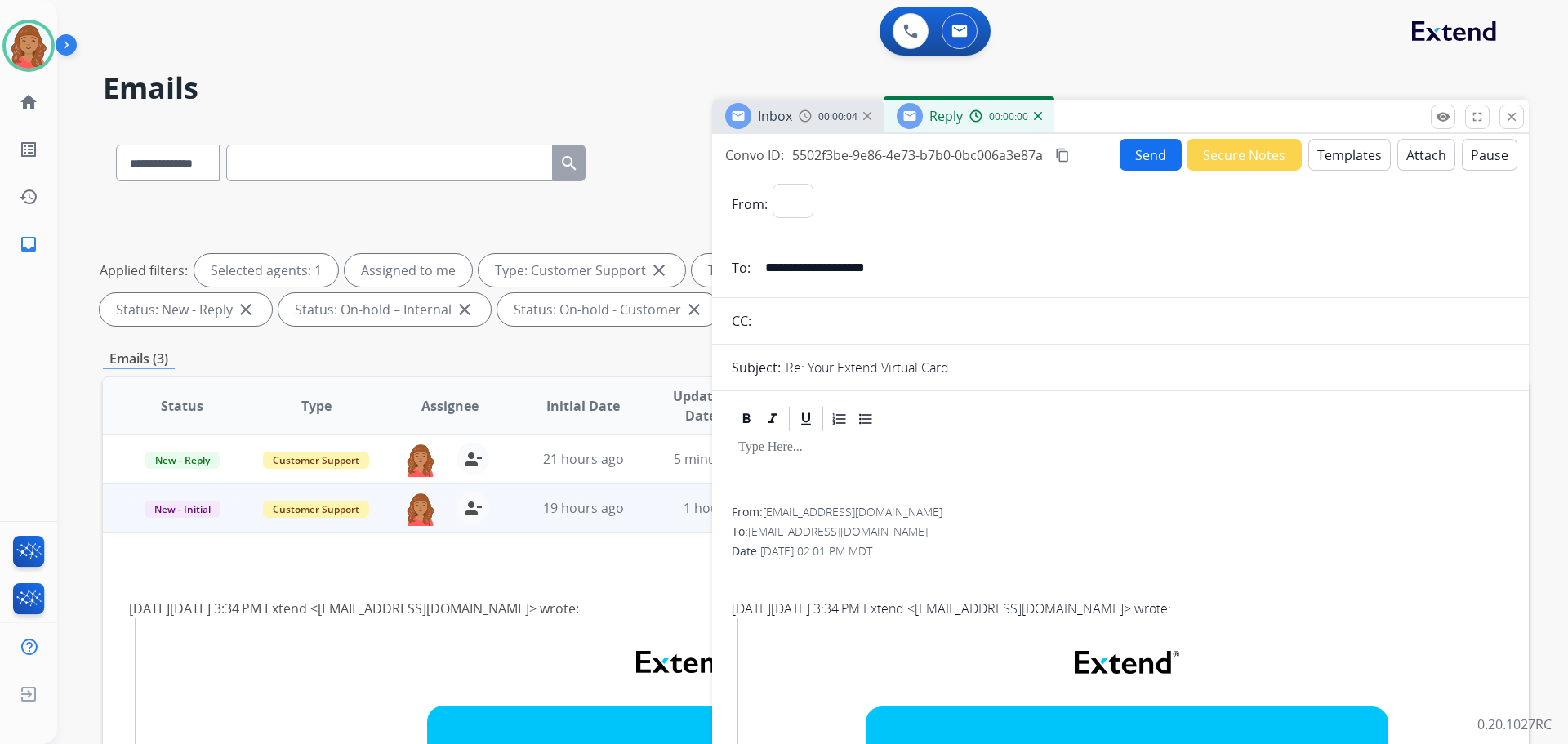
select select "**********"
click at [1323, 166] on button "Templates" at bounding box center [1350, 155] width 83 height 31
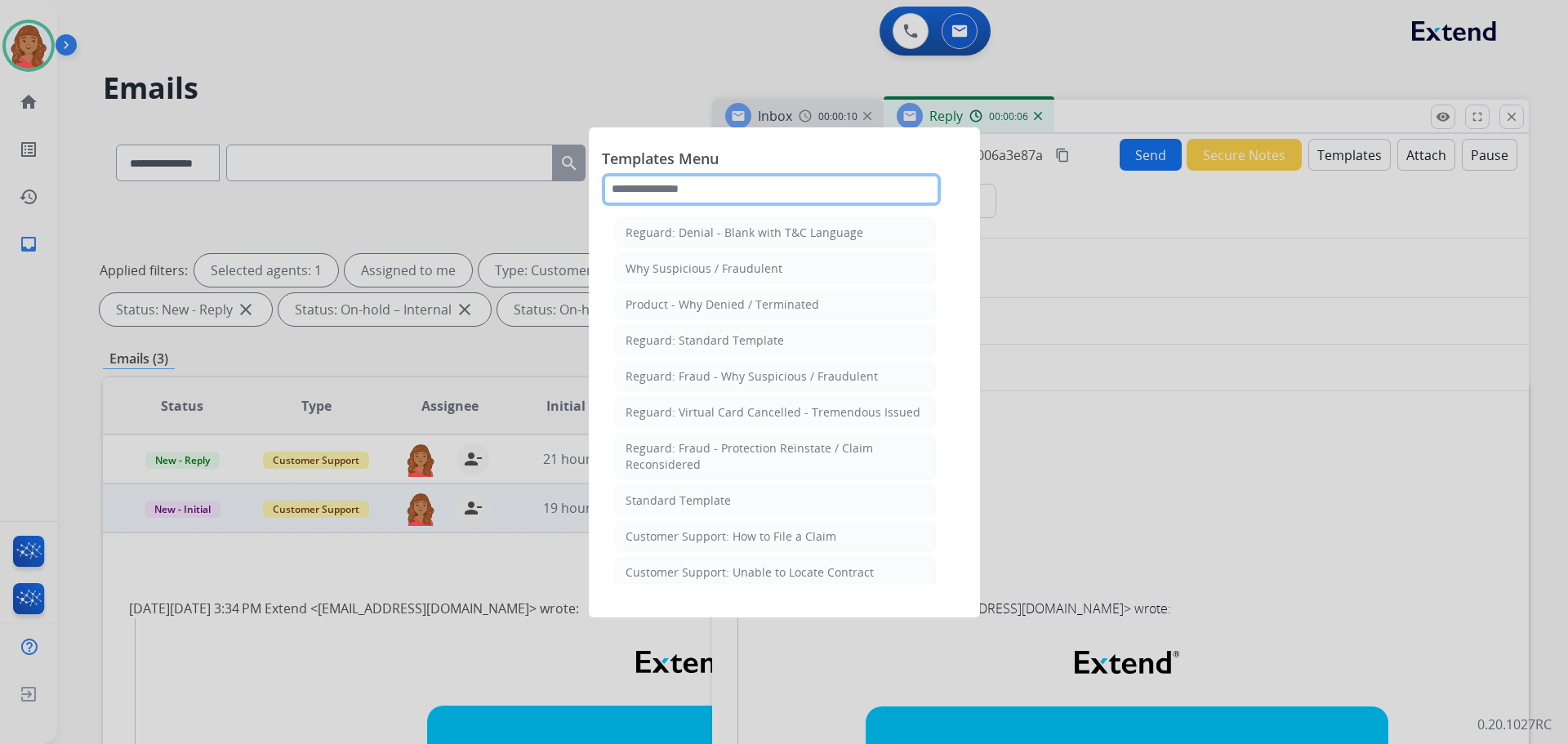
click at [737, 183] on input "text" at bounding box center [771, 189] width 339 height 32
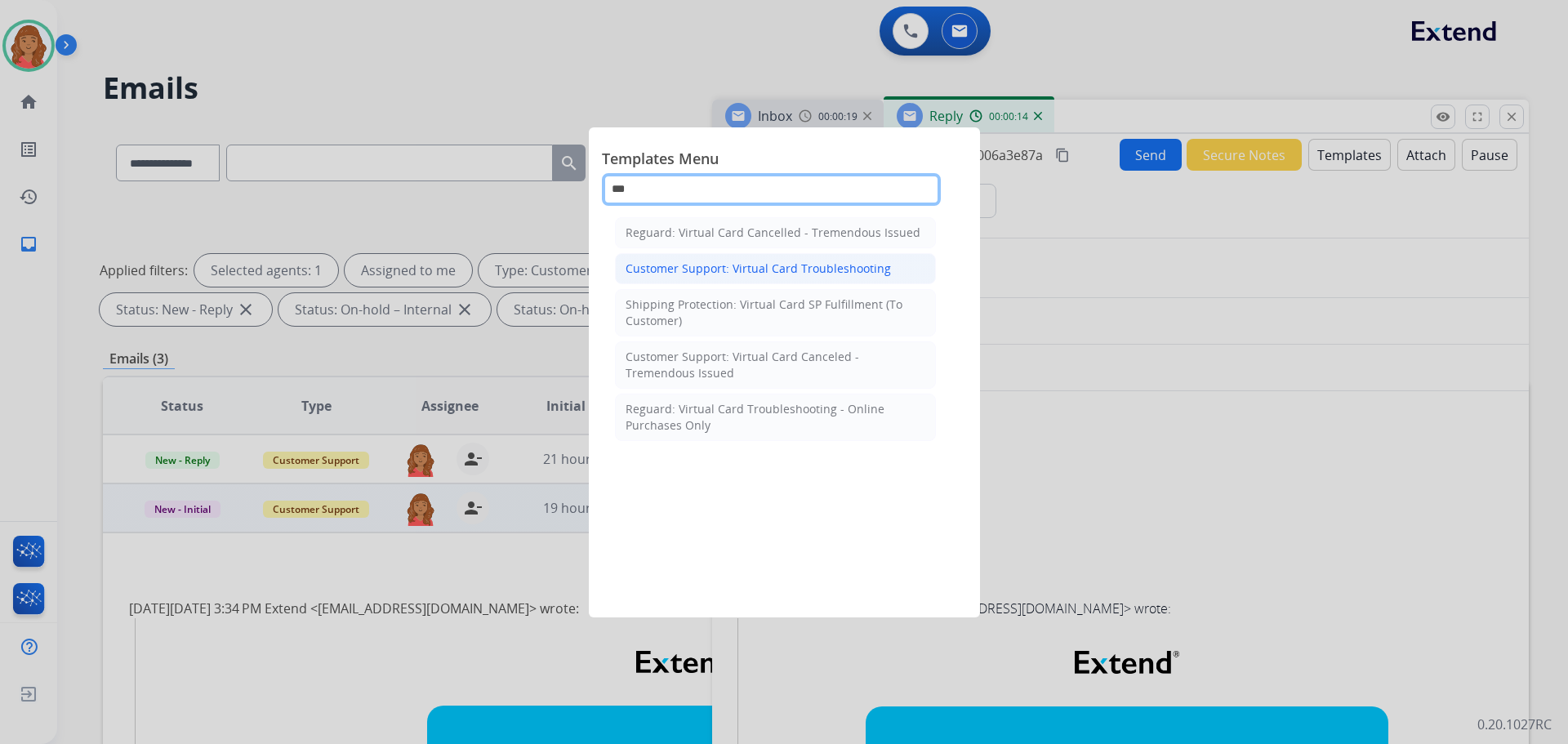
type input "***"
click at [718, 268] on div "Customer Support: Virtual Card Troubleshooting" at bounding box center [758, 269] width 266 height 17
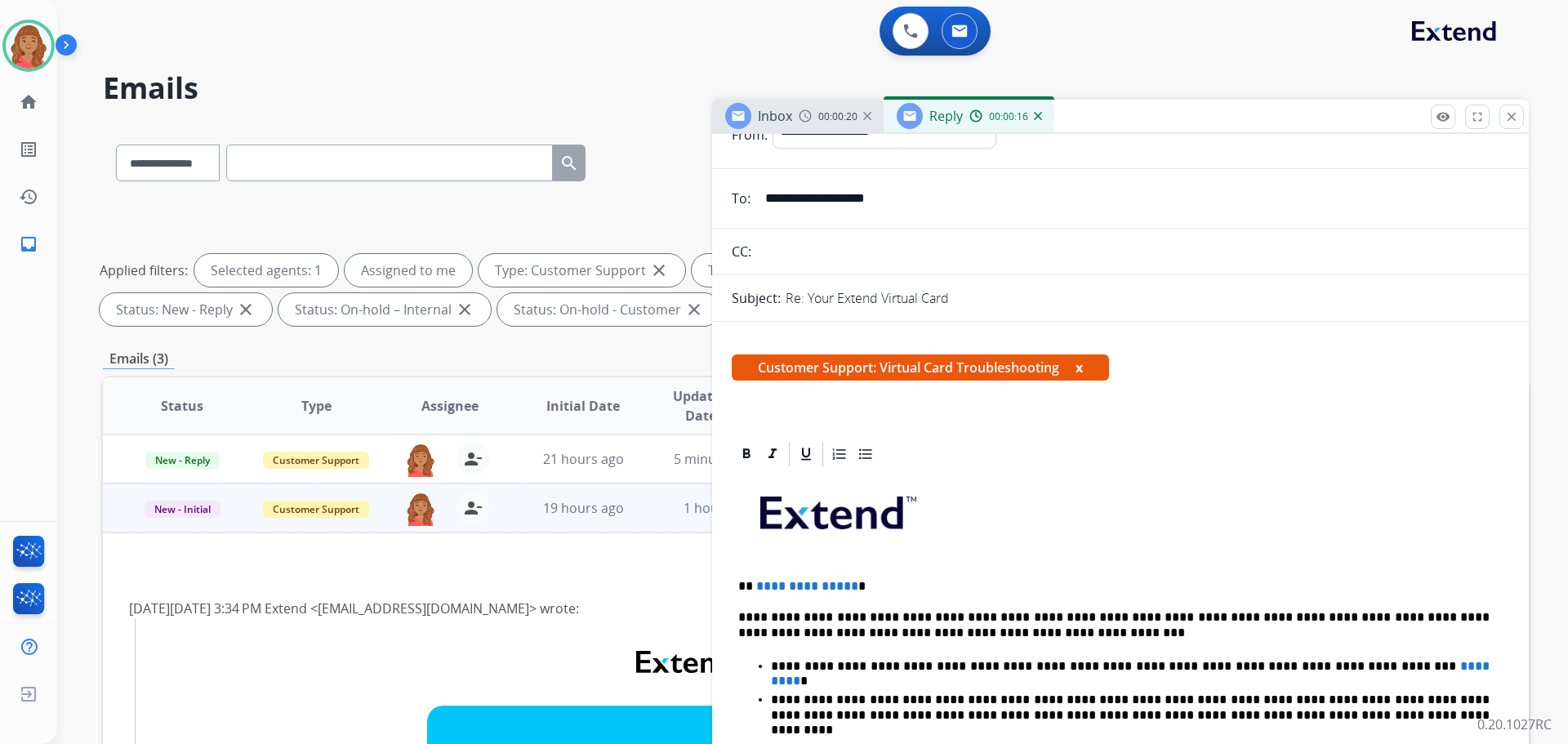
scroll to position [163, 0]
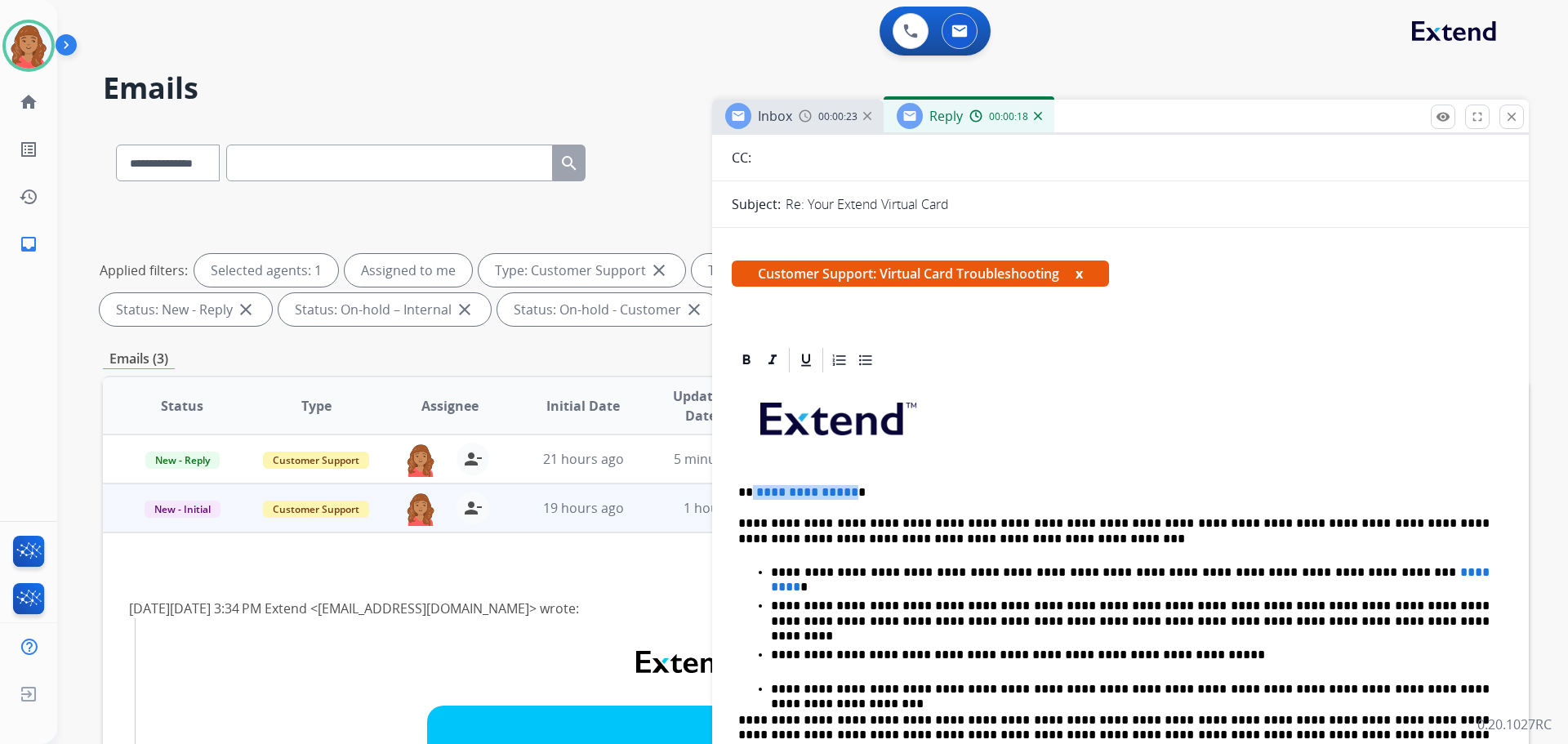
drag, startPoint x: 800, startPoint y: 487, endPoint x: 751, endPoint y: 497, distance: 50.0
click at [751, 497] on p "**********" at bounding box center [1114, 492] width 751 height 15
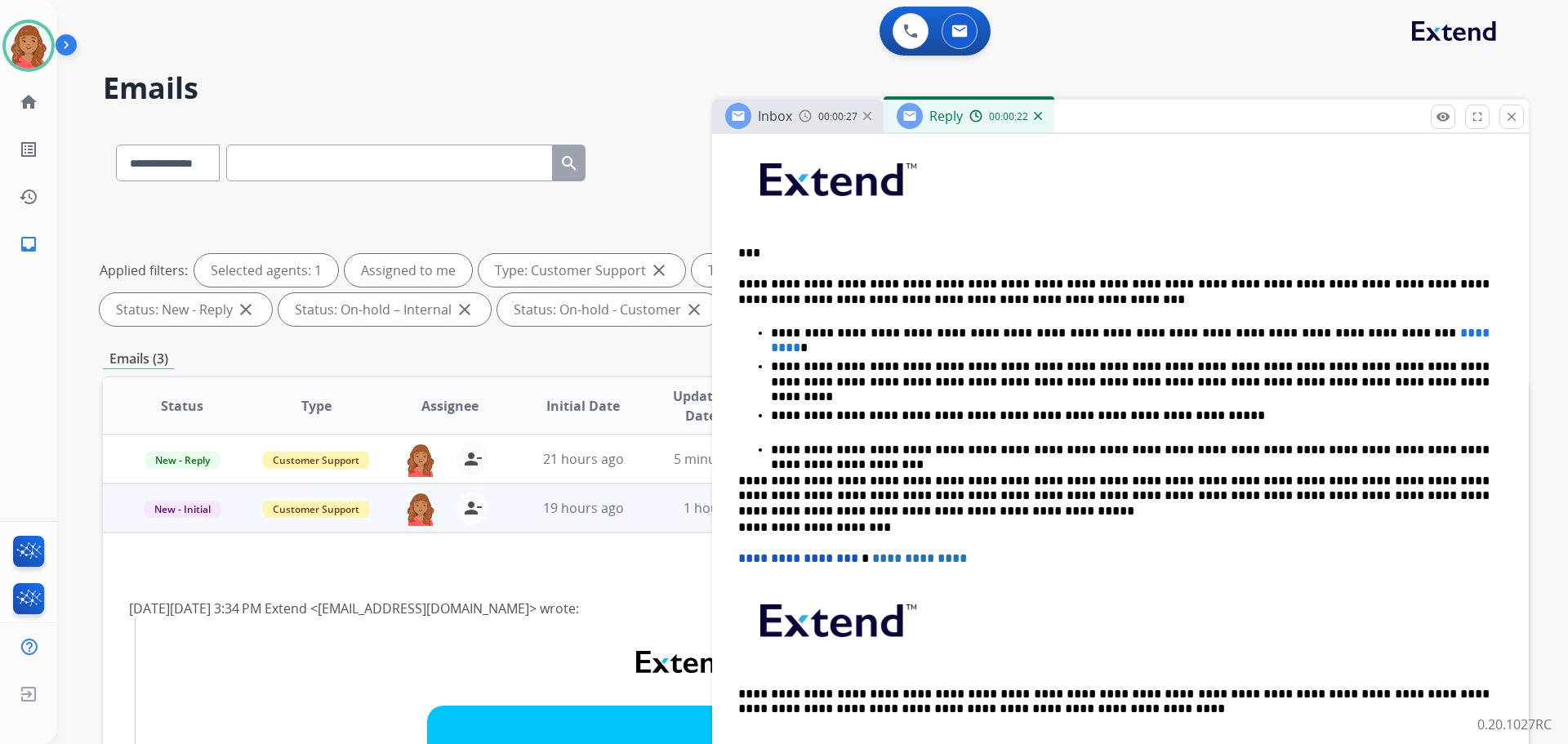
scroll to position [490, 0]
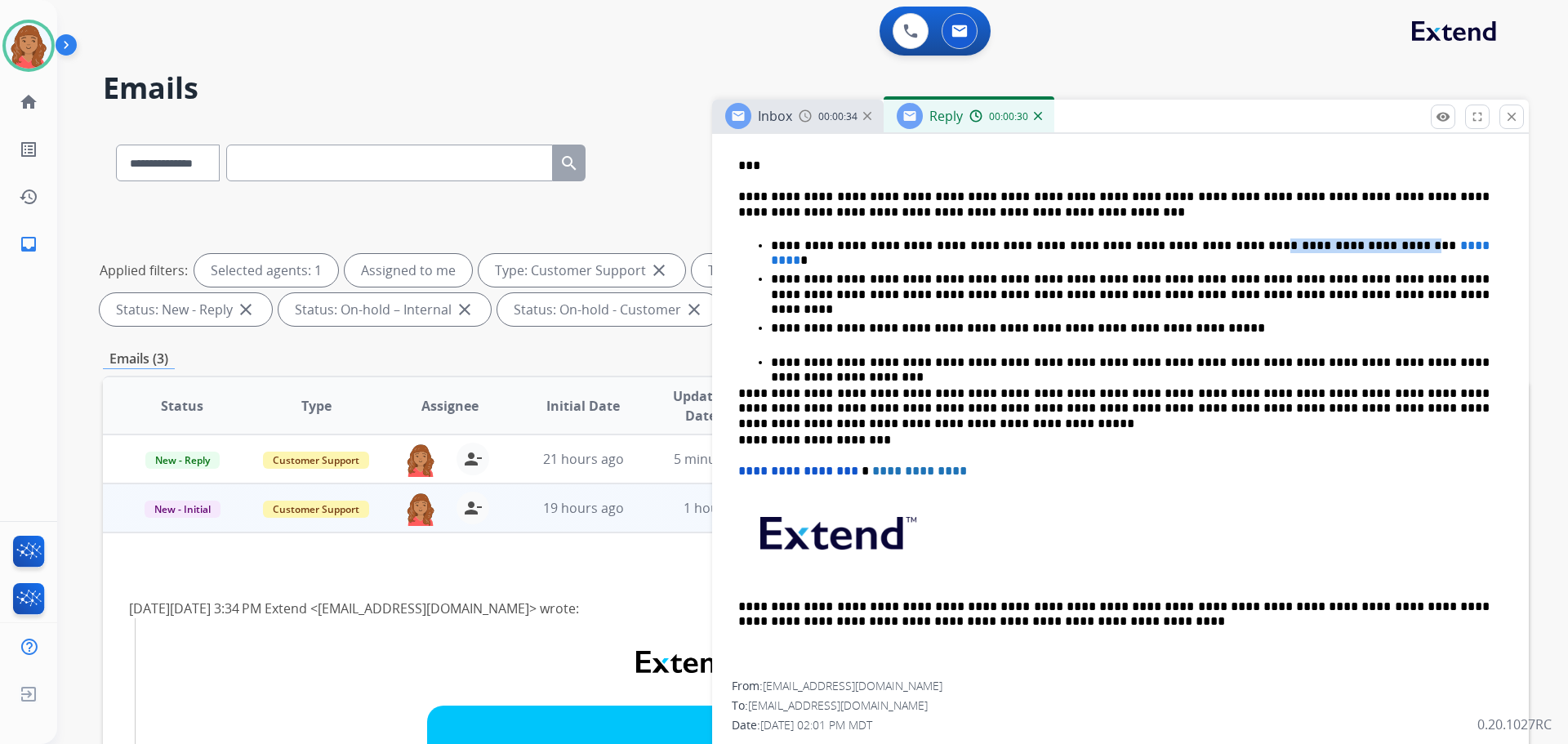
click at [1340, 248] on div "**********" at bounding box center [784, 372] width 1568 height 744
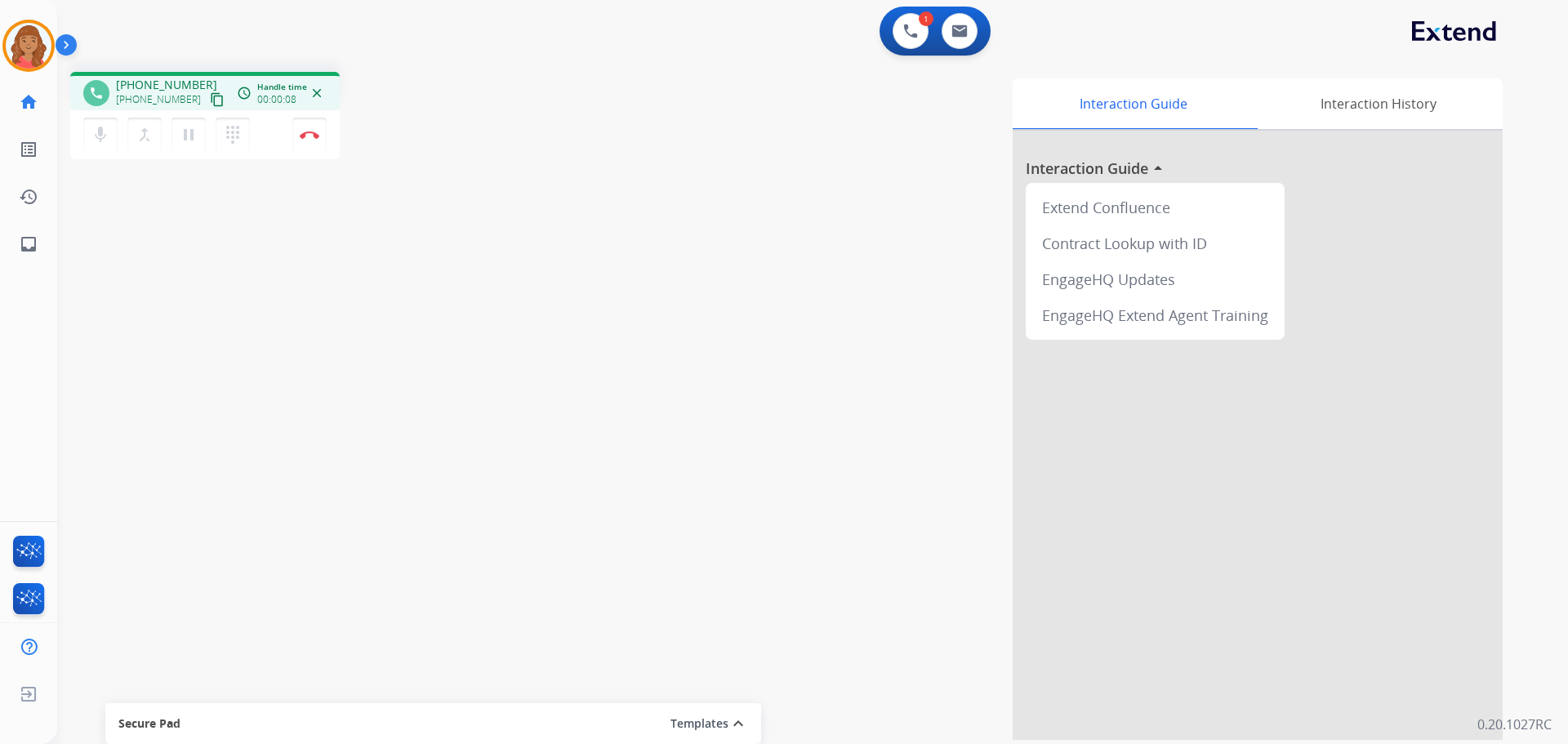
click at [210, 100] on mat-icon "content_copy" at bounding box center [218, 100] width 15 height 15
click at [312, 134] on img at bounding box center [309, 135] width 20 height 8
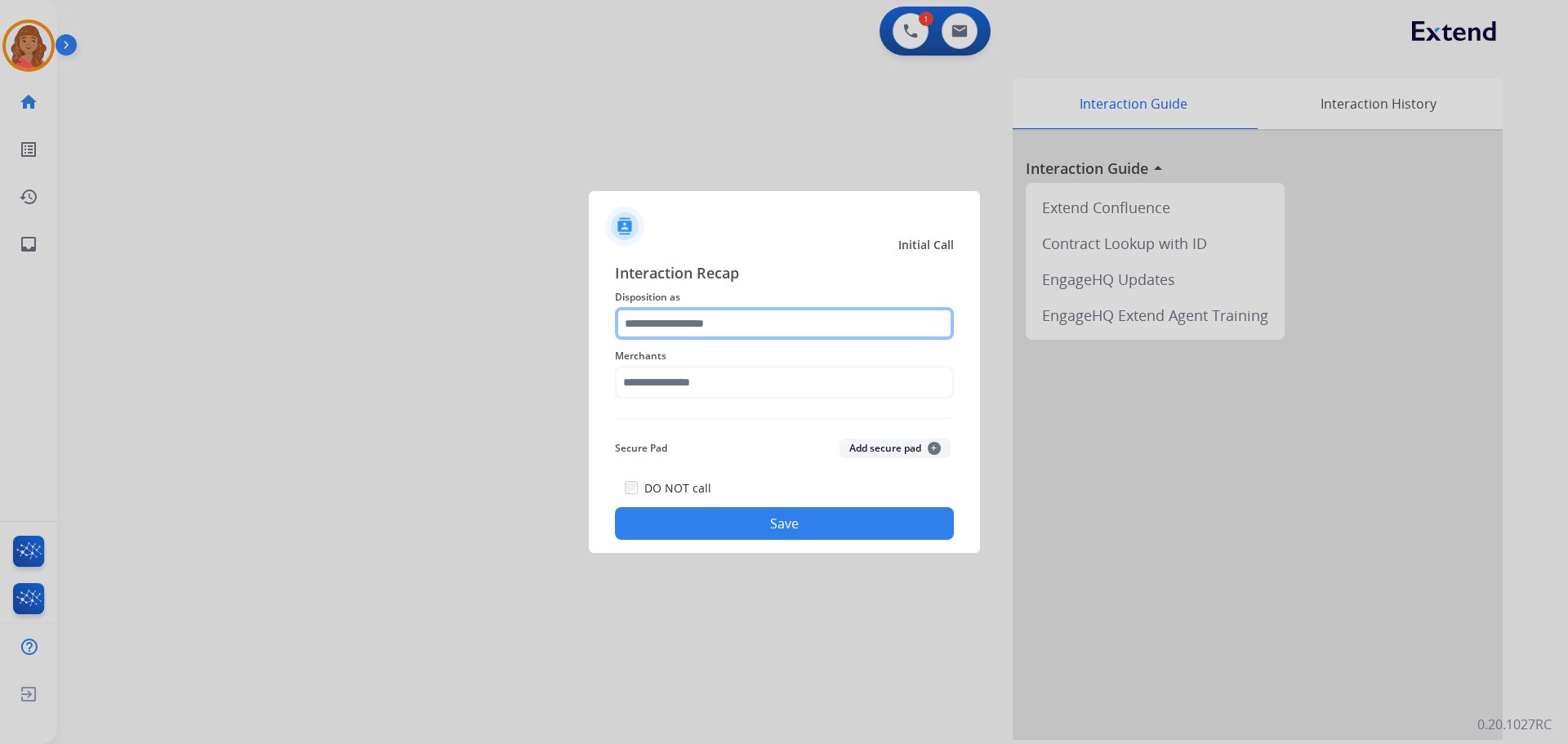
click at [677, 322] on input "text" at bounding box center [784, 323] width 339 height 32
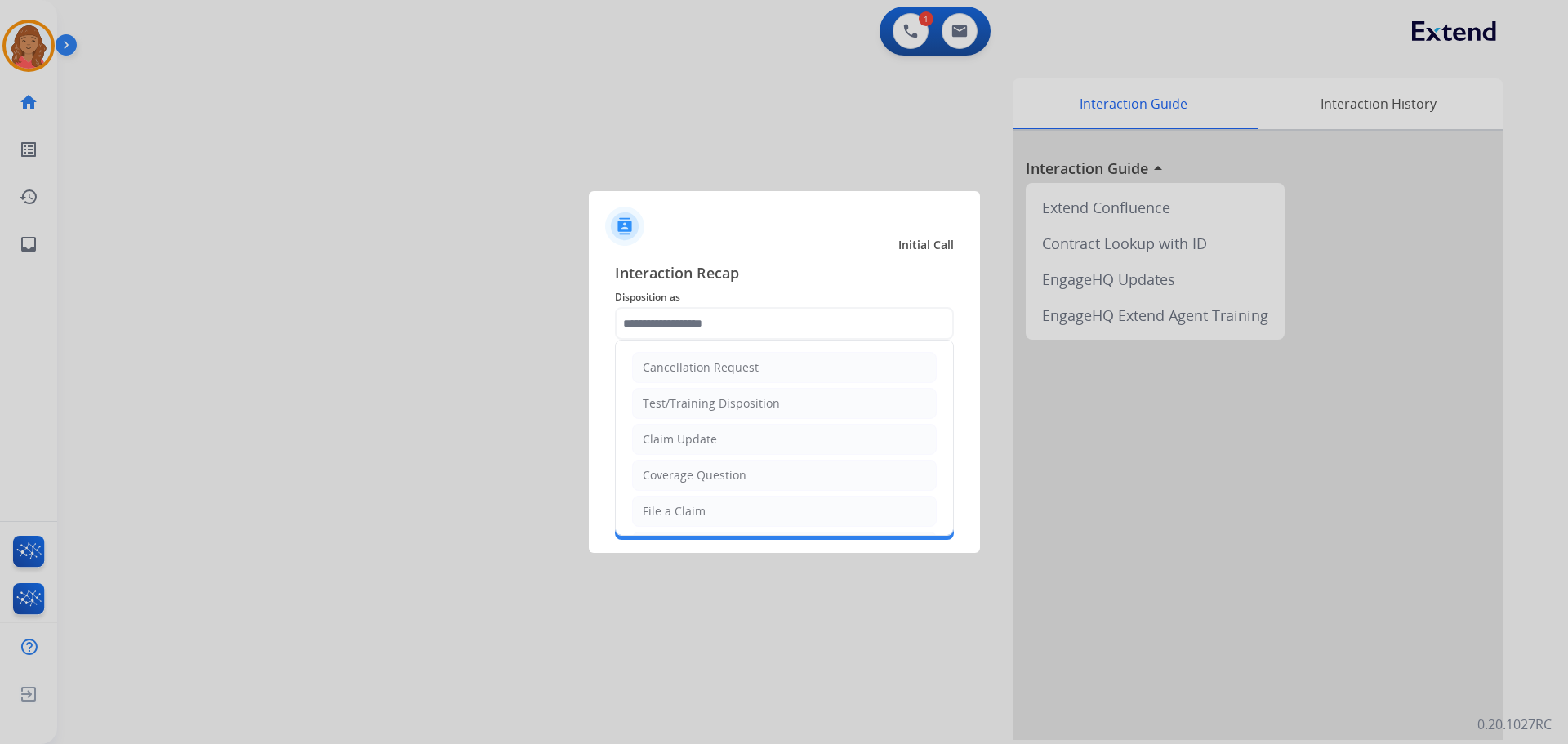
drag, startPoint x: 679, startPoint y: 513, endPoint x: 686, endPoint y: 454, distance: 59.4
click at [679, 512] on div "File a Claim" at bounding box center [674, 511] width 63 height 17
type input "**********"
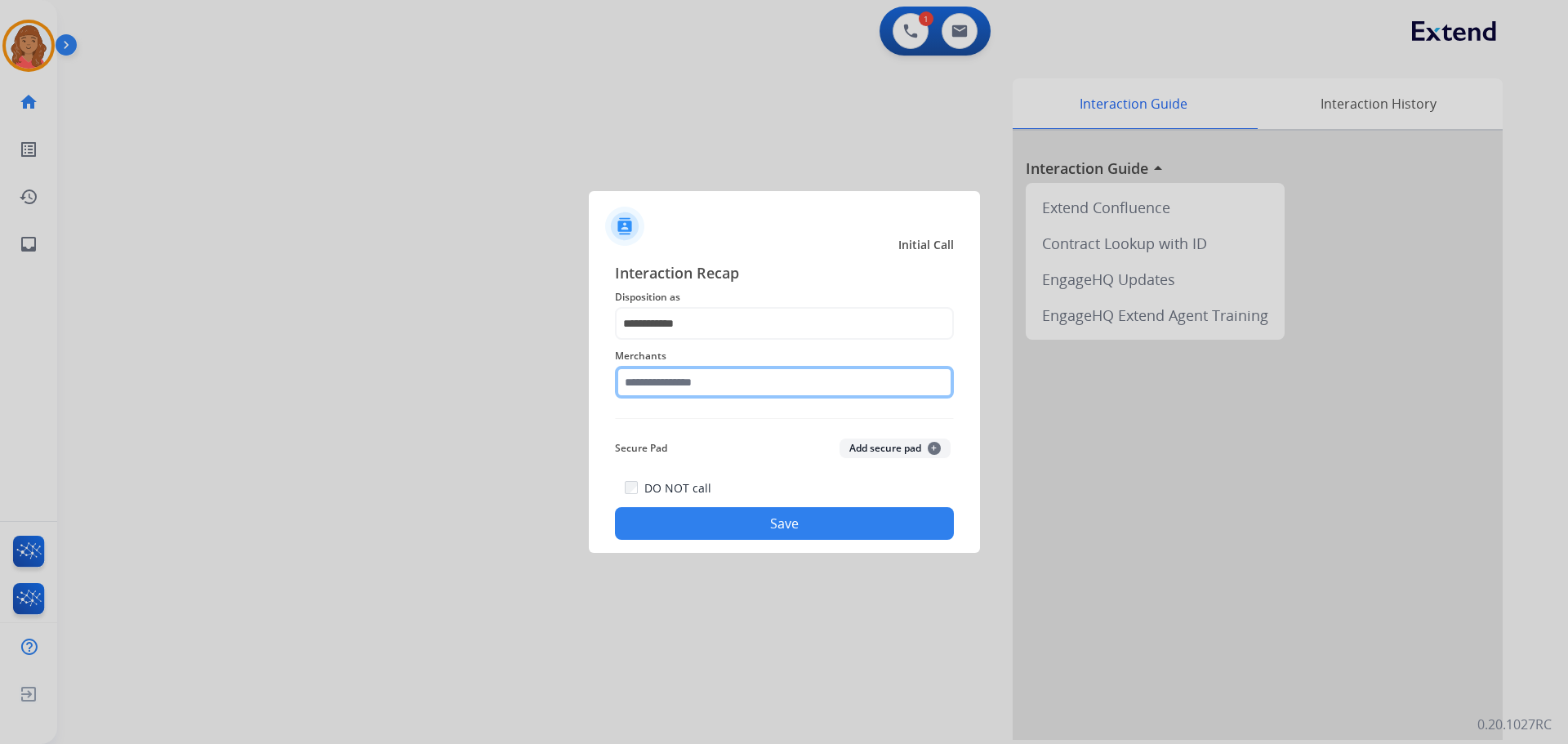
click at [676, 381] on input "text" at bounding box center [784, 382] width 339 height 32
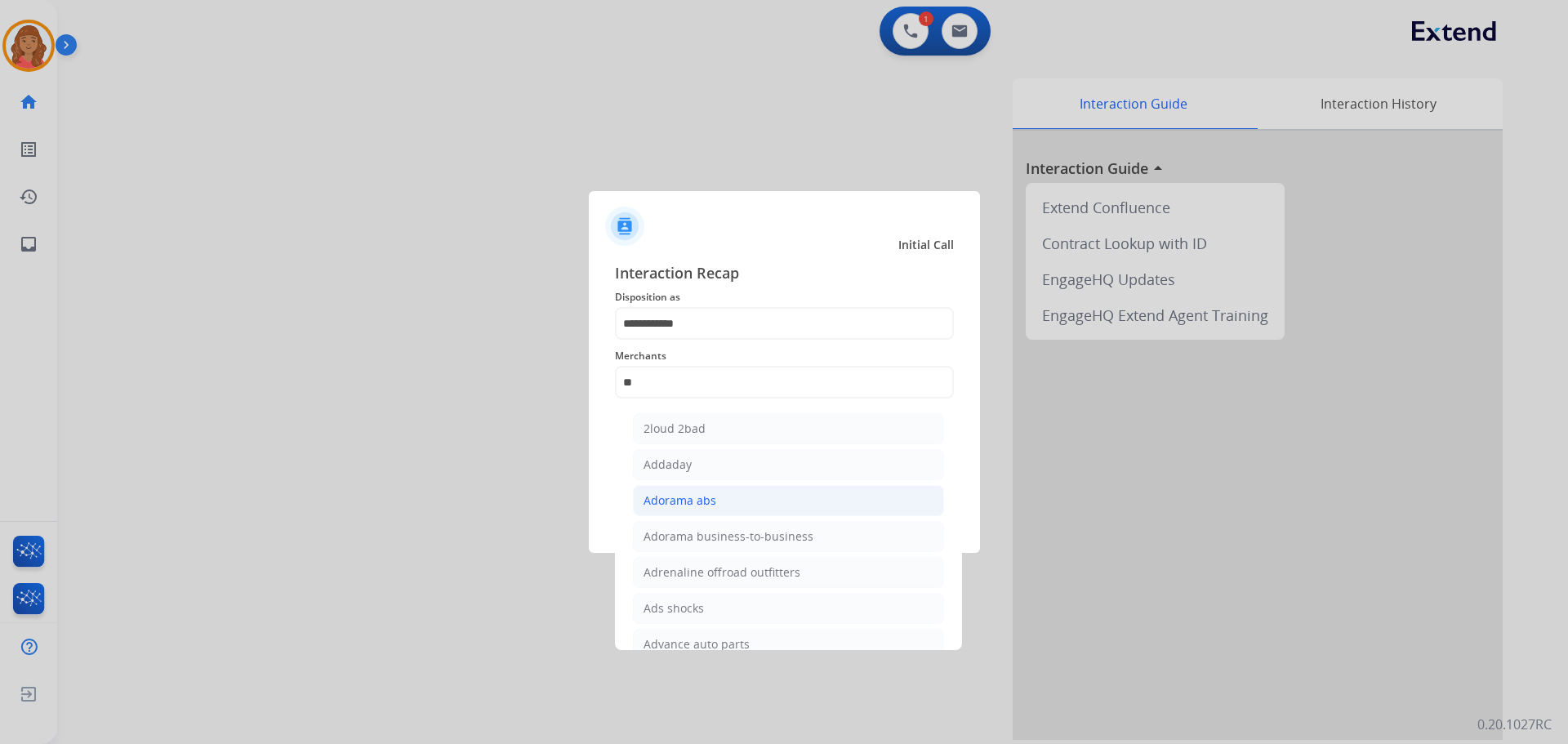
click at [681, 504] on div "Adorama abs" at bounding box center [680, 501] width 73 height 17
type input "**********"
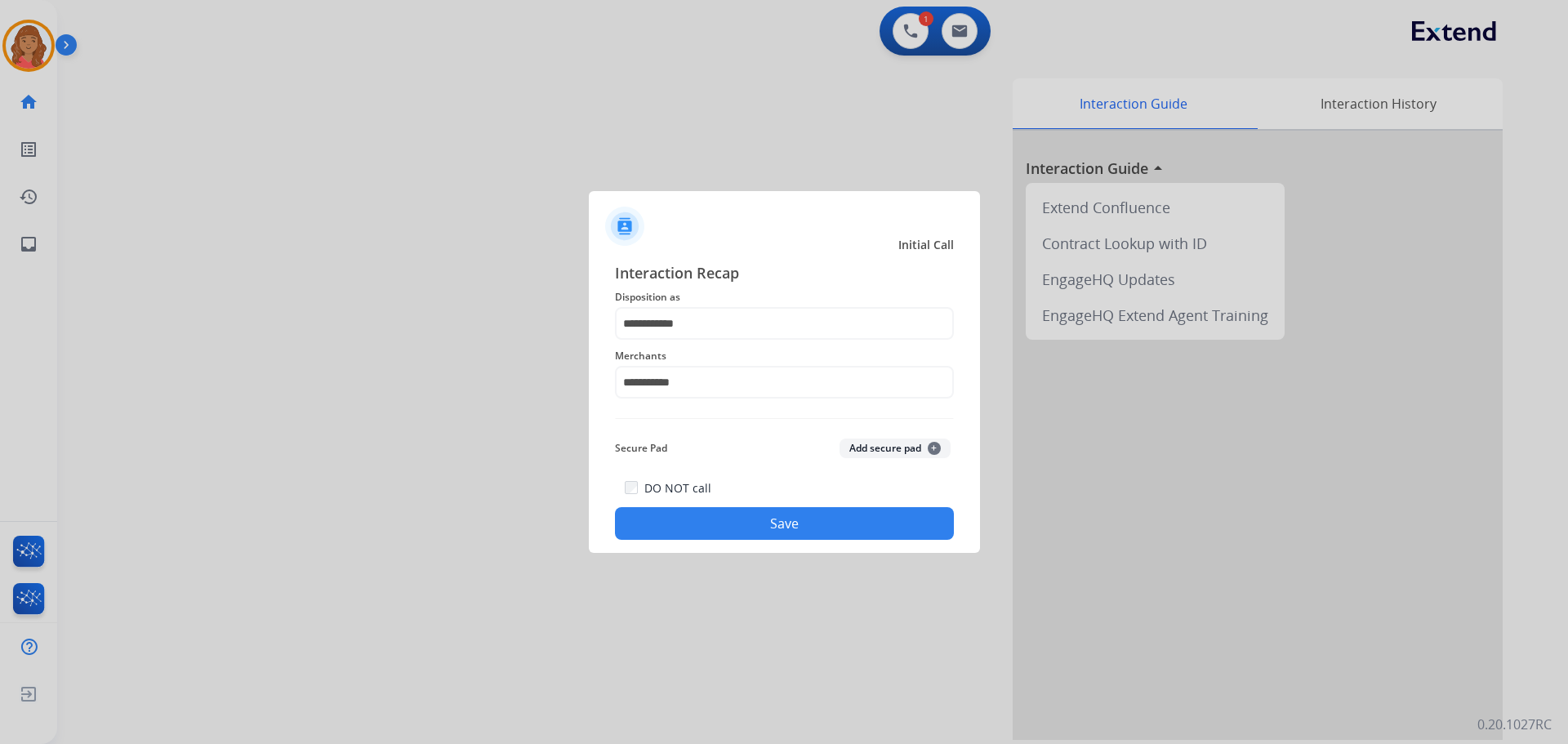
click at [719, 521] on button "Save" at bounding box center [784, 523] width 339 height 32
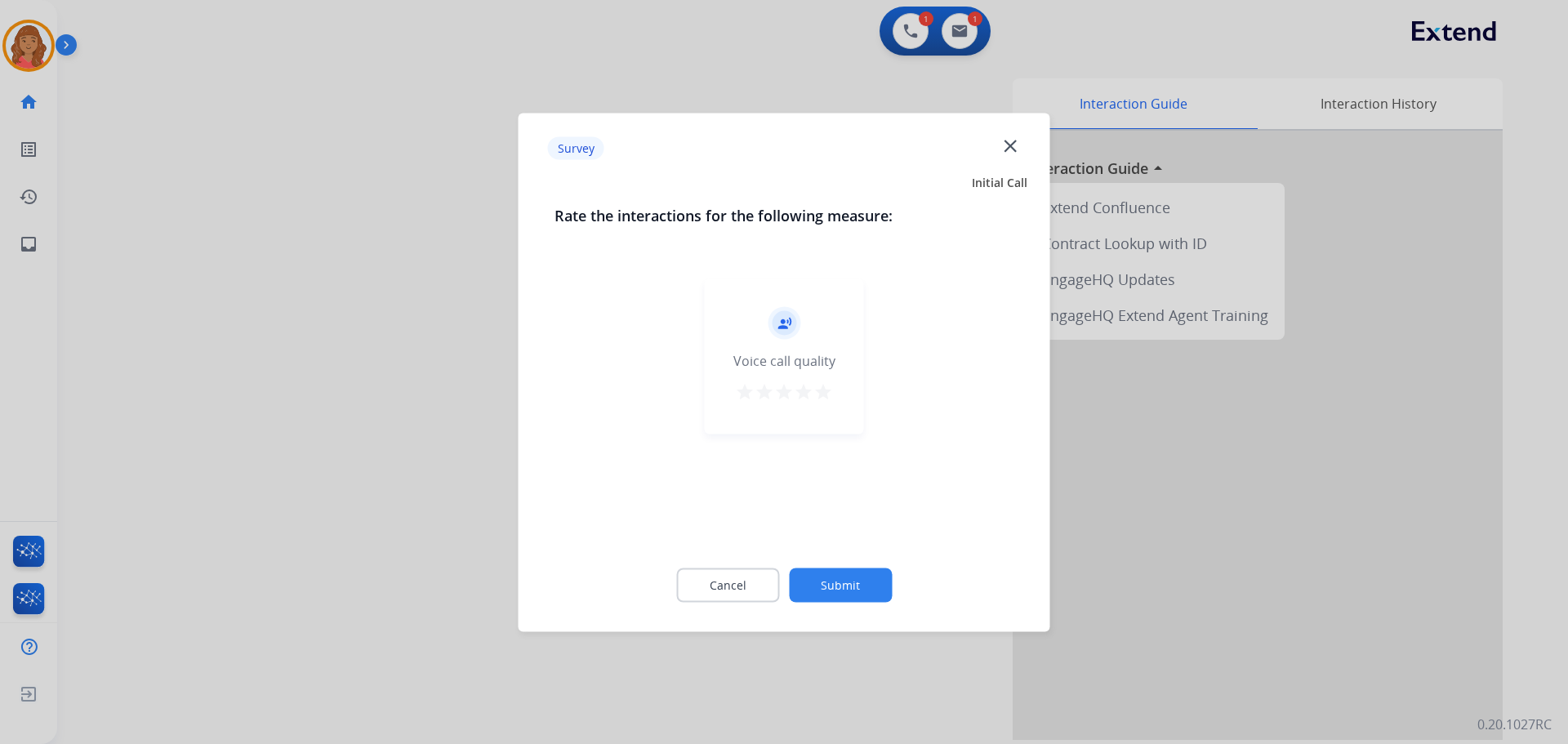
click at [827, 386] on mat-icon "star" at bounding box center [823, 391] width 20 height 20
click at [843, 591] on button "Submit" at bounding box center [840, 584] width 103 height 34
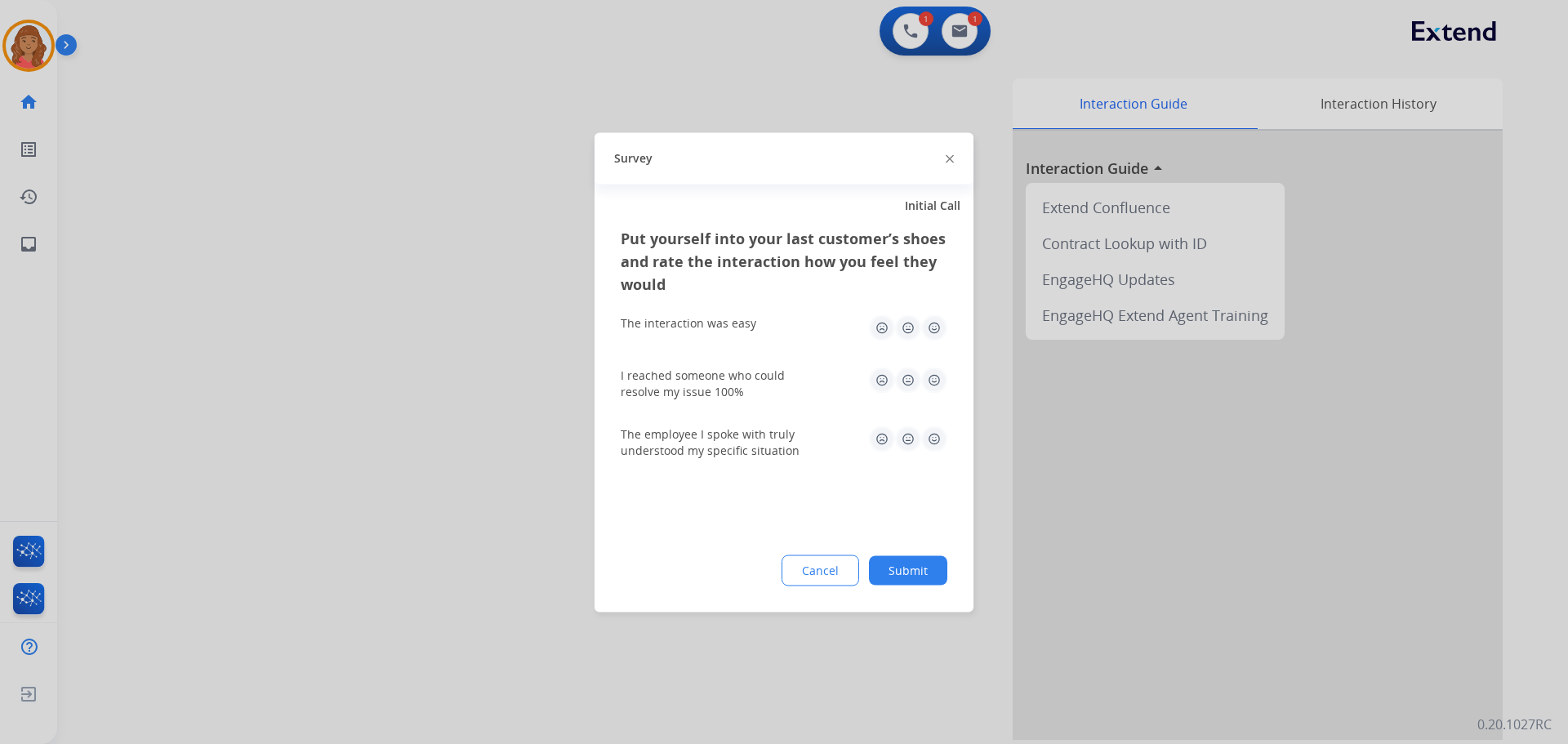
click at [935, 333] on img at bounding box center [934, 328] width 26 height 26
click at [933, 375] on img at bounding box center [934, 380] width 26 height 26
click at [938, 421] on div "The employee I spoke with truly understood my specific situation" at bounding box center [784, 441] width 327 height 59
drag, startPoint x: 937, startPoint y: 435, endPoint x: 928, endPoint y: 460, distance: 26.6
click at [937, 436] on img at bounding box center [934, 439] width 26 height 26
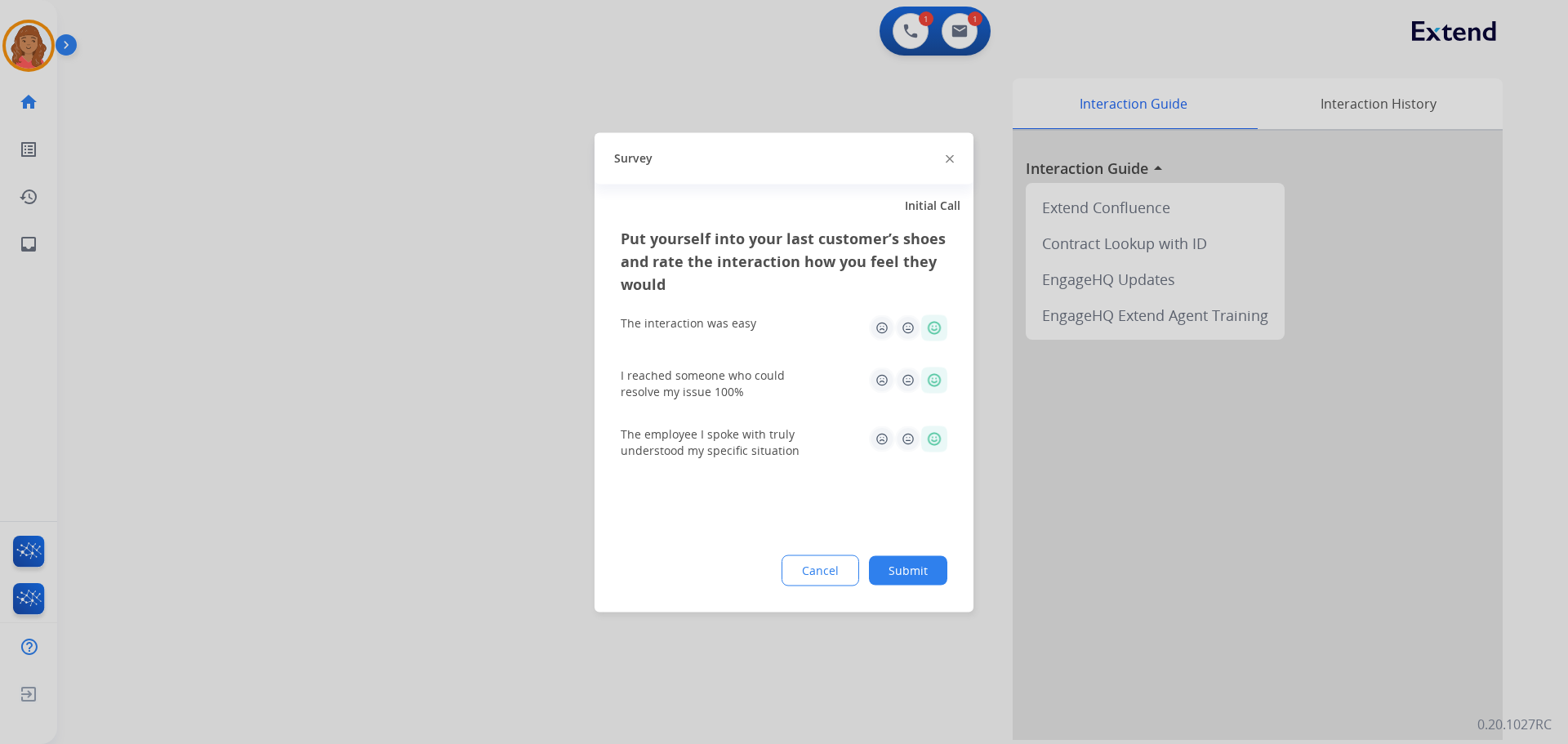
click at [917, 570] on button "Submit" at bounding box center [908, 570] width 79 height 30
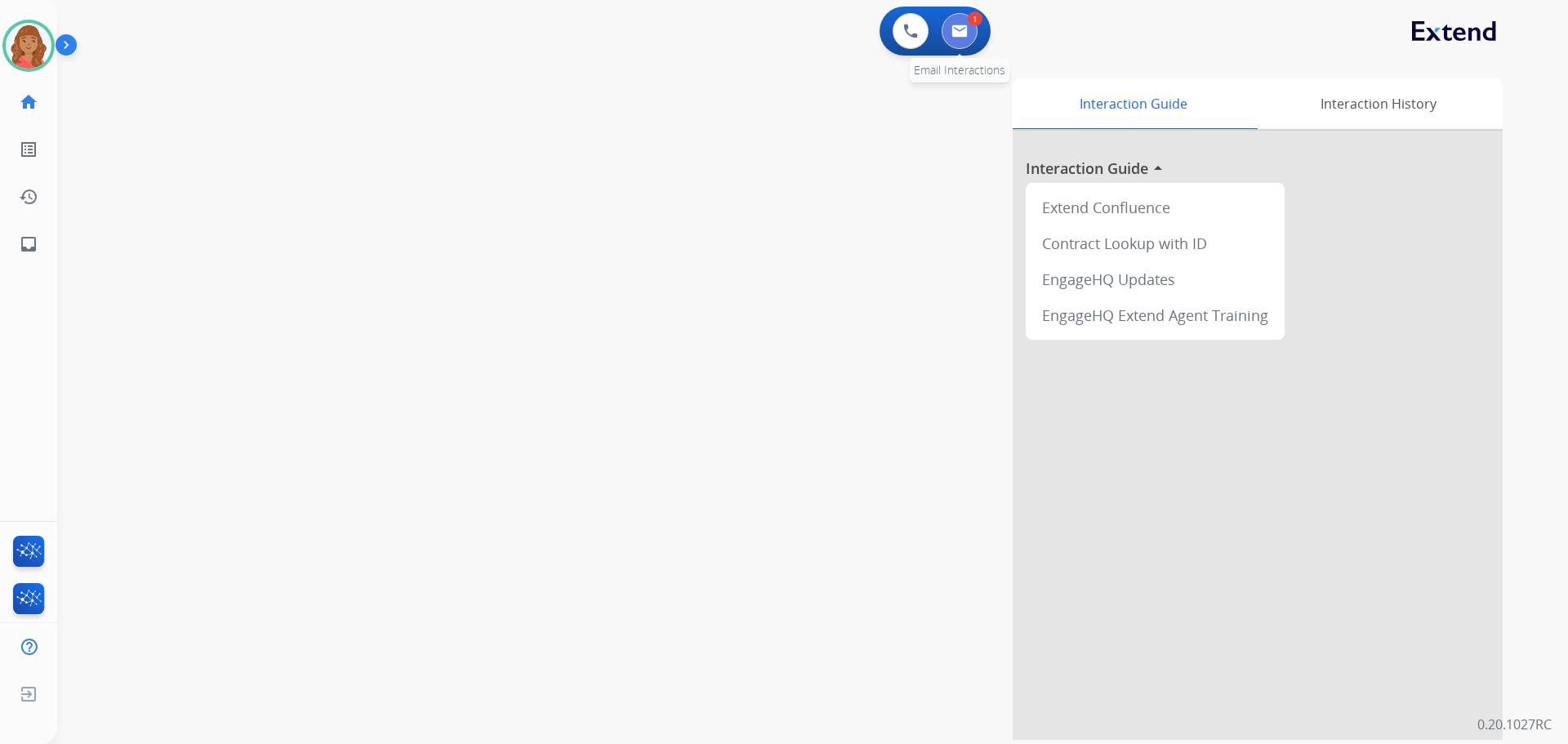
click at [975, 27] on button at bounding box center [959, 31] width 36 height 36
select select "**********"
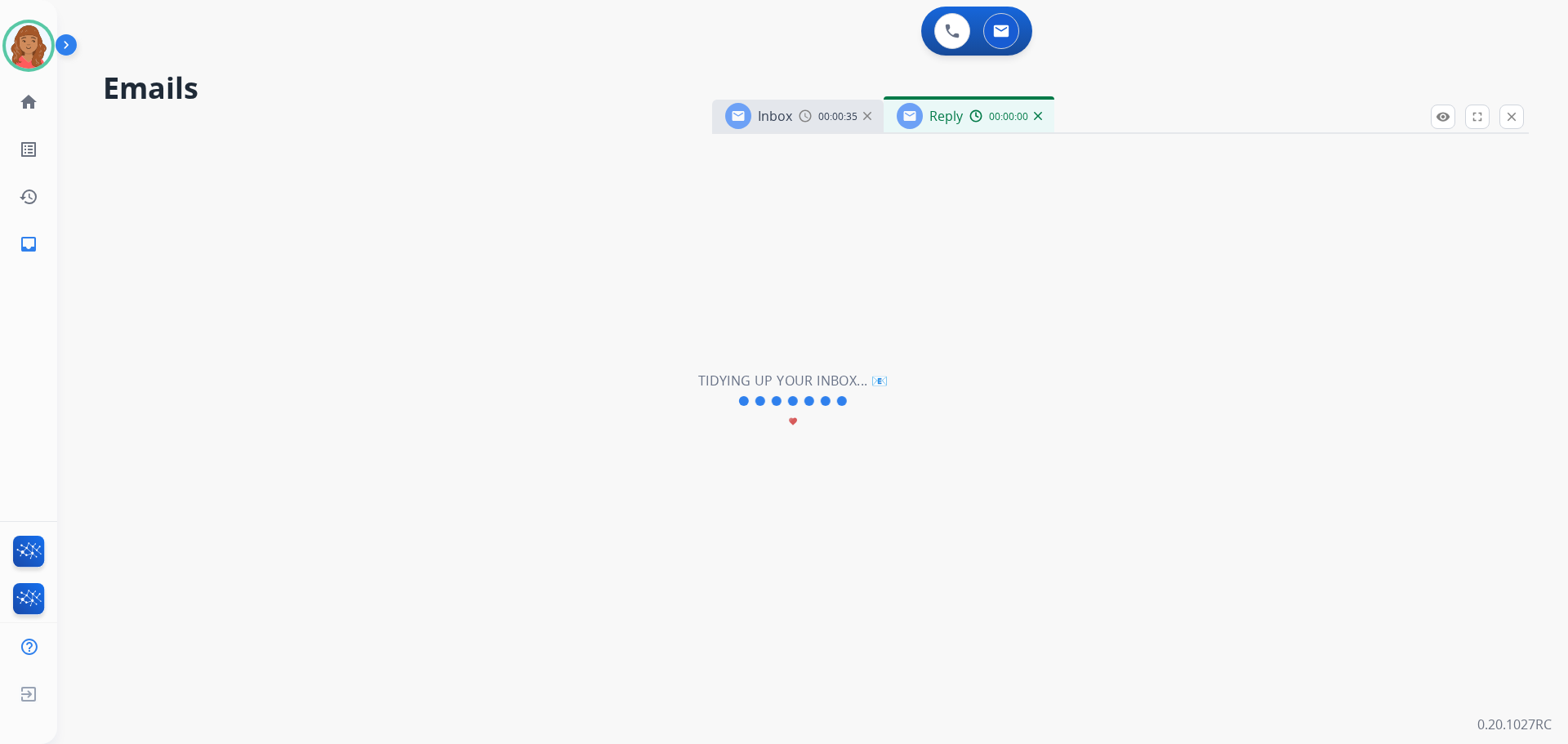
select select "**********"
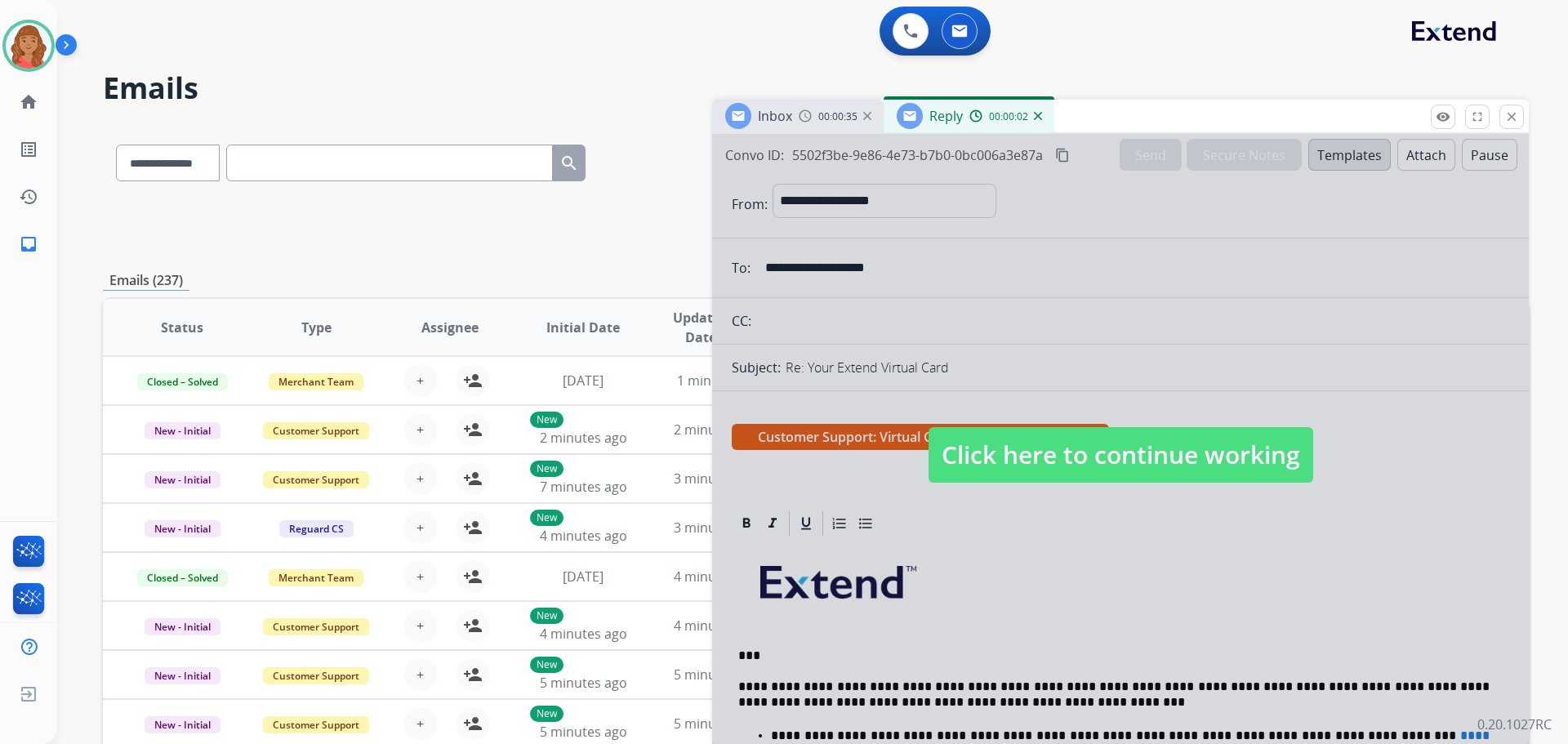
click at [1035, 459] on span "Click here to continue working" at bounding box center [1120, 454] width 385 height 55
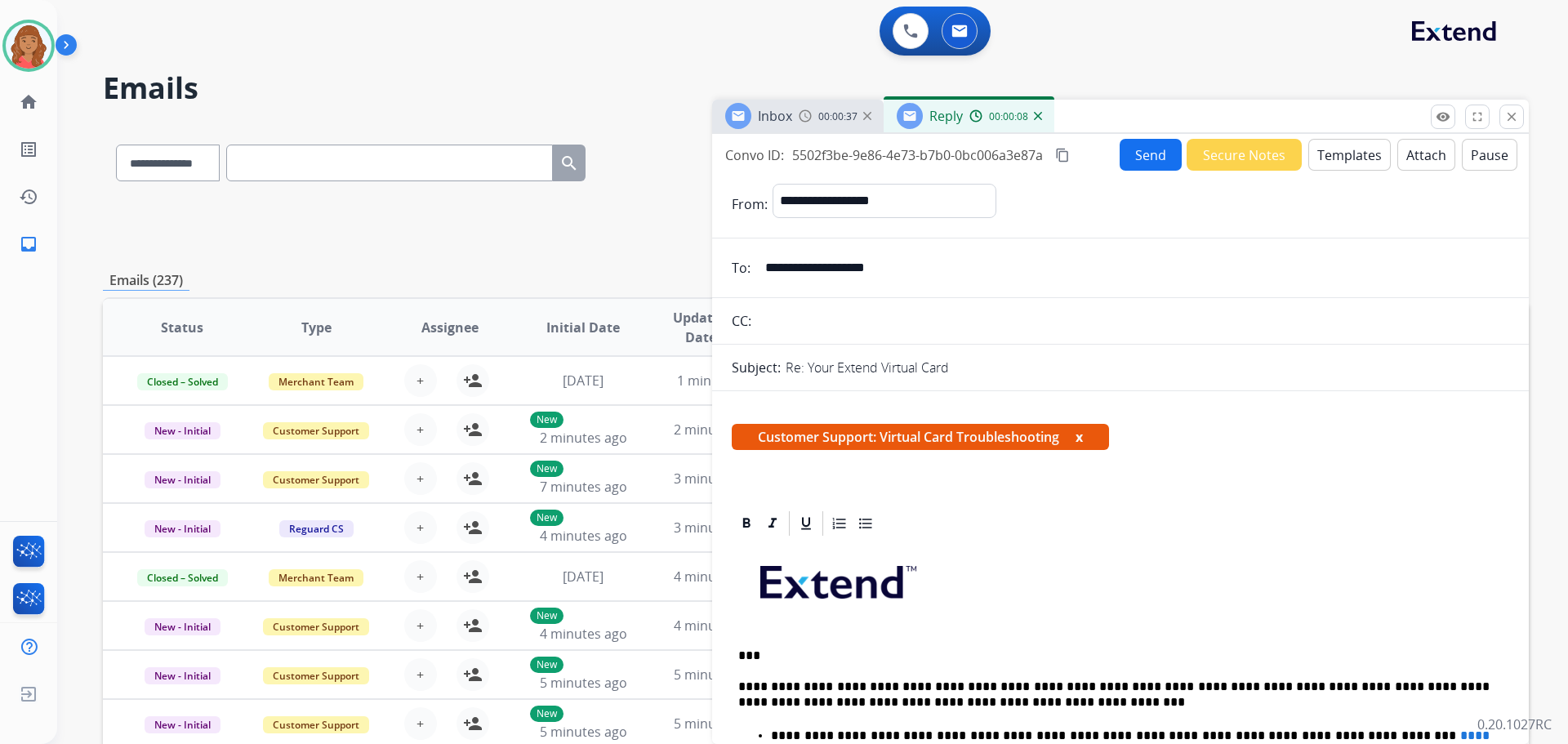
drag, startPoint x: 1062, startPoint y: 154, endPoint x: 894, endPoint y: 184, distance: 170.7
click at [1061, 156] on mat-icon "content_copy" at bounding box center [1062, 156] width 15 height 15
drag, startPoint x: 911, startPoint y: 276, endPoint x: 769, endPoint y: 282, distance: 142.1
click at [767, 282] on input "**********" at bounding box center [1132, 267] width 754 height 32
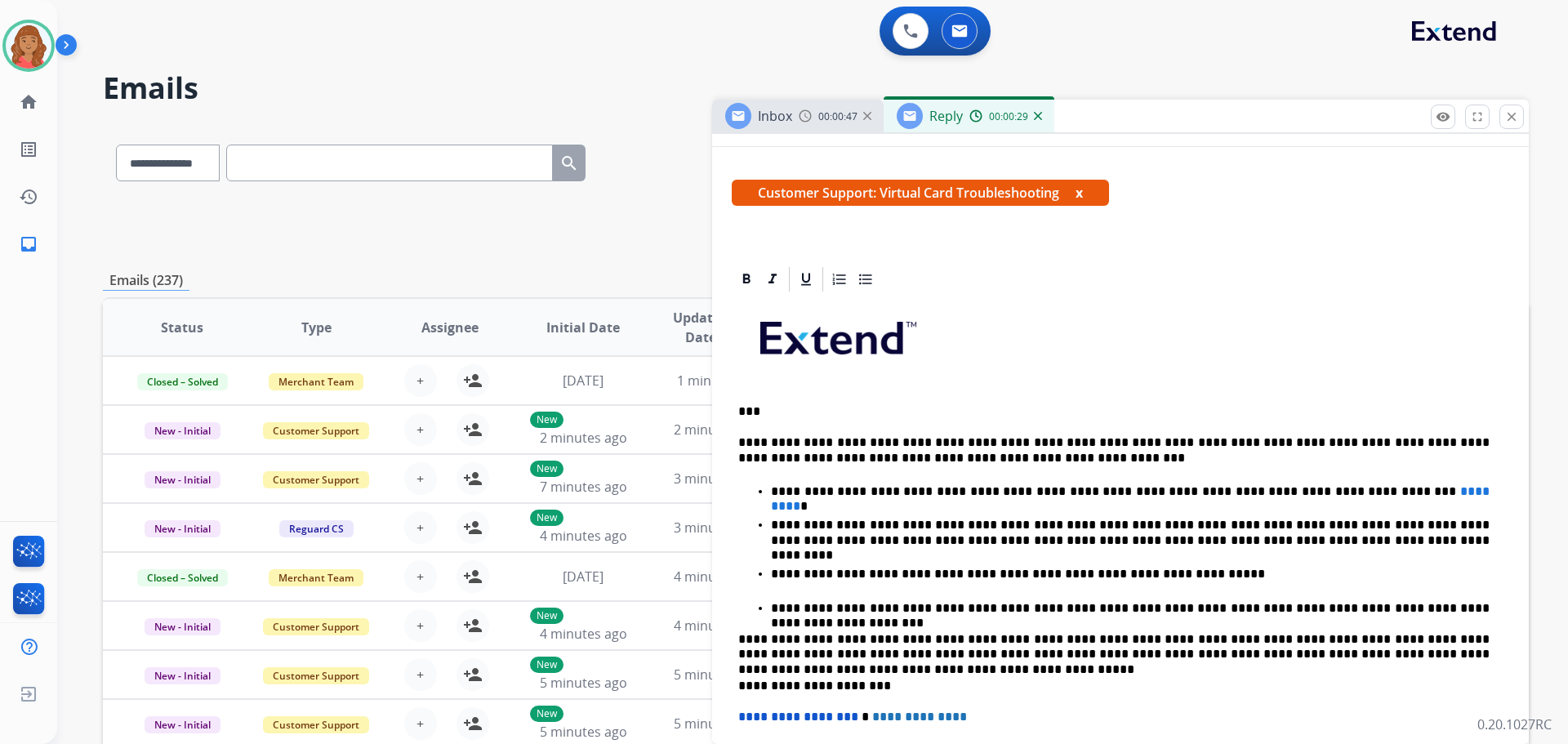
scroll to position [245, 0]
click at [1189, 491] on p "**********" at bounding box center [1130, 491] width 718 height 15
drag, startPoint x: 1184, startPoint y: 489, endPoint x: 1363, endPoint y: 494, distance: 179.1
click at [1363, 494] on p "**********" at bounding box center [1130, 491] width 718 height 15
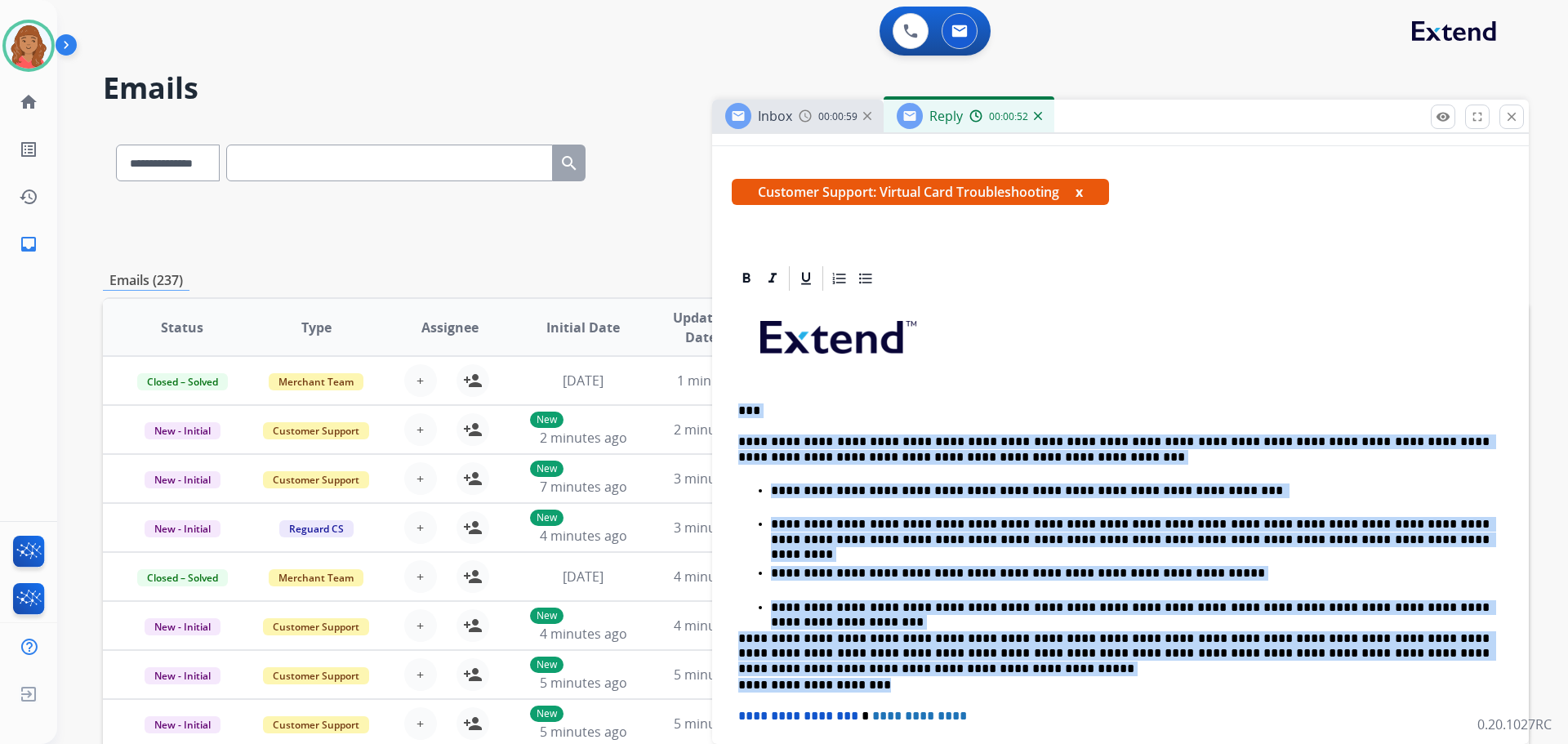
drag, startPoint x: 859, startPoint y: 583, endPoint x: 1078, endPoint y: 668, distance: 234.9
click at [1078, 668] on div "**********" at bounding box center [1120, 609] width 778 height 633
copy div "**********"
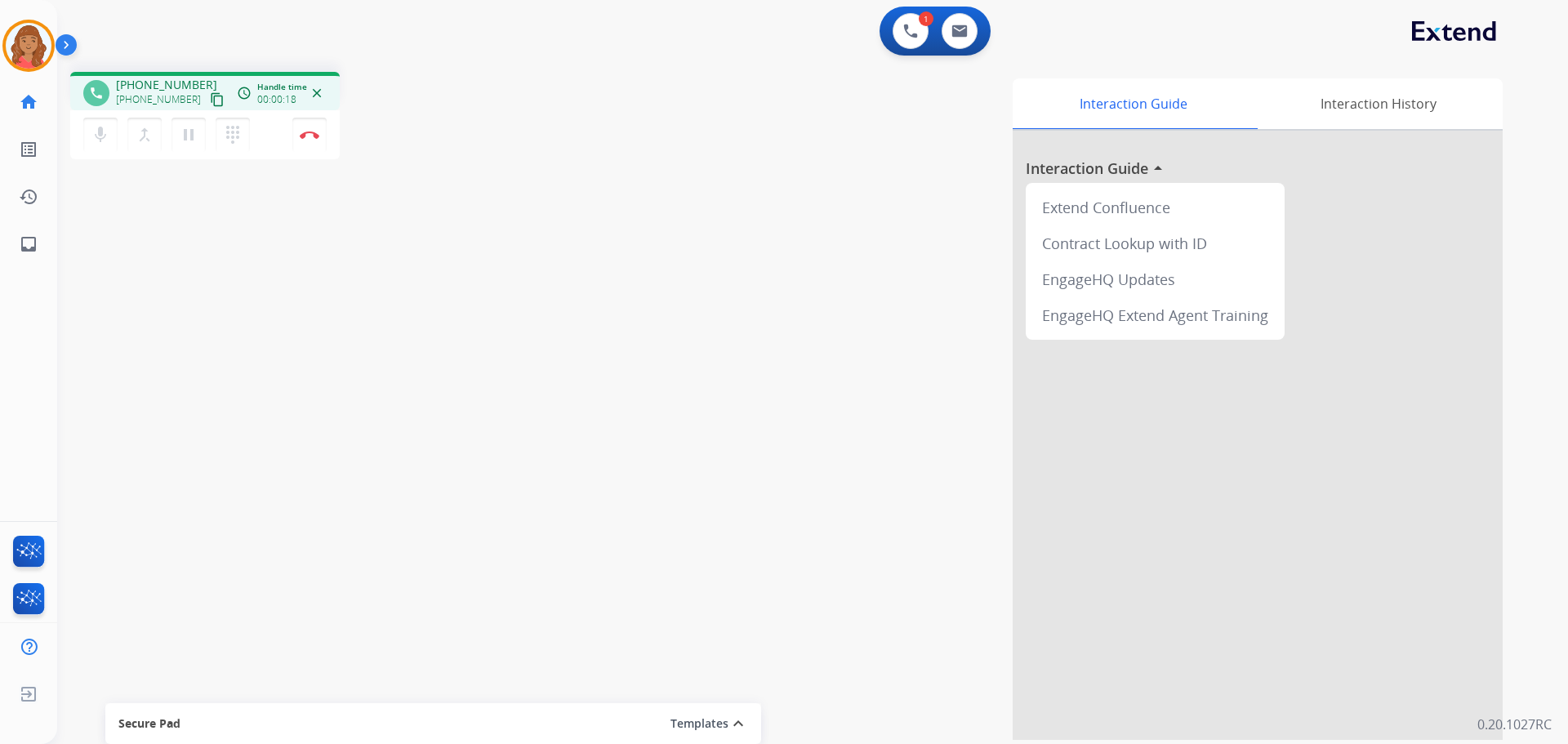
click at [210, 97] on mat-icon "content_copy" at bounding box center [218, 100] width 15 height 15
click at [210, 96] on mat-icon "content_copy" at bounding box center [218, 100] width 15 height 15
click at [209, 100] on div "[PHONE_NUMBER] content_copy" at bounding box center [171, 100] width 111 height 20
click at [210, 97] on mat-icon "content_copy" at bounding box center [218, 100] width 15 height 15
click at [194, 144] on mat-icon "pause" at bounding box center [189, 135] width 20 height 20
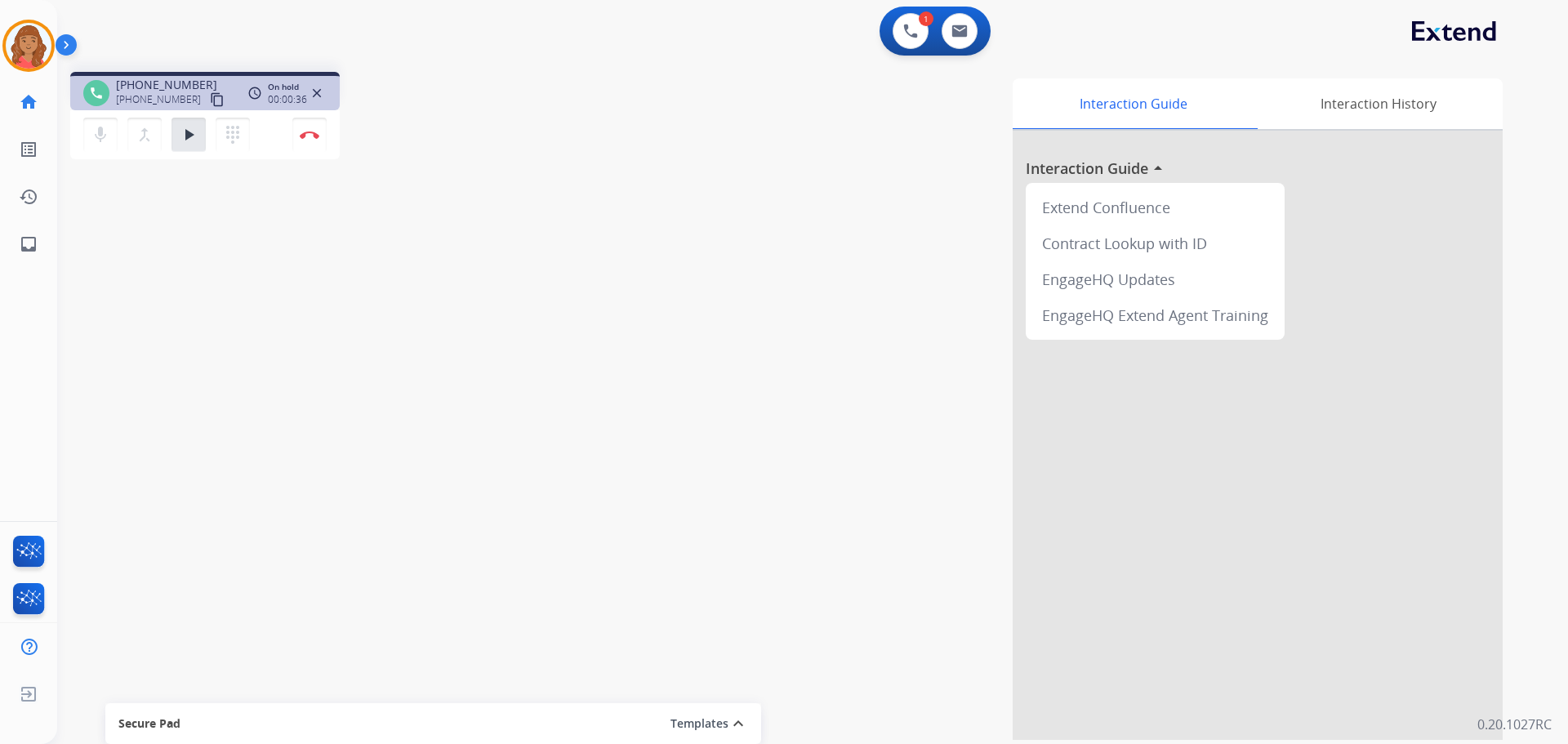
drag, startPoint x: 202, startPoint y: 97, endPoint x: 204, endPoint y: 106, distance: 9.2
click at [210, 97] on mat-icon "content_copy" at bounding box center [218, 100] width 15 height 15
drag, startPoint x: 194, startPoint y: 135, endPoint x: 190, endPoint y: 146, distance: 11.7
click at [194, 135] on mat-icon "play_arrow" at bounding box center [189, 135] width 20 height 20
click at [190, 133] on mat-icon "pause" at bounding box center [189, 135] width 20 height 20
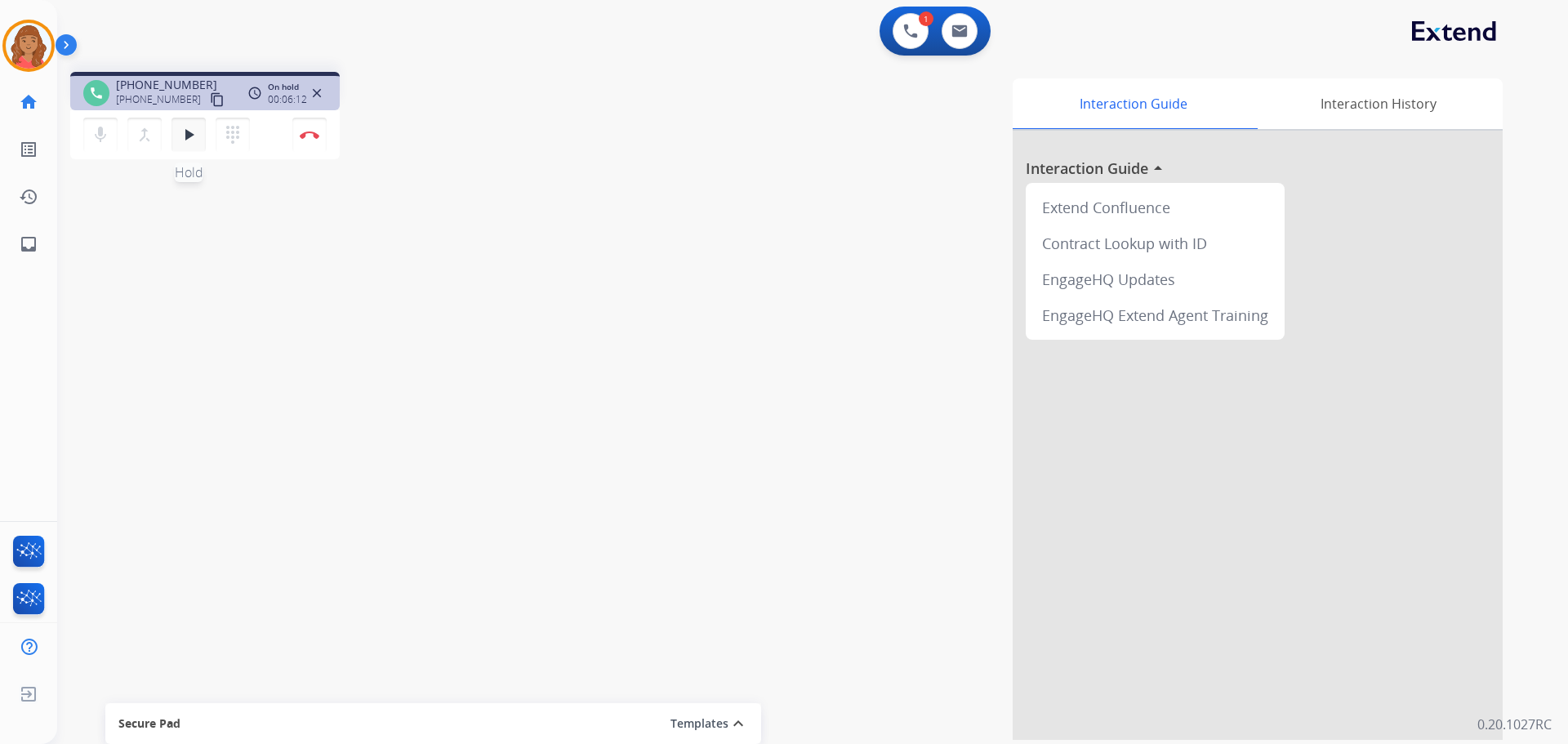
click at [192, 137] on mat-icon "play_arrow" at bounding box center [189, 135] width 20 height 20
click at [194, 132] on mat-icon "pause" at bounding box center [189, 135] width 20 height 20
click at [185, 140] on mat-icon "play_arrow" at bounding box center [189, 135] width 20 height 20
click at [179, 137] on mat-icon "pause" at bounding box center [189, 135] width 20 height 20
click at [179, 137] on mat-icon "play_arrow" at bounding box center [189, 135] width 20 height 20
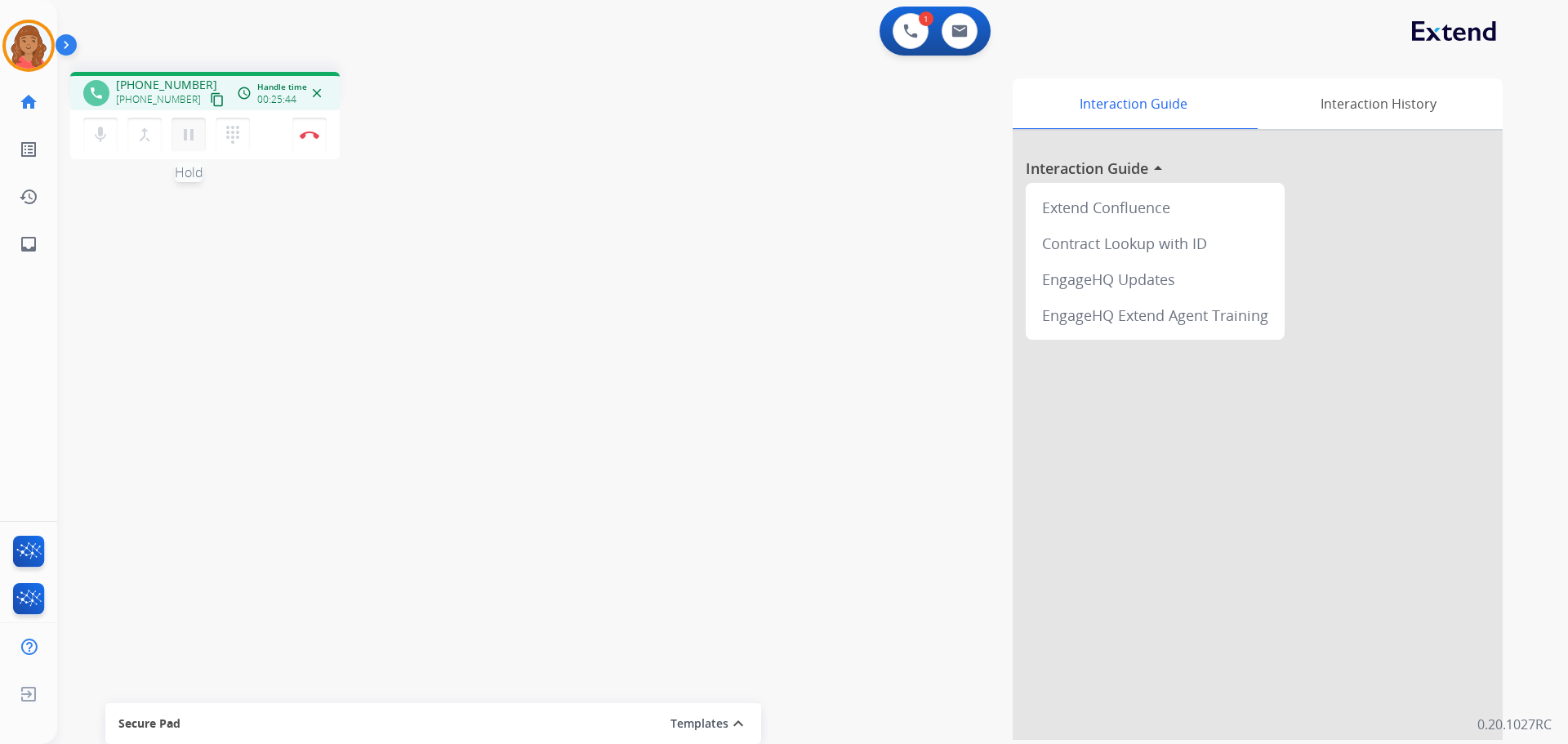
click at [185, 134] on mat-icon "pause" at bounding box center [189, 135] width 20 height 20
drag, startPoint x: 201, startPoint y: 129, endPoint x: 192, endPoint y: 125, distance: 9.8
click at [200, 128] on button "play_arrow Hold" at bounding box center [188, 134] width 34 height 34
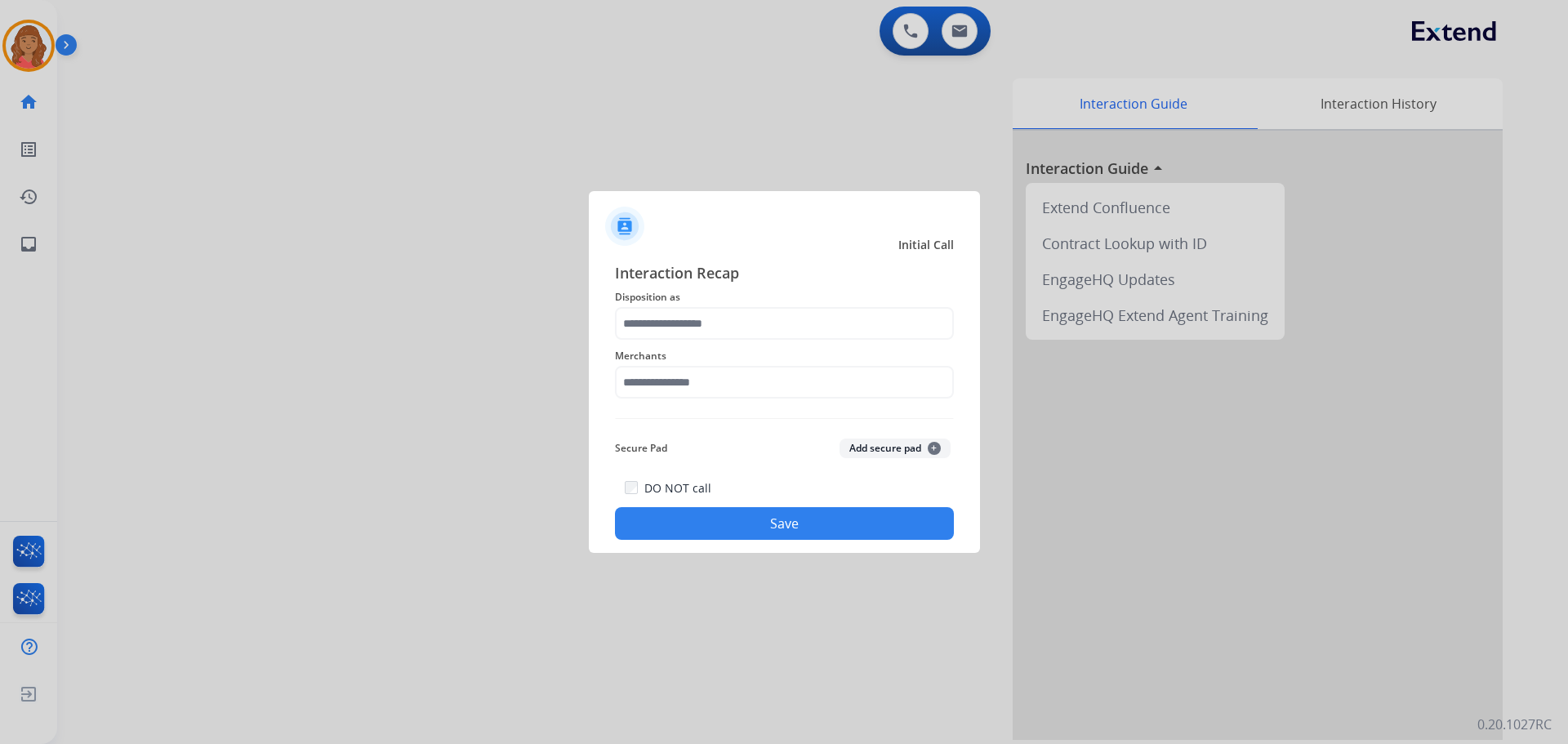
click at [697, 347] on div "Merchants" at bounding box center [784, 372] width 339 height 65
click at [684, 340] on div at bounding box center [784, 323] width 339 height 32
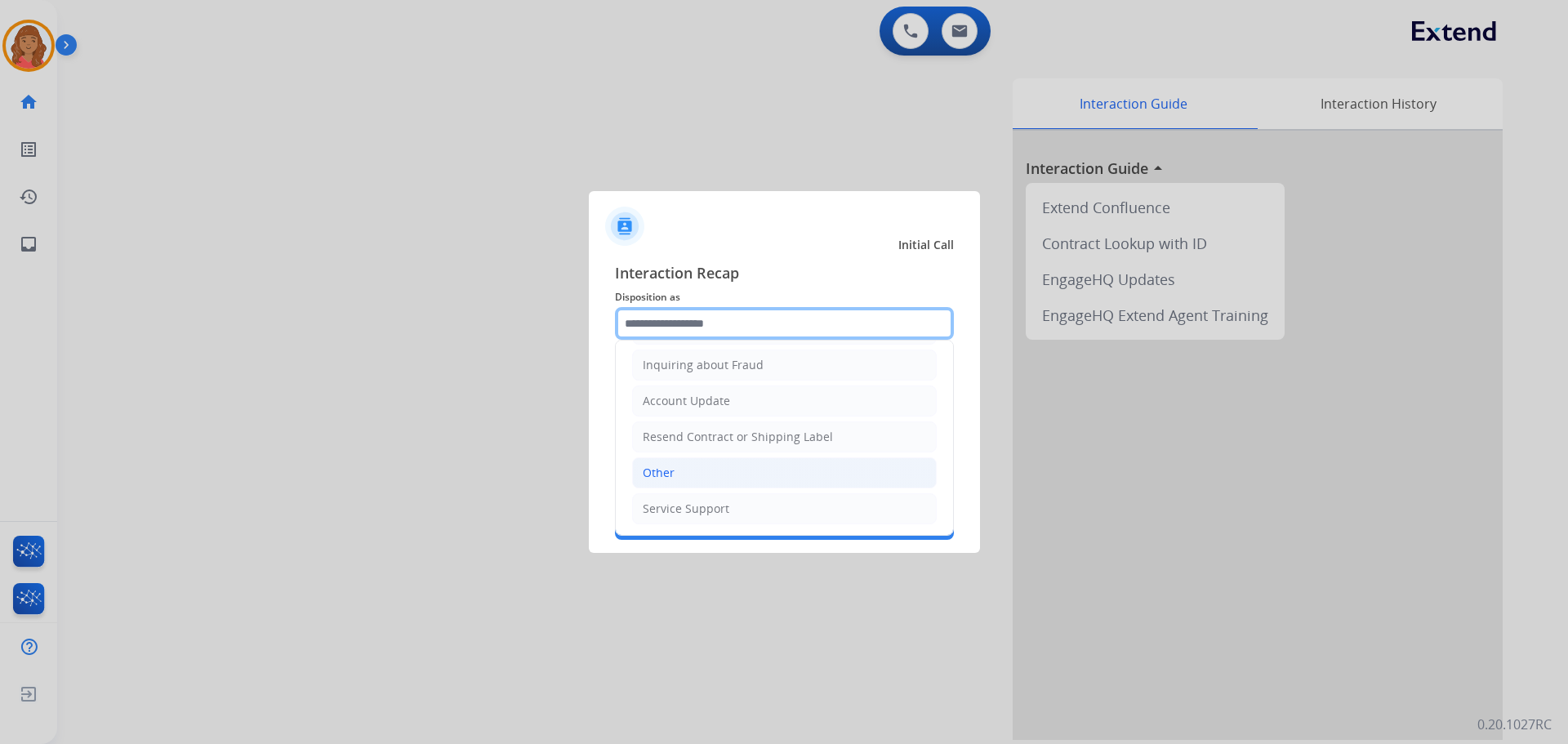
scroll to position [255, 0]
click at [655, 478] on div "Other" at bounding box center [659, 473] width 31 height 17
type input "*****"
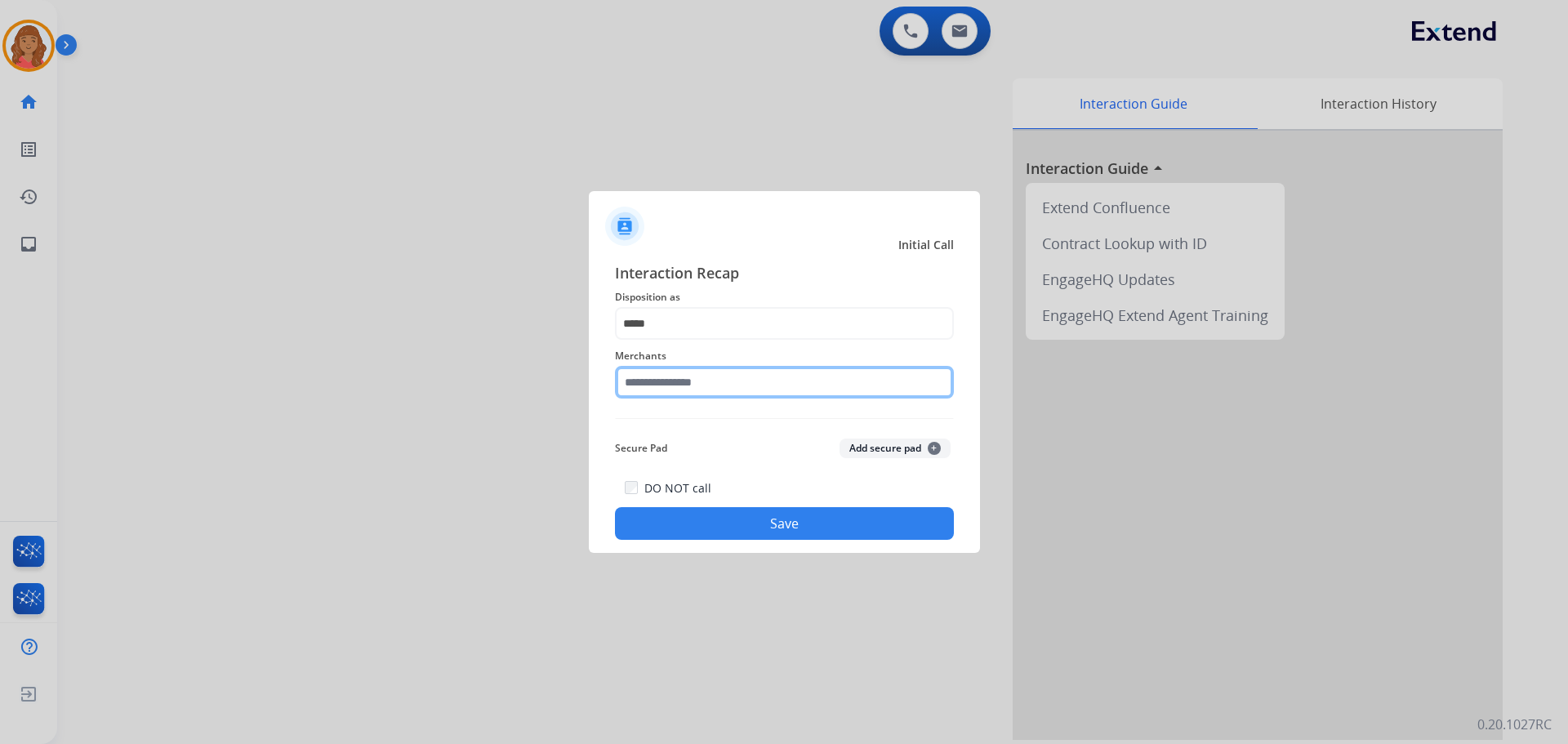
click at [666, 386] on input "text" at bounding box center [784, 382] width 339 height 32
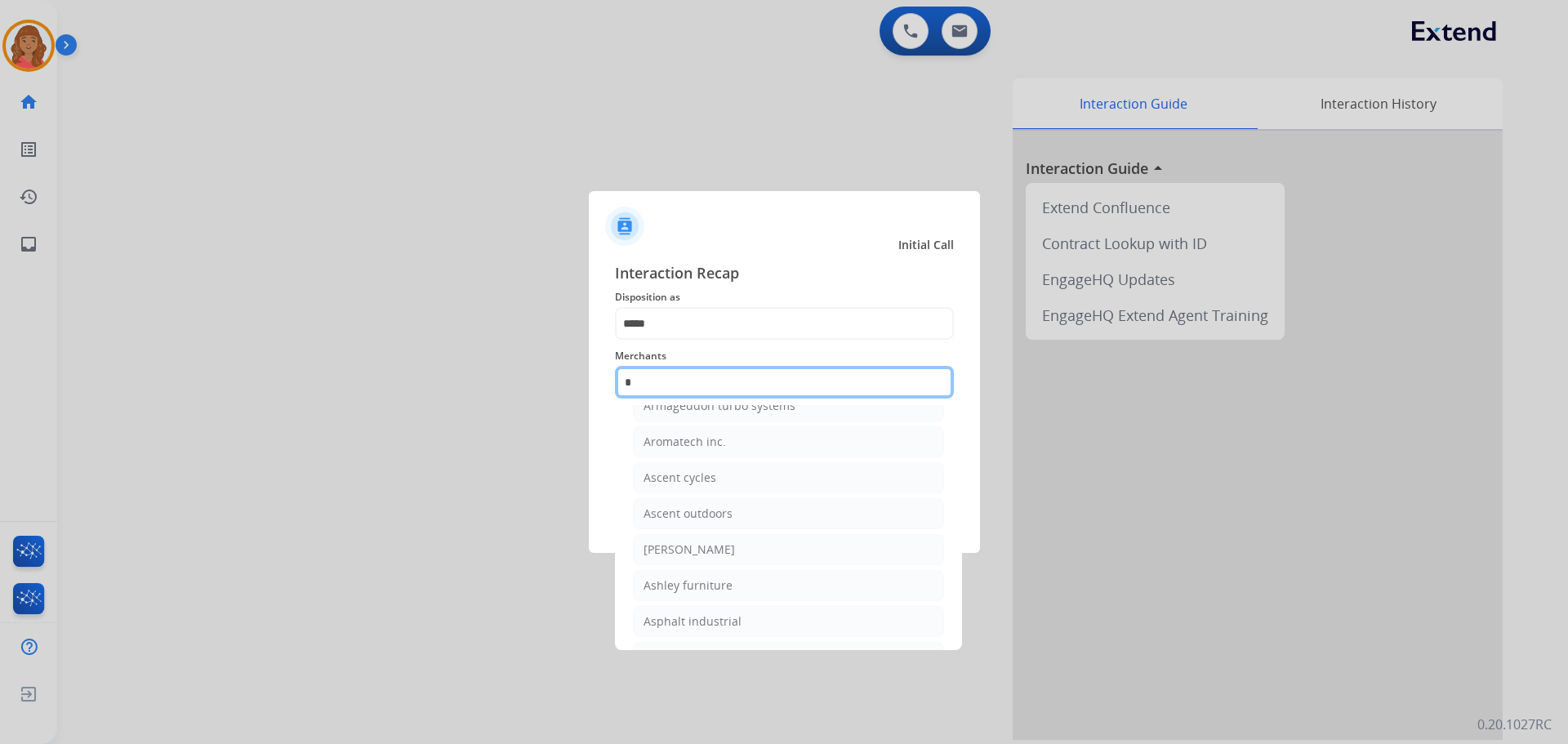
scroll to position [134, 0]
type input "*"
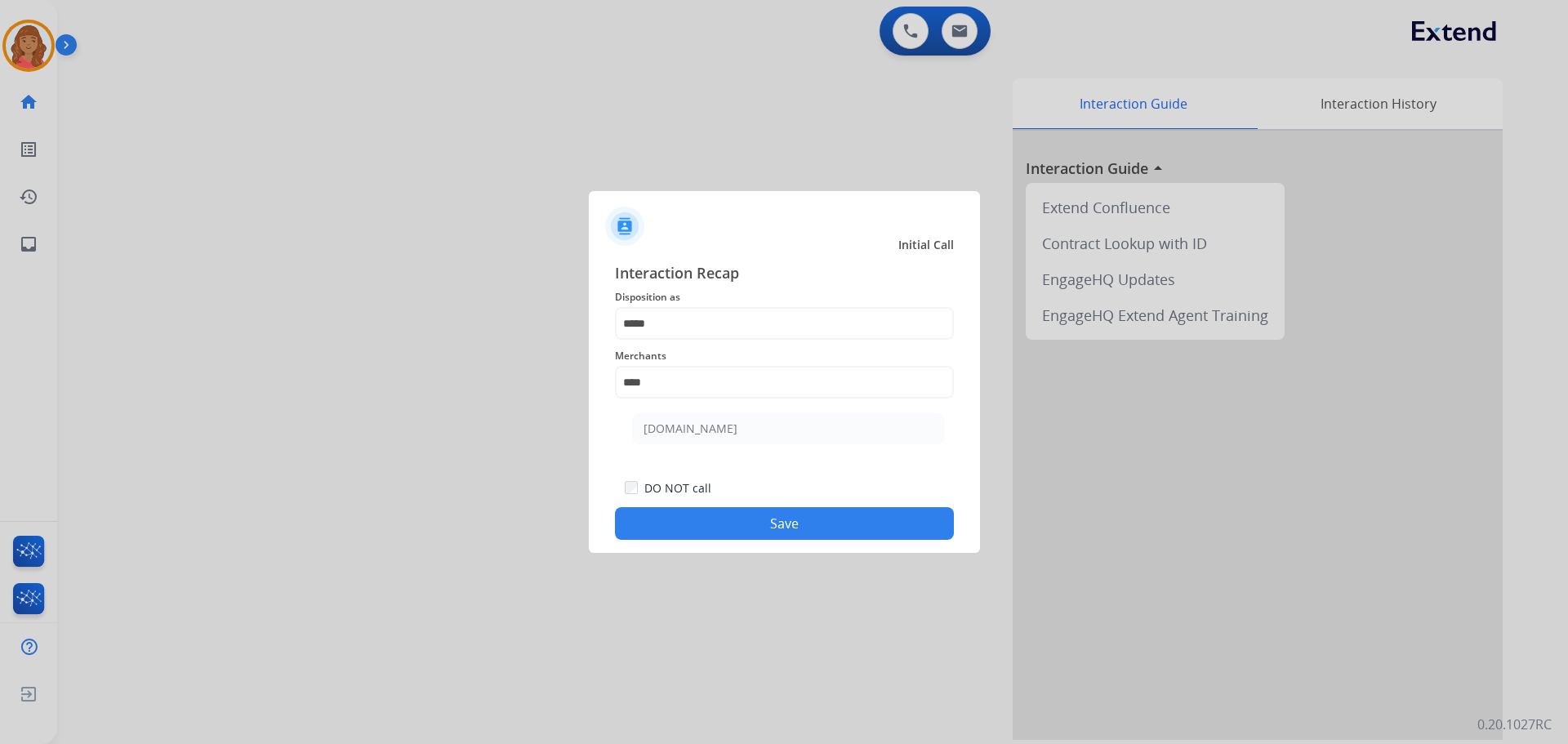
drag, startPoint x: 688, startPoint y: 425, endPoint x: 664, endPoint y: 444, distance: 30.6
click at [688, 427] on div "[DOMAIN_NAME]" at bounding box center [690, 429] width 94 height 17
type input "**********"
click at [743, 526] on button "Save" at bounding box center [784, 523] width 339 height 32
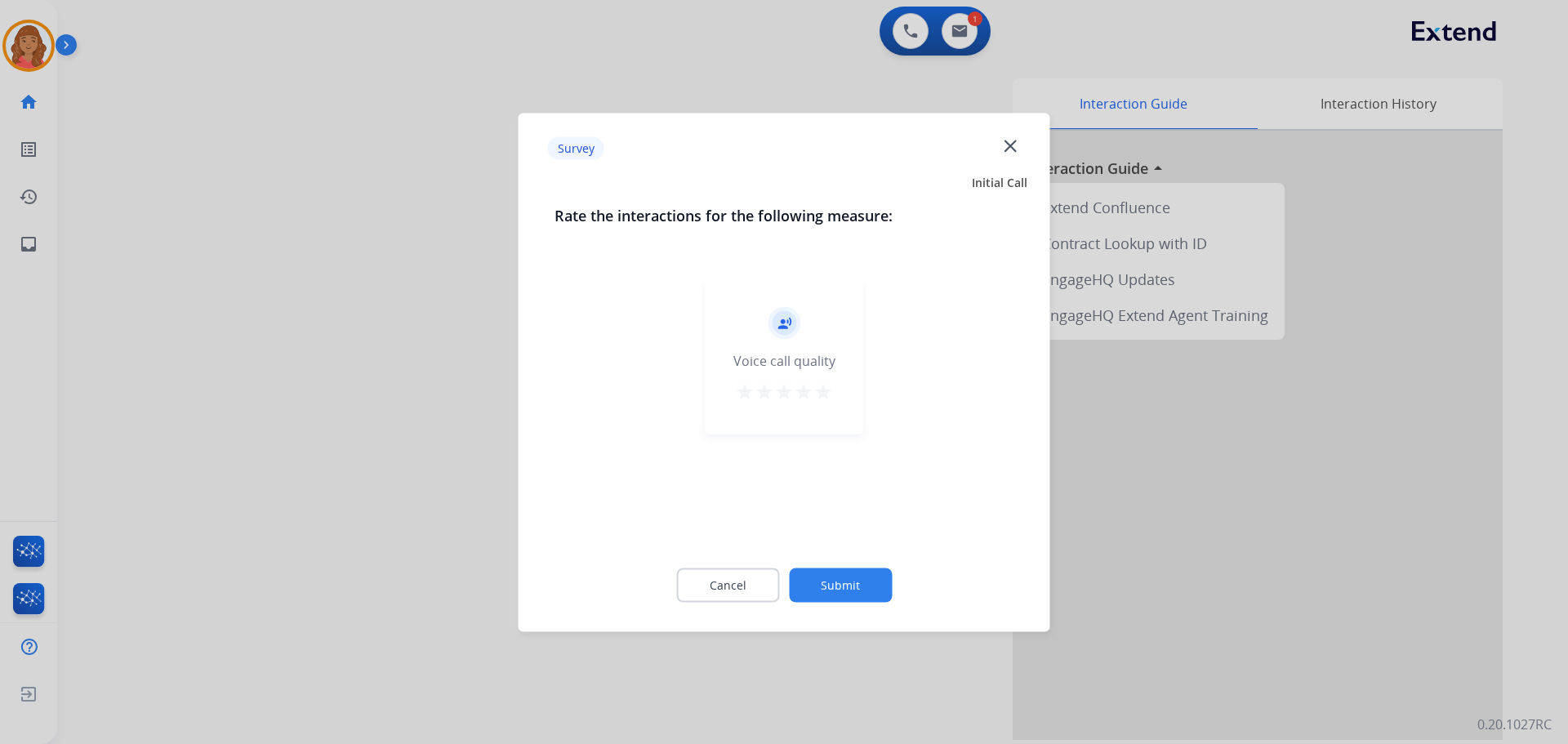
click at [820, 391] on mat-icon "star" at bounding box center [823, 391] width 20 height 20
click at [870, 595] on button "Submit" at bounding box center [840, 584] width 103 height 34
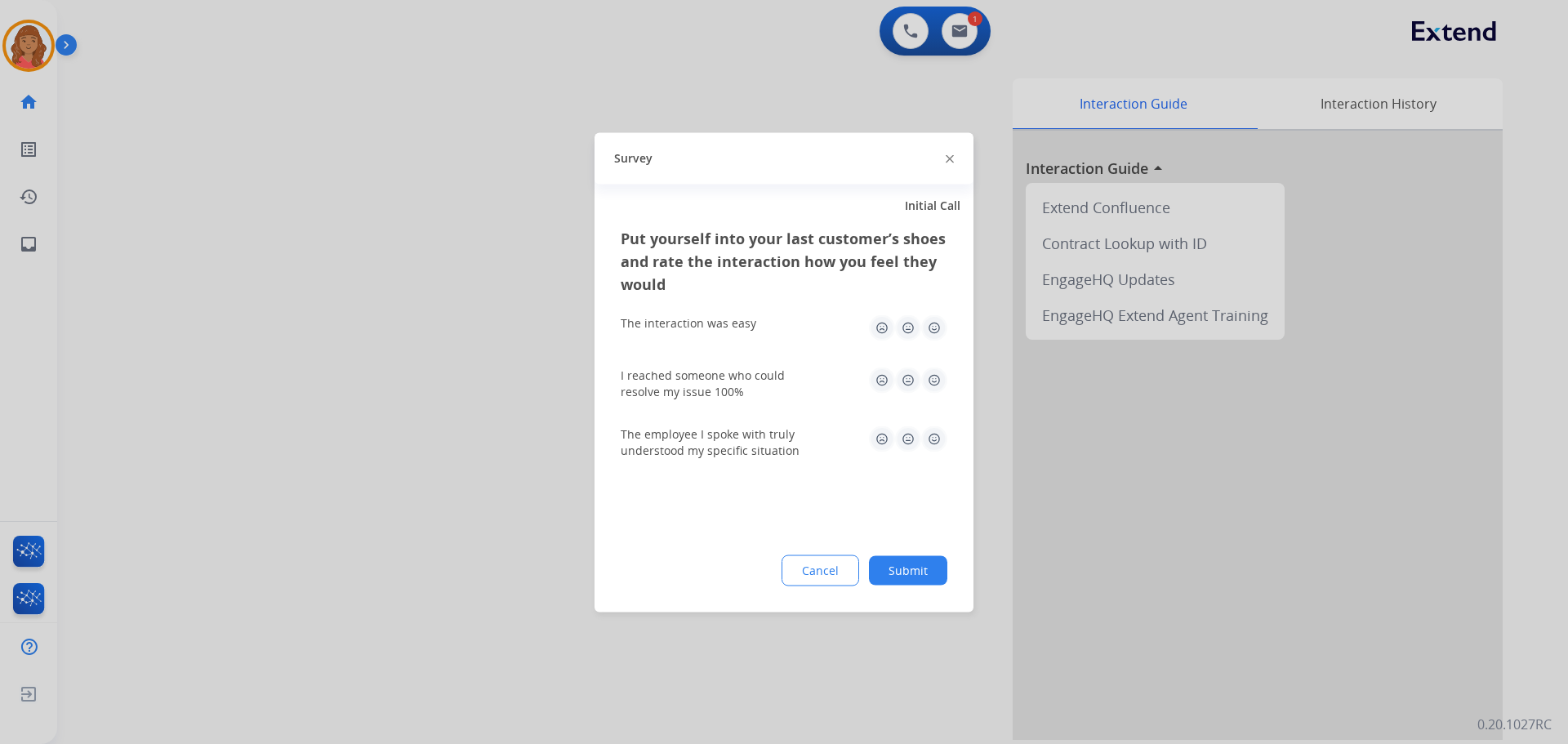
click at [931, 328] on img at bounding box center [934, 328] width 26 height 26
click at [937, 385] on img at bounding box center [934, 380] width 26 height 26
drag, startPoint x: 933, startPoint y: 437, endPoint x: 918, endPoint y: 524, distance: 88.3
click at [934, 439] on img at bounding box center [934, 439] width 26 height 26
click at [924, 573] on button "Submit" at bounding box center [908, 570] width 79 height 30
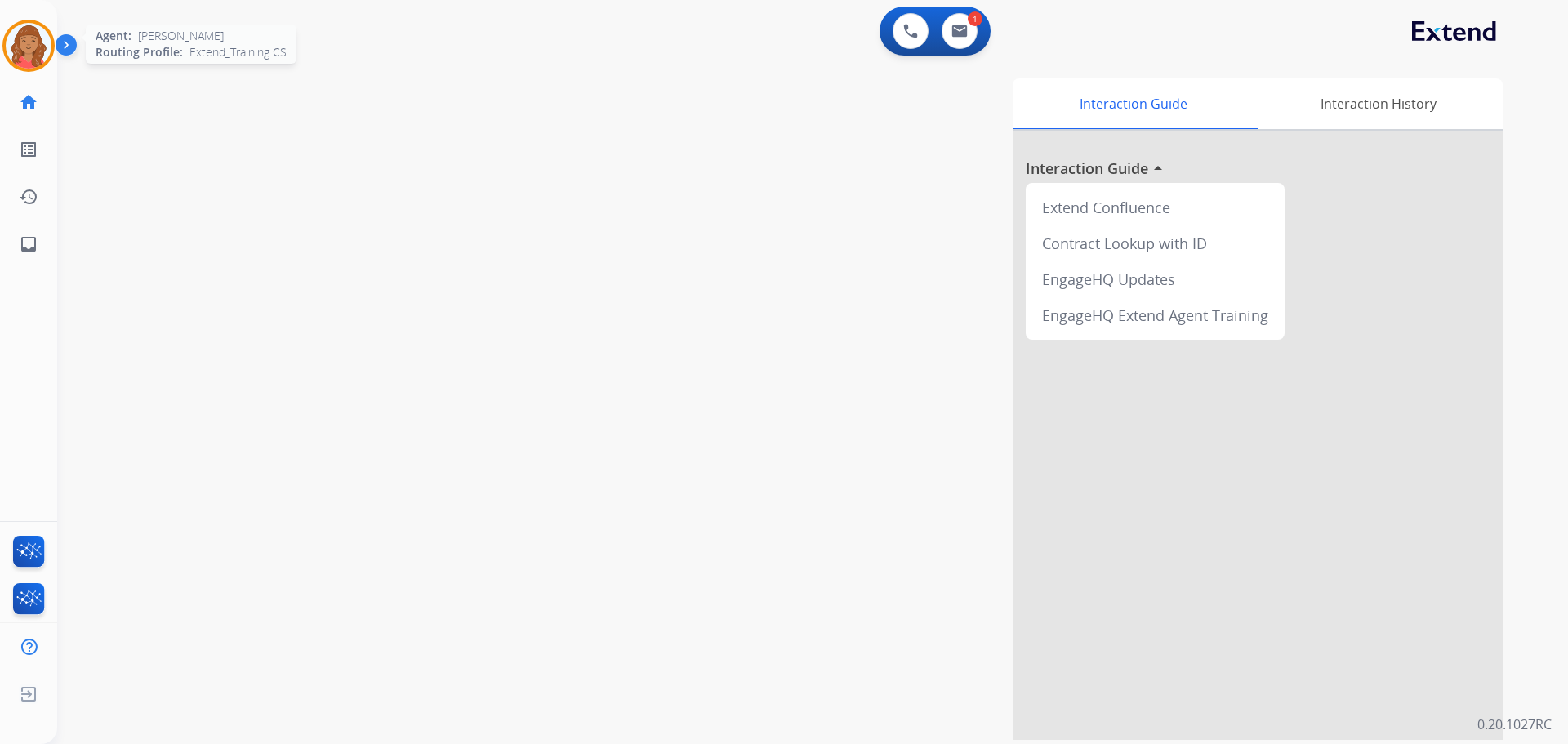
click at [32, 60] on img at bounding box center [28, 46] width 46 height 46
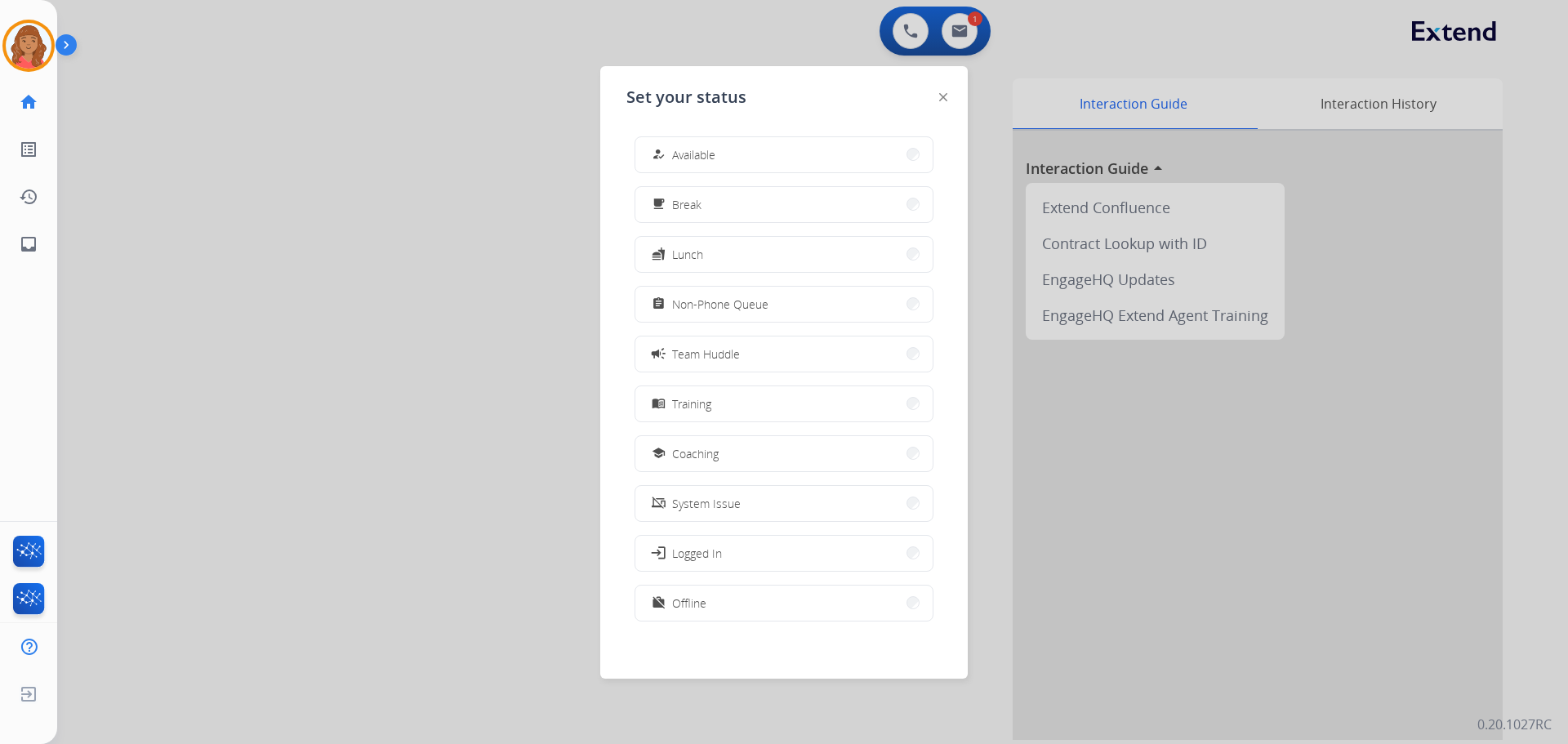
drag, startPoint x: 696, startPoint y: 614, endPoint x: 679, endPoint y: 466, distance: 149.0
click at [699, 604] on button "work_off Offline" at bounding box center [784, 603] width 297 height 35
